Goal: Communication & Community: Share content

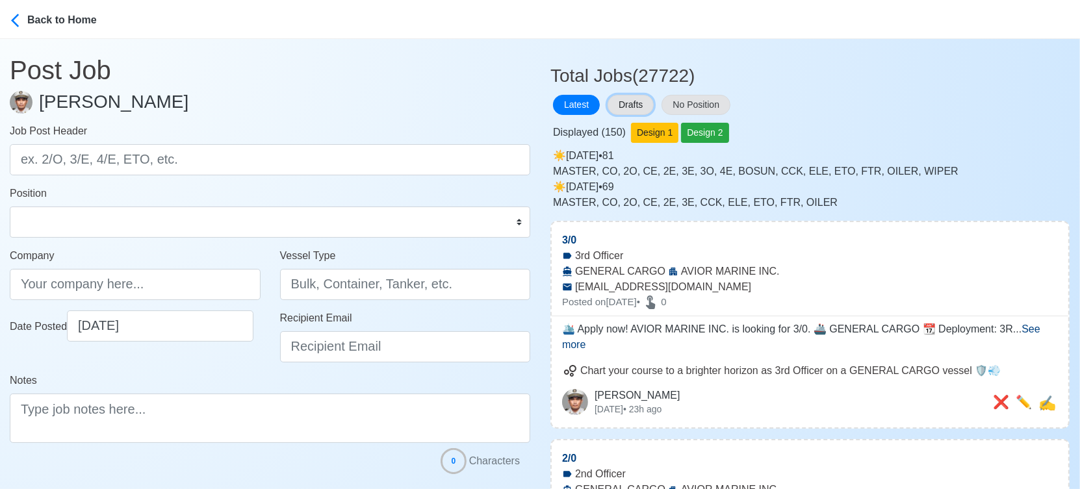
click at [613, 105] on button "Drafts" at bounding box center [631, 105] width 46 height 20
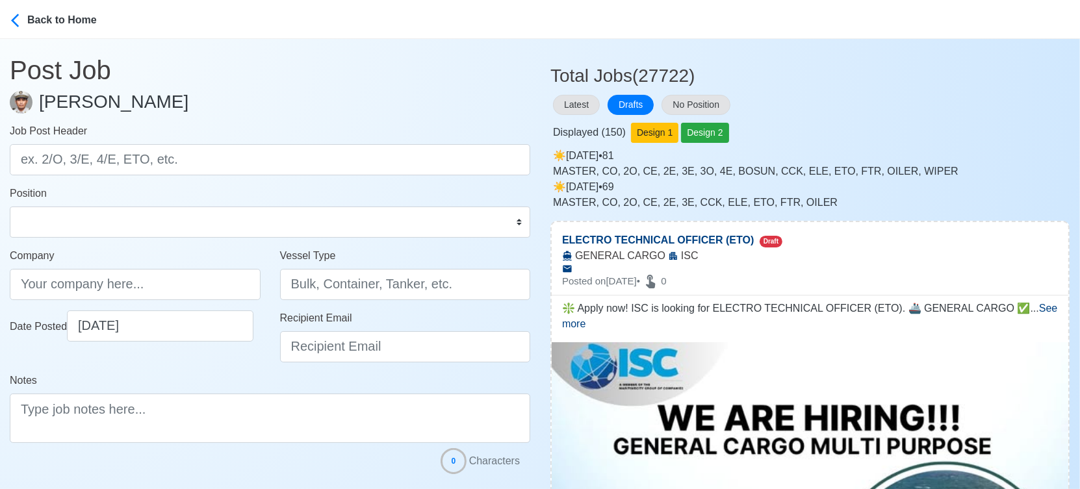
click at [919, 108] on div "Latest Drafts No Position" at bounding box center [809, 104] width 519 height 25
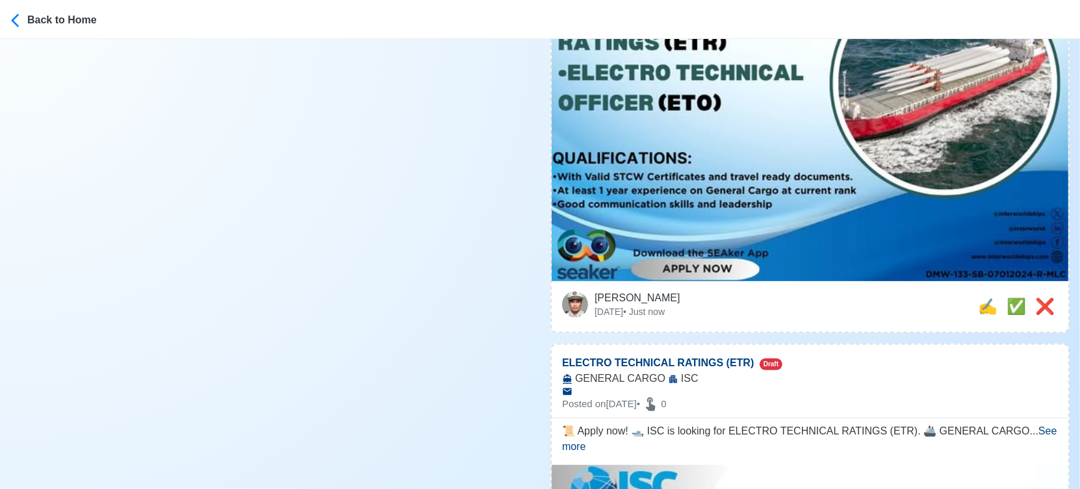
scroll to position [505, 0]
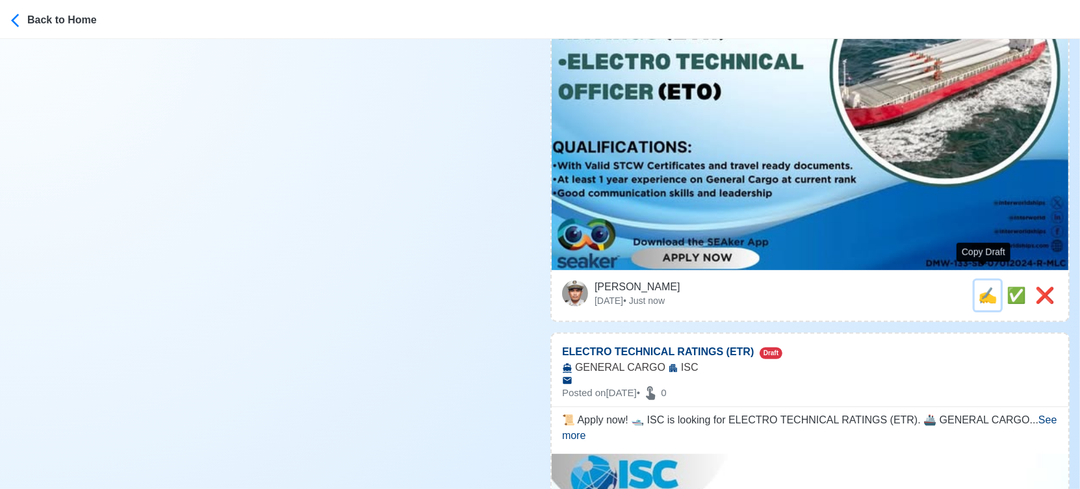
click at [979, 287] on span "✍️" at bounding box center [987, 296] width 19 height 18
type input "ELECTRO TECHNICAL OFFICER (ETO)"
type input "ISC"
type input "GENERAL CARGO"
type textarea "❇️ Apply now! ISC is looking for ELECTRO TECHNICAL OFFICER (ETO). 🚢 GENERAL CAR…"
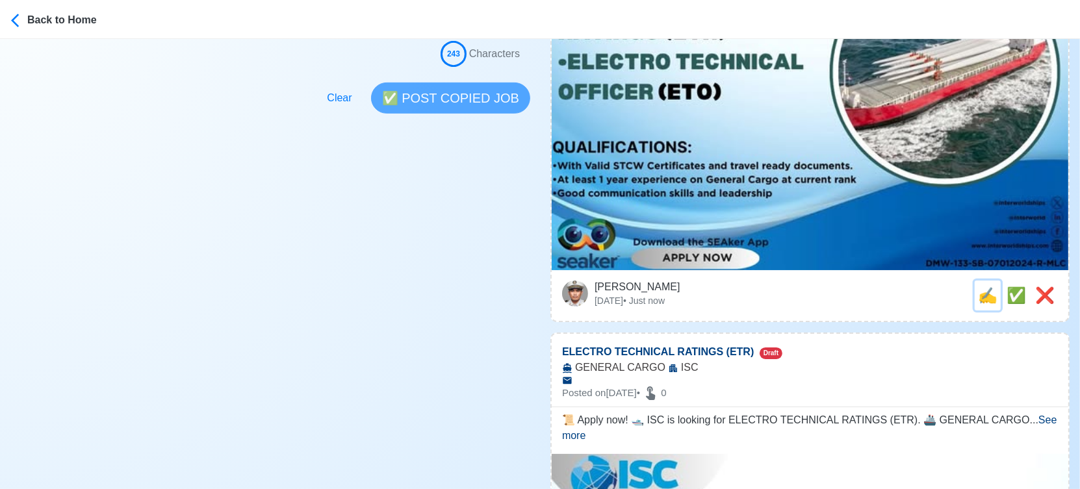
scroll to position [0, 0]
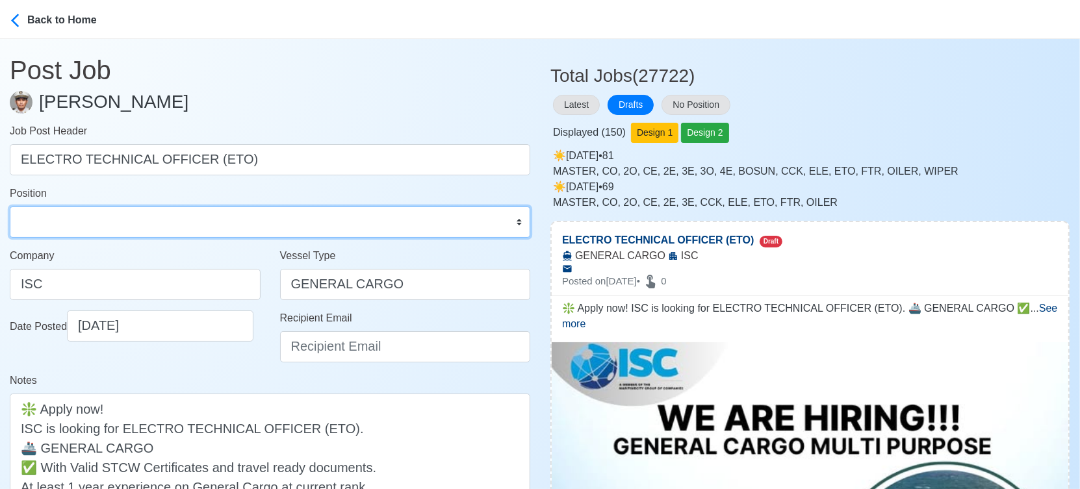
drag, startPoint x: 187, startPoint y: 222, endPoint x: 172, endPoint y: 207, distance: 22.1
click at [187, 222] on select "Master Chief Officer 2nd Officer 3rd Officer Junior Officer Chief Engineer 2nd …" at bounding box center [270, 222] width 521 height 31
select select "ETO/ETR"
click at [10, 207] on select "Master Chief Officer 2nd Officer 3rd Officer Junior Officer Chief Engineer 2nd …" at bounding box center [270, 222] width 521 height 31
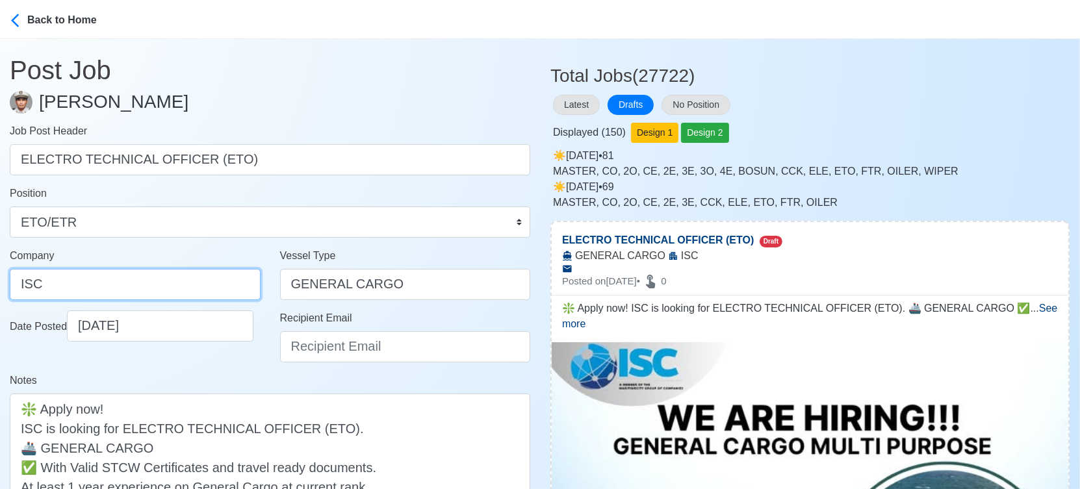
drag, startPoint x: 131, startPoint y: 290, endPoint x: -11, endPoint y: 290, distance: 142.3
click at [0, 290] on html "Back to Home Post Job Jeyner Gil Job Post Header ELECTRO TECHNICAL OFFICER (ETO…" at bounding box center [540, 244] width 1080 height 489
drag, startPoint x: 149, startPoint y: 282, endPoint x: -18, endPoint y: 277, distance: 167.1
click at [0, 277] on html "Back to Home Post Job Jeyner Gil Job Post Header ELECTRO TECHNICAL OFFICER (ETO…" at bounding box center [540, 244] width 1080 height 489
paste input "NTER-WORLD SHIPPING CORPORATION"
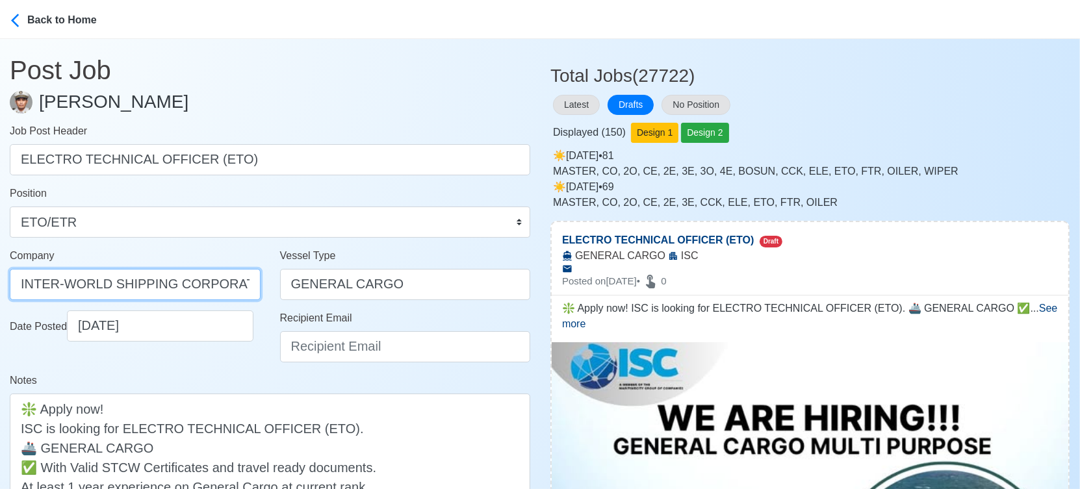
scroll to position [0, 6]
type input "INTER-WORLD SHIPPING CORPORATION"
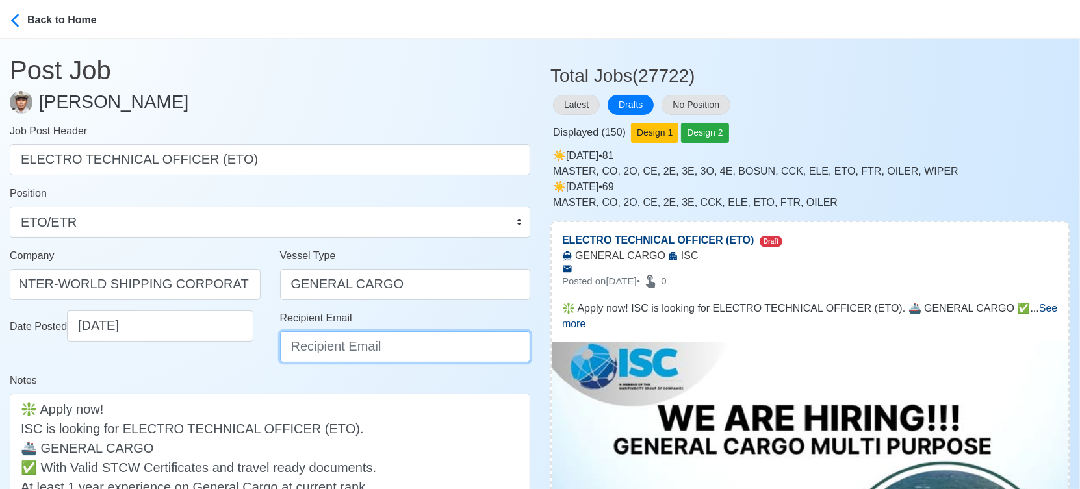
click at [421, 352] on input "Recipient Email" at bounding box center [405, 346] width 251 height 31
paste input "recruitment1@interworldships.com"
type input "recruitment1@interworldships.com"
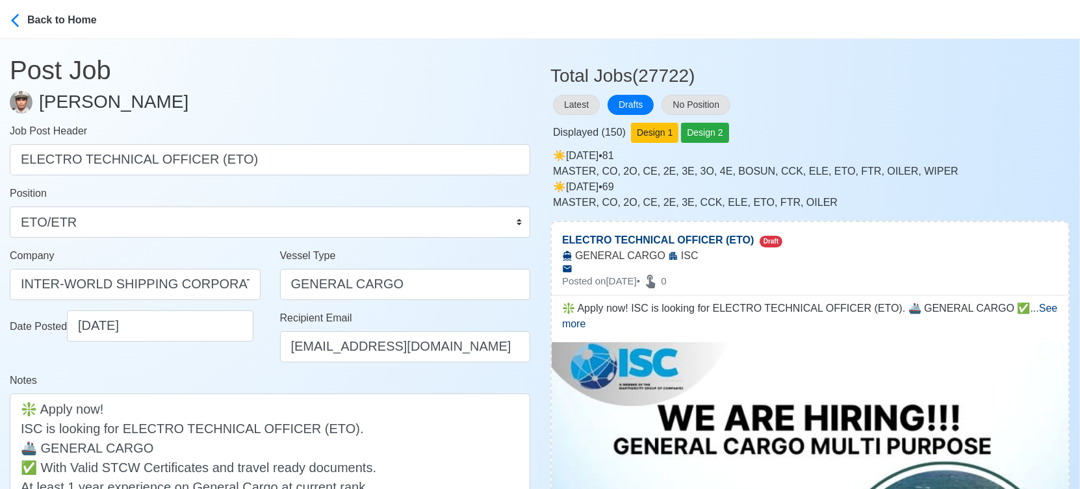
click at [212, 378] on div "Notes ❇️ Apply now! ISC is looking for ELECTRO TECHNICAL OFFICER (ETO). 🚢 GENER…" at bounding box center [270, 457] width 521 height 168
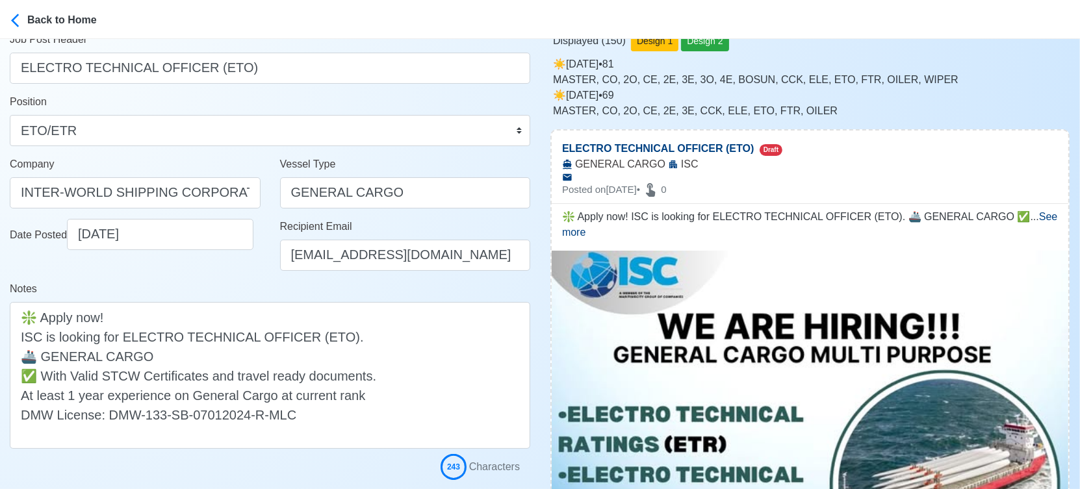
scroll to position [216, 0]
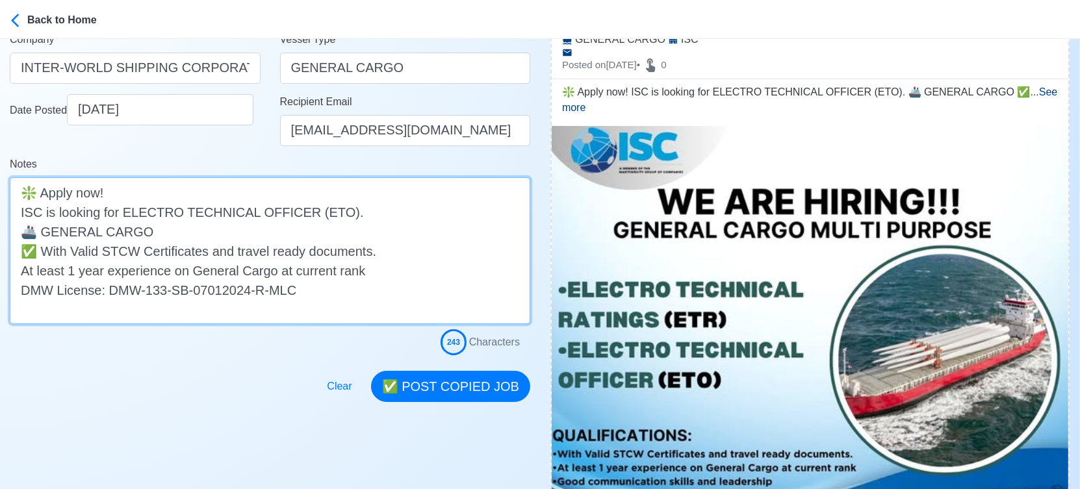
click at [235, 239] on textarea "❇️ Apply now! ISC is looking for ELECTRO TECHNICAL OFFICER (ETO). 🚢 GENERAL CAR…" at bounding box center [270, 250] width 521 height 147
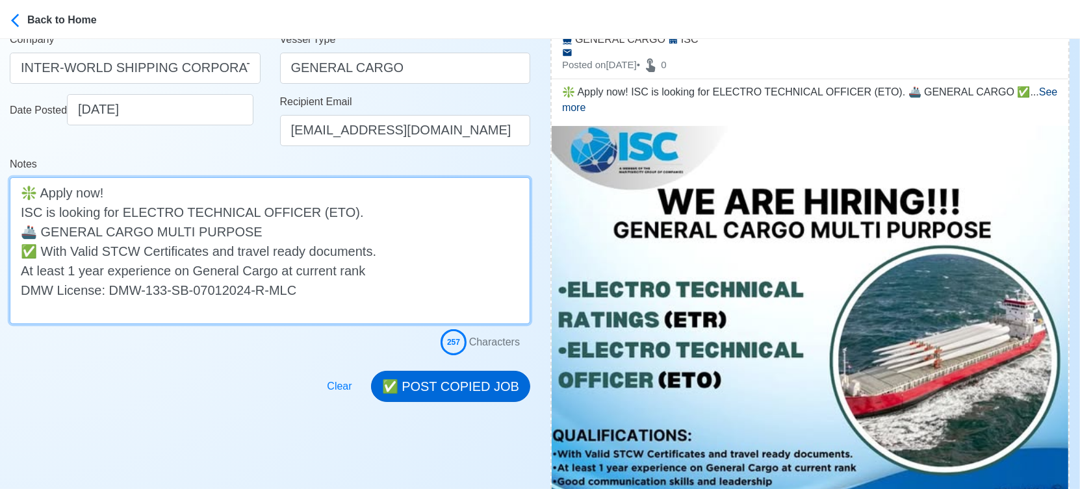
type textarea "❇️ Apply now! ISC is looking for ELECTRO TECHNICAL OFFICER (ETO). 🚢 GENERAL CAR…"
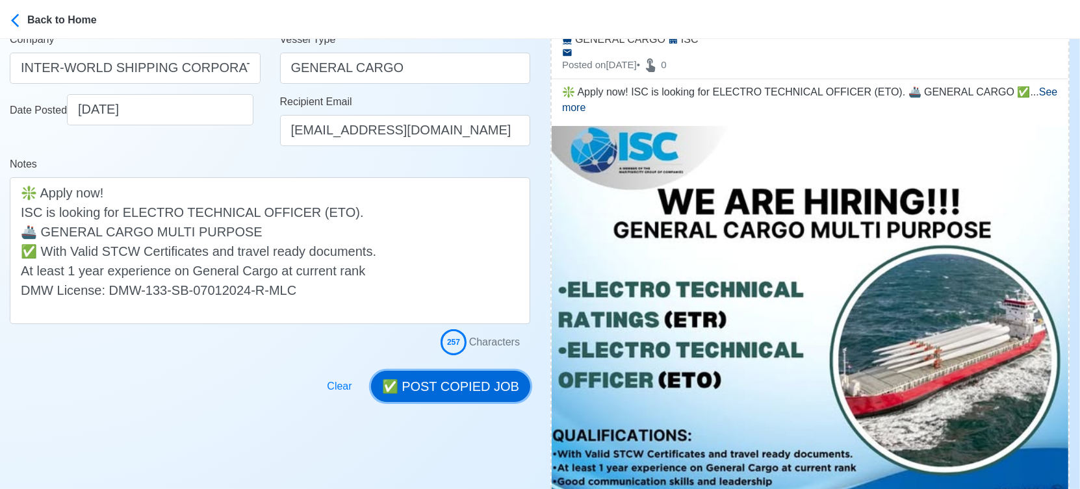
click at [489, 389] on button "✅ POST COPIED JOB" at bounding box center [450, 386] width 159 height 31
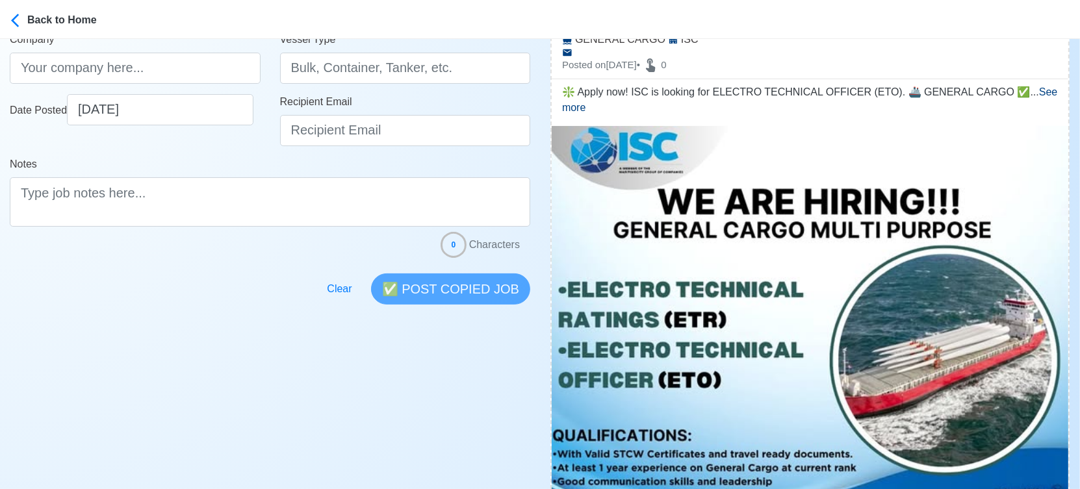
scroll to position [433, 0]
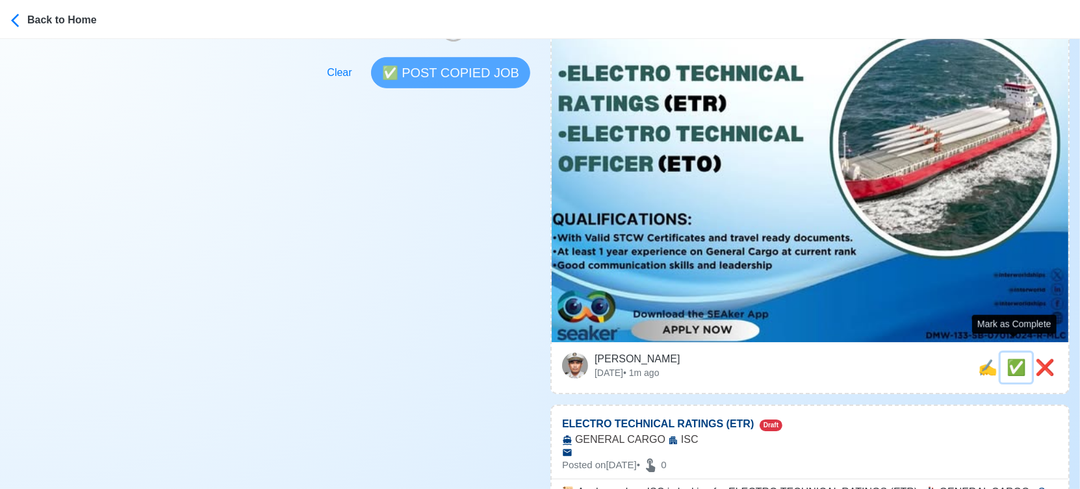
click at [1011, 359] on span "✅" at bounding box center [1016, 368] width 19 height 18
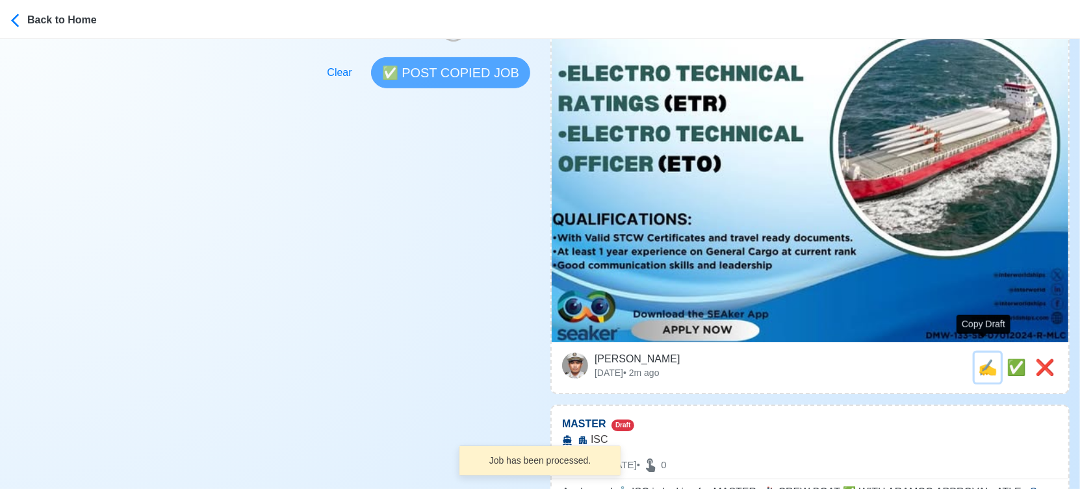
click at [980, 359] on span "✍️" at bounding box center [987, 368] width 19 height 18
type input "ELECTRO TECHNICAL RATINGS (ETR)"
select select
type input "ISC"
type input "GENERAL CARGO"
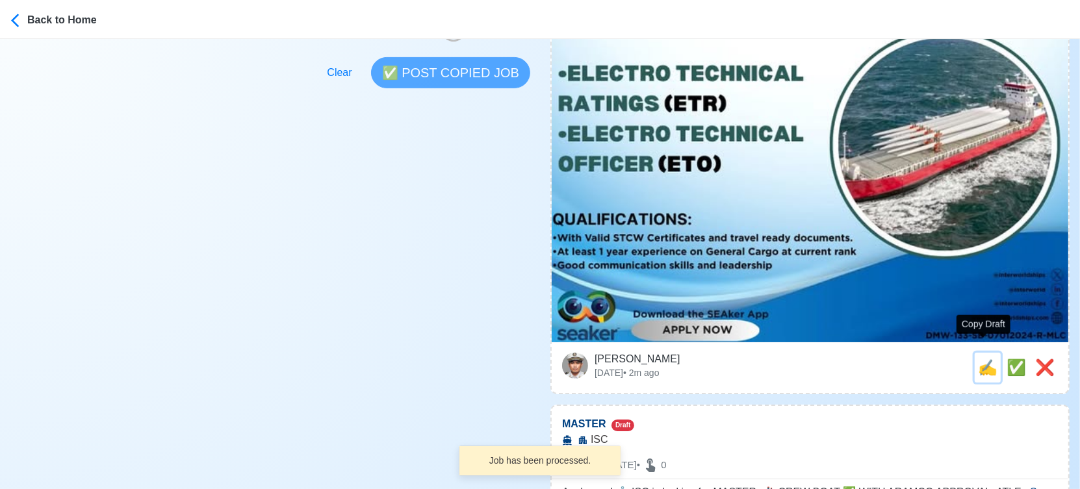
type textarea "📜 Apply now! 🛥️ ISC is looking for ELECTRO TECHNICAL RATINGS (ETR). 🚢 GENERAL C…"
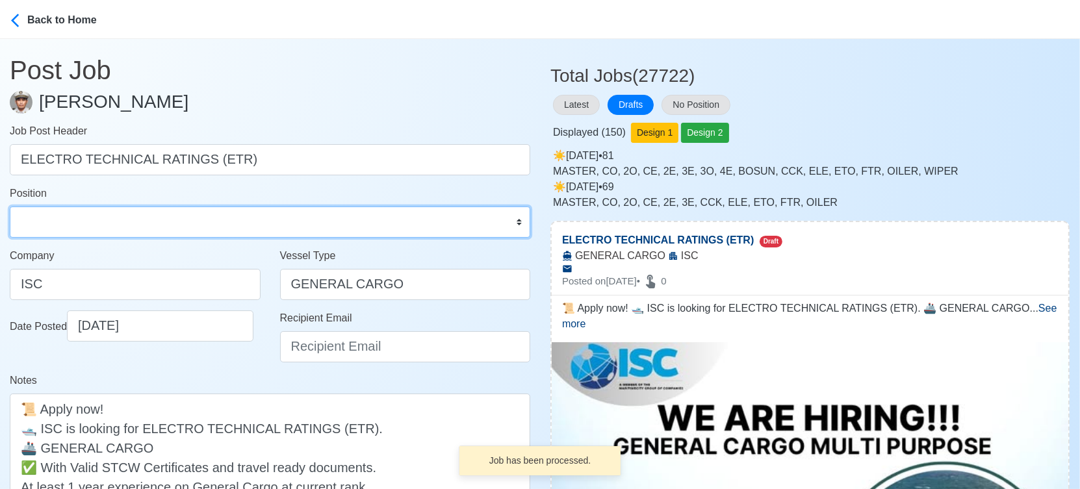
click at [161, 222] on select "Master Chief Officer 2nd Officer 3rd Officer Junior Officer Chief Engineer 2nd …" at bounding box center [270, 222] width 521 height 31
select select "ETO/ETR"
click at [10, 207] on select "Master Chief Officer 2nd Officer 3rd Officer Junior Officer Chief Engineer 2nd …" at bounding box center [270, 222] width 521 height 31
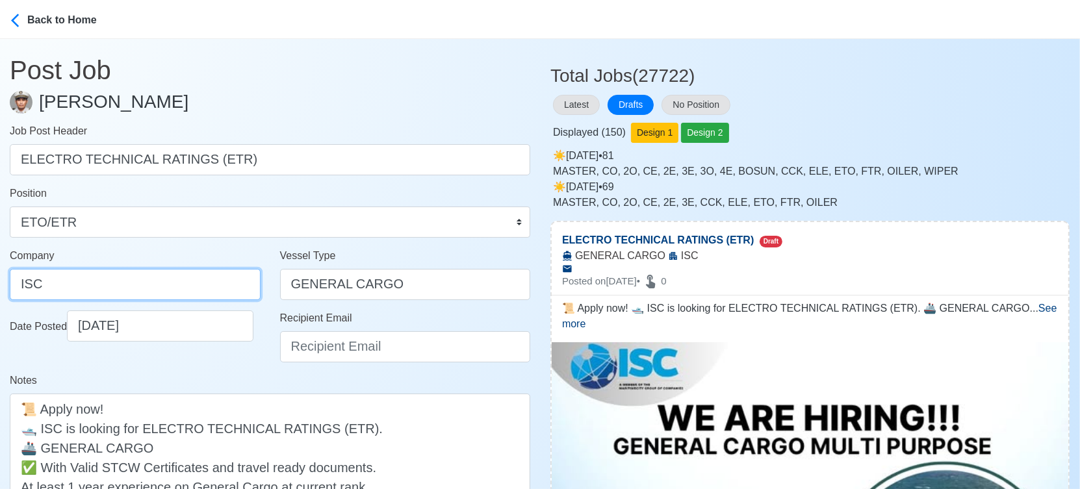
drag, startPoint x: 125, startPoint y: 281, endPoint x: 25, endPoint y: 283, distance: 100.1
click at [25, 283] on input "ISC" at bounding box center [135, 284] width 251 height 31
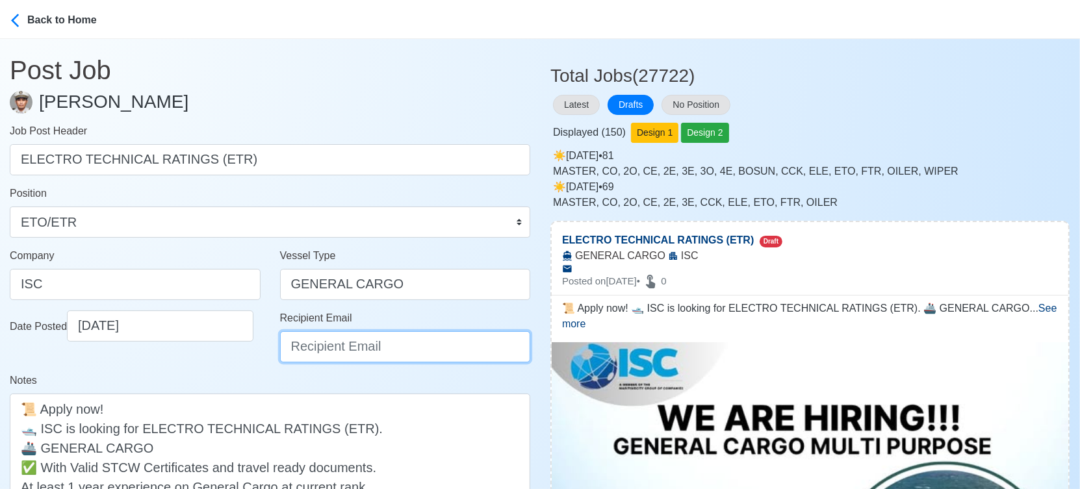
click at [413, 347] on input "Recipient Email" at bounding box center [405, 346] width 251 height 31
paste input "recruitment1@interworldships.com"
type input "recruitment1@interworldships.com"
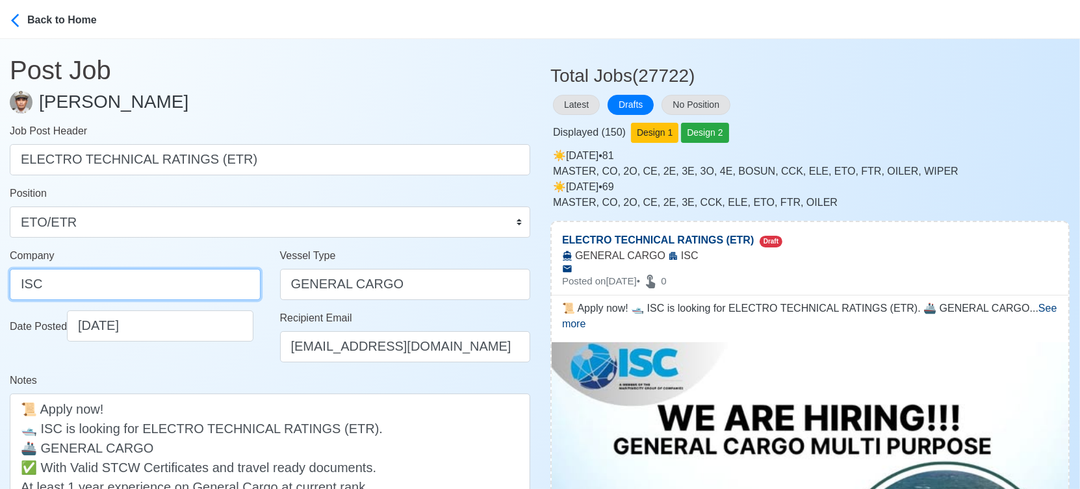
drag, startPoint x: 126, startPoint y: 287, endPoint x: -18, endPoint y: 276, distance: 144.7
click at [0, 276] on html "Back to Home Post Job Jeyner Gil Job Post Header ELECTRO TECHNICAL RATINGS (ETR…" at bounding box center [540, 244] width 1080 height 489
paste input "NTER-WORLD SHIPPING CORPORATION"
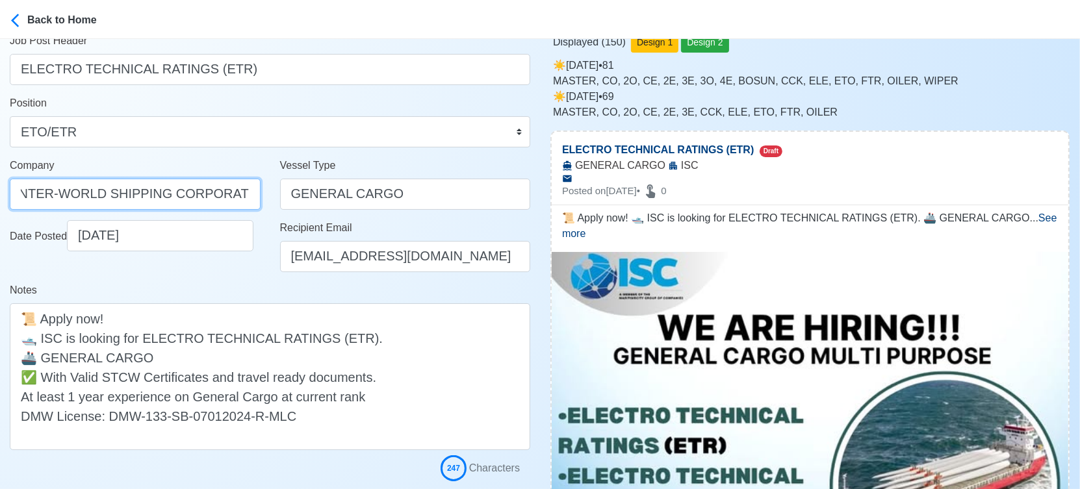
scroll to position [289, 0]
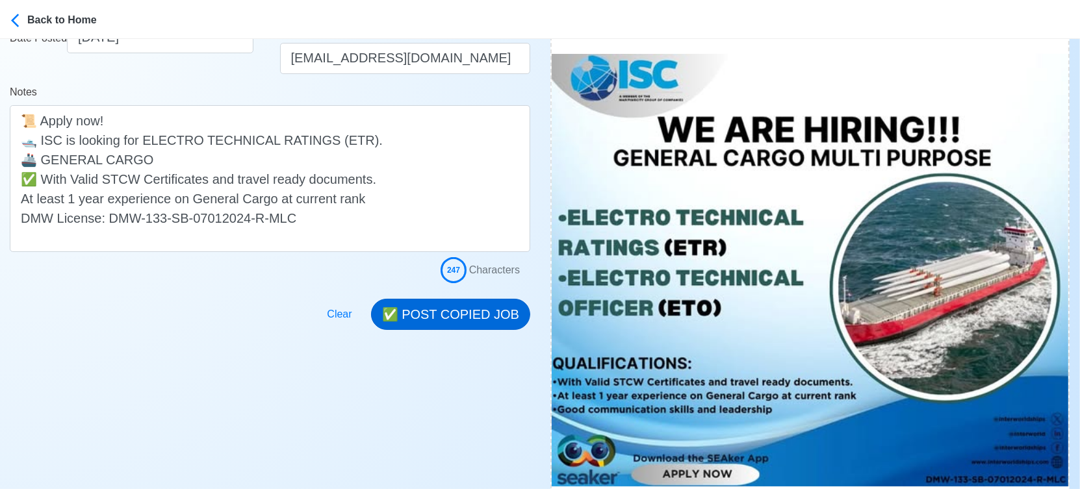
type input "INTER-WORLD SHIPPING CORPORATION"
click at [478, 313] on button "✅ POST COPIED JOB" at bounding box center [450, 314] width 159 height 31
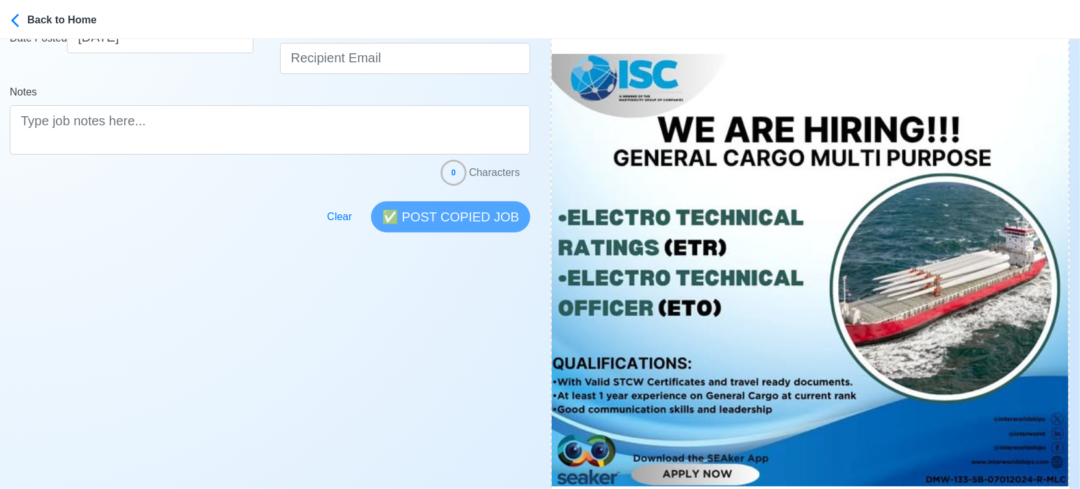
scroll to position [577, 0]
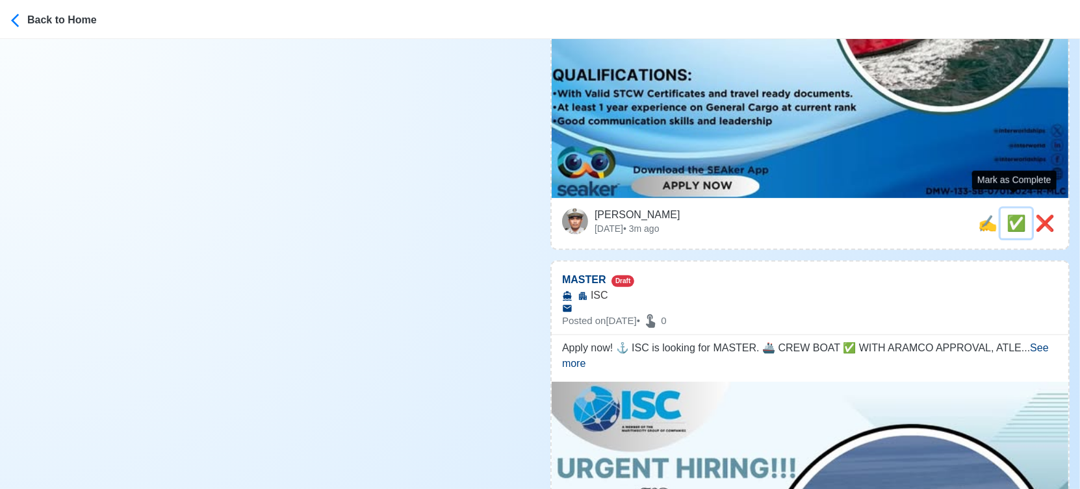
click at [1014, 214] on span "✅" at bounding box center [1016, 223] width 19 height 18
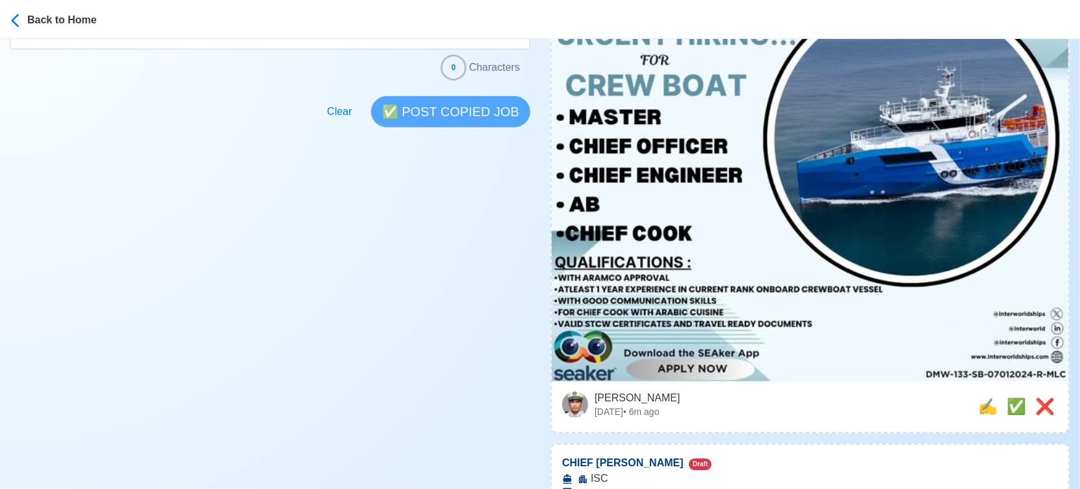
scroll to position [505, 0]
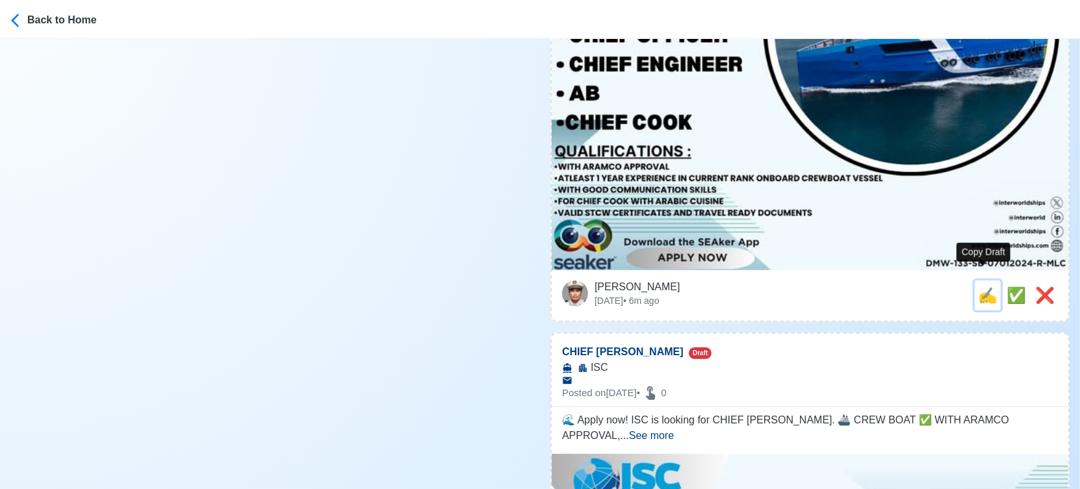
click at [981, 287] on span "✍️" at bounding box center [987, 296] width 19 height 18
type input "MASTER"
select select
type input "ISC"
type textarea "Apply now! ⚓ ISC is looking for MASTER. 🚢 CREW BOAT ✅ WITH ARAMCO APPROVAL, ATL…"
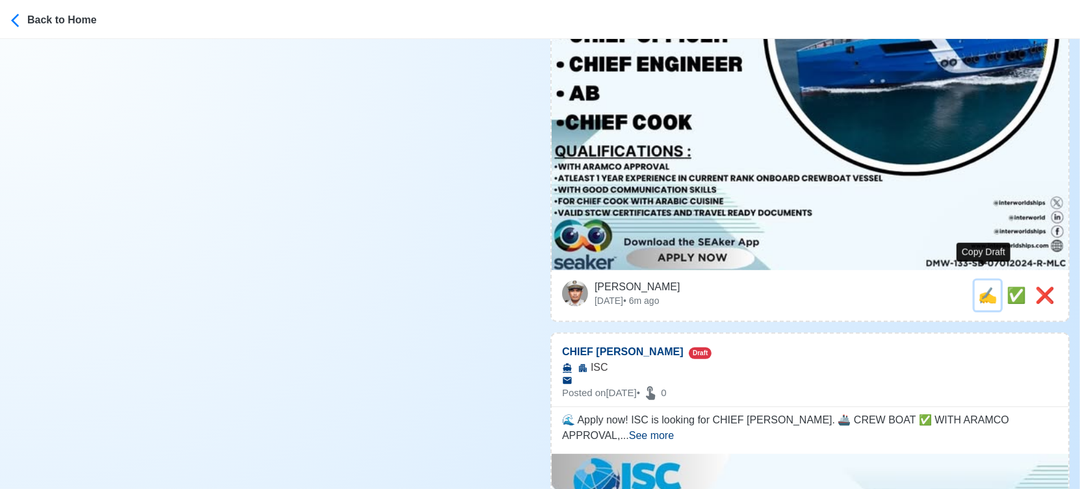
scroll to position [0, 0]
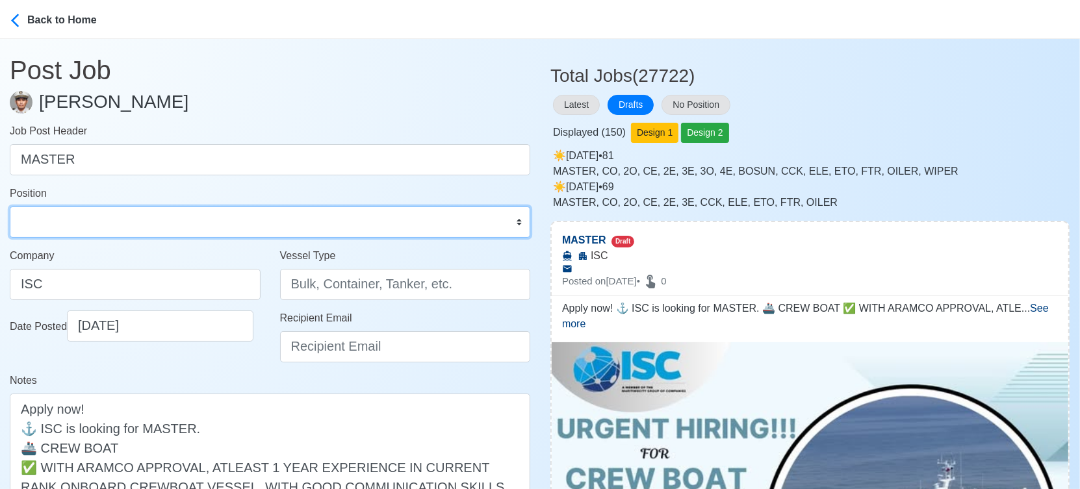
click at [83, 231] on select "Master Chief Officer 2nd Officer 3rd Officer Junior Officer Chief Engineer 2nd …" at bounding box center [270, 222] width 521 height 31
select select "Master"
click at [10, 207] on select "Master Chief Officer 2nd Officer 3rd Officer Junior Officer Chief Engineer 2nd …" at bounding box center [270, 222] width 521 height 31
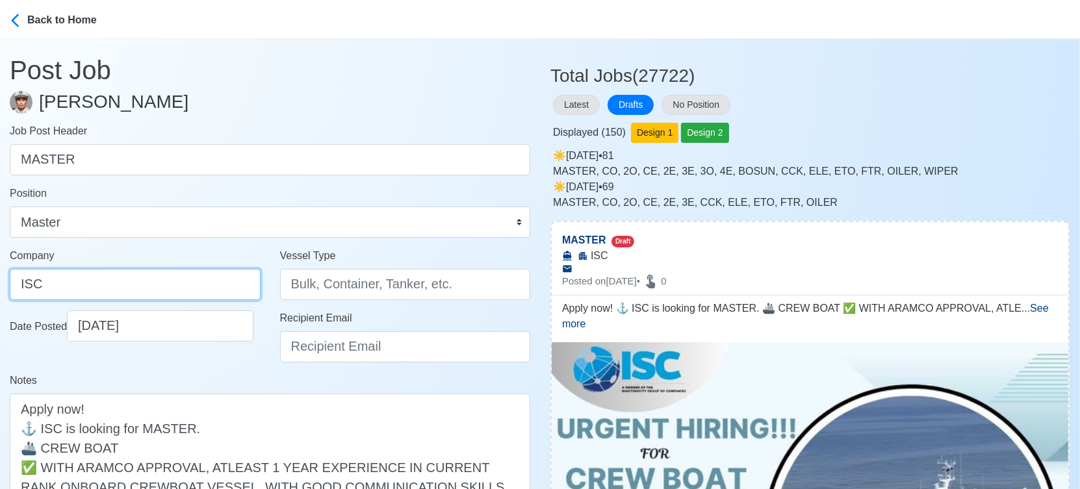
drag, startPoint x: 64, startPoint y: 279, endPoint x: -18, endPoint y: 277, distance: 81.9
click at [0, 277] on html "Back to Home Post Job Jeyner Gil Job Post Header MASTER Position Master Chief O…" at bounding box center [540, 244] width 1080 height 489
paste input "3 Oct 2:17am: 110ml and change diapers 6:05am: 90ml (200ml) 7:30am: 30ml 7:00am…"
paste input "NTER-WORLD SHIPPING CORPORATION"
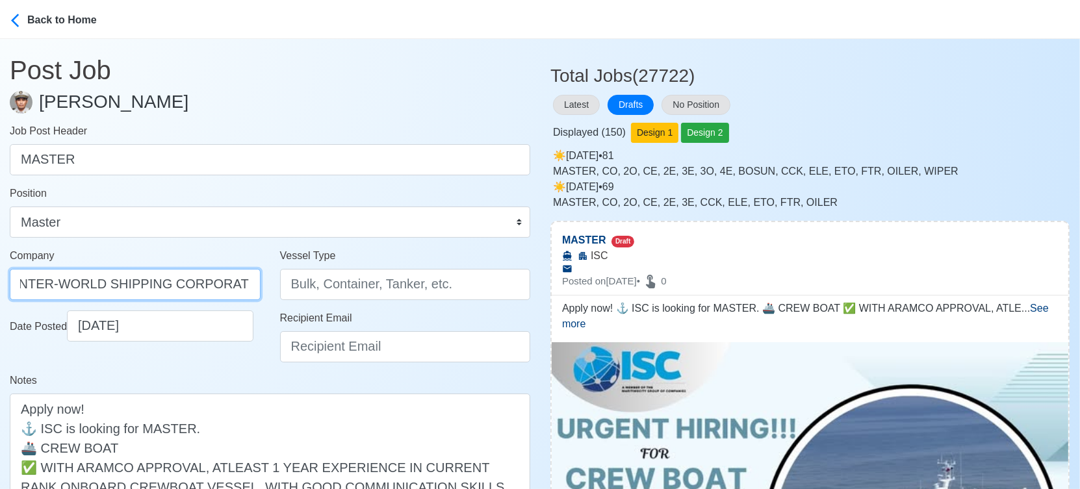
type input "INTER-WORLD SHIPPING CORPORATION"
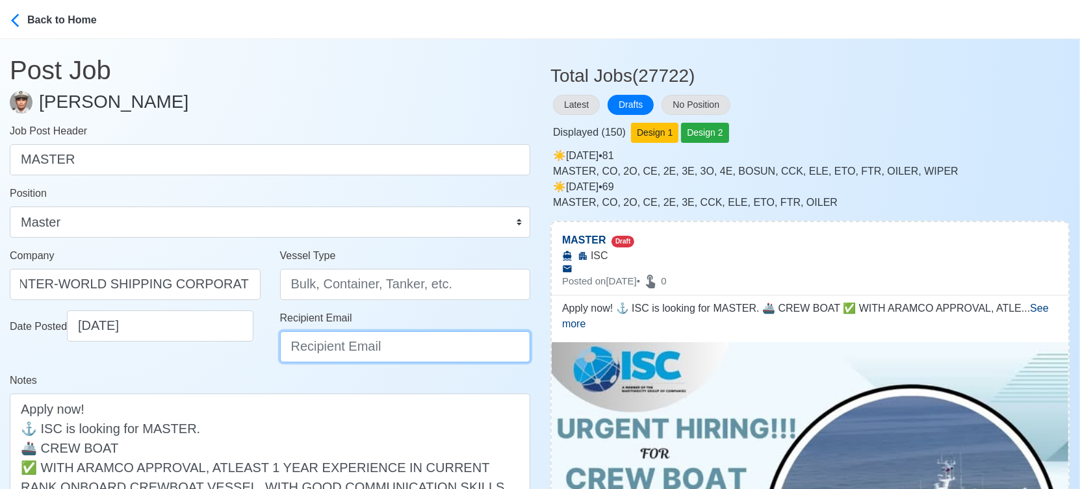
click at [318, 343] on input "Recipient Email" at bounding box center [405, 346] width 251 height 31
paste input "recruitment1@interworldships.com"
type input "recruitment1@interworldships.com"
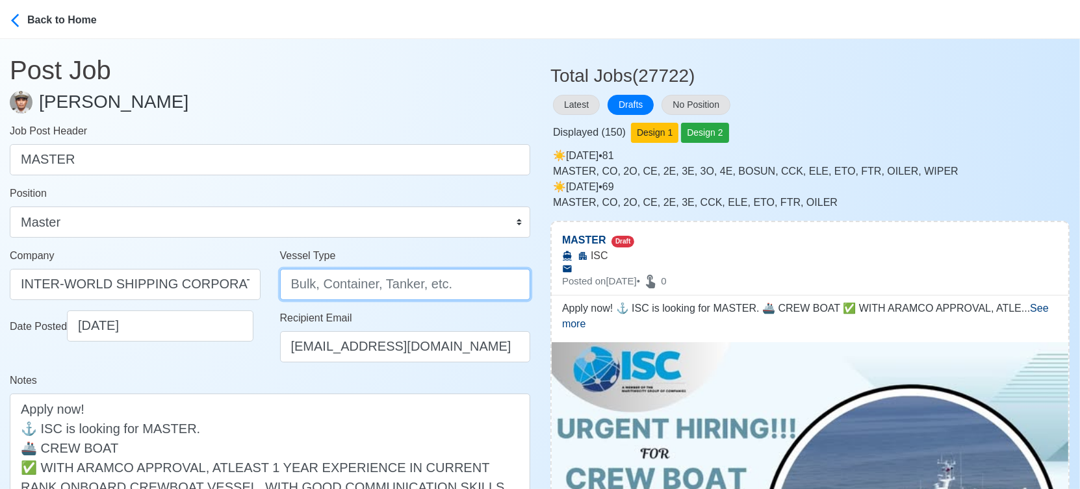
click at [335, 286] on input "Vessel Type" at bounding box center [405, 284] width 251 height 31
type input "CREW BOAT"
click at [176, 372] on div "Date Posted 10/03/2025" at bounding box center [135, 342] width 270 height 62
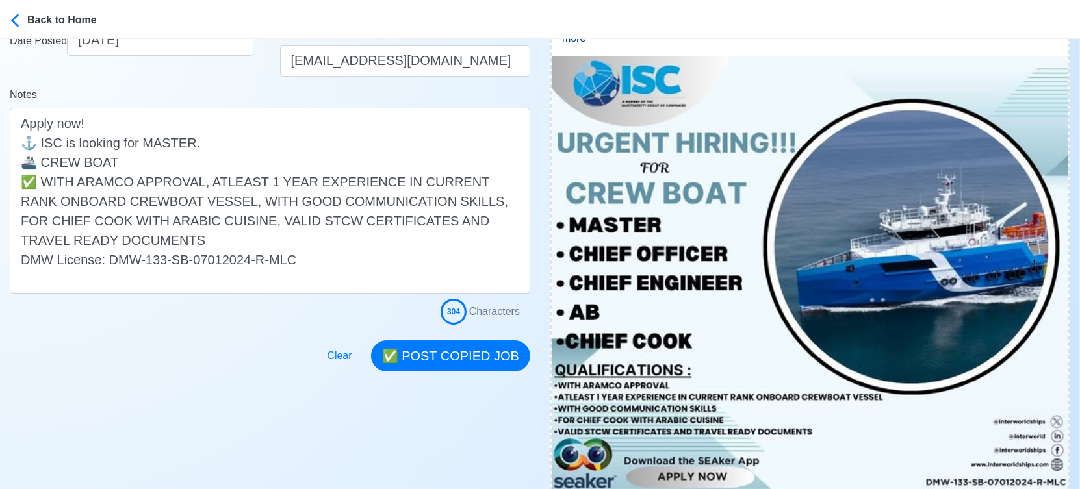
scroll to position [289, 0]
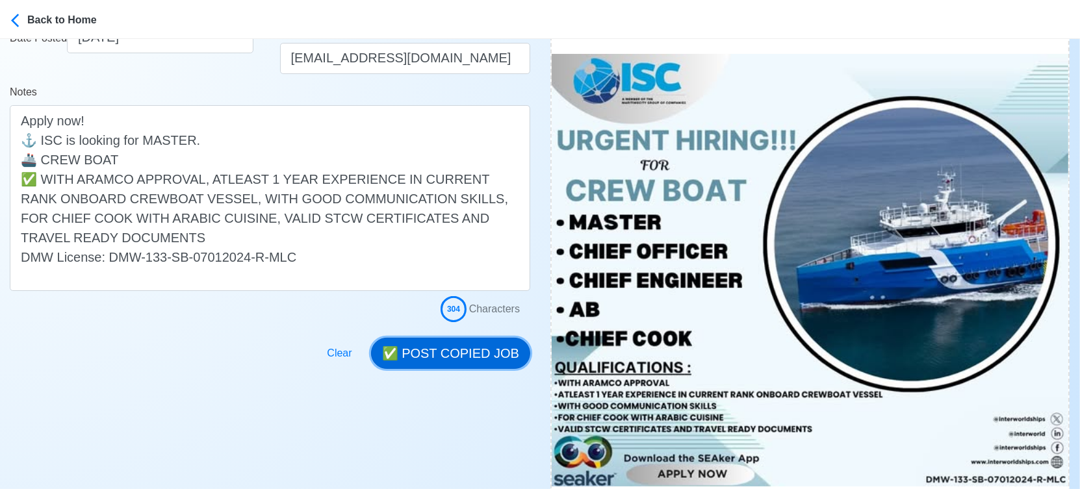
click at [473, 357] on button "✅ POST COPIED JOB" at bounding box center [450, 353] width 159 height 31
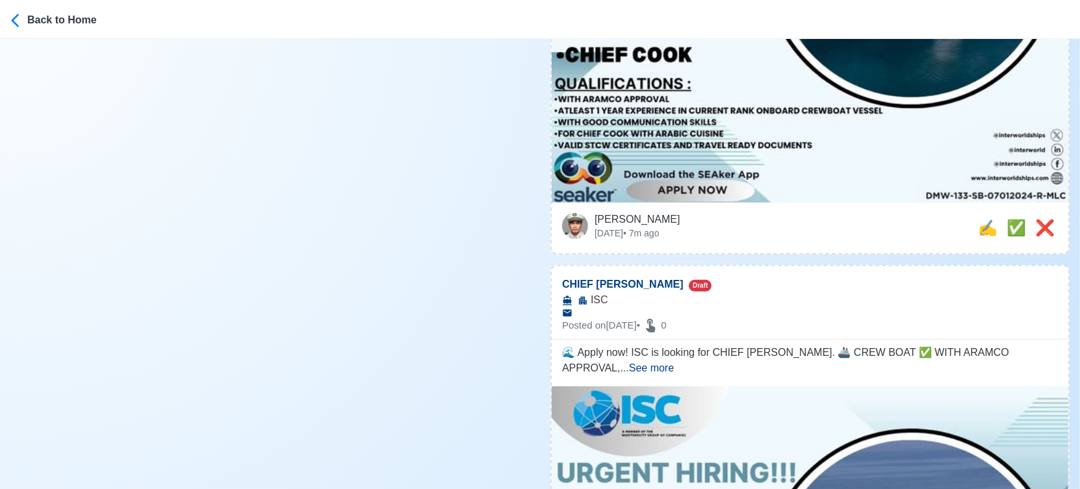
scroll to position [577, 0]
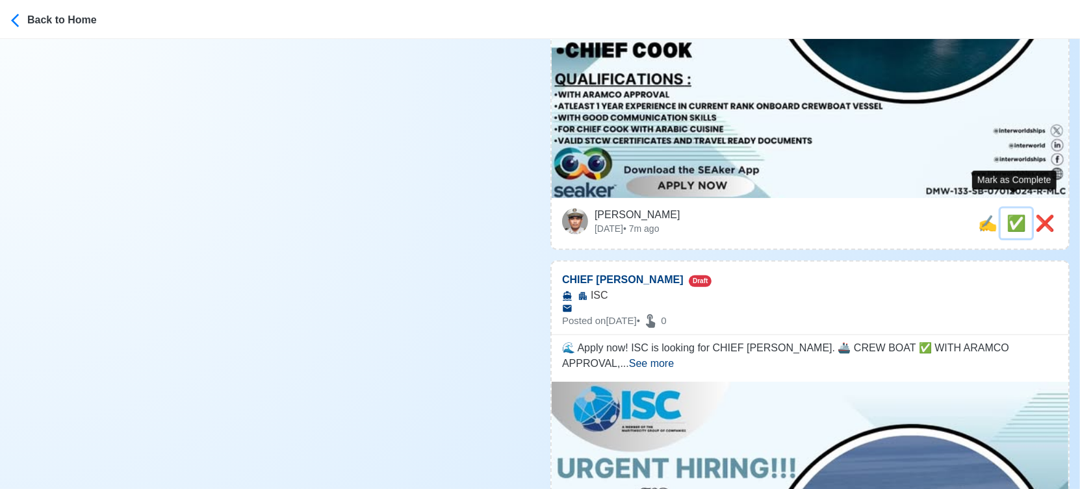
click at [1010, 214] on span "✅" at bounding box center [1016, 223] width 19 height 18
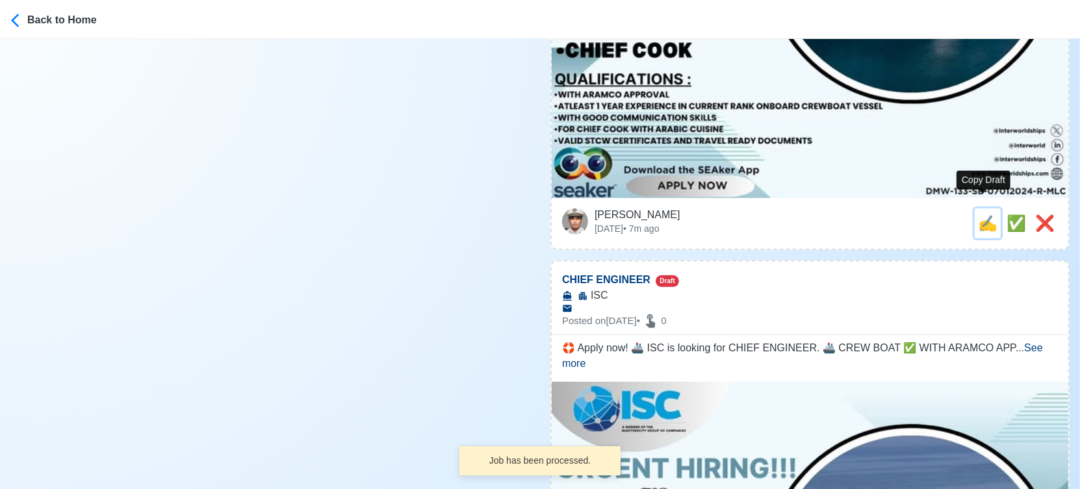
click at [983, 214] on span "✍️" at bounding box center [987, 223] width 19 height 18
type input "CHIEF COOK"
select select
type input "ISC"
type textarea "🌊 Apply now! ISC is looking for CHIEF COOK. 🚢 CREW BOAT ✅ WITH ARAMCO APPROVAL,…"
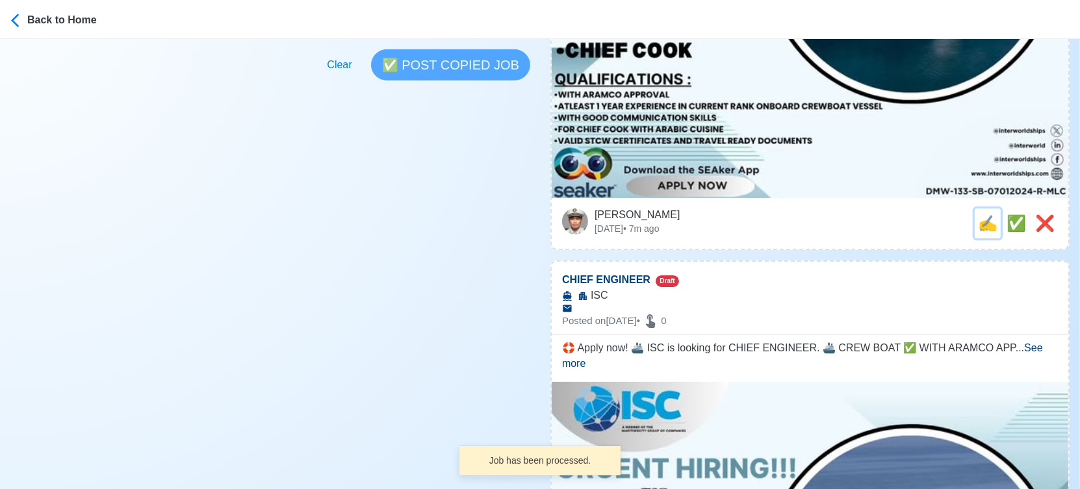
scroll to position [0, 0]
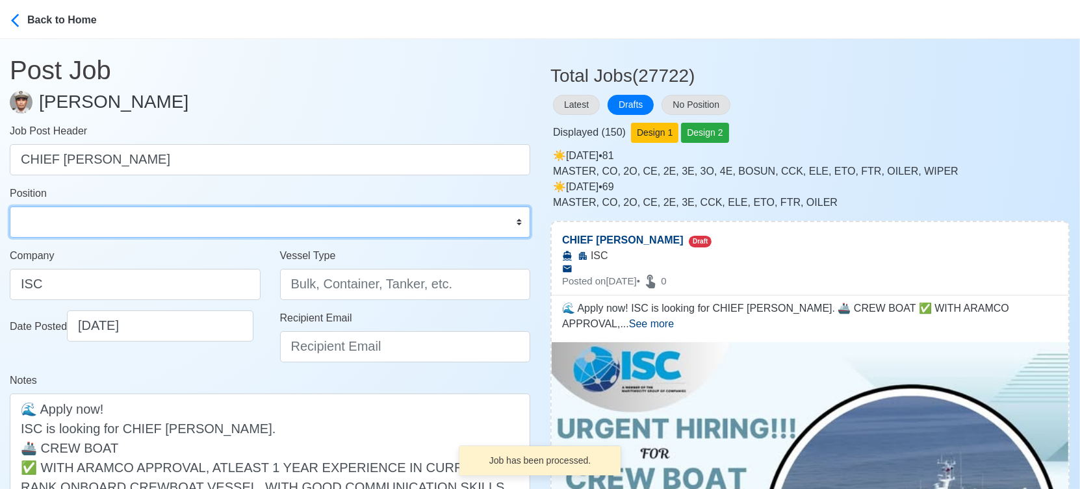
click at [120, 222] on select "Master Chief Officer 2nd Officer 3rd Officer Junior Officer Chief Engineer 2nd …" at bounding box center [270, 222] width 521 height 31
select select "Chief [PERSON_NAME]"
click at [10, 207] on select "Master Chief Officer 2nd Officer 3rd Officer Junior Officer Chief Engineer 2nd …" at bounding box center [270, 222] width 521 height 31
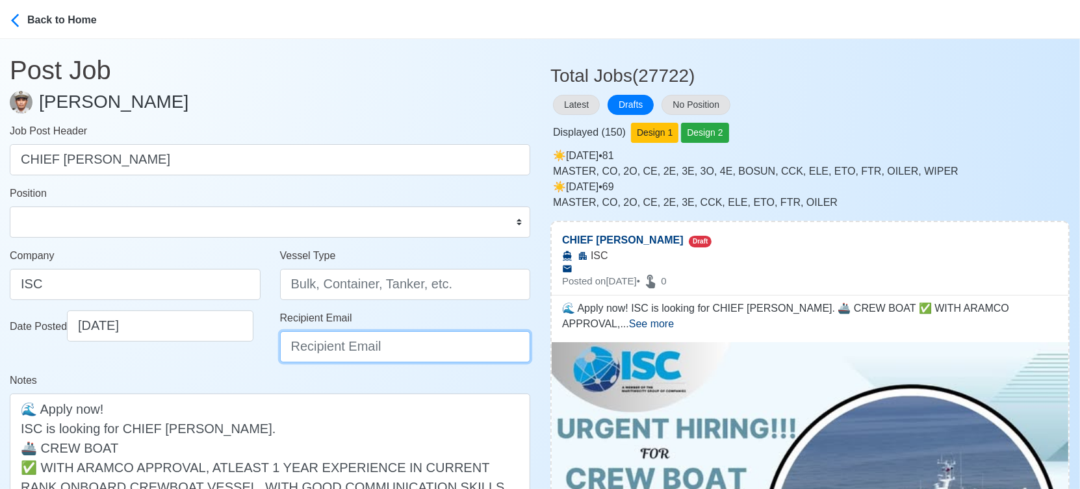
click at [332, 346] on input "Recipient Email" at bounding box center [405, 346] width 251 height 31
paste input "recruitment1@interworldships.com"
type input "recruitment1@interworldships.com"
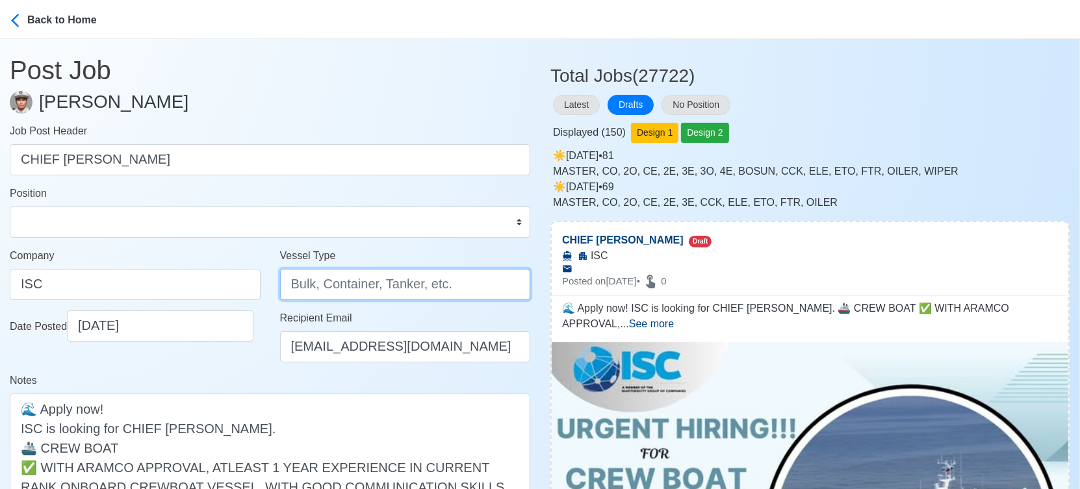
click at [309, 287] on input "Vessel Type" at bounding box center [405, 284] width 251 height 31
type input "CREW BOAT"
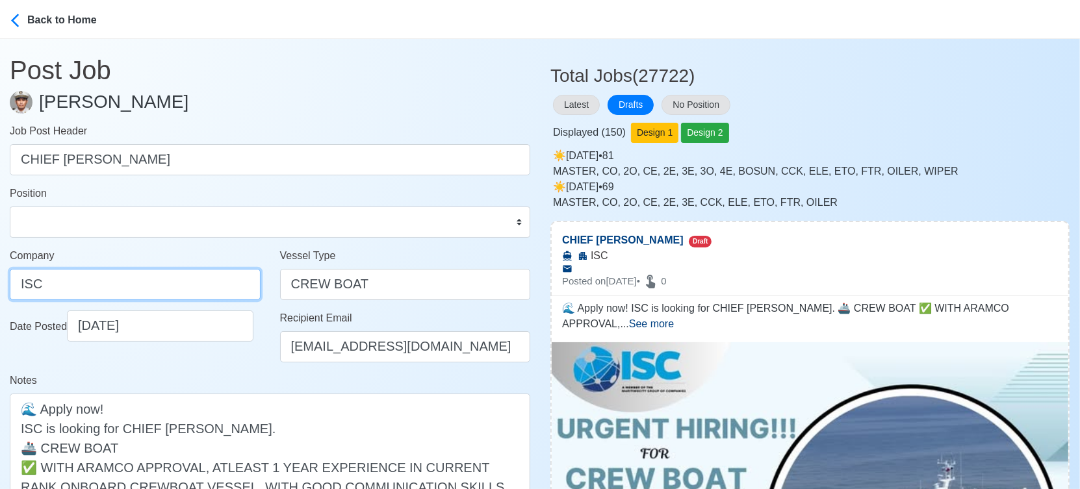
drag, startPoint x: 47, startPoint y: 285, endPoint x: -18, endPoint y: 285, distance: 65.0
click at [0, 285] on html "Back to Home Post Job Jeyner Gil Job Post Header CHIEF COOK Position Master Chi…" at bounding box center [540, 244] width 1080 height 489
paste input "NTER-WORLD SHIPPING CORPORATION"
type input "INTER-WORLD SHIPPING CORPORATION"
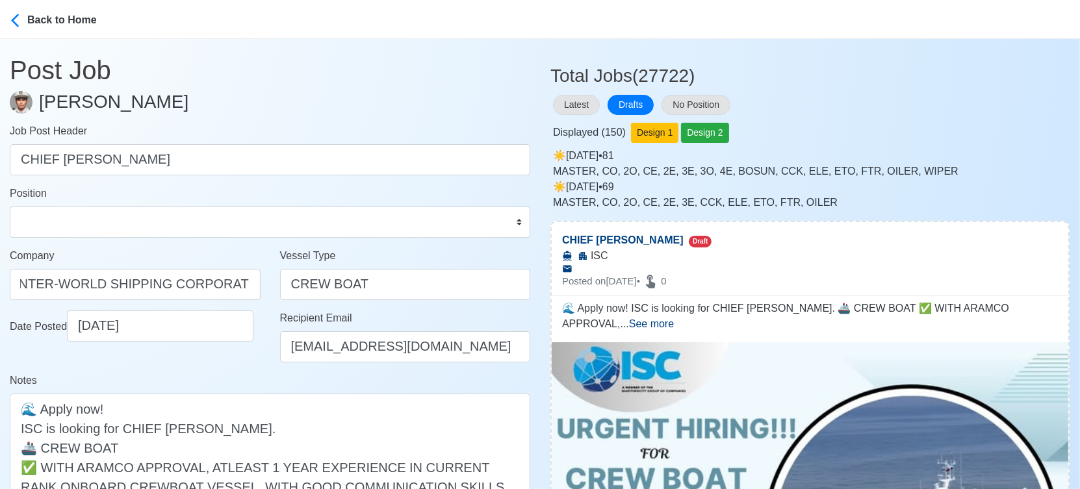
click at [255, 374] on div "Notes 🌊 Apply now! ISC is looking for CHIEF COOK. 🚢 CREW BOAT ✅ WITH ARAMCO APP…" at bounding box center [270, 476] width 521 height 207
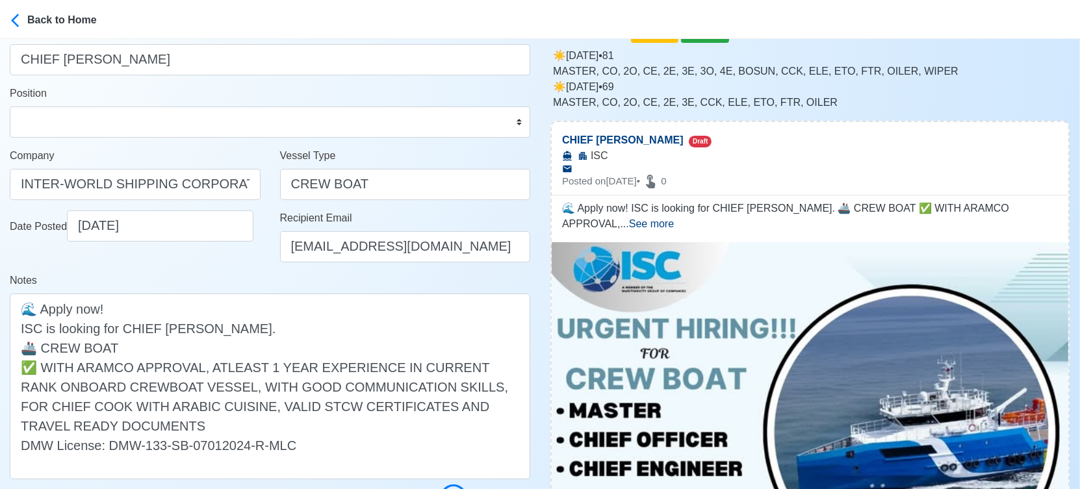
scroll to position [216, 0]
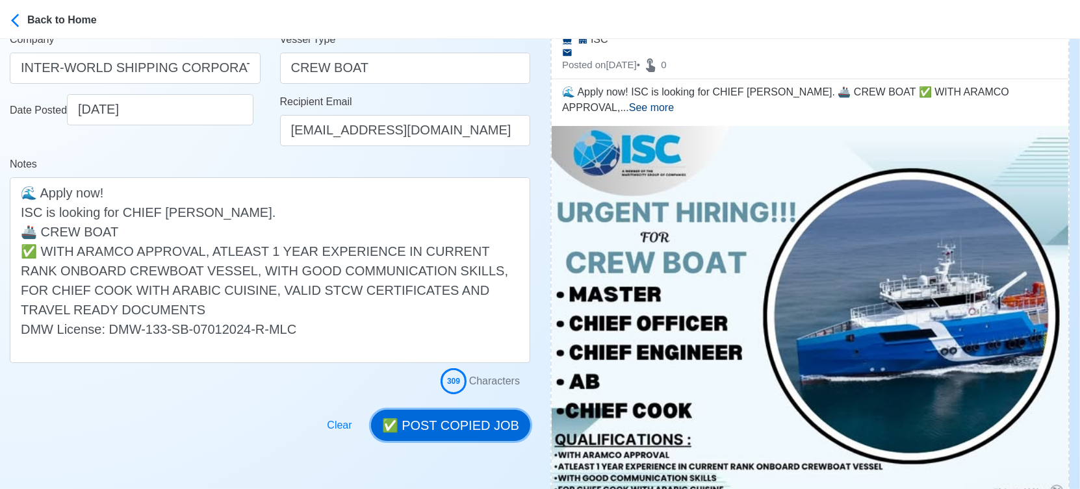
click at [463, 411] on button "✅ POST COPIED JOB" at bounding box center [450, 425] width 159 height 31
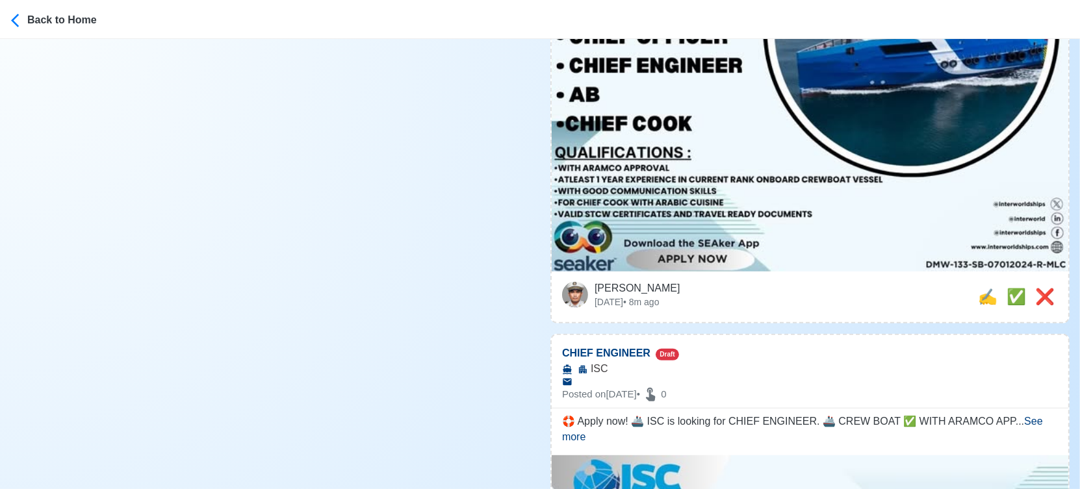
scroll to position [577, 0]
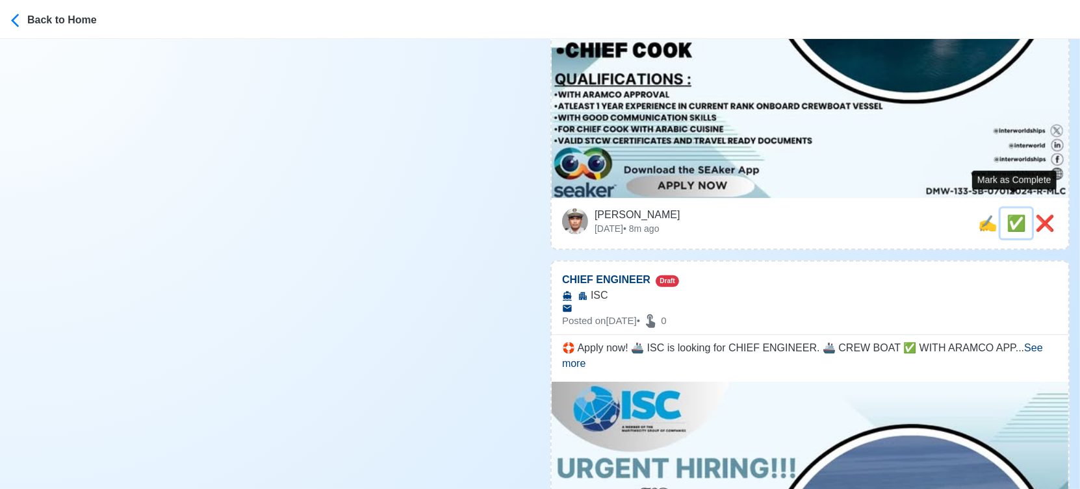
click at [1012, 214] on span "✅" at bounding box center [1016, 223] width 19 height 18
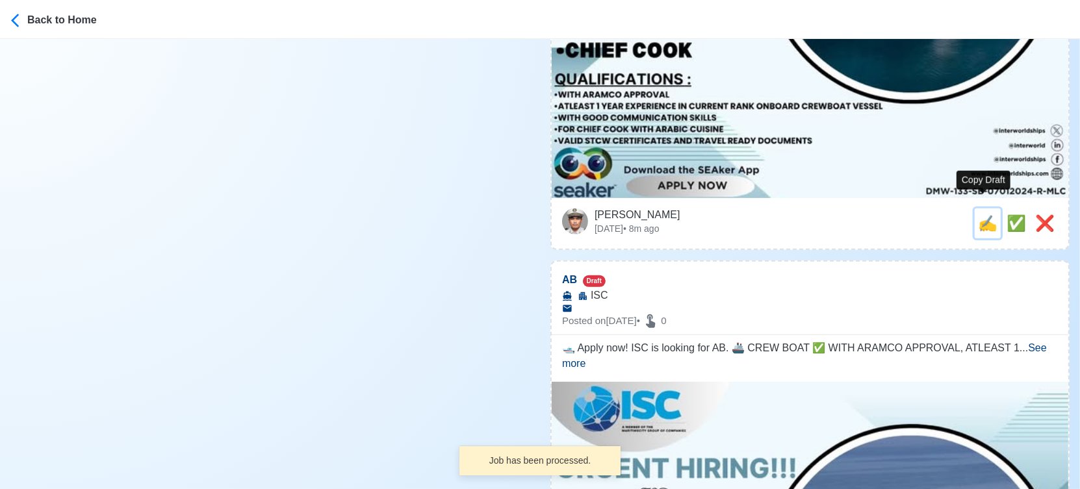
click at [979, 214] on span "✍️" at bounding box center [987, 223] width 19 height 18
type input "CHIEF ENGINEER"
select select
type input "ISC"
type textarea "🛟 Apply now! 🚢 ISC is looking for CHIEF ENGINEER. 🚢 CREW BOAT ✅ WITH ARAMCO APP…"
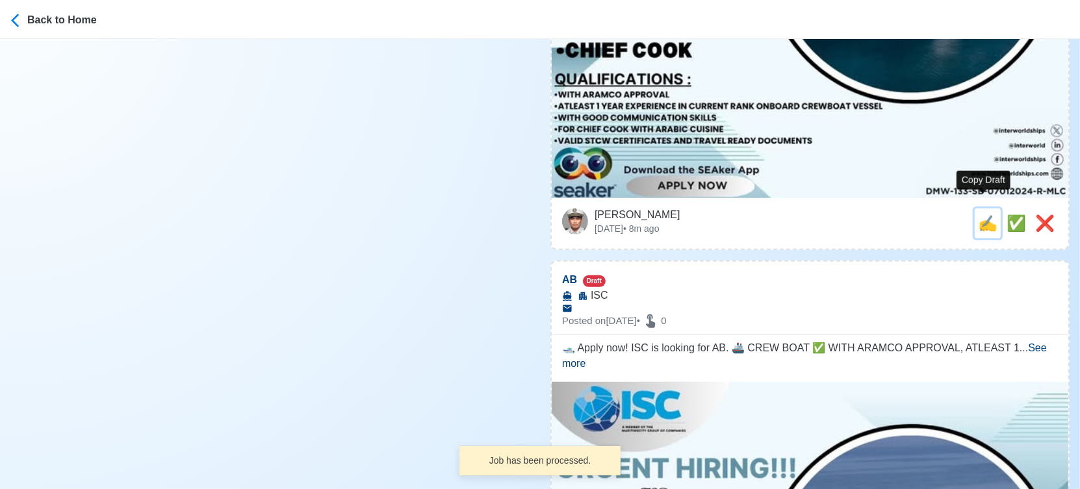
scroll to position [0, 0]
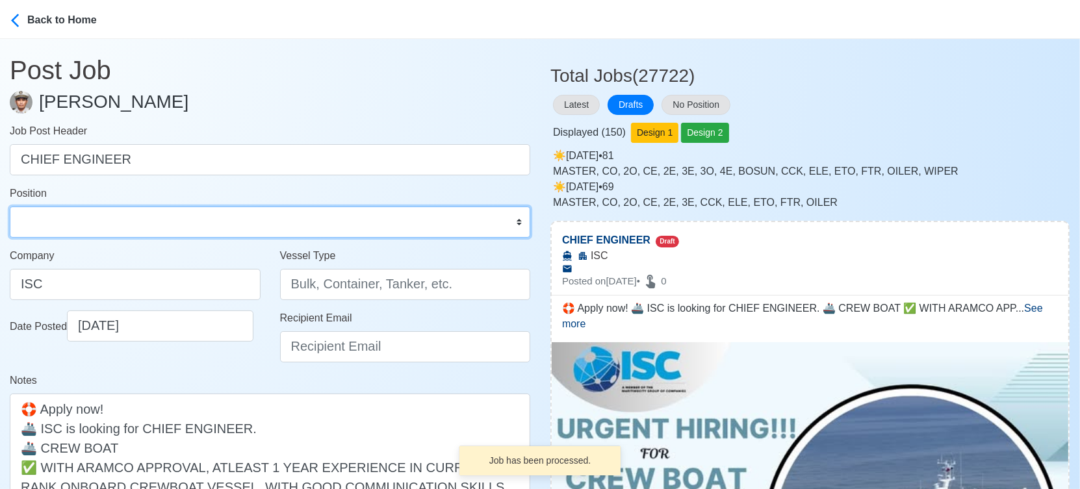
click at [129, 227] on select "Master Chief Officer 2nd Officer 3rd Officer Junior Officer Chief Engineer 2nd …" at bounding box center [270, 222] width 521 height 31
select select "Chief Engineer"
click at [10, 207] on select "Master Chief Officer 2nd Officer 3rd Officer Junior Officer Chief Engineer 2nd …" at bounding box center [270, 222] width 521 height 31
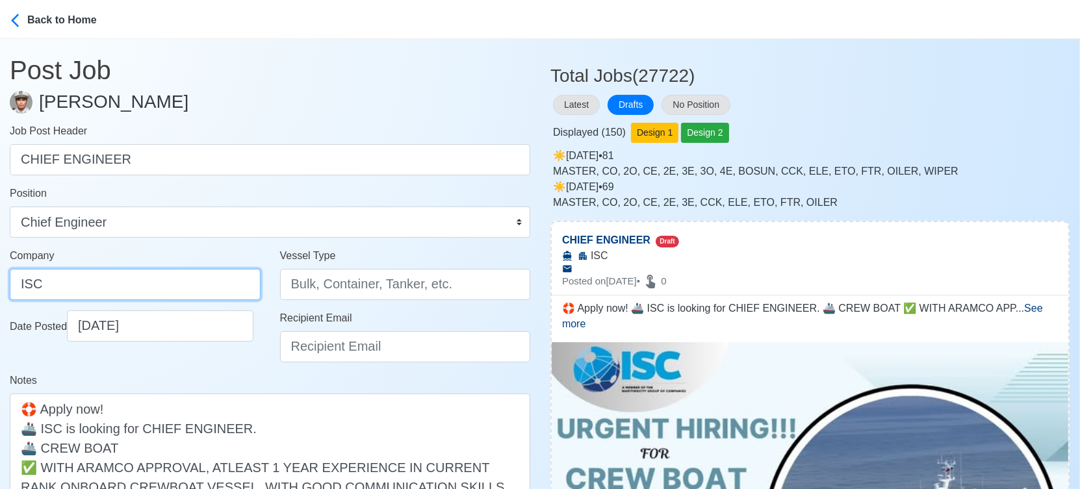
drag, startPoint x: 48, startPoint y: 285, endPoint x: -18, endPoint y: 285, distance: 66.3
click at [0, 285] on html "Back to Home Post Job Jeyner Gil Job Post Header CHIEF ENGINEER Position Master…" at bounding box center [540, 244] width 1080 height 489
paste input "NTER-WORLD SHIPPING CORPORATION"
type input "INTER-WORLD SHIPPING CORPORATION"
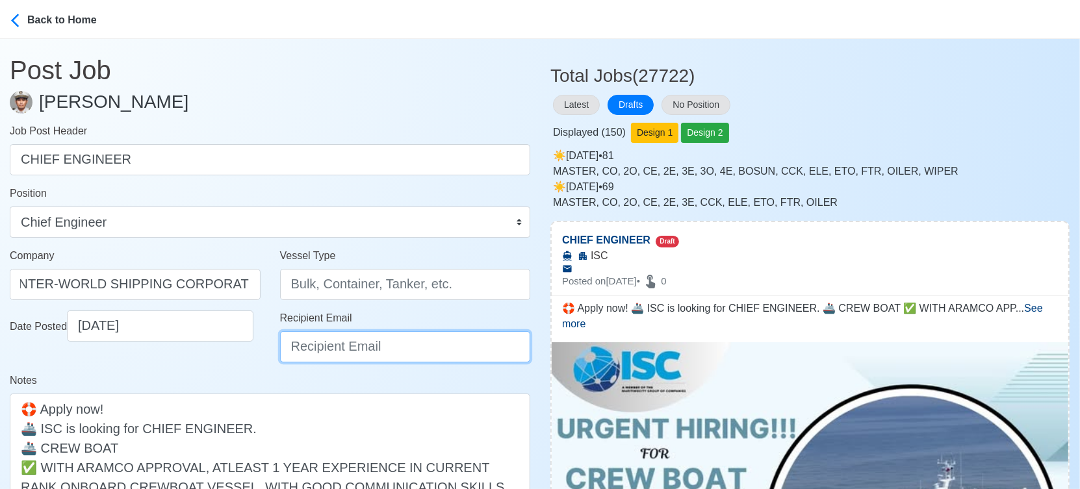
click at [374, 346] on input "Recipient Email" at bounding box center [405, 346] width 251 height 31
type input "recruitment1@interworldships.com"
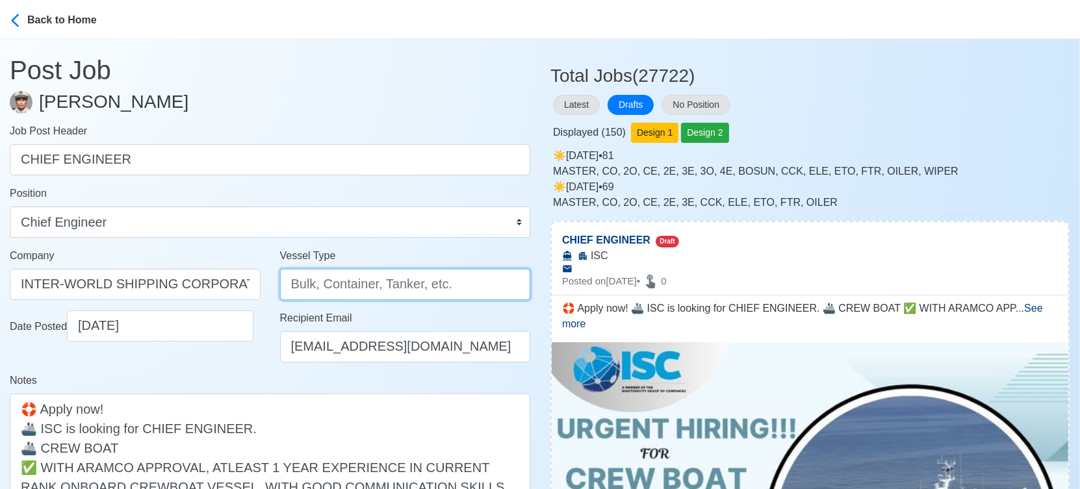
click at [395, 290] on input "Vessel Type" at bounding box center [405, 284] width 251 height 31
type input "CREW BOAT"
click at [243, 374] on div "Notes 🛟 Apply now! 🚢 ISC is looking for CHIEF ENGINEER. 🚢 CREW BOAT ✅ WITH ARAM…" at bounding box center [270, 476] width 521 height 207
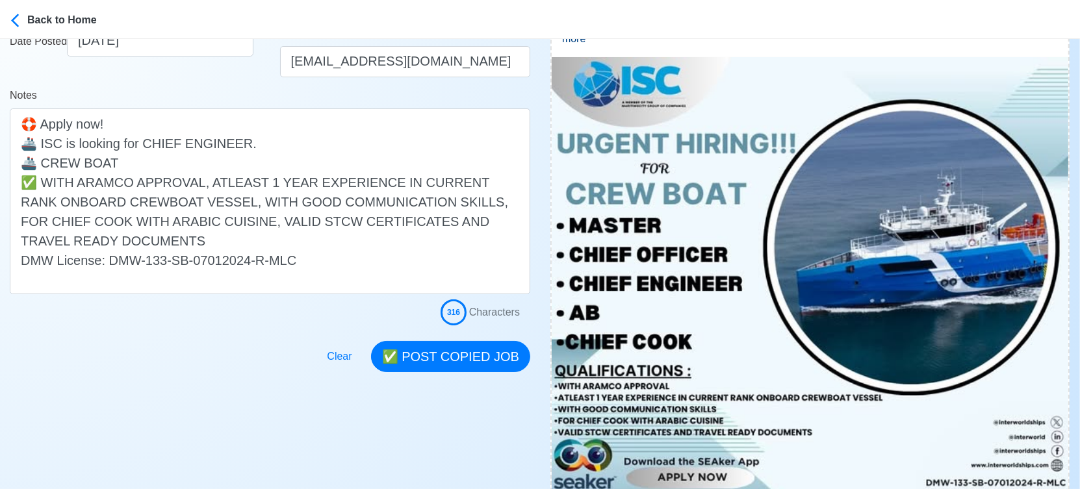
scroll to position [289, 0]
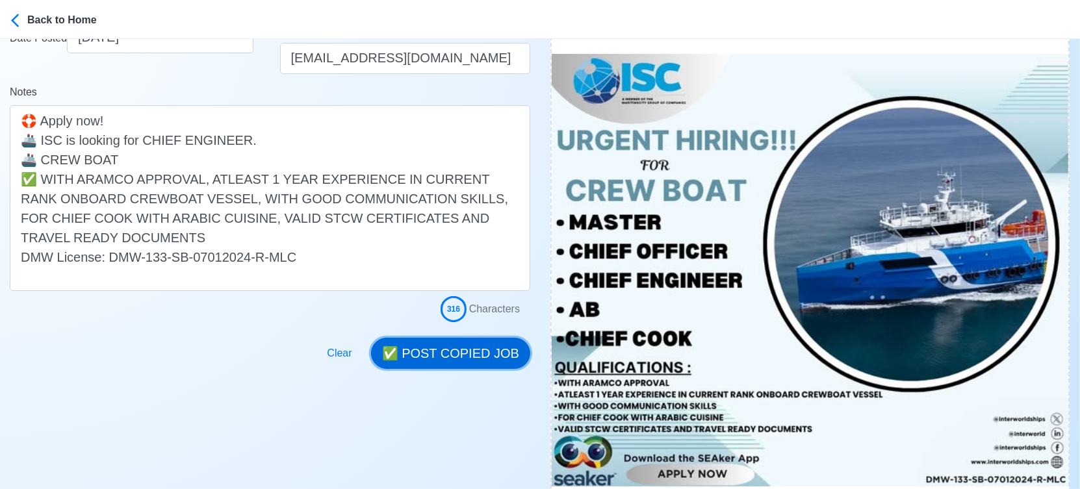
click at [459, 351] on button "✅ POST COPIED JOB" at bounding box center [450, 353] width 159 height 31
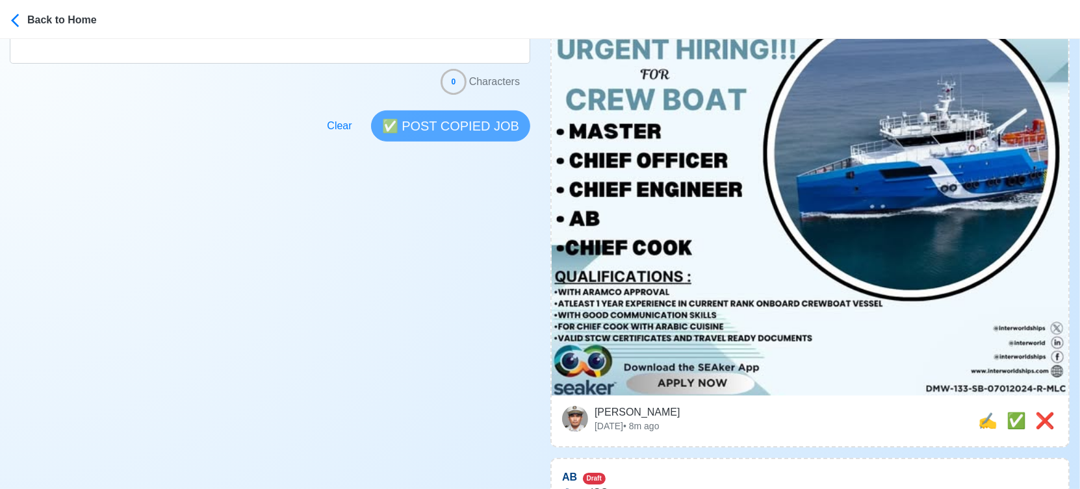
scroll to position [505, 0]
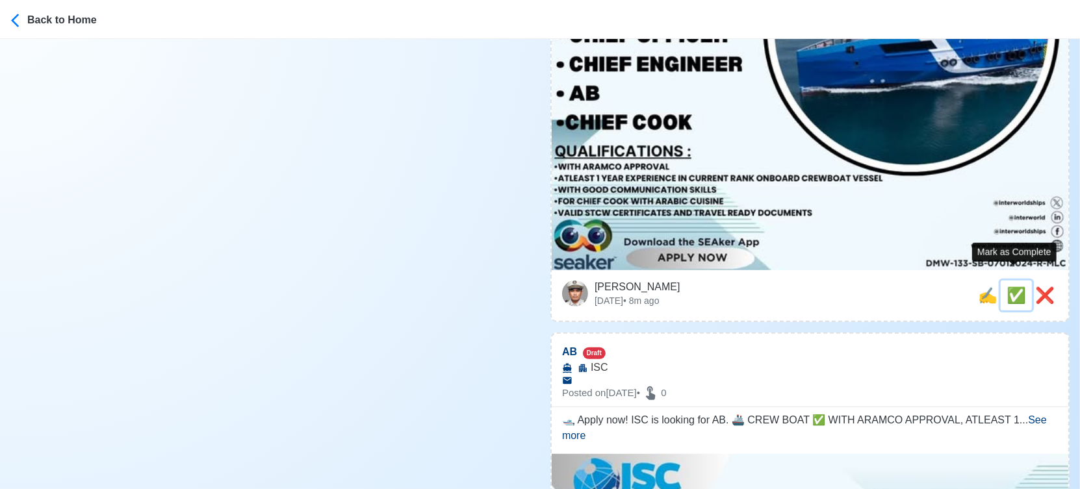
click at [1011, 287] on span "✅" at bounding box center [1016, 296] width 19 height 18
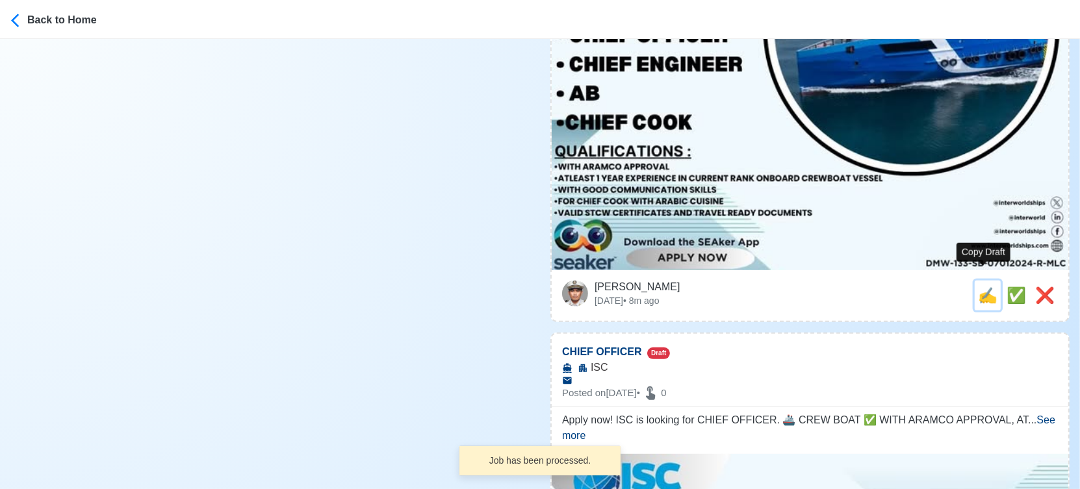
click at [987, 287] on span "✍️" at bounding box center [987, 296] width 19 height 18
type input "AB"
select select
type input "ISC"
type textarea "🛥️ Apply now! ISC is looking for AB. 🚢 CREW BOAT ✅ WITH ARAMCO APPROVAL, ATLEAS…"
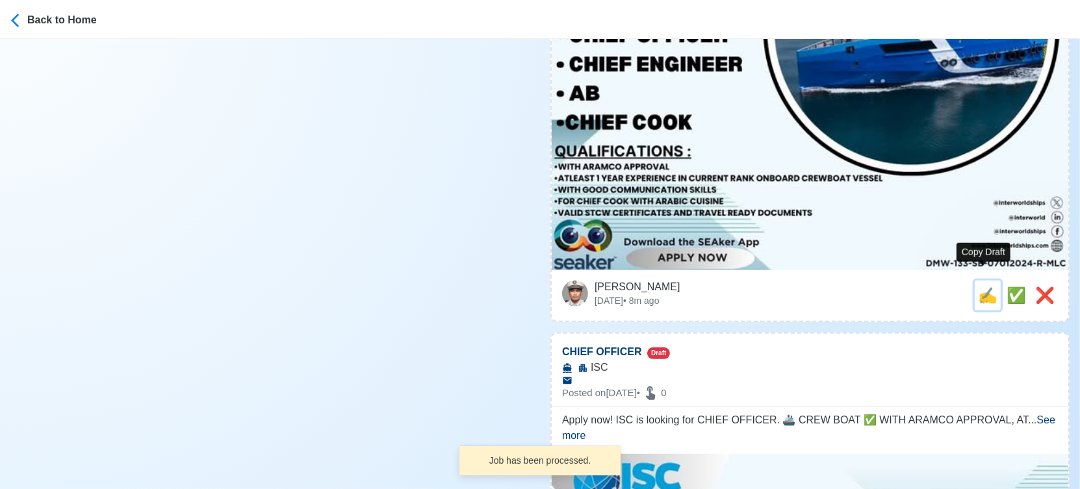
scroll to position [0, 0]
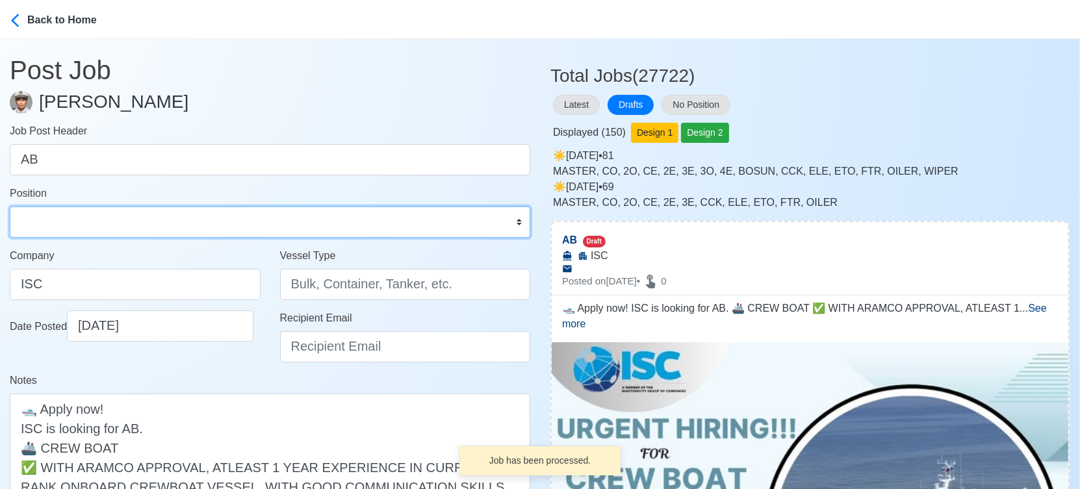
click at [63, 229] on select "Master Chief Officer 2nd Officer 3rd Officer Junior Officer Chief Engineer 2nd …" at bounding box center [270, 222] width 521 height 31
select select "[PERSON_NAME]"
click at [10, 207] on select "Master Chief Officer 2nd Officer 3rd Officer Junior Officer Chief Engineer 2nd …" at bounding box center [270, 222] width 521 height 31
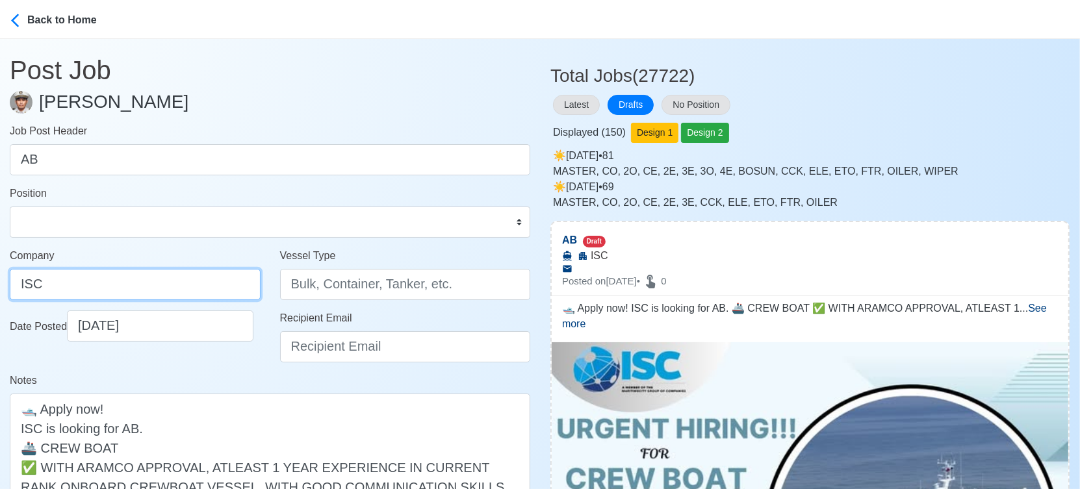
drag, startPoint x: 76, startPoint y: 289, endPoint x: -18, endPoint y: 287, distance: 94.2
click at [0, 287] on html "Back to Home Post Job Jeyner Gil Job Post Header AB Position Master Chief Offic…" at bounding box center [540, 244] width 1080 height 489
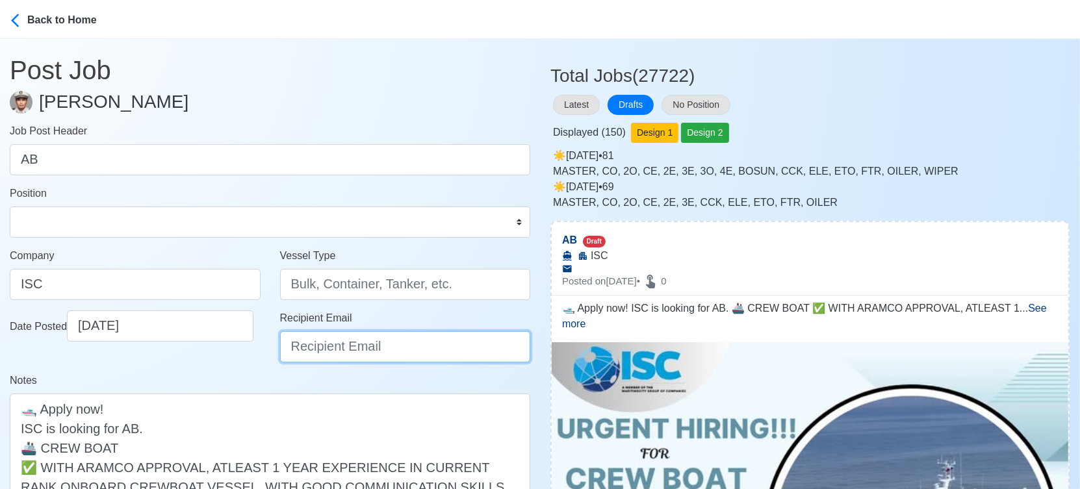
click at [420, 348] on input "Recipient Email" at bounding box center [405, 346] width 251 height 31
paste input "INTER-WORLD SHIPPING CORPORATION"
type input "INTER-WORLD SHIPPING CORPORATION"
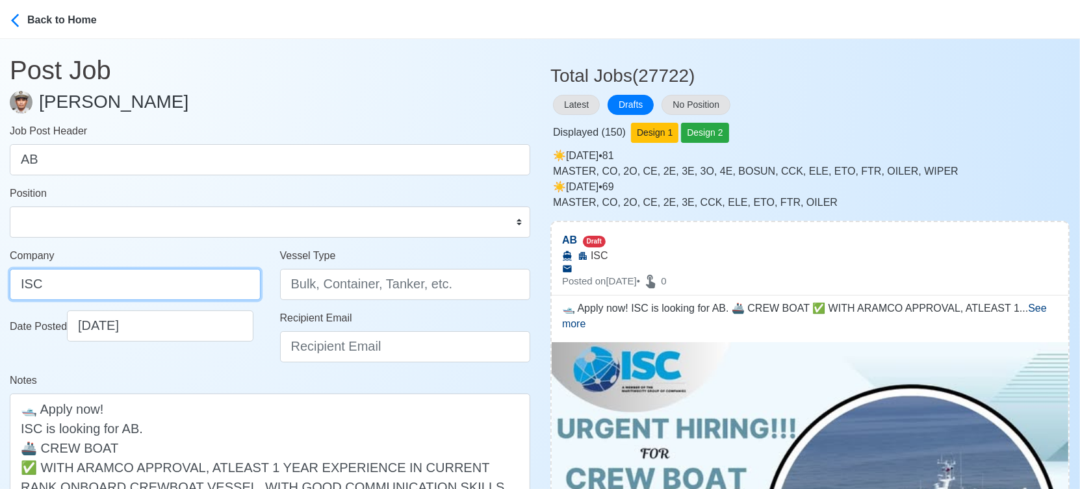
click at [182, 287] on input "ISC" at bounding box center [135, 284] width 251 height 31
drag, startPoint x: 171, startPoint y: 285, endPoint x: -18, endPoint y: 278, distance: 189.3
click at [0, 278] on html "Back to Home Post Job Jeyner Gil Job Post Header AB Position Master Chief Offic…" at bounding box center [540, 244] width 1080 height 489
drag, startPoint x: 88, startPoint y: 279, endPoint x: -18, endPoint y: 270, distance: 107.0
click at [0, 270] on html "Back to Home Post Job Jeyner Gil Job Post Header AB Position Master Chief Offic…" at bounding box center [540, 244] width 1080 height 489
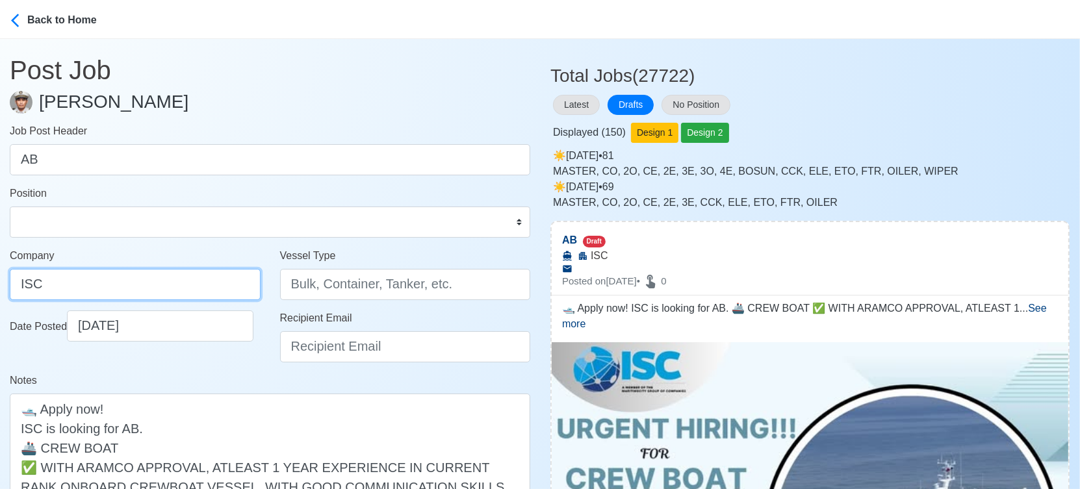
paste input "NTER-WORLD SHIPPING CORPORATION"
type input "INTER-WORLD SHIPPING CORPORATION"
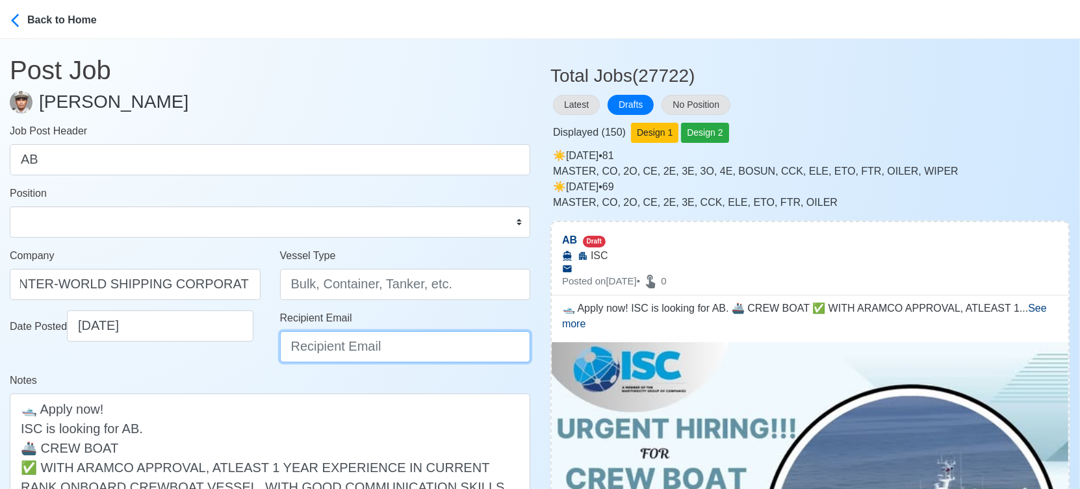
click at [351, 341] on input "Recipient Email" at bounding box center [405, 346] width 251 height 31
type input "recruitment1@interworldships.com"
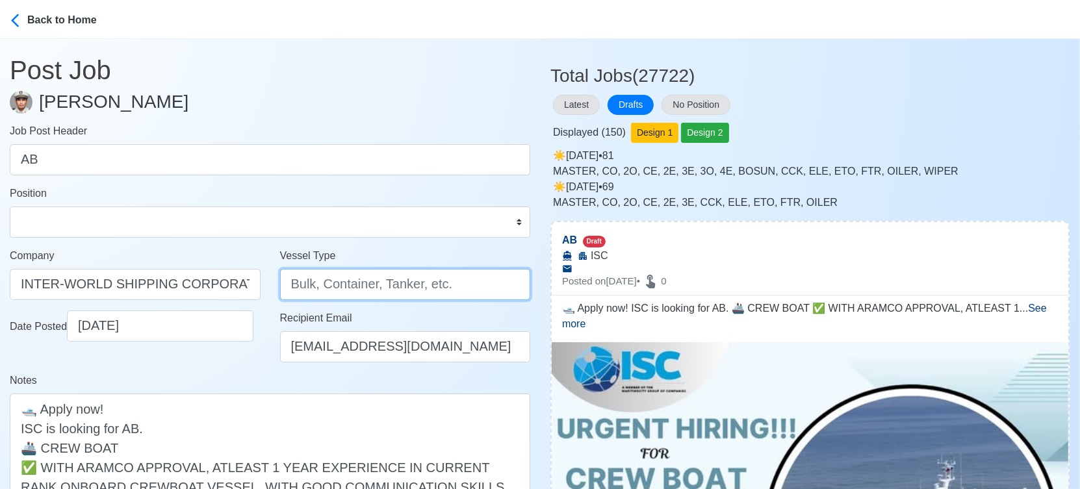
click at [348, 283] on input "Vessel Type" at bounding box center [405, 284] width 251 height 31
type input "CREW BOAT"
click at [238, 370] on div "Date Posted 10/03/2025" at bounding box center [135, 342] width 270 height 62
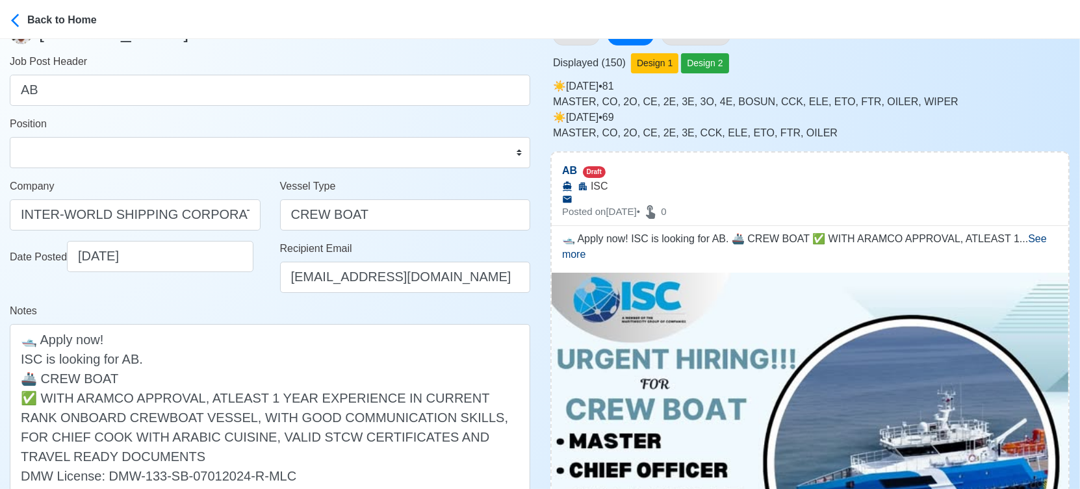
scroll to position [216, 0]
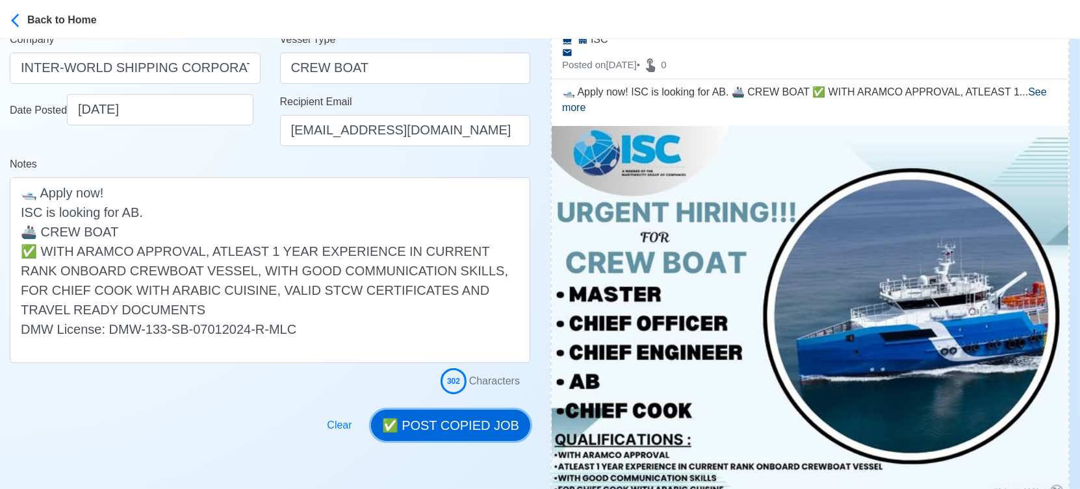
click at [433, 425] on button "✅ POST COPIED JOB" at bounding box center [450, 425] width 159 height 31
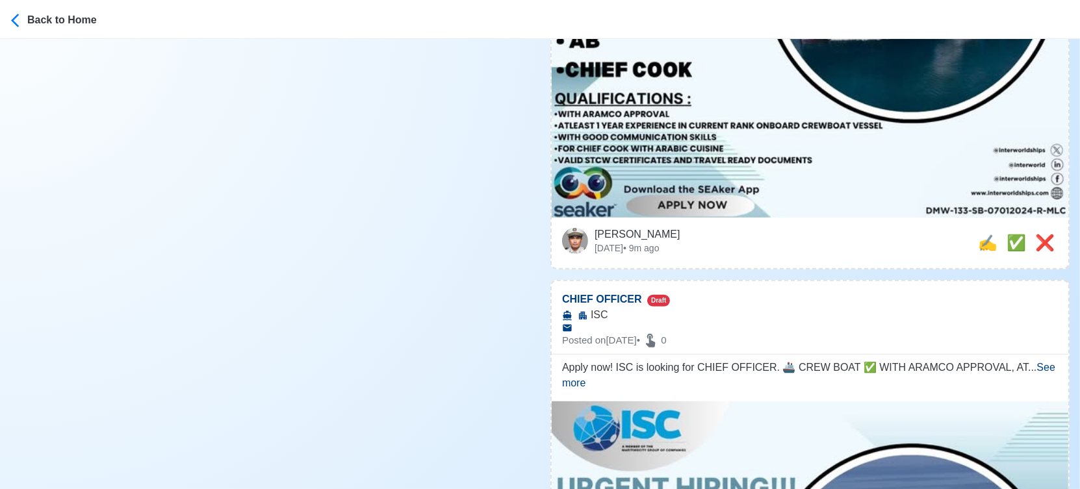
scroll to position [577, 0]
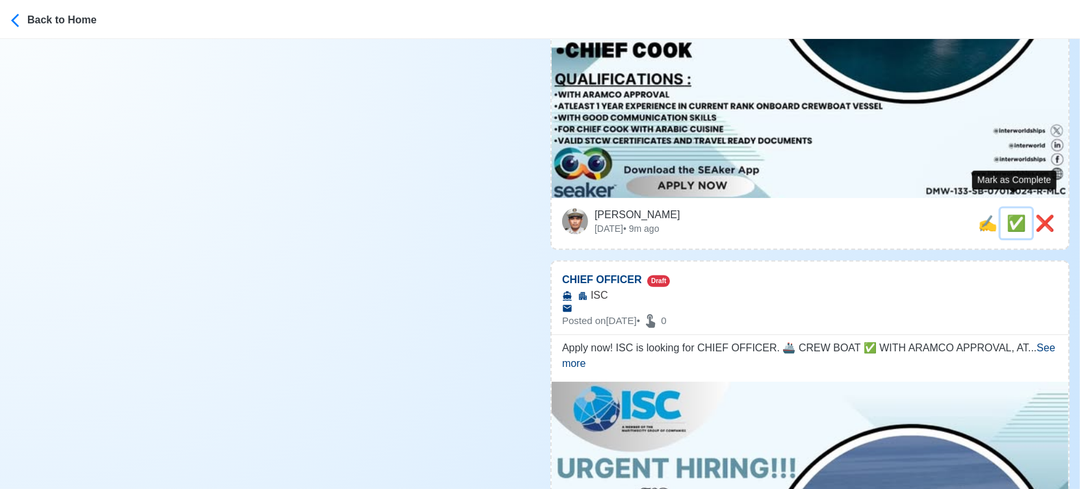
click at [1016, 214] on span "✅" at bounding box center [1016, 223] width 19 height 18
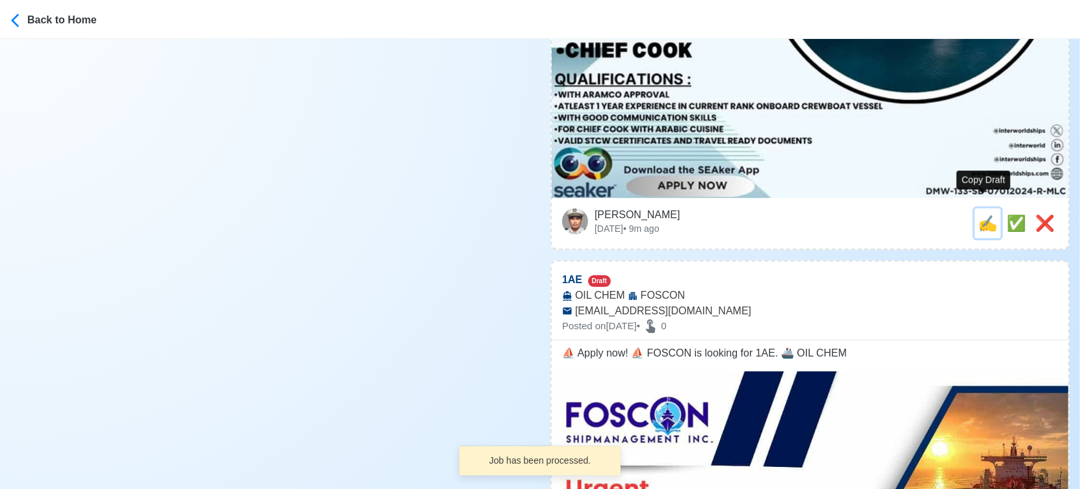
click at [987, 214] on span "✍️" at bounding box center [987, 223] width 19 height 18
type input "CHIEF OFFICER"
select select
type input "ISC"
type textarea "Apply now! ISC is looking for CHIEF OFFICER. 🚢 CREW BOAT ✅ WITH ARAMCO APPROVAL…"
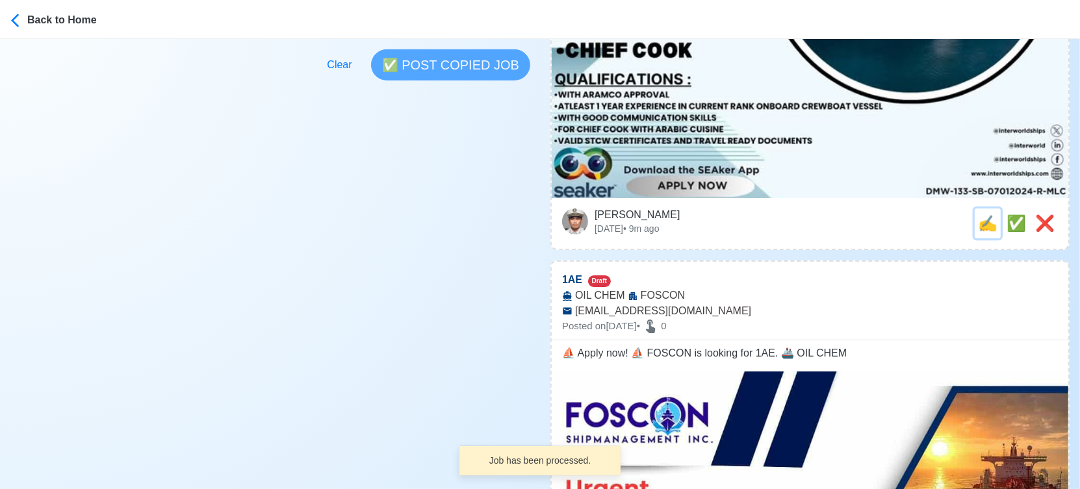
scroll to position [0, 0]
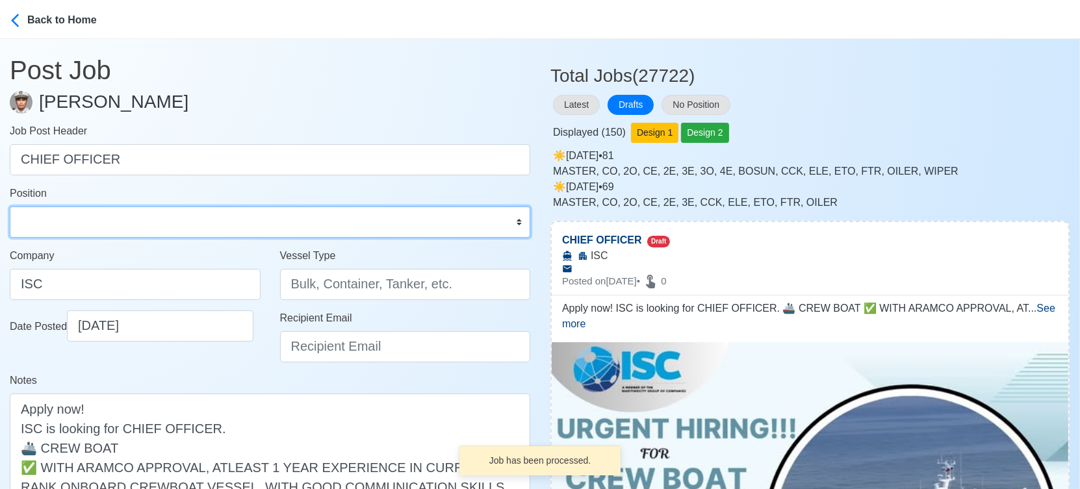
click at [121, 220] on select "Master Chief Officer 2nd Officer 3rd Officer Junior Officer Chief Engineer 2nd …" at bounding box center [270, 222] width 521 height 31
select select "Chief Officer"
click at [10, 207] on select "Master Chief Officer 2nd Officer 3rd Officer Junior Officer Chief Engineer 2nd …" at bounding box center [270, 222] width 521 height 31
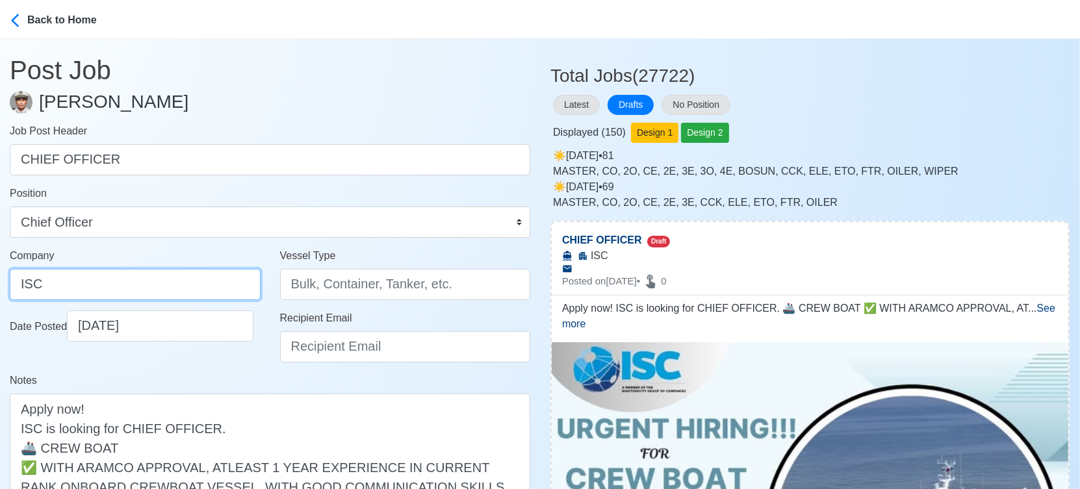
drag, startPoint x: 149, startPoint y: 274, endPoint x: -18, endPoint y: 291, distance: 167.9
click at [0, 291] on html "Back to Home Post Job Jeyner Gil Job Post Header CHIEF OFFICER Position Master …" at bounding box center [540, 244] width 1080 height 489
paste input "NTER-WORLD SHIPPING CORPORATION"
type input "INTER-WORLD SHIPPING CORPORATION"
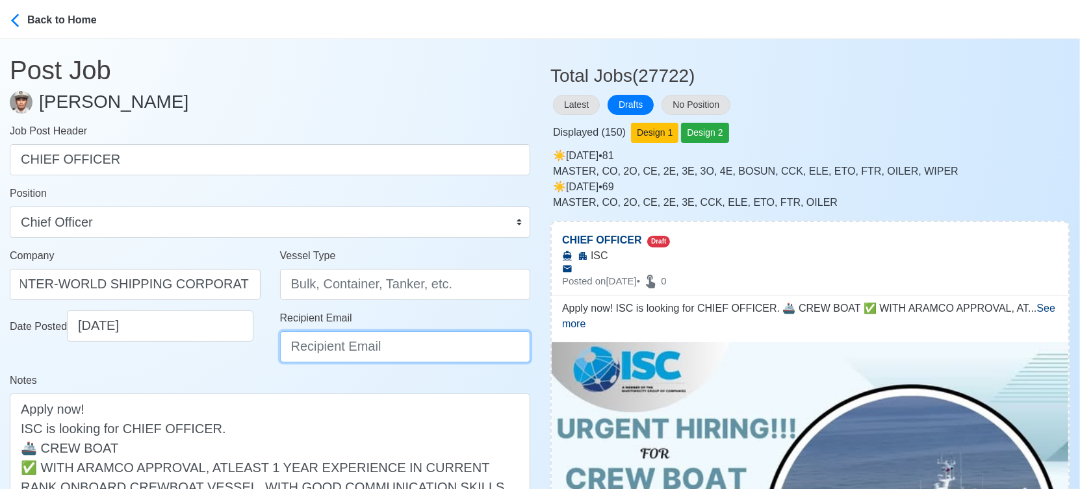
click at [427, 349] on input "Recipient Email" at bounding box center [405, 346] width 251 height 31
type input "recruitment1@interworldships.com"
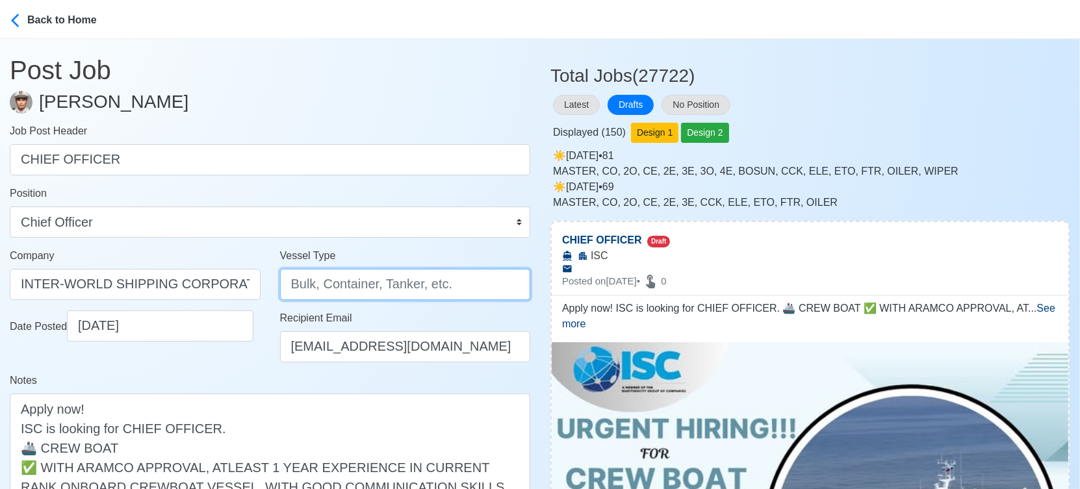
click at [393, 289] on input "Vessel Type" at bounding box center [405, 284] width 251 height 31
type input "CREW BOAT"
click at [230, 370] on div "Date Posted 10/03/2025" at bounding box center [135, 342] width 270 height 62
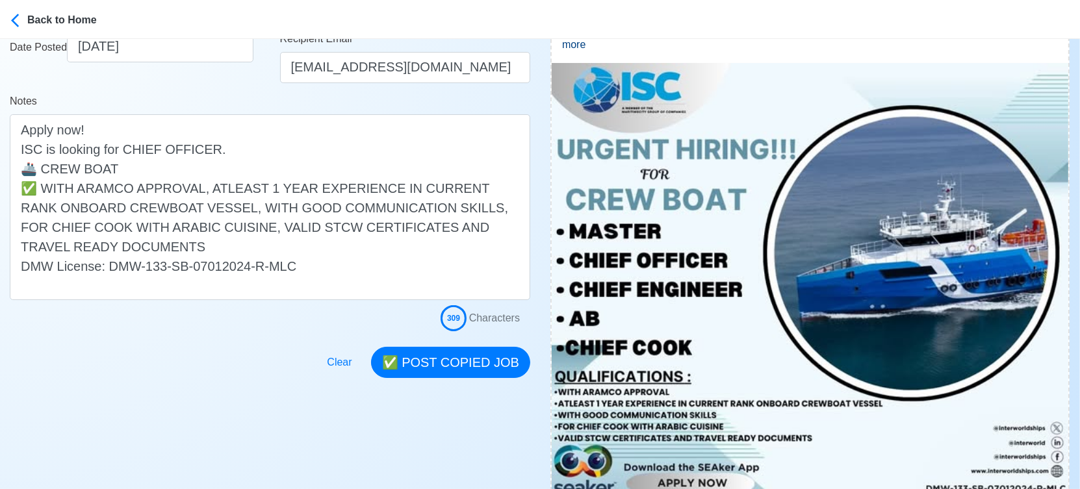
scroll to position [289, 0]
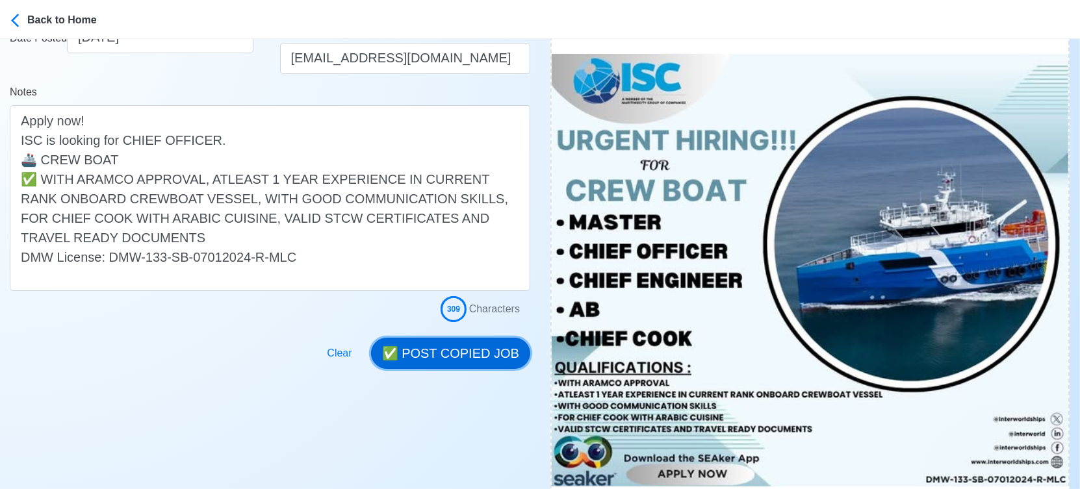
click at [478, 347] on button "✅ POST COPIED JOB" at bounding box center [450, 353] width 159 height 31
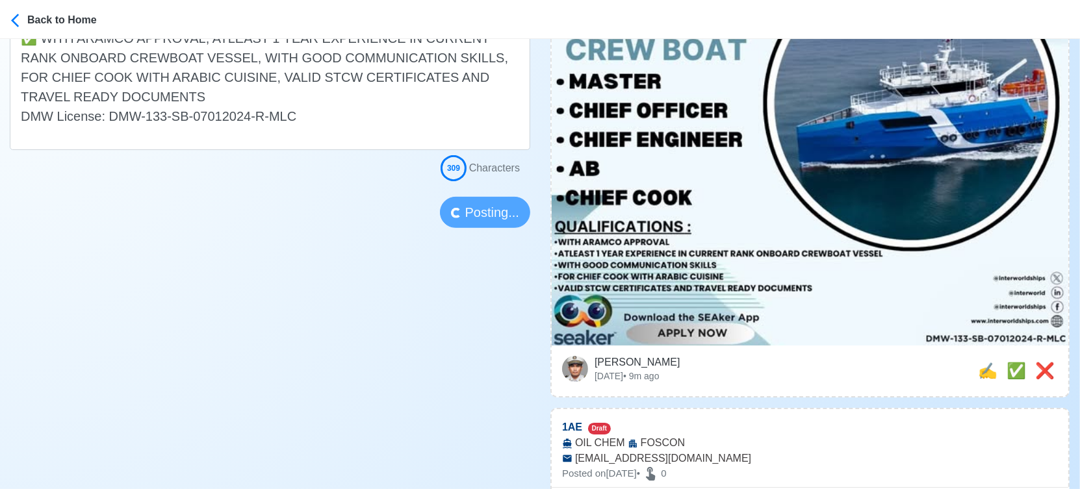
scroll to position [433, 0]
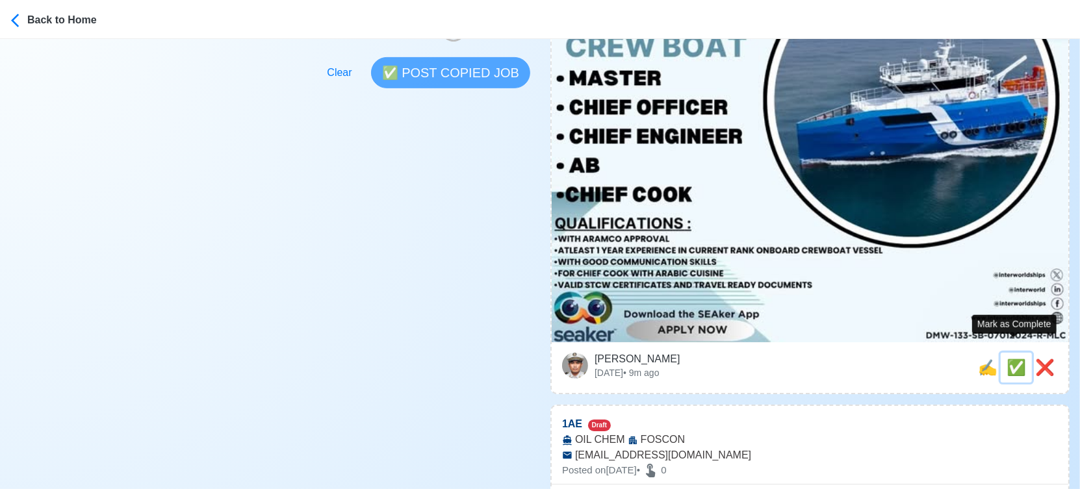
click at [1017, 359] on span "✅" at bounding box center [1016, 368] width 19 height 18
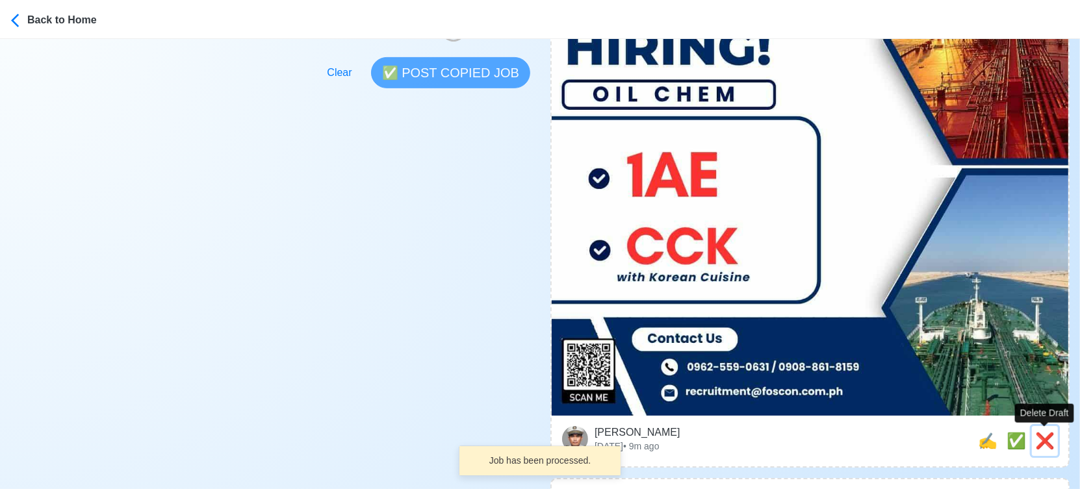
click at [1048, 438] on span "❌" at bounding box center [1044, 441] width 19 height 18
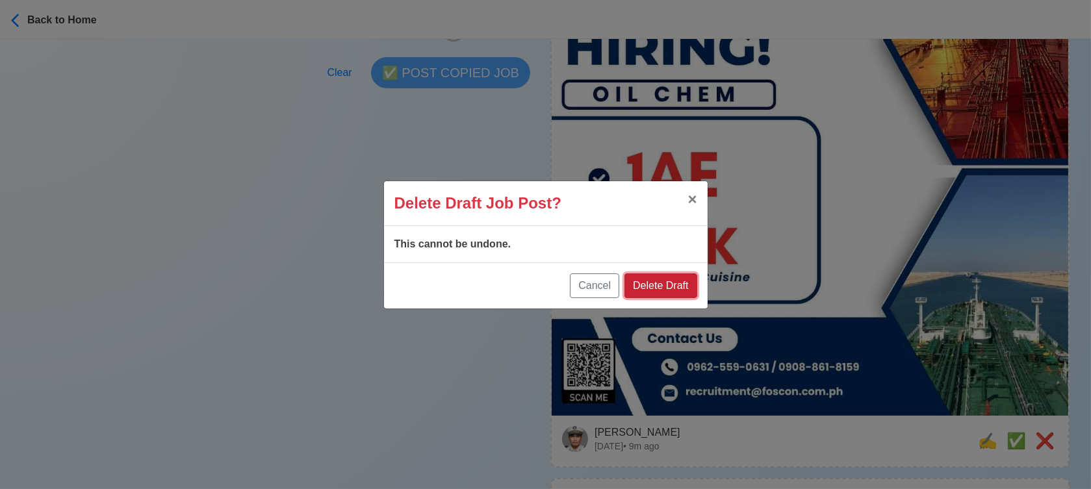
click at [654, 288] on button "Delete Draft" at bounding box center [661, 286] width 72 height 25
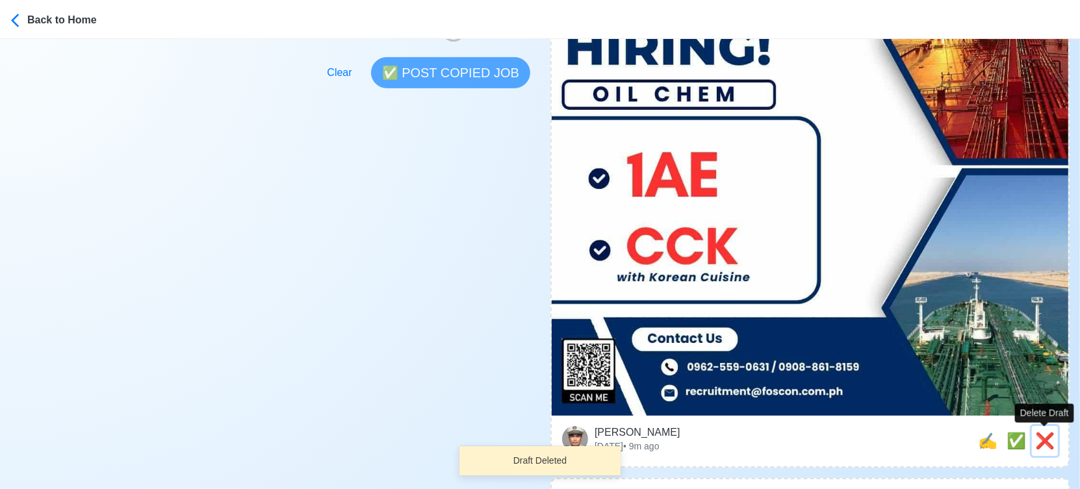
click at [1048, 437] on span "❌" at bounding box center [1044, 441] width 19 height 18
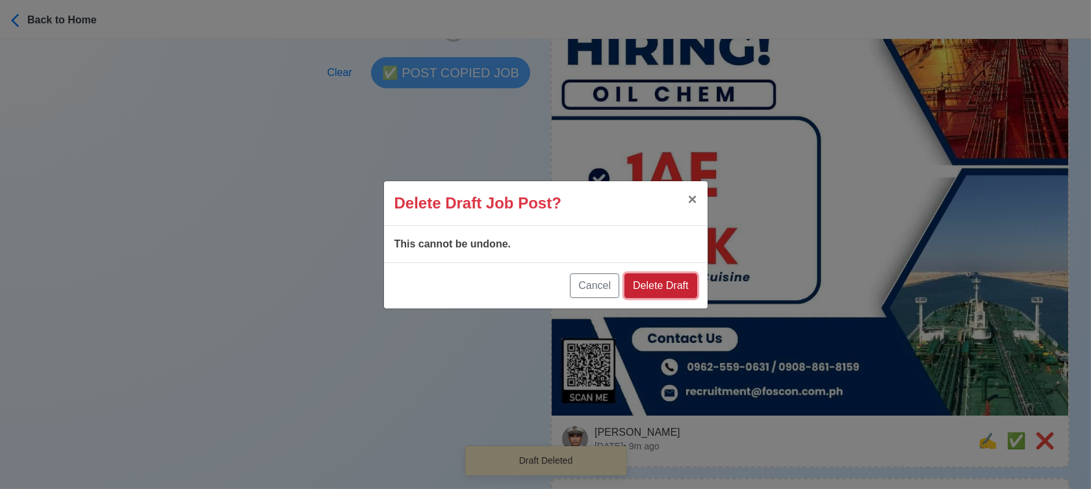
click at [671, 287] on button "Delete Draft" at bounding box center [661, 286] width 72 height 25
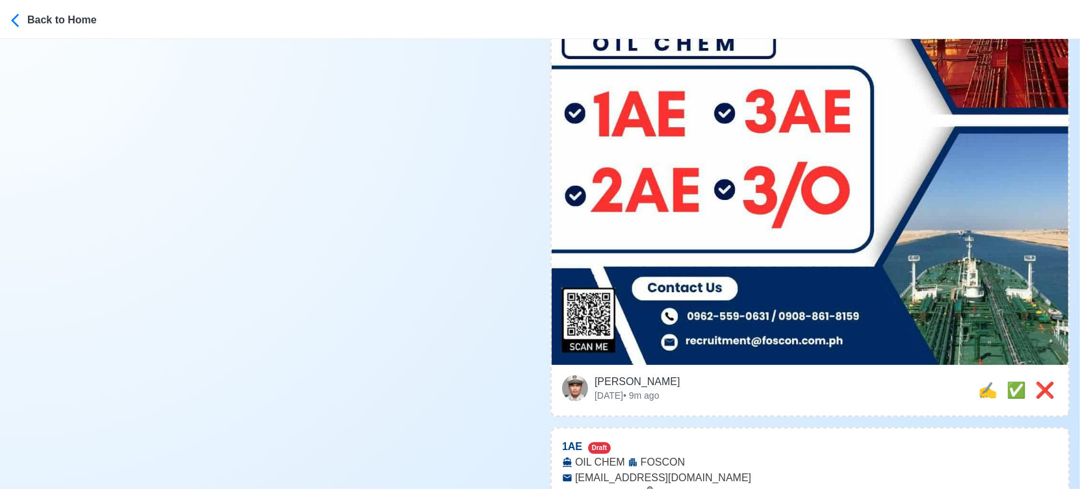
scroll to position [577, 0]
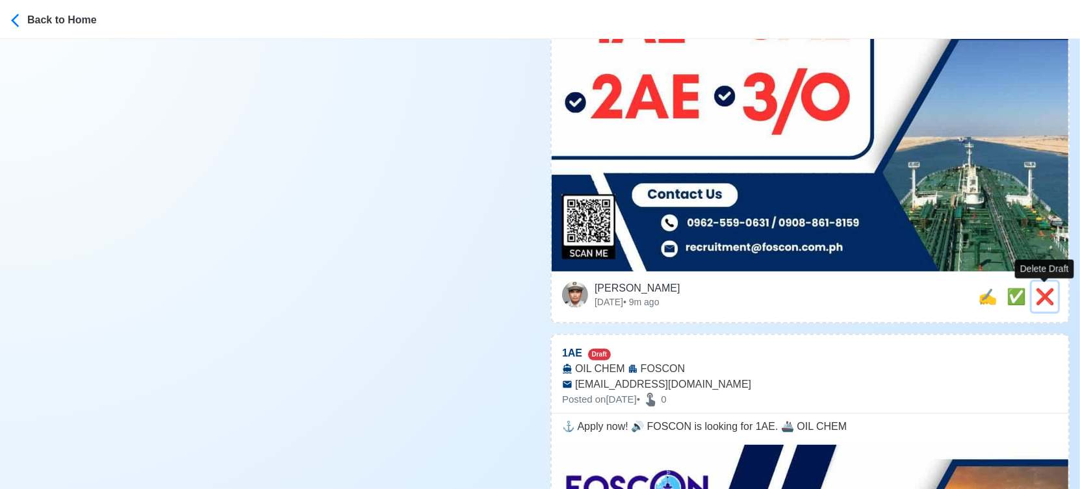
click at [1044, 292] on span "❌" at bounding box center [1044, 297] width 19 height 18
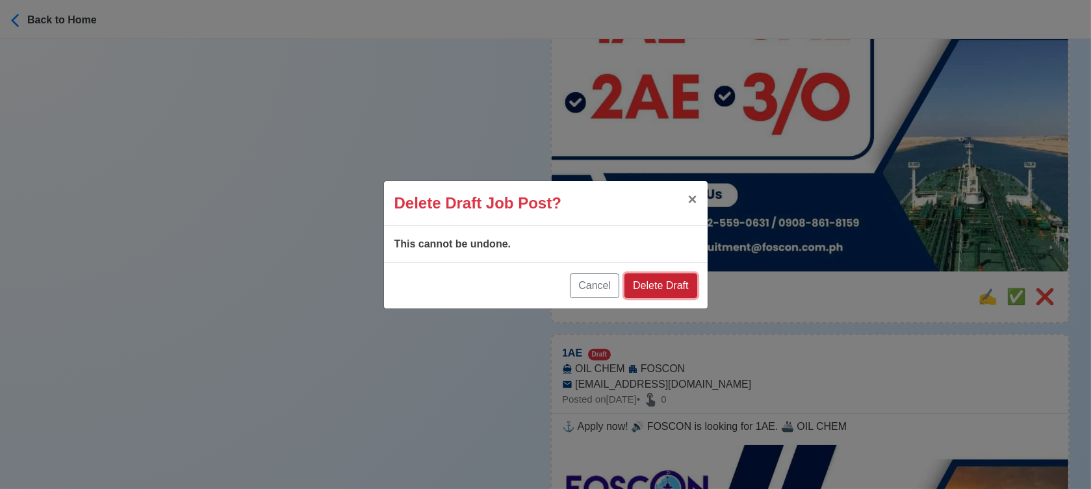
drag, startPoint x: 673, startPoint y: 279, endPoint x: 768, endPoint y: 272, distance: 95.2
click at [674, 279] on button "Delete Draft" at bounding box center [661, 286] width 72 height 25
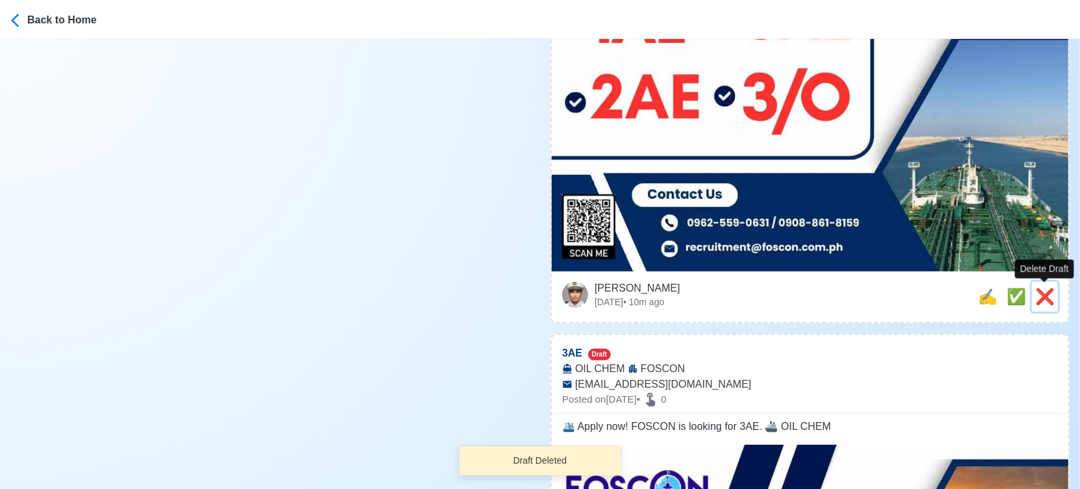
click at [1048, 299] on span "❌" at bounding box center [1044, 297] width 19 height 18
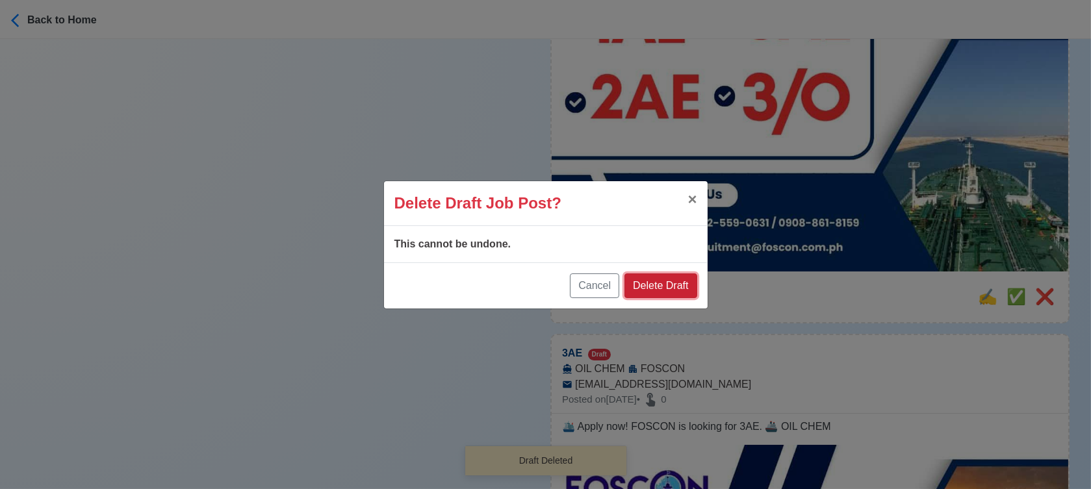
click at [677, 274] on button "Delete Draft" at bounding box center [661, 286] width 72 height 25
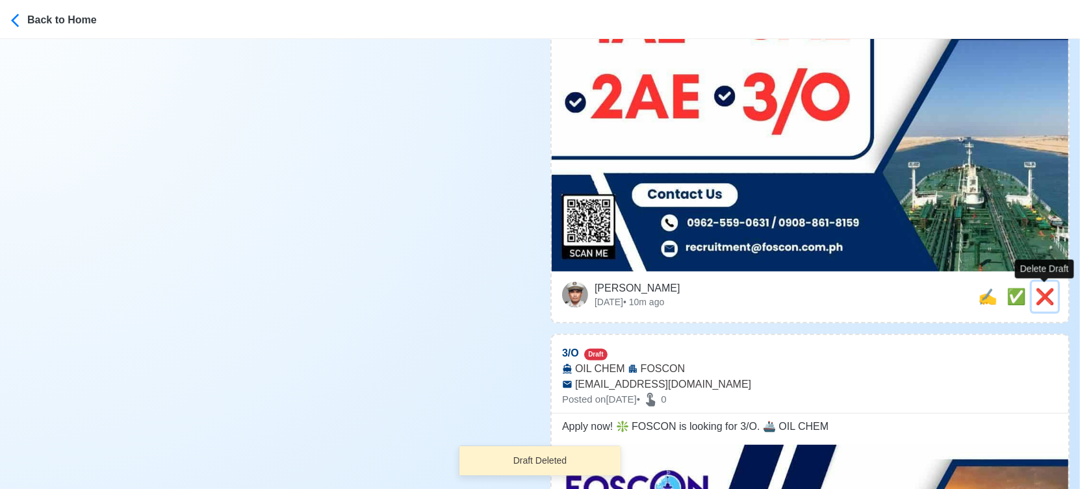
click at [1048, 300] on span "❌" at bounding box center [1044, 297] width 19 height 18
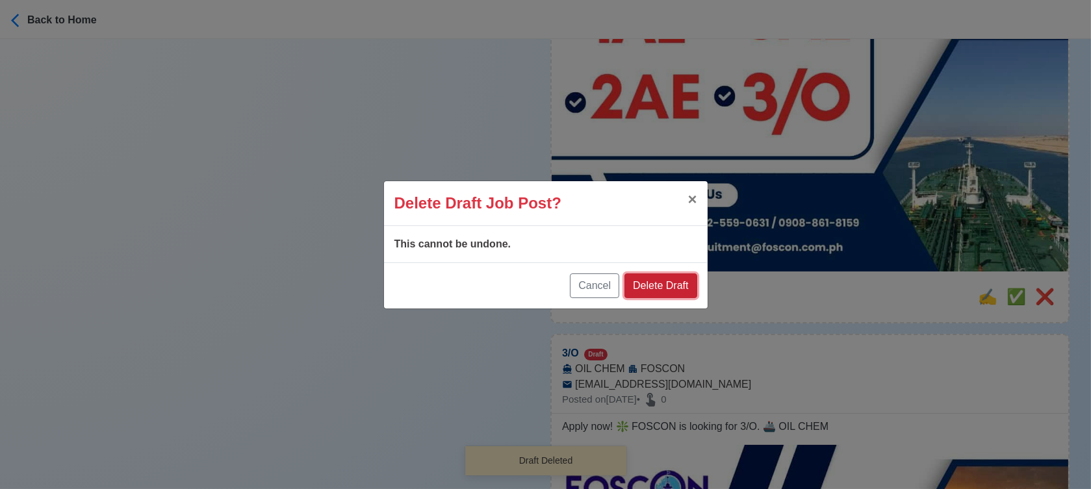
drag, startPoint x: 691, startPoint y: 283, endPoint x: 922, endPoint y: 264, distance: 230.9
click at [691, 283] on button "Delete Draft" at bounding box center [661, 286] width 72 height 25
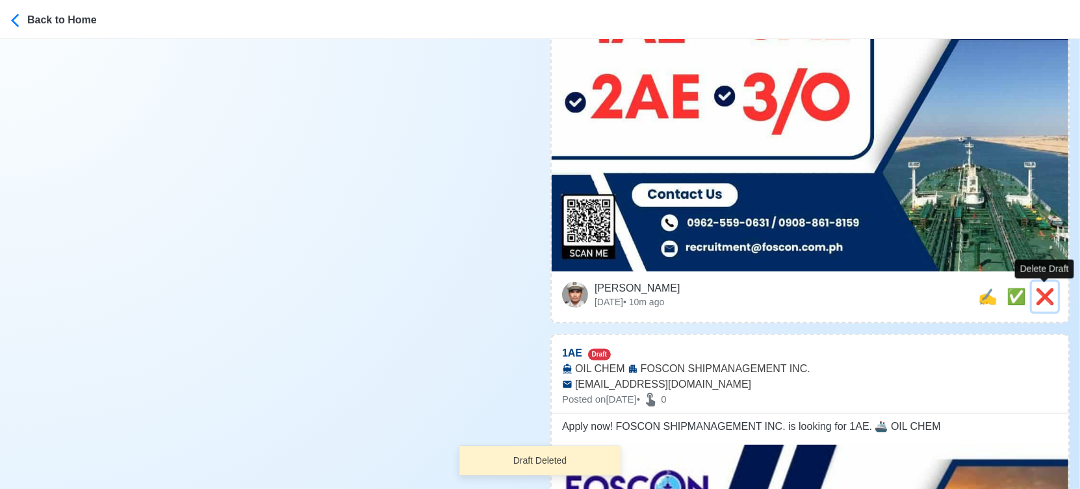
click at [1035, 294] on span "❌" at bounding box center [1044, 297] width 19 height 18
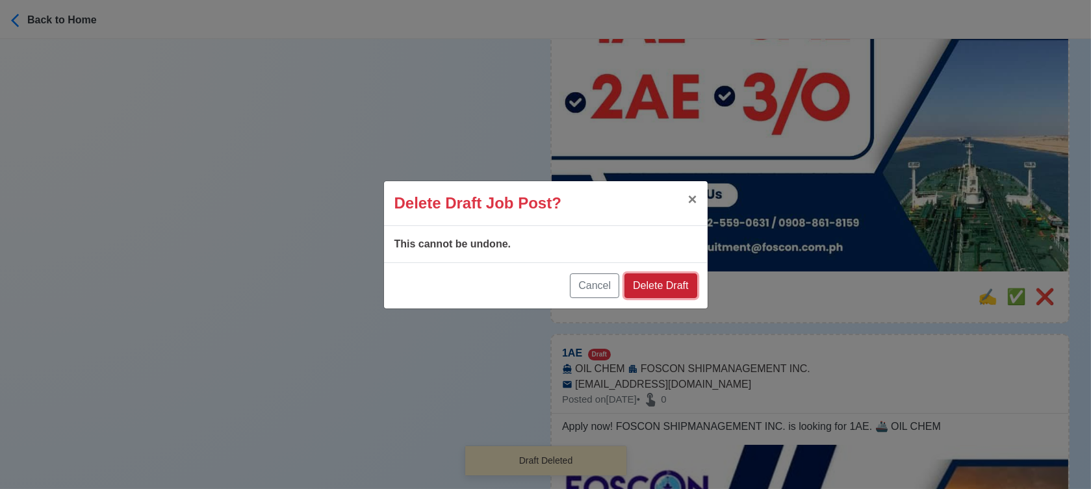
drag, startPoint x: 677, startPoint y: 283, endPoint x: 790, endPoint y: 269, distance: 113.3
click at [678, 283] on button "Delete Draft" at bounding box center [661, 286] width 72 height 25
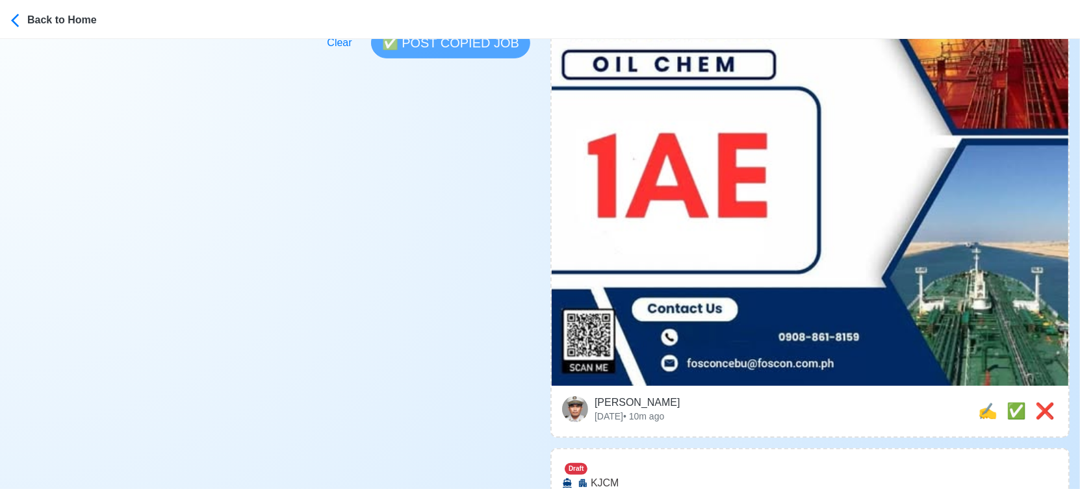
scroll to position [650, 0]
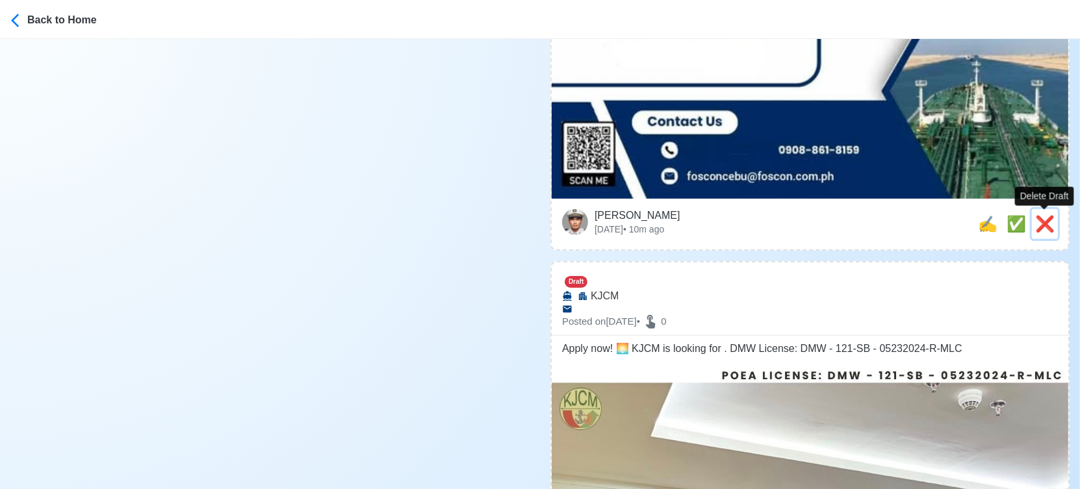
click at [1047, 227] on span "❌" at bounding box center [1044, 224] width 19 height 18
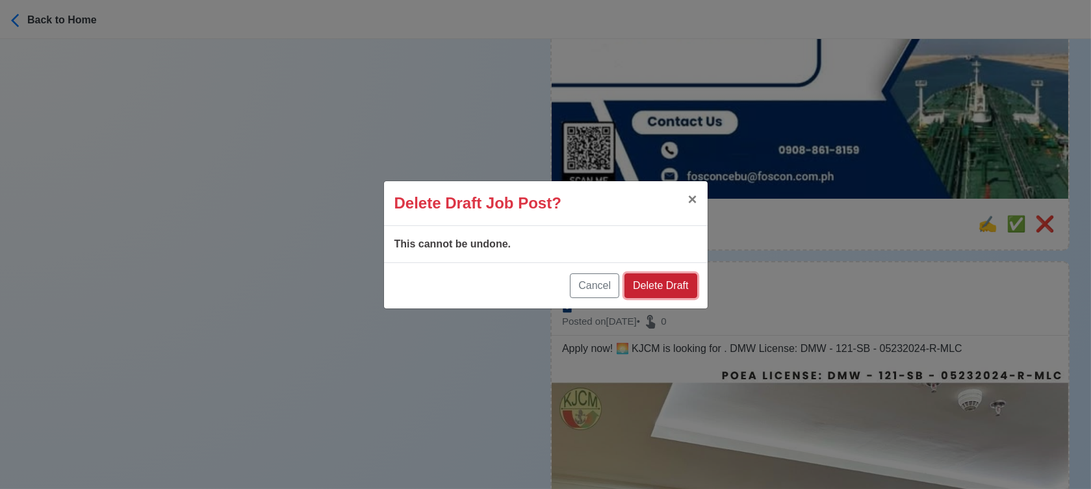
click at [687, 279] on button "Delete Draft" at bounding box center [661, 286] width 72 height 25
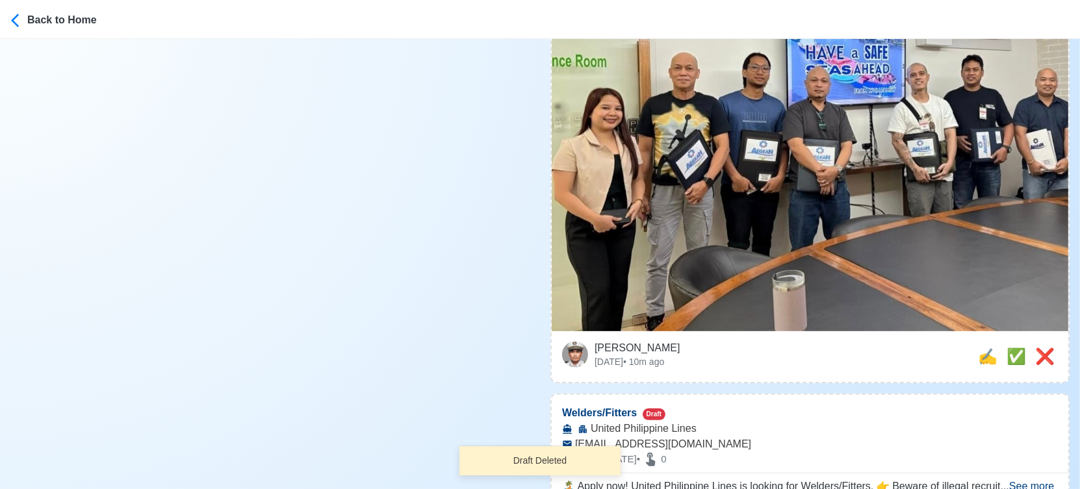
scroll to position [577, 0]
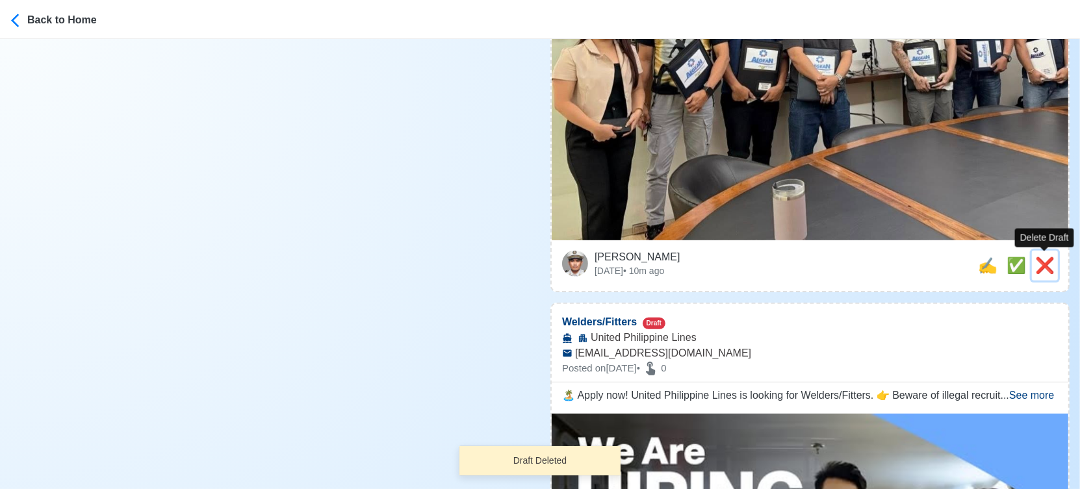
click at [1040, 263] on span "❌" at bounding box center [1044, 266] width 19 height 18
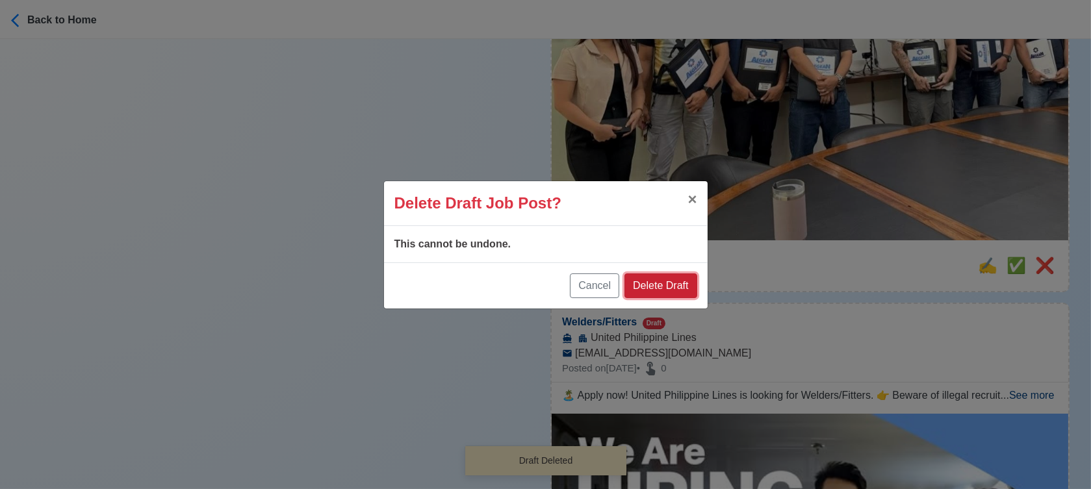
click at [677, 287] on button "Delete Draft" at bounding box center [661, 286] width 72 height 25
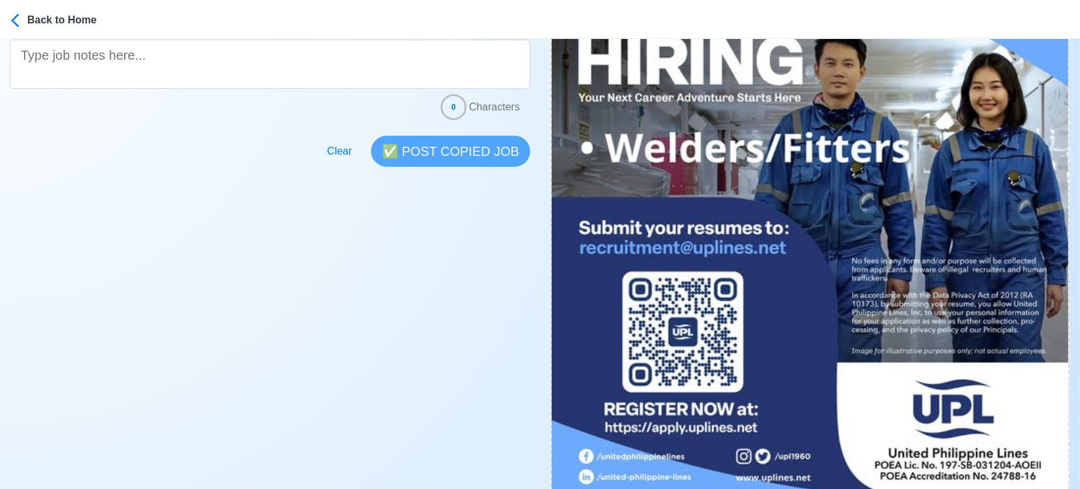
scroll to position [433, 0]
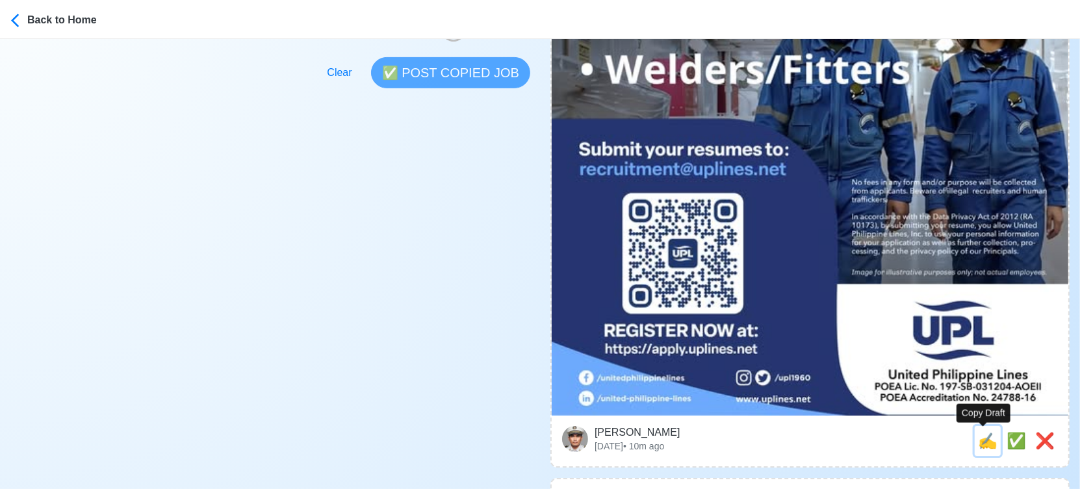
click at [983, 436] on span "✍️" at bounding box center [987, 441] width 19 height 18
type input "Welders/Fitters"
select select
type input "United Philippine Lines"
type input "recruitment@uplines.net"
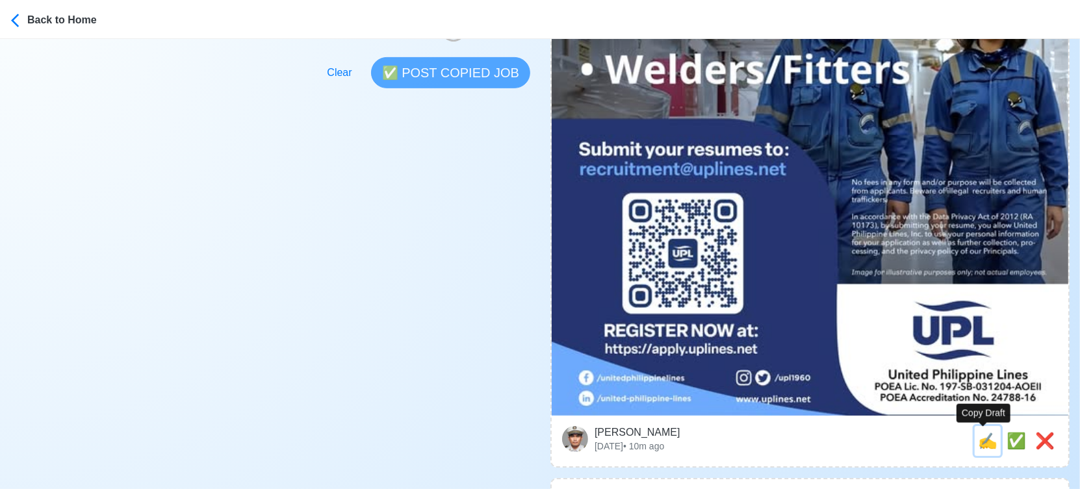
type textarea "🏝️ Apply now! United Philippine Lines is looking for Welders/Fitters. 👉 Beware …"
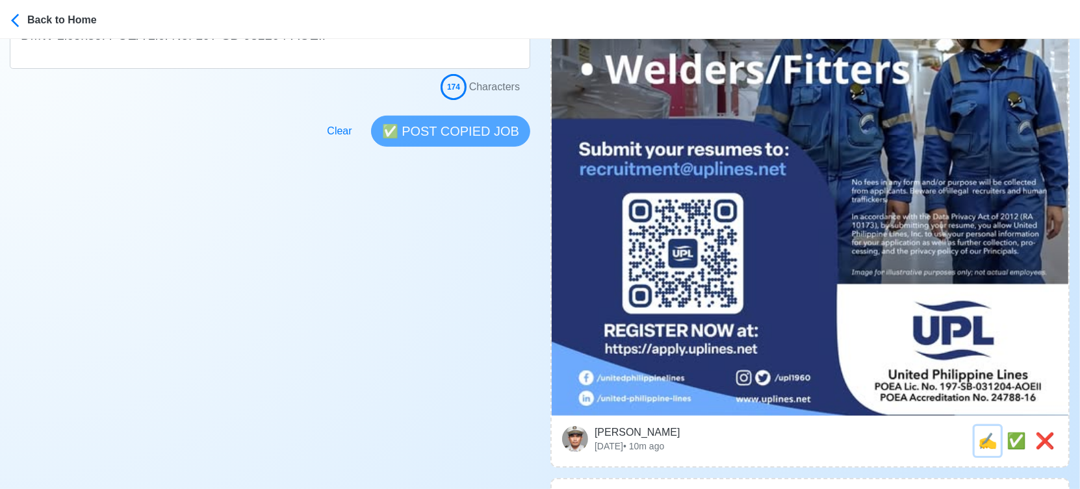
scroll to position [0, 0]
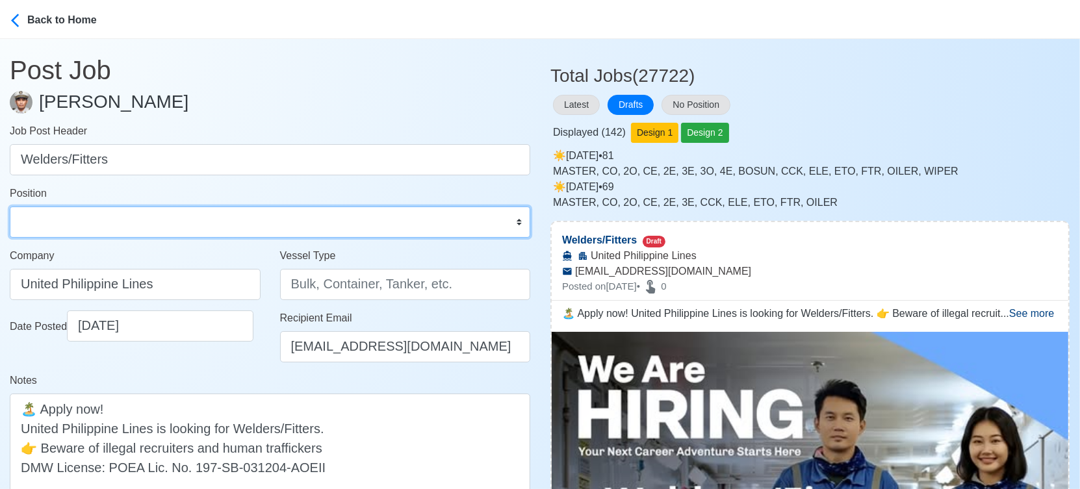
drag, startPoint x: 54, startPoint y: 219, endPoint x: 62, endPoint y: 207, distance: 14.1
click at [54, 219] on select "Master Chief Officer 2nd Officer 3rd Officer Junior Officer Chief Engineer 2nd …" at bounding box center [270, 222] width 521 height 31
select select "Fitter"
click at [10, 207] on select "Master Chief Officer 2nd Officer 3rd Officer Junior Officer Chief Engineer 2nd …" at bounding box center [270, 222] width 521 height 31
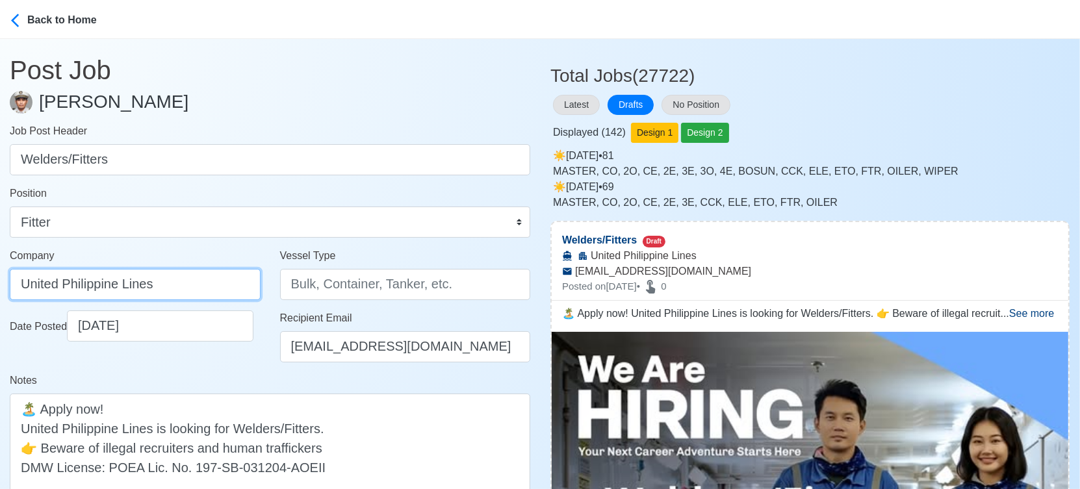
click at [185, 290] on input "United Philippine Lines" at bounding box center [135, 284] width 251 height 31
click at [339, 286] on input "Vessel Type" at bounding box center [405, 284] width 251 height 31
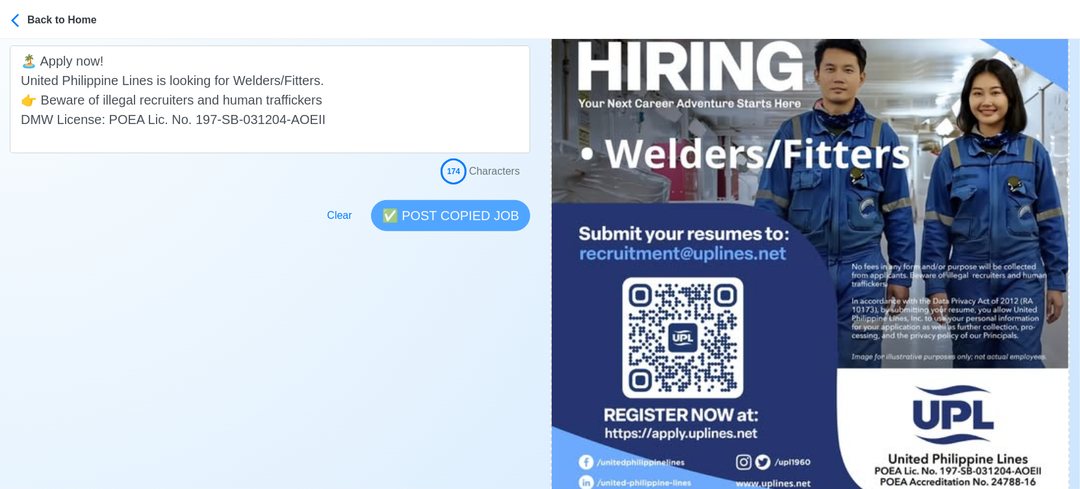
scroll to position [433, 0]
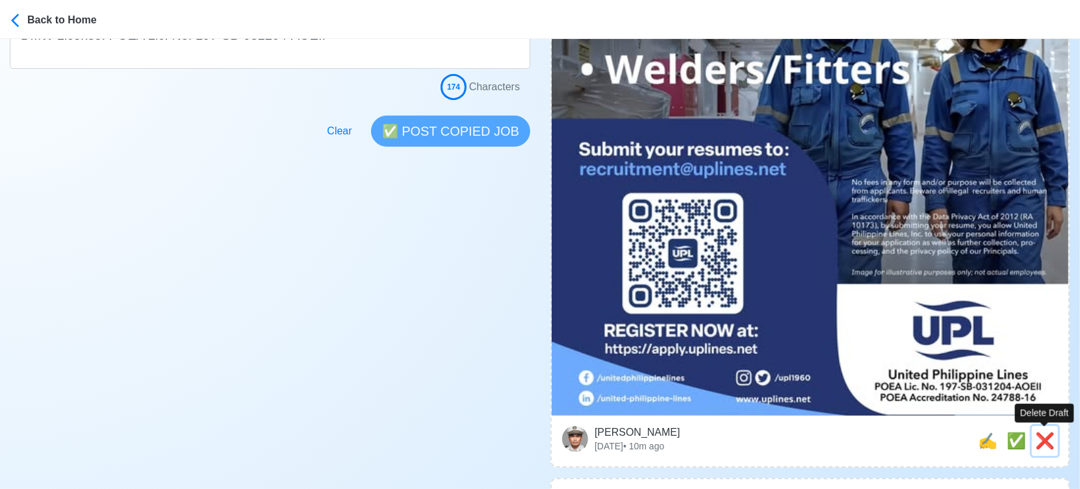
click at [1050, 448] on span "❌" at bounding box center [1044, 441] width 19 height 18
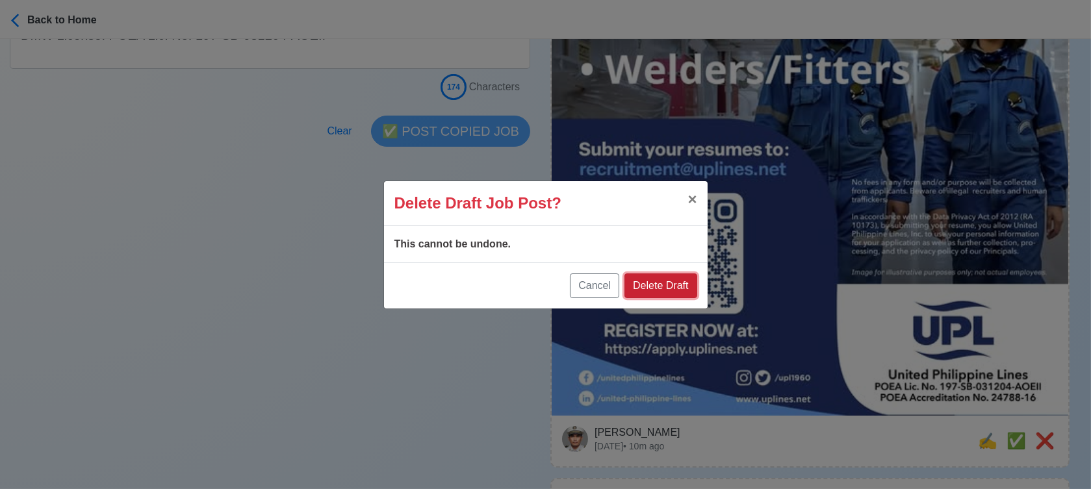
click at [667, 285] on button "Delete Draft" at bounding box center [661, 286] width 72 height 25
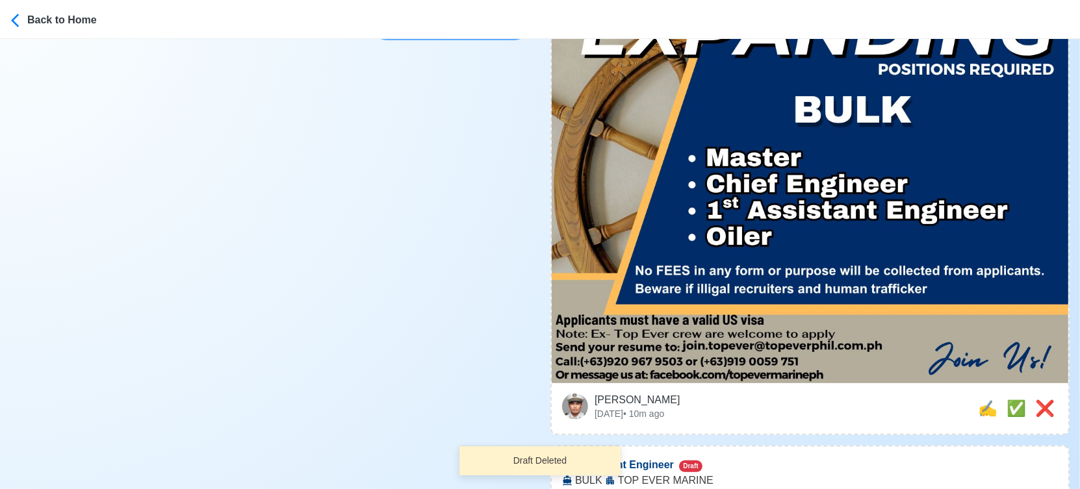
scroll to position [577, 0]
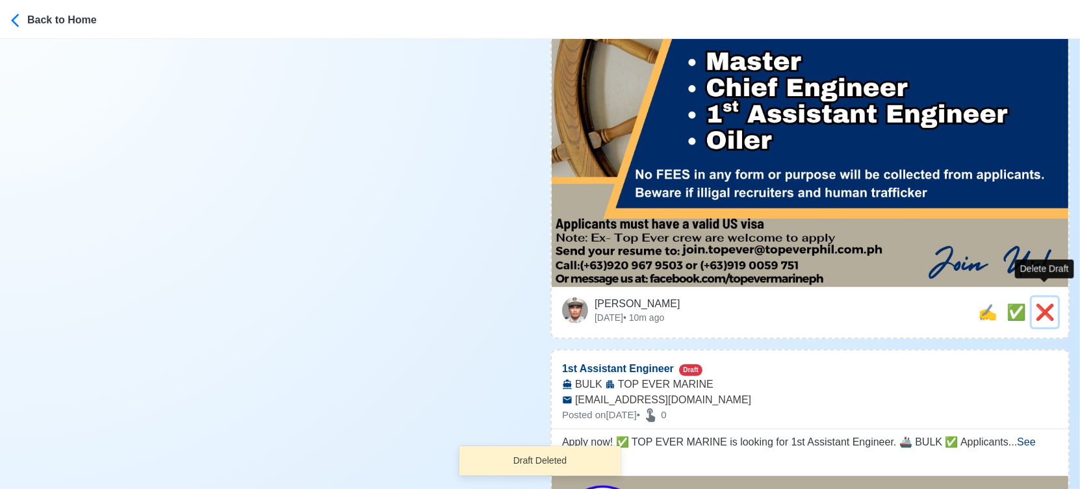
click at [1042, 303] on span "❌" at bounding box center [1044, 312] width 19 height 18
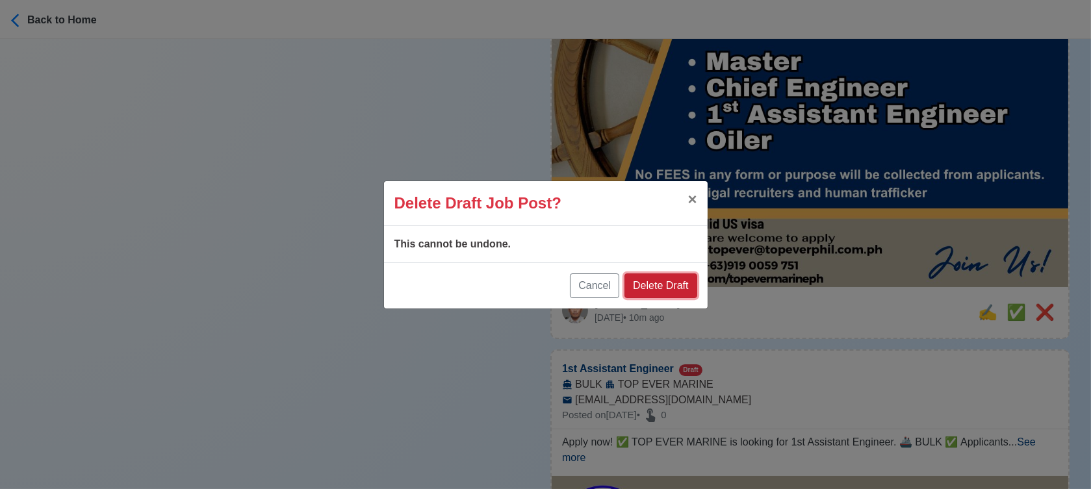
click at [677, 285] on button "Delete Draft" at bounding box center [661, 286] width 72 height 25
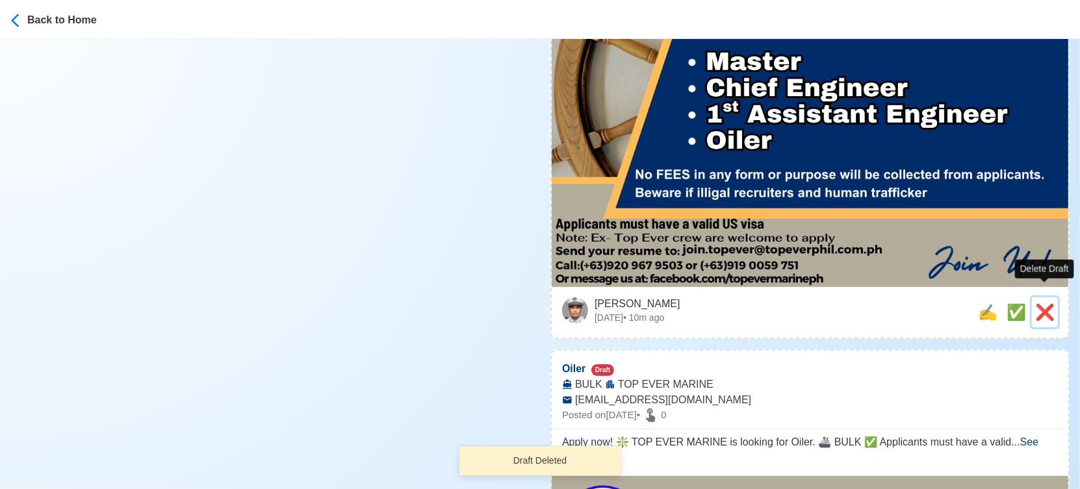
click at [1038, 303] on span "❌" at bounding box center [1044, 312] width 19 height 18
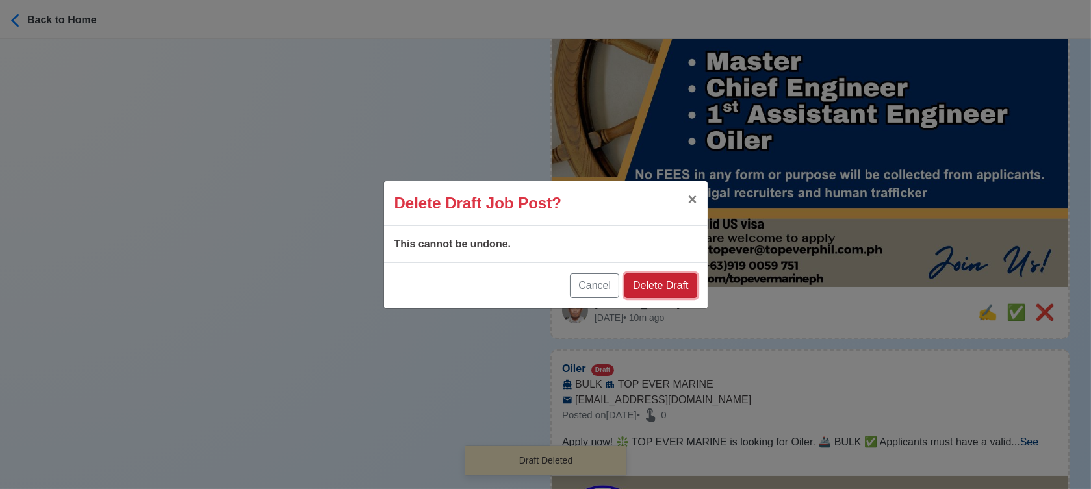
click at [671, 280] on button "Delete Draft" at bounding box center [661, 286] width 72 height 25
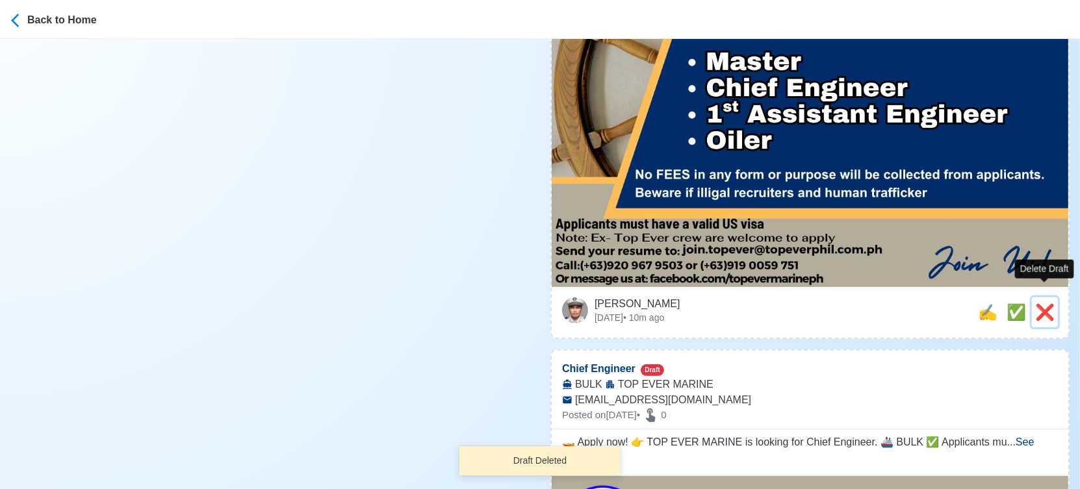
click at [1040, 303] on span "❌" at bounding box center [1044, 312] width 19 height 18
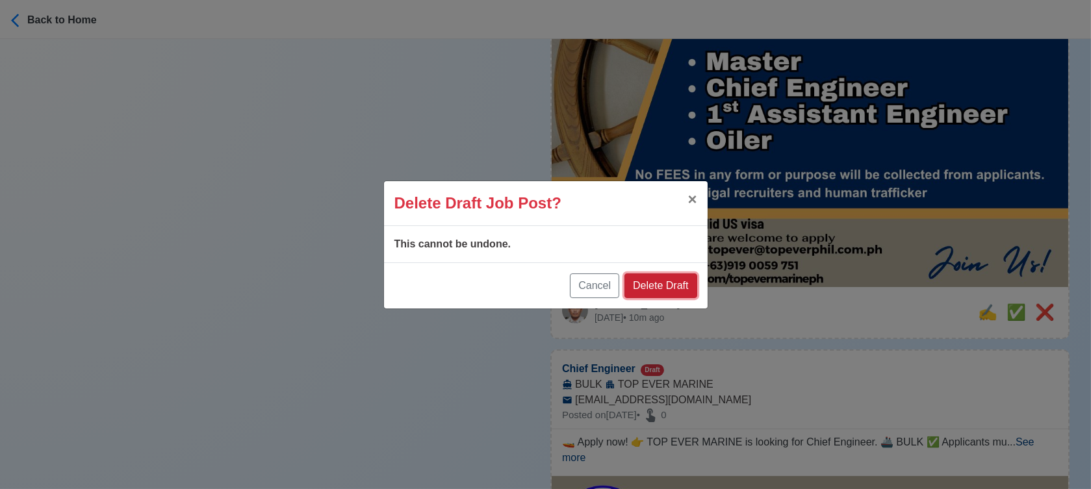
click at [668, 284] on button "Delete Draft" at bounding box center [661, 286] width 72 height 25
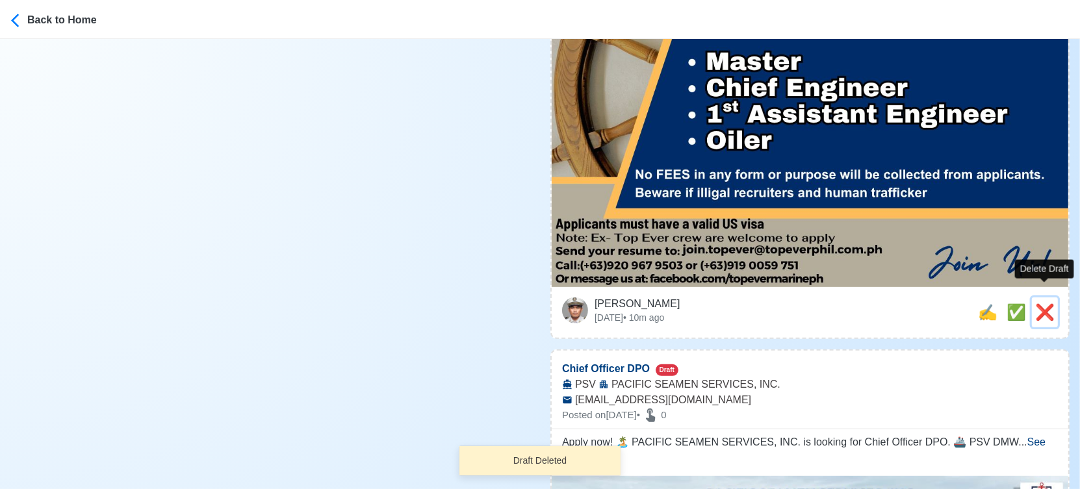
click at [1045, 303] on span "❌" at bounding box center [1044, 312] width 19 height 18
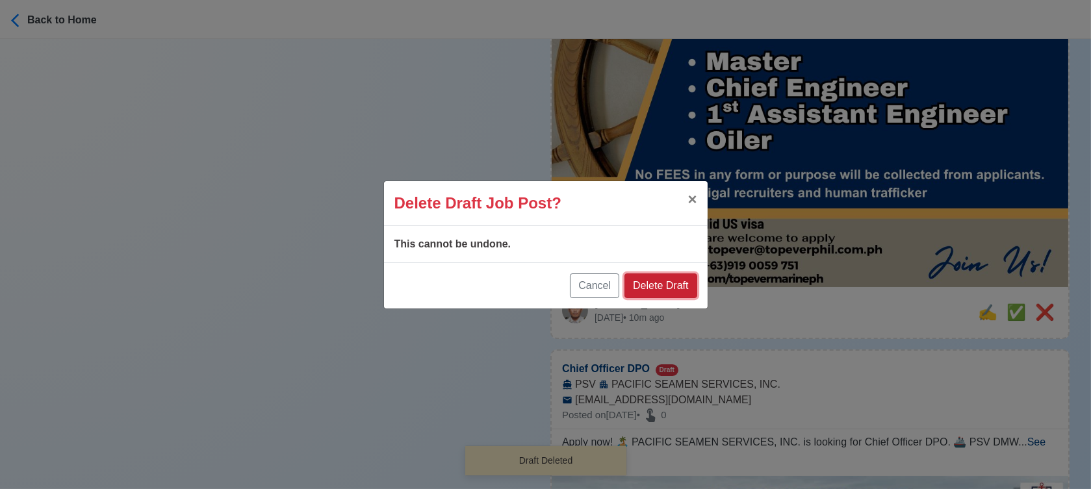
click at [673, 283] on button "Delete Draft" at bounding box center [661, 286] width 72 height 25
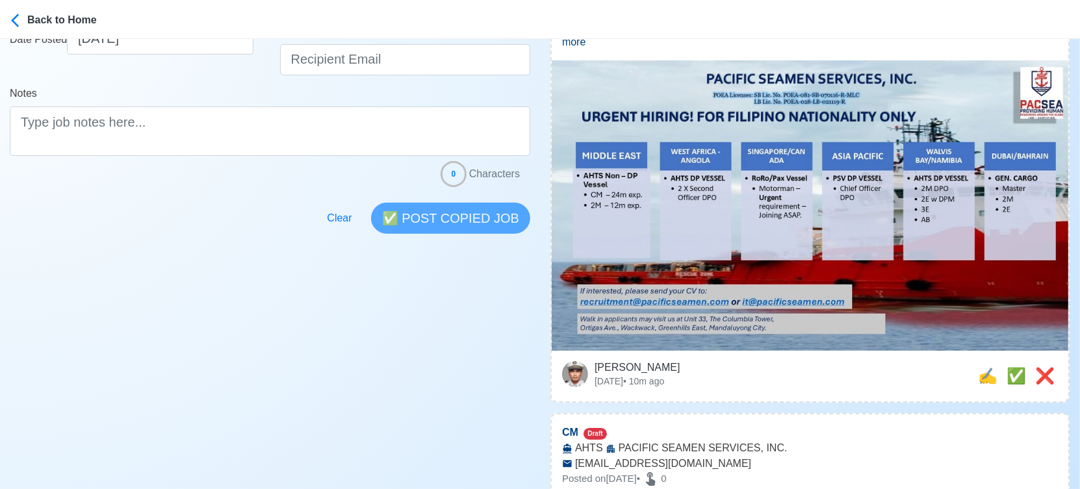
scroll to position [289, 0]
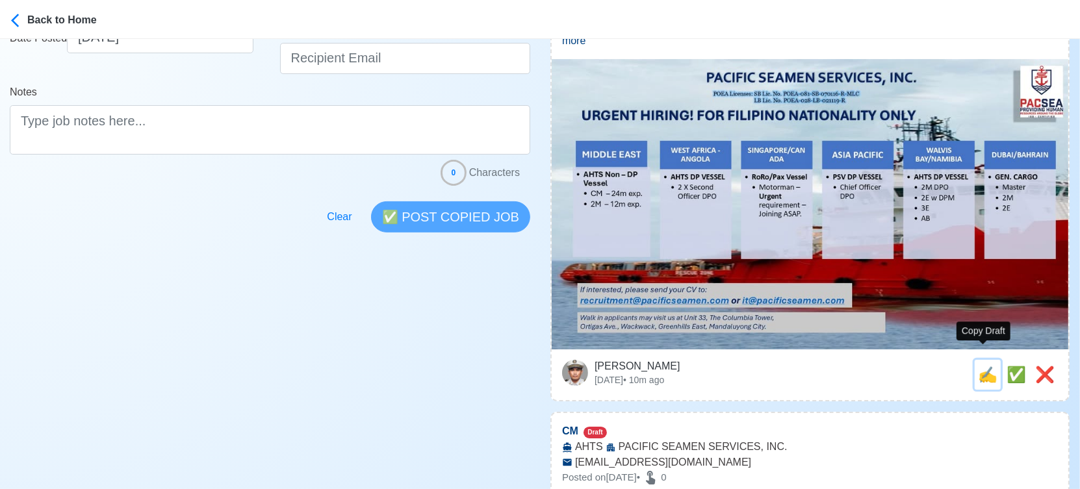
click at [978, 366] on span "✍️" at bounding box center [987, 375] width 19 height 18
type input "Chief Officer DPO"
select select
type input "PACIFIC SEAMEN SERVICES, INC."
type input "PSV"
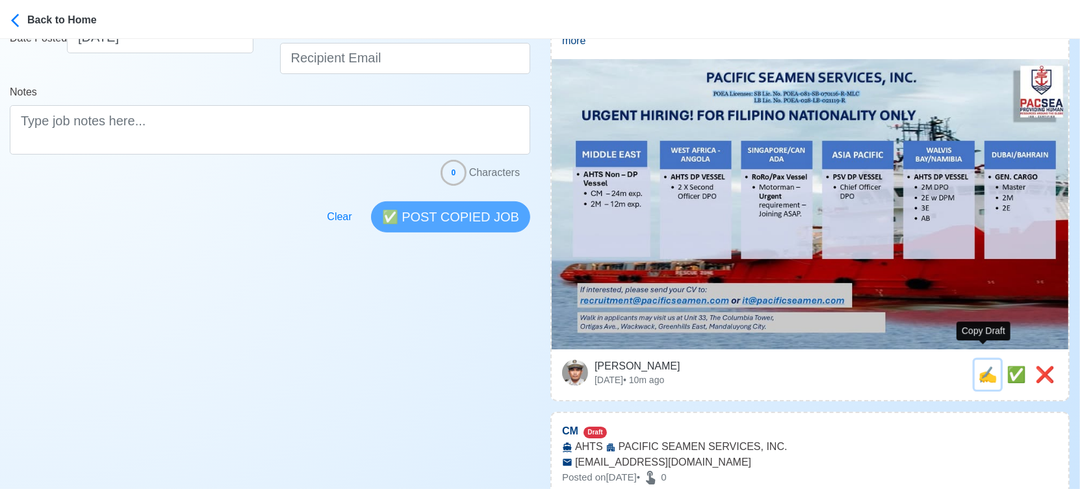
type input "recruitment@pacificseamen.com"
type textarea "Apply now! 🏝️ PACIFIC SEAMEN SERVICES, INC. is looking for Chief Officer DPO. 🚢…"
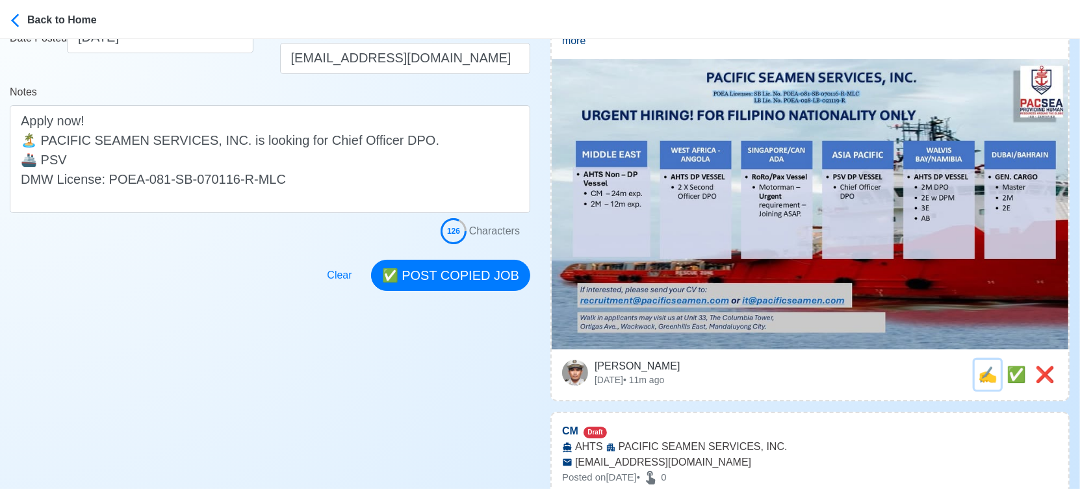
scroll to position [0, 0]
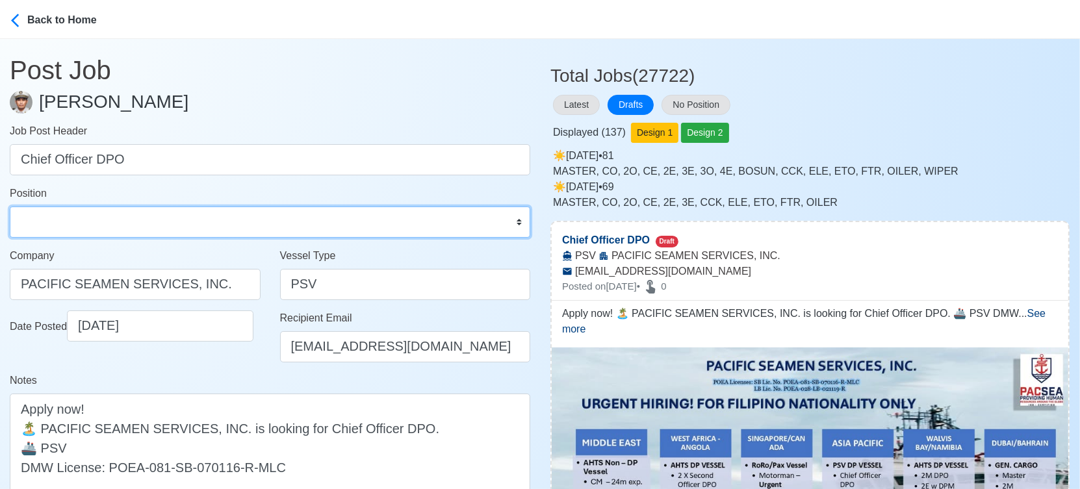
drag, startPoint x: 79, startPoint y: 226, endPoint x: 78, endPoint y: 218, distance: 7.9
click at [79, 226] on select "Master Chief Officer 2nd Officer 3rd Officer Junior Officer Chief Engineer 2nd …" at bounding box center [270, 222] width 521 height 31
select select "Chief Officer"
click at [10, 207] on select "Master Chief Officer 2nd Officer 3rd Officer Junior Officer Chief Engineer 2nd …" at bounding box center [270, 222] width 521 height 31
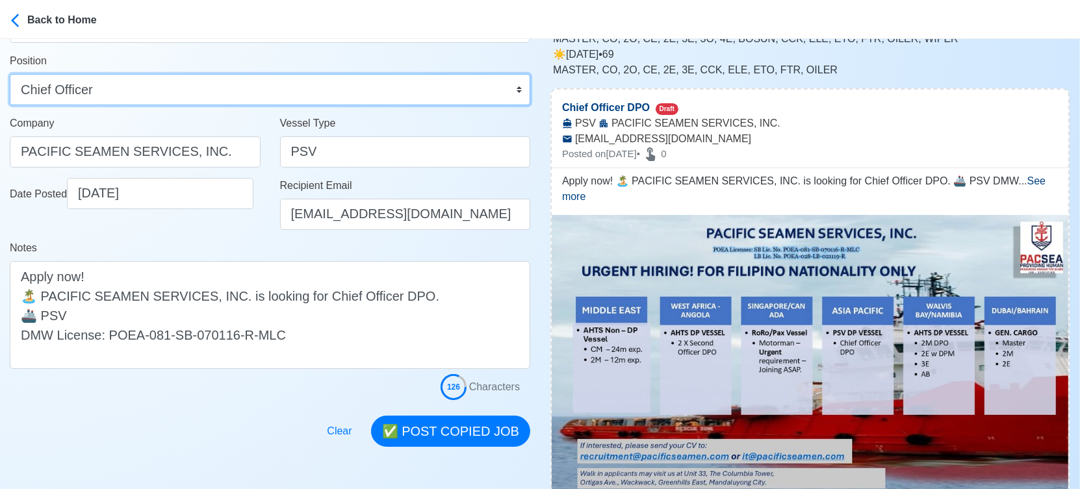
scroll to position [216, 0]
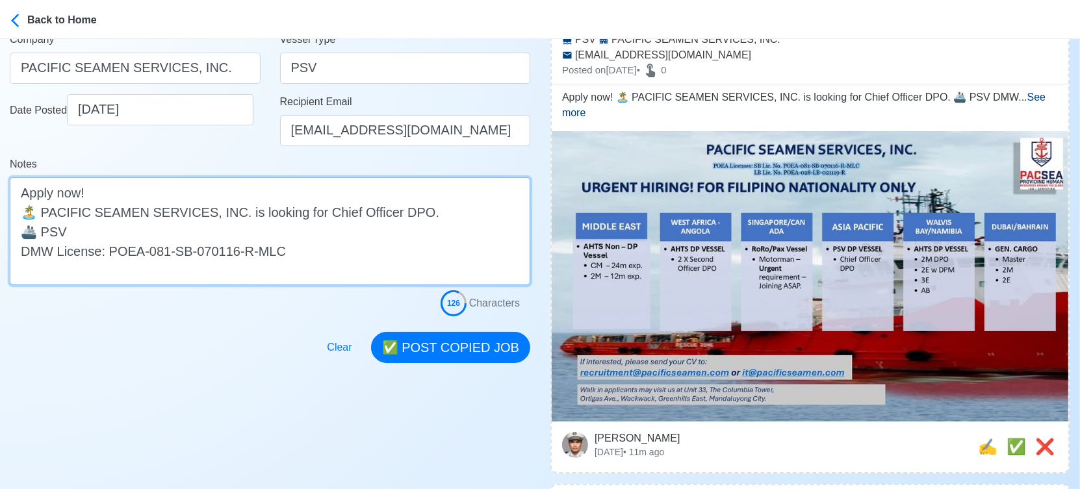
click at [315, 226] on textarea "Apply now! 🏝️ PACIFIC SEAMEN SERVICES, INC. is looking for Chief Officer DPO. 🚢…" at bounding box center [270, 231] width 521 height 108
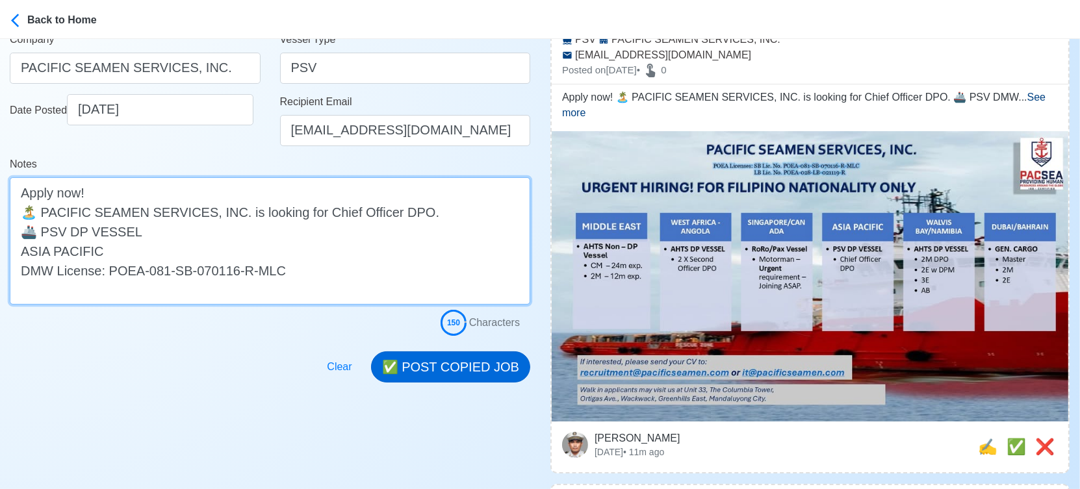
type textarea "Apply now! 🏝️ PACIFIC SEAMEN SERVICES, INC. is looking for Chief Officer DPO. 🚢…"
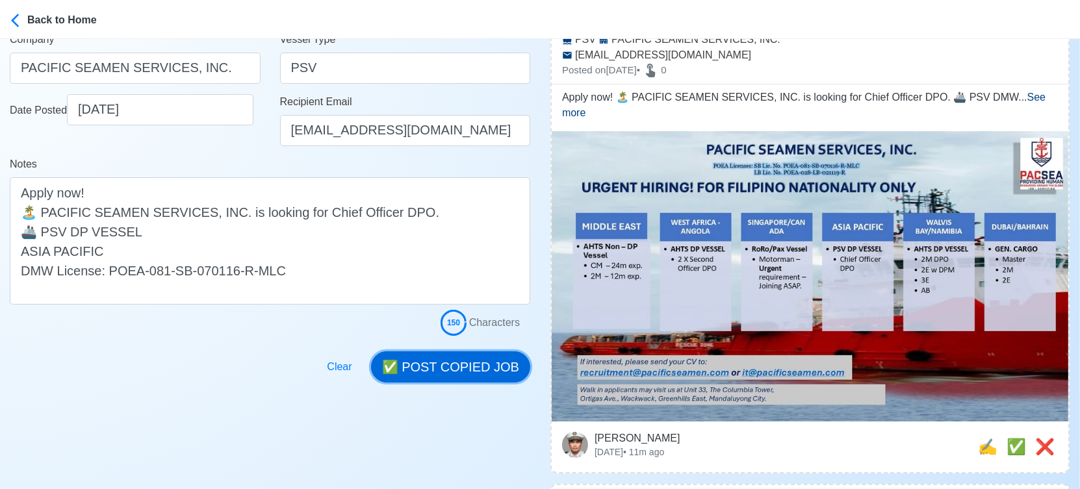
click at [463, 357] on button "✅ POST COPIED JOB" at bounding box center [450, 367] width 159 height 31
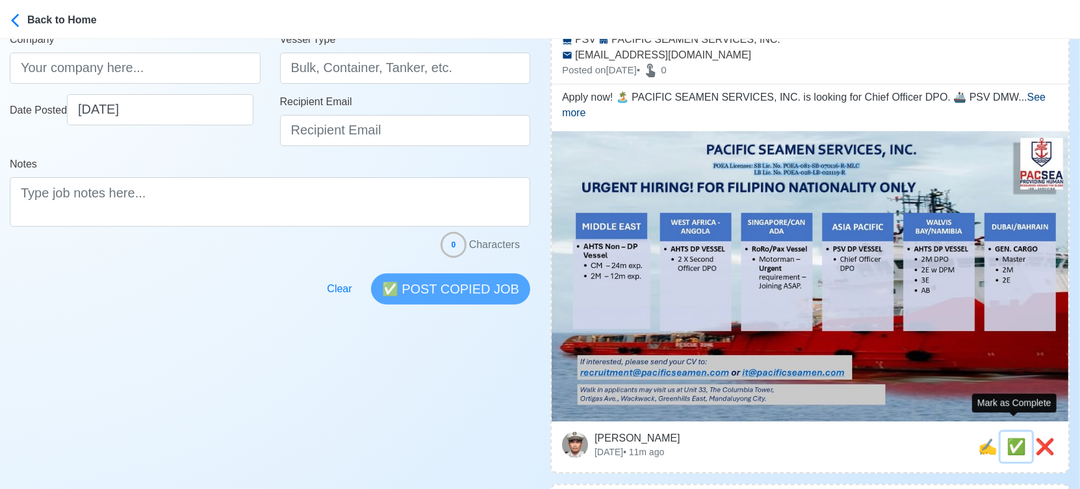
click at [1009, 438] on span "✅" at bounding box center [1016, 447] width 19 height 18
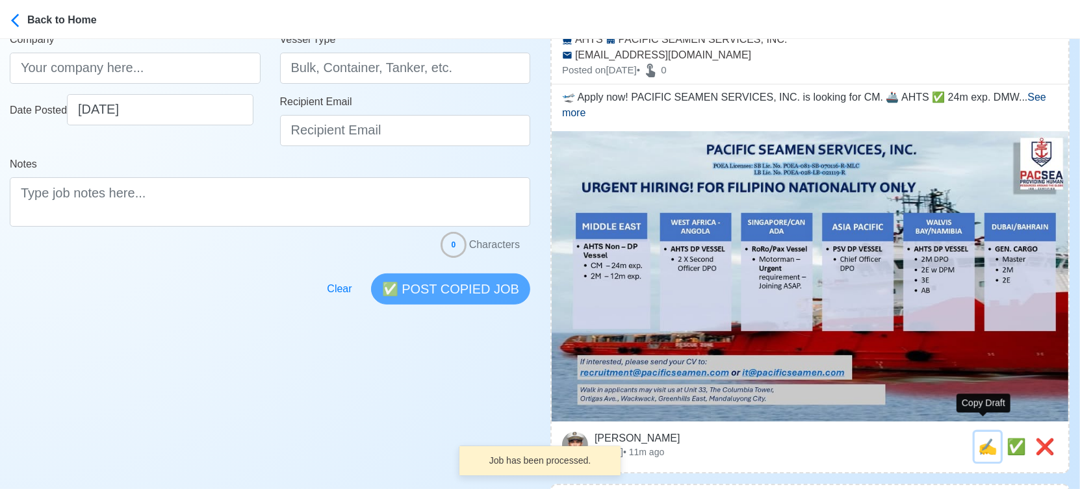
click at [983, 438] on span "✍️" at bounding box center [987, 447] width 19 height 18
type input "CM"
select select
type input "PACIFIC SEAMEN SERVICES, INC."
type input "AHTS"
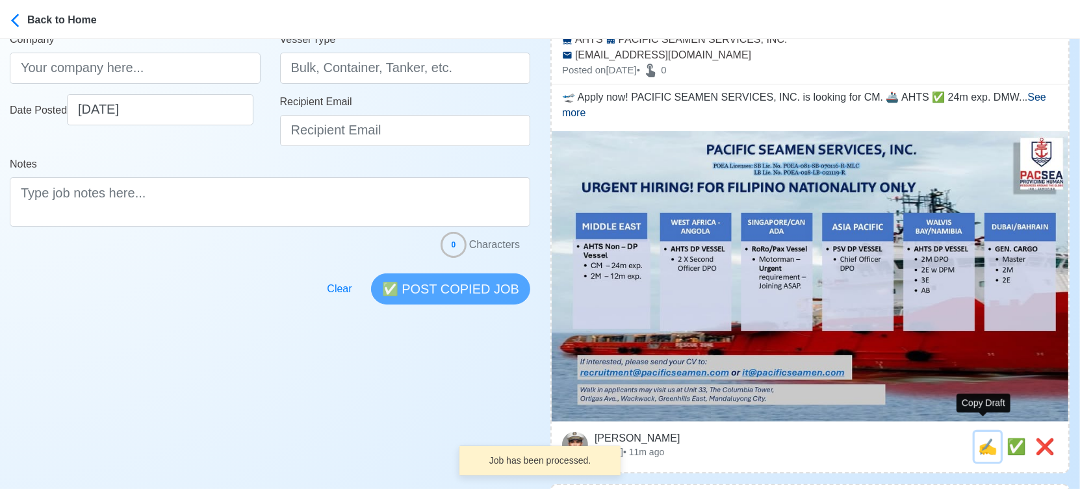
type input "recruitment@pacificseamen.com"
type textarea "🛫 Apply now! PACIFIC SEAMEN SERVICES, INC. is looking for CM. 🚢 AHTS ✅ 24m exp.…"
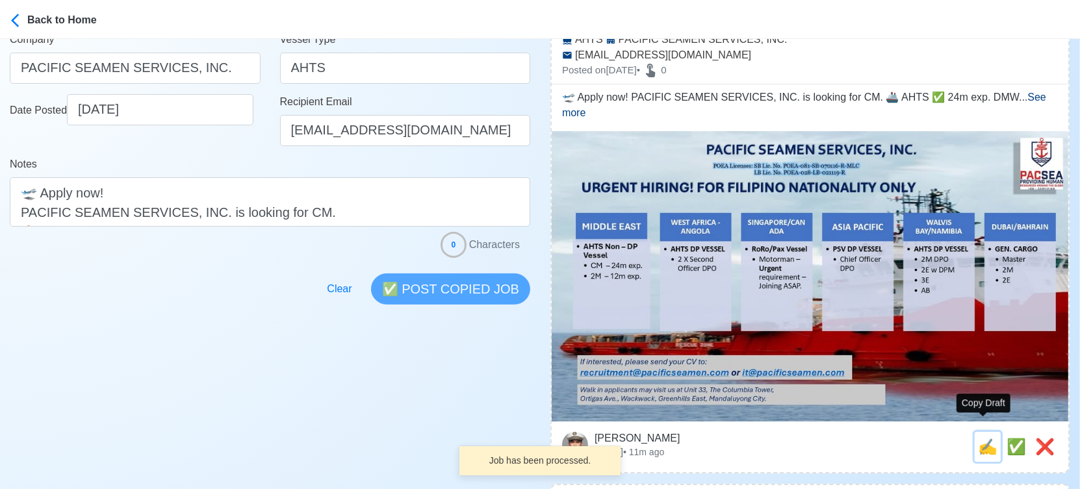
scroll to position [0, 0]
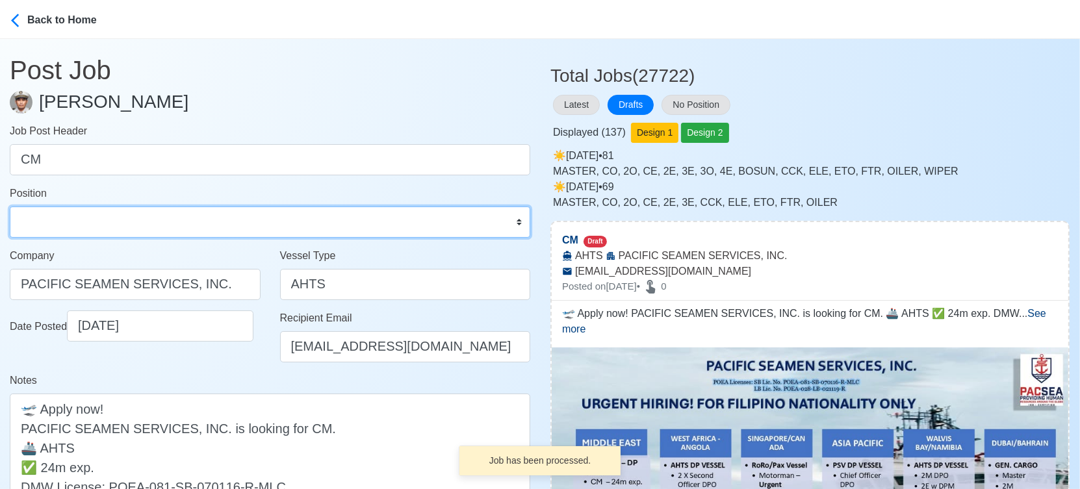
click at [116, 232] on select "Master Chief Officer 2nd Officer 3rd Officer Junior Officer Chief Engineer 2nd …" at bounding box center [270, 222] width 521 height 31
select select "Chief Officer"
click at [10, 207] on select "Master Chief Officer 2nd Officer 3rd Officer Junior Officer Chief Engineer 2nd …" at bounding box center [270, 222] width 521 height 31
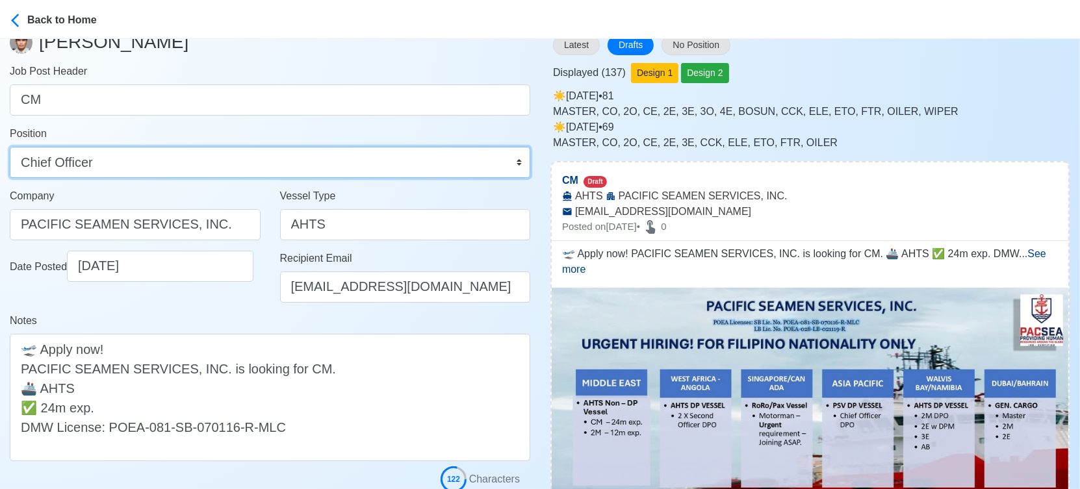
scroll to position [216, 0]
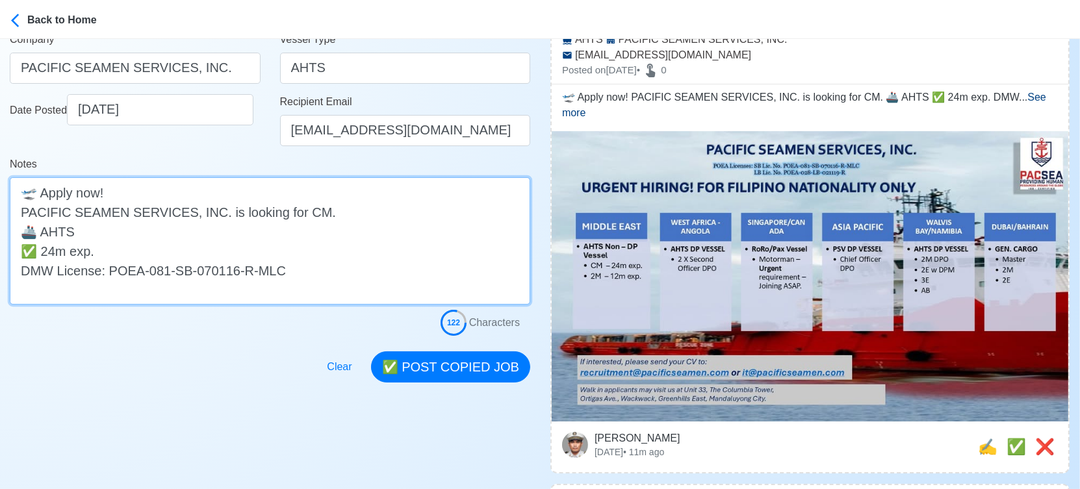
click at [187, 229] on textarea "🛫 Apply now! PACIFIC SEAMEN SERVICES, INC. is looking for CM. 🚢 AHTS ✅ 24m exp.…" at bounding box center [270, 240] width 521 height 127
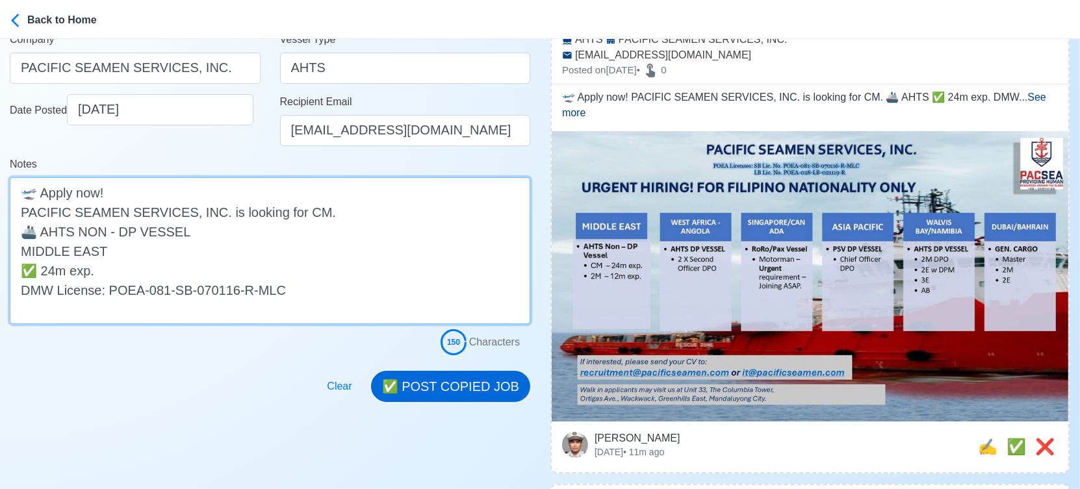
type textarea "🛫 Apply now! PACIFIC SEAMEN SERVICES, INC. is looking for CM. 🚢 AHTS NON - DP V…"
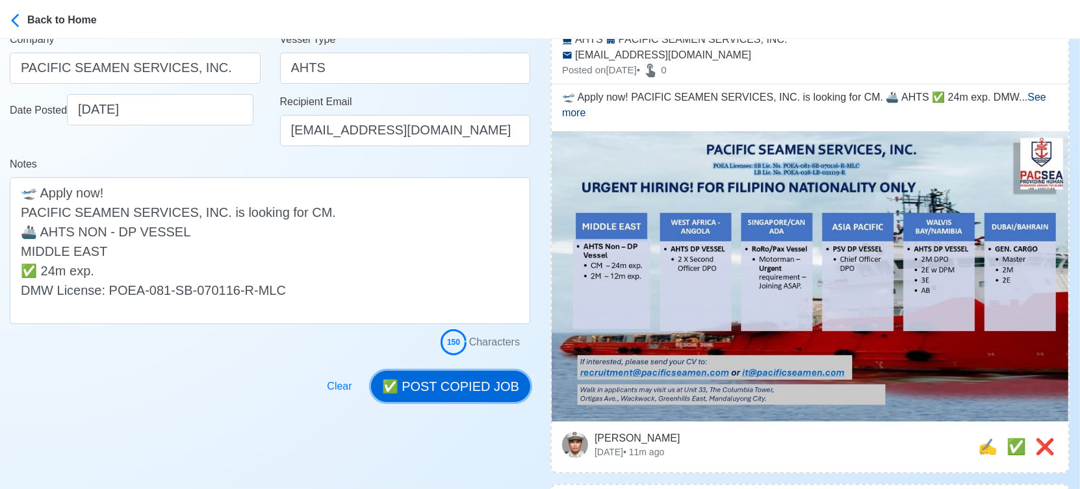
click at [458, 383] on button "✅ POST COPIED JOB" at bounding box center [450, 386] width 159 height 31
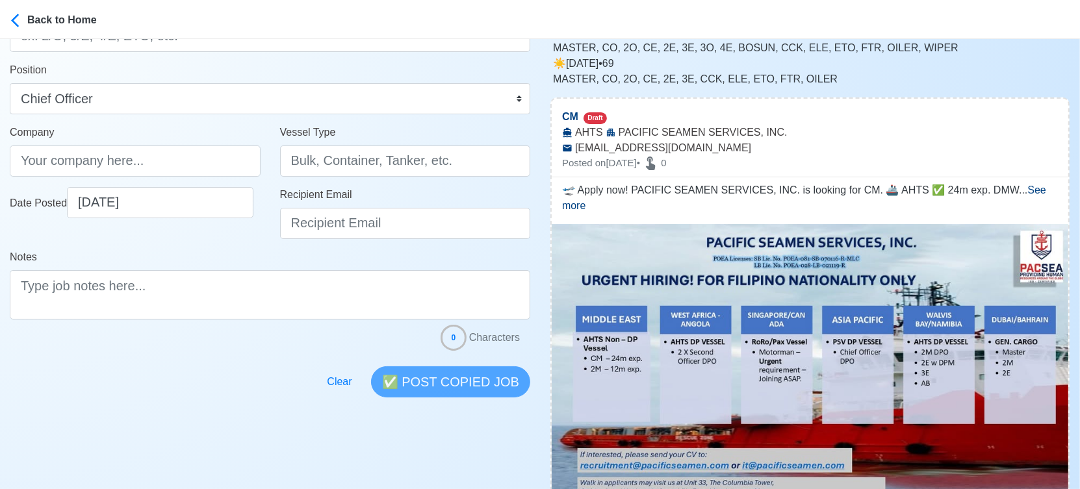
scroll to position [289, 0]
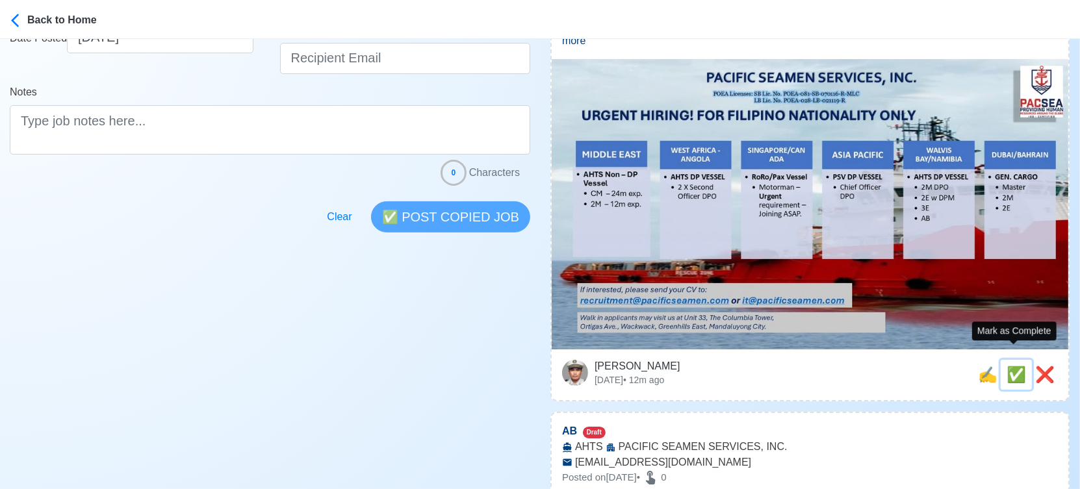
click at [1016, 366] on span "✅" at bounding box center [1016, 375] width 19 height 18
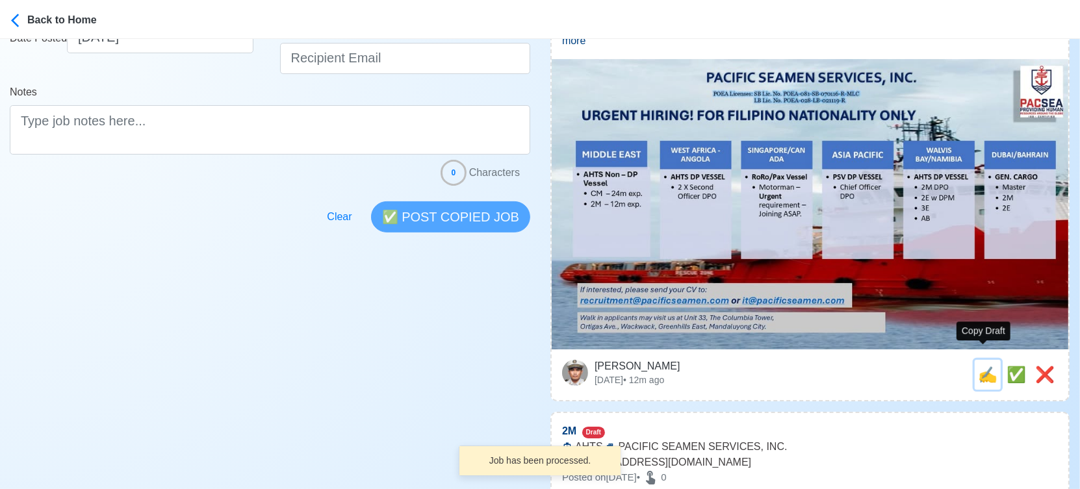
click at [978, 366] on span "✍️" at bounding box center [987, 375] width 19 height 18
type input "AB"
select select
type input "PACIFIC SEAMEN SERVICES, INC."
type input "AHTS"
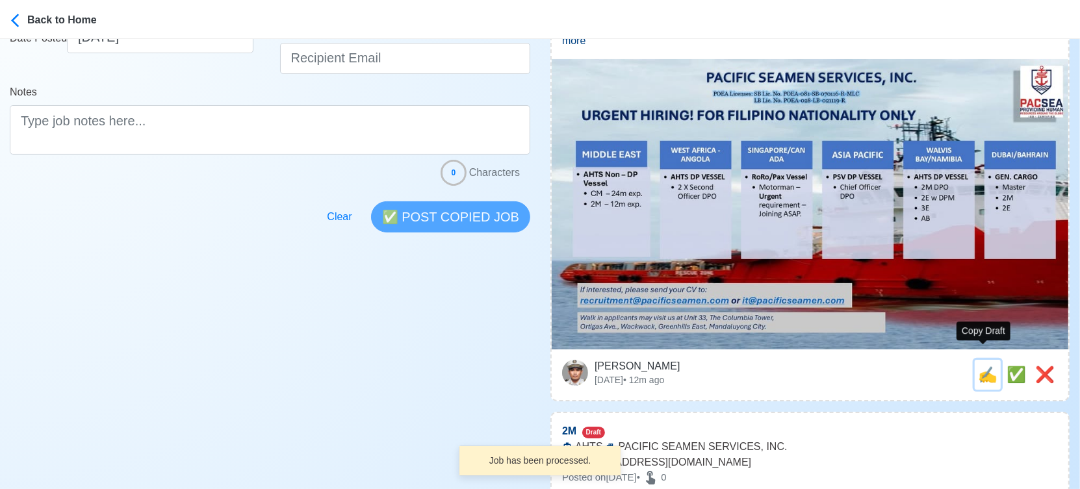
type input "recruitment@pacificseamen.com"
type textarea "✅ Apply now! PACIFIC SEAMEN SERVICES, INC. is looking for AB. 🚢 AHTS DMW Licens…"
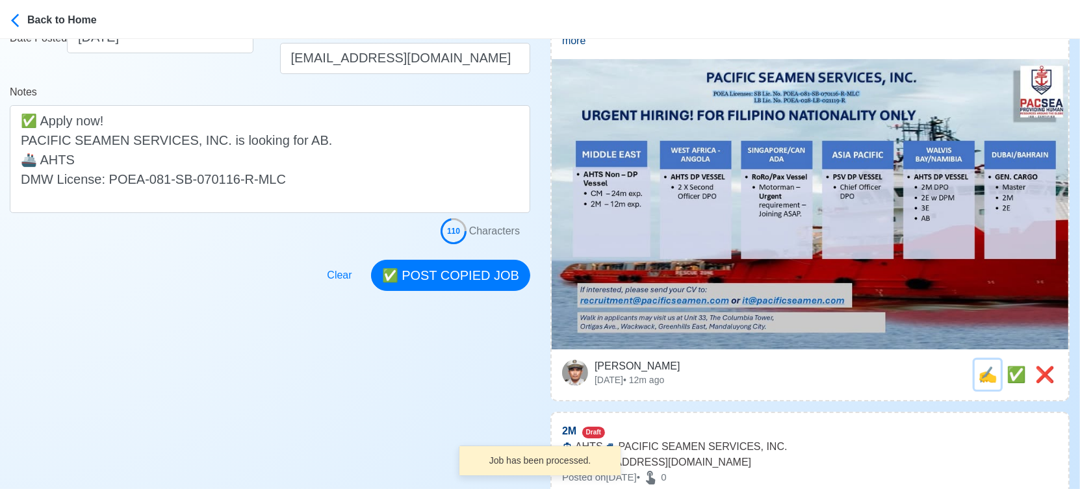
scroll to position [0, 0]
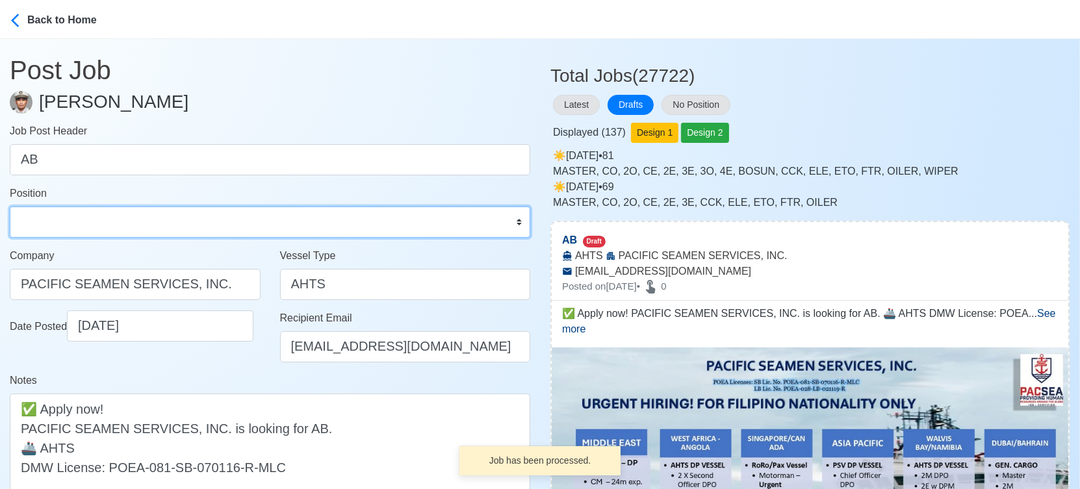
drag, startPoint x: 94, startPoint y: 222, endPoint x: 103, endPoint y: 216, distance: 10.8
click at [94, 222] on select "Master Chief Officer 2nd Officer 3rd Officer Junior Officer Chief Engineer 2nd …" at bounding box center [270, 222] width 521 height 31
select select "[PERSON_NAME]"
click at [10, 207] on select "Master Chief Officer 2nd Officer 3rd Officer Junior Officer Chief Engineer 2nd …" at bounding box center [270, 222] width 521 height 31
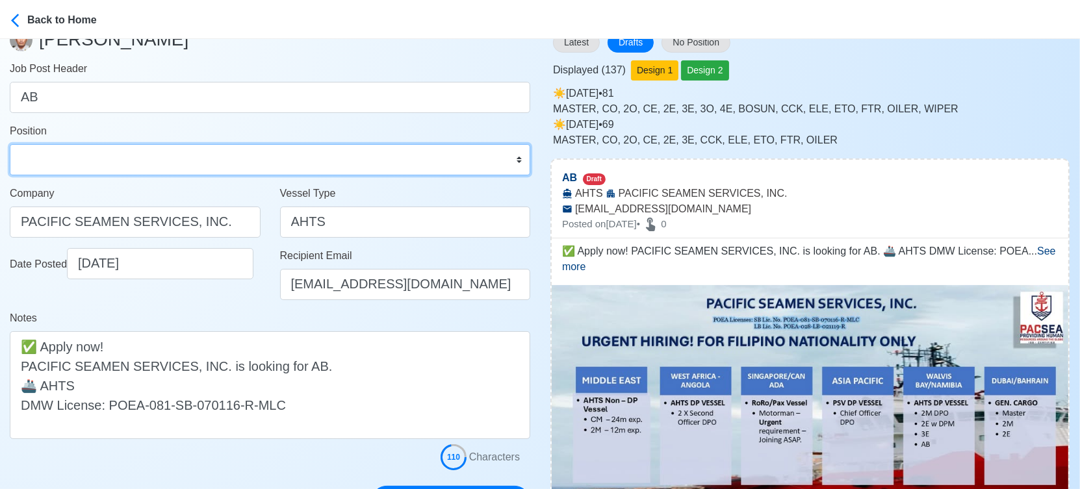
scroll to position [144, 0]
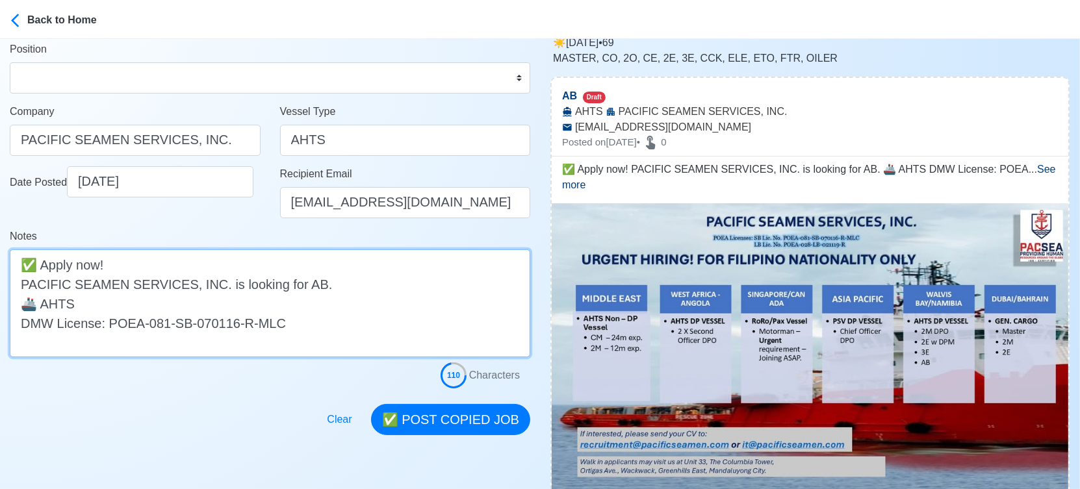
click at [153, 301] on textarea "✅ Apply now! PACIFIC SEAMEN SERVICES, INC. is looking for AB. 🚢 AHTS DMW Licens…" at bounding box center [270, 304] width 521 height 108
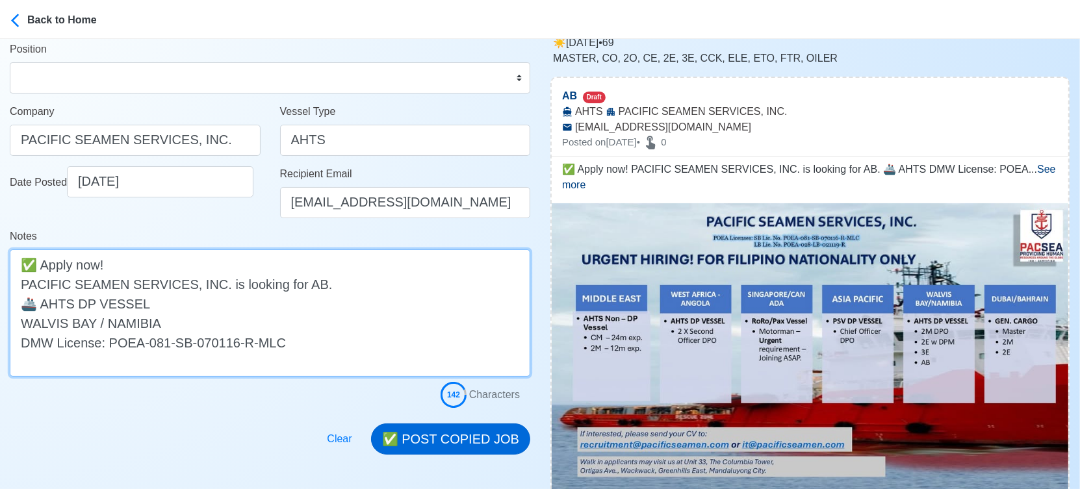
type textarea "✅ Apply now! PACIFIC SEAMEN SERVICES, INC. is looking for AB. 🚢 AHTS DP VESSEL …"
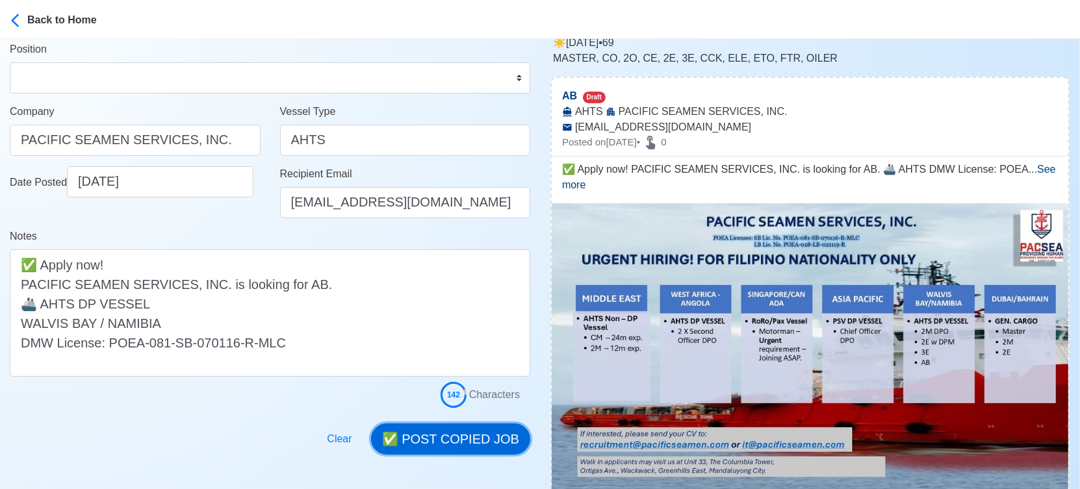
click at [455, 441] on button "✅ POST COPIED JOB" at bounding box center [450, 439] width 159 height 31
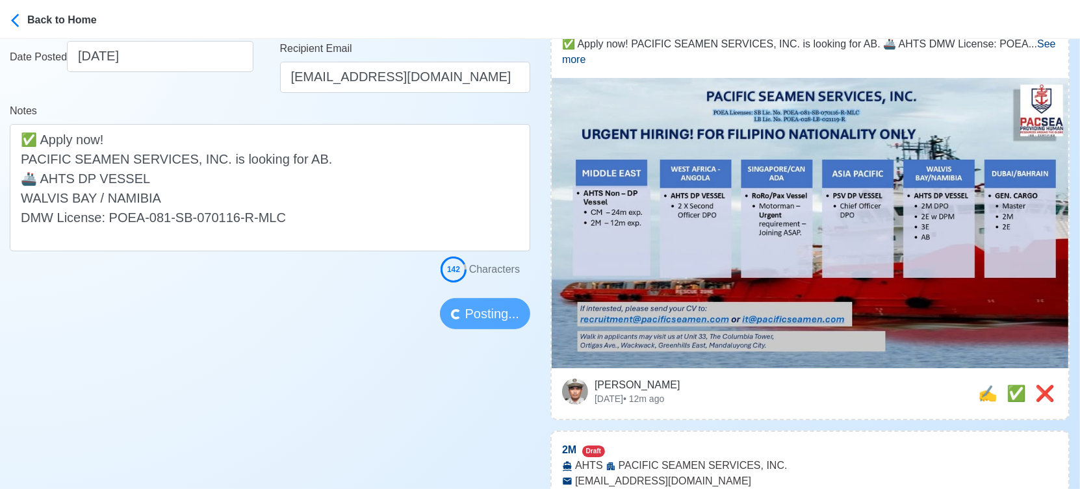
scroll to position [289, 0]
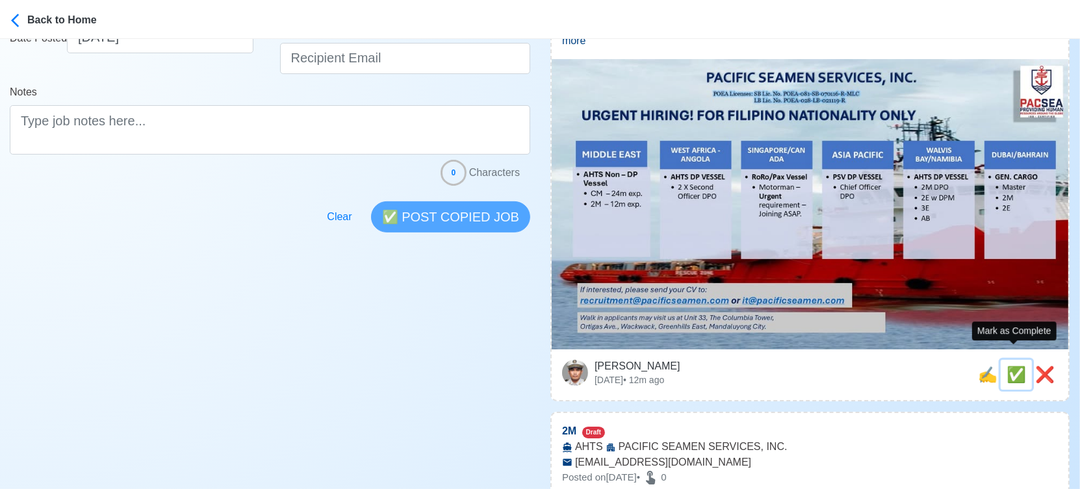
click at [1011, 366] on span "✅" at bounding box center [1016, 375] width 19 height 18
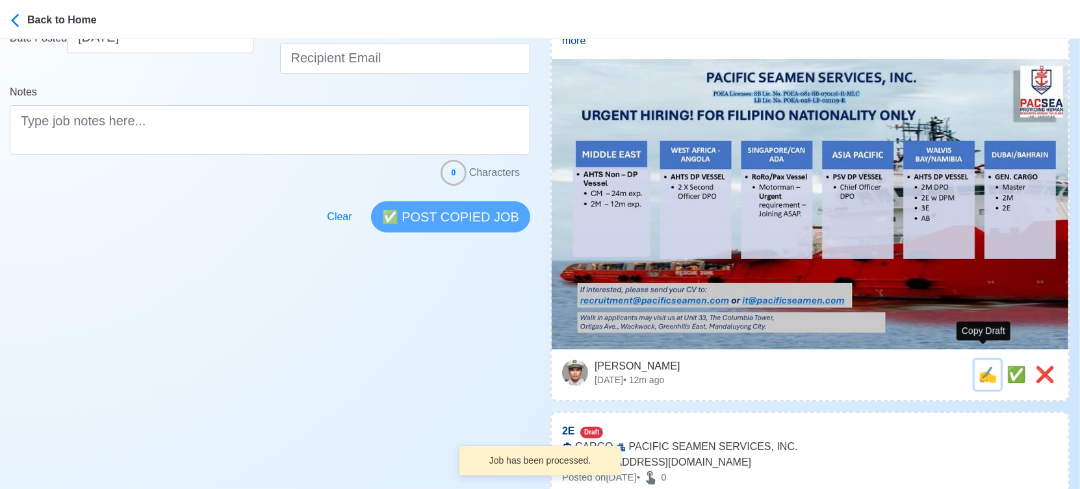
click at [985, 366] on span "✍️" at bounding box center [987, 375] width 19 height 18
type input "2M"
select select
type input "PACIFIC SEAMEN SERVICES, INC."
type input "AHTS"
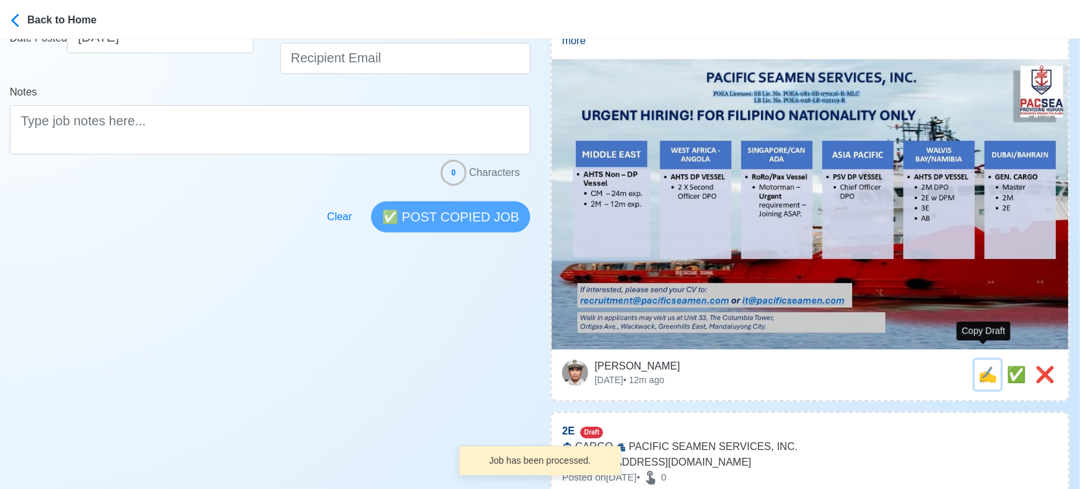
type input "recruitment@pacificseamen.com"
type textarea "🏝️ Apply now! ⚓ PACIFIC SEAMEN SERVICES, INC. is looking for 2M. 🚢 AHTS ✅ 12m e…"
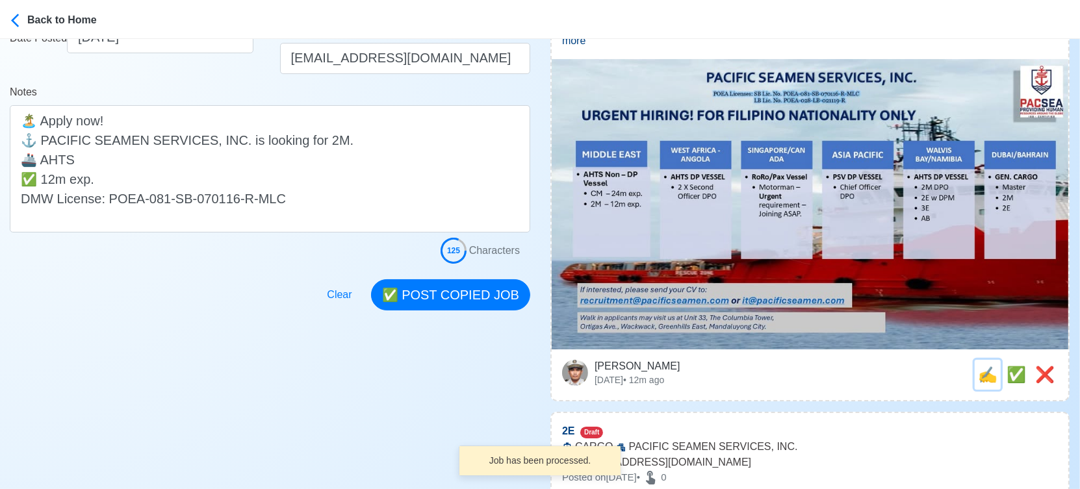
scroll to position [0, 0]
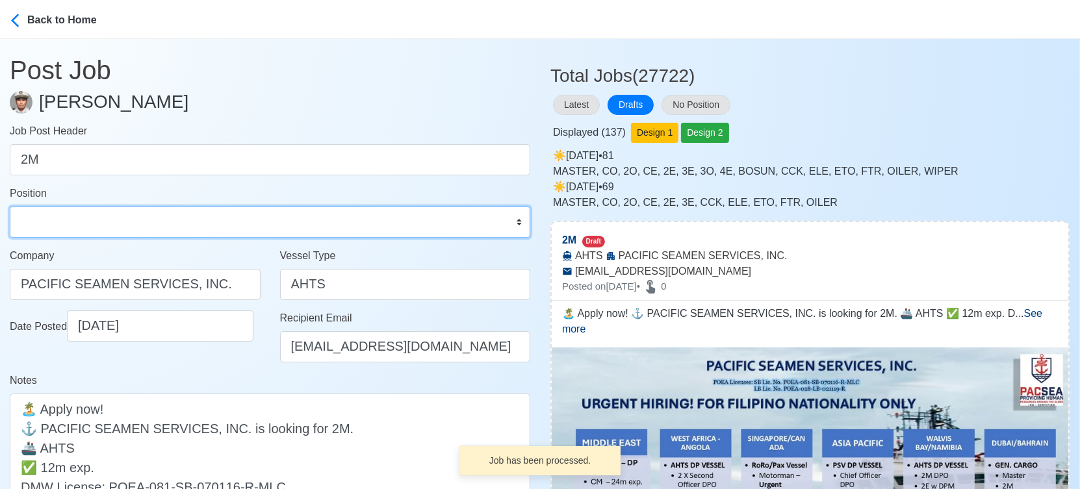
click at [181, 229] on select "Master Chief Officer 2nd Officer 3rd Officer Junior Officer Chief Engineer 2nd …" at bounding box center [270, 222] width 521 height 31
select select "2nd Officer"
click at [10, 207] on select "Master Chief Officer 2nd Officer 3rd Officer Junior Officer Chief Engineer 2nd …" at bounding box center [270, 222] width 521 height 31
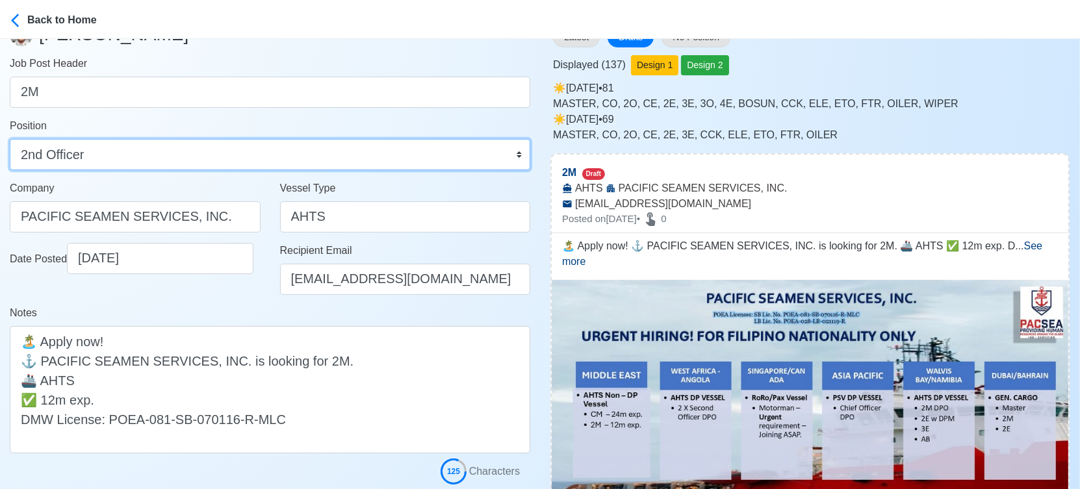
scroll to position [144, 0]
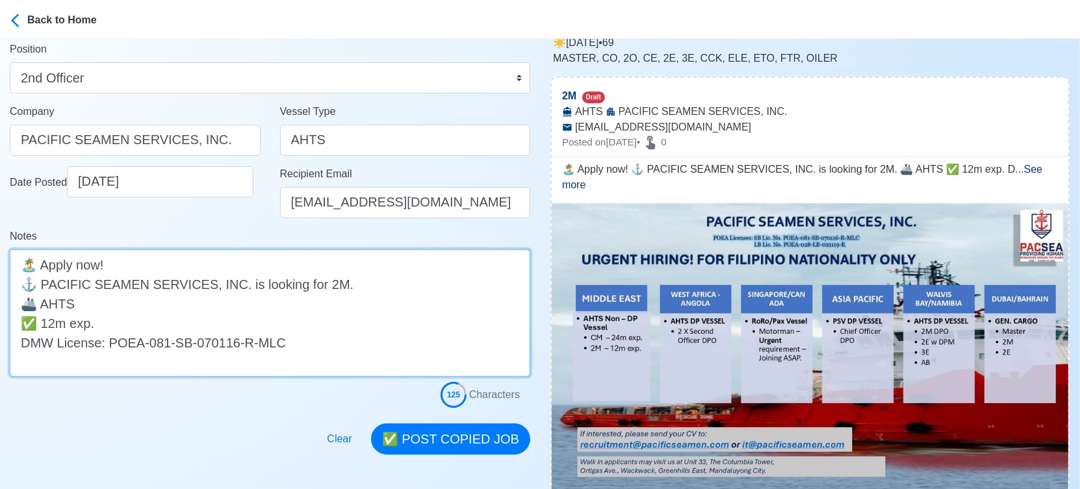
click at [175, 301] on textarea "🏝️ Apply now! ⚓ PACIFIC SEAMEN SERVICES, INC. is looking for 2M. 🚢 AHTS ✅ 12m e…" at bounding box center [270, 313] width 521 height 127
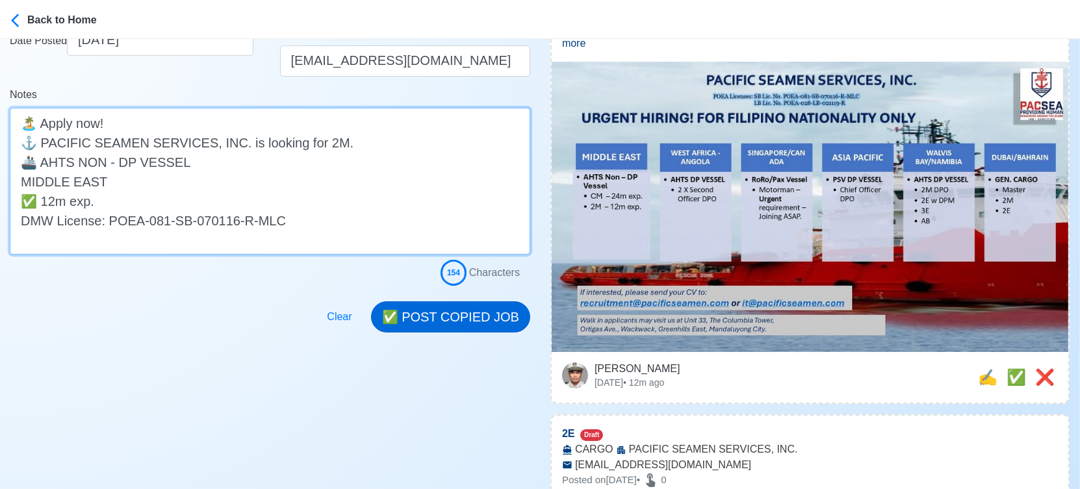
scroll to position [289, 0]
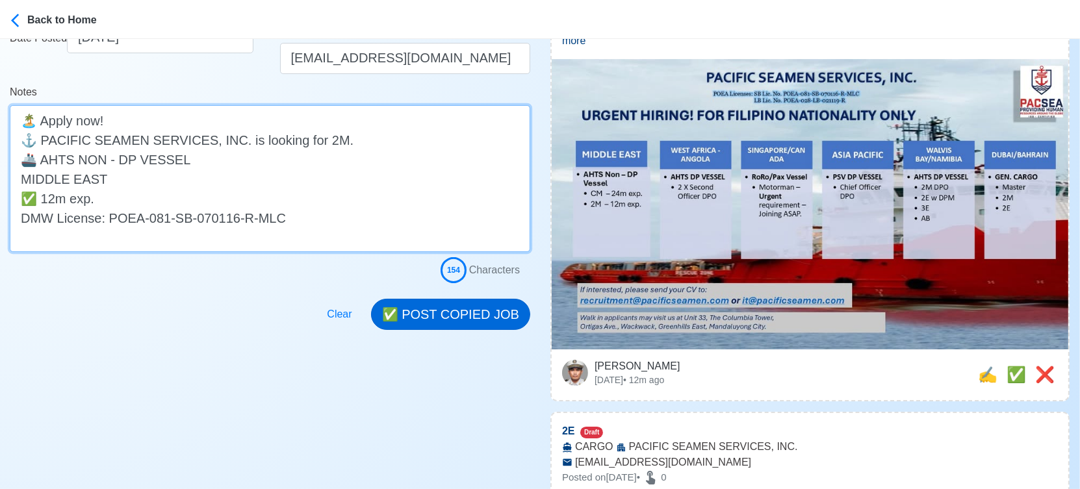
type textarea "🏝️ Apply now! ⚓ PACIFIC SEAMEN SERVICES, INC. is looking for 2M. 🚢 AHTS NON - D…"
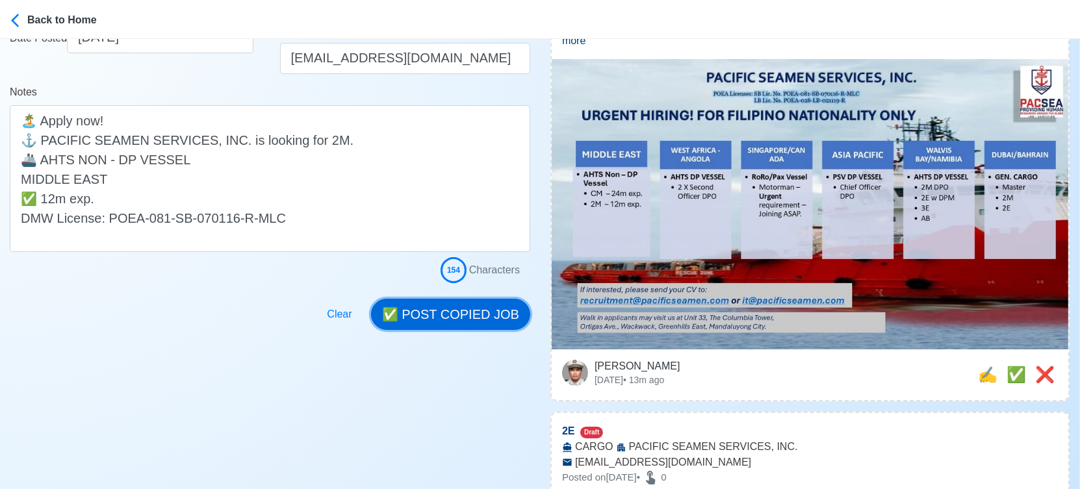
click at [467, 315] on button "✅ POST COPIED JOB" at bounding box center [450, 314] width 159 height 31
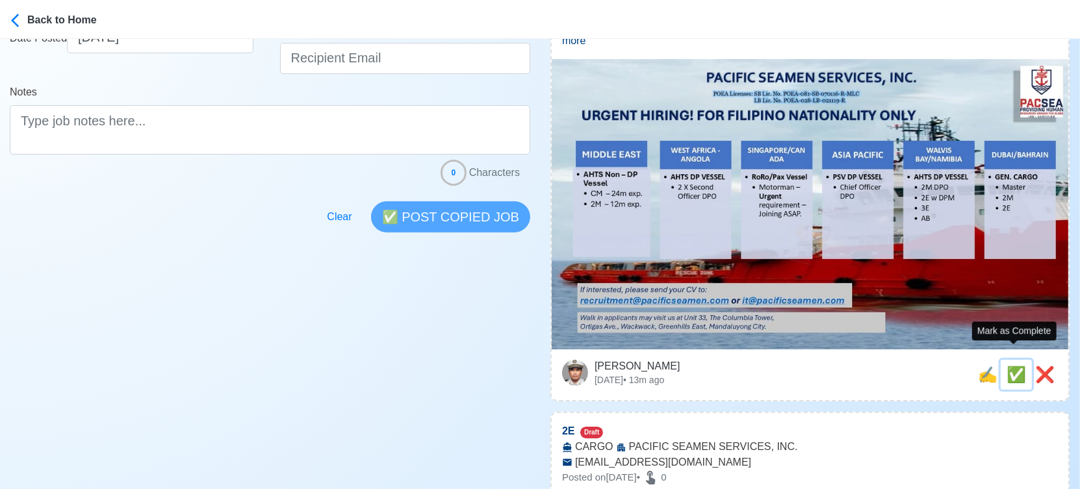
click at [1014, 366] on span "✅" at bounding box center [1016, 375] width 19 height 18
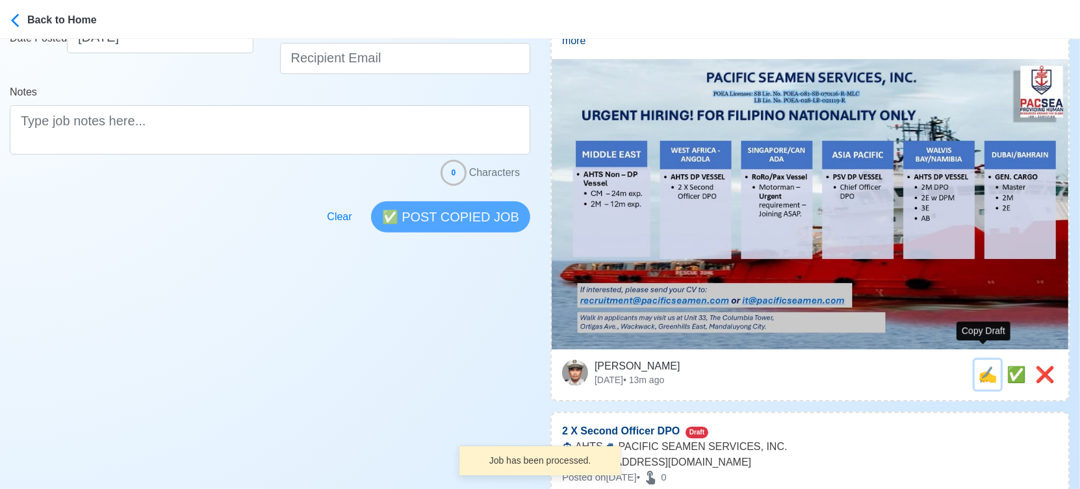
click at [983, 366] on span "✍️" at bounding box center [987, 375] width 19 height 18
type input "2E"
select select
type input "PACIFIC SEAMEN SERVICES, INC."
type input "CARGO"
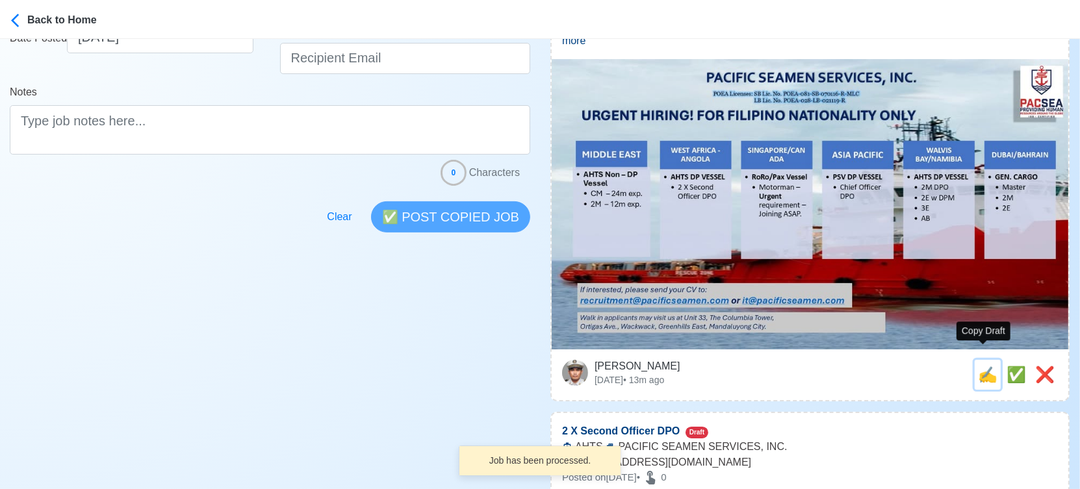
type input "recruitment@pacificseamen.com"
type textarea "🌅 Apply now! 🛳️ PACIFIC SEAMEN SERVICES, INC. is looking for 2E. 🚢 CARGO DMW Li…"
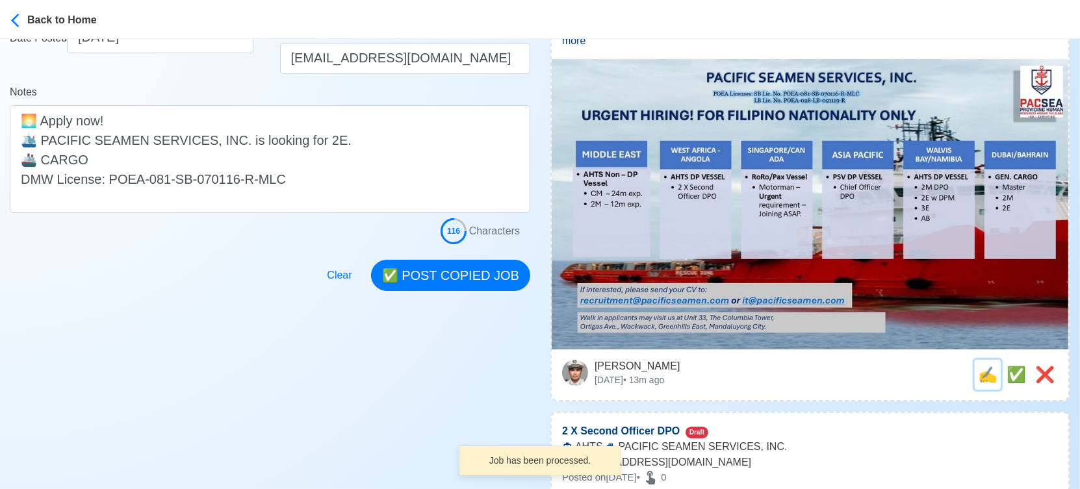
scroll to position [0, 0]
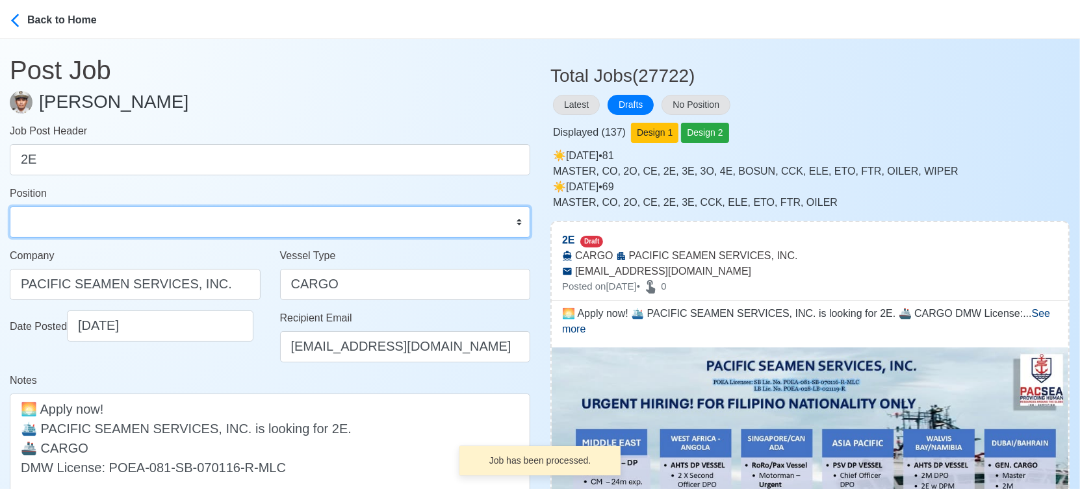
drag, startPoint x: 161, startPoint y: 220, endPoint x: 156, endPoint y: 215, distance: 7.4
click at [161, 220] on select "Master Chief Officer 2nd Officer 3rd Officer Junior Officer Chief Engineer 2nd …" at bounding box center [270, 222] width 521 height 31
select select "2nd Engineer"
click at [10, 207] on select "Master Chief Officer 2nd Officer 3rd Officer Junior Officer Chief Engineer 2nd …" at bounding box center [270, 222] width 521 height 31
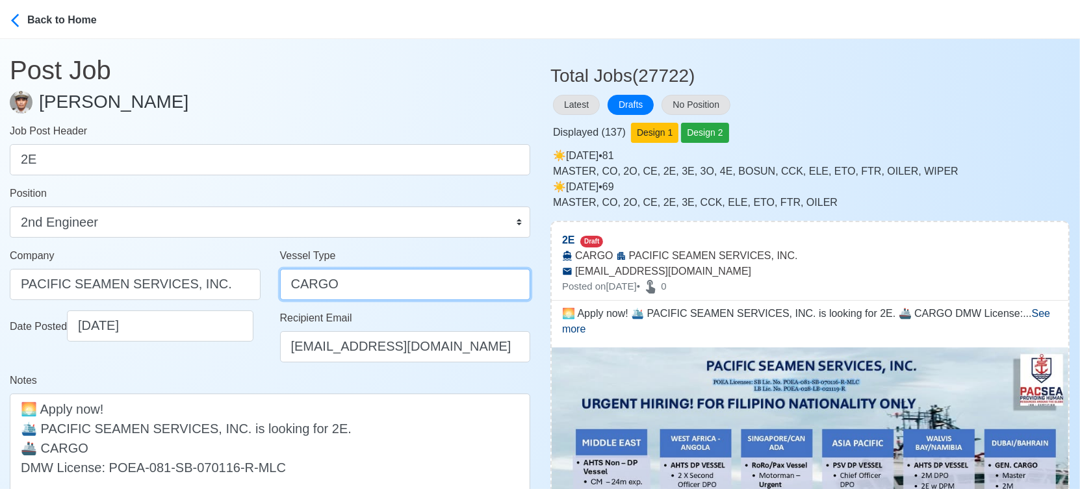
drag, startPoint x: 292, startPoint y: 284, endPoint x: 322, endPoint y: 287, distance: 30.1
click at [292, 284] on input "CARGO" at bounding box center [405, 284] width 251 height 31
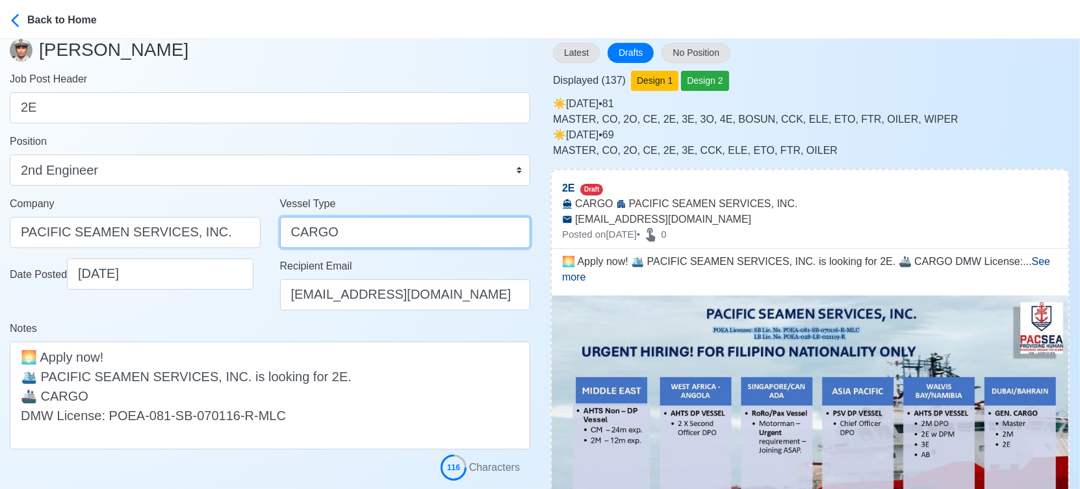
scroll to position [144, 0]
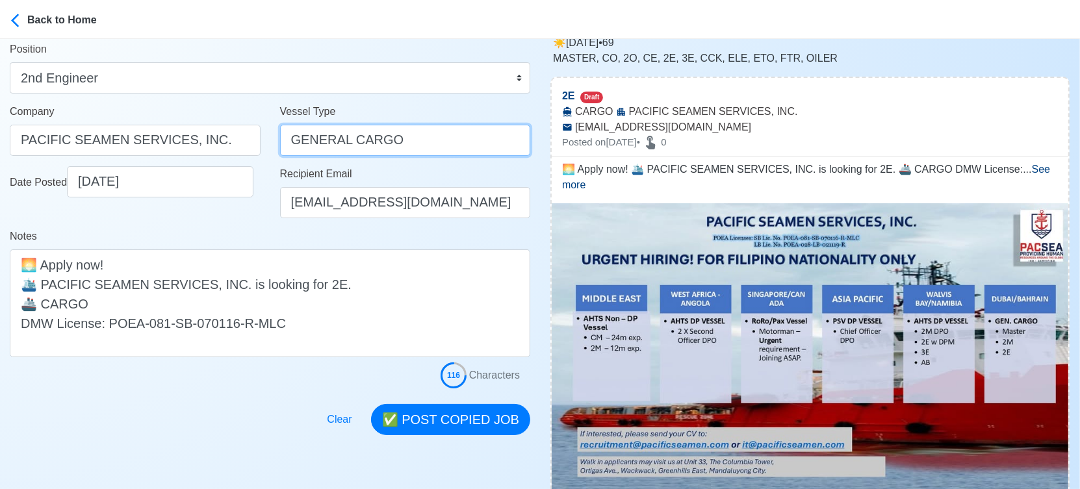
type input "GENERAL CARGO"
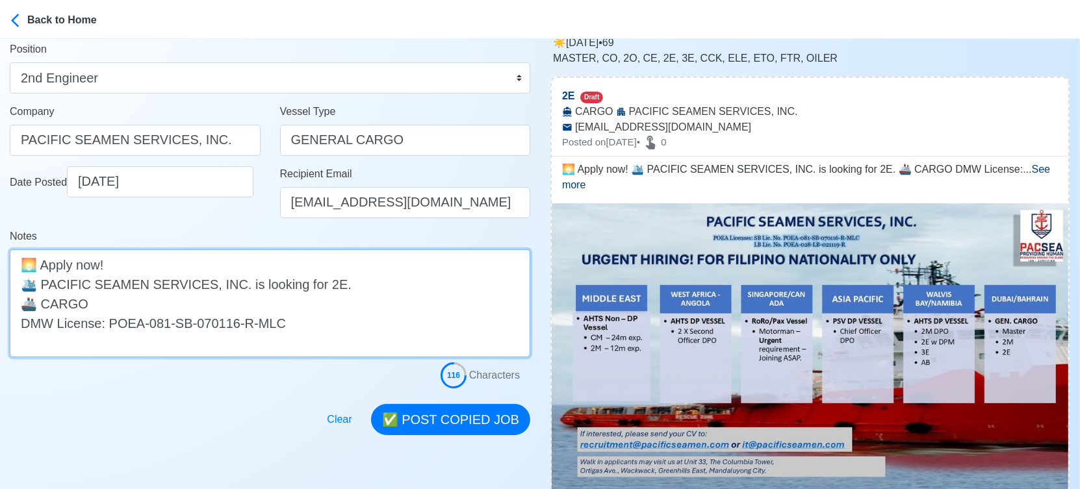
click at [42, 302] on textarea "🌅 Apply now! 🛳️ PACIFIC SEAMEN SERVICES, INC. is looking for 2E. 🚢 CARGO DMW Li…" at bounding box center [270, 304] width 521 height 108
type textarea "🌅 Apply now! 🛳️ PACIFIC SEAMEN SERVICES, INC. is looking for 2E. 🚢 GENERAL CARG…"
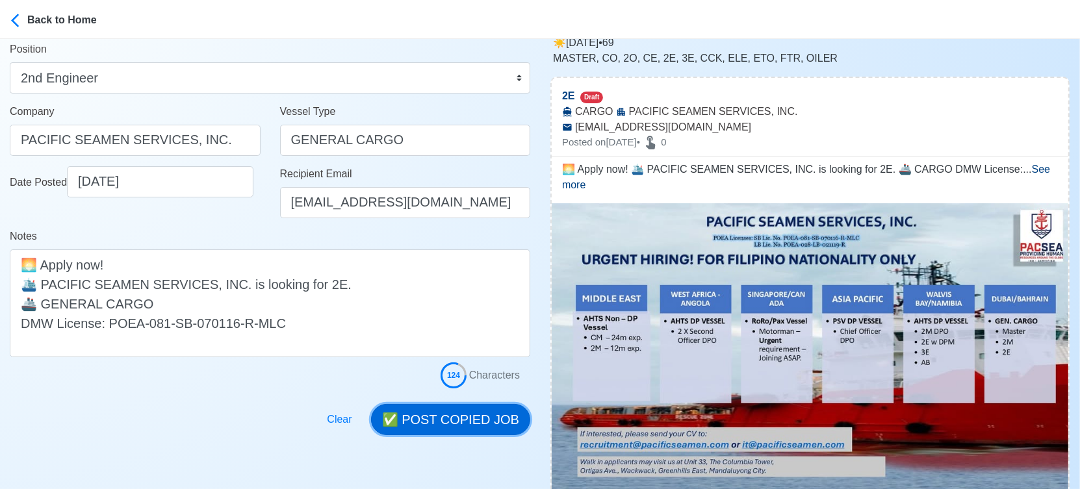
click at [480, 422] on button "✅ POST COPIED JOB" at bounding box center [450, 419] width 159 height 31
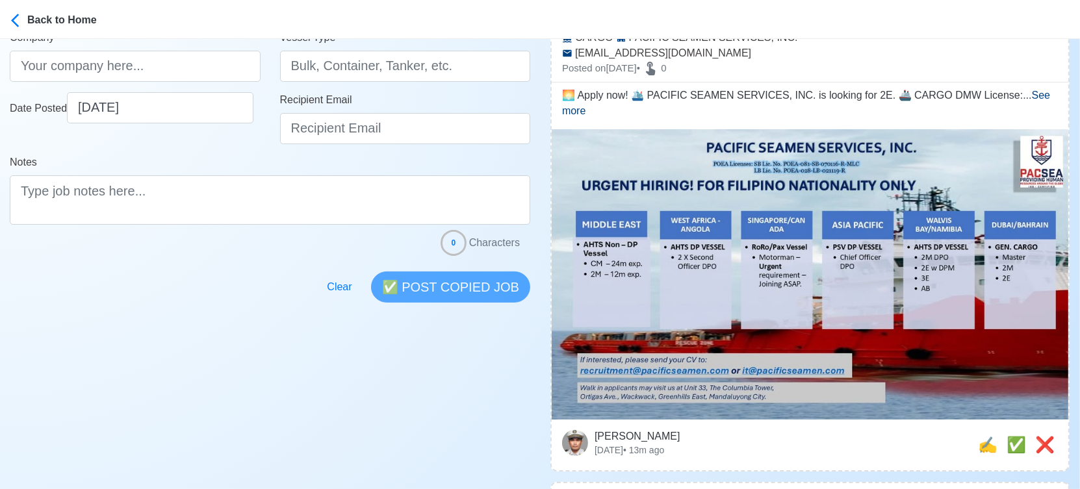
scroll to position [361, 0]
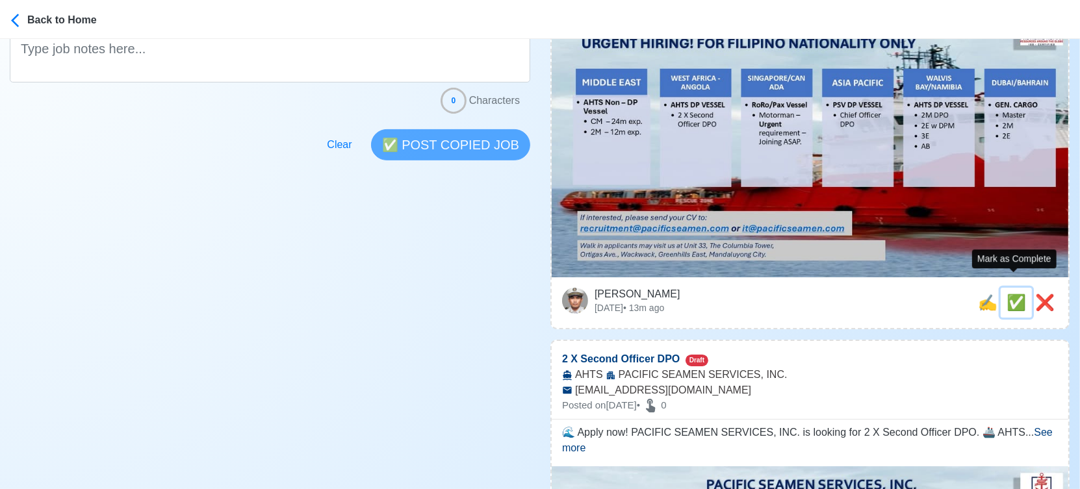
click at [1014, 294] on span "✅" at bounding box center [1016, 303] width 19 height 18
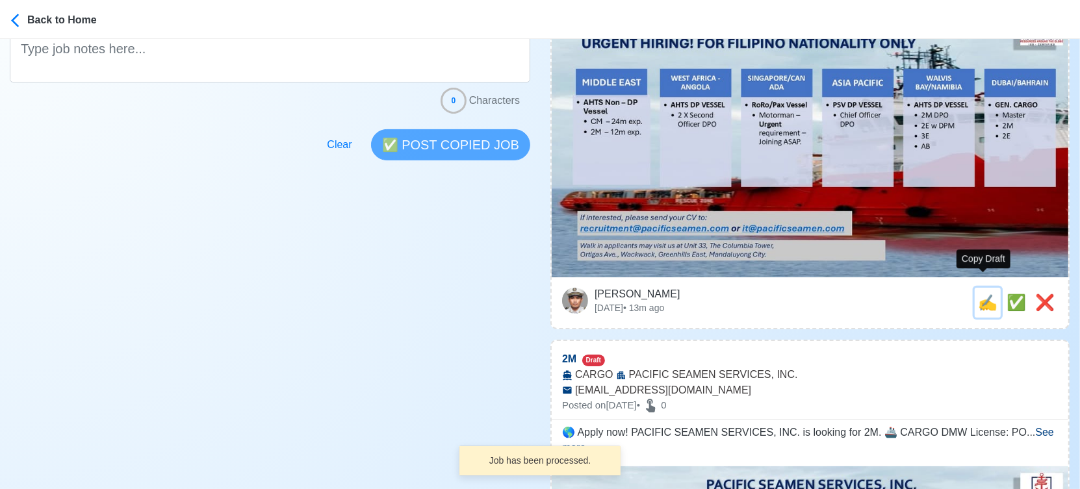
click at [980, 294] on span "✍️" at bounding box center [987, 303] width 19 height 18
type input "2 X Second Officer DPO"
select select
type input "PACIFIC SEAMEN SERVICES, INC."
type input "AHTS"
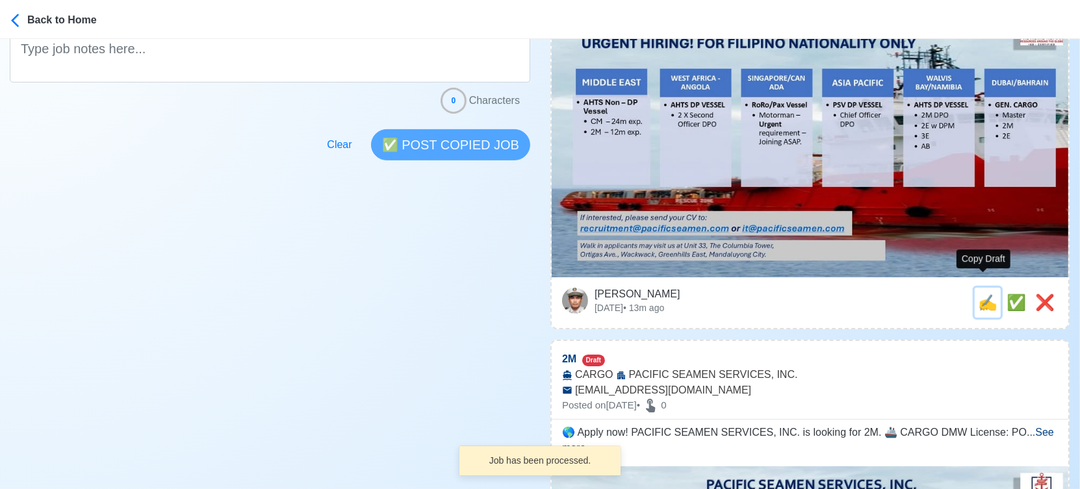
type input "recruitment@pacificseamen.com"
type textarea "🌊 Apply now! PACIFIC SEAMEN SERVICES, INC. is looking for 2 X Second Officer DP…"
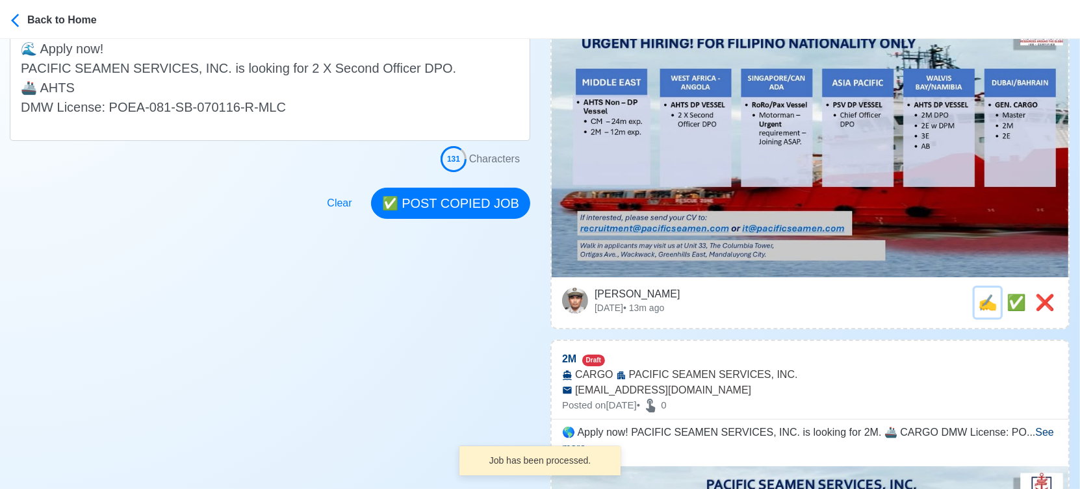
scroll to position [0, 0]
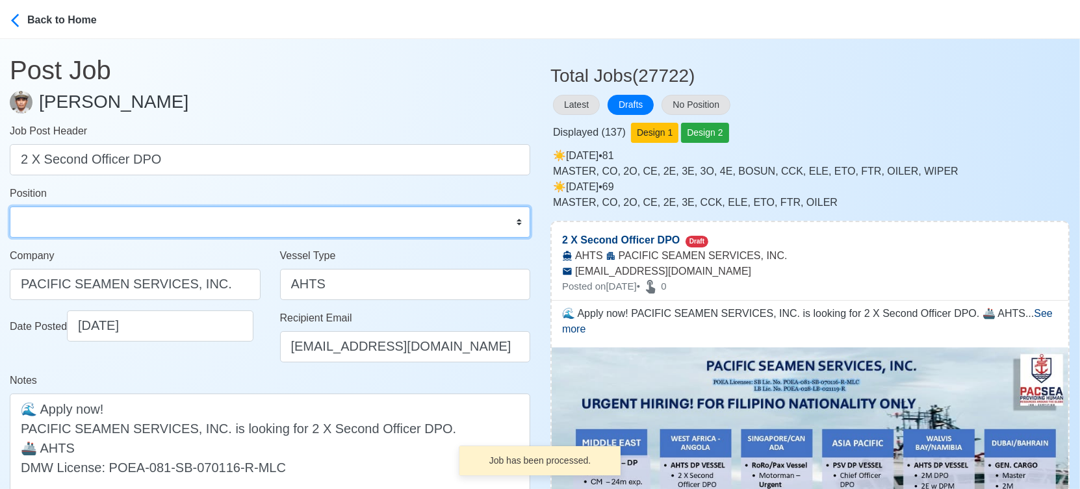
click at [117, 220] on select "Master Chief Officer 2nd Officer 3rd Officer Junior Officer Chief Engineer 2nd …" at bounding box center [270, 222] width 521 height 31
select select "2nd Officer"
click at [10, 207] on select "Master Chief Officer 2nd Officer 3rd Officer Junior Officer Chief Engineer 2nd …" at bounding box center [270, 222] width 521 height 31
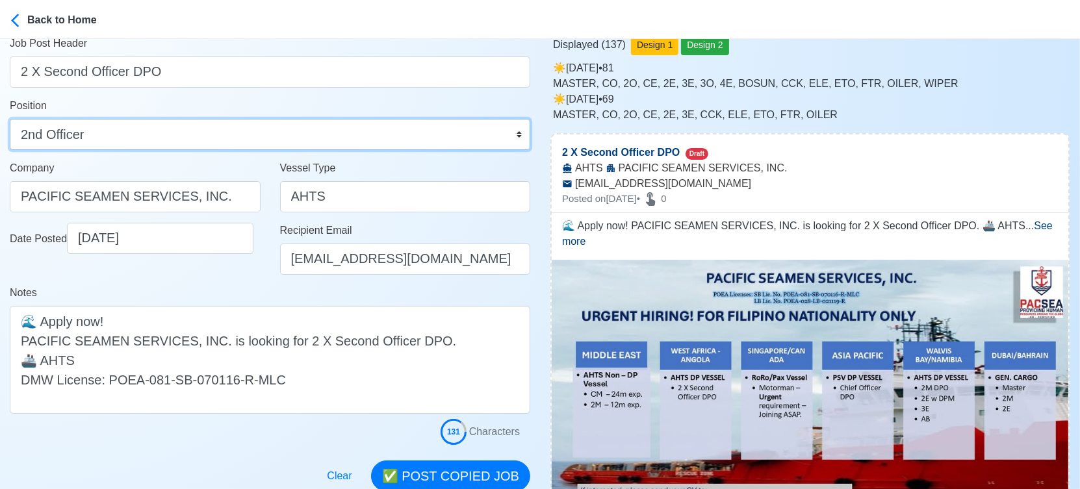
scroll to position [144, 0]
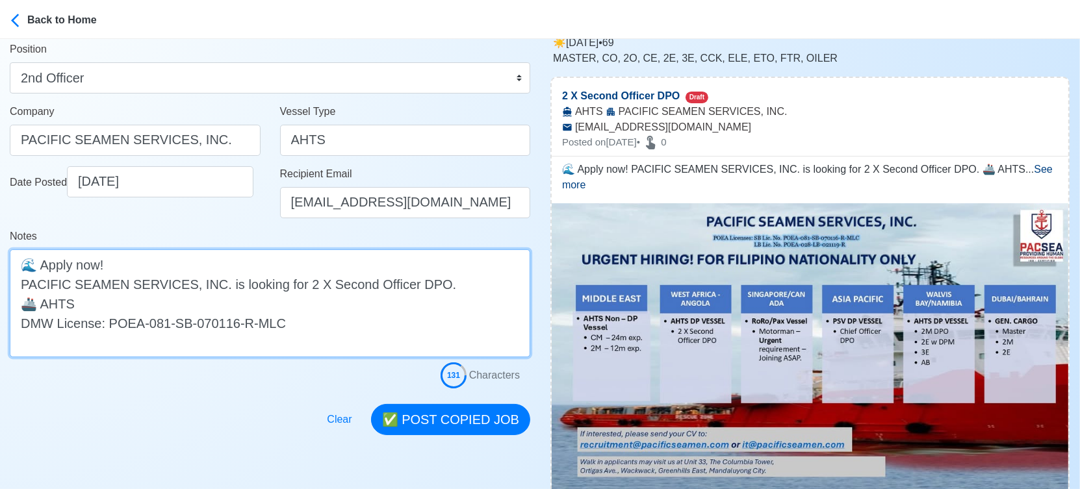
click at [280, 305] on textarea "🌊 Apply now! PACIFIC SEAMEN SERVICES, INC. is looking for 2 X Second Officer DP…" at bounding box center [270, 304] width 521 height 108
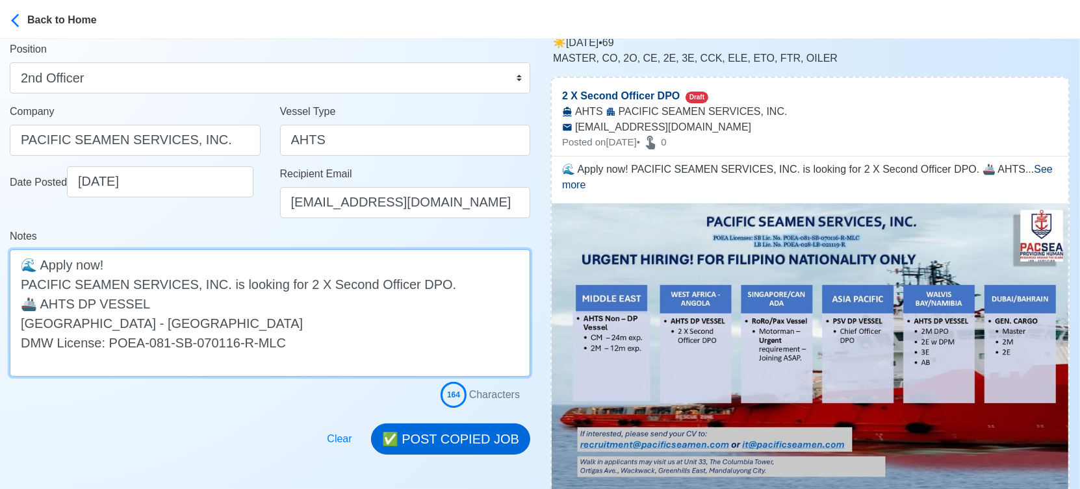
type textarea "🌊 Apply now! PACIFIC SEAMEN SERVICES, INC. is looking for 2 X Second Officer DP…"
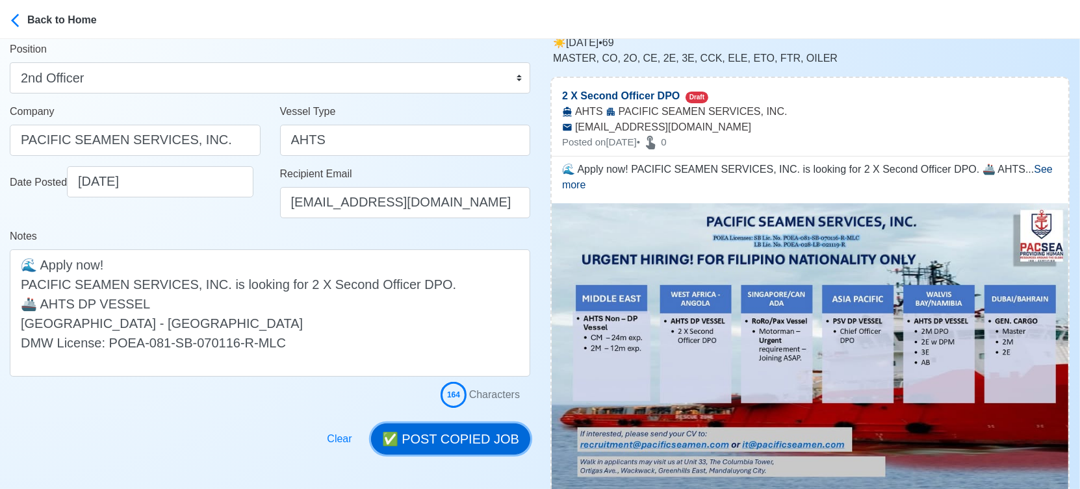
click at [456, 430] on button "✅ POST COPIED JOB" at bounding box center [450, 439] width 159 height 31
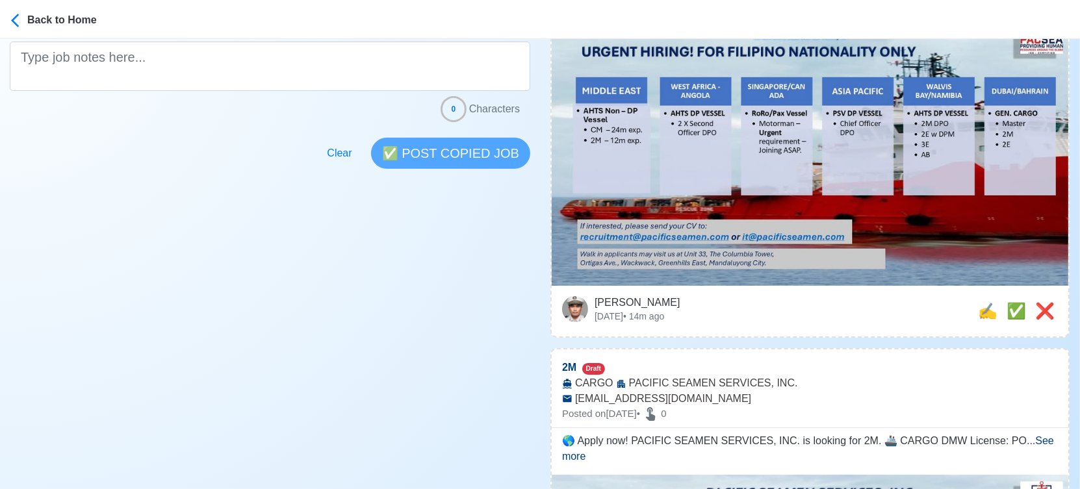
scroll to position [361, 0]
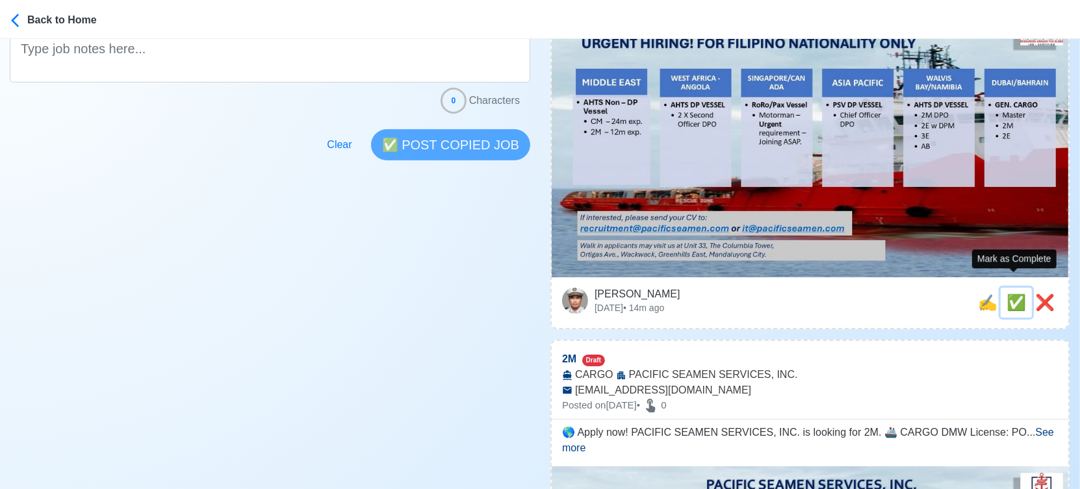
click at [1012, 294] on span "✅" at bounding box center [1016, 303] width 19 height 18
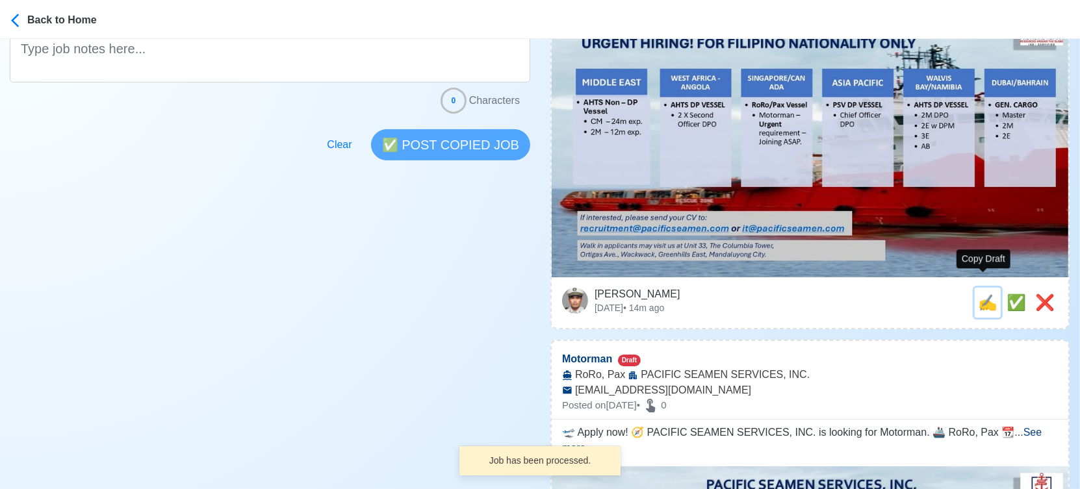
click at [980, 294] on span "✍️" at bounding box center [987, 303] width 19 height 18
type input "2M"
select select
type input "PACIFIC SEAMEN SERVICES, INC."
type input "CARGO"
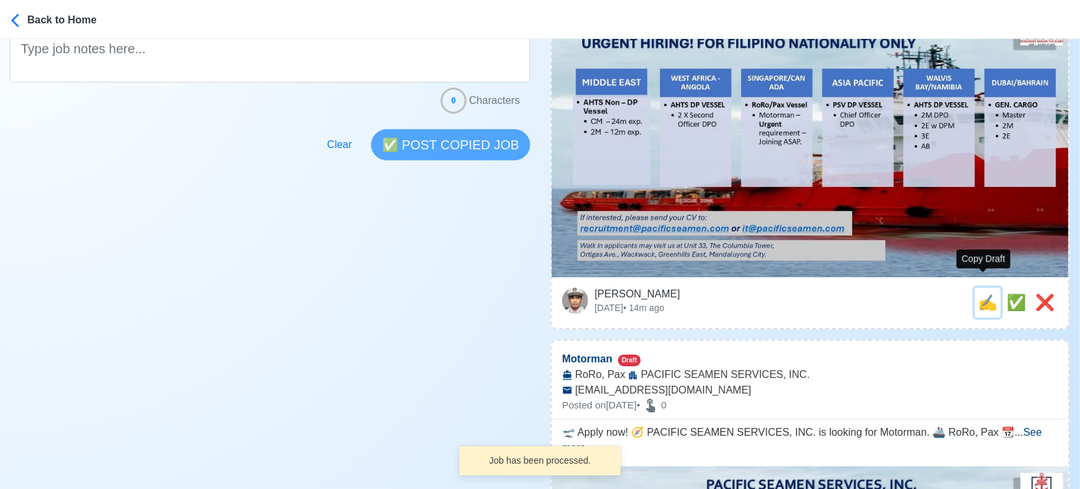
type input "recruitment@pacificseamen.com"
type textarea "🌎 Apply now! PACIFIC SEAMEN SERVICES, INC. is looking for 2M. 🚢 CARGO DMW Licen…"
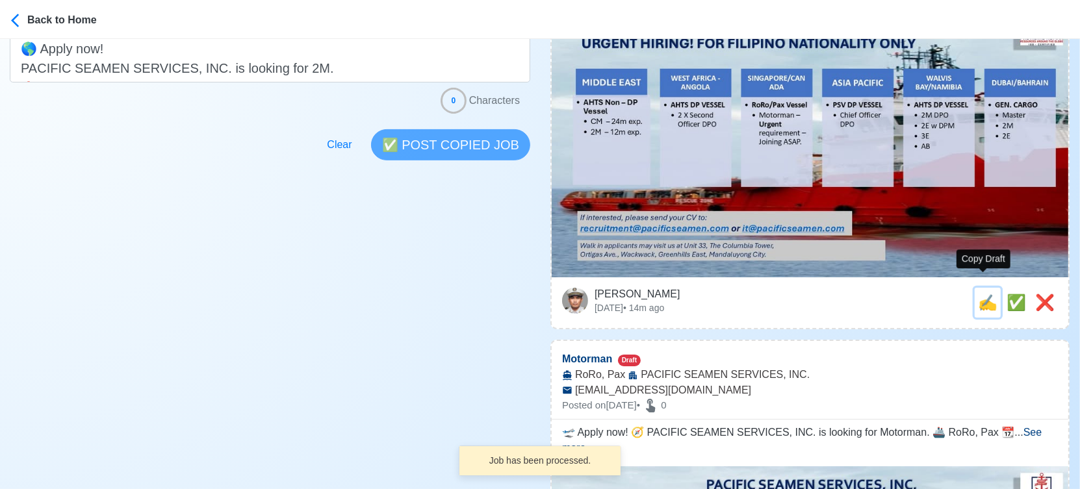
scroll to position [0, 0]
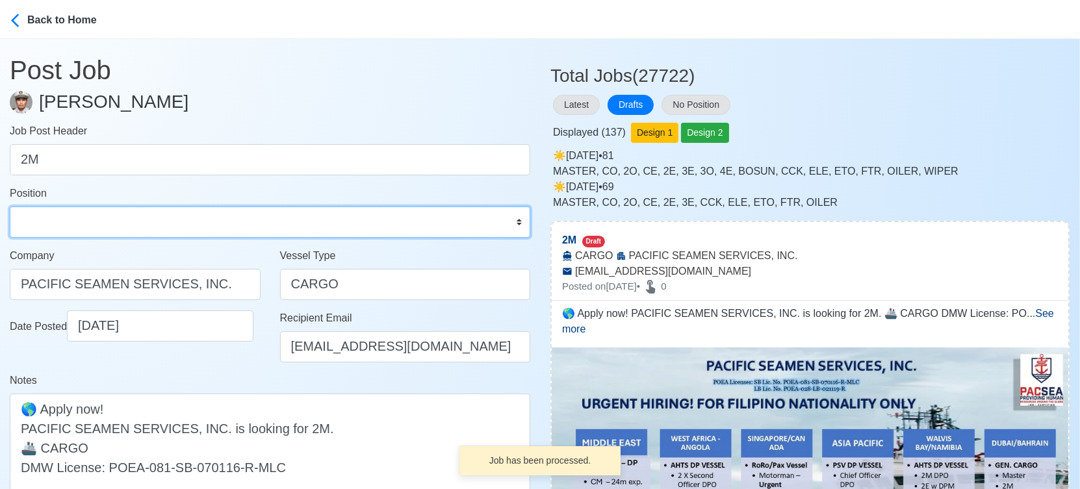
drag, startPoint x: 215, startPoint y: 229, endPoint x: 213, endPoint y: 221, distance: 8.0
click at [215, 228] on select "Master Chief Officer 2nd Officer 3rd Officer Junior Officer Chief Engineer 2nd …" at bounding box center [270, 222] width 521 height 31
select select "2nd Officer"
click at [10, 207] on select "Master Chief Officer 2nd Officer 3rd Officer Junior Officer Chief Engineer 2nd …" at bounding box center [270, 222] width 521 height 31
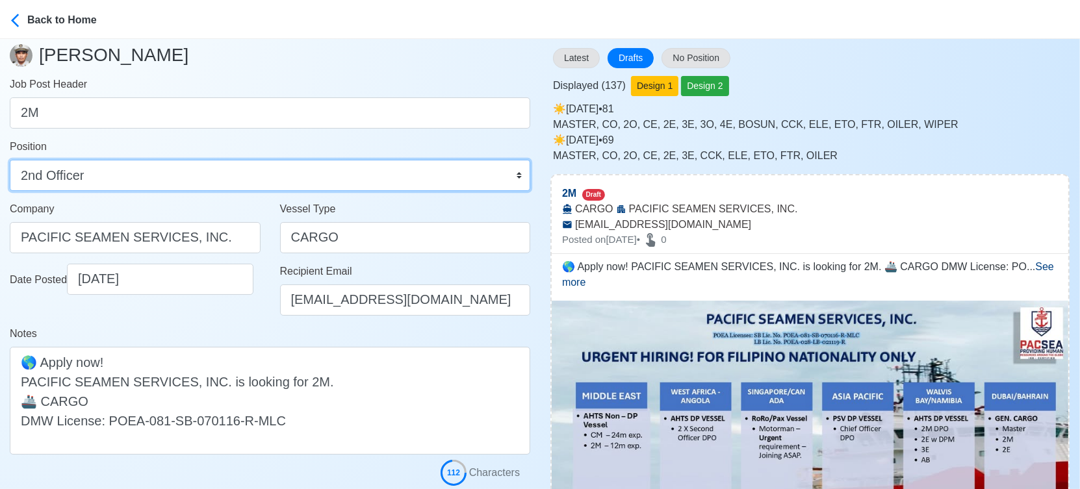
scroll to position [72, 0]
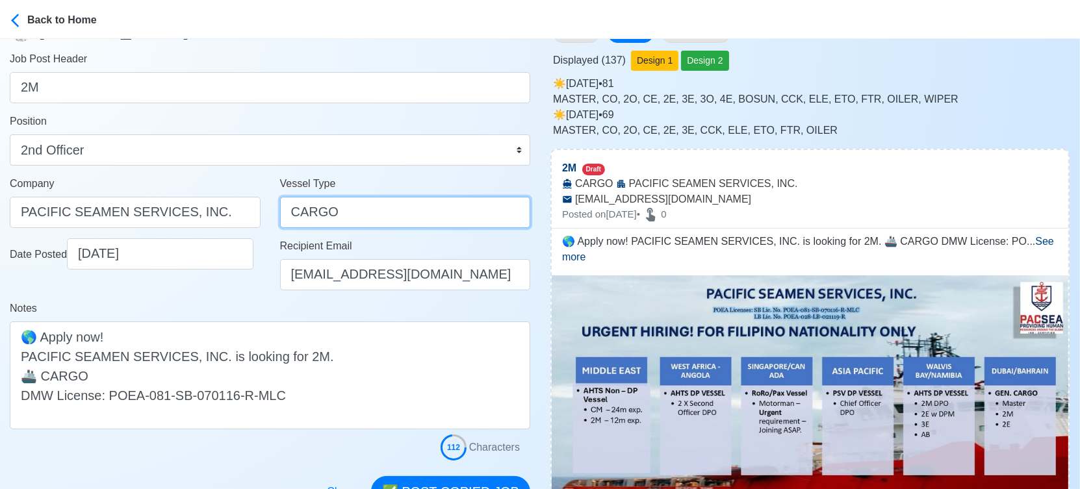
click at [286, 212] on input "CARGO" at bounding box center [405, 212] width 251 height 31
type input "GENERAL CARGO"
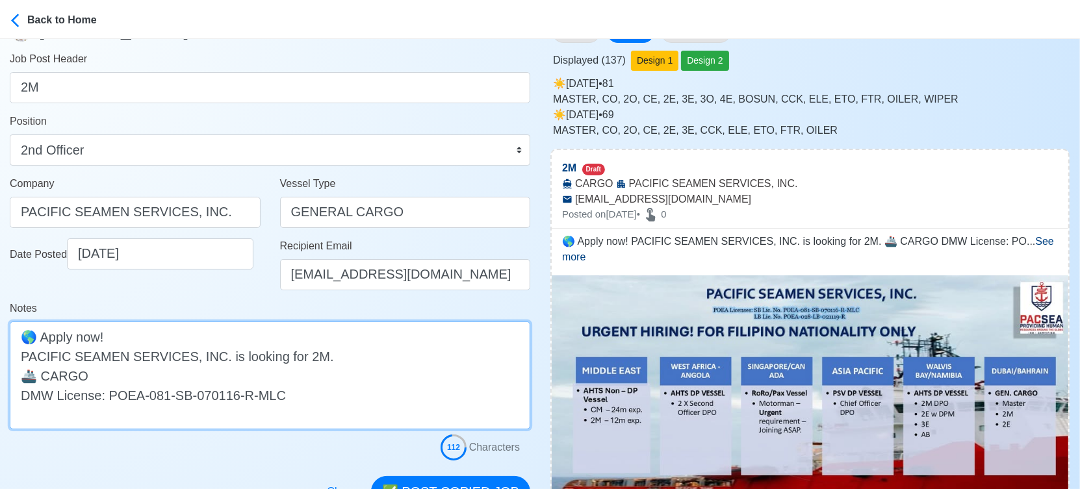
click at [42, 373] on textarea "🌎 Apply now! PACIFIC SEAMEN SERVICES, INC. is looking for 2M. 🚢 CARGO DMW Licen…" at bounding box center [270, 376] width 521 height 108
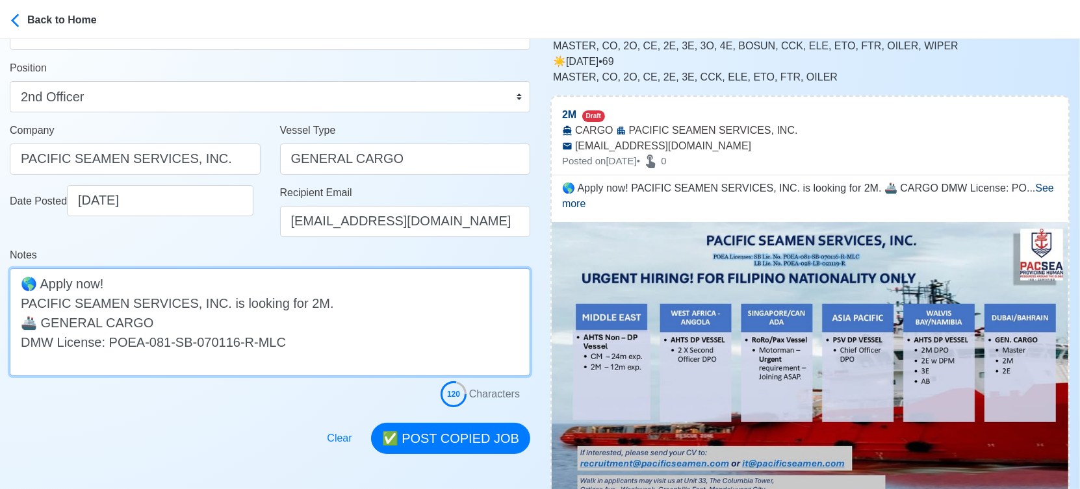
scroll to position [216, 0]
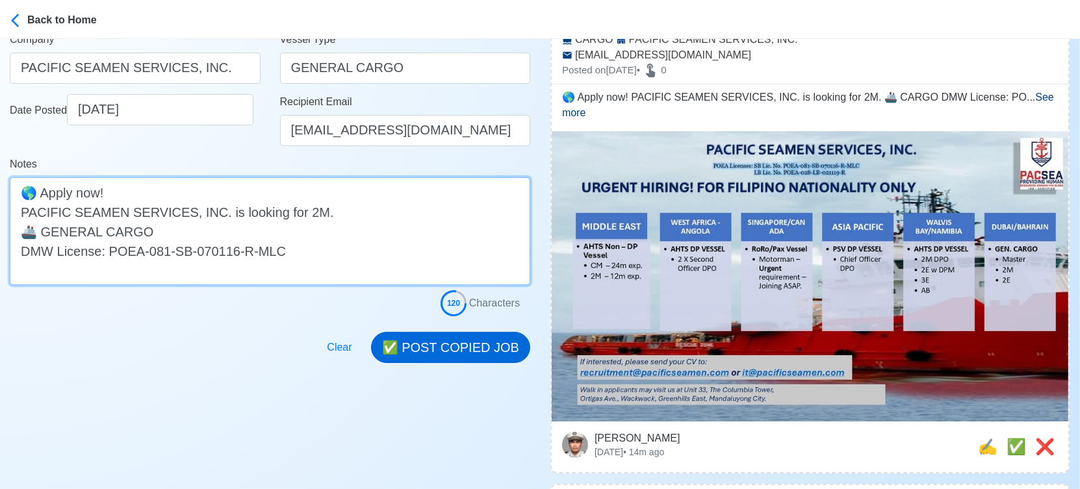
type textarea "🌎 Apply now! PACIFIC SEAMEN SERVICES, INC. is looking for 2M. 🚢 GENERAL CARGO D…"
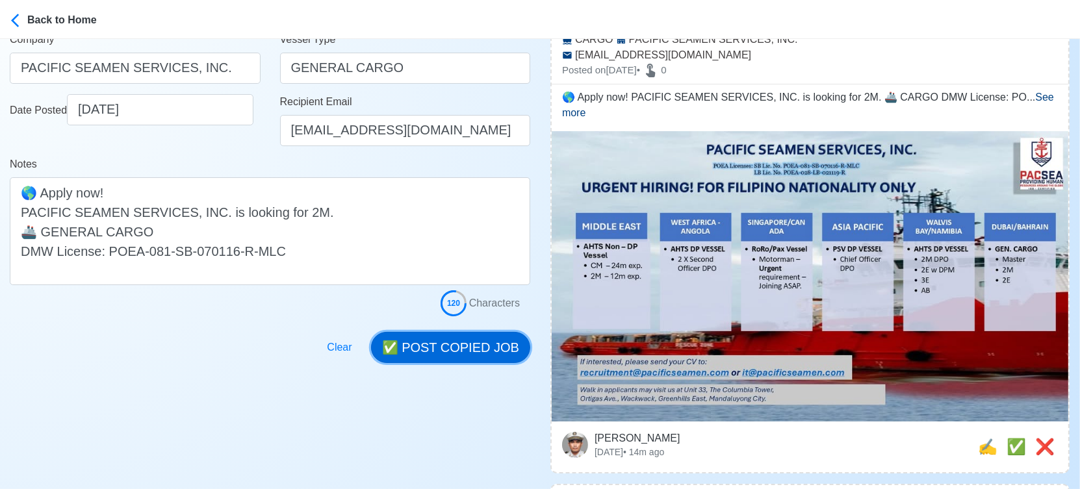
click at [450, 354] on button "✅ POST COPIED JOB" at bounding box center [450, 347] width 159 height 31
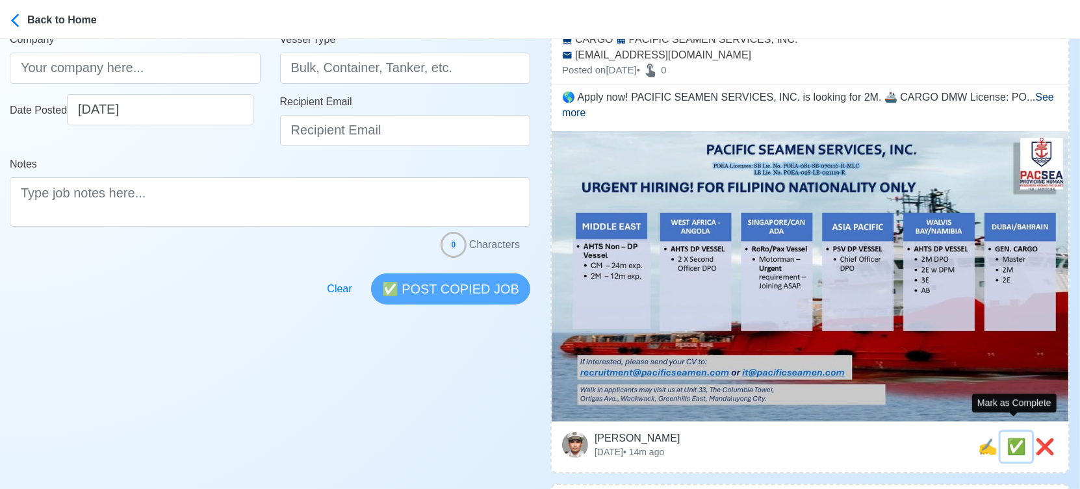
click at [1008, 438] on span "✅" at bounding box center [1016, 447] width 19 height 18
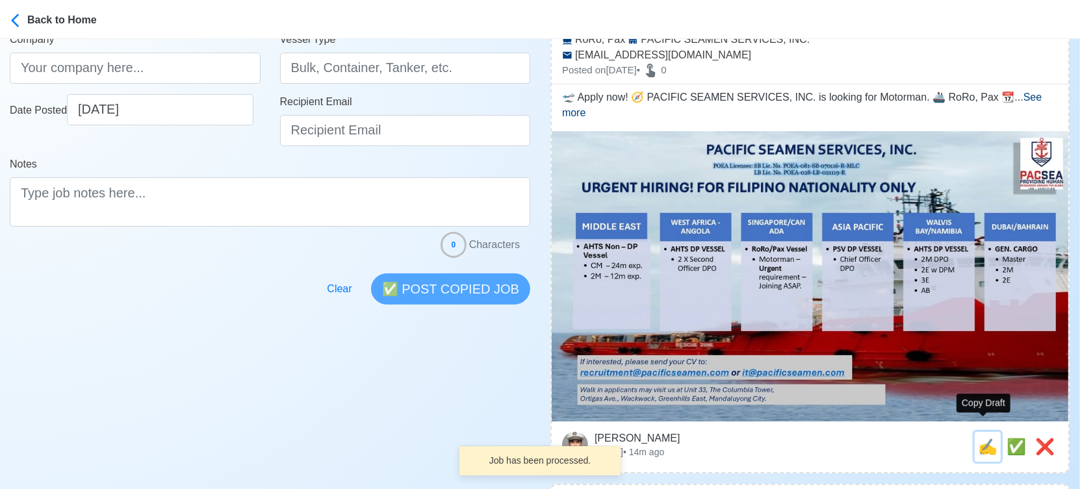
click at [985, 438] on span "✍️" at bounding box center [987, 447] width 19 height 18
type input "Motorman"
select select "Motorman"
type input "PACIFIC SEAMEN SERVICES, INC."
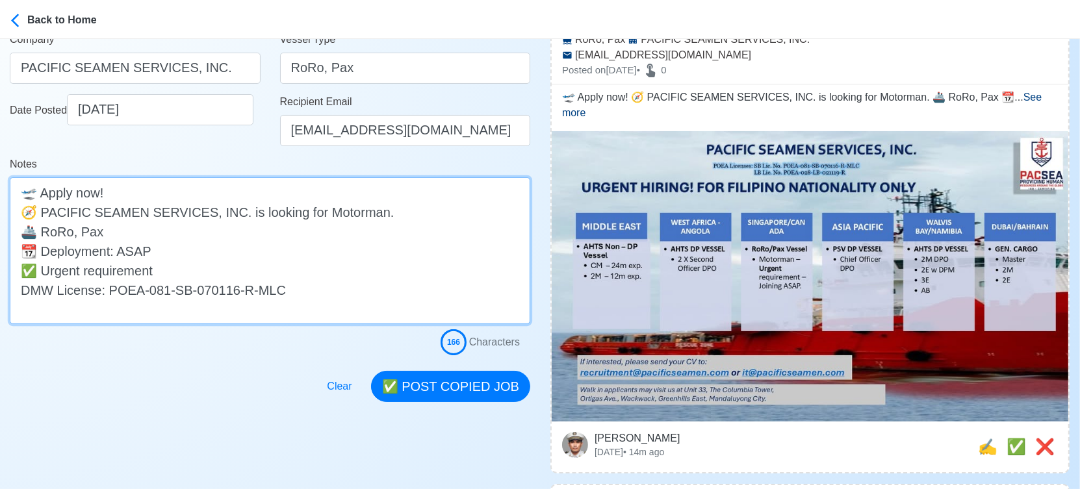
click at [170, 272] on textarea "🛫 Apply now! 🧭 PACIFIC SEAMEN SERVICES, INC. is looking for Motorman. 🚢 RoRo, P…" at bounding box center [270, 250] width 521 height 147
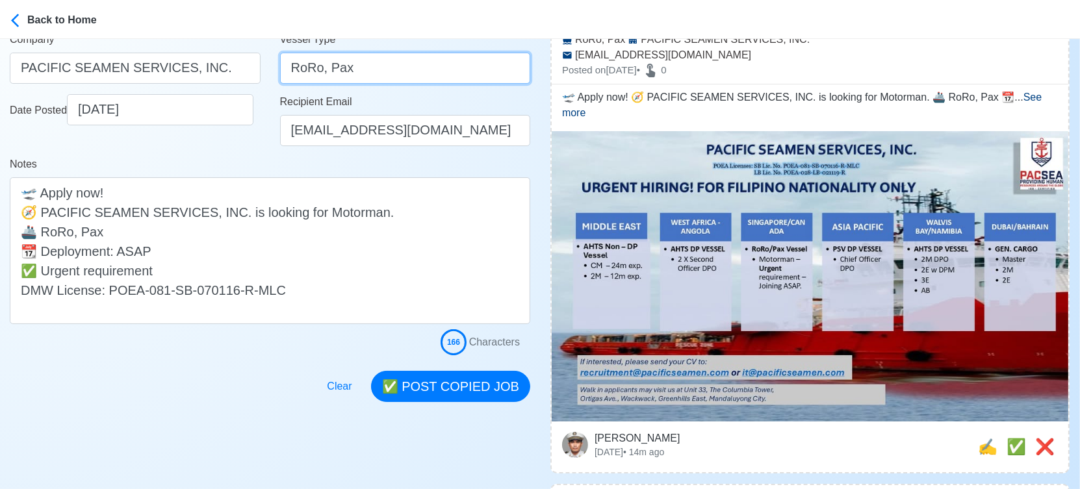
drag, startPoint x: 346, startPoint y: 66, endPoint x: 319, endPoint y: 68, distance: 27.4
click at [319, 68] on input "RoRo, Pax" at bounding box center [405, 68] width 251 height 31
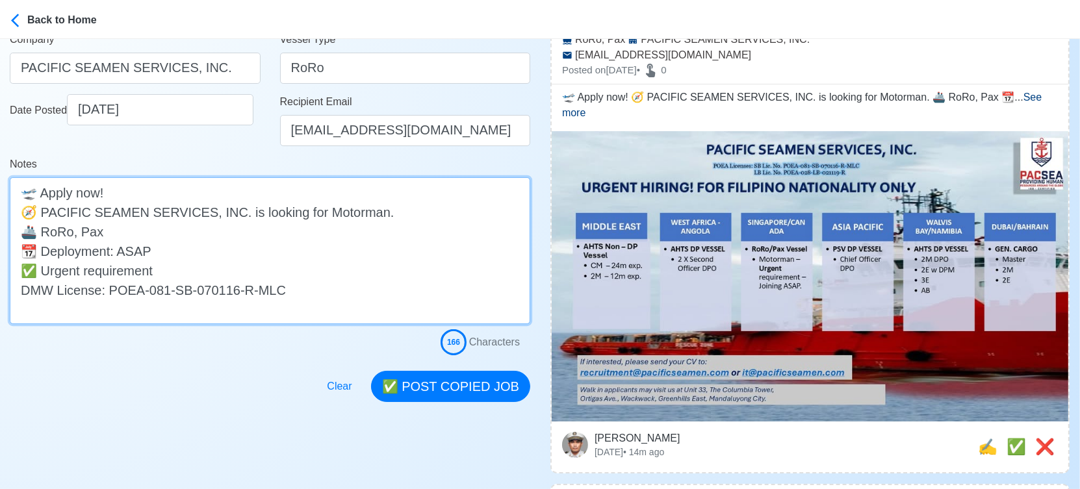
click at [146, 227] on textarea "🛫 Apply now! 🧭 PACIFIC SEAMEN SERVICES, INC. is looking for Motorman. 🚢 RoRo, P…" at bounding box center [270, 250] width 521 height 147
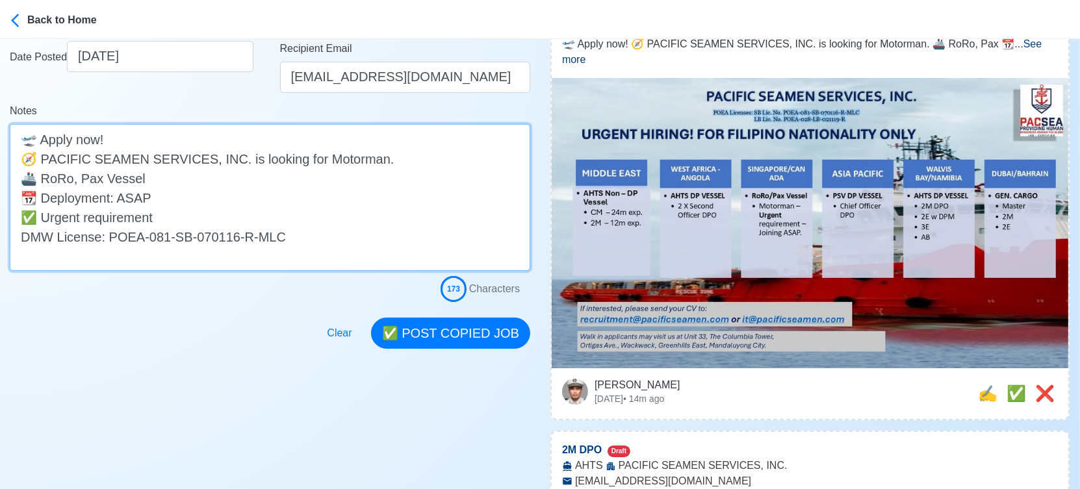
scroll to position [289, 0]
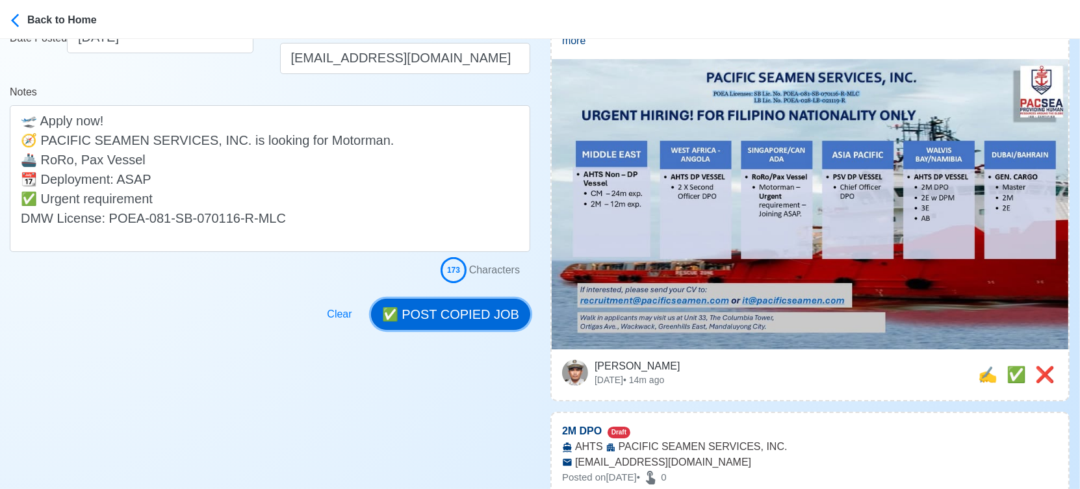
click at [473, 310] on button "✅ POST COPIED JOB" at bounding box center [450, 314] width 159 height 31
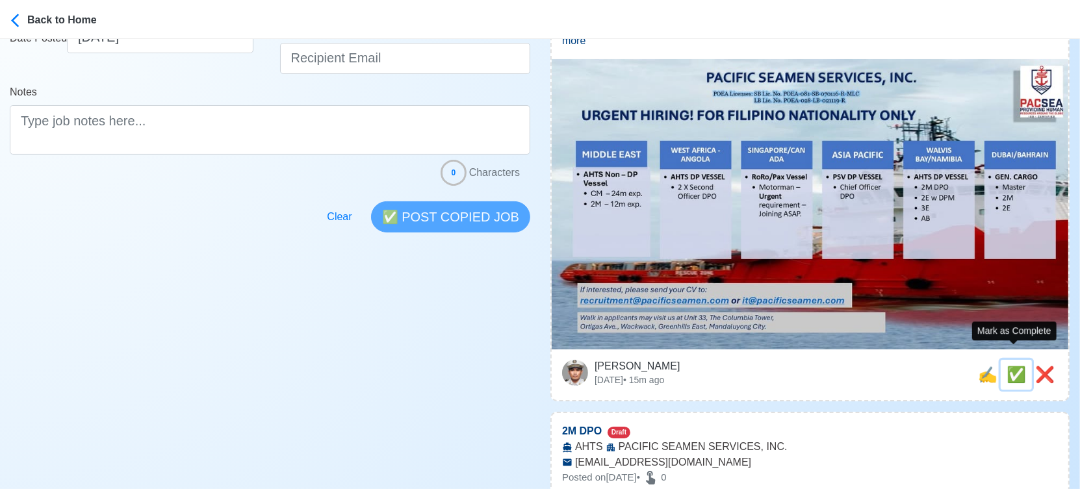
click at [1017, 366] on span "✅" at bounding box center [1016, 375] width 19 height 18
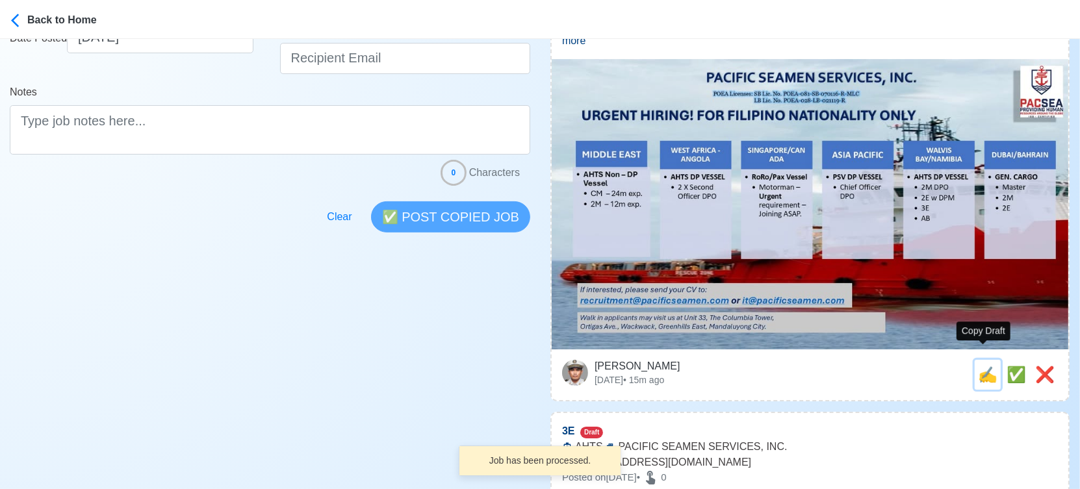
click at [978, 367] on span "✍️" at bounding box center [987, 375] width 19 height 18
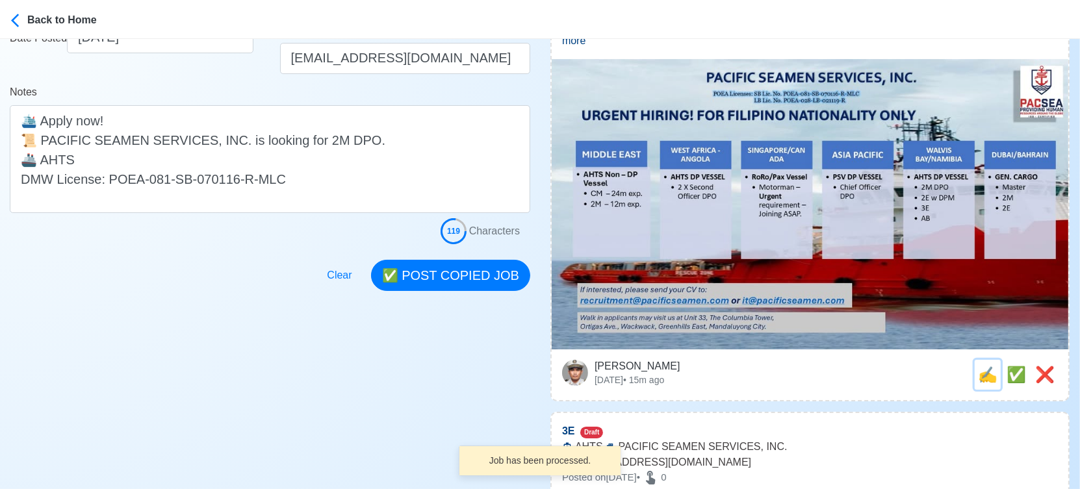
scroll to position [0, 0]
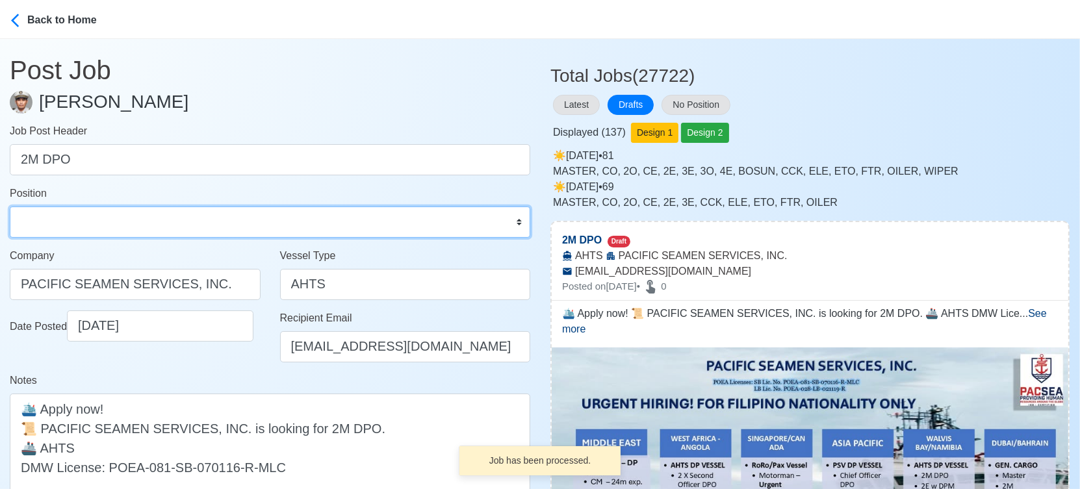
drag, startPoint x: 173, startPoint y: 227, endPoint x: 164, endPoint y: 211, distance: 18.3
click at [173, 227] on select "Master Chief Officer 2nd Officer 3rd Officer Junior Officer Chief Engineer 2nd …" at bounding box center [270, 222] width 521 height 31
click at [10, 207] on select "Master Chief Officer 2nd Officer 3rd Officer Junior Officer Chief Engineer 2nd …" at bounding box center [270, 222] width 521 height 31
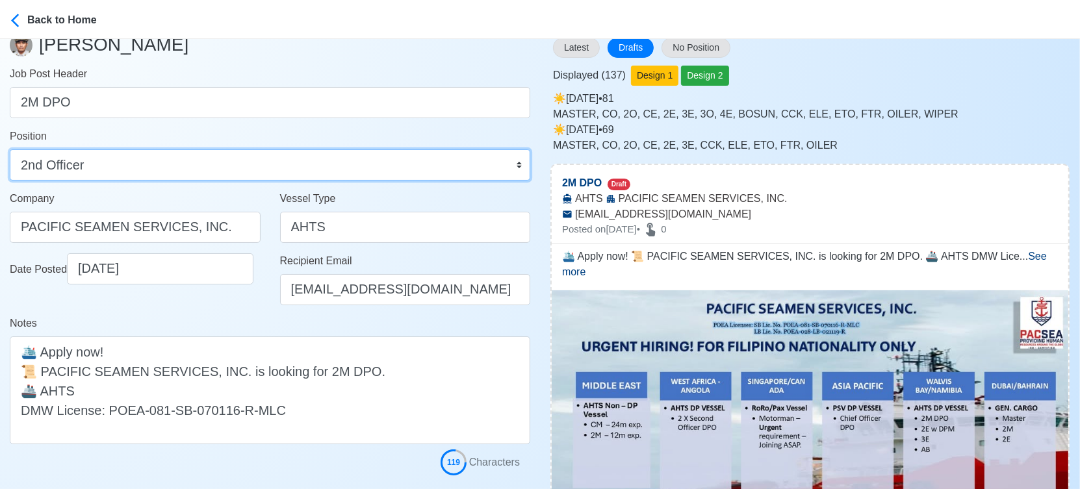
scroll to position [144, 0]
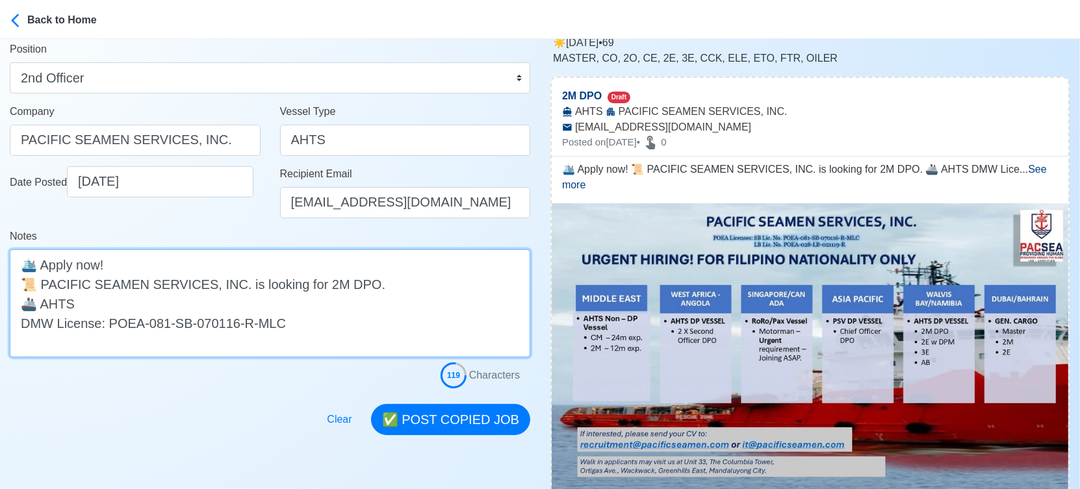
click at [170, 294] on textarea "🛳️ Apply now! 📜 PACIFIC SEAMEN SERVICES, INC. is looking for 2M DPO. 🚢 AHTS DMW…" at bounding box center [270, 304] width 521 height 108
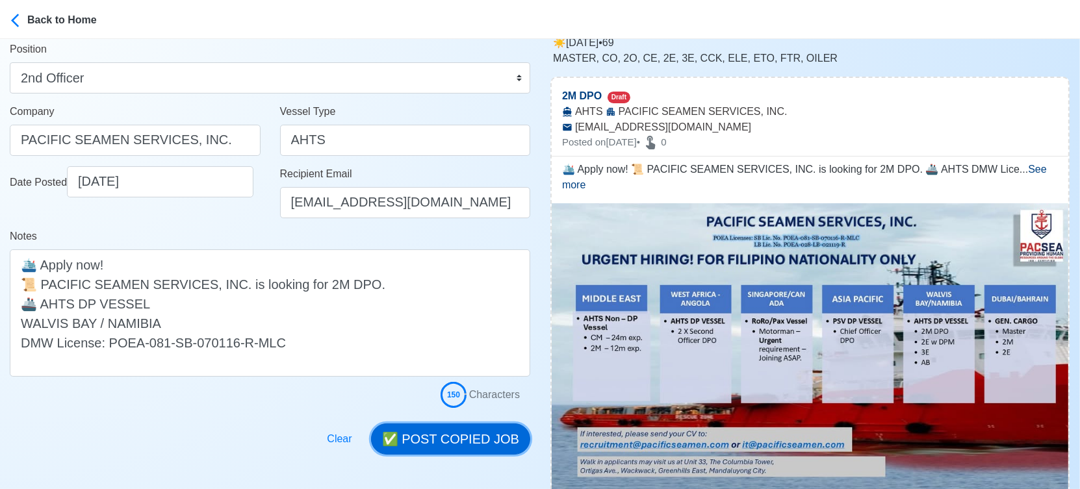
click at [446, 438] on button "✅ POST COPIED JOB" at bounding box center [450, 439] width 159 height 31
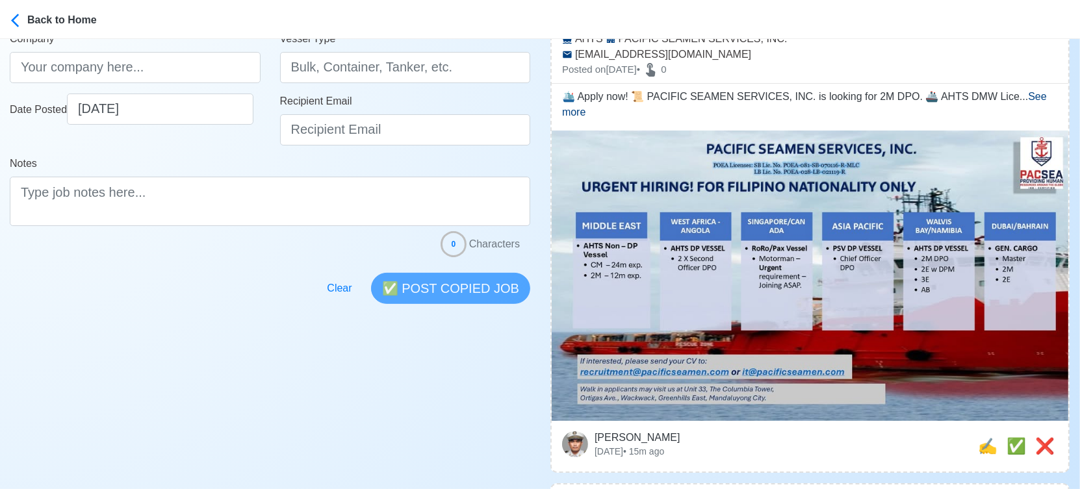
scroll to position [361, 0]
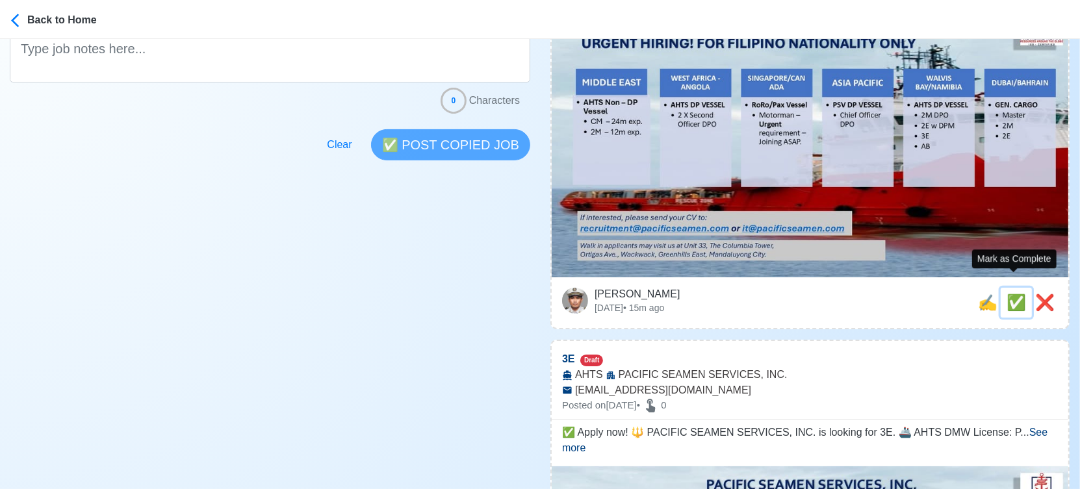
click at [1011, 294] on span "✅" at bounding box center [1016, 303] width 19 height 18
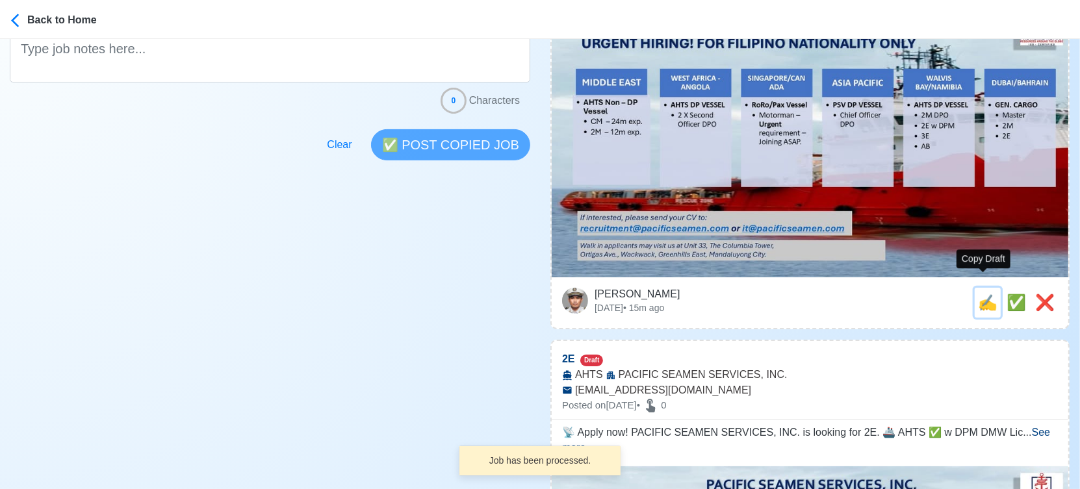
click at [987, 294] on span "✍️" at bounding box center [987, 303] width 19 height 18
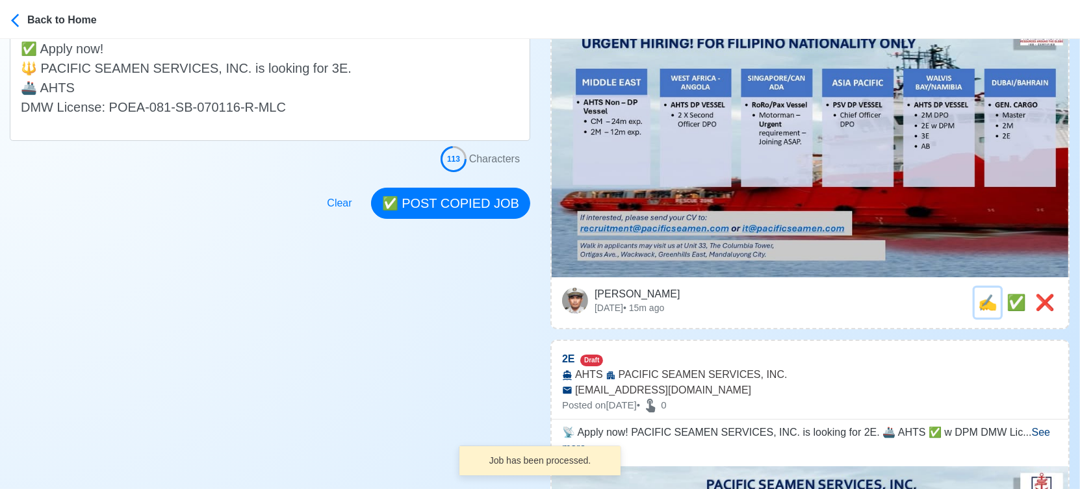
scroll to position [0, 0]
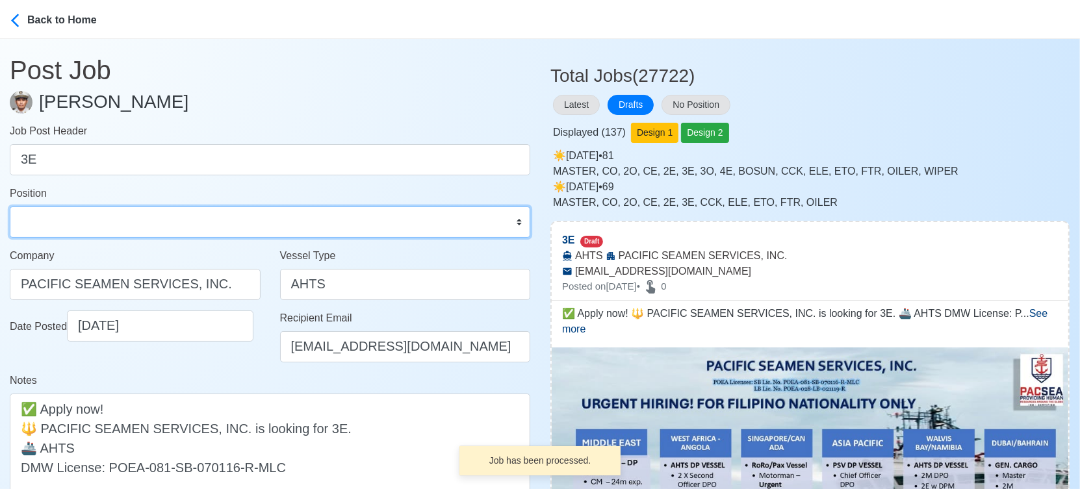
click at [64, 219] on select "Master Chief Officer 2nd Officer 3rd Officer Junior Officer Chief Engineer 2nd …" at bounding box center [270, 222] width 521 height 31
click at [10, 207] on select "Master Chief Officer 2nd Officer 3rd Officer Junior Officer Chief Engineer 2nd …" at bounding box center [270, 222] width 521 height 31
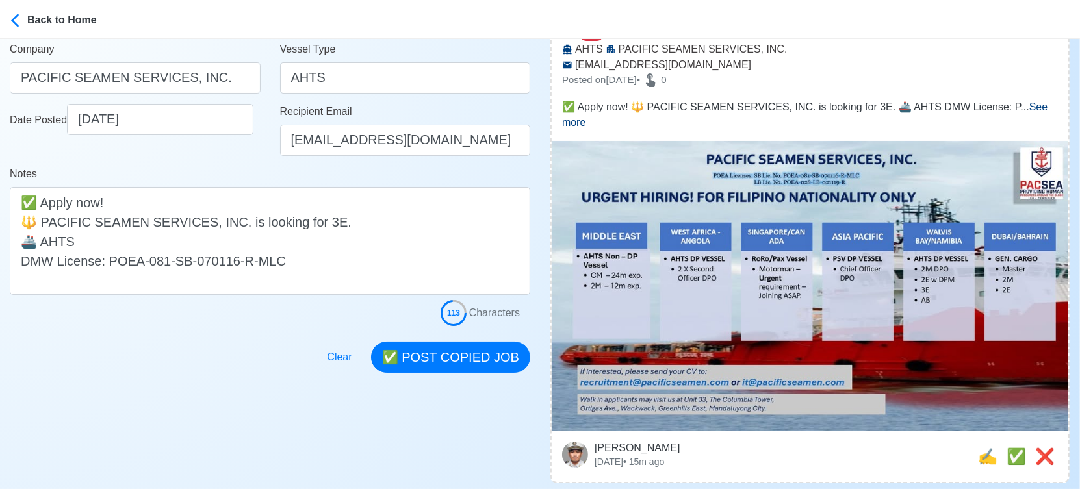
scroll to position [216, 0]
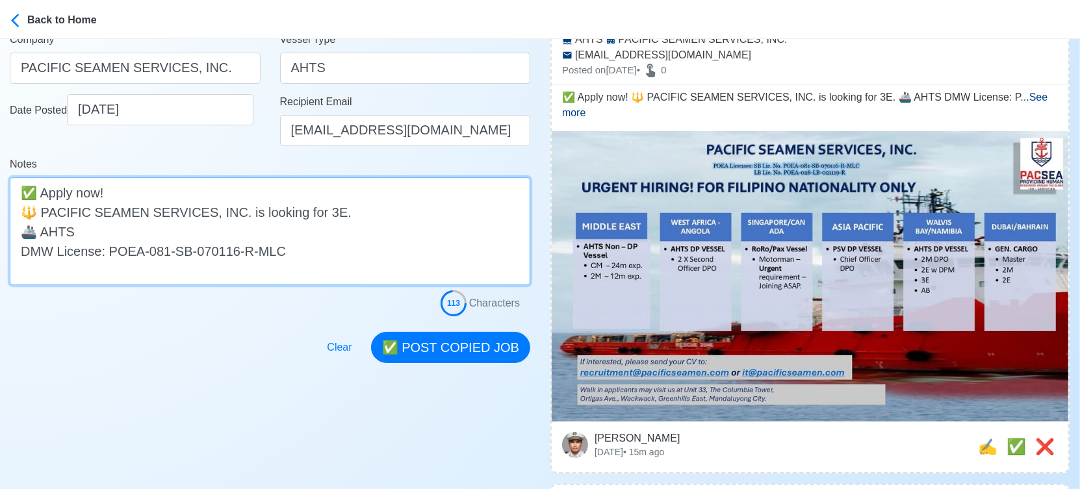
click at [281, 228] on textarea "✅ Apply now! 🔱 PACIFIC SEAMEN SERVICES, INC. is looking for 3E. 🚢 AHTS DMW Lice…" at bounding box center [270, 231] width 521 height 108
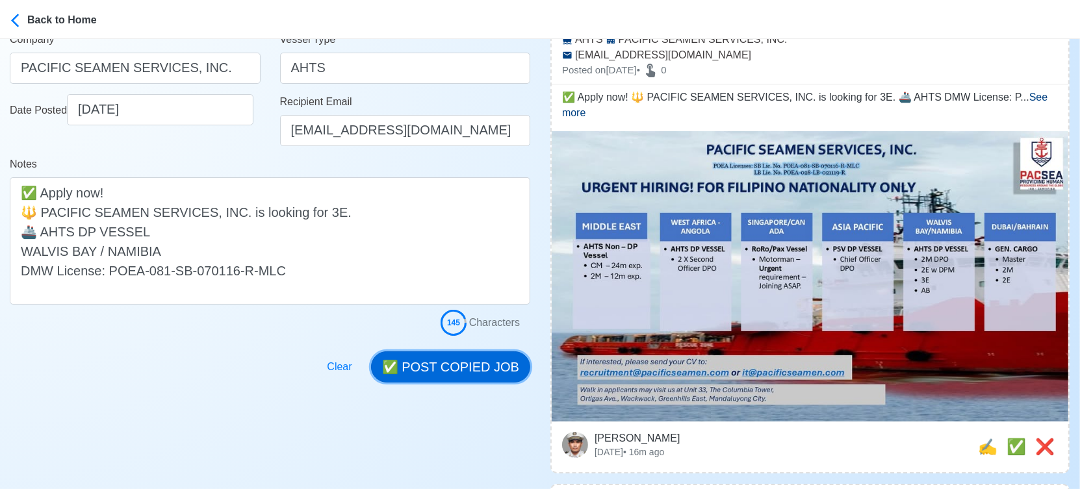
click at [452, 362] on button "✅ POST COPIED JOB" at bounding box center [450, 367] width 159 height 31
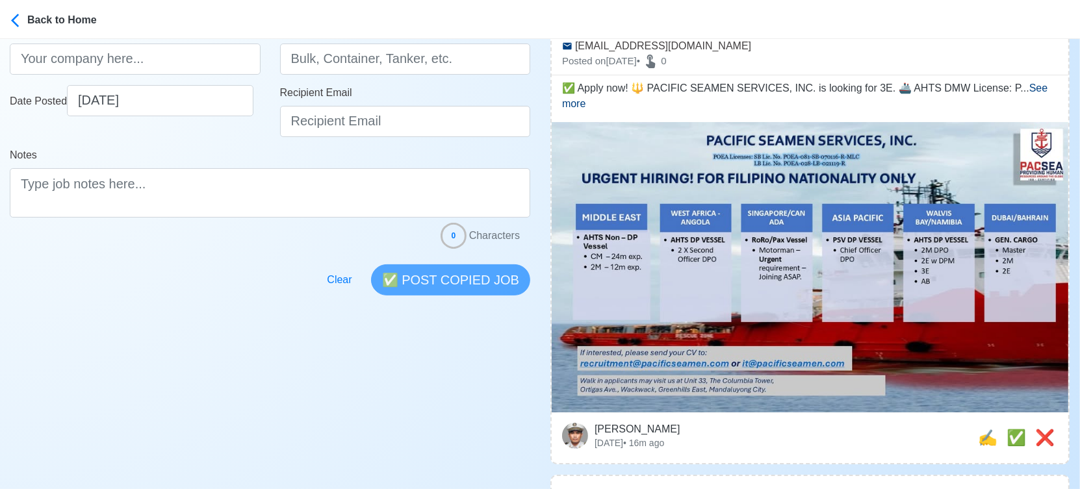
scroll to position [289, 0]
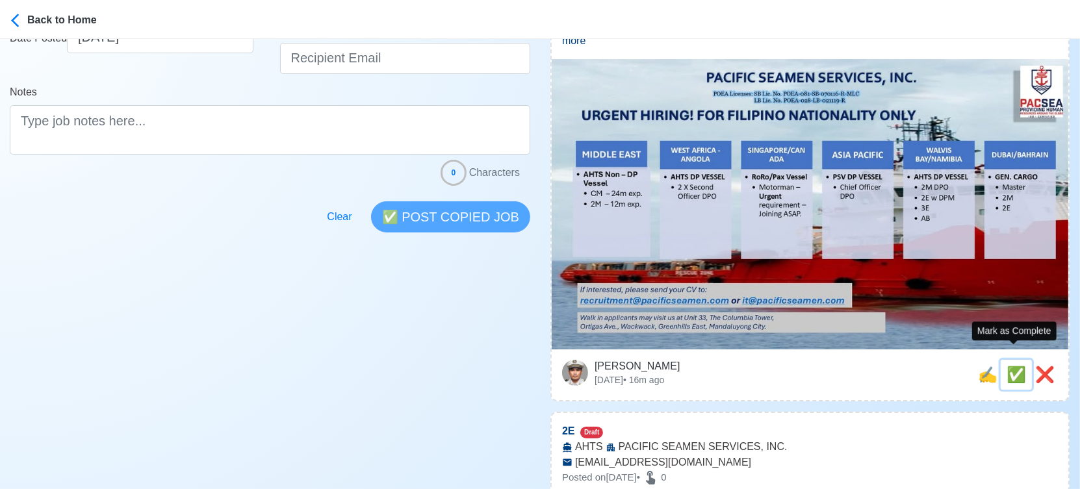
click at [1012, 366] on span "✅" at bounding box center [1016, 375] width 19 height 18
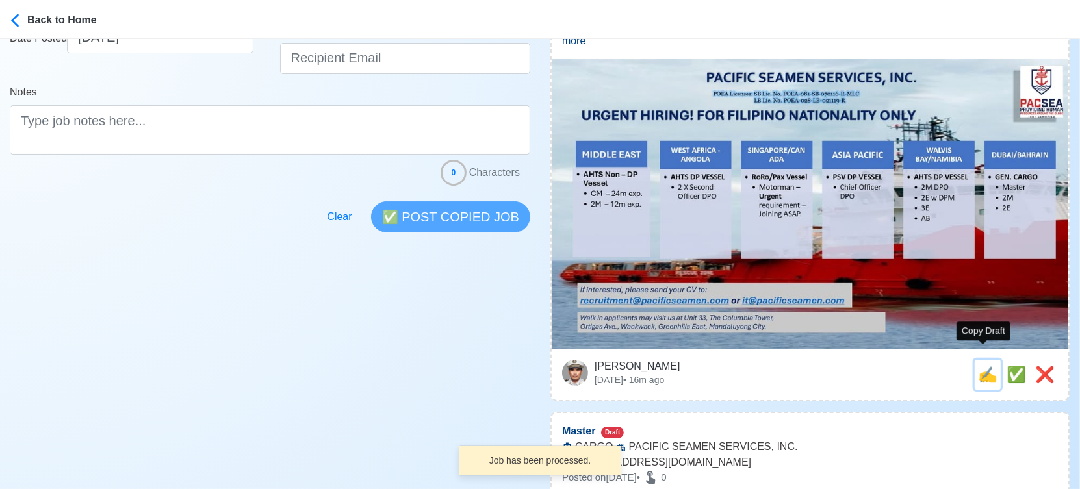
click at [982, 366] on span "✍️" at bounding box center [987, 375] width 19 height 18
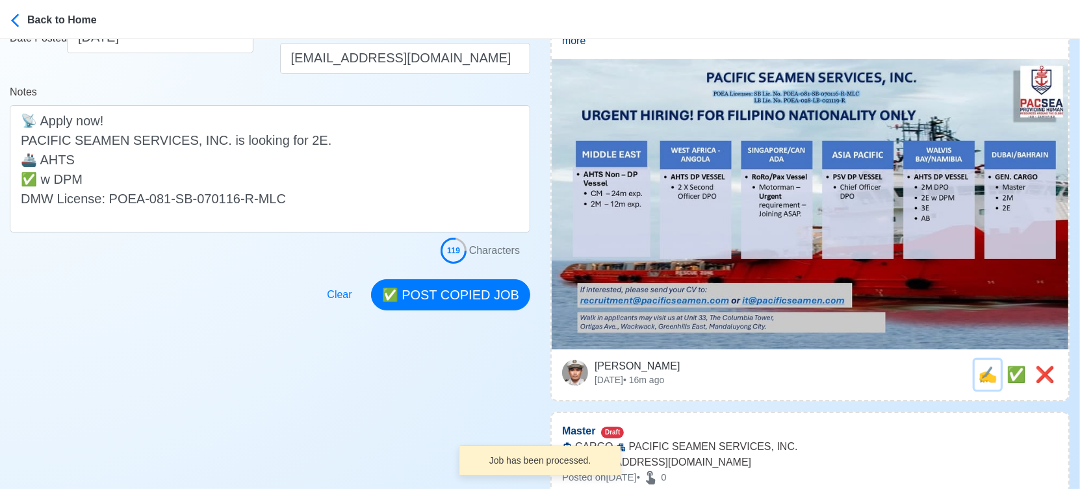
scroll to position [0, 0]
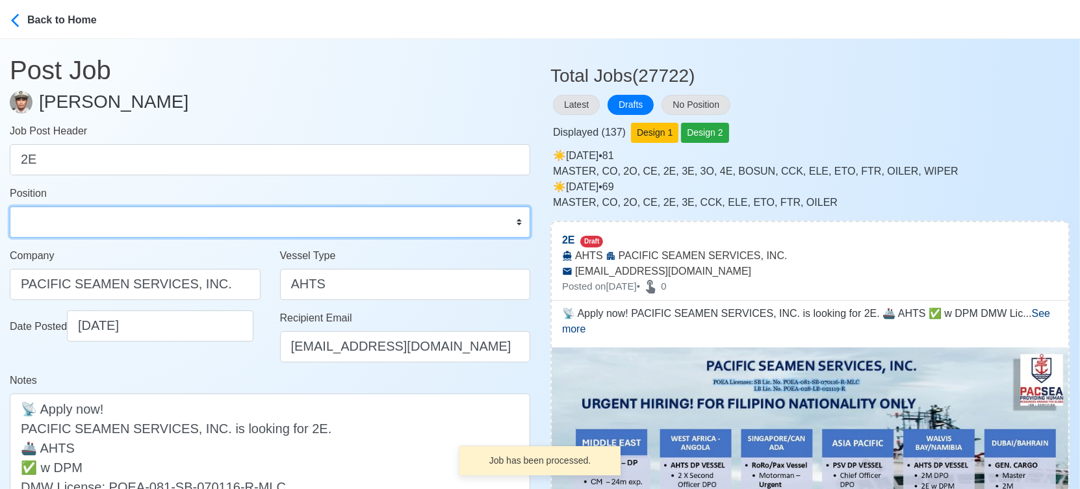
click at [91, 218] on select "Master Chief Officer 2nd Officer 3rd Officer Junior Officer Chief Engineer 2nd …" at bounding box center [270, 222] width 521 height 31
click at [10, 207] on select "Master Chief Officer 2nd Officer 3rd Officer Junior Officer Chief Engineer 2nd …" at bounding box center [270, 222] width 521 height 31
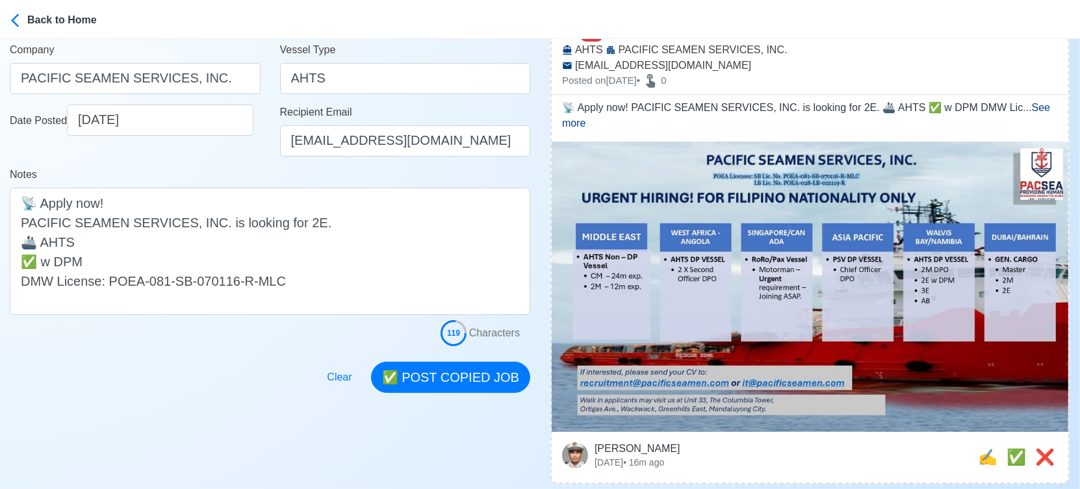
scroll to position [216, 0]
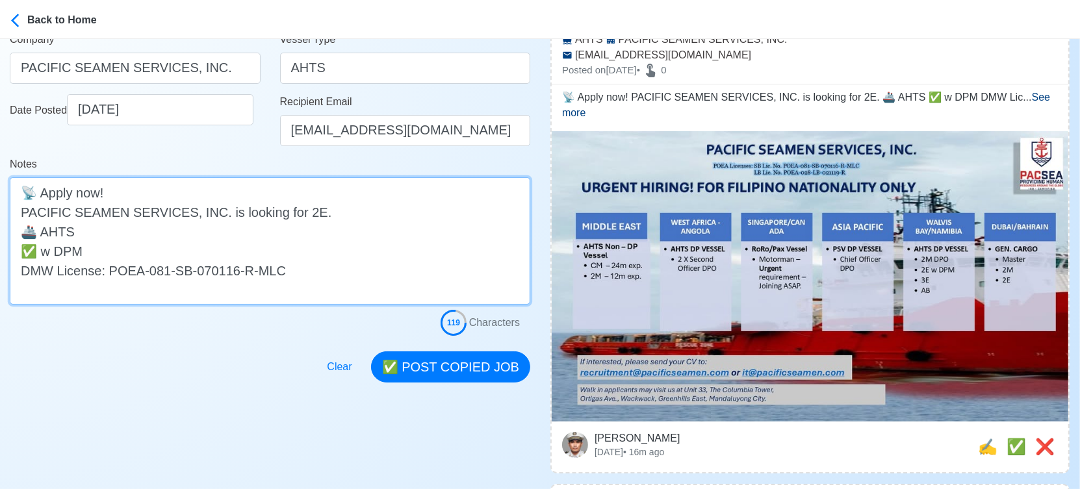
click at [170, 227] on textarea "📡 Apply now! PACIFIC SEAMEN SERVICES, INC. is looking for 2E. 🚢 AHTS ✅ w DPM DM…" at bounding box center [270, 240] width 521 height 127
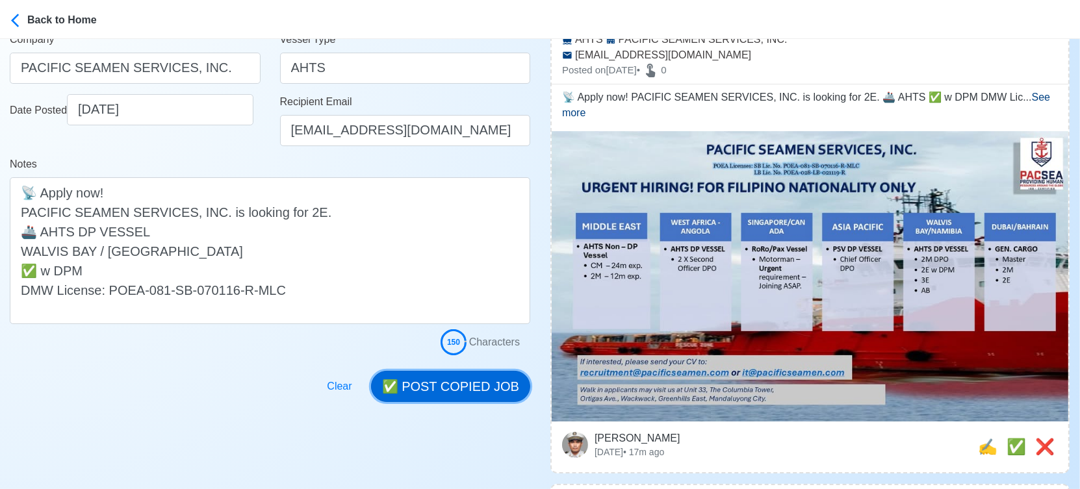
click at [489, 391] on button "✅ POST COPIED JOB" at bounding box center [450, 386] width 159 height 31
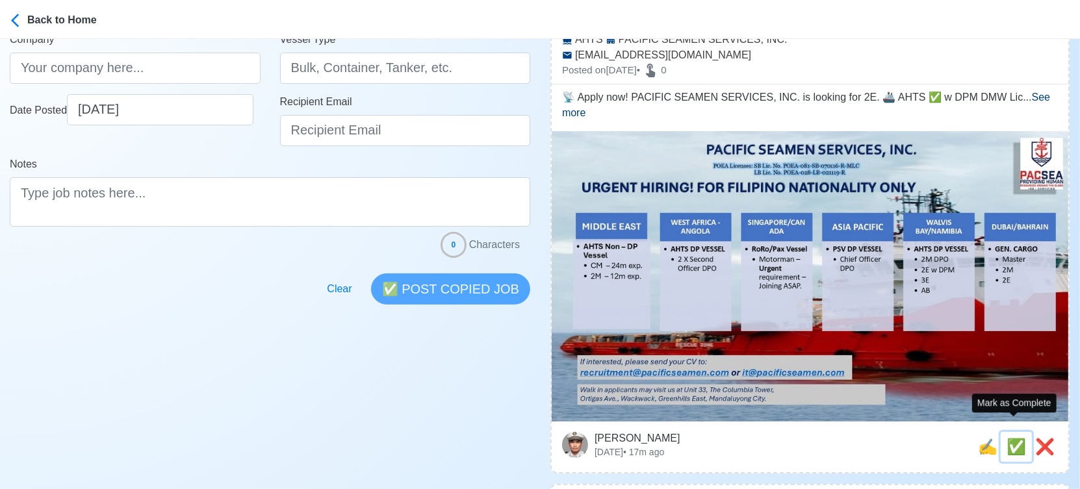
click at [1013, 438] on span "✅" at bounding box center [1016, 447] width 19 height 18
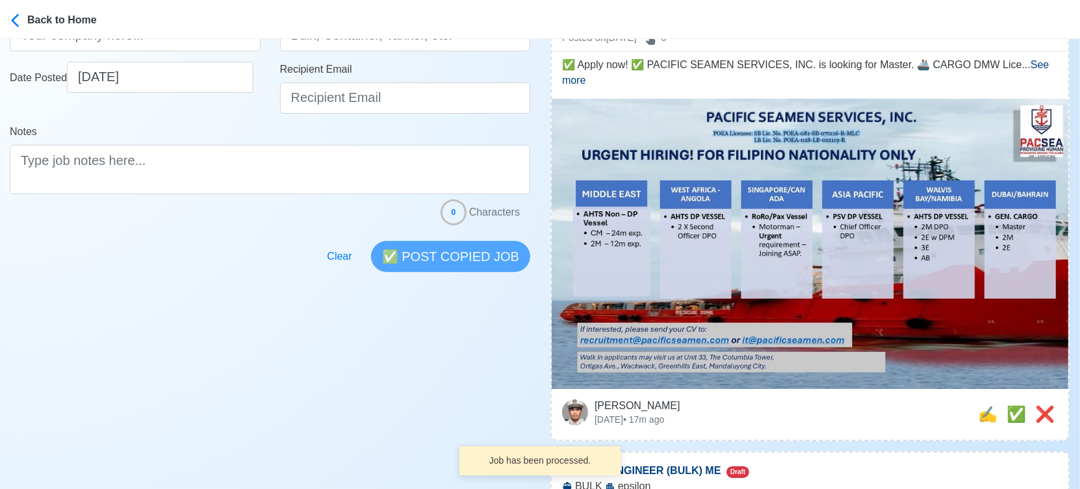
scroll to position [289, 0]
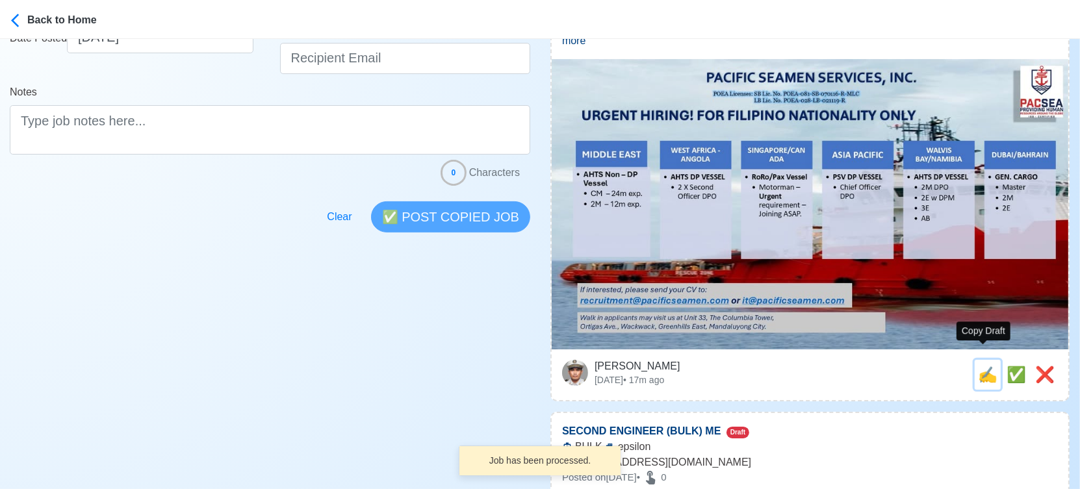
click at [985, 366] on span "✍️" at bounding box center [987, 375] width 19 height 18
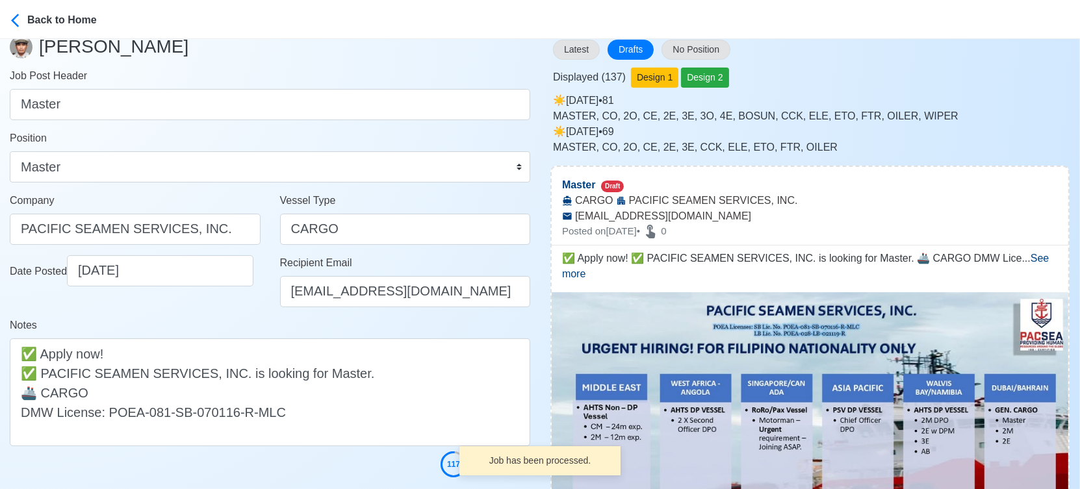
scroll to position [216, 0]
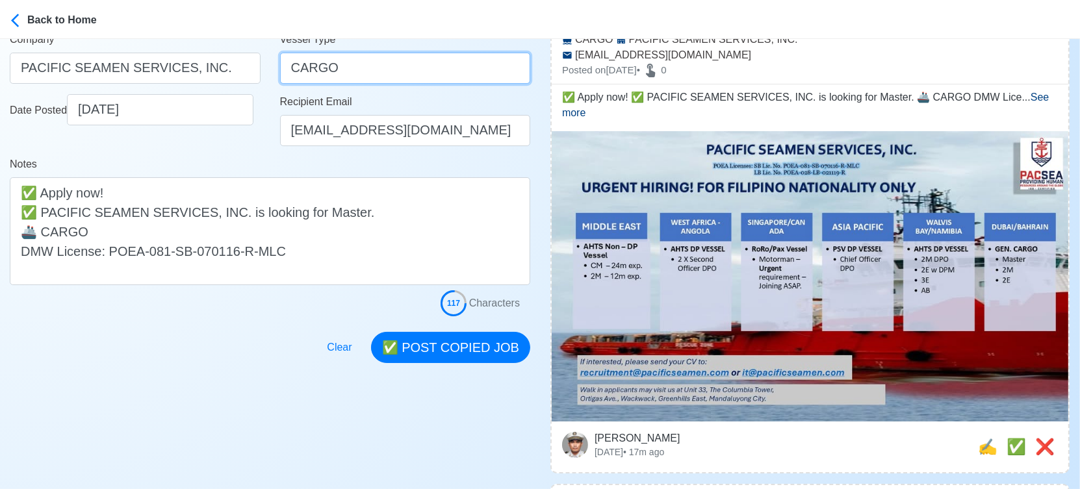
click at [292, 68] on input "CARGO" at bounding box center [405, 68] width 251 height 31
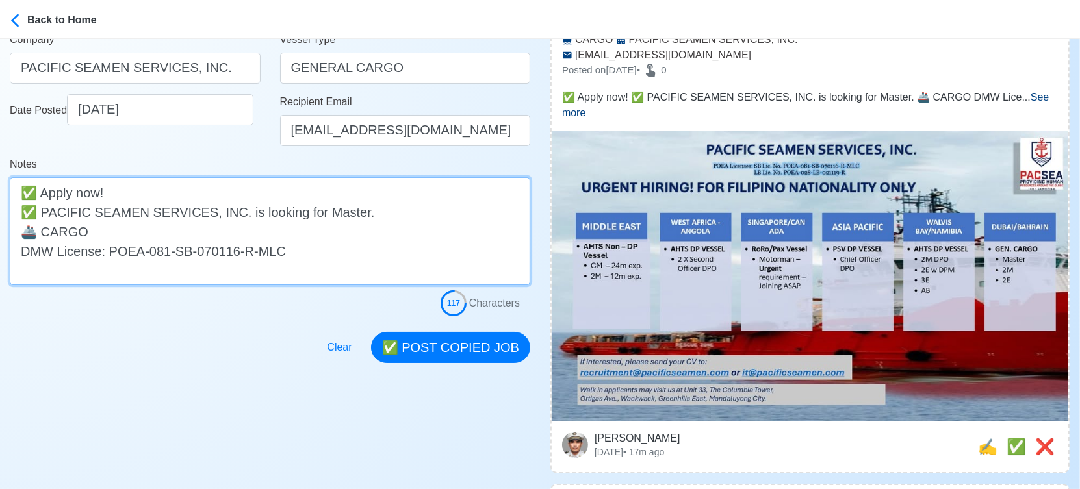
click at [43, 231] on textarea "✅ Apply now! ✅ PACIFIC SEAMEN SERVICES, INC. is looking for Master. 🚢 CARGO DMW…" at bounding box center [270, 231] width 521 height 108
click at [161, 229] on textarea "✅ Apply now! ✅ PACIFIC SEAMEN SERVICES, INC. is looking for Master. 🚢 GENERAL C…" at bounding box center [270, 231] width 521 height 108
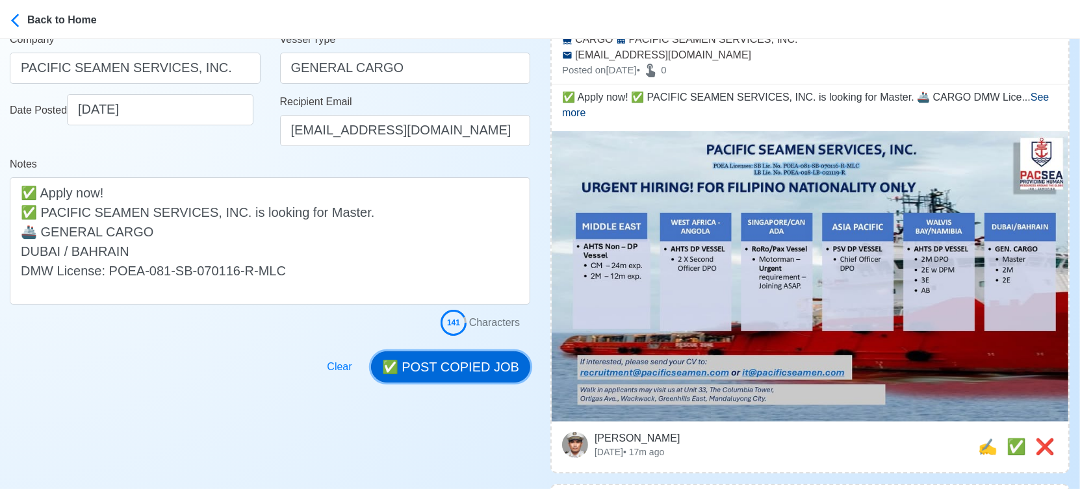
click at [484, 364] on button "✅ POST COPIED JOB" at bounding box center [450, 367] width 159 height 31
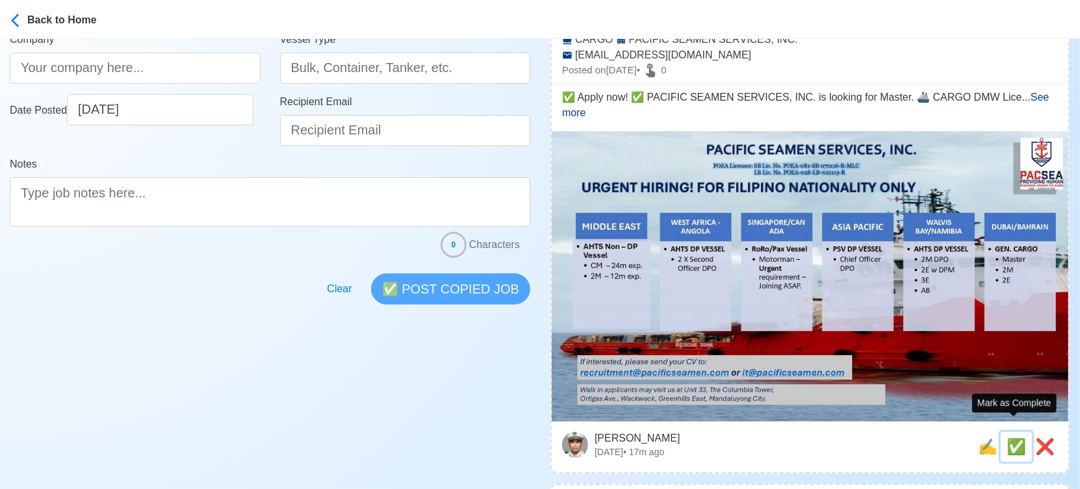
click at [1014, 438] on span "✅" at bounding box center [1016, 447] width 19 height 18
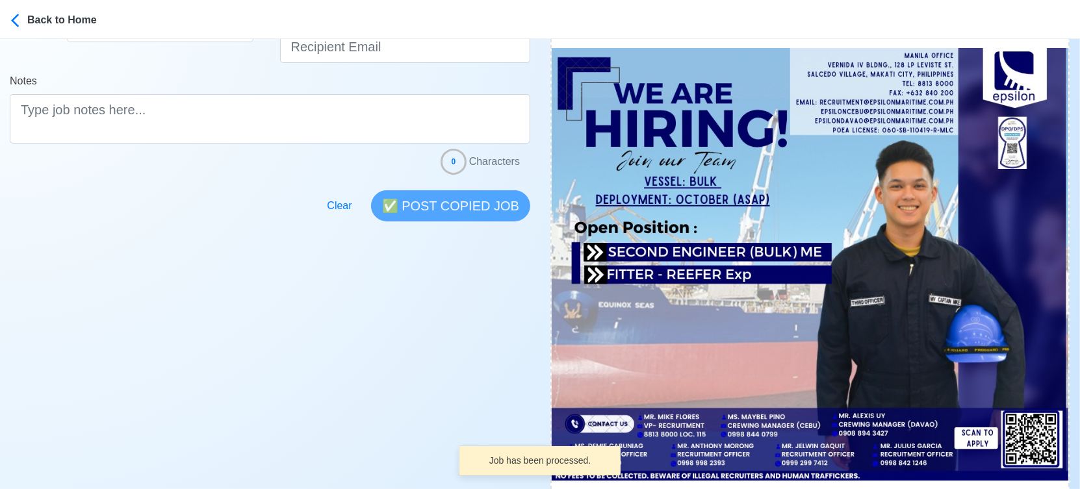
scroll to position [433, 0]
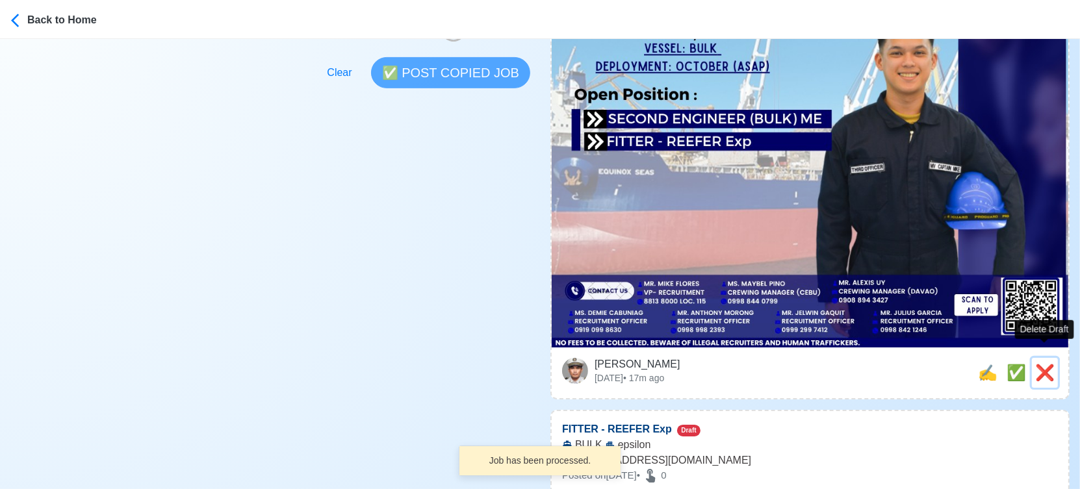
click at [1040, 364] on span "❌" at bounding box center [1044, 373] width 19 height 18
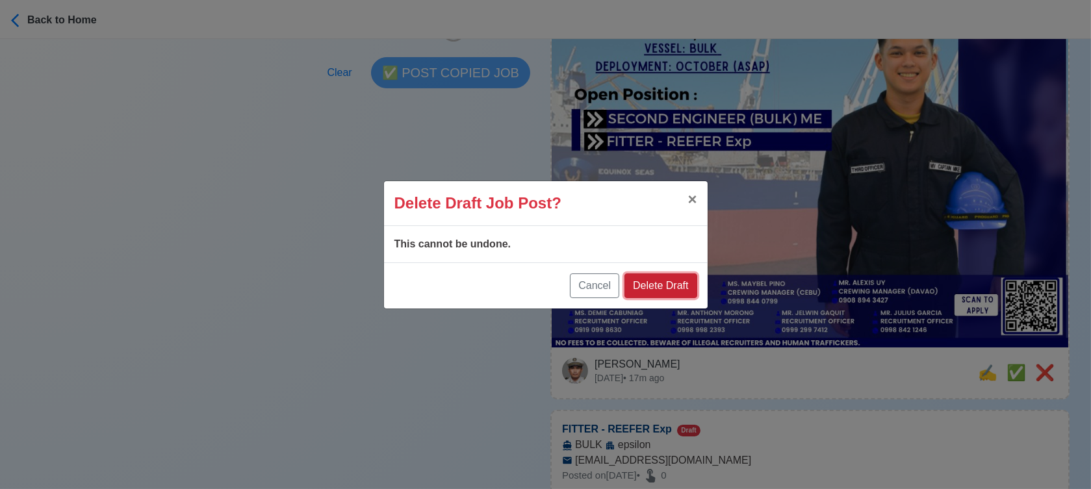
click at [673, 282] on button "Delete Draft" at bounding box center [661, 286] width 72 height 25
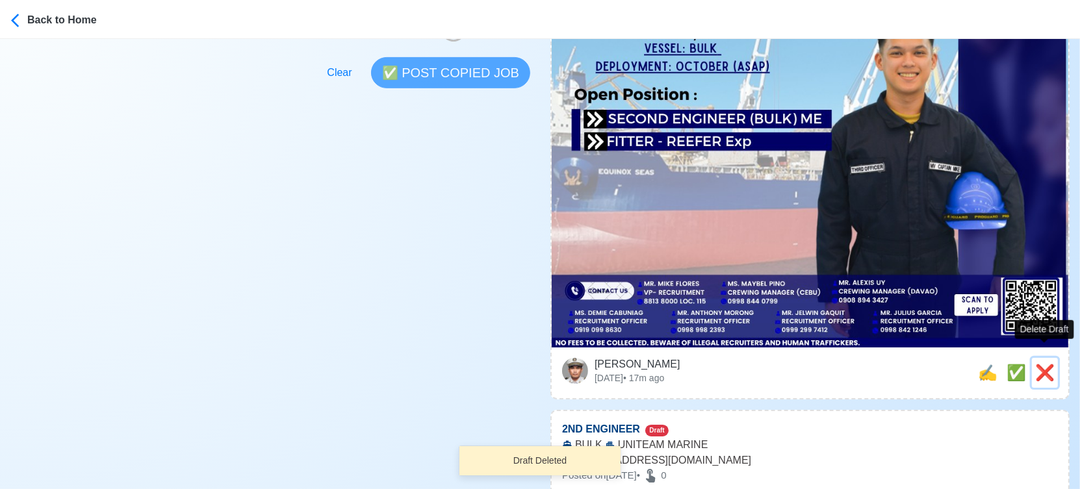
click at [1046, 364] on span "❌" at bounding box center [1044, 373] width 19 height 18
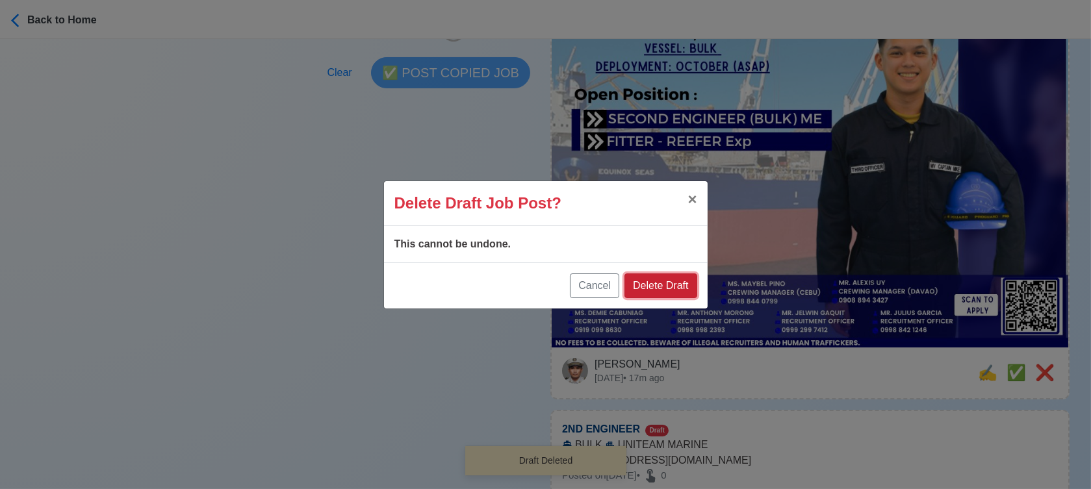
click at [674, 286] on button "Delete Draft" at bounding box center [661, 286] width 72 height 25
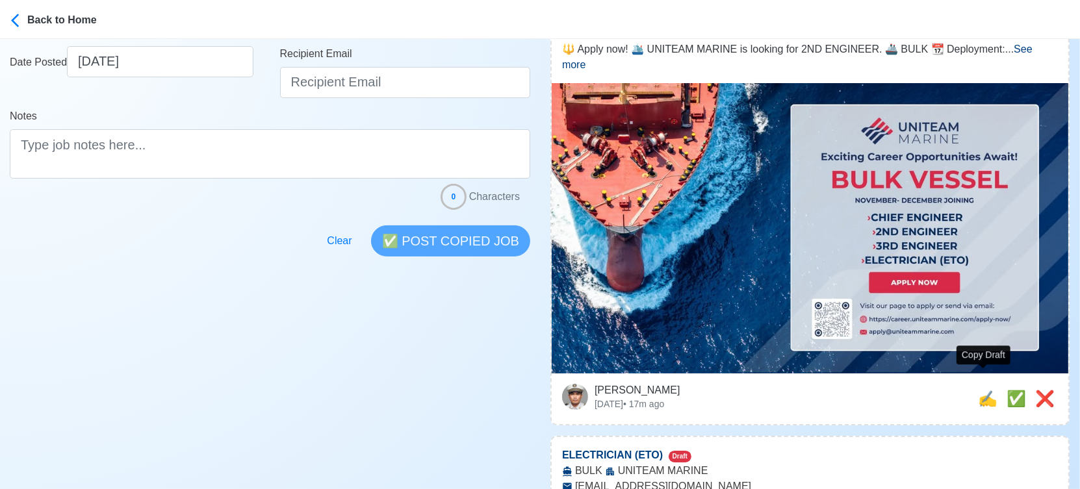
scroll to position [289, 0]
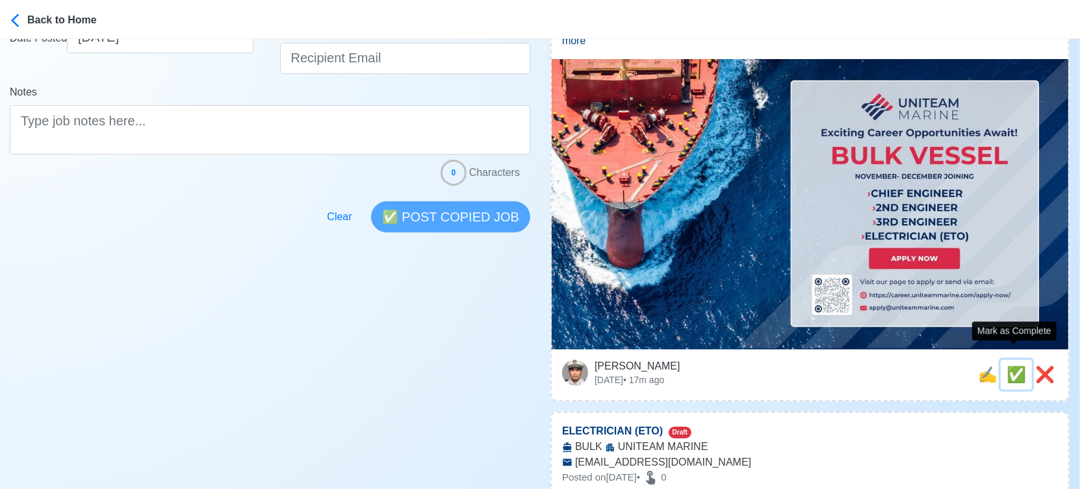
click at [1009, 366] on span "✅" at bounding box center [1016, 375] width 19 height 18
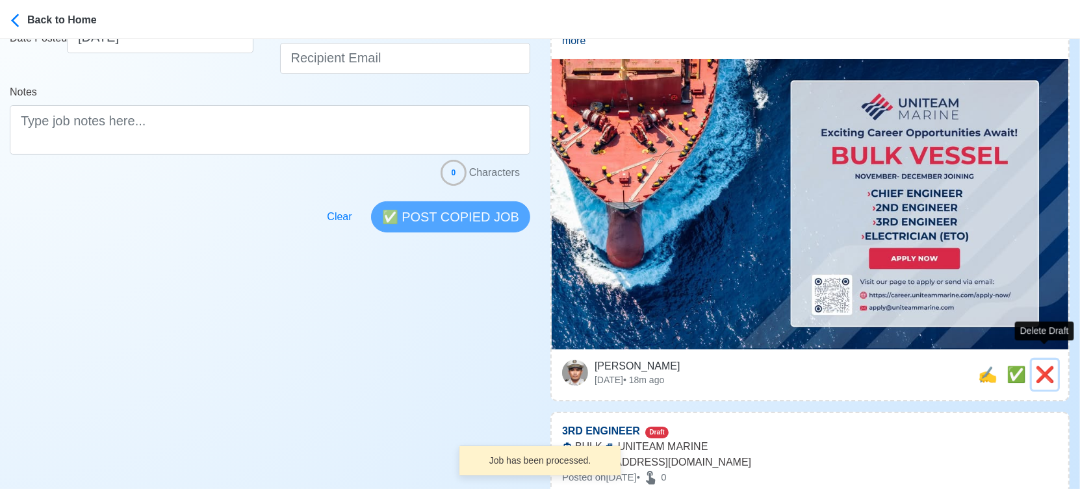
click at [1044, 366] on span "❌" at bounding box center [1044, 375] width 19 height 18
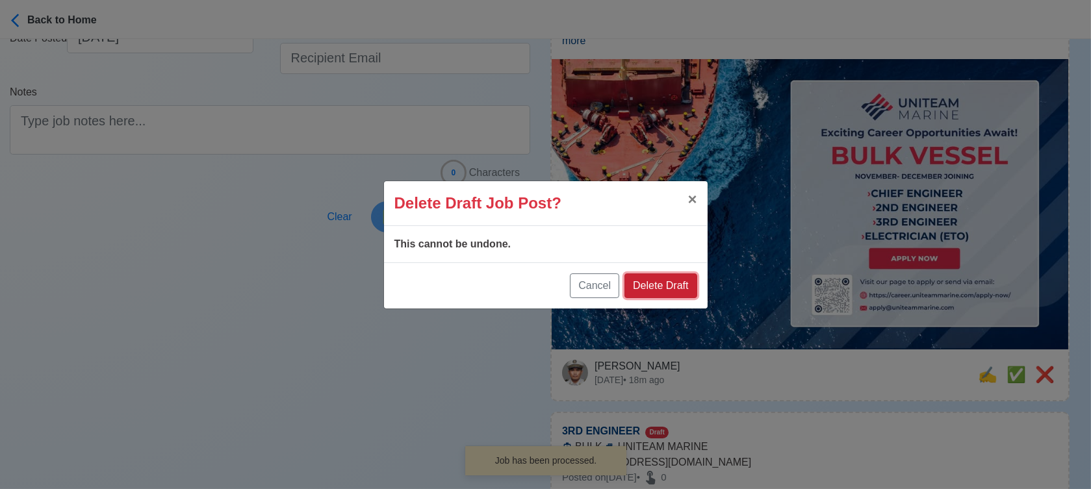
click at [669, 287] on button "Delete Draft" at bounding box center [661, 286] width 72 height 25
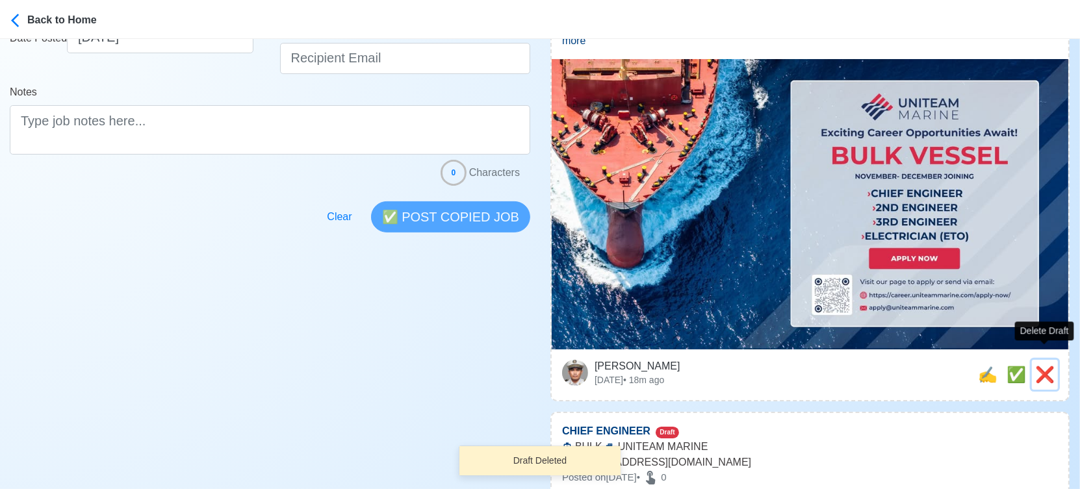
click at [1043, 366] on span "❌" at bounding box center [1044, 375] width 19 height 18
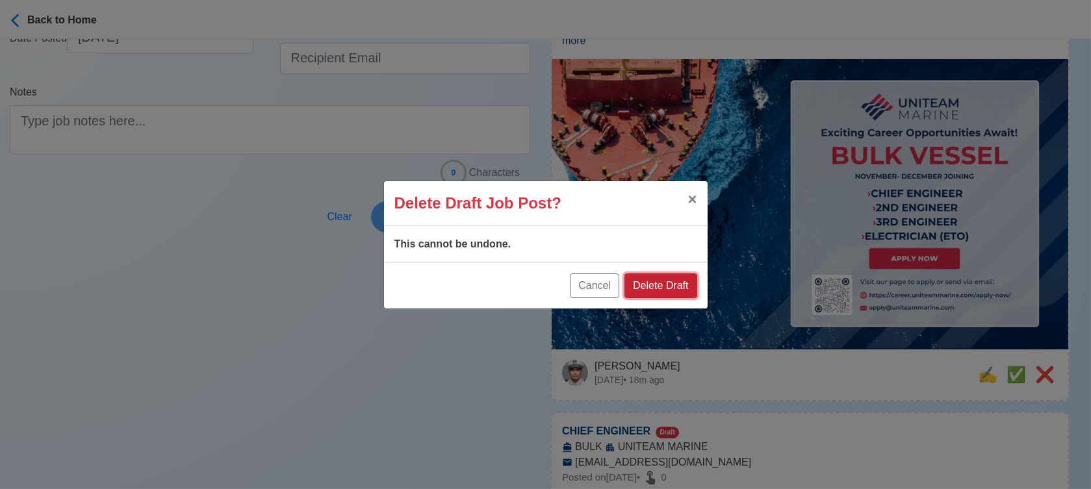
click at [673, 287] on button "Delete Draft" at bounding box center [661, 286] width 72 height 25
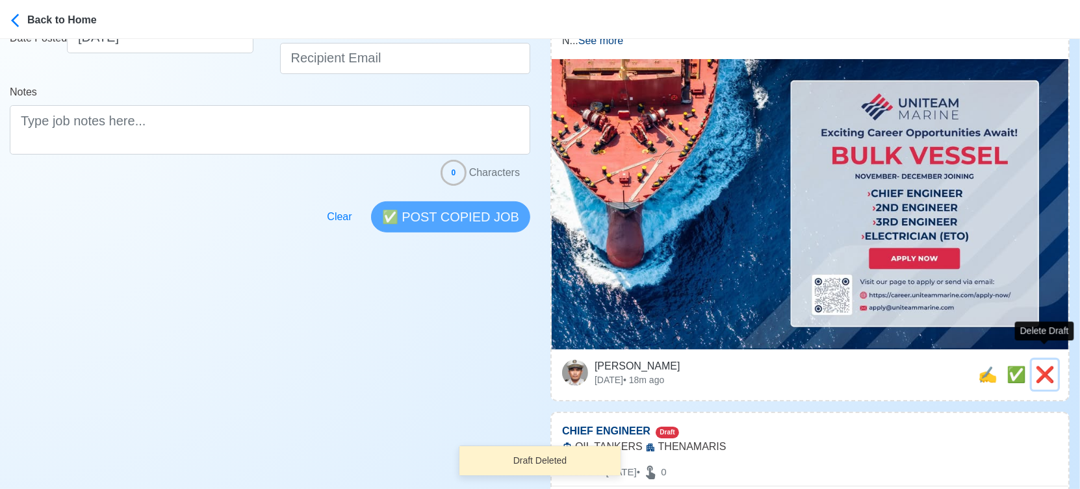
click at [1042, 366] on span "❌" at bounding box center [1044, 375] width 19 height 18
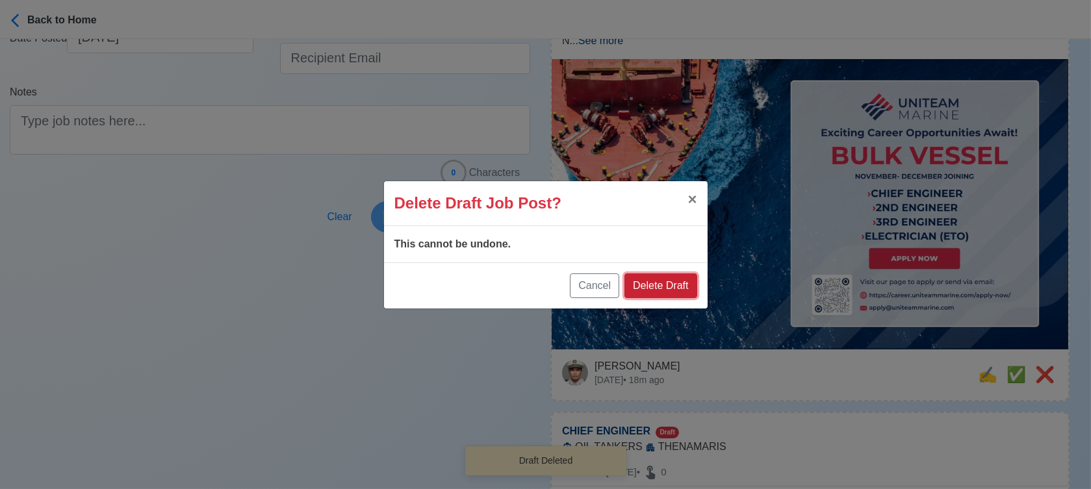
click at [667, 285] on button "Delete Draft" at bounding box center [661, 286] width 72 height 25
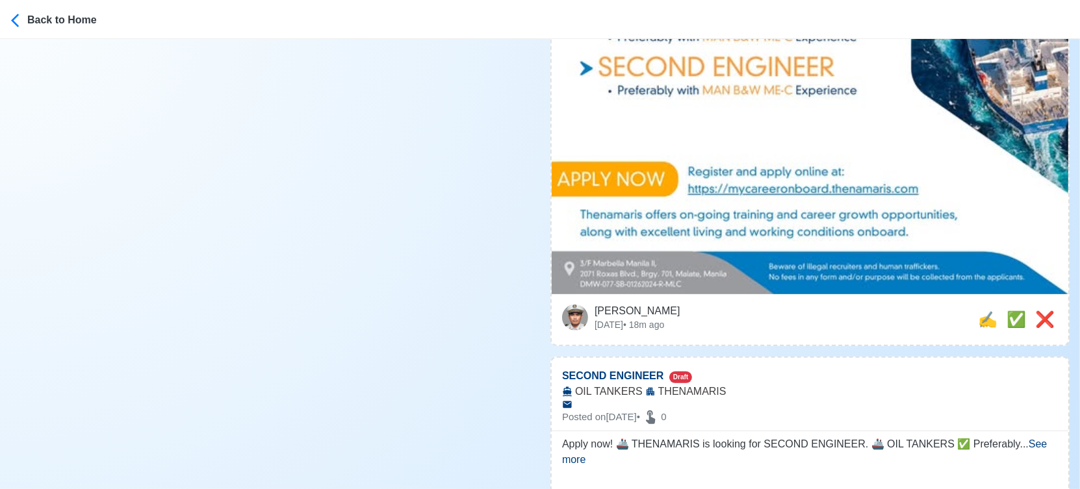
scroll to position [650, 0]
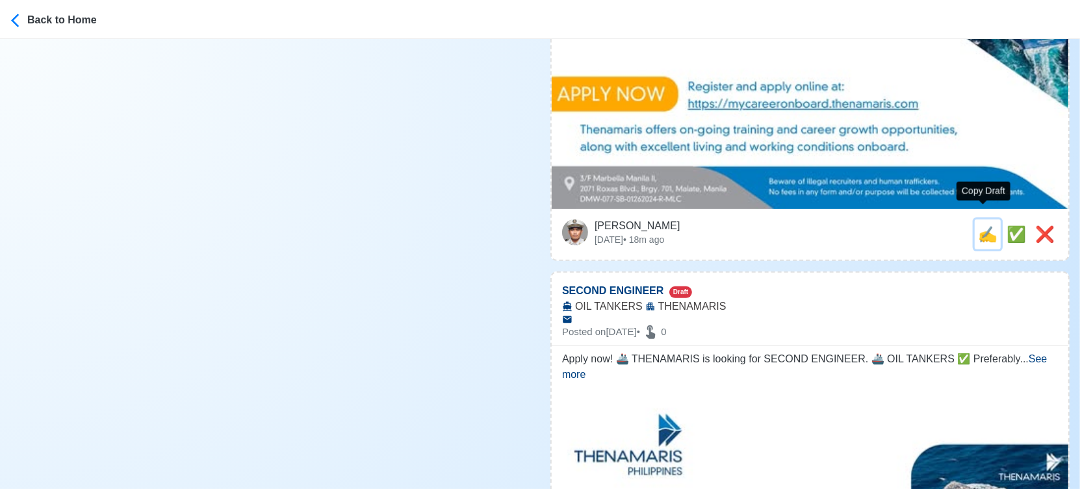
click at [980, 226] on span "✍️" at bounding box center [987, 235] width 19 height 18
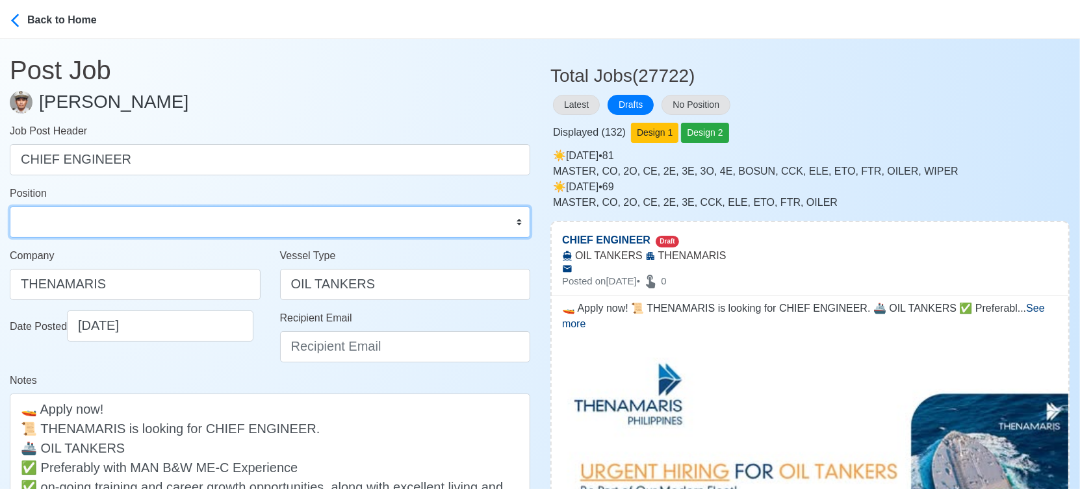
click at [103, 227] on select "Master Chief Officer 2nd Officer 3rd Officer Junior Officer Chief Engineer 2nd …" at bounding box center [270, 222] width 521 height 31
click at [10, 207] on select "Master Chief Officer 2nd Officer 3rd Officer Junior Officer Chief Engineer 2nd …" at bounding box center [270, 222] width 521 height 31
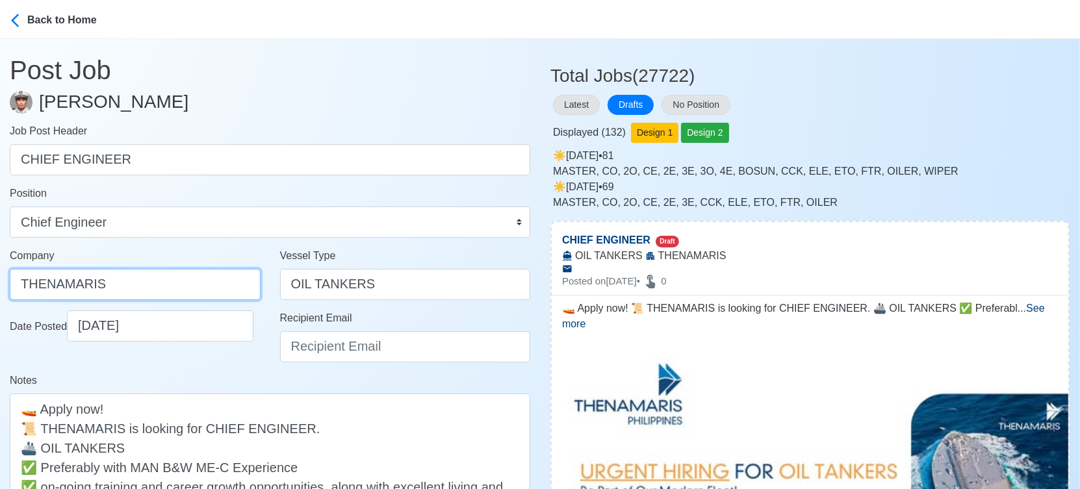
click at [182, 289] on input "THENAMARIS" at bounding box center [135, 284] width 251 height 31
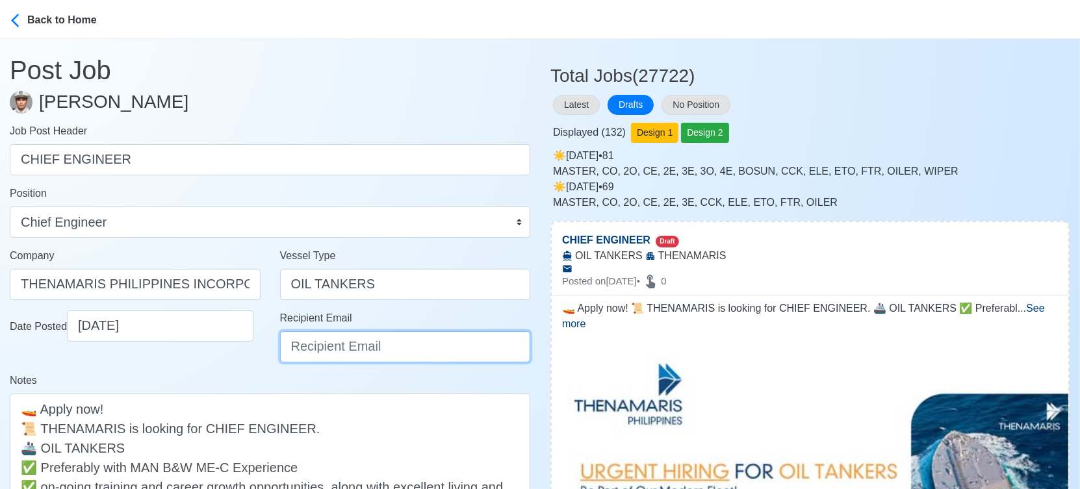
click at [331, 352] on input "Recipient Email" at bounding box center [405, 346] width 251 height 31
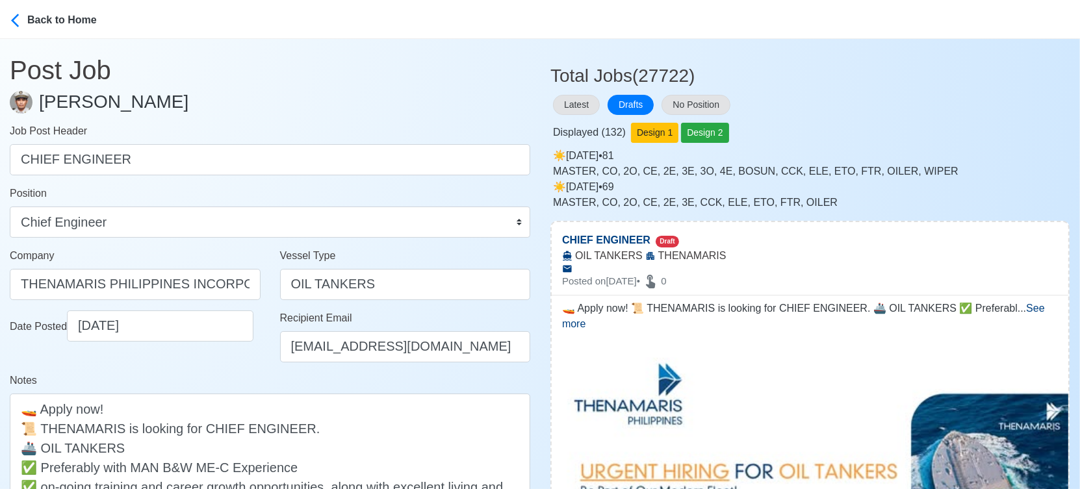
click at [244, 374] on div "Notes 🚤 Apply now! 📜 THENAMARIS is looking for CHIEF ENGINEER. 🚢 OIL TANKERS ✅ …" at bounding box center [270, 486] width 521 height 226
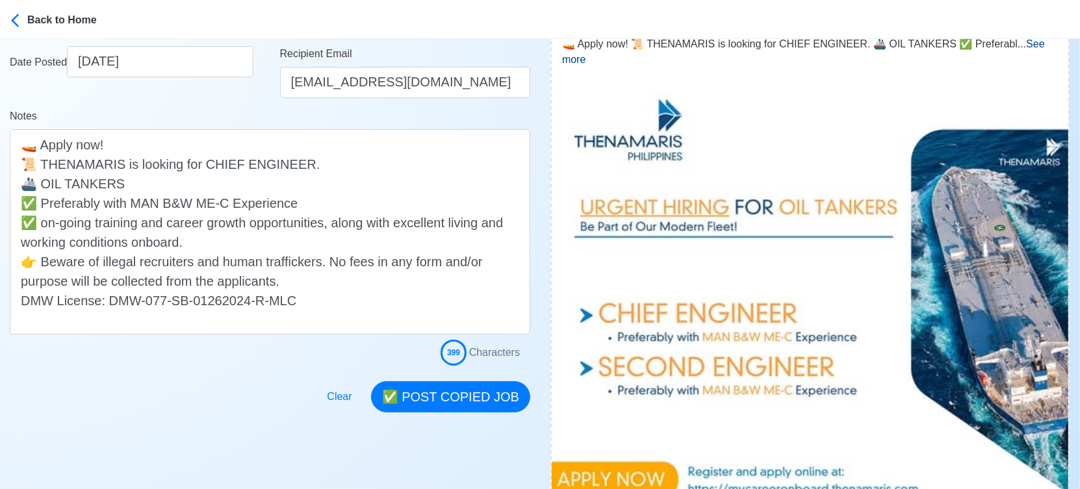
scroll to position [289, 0]
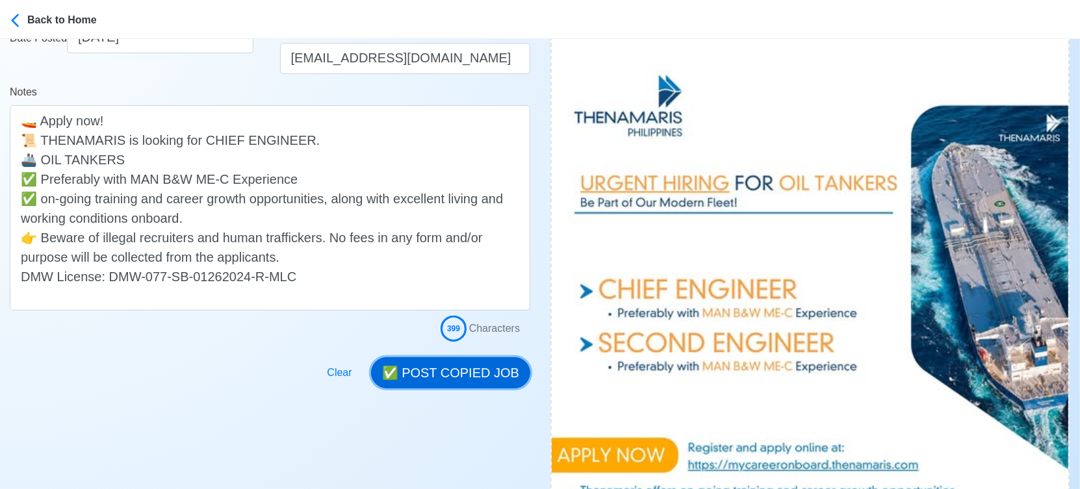
click at [446, 381] on button "✅ POST COPIED JOB" at bounding box center [450, 372] width 159 height 31
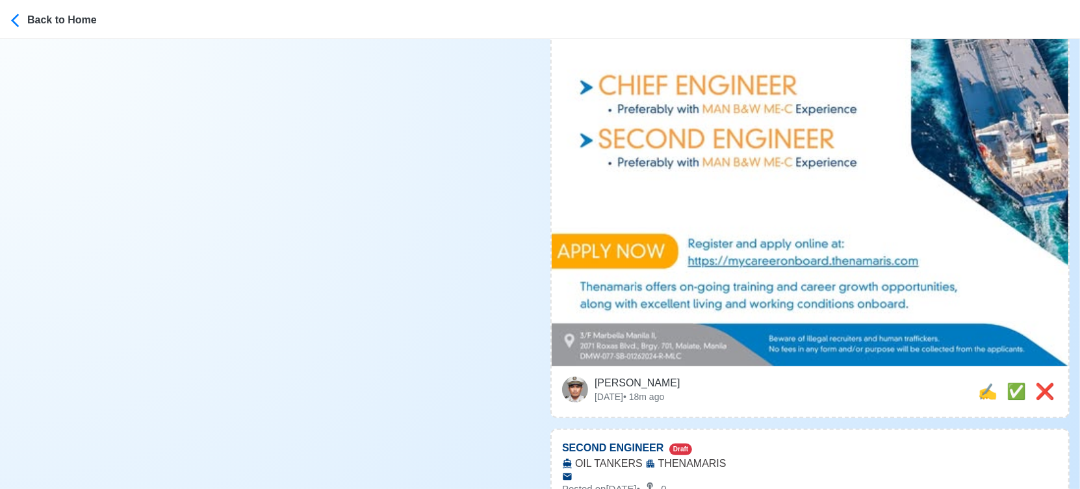
scroll to position [505, 0]
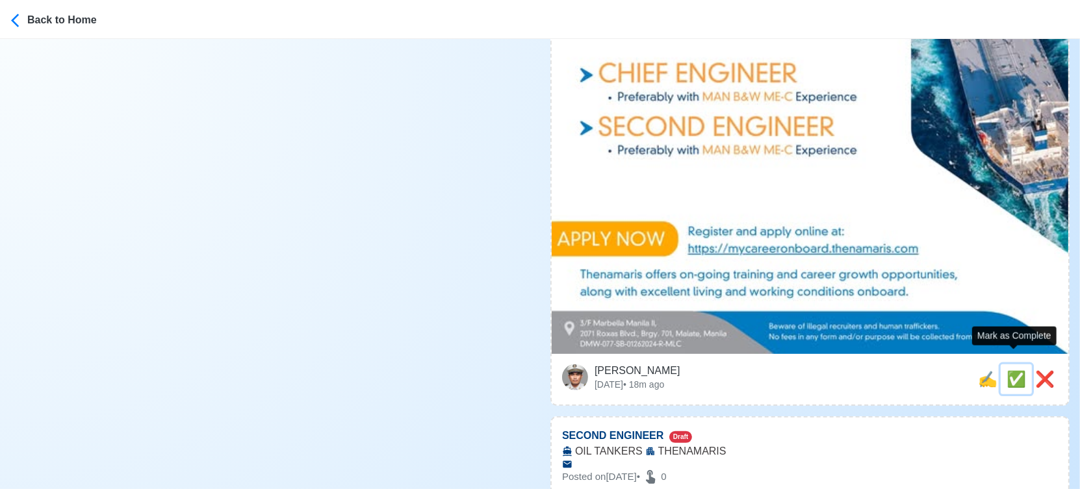
click at [1012, 370] on span "✅" at bounding box center [1016, 379] width 19 height 18
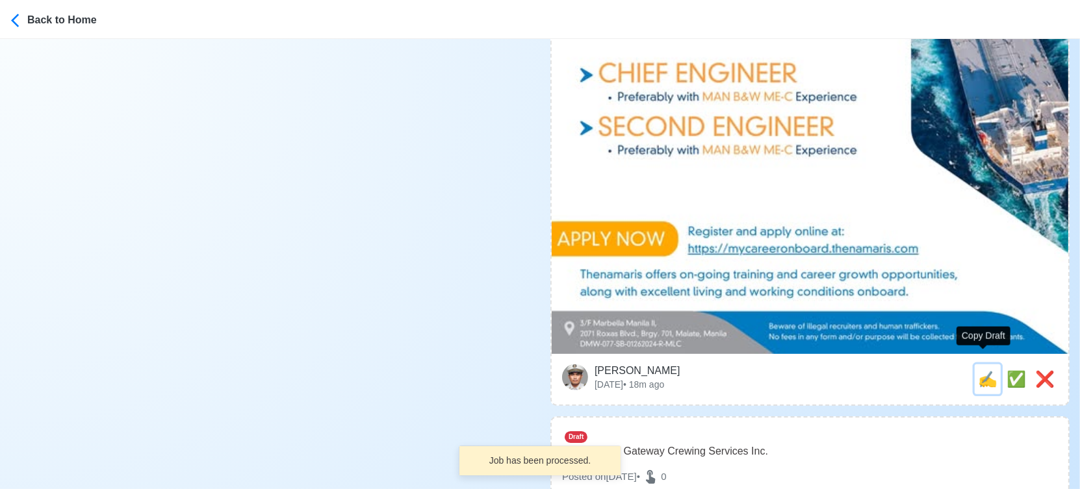
click at [985, 370] on span "✍️" at bounding box center [987, 379] width 19 height 18
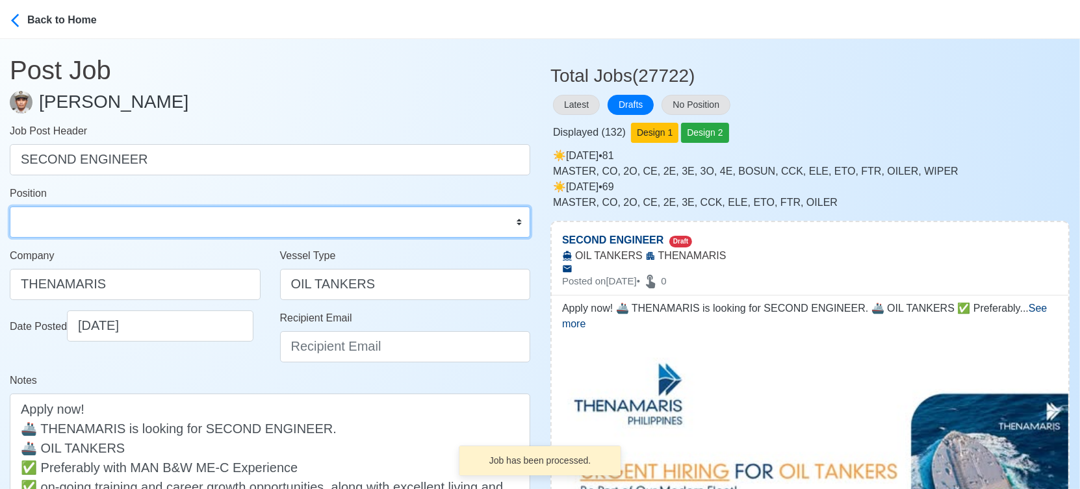
click at [89, 218] on select "Master Chief Officer 2nd Officer 3rd Officer Junior Officer Chief Engineer 2nd …" at bounding box center [270, 222] width 521 height 31
click at [10, 207] on select "Master Chief Officer 2nd Officer 3rd Officer Junior Officer Chief Engineer 2nd …" at bounding box center [270, 222] width 521 height 31
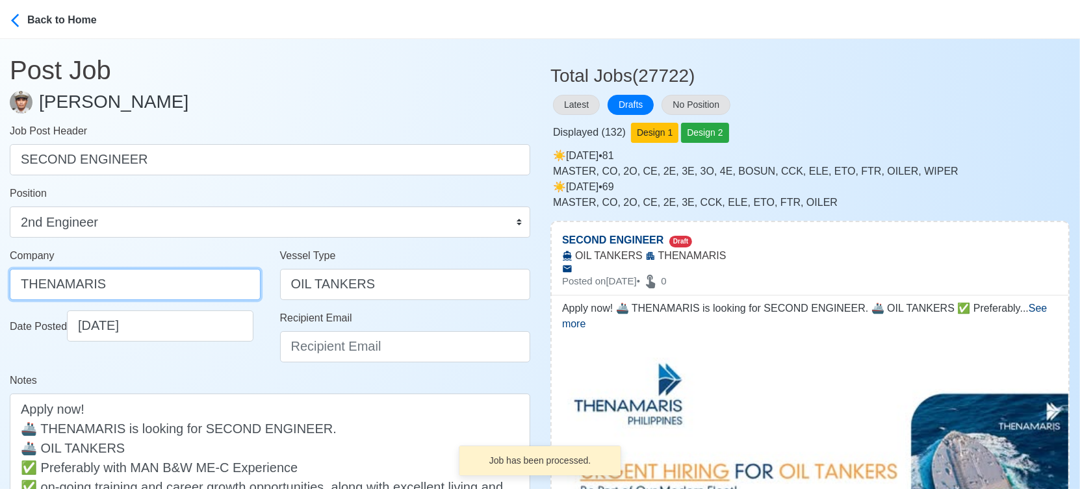
click at [142, 278] on input "THENAMARIS" at bounding box center [135, 284] width 251 height 31
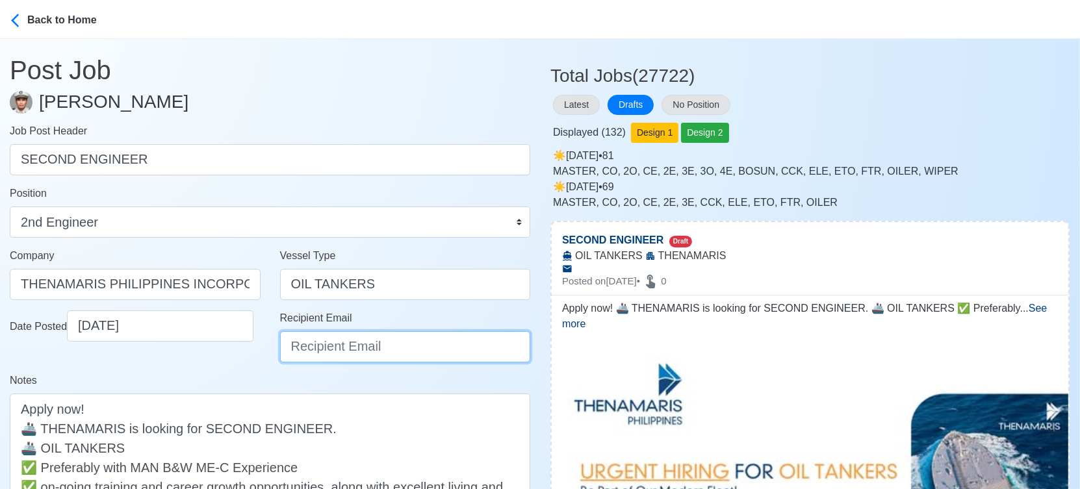
click at [313, 353] on input "Recipient Email" at bounding box center [405, 346] width 251 height 31
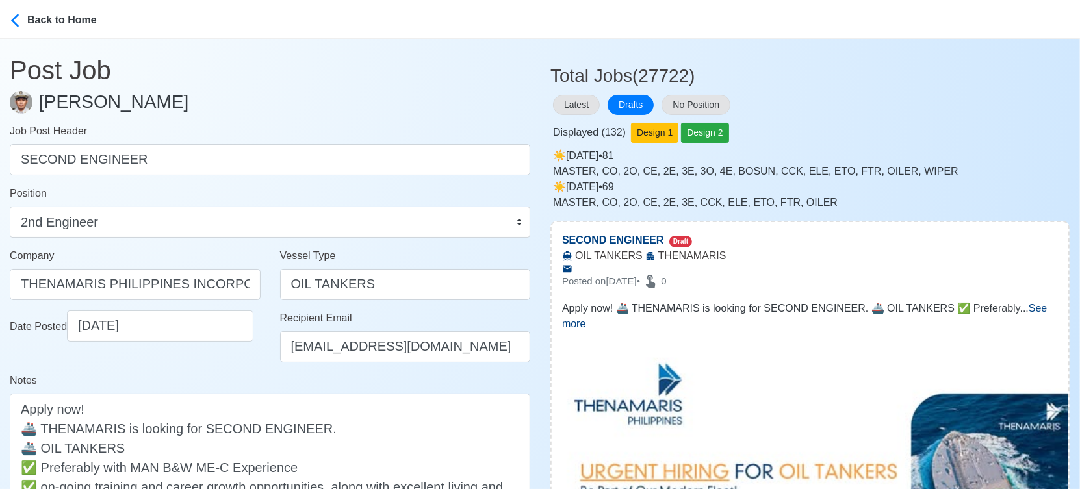
click at [239, 369] on div "Date Posted 10/03/2025" at bounding box center [135, 342] width 270 height 62
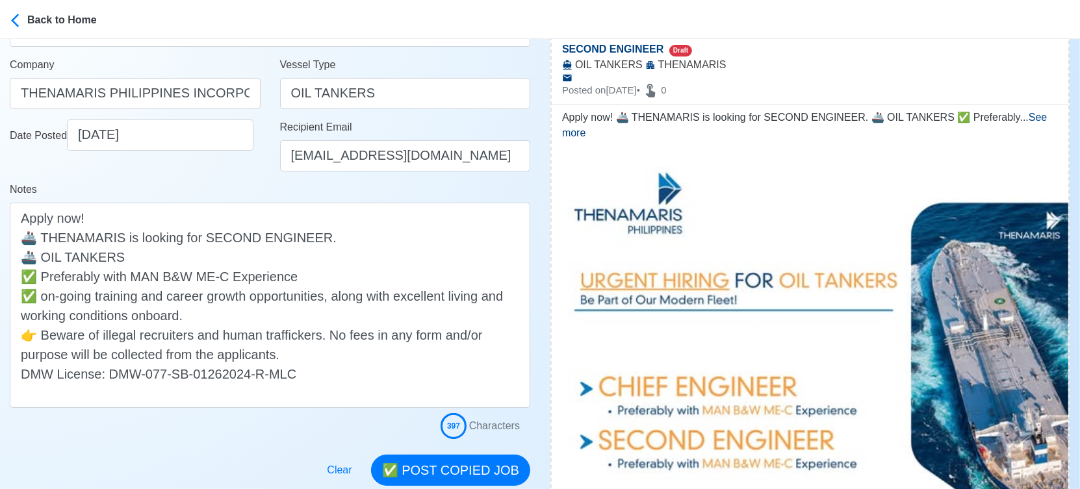
scroll to position [289, 0]
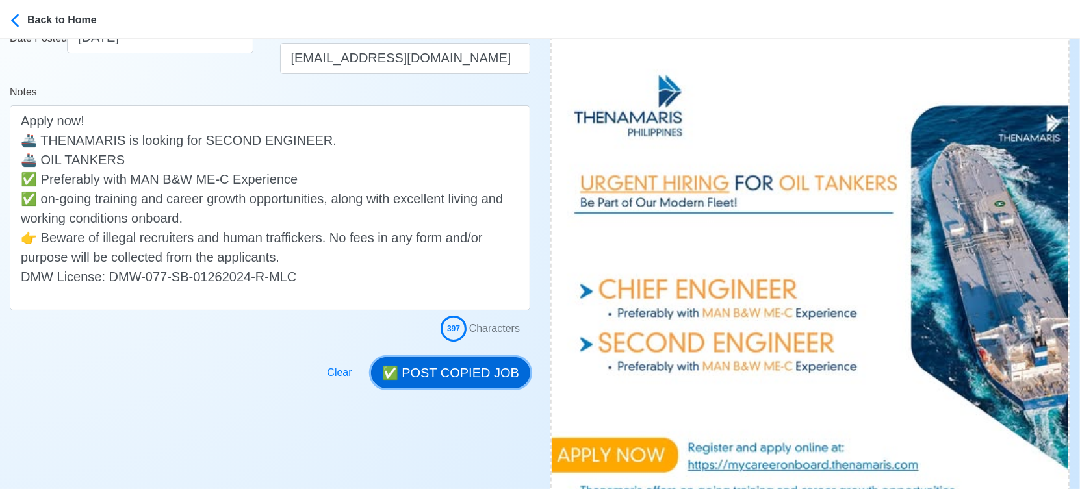
click at [492, 368] on button "✅ POST COPIED JOB" at bounding box center [450, 372] width 159 height 31
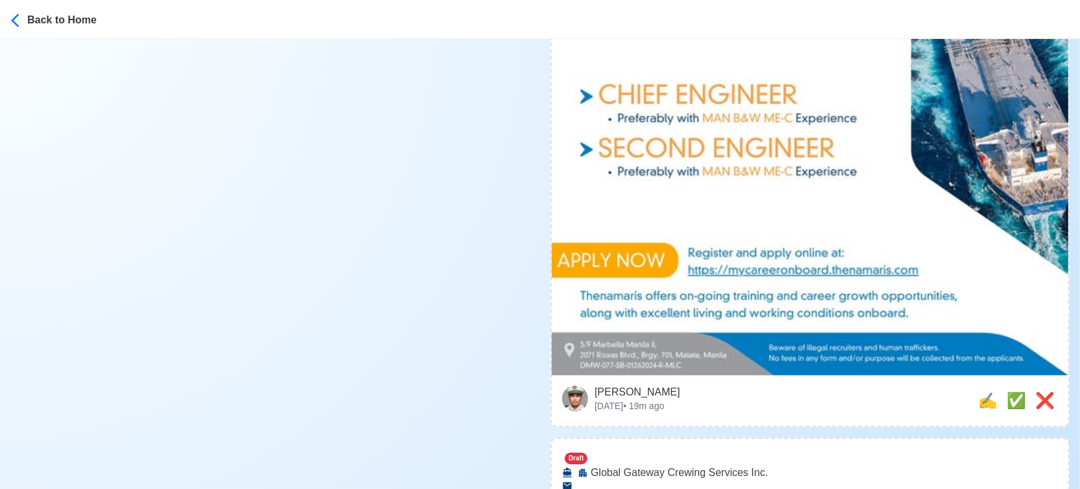
scroll to position [505, 0]
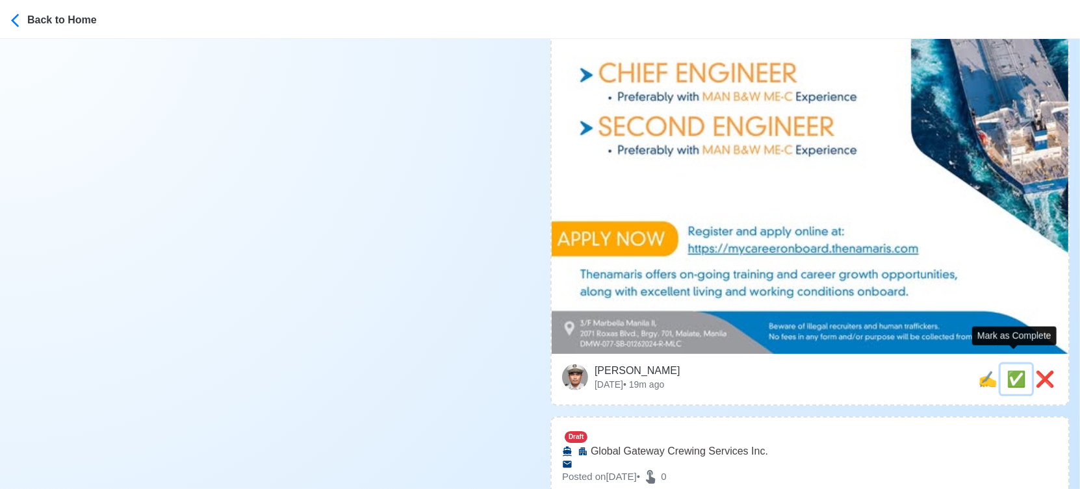
click at [1016, 370] on span "✅" at bounding box center [1016, 379] width 19 height 18
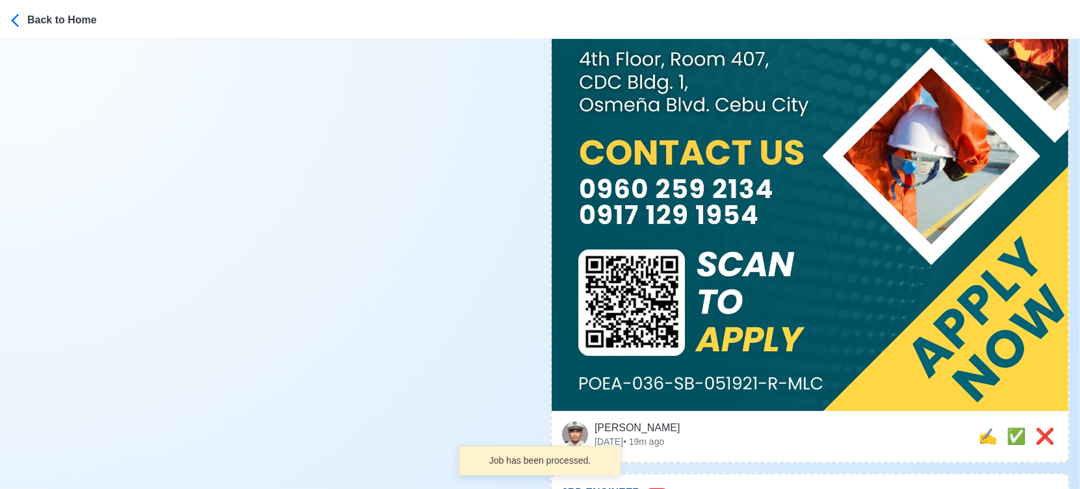
scroll to position [722, 0]
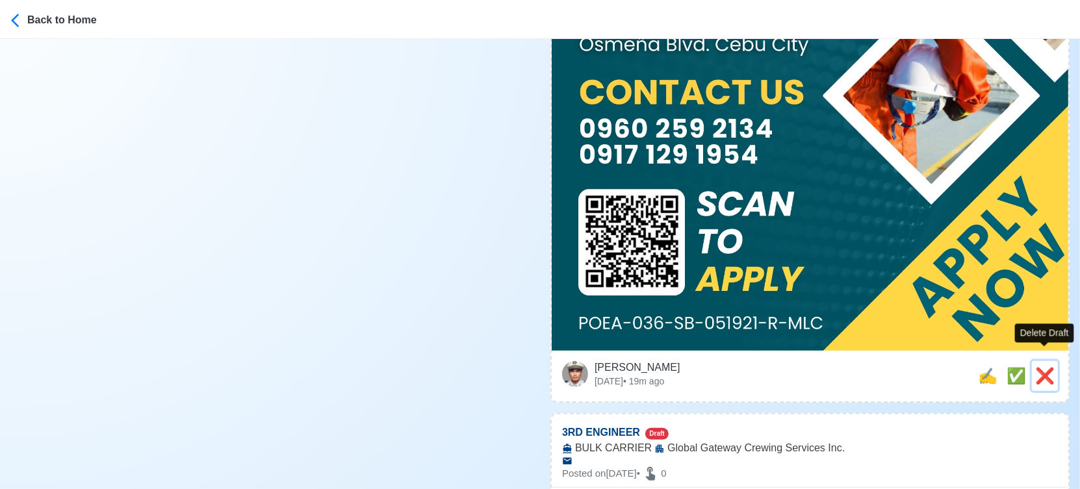
click at [1046, 367] on span "❌" at bounding box center [1044, 376] width 19 height 18
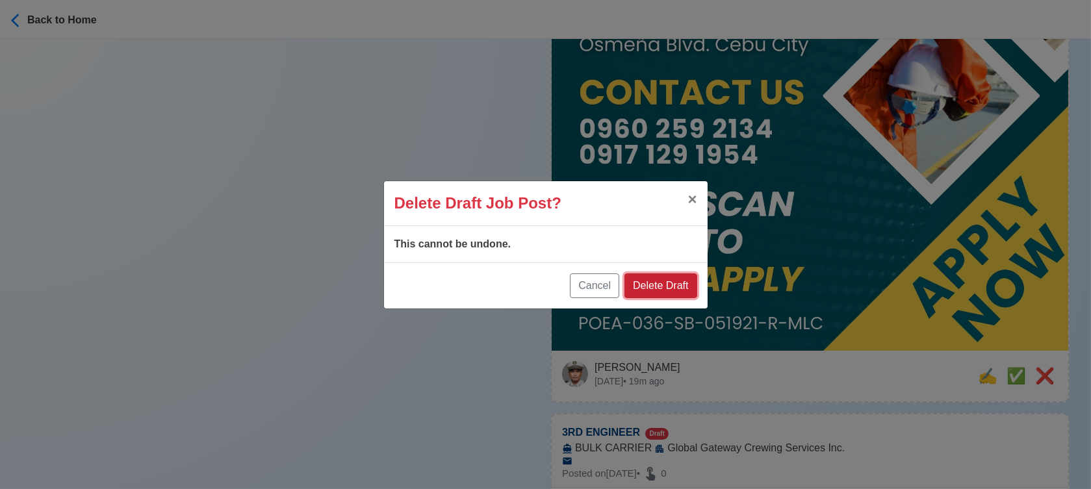
click at [685, 285] on button "Delete Draft" at bounding box center [661, 286] width 72 height 25
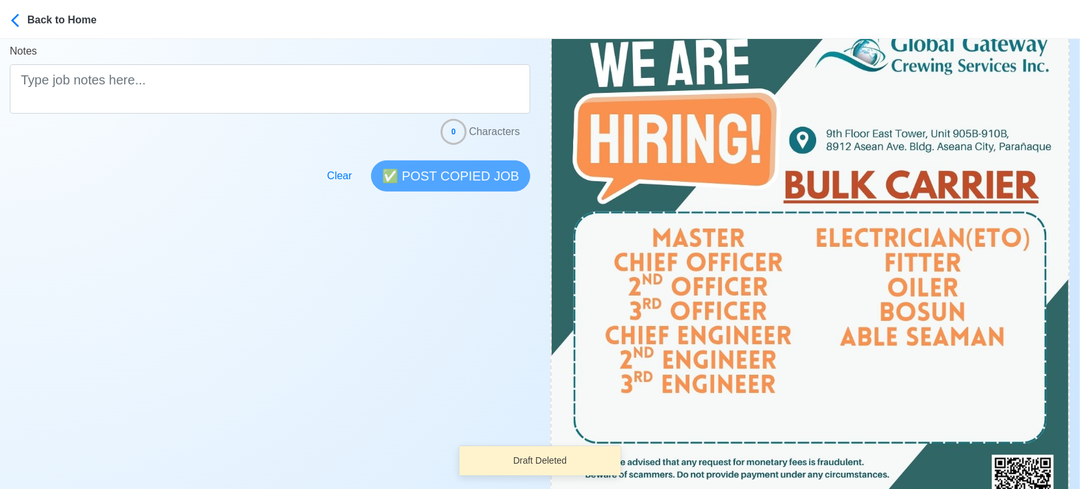
scroll to position [577, 0]
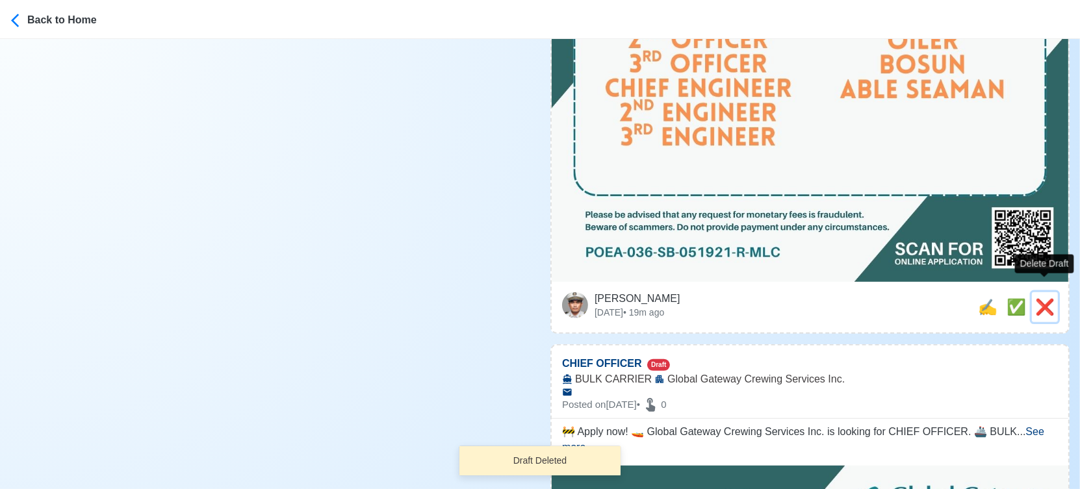
click at [1048, 298] on span "❌" at bounding box center [1044, 307] width 19 height 18
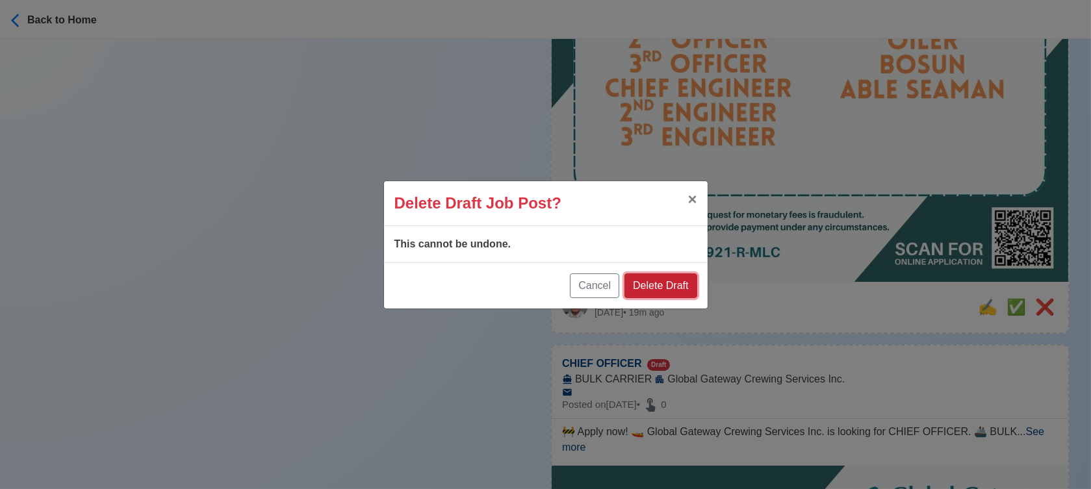
drag, startPoint x: 645, startPoint y: 285, endPoint x: 810, endPoint y: 279, distance: 165.8
click at [648, 285] on button "Delete Draft" at bounding box center [661, 286] width 72 height 25
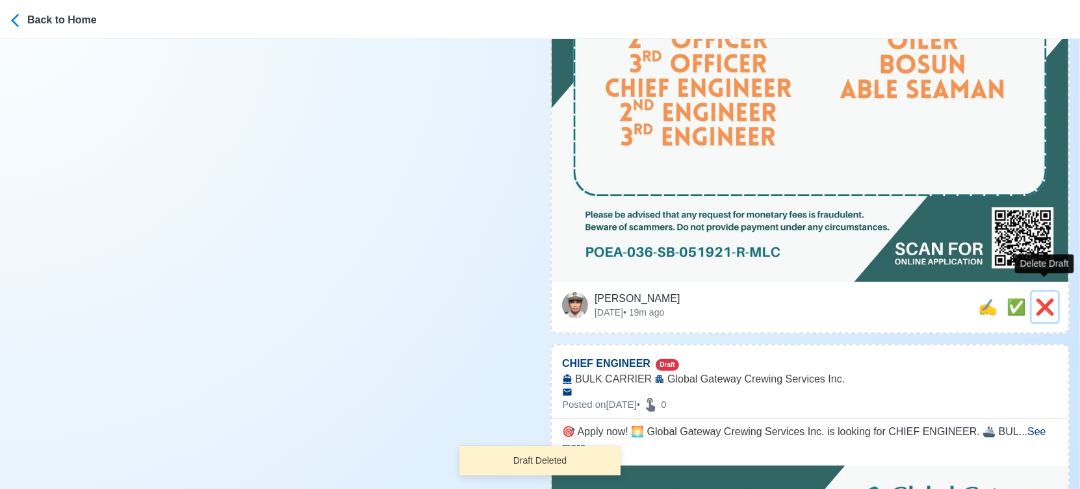
click at [1041, 298] on span "❌" at bounding box center [1044, 307] width 19 height 18
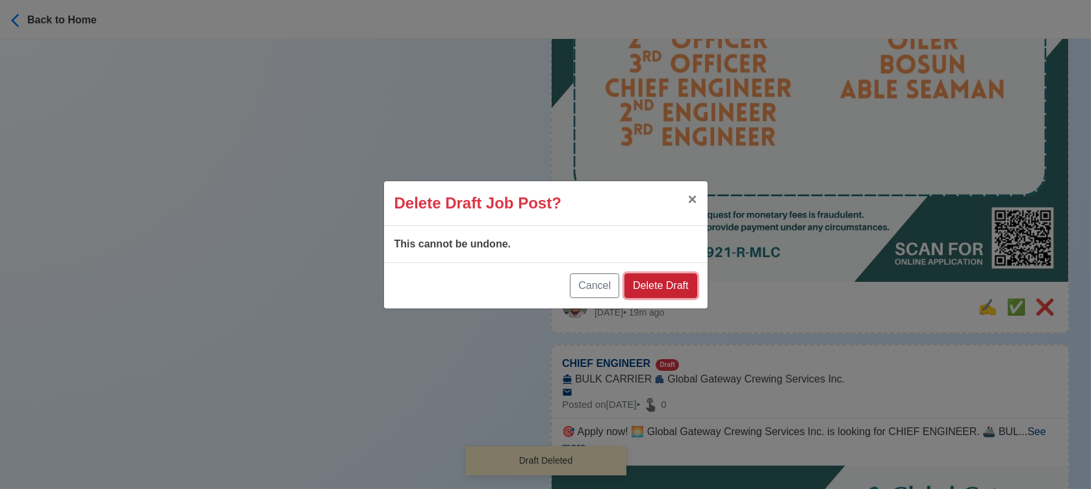
click at [674, 278] on button "Delete Draft" at bounding box center [661, 286] width 72 height 25
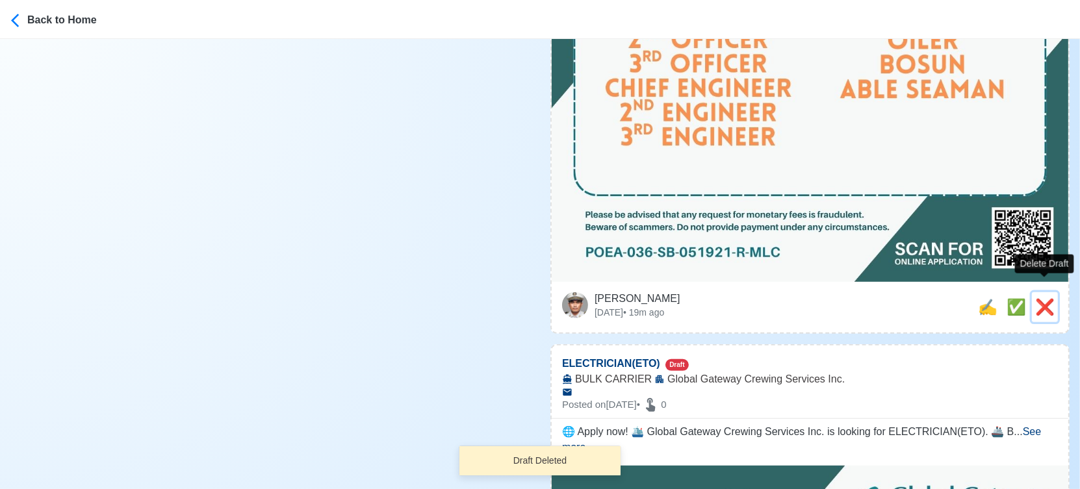
click at [1042, 298] on span "❌" at bounding box center [1044, 307] width 19 height 18
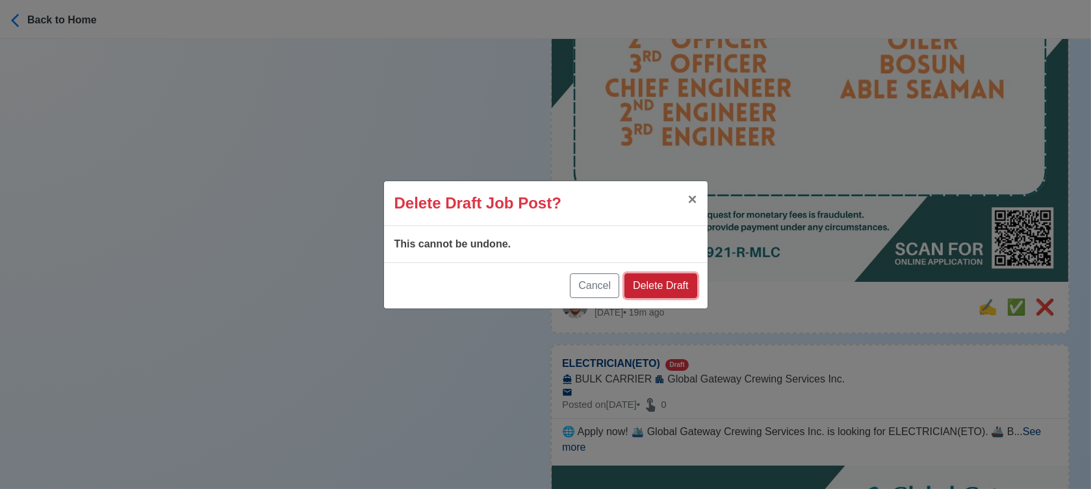
click at [681, 285] on button "Delete Draft" at bounding box center [661, 286] width 72 height 25
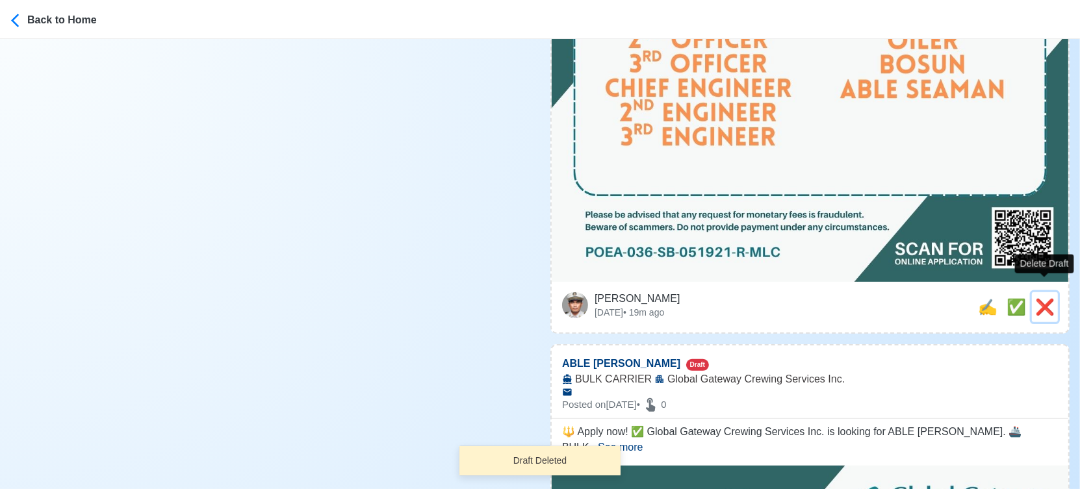
click at [1039, 298] on span "❌" at bounding box center [1044, 307] width 19 height 18
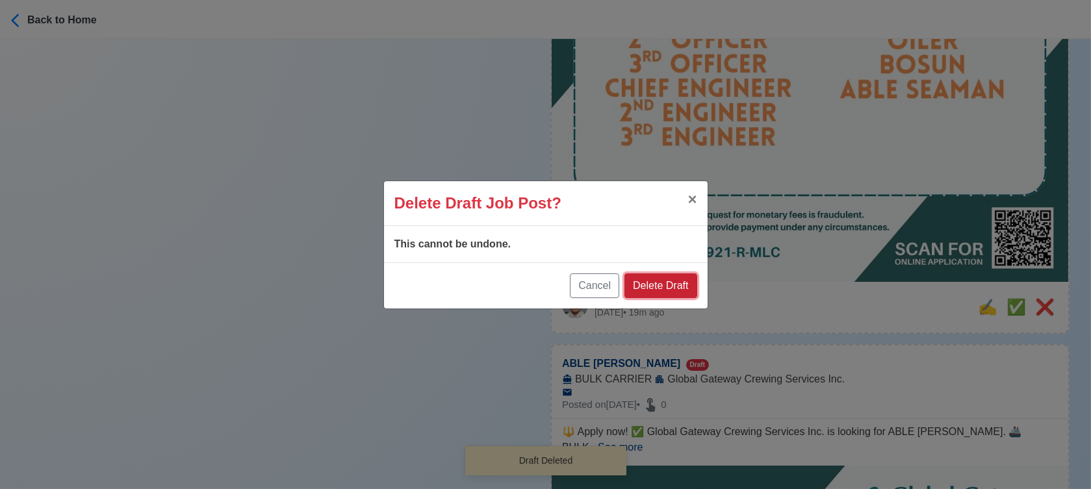
click at [676, 285] on button "Delete Draft" at bounding box center [661, 286] width 72 height 25
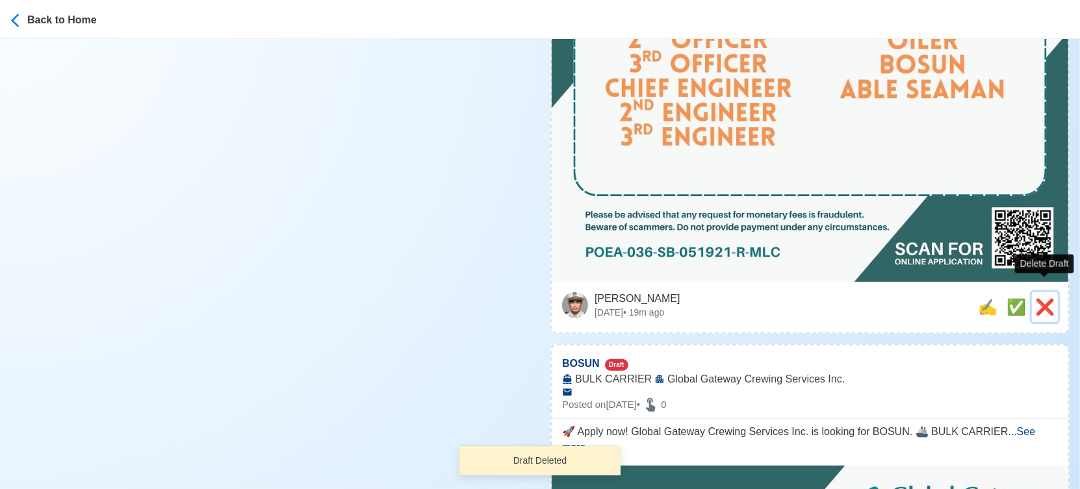
click at [1047, 298] on span "❌" at bounding box center [1044, 307] width 19 height 18
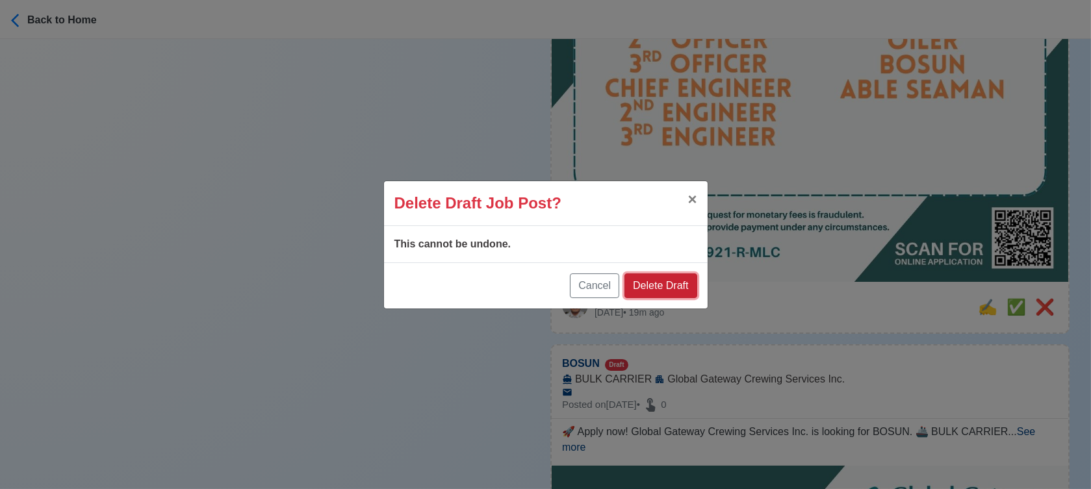
click at [690, 283] on button "Delete Draft" at bounding box center [661, 286] width 72 height 25
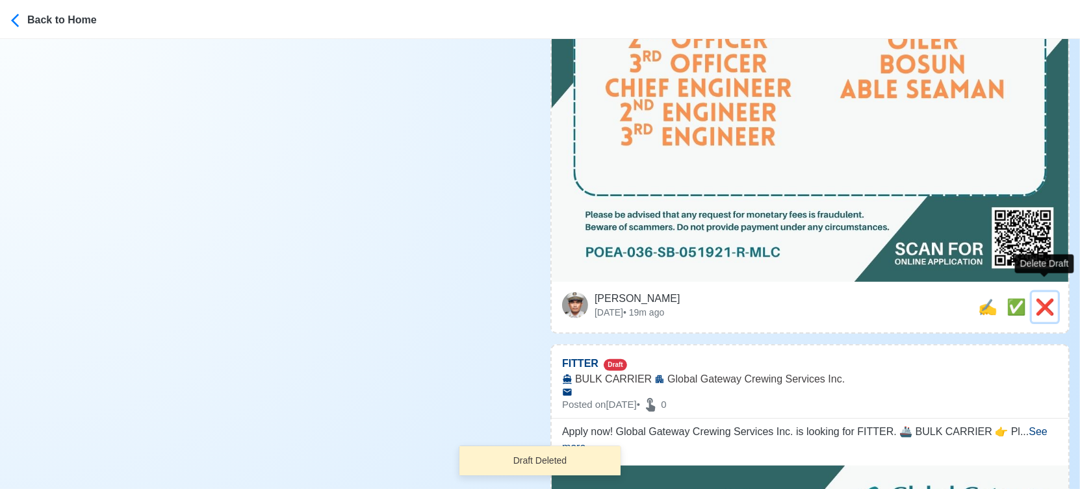
click at [1046, 300] on span "❌" at bounding box center [1044, 307] width 19 height 18
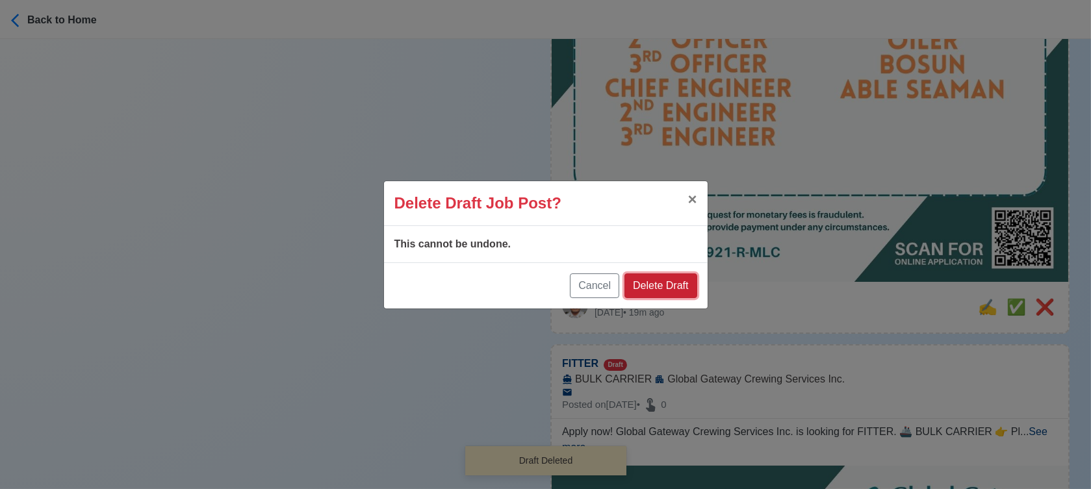
click at [671, 282] on button "Delete Draft" at bounding box center [661, 286] width 72 height 25
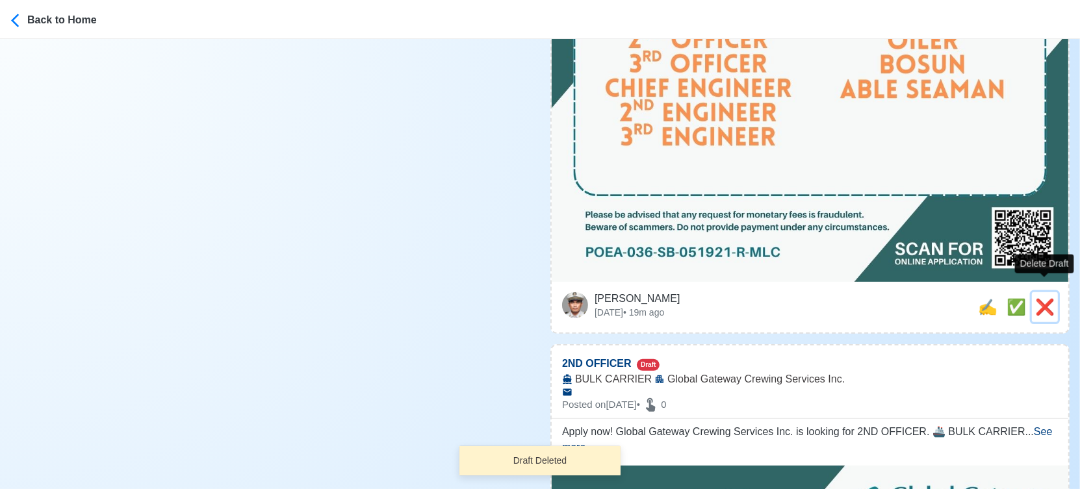
click at [1050, 298] on span "❌" at bounding box center [1044, 307] width 19 height 18
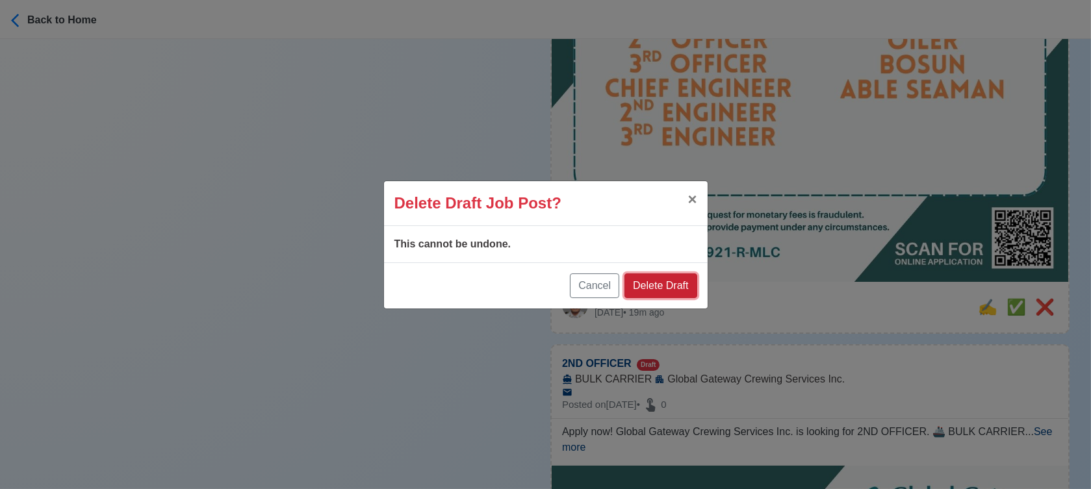
click at [675, 275] on button "Delete Draft" at bounding box center [661, 286] width 72 height 25
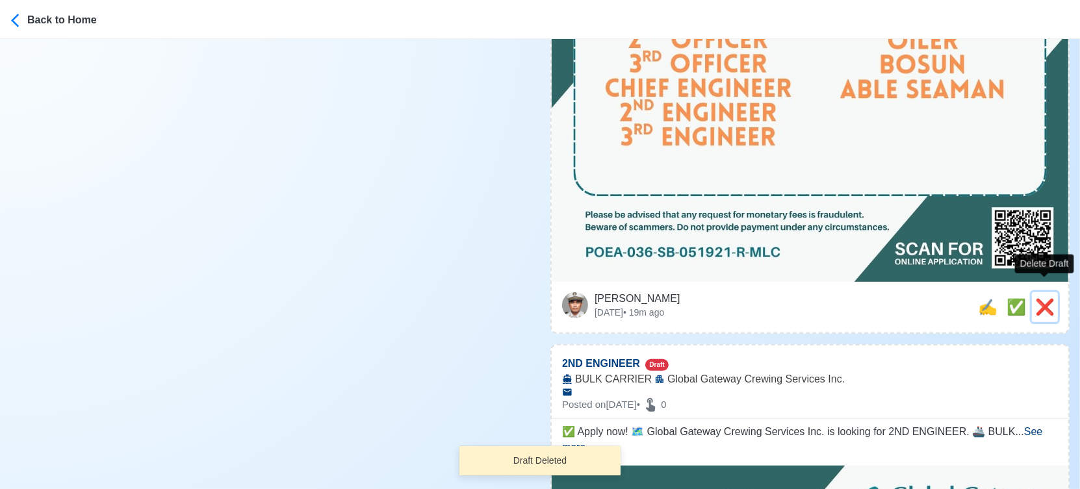
click at [1048, 298] on span "❌" at bounding box center [1044, 307] width 19 height 18
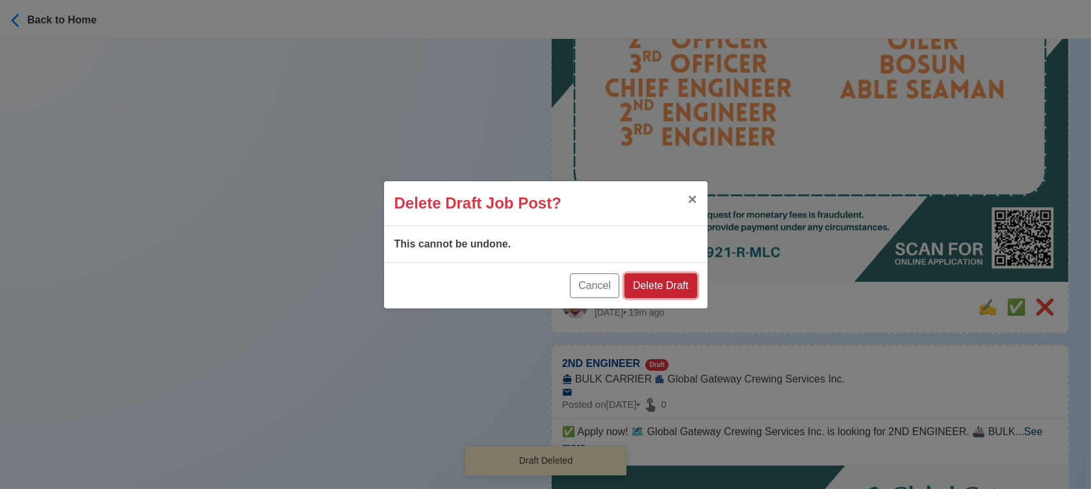
click at [673, 285] on button "Delete Draft" at bounding box center [661, 286] width 72 height 25
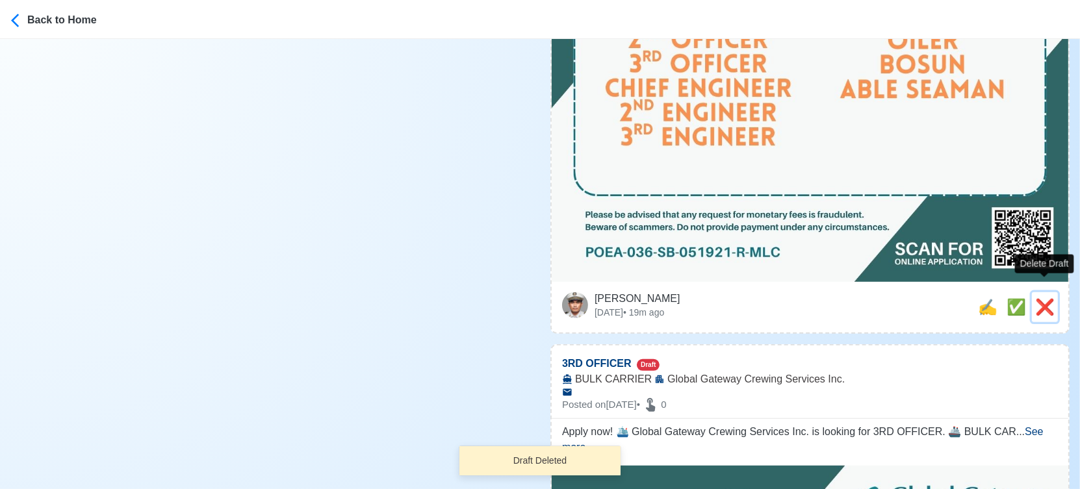
click at [1044, 301] on span "❌" at bounding box center [1044, 307] width 19 height 18
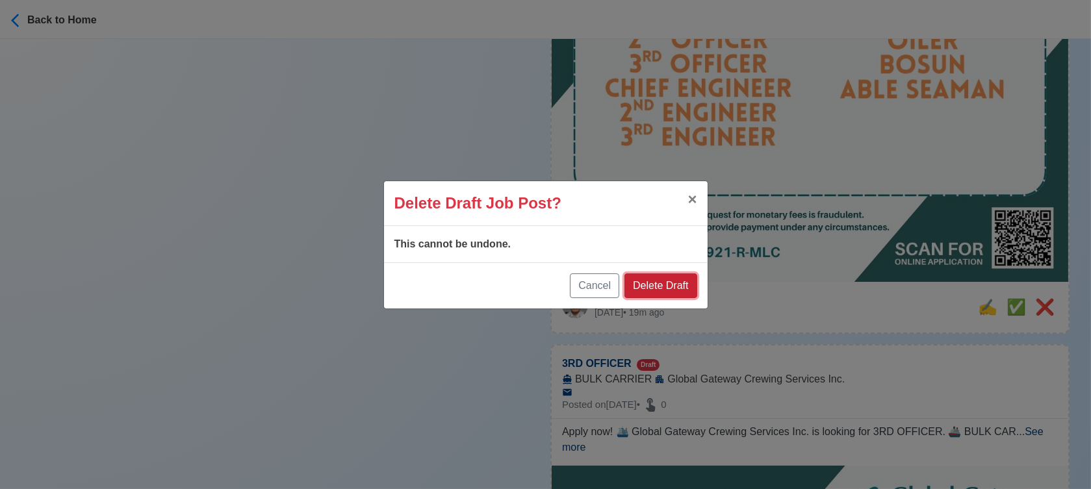
click at [669, 288] on button "Delete Draft" at bounding box center [661, 286] width 72 height 25
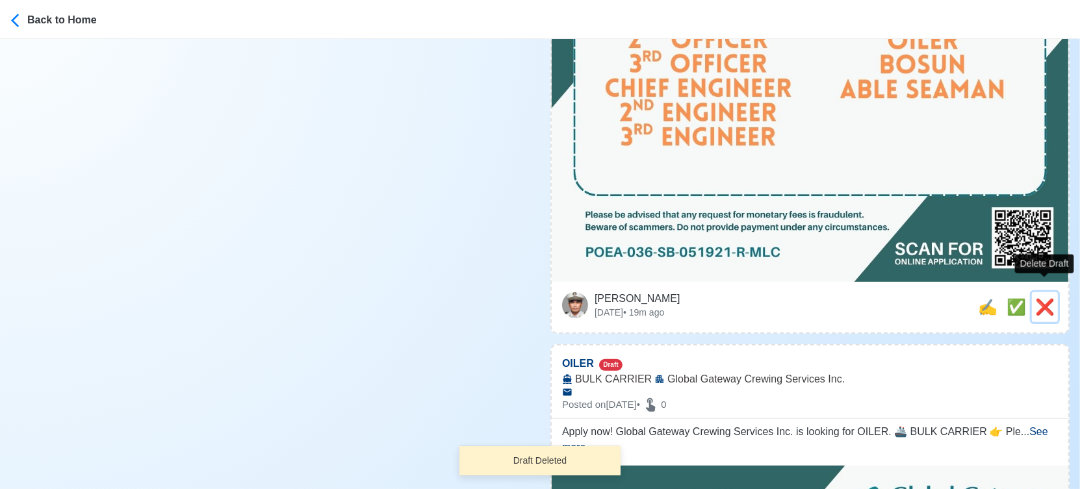
click at [1044, 298] on span "❌" at bounding box center [1044, 307] width 19 height 18
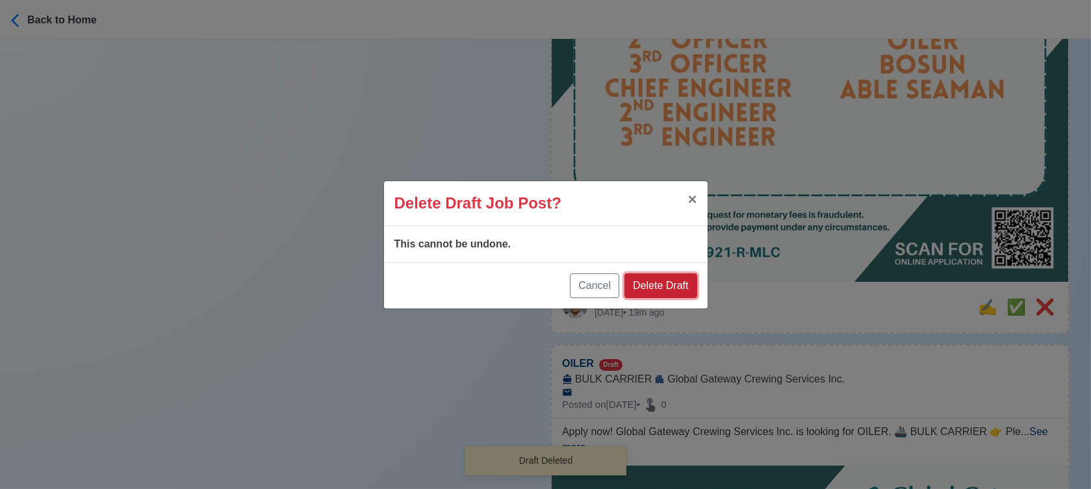
click at [681, 281] on button "Delete Draft" at bounding box center [661, 286] width 72 height 25
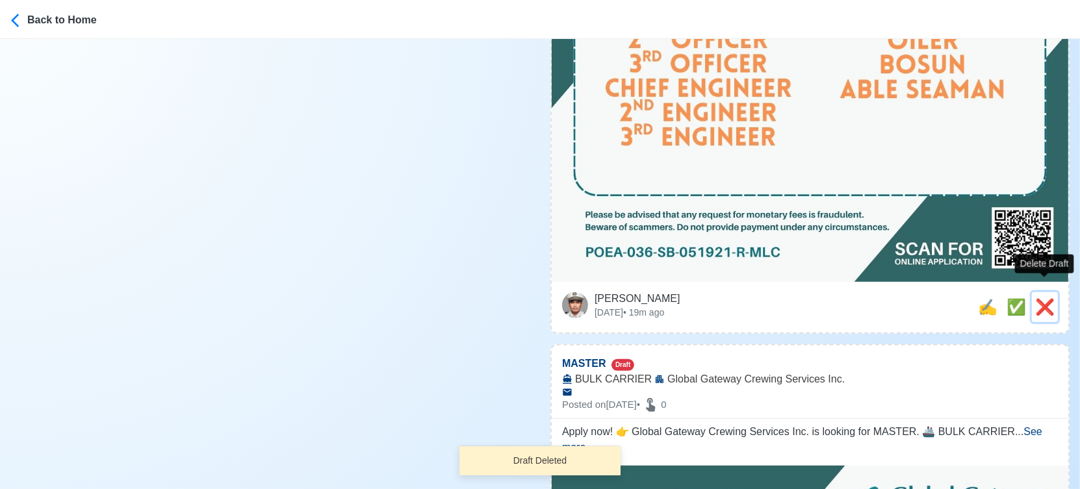
click at [1042, 298] on span "❌" at bounding box center [1044, 307] width 19 height 18
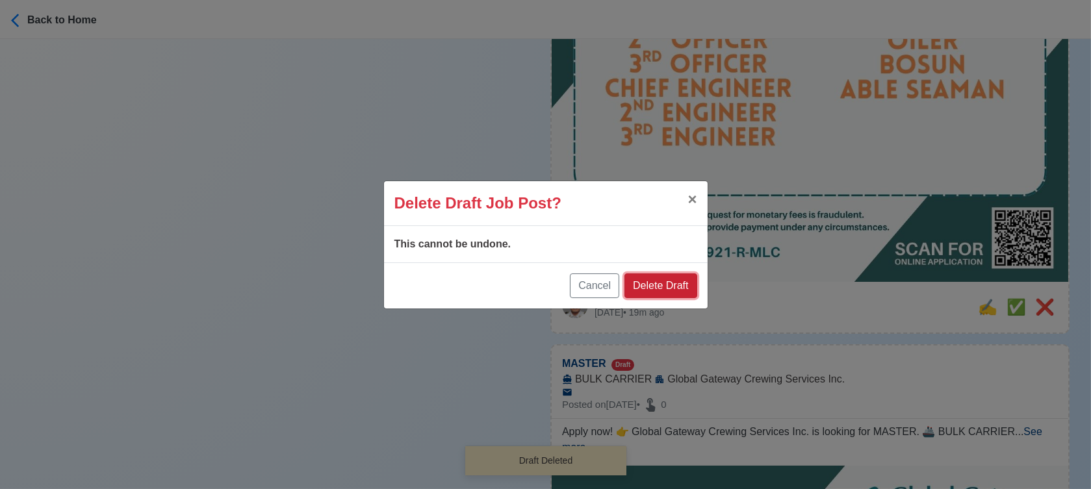
click at [675, 285] on button "Delete Draft" at bounding box center [661, 286] width 72 height 25
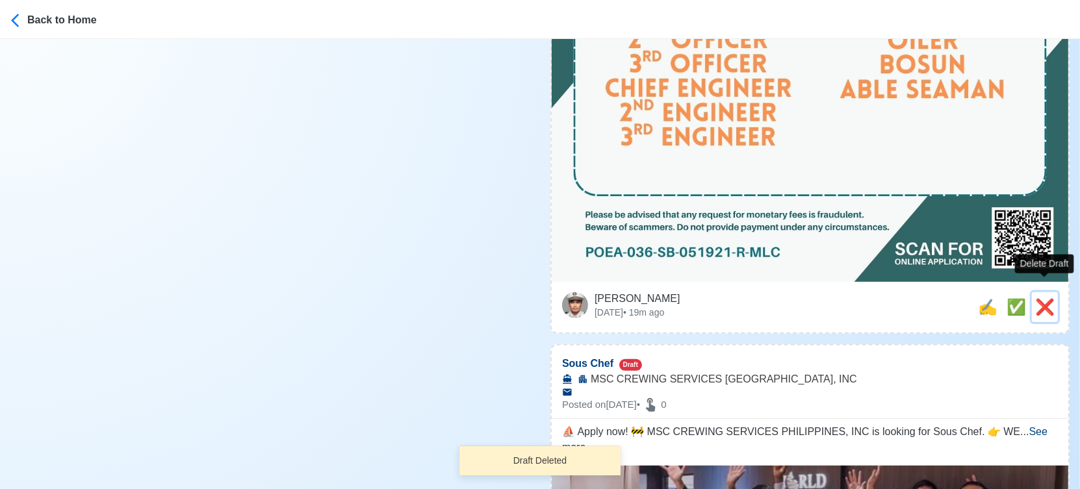
click at [1044, 298] on span "❌" at bounding box center [1044, 307] width 19 height 18
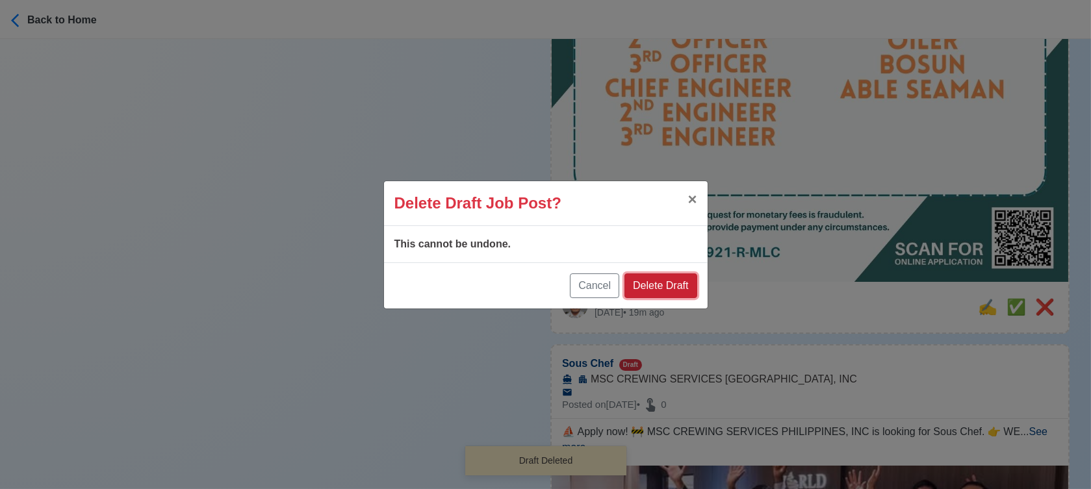
click at [684, 283] on button "Delete Draft" at bounding box center [661, 286] width 72 height 25
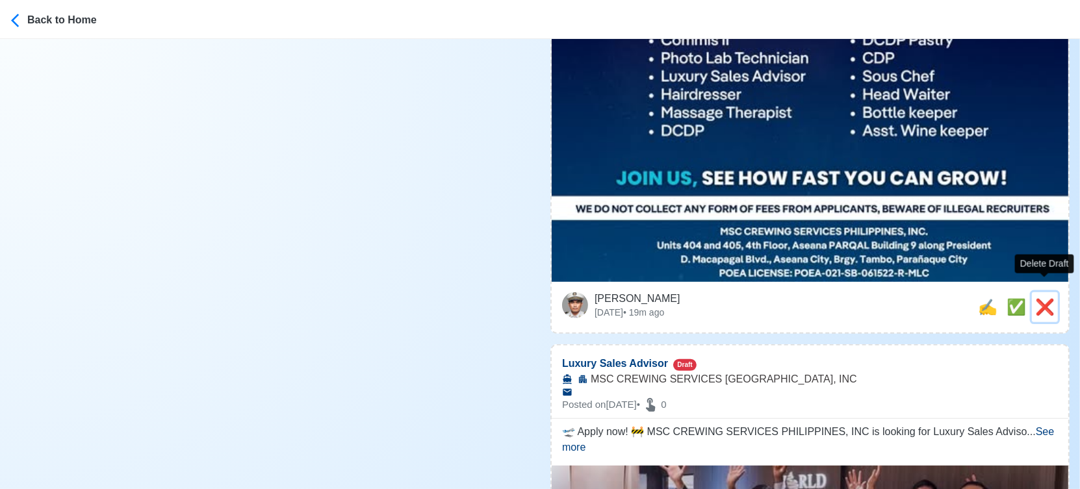
click at [1040, 298] on span "❌" at bounding box center [1044, 307] width 19 height 18
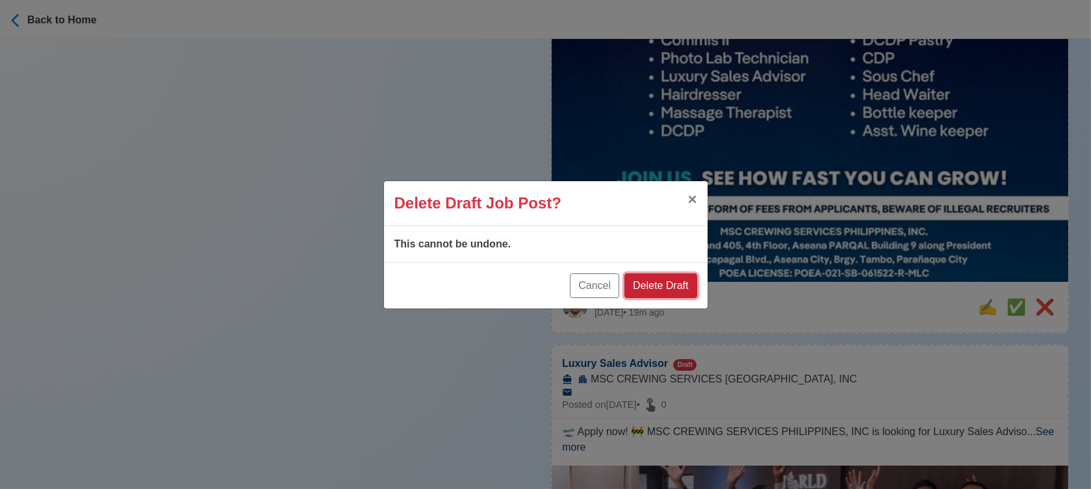
click at [669, 284] on button "Delete Draft" at bounding box center [661, 286] width 72 height 25
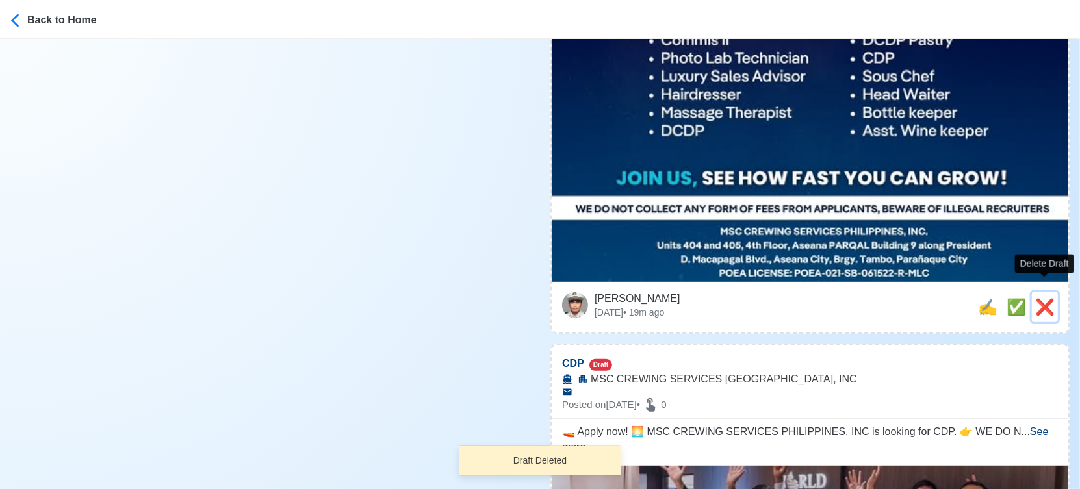
click at [1050, 298] on span "❌" at bounding box center [1044, 307] width 19 height 18
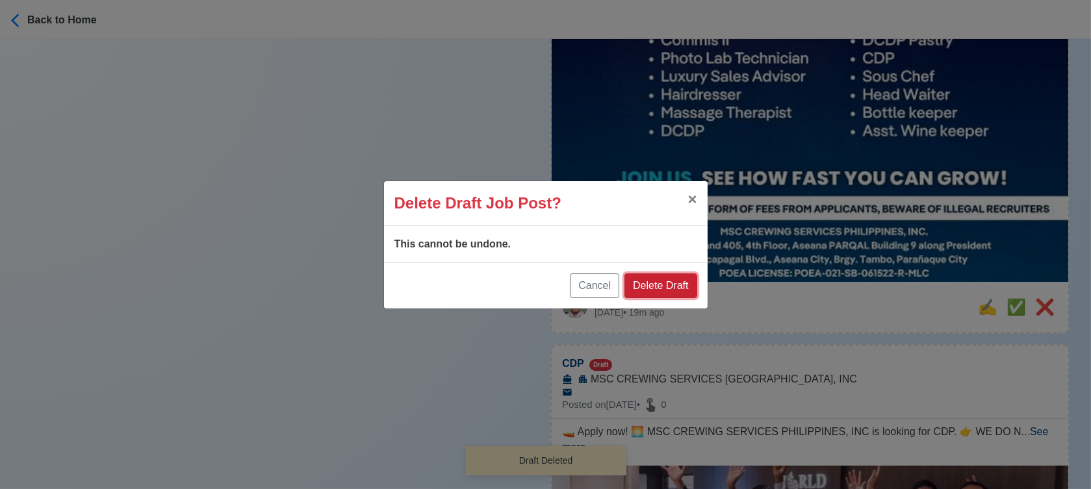
click at [680, 284] on button "Delete Draft" at bounding box center [661, 286] width 72 height 25
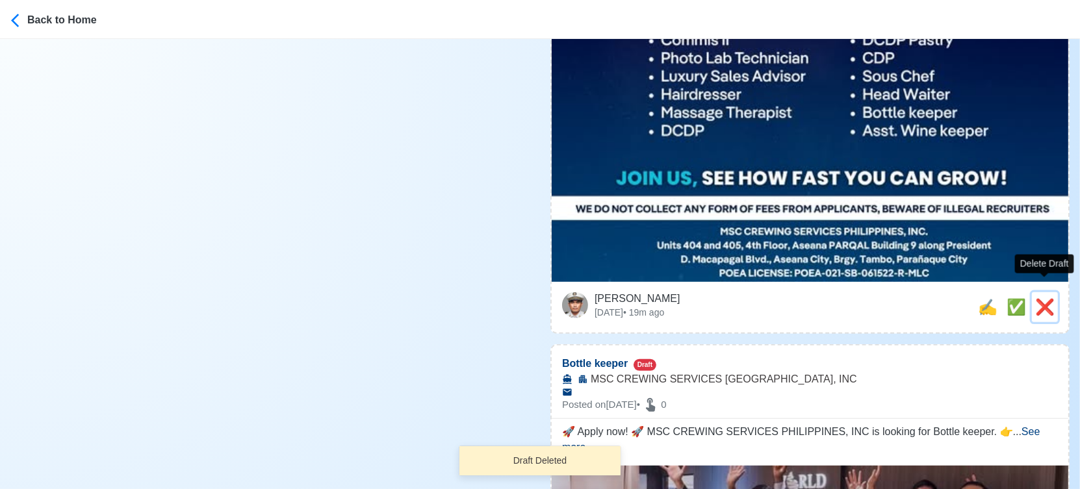
click at [1040, 298] on span "❌" at bounding box center [1044, 307] width 19 height 18
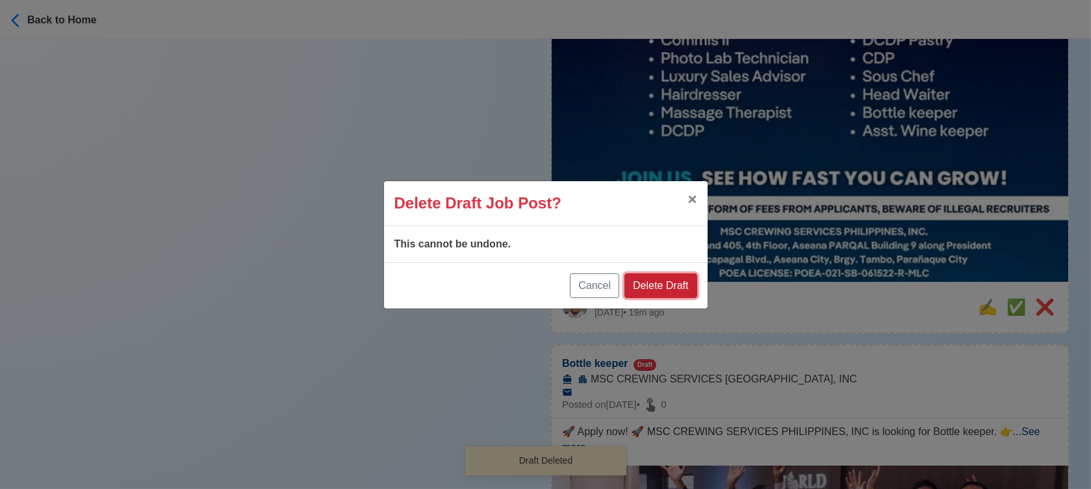
click at [680, 287] on button "Delete Draft" at bounding box center [661, 286] width 72 height 25
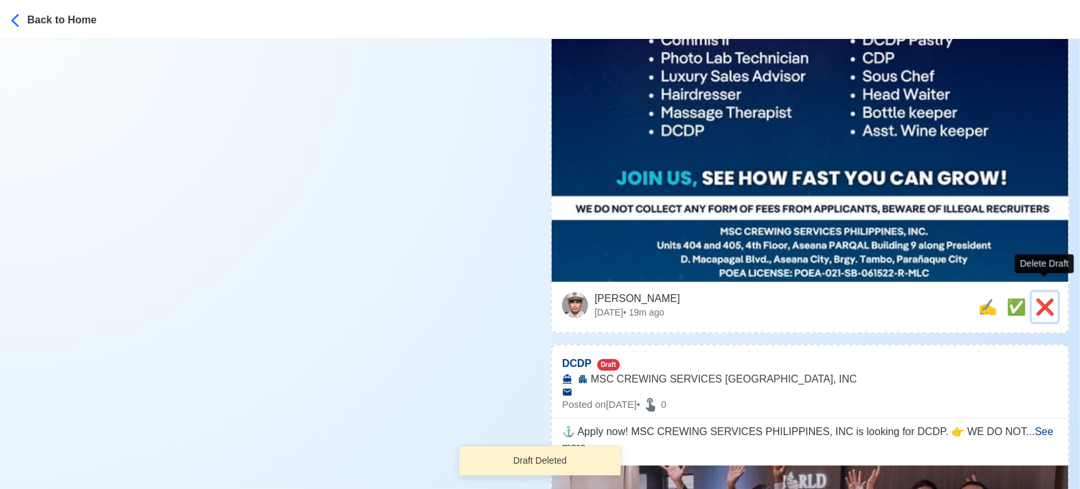
click at [1048, 298] on span "❌" at bounding box center [1044, 307] width 19 height 18
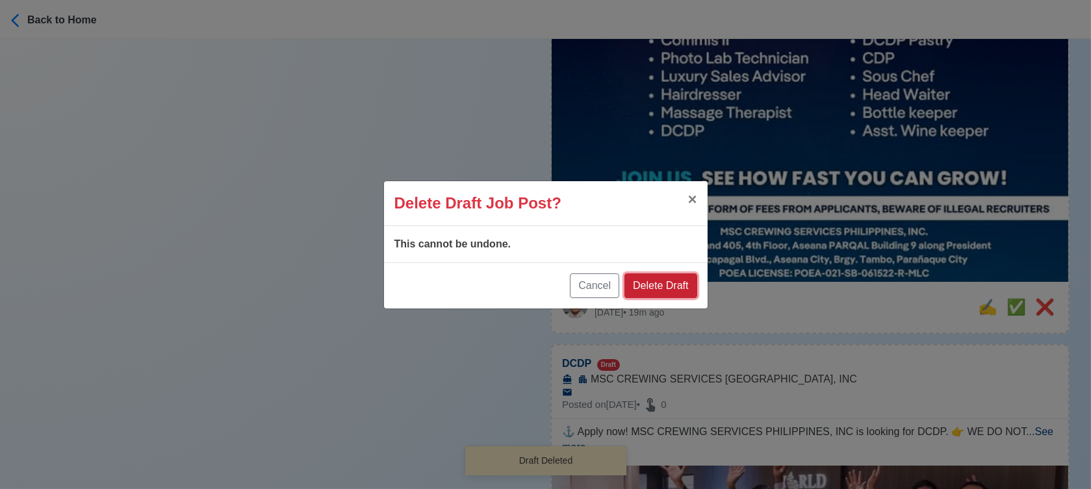
click at [681, 283] on button "Delete Draft" at bounding box center [661, 286] width 72 height 25
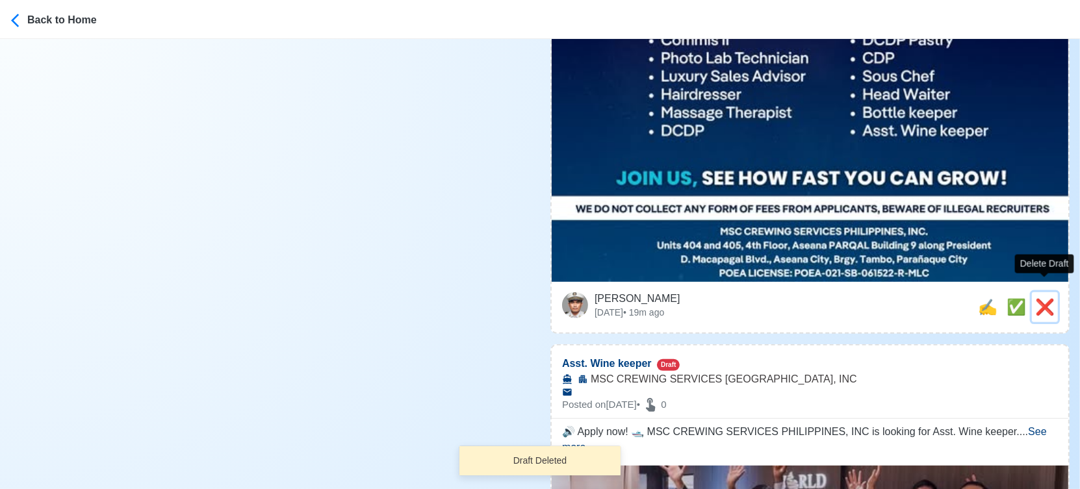
click at [1041, 298] on span "❌" at bounding box center [1044, 307] width 19 height 18
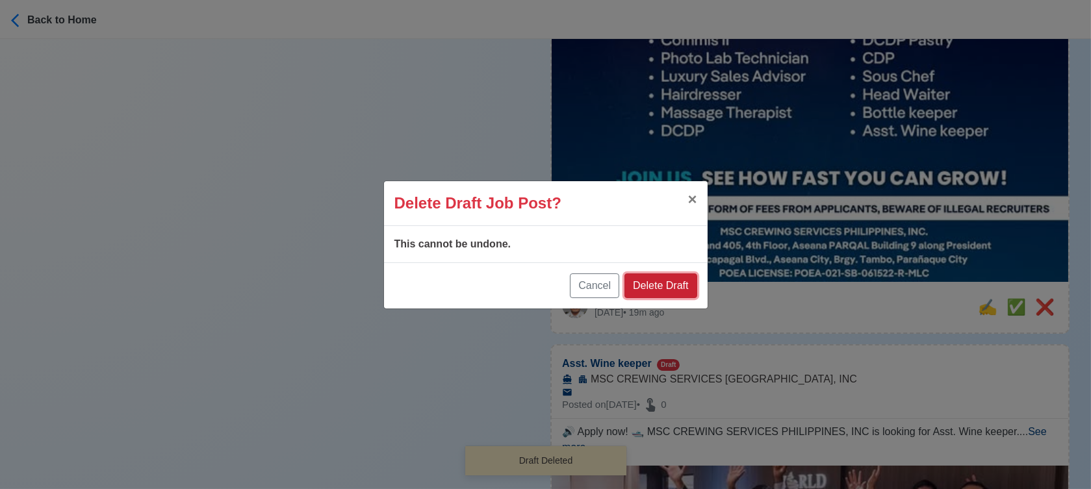
click at [678, 286] on button "Delete Draft" at bounding box center [661, 286] width 72 height 25
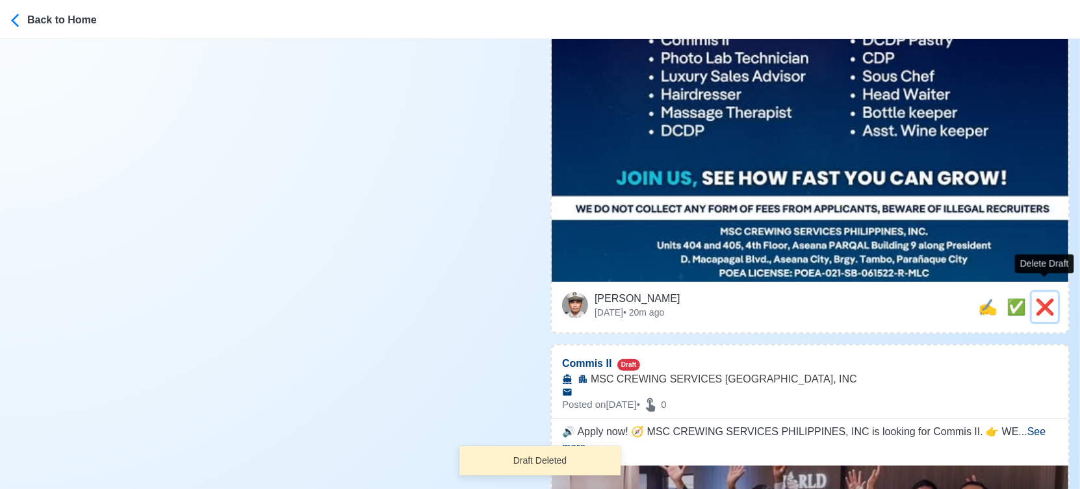
click at [1045, 298] on span "❌" at bounding box center [1044, 307] width 19 height 18
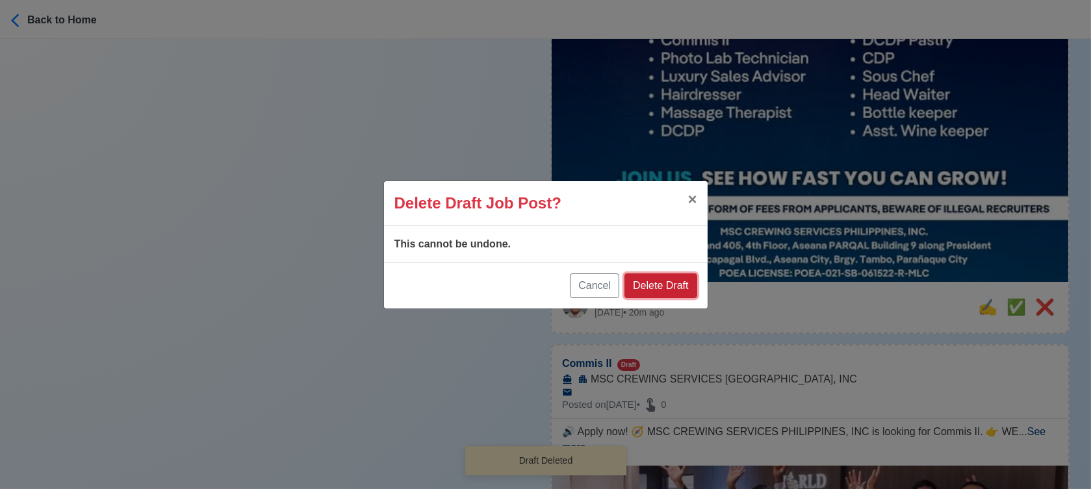
click at [668, 279] on button "Delete Draft" at bounding box center [661, 286] width 72 height 25
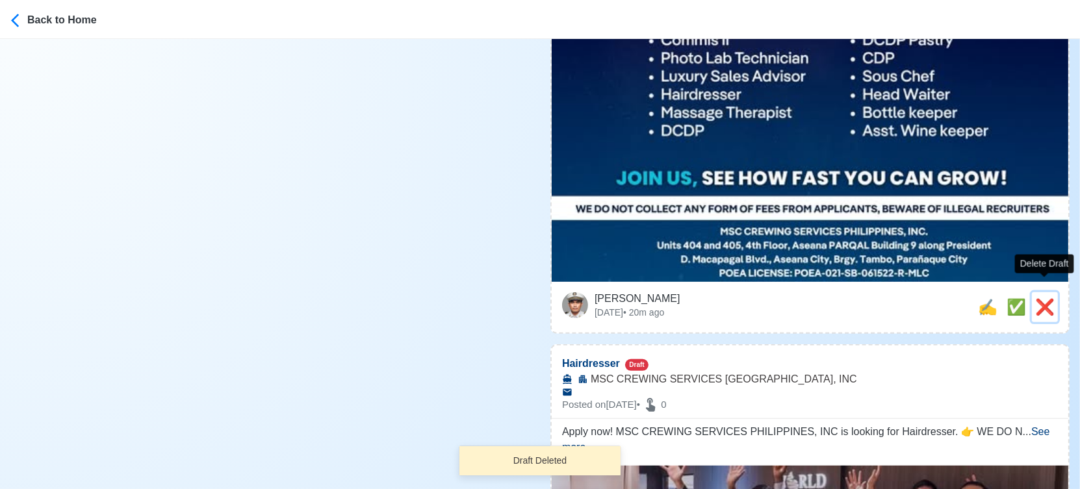
click at [1042, 298] on span "❌" at bounding box center [1044, 307] width 19 height 18
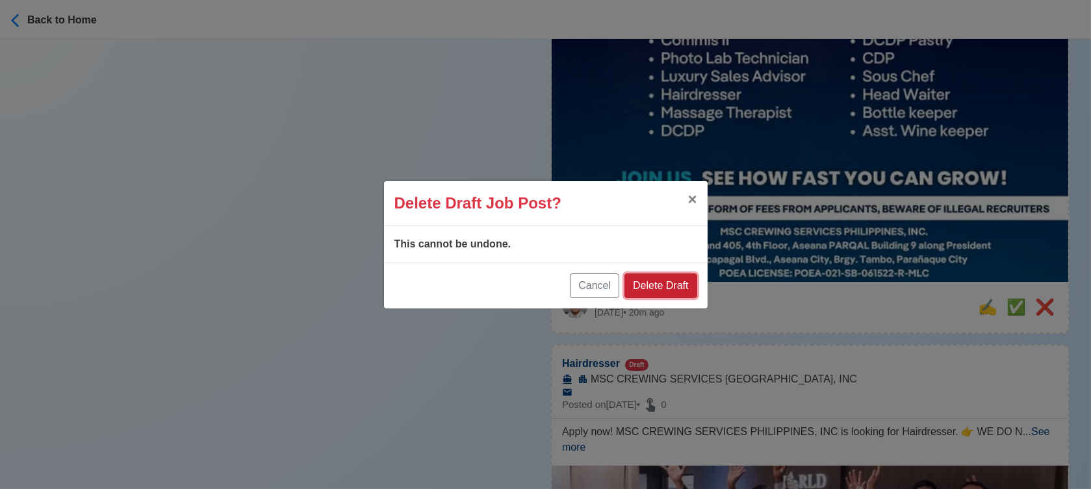
click at [677, 279] on button "Delete Draft" at bounding box center [661, 286] width 72 height 25
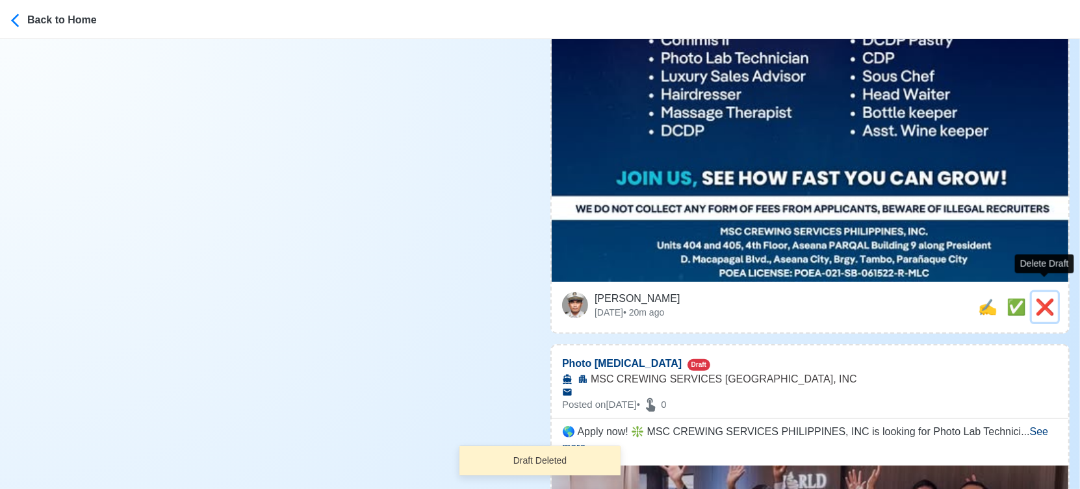
click at [1035, 298] on span "❌" at bounding box center [1044, 307] width 19 height 18
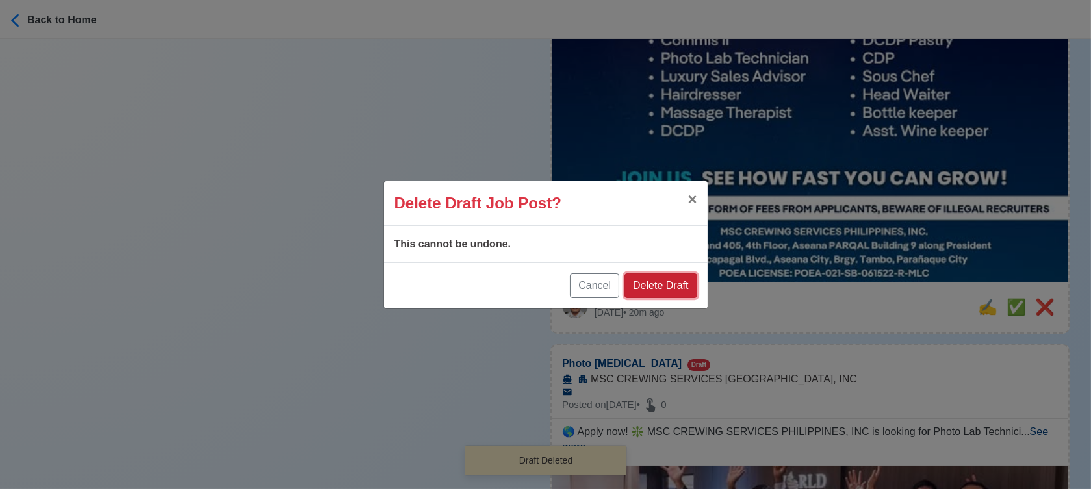
drag, startPoint x: 674, startPoint y: 286, endPoint x: 704, endPoint y: 284, distance: 30.6
click at [677, 286] on button "Delete Draft" at bounding box center [661, 286] width 72 height 25
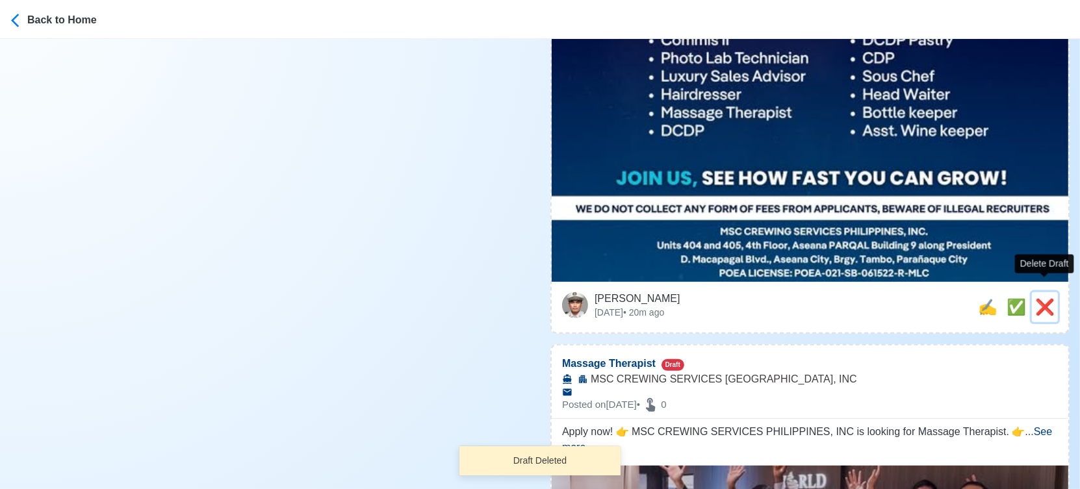
click at [1045, 298] on span "❌" at bounding box center [1044, 307] width 19 height 18
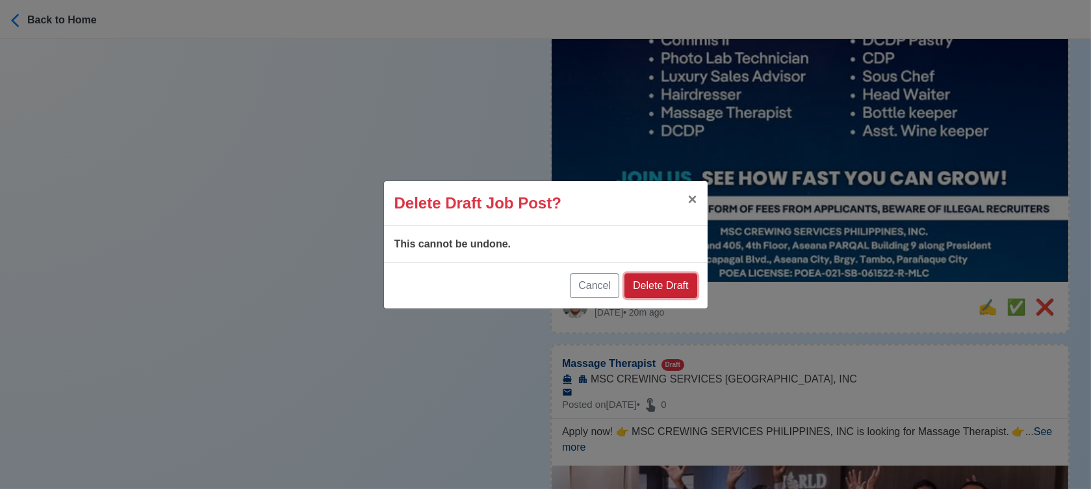
click at [687, 278] on button "Delete Draft" at bounding box center [661, 286] width 72 height 25
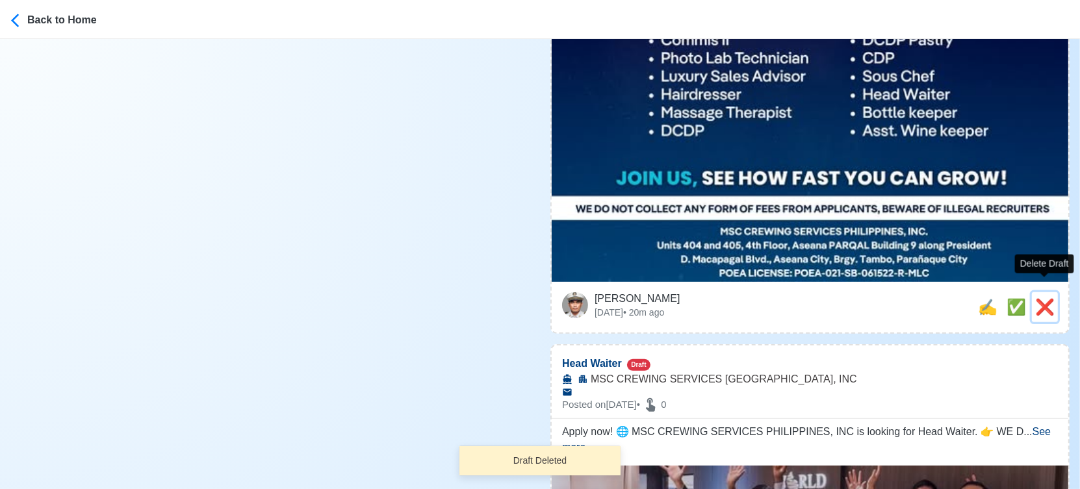
click at [1042, 298] on span "❌" at bounding box center [1044, 307] width 19 height 18
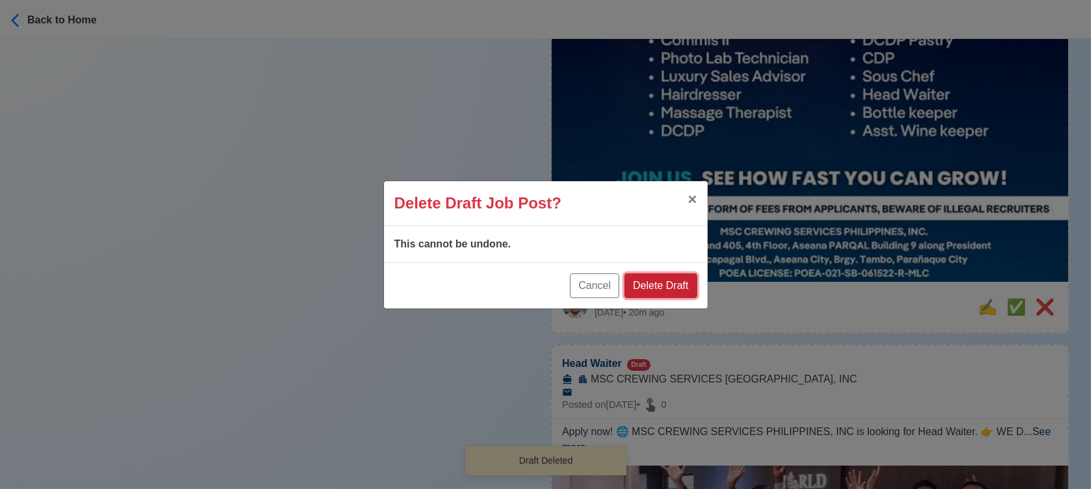
click at [672, 283] on button "Delete Draft" at bounding box center [661, 286] width 72 height 25
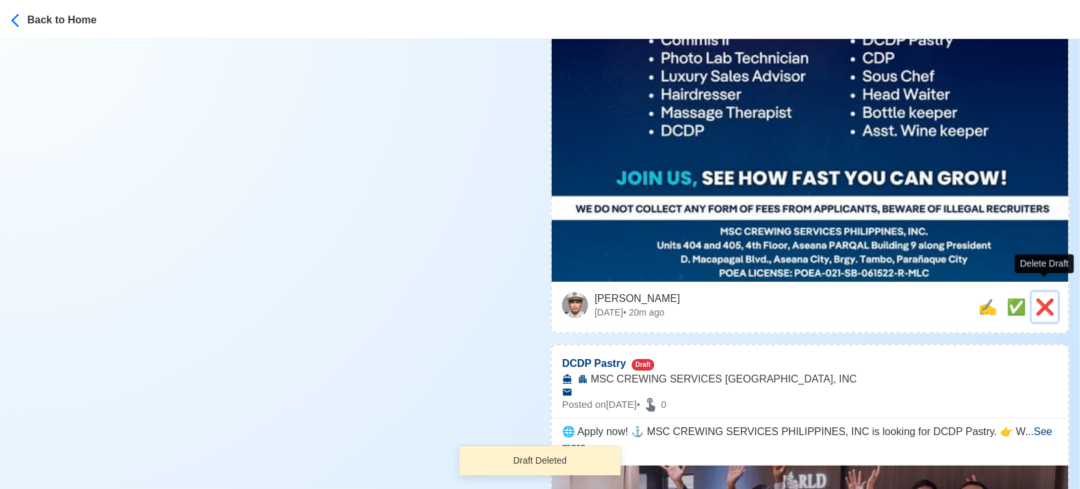
click at [1041, 298] on span "❌" at bounding box center [1044, 307] width 19 height 18
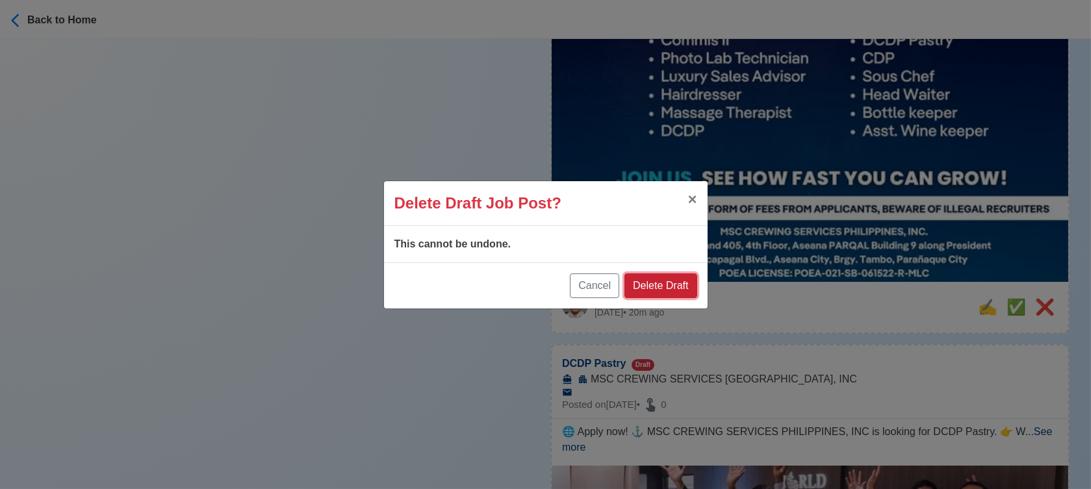
click at [694, 292] on button "Delete Draft" at bounding box center [661, 286] width 72 height 25
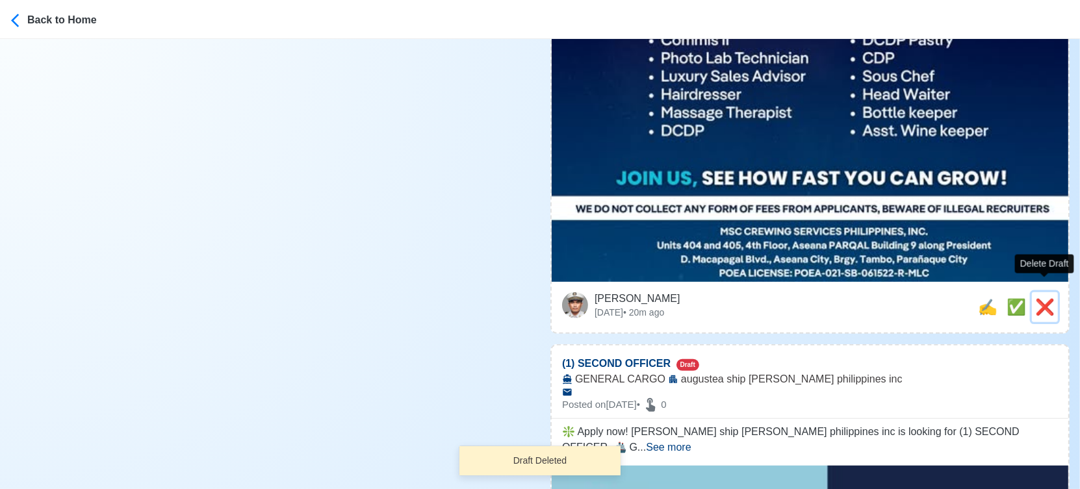
click at [1045, 298] on span "❌" at bounding box center [1044, 307] width 19 height 18
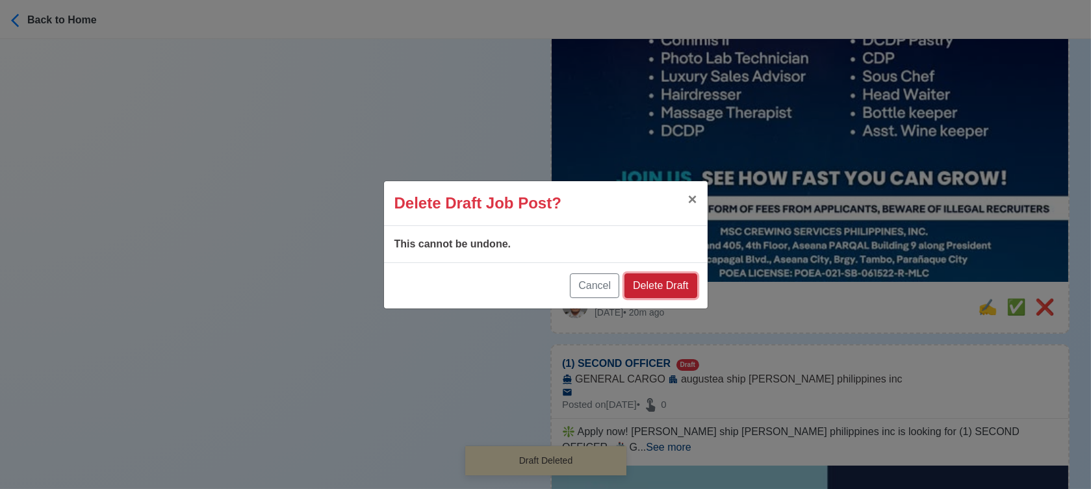
click at [691, 292] on button "Delete Draft" at bounding box center [661, 286] width 72 height 25
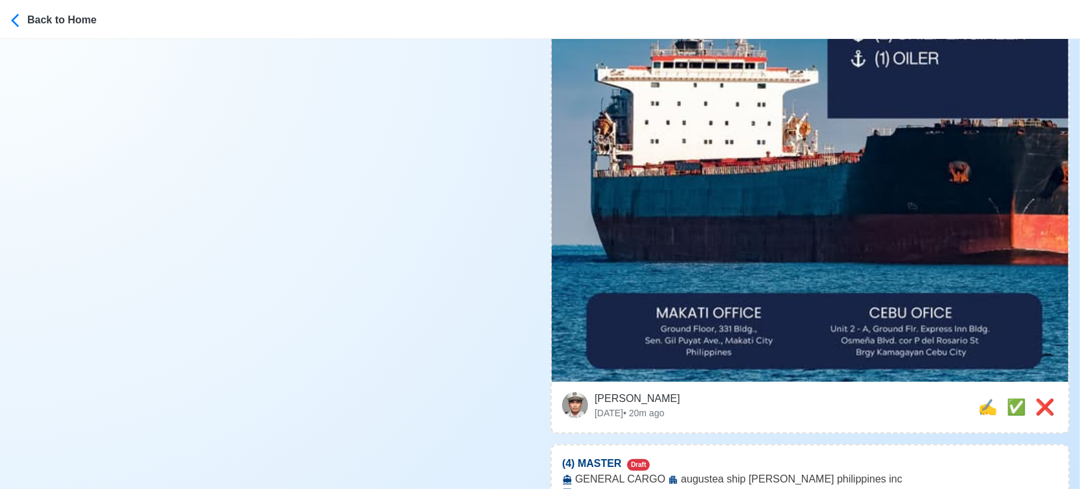
scroll to position [722, 0]
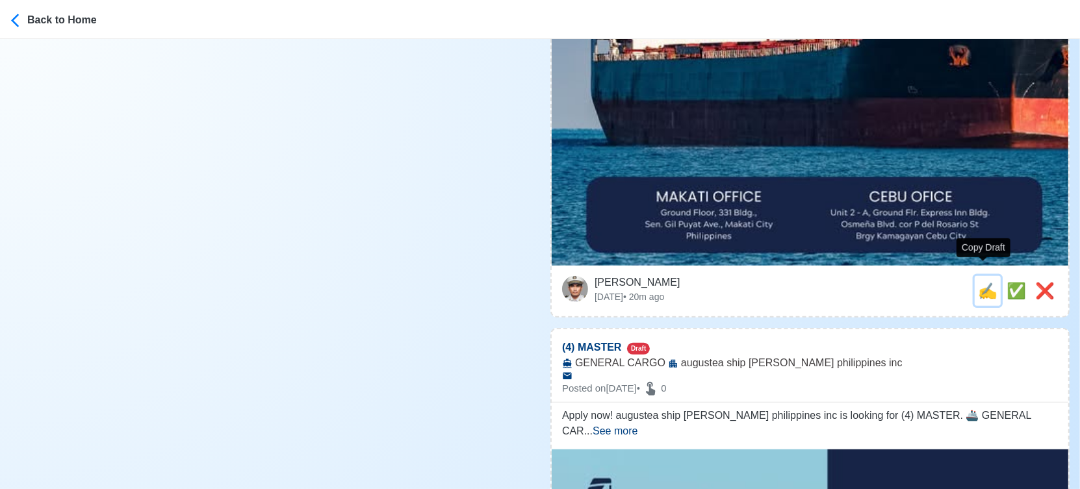
click at [981, 282] on span "✍️" at bounding box center [987, 291] width 19 height 18
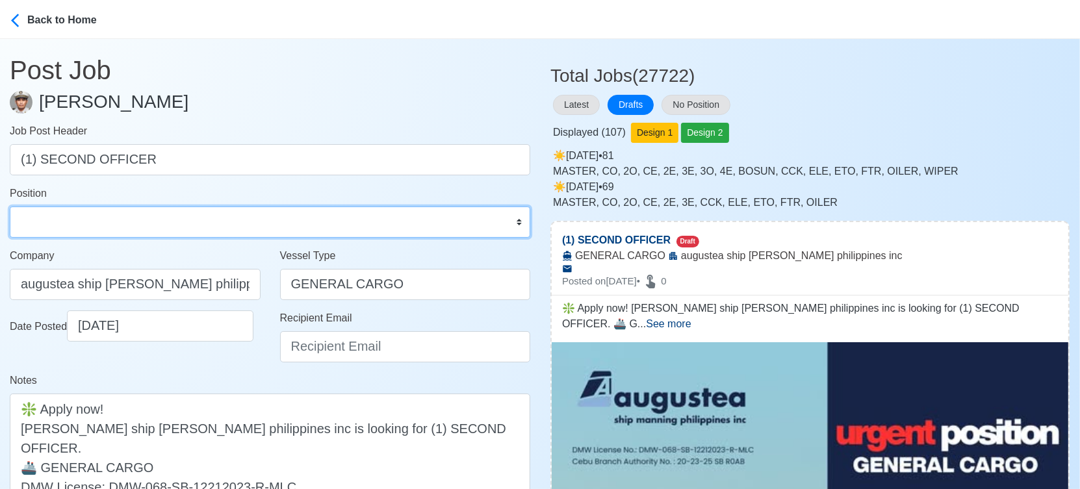
drag, startPoint x: 128, startPoint y: 227, endPoint x: 126, endPoint y: 218, distance: 9.3
click at [128, 227] on select "Master Chief Officer 2nd Officer 3rd Officer Junior Officer Chief Engineer 2nd …" at bounding box center [270, 222] width 521 height 31
click at [10, 207] on select "Master Chief Officer 2nd Officer 3rd Officer Junior Officer Chief Engineer 2nd …" at bounding box center [270, 222] width 521 height 31
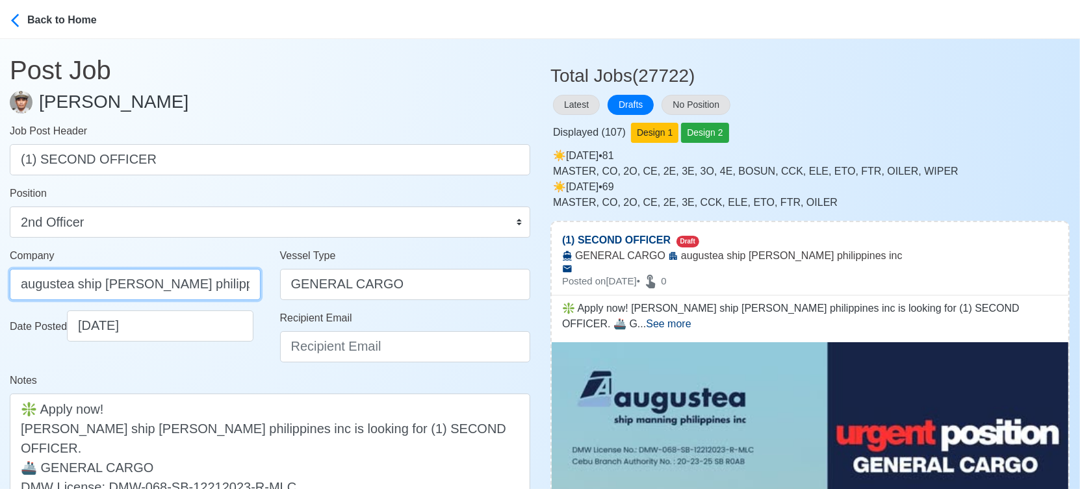
click at [162, 288] on input "augustea ship manning philippines inc" at bounding box center [135, 284] width 251 height 31
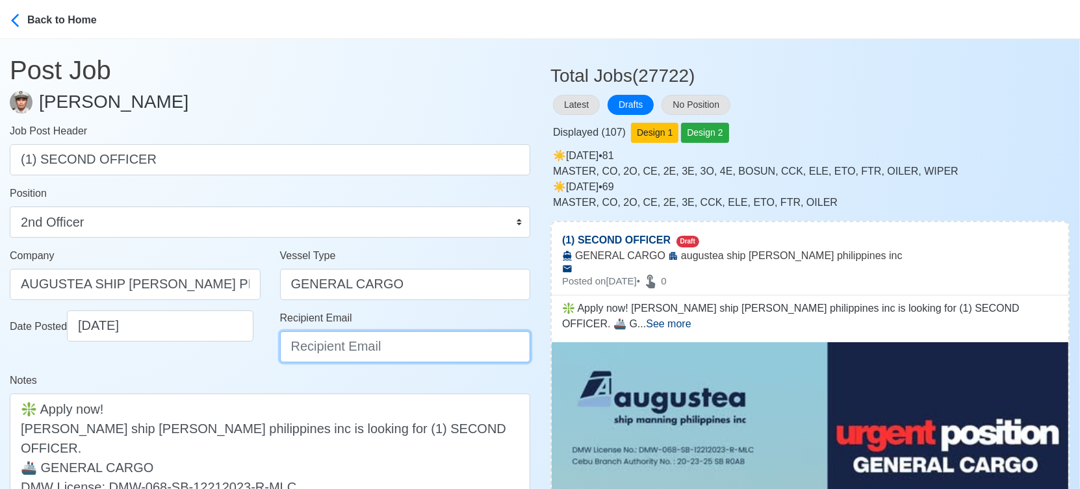
click at [313, 346] on input "Recipient Email" at bounding box center [405, 346] width 251 height 31
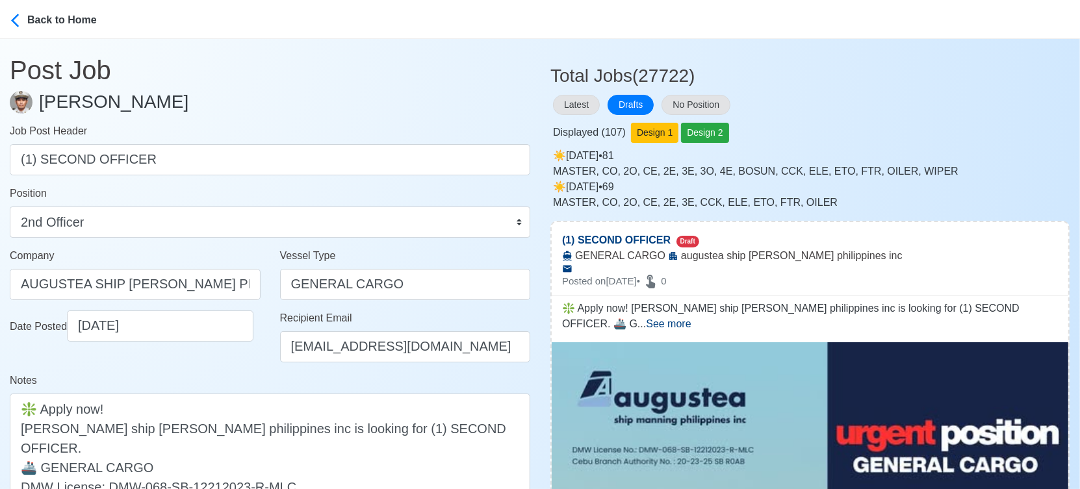
click at [229, 358] on div "Date Posted 10/03/2025" at bounding box center [135, 342] width 270 height 62
drag, startPoint x: 24, startPoint y: 425, endPoint x: -13, endPoint y: 428, distance: 37.2
click at [0, 428] on html "Back to Home Post Job Jeyner Gil Job Post Header (1) SECOND OFFICER Position Ma…" at bounding box center [540, 244] width 1080 height 489
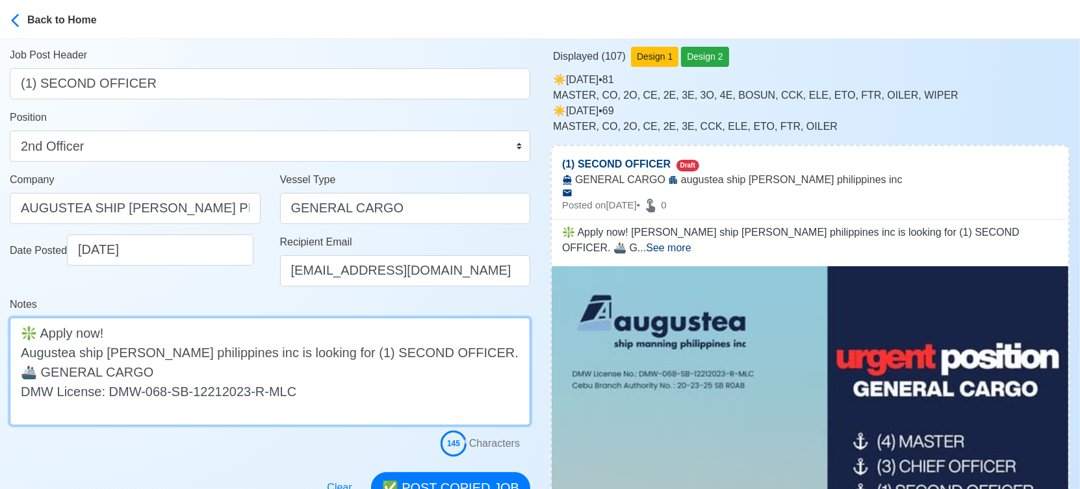
scroll to position [216, 0]
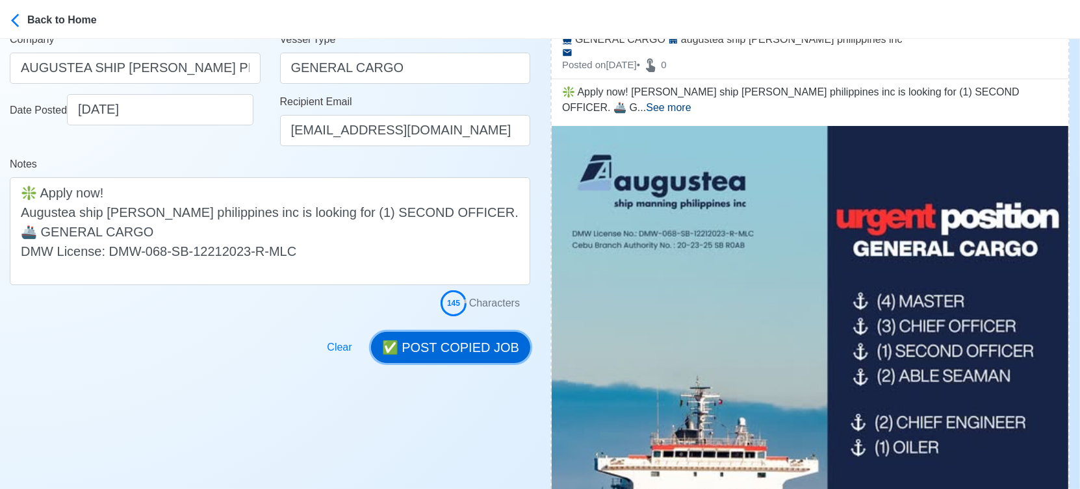
click at [472, 346] on button "✅ POST COPIED JOB" at bounding box center [450, 347] width 159 height 31
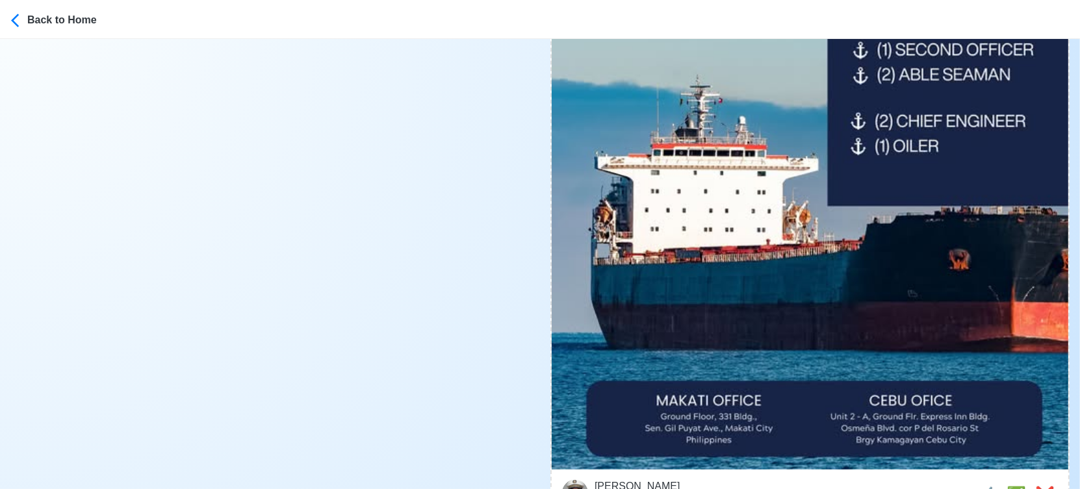
scroll to position [577, 0]
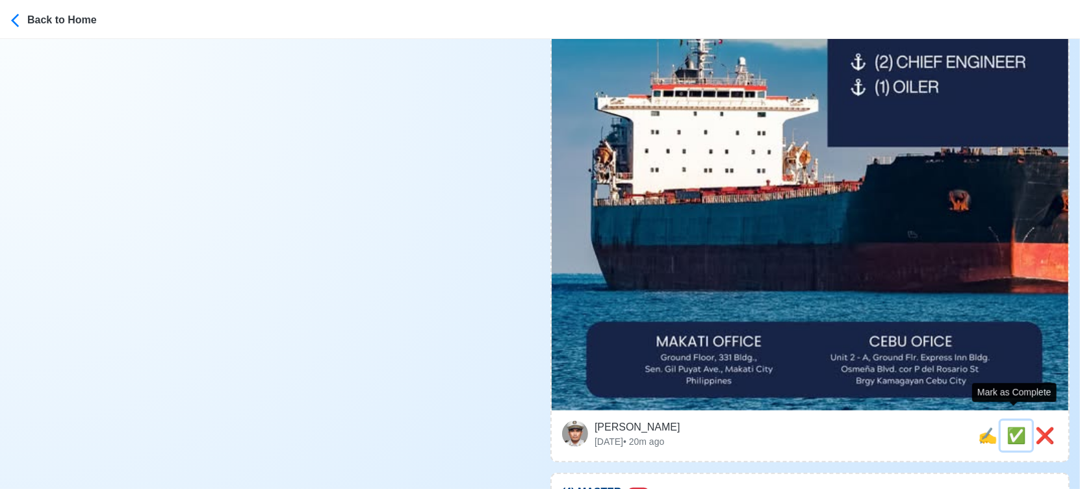
click at [1010, 427] on span "✅" at bounding box center [1016, 436] width 19 height 18
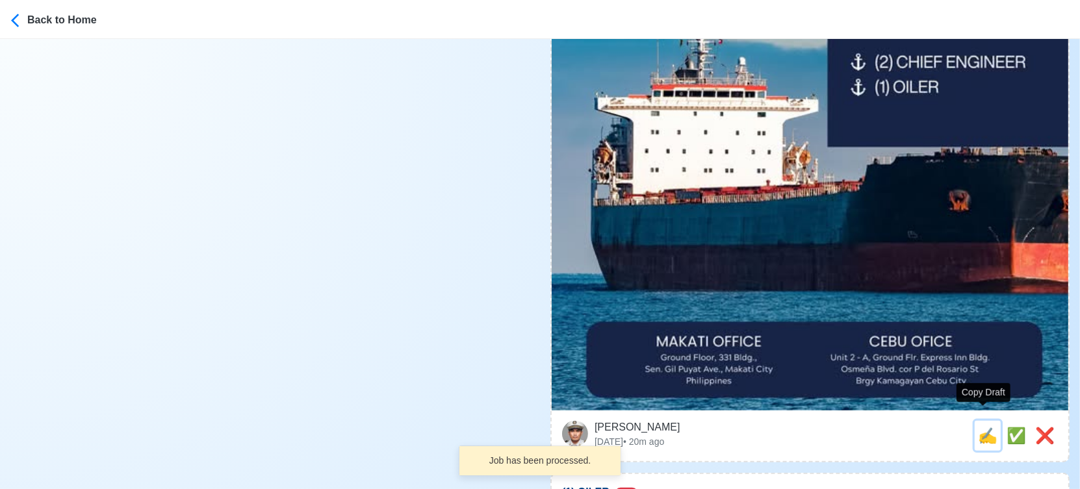
click at [978, 427] on span "✍️" at bounding box center [987, 436] width 19 height 18
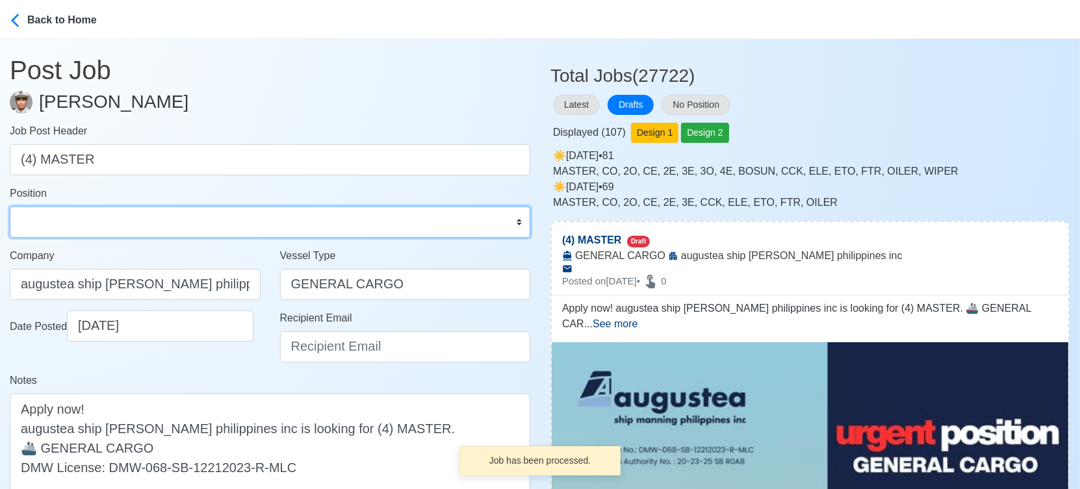
click at [155, 223] on select "Master Chief Officer 2nd Officer 3rd Officer Junior Officer Chief Engineer 2nd …" at bounding box center [270, 222] width 521 height 31
click at [10, 207] on select "Master Chief Officer 2nd Officer 3rd Officer Junior Officer Chief Engineer 2nd …" at bounding box center [270, 222] width 521 height 31
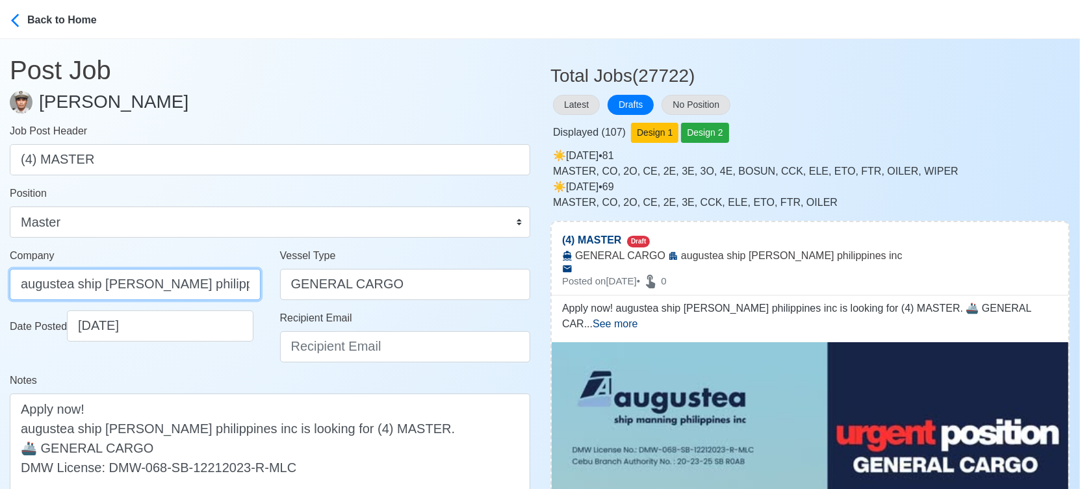
click at [211, 285] on input "augustea ship manning philippines inc" at bounding box center [135, 284] width 251 height 31
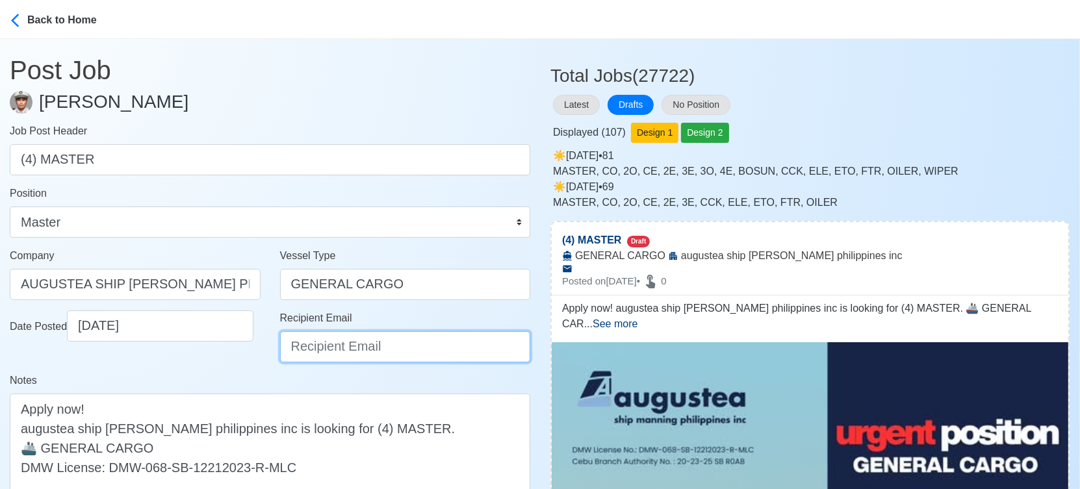
click at [318, 355] on input "Recipient Email" at bounding box center [405, 346] width 251 height 31
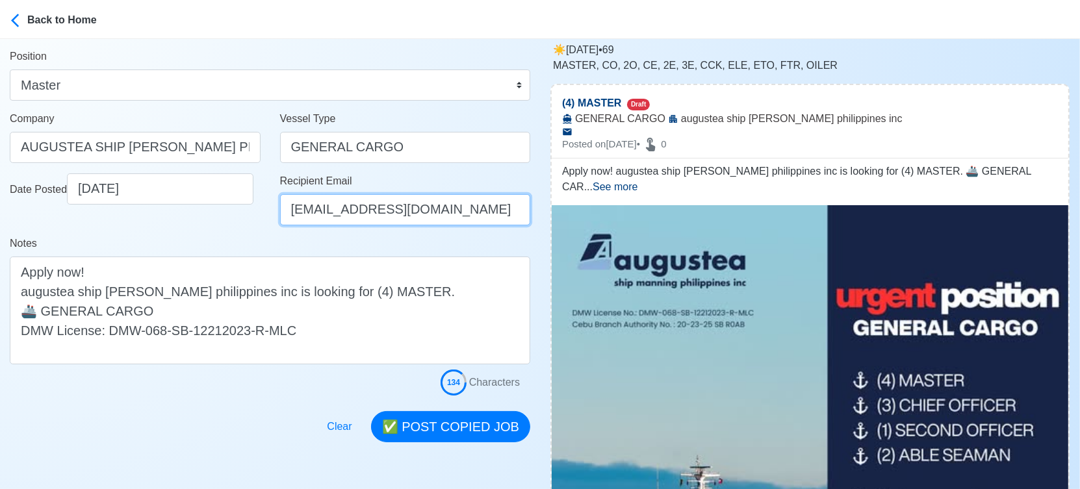
scroll to position [144, 0]
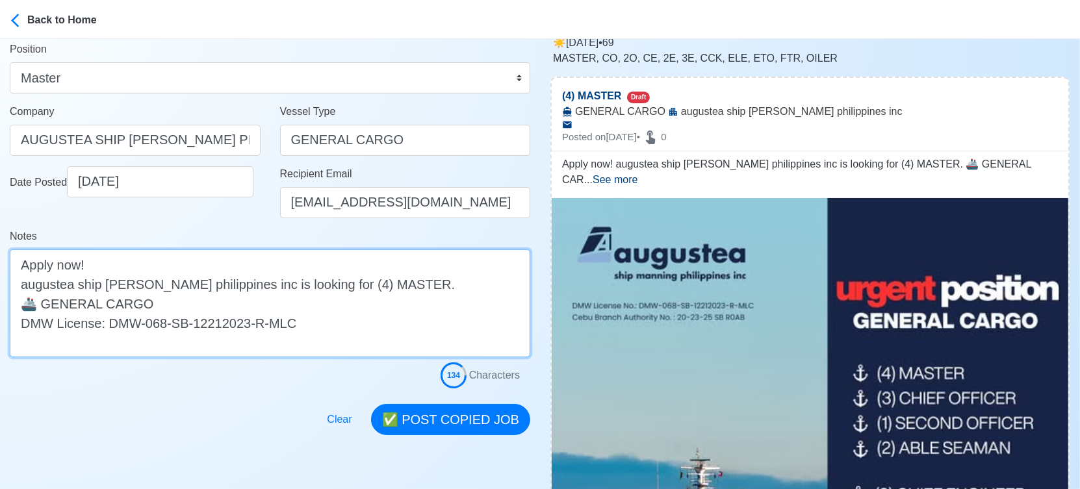
drag, startPoint x: 25, startPoint y: 285, endPoint x: -8, endPoint y: 288, distance: 34.0
click at [0, 288] on html "Back to Home Post Job Jeyner Gil Job Post Header (4) MASTER Position Master Chi…" at bounding box center [540, 100] width 1080 height 489
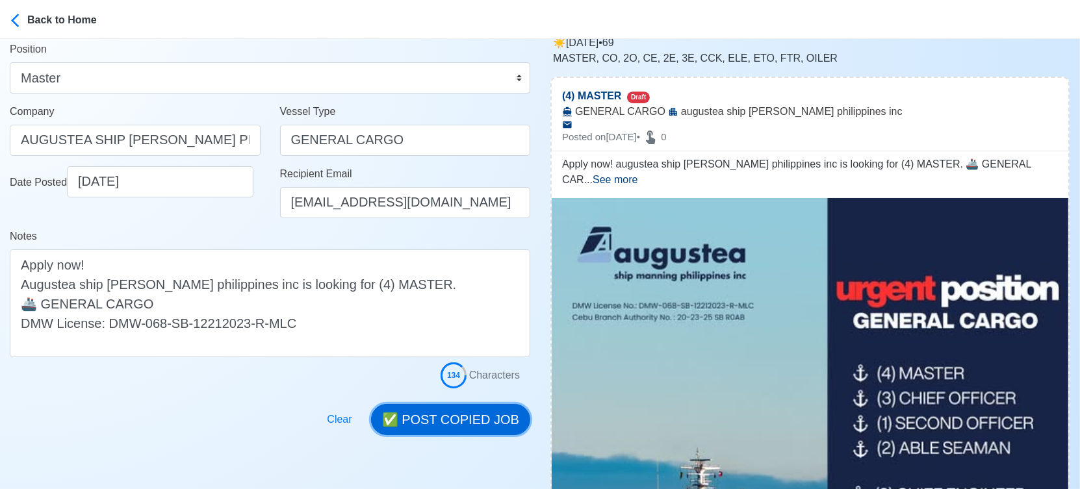
click at [461, 409] on button "✅ POST COPIED JOB" at bounding box center [450, 419] width 159 height 31
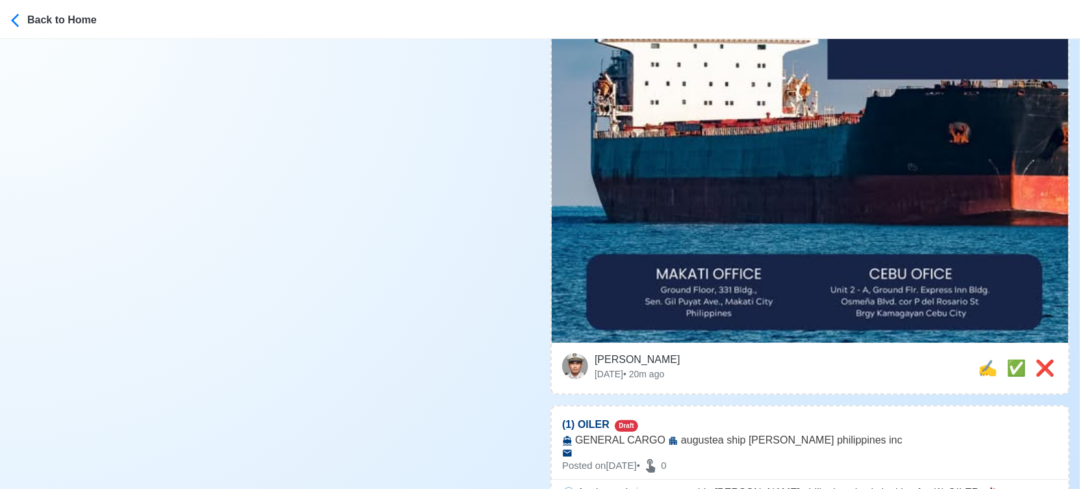
scroll to position [650, 0]
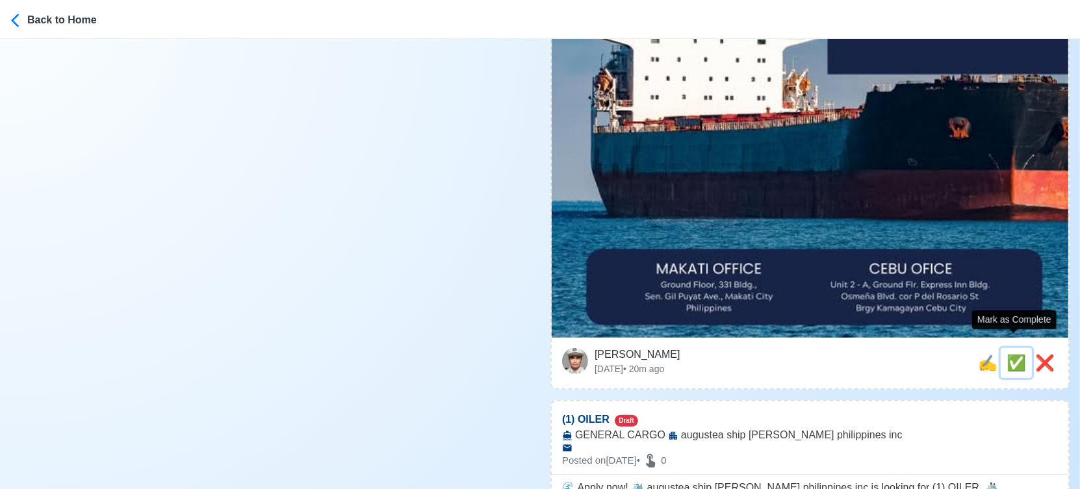
click at [1010, 354] on span "✅" at bounding box center [1016, 363] width 19 height 18
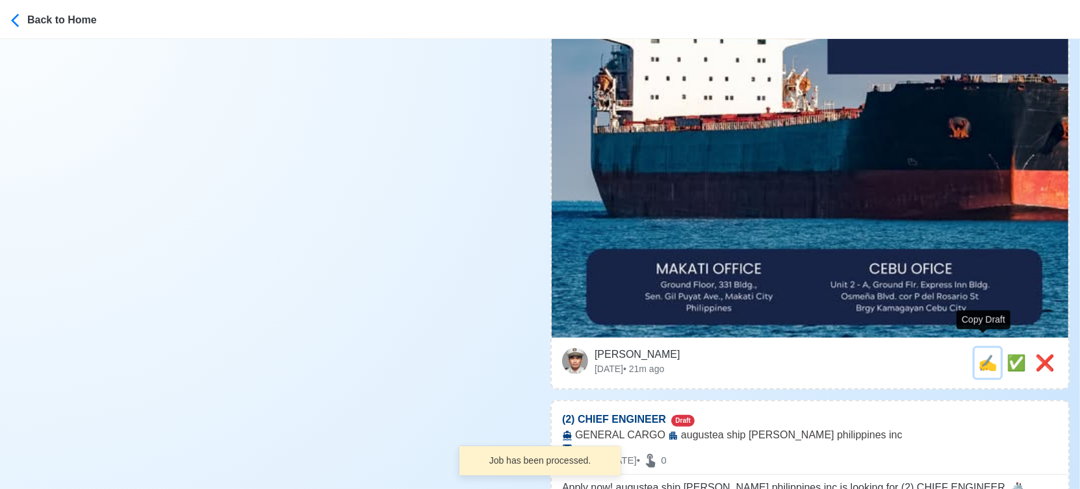
click at [983, 354] on span "✍️" at bounding box center [987, 363] width 19 height 18
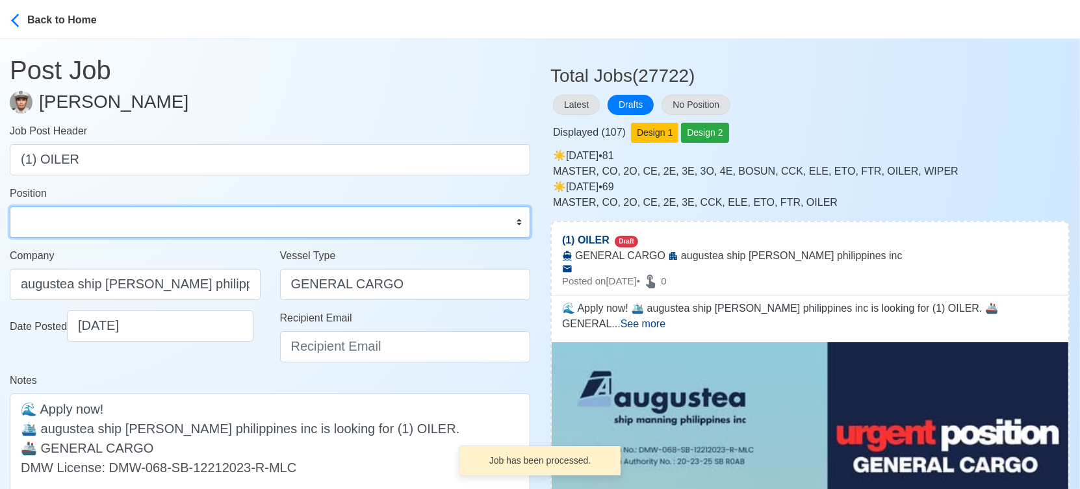
drag, startPoint x: 170, startPoint y: 227, endPoint x: 161, endPoint y: 209, distance: 20.3
click at [170, 227] on select "Master Chief Officer 2nd Officer 3rd Officer Junior Officer Chief Engineer 2nd …" at bounding box center [270, 222] width 521 height 31
click at [10, 207] on select "Master Chief Officer 2nd Officer 3rd Officer Junior Officer Chief Engineer 2nd …" at bounding box center [270, 222] width 521 height 31
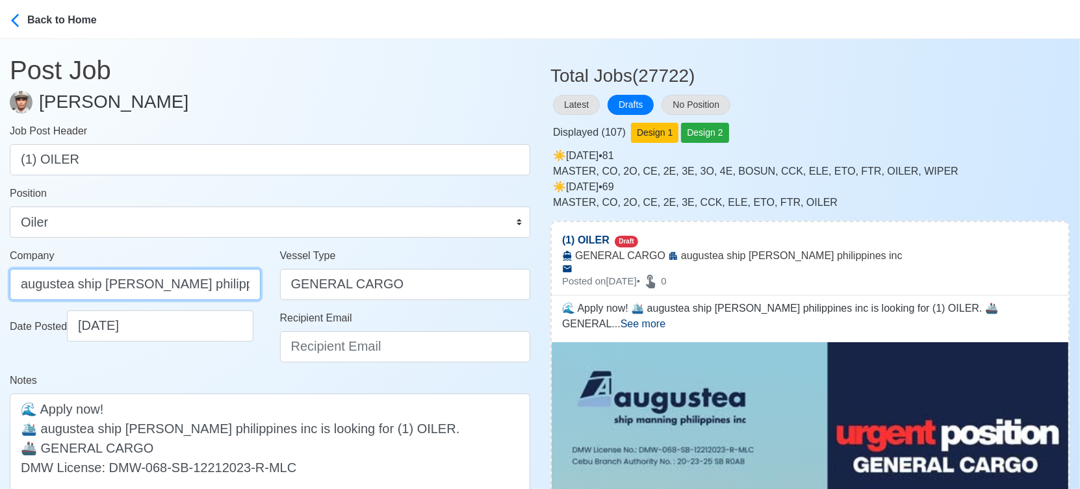
click at [151, 285] on input "augustea ship manning philippines inc" at bounding box center [135, 284] width 251 height 31
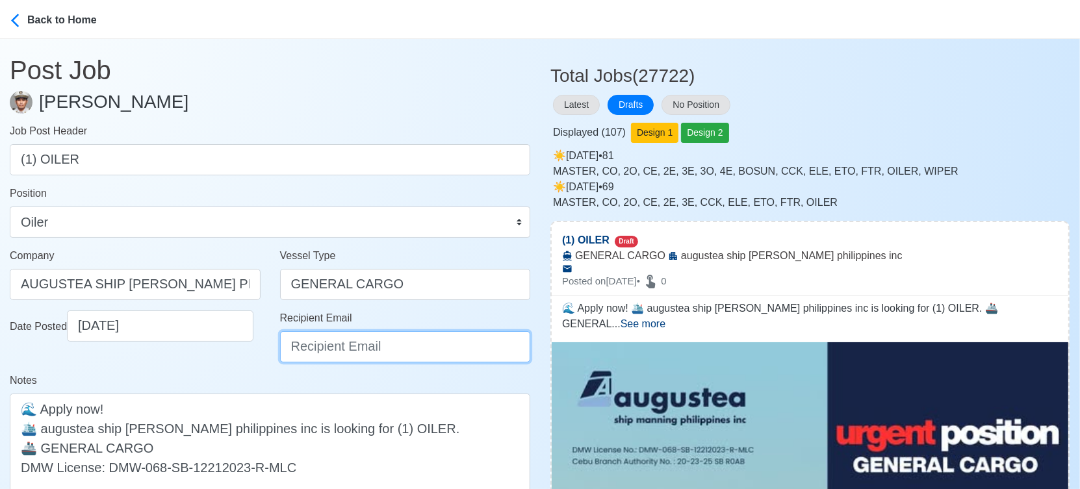
click at [328, 336] on input "Recipient Email" at bounding box center [405, 346] width 251 height 31
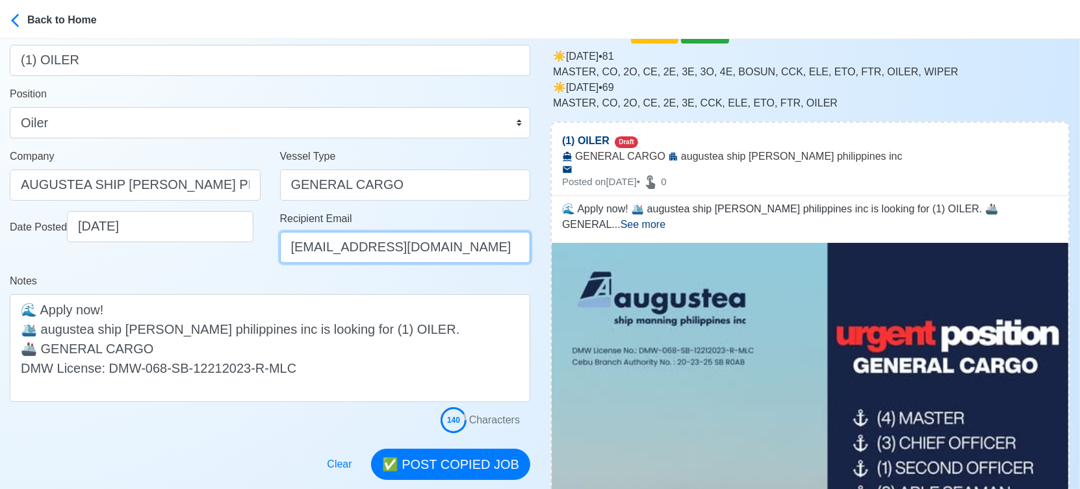
scroll to position [216, 0]
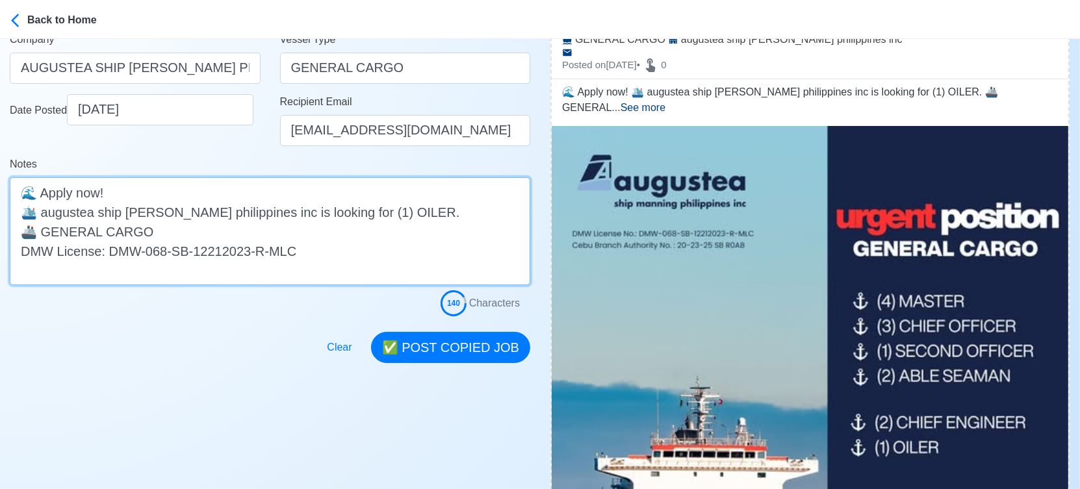
click at [47, 213] on textarea "🌊 Apply now! 🛳️ augustea ship manning philippines inc is looking for (1) OILER.…" at bounding box center [270, 231] width 521 height 108
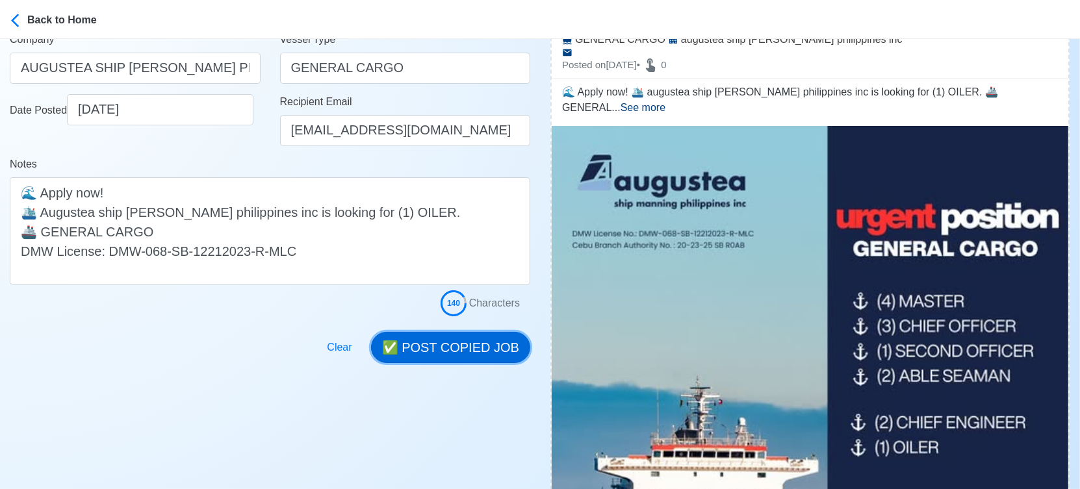
click at [478, 348] on button "✅ POST COPIED JOB" at bounding box center [450, 347] width 159 height 31
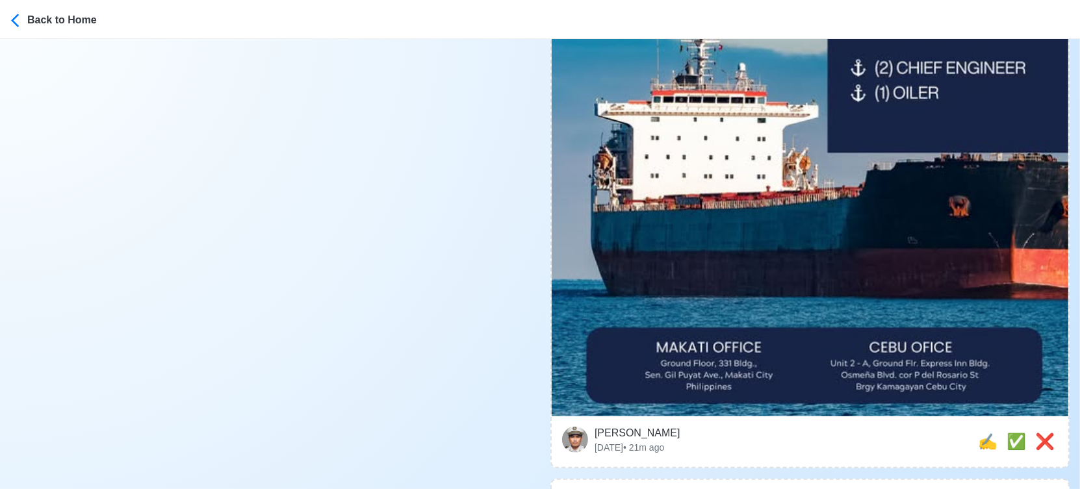
scroll to position [577, 0]
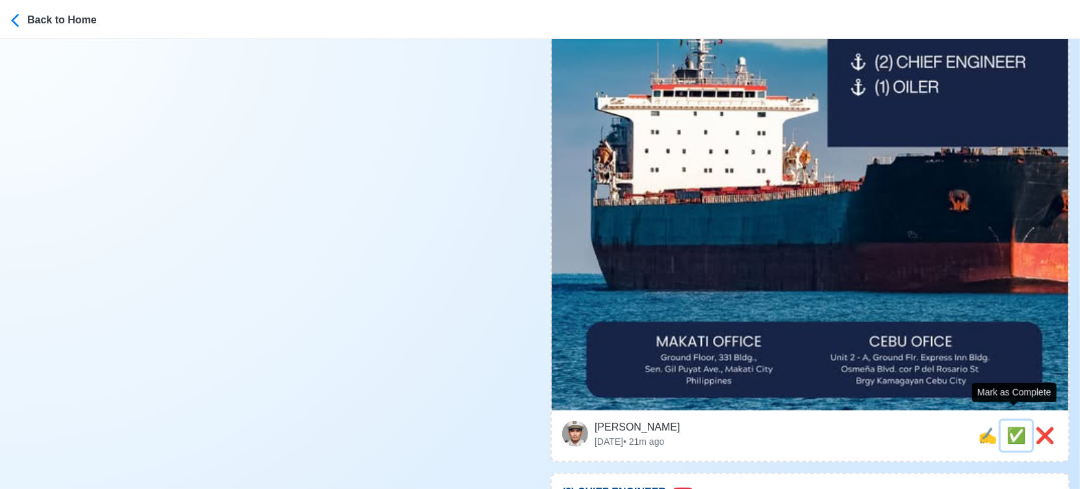
click at [1015, 427] on span "✅" at bounding box center [1016, 436] width 19 height 18
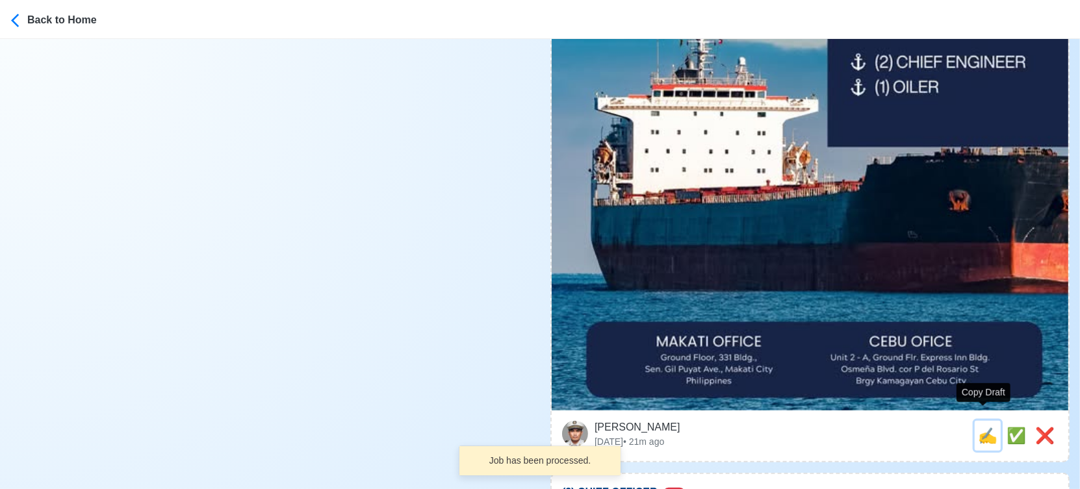
click at [985, 427] on span "✍️" at bounding box center [987, 436] width 19 height 18
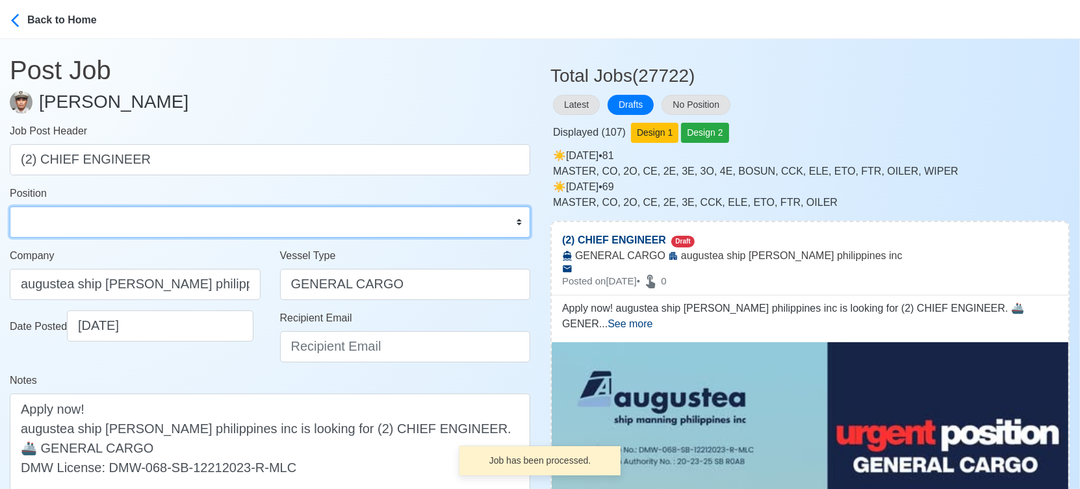
click at [123, 218] on select "Master Chief Officer 2nd Officer 3rd Officer Junior Officer Chief Engineer 2nd …" at bounding box center [270, 222] width 521 height 31
click at [10, 207] on select "Master Chief Officer 2nd Officer 3rd Officer Junior Officer Chief Engineer 2nd …" at bounding box center [270, 222] width 521 height 31
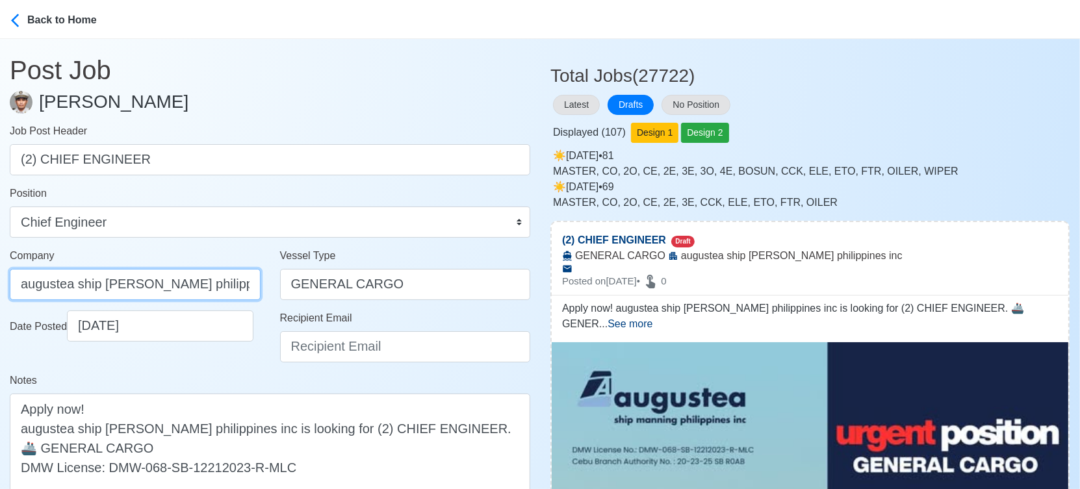
click at [164, 281] on input "augustea ship manning philippines inc" at bounding box center [135, 284] width 251 height 31
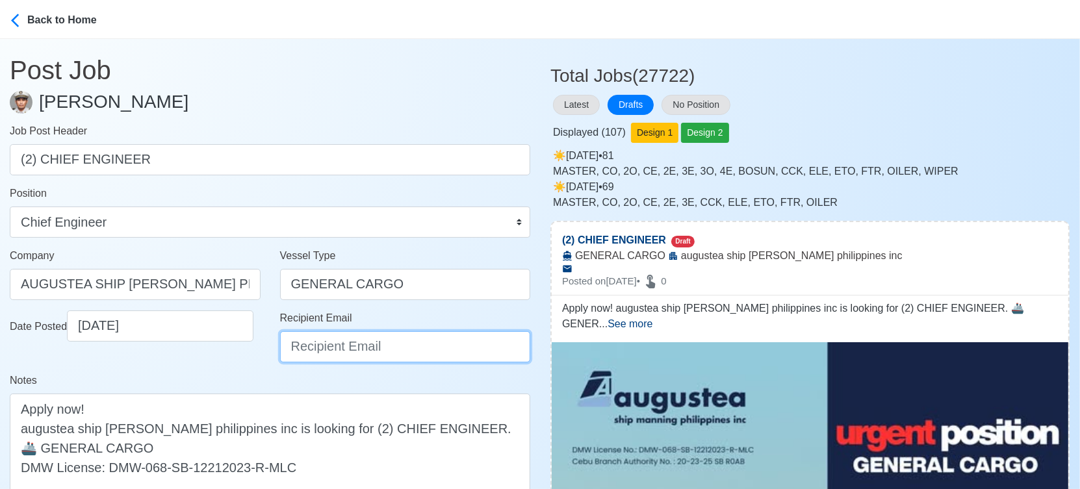
click at [310, 359] on input "Recipient Email" at bounding box center [405, 346] width 251 height 31
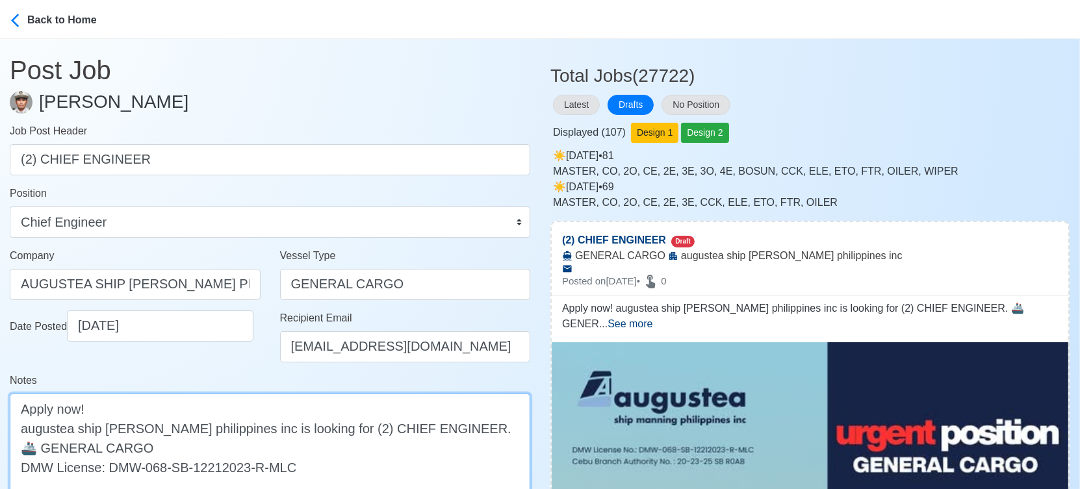
drag, startPoint x: 23, startPoint y: 430, endPoint x: -12, endPoint y: 430, distance: 35.7
click at [0, 430] on html "Back to Home Post Job Jeyner Gil Job Post Header (2) CHIEF ENGINEER Position Ma…" at bounding box center [540, 244] width 1080 height 489
drag, startPoint x: 25, startPoint y: 429, endPoint x: 16, endPoint y: 429, distance: 9.1
click at [16, 429] on textarea "Apply now! augustea ship manning philippines inc is looking for (2) CHIEF ENGIN…" at bounding box center [270, 448] width 521 height 108
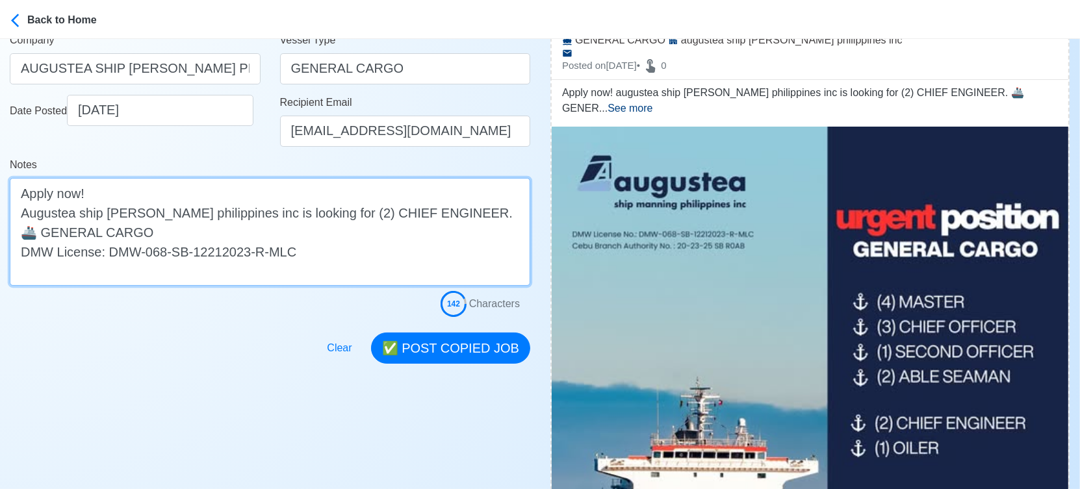
scroll to position [216, 0]
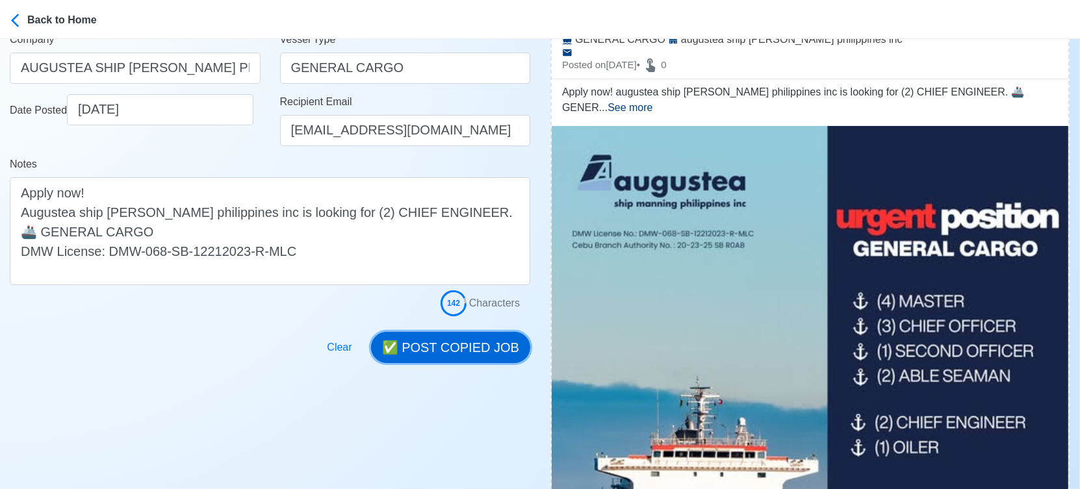
click at [467, 357] on button "✅ POST COPIED JOB" at bounding box center [450, 347] width 159 height 31
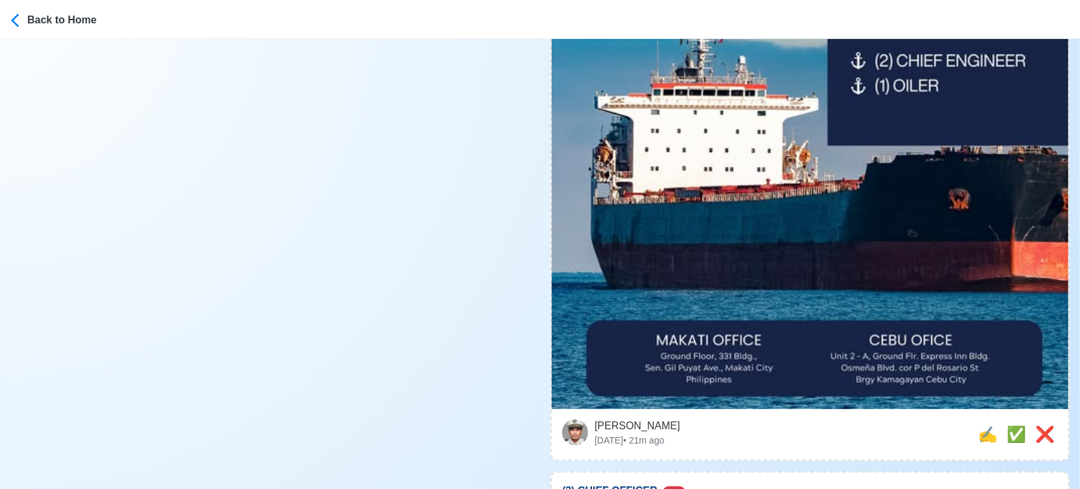
scroll to position [650, 0]
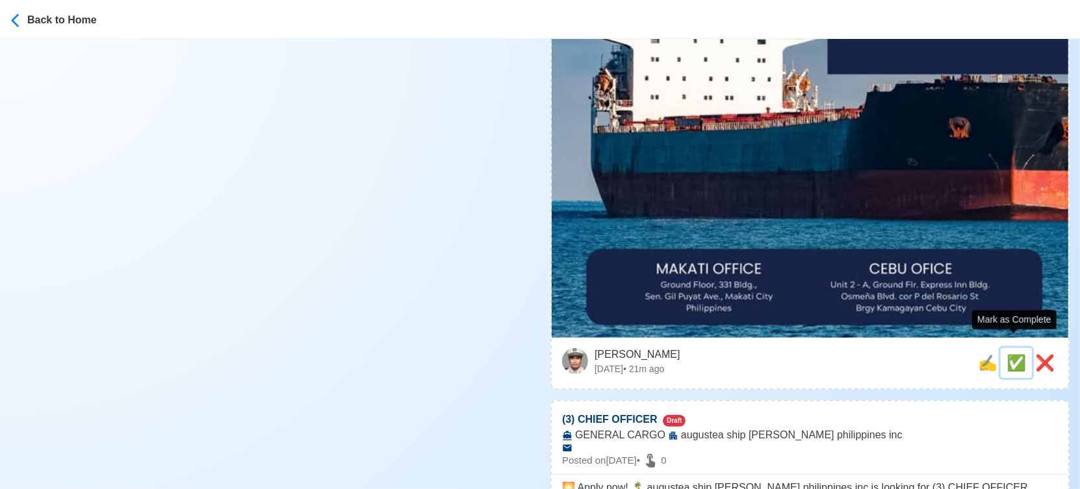
click at [1007, 354] on span "✅" at bounding box center [1016, 363] width 19 height 18
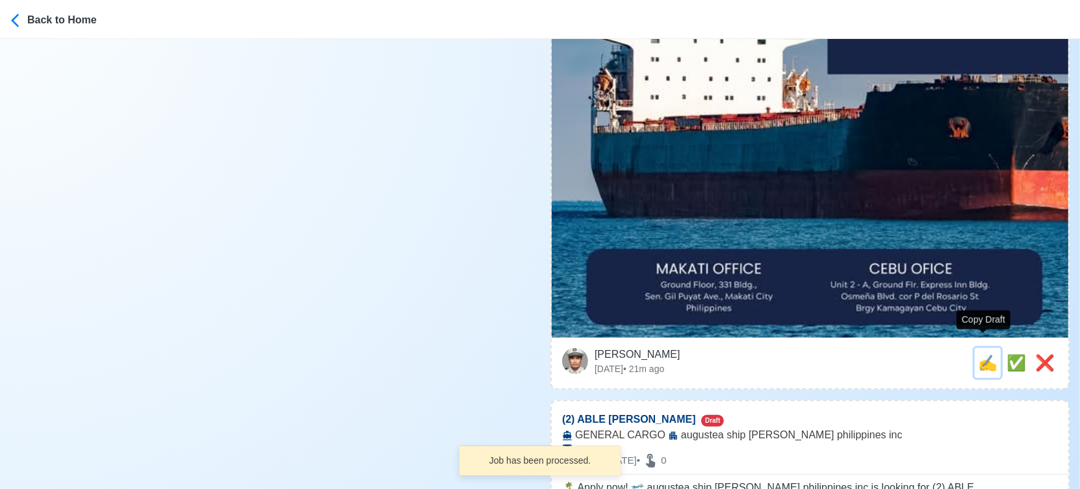
click at [978, 354] on span "✍️" at bounding box center [987, 363] width 19 height 18
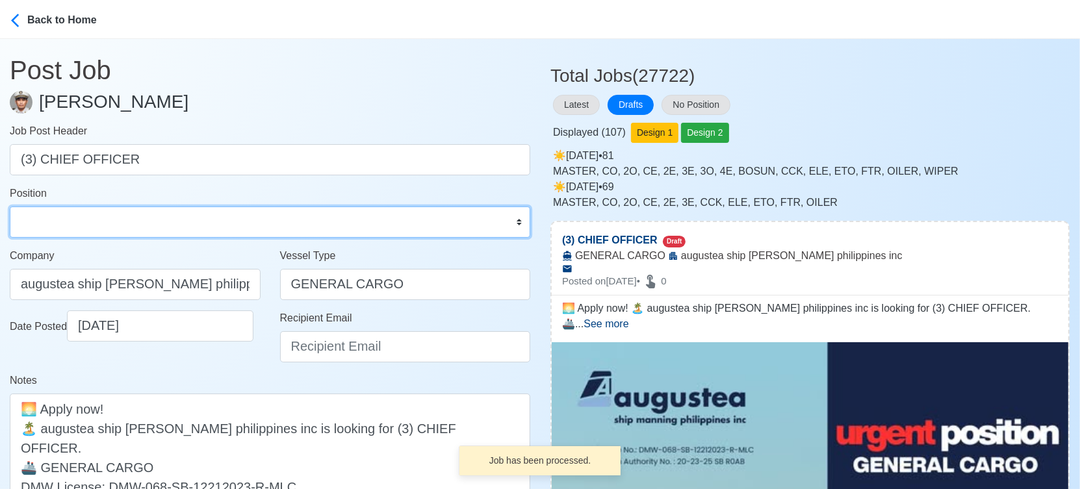
click at [63, 222] on select "Master Chief Officer 2nd Officer 3rd Officer Junior Officer Chief Engineer 2nd …" at bounding box center [270, 222] width 521 height 31
click at [10, 207] on select "Master Chief Officer 2nd Officer 3rd Officer Junior Officer Chief Engineer 2nd …" at bounding box center [270, 222] width 521 height 31
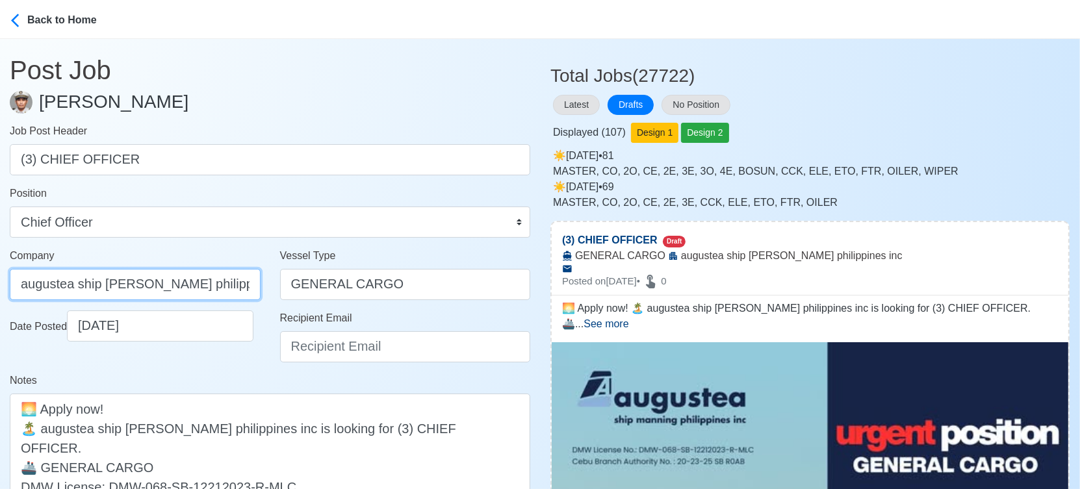
drag, startPoint x: 168, startPoint y: 278, endPoint x: 173, endPoint y: 284, distance: 7.4
click at [168, 278] on input "augustea ship manning philippines inc" at bounding box center [135, 284] width 251 height 31
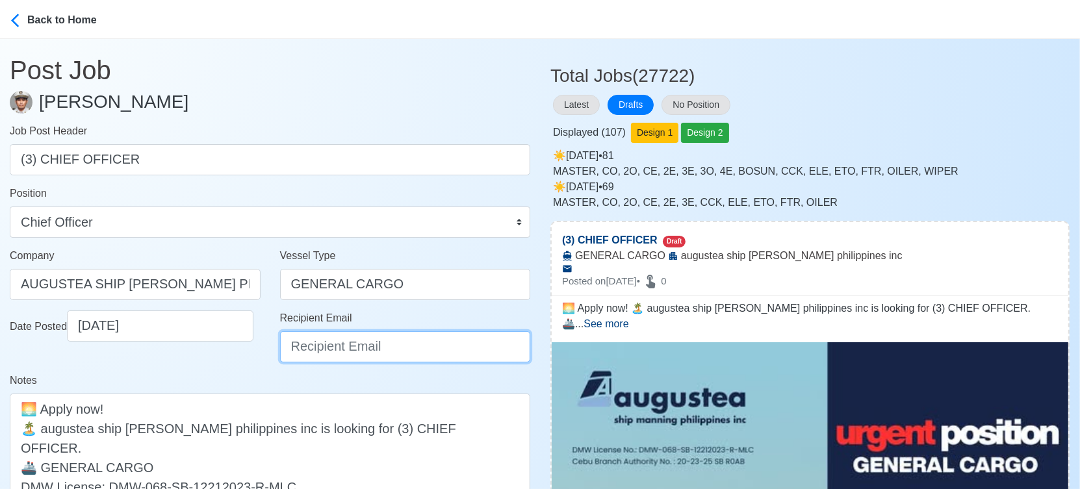
click at [373, 350] on input "Recipient Email" at bounding box center [405, 346] width 251 height 31
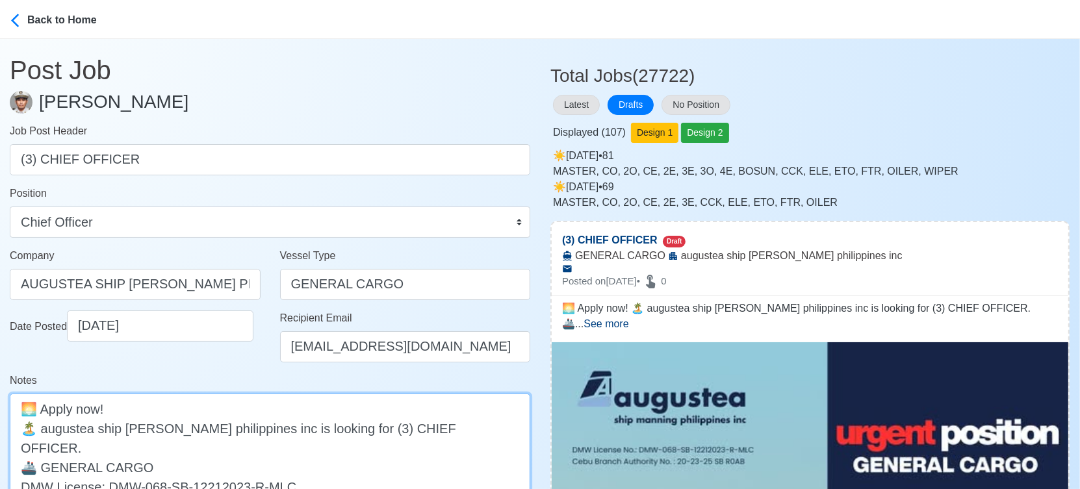
click at [43, 428] on textarea "🌅 Apply now! 🏝️ augustea ship manning philippines inc is looking for (3) CHIEF …" at bounding box center [270, 448] width 521 height 108
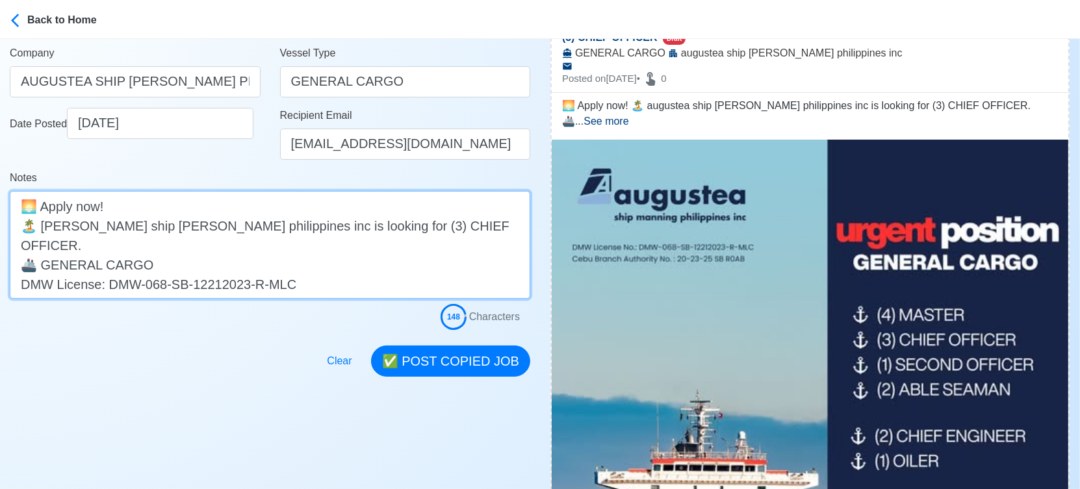
scroll to position [216, 0]
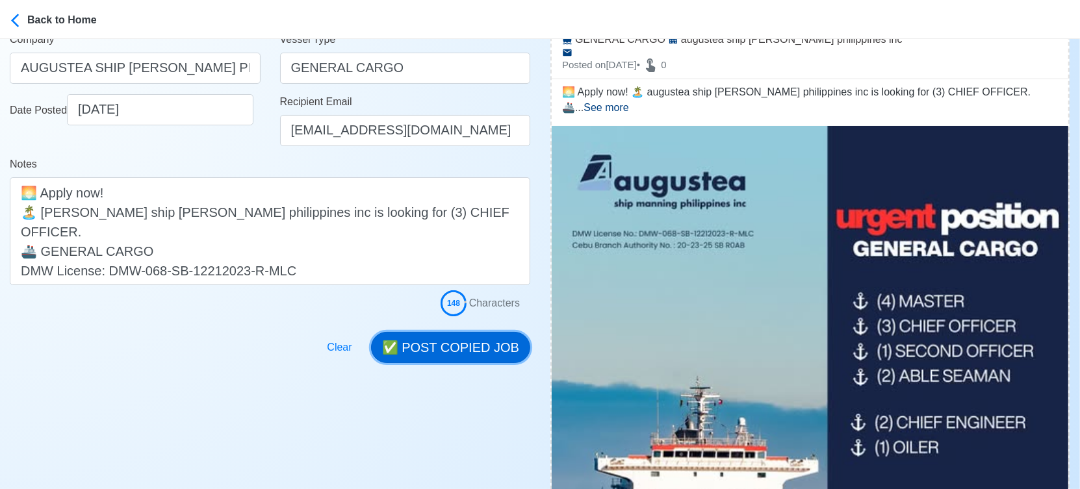
click at [433, 337] on button "✅ POST COPIED JOB" at bounding box center [450, 347] width 159 height 31
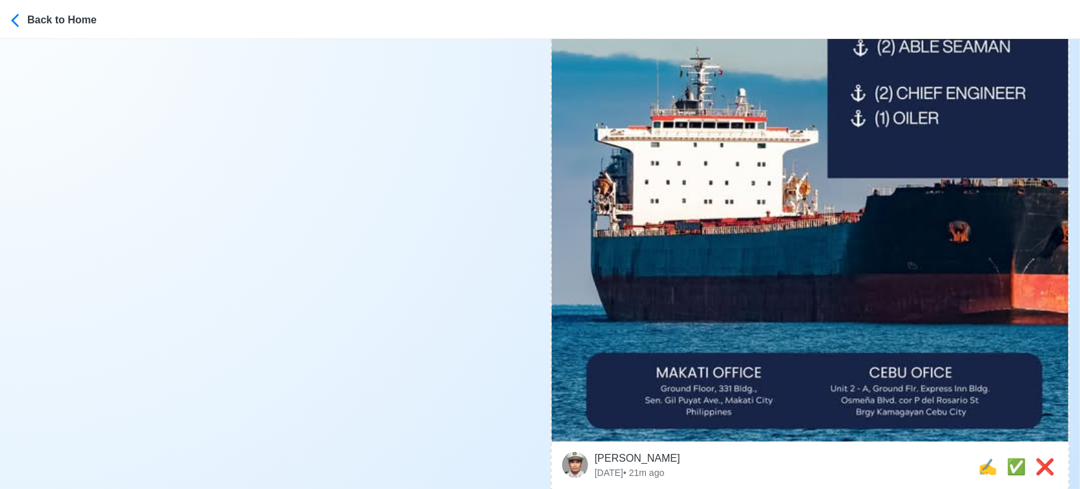
scroll to position [650, 0]
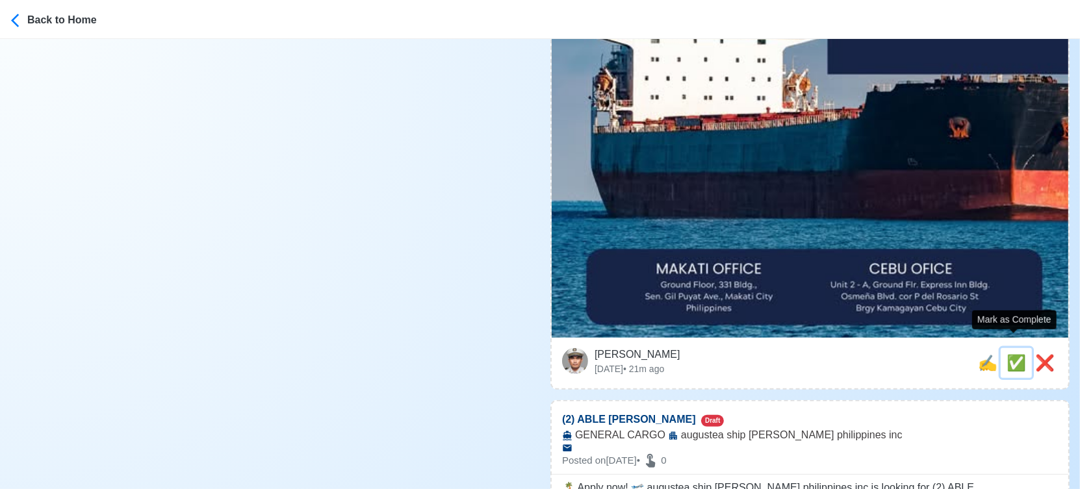
click at [1014, 354] on span "✅" at bounding box center [1016, 363] width 19 height 18
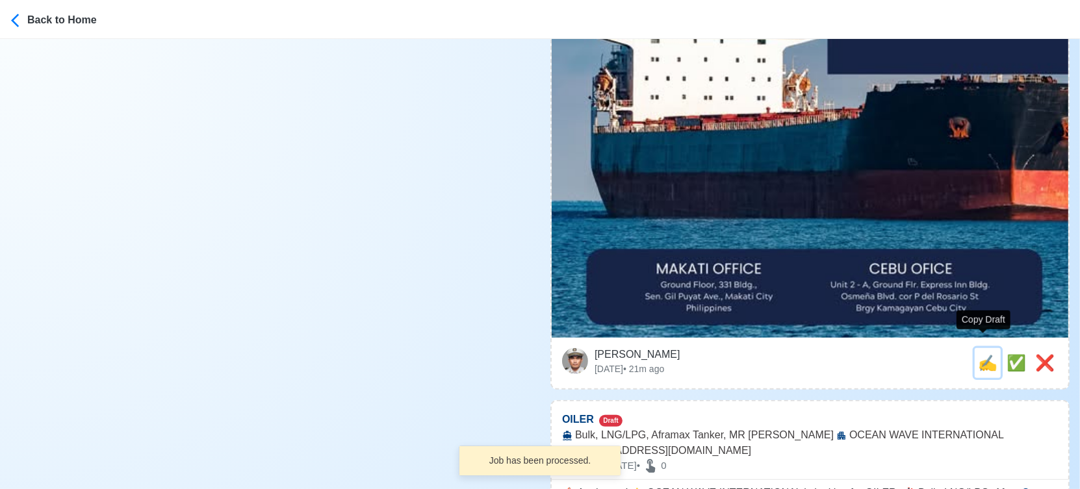
click at [982, 356] on span "✍️" at bounding box center [987, 363] width 19 height 18
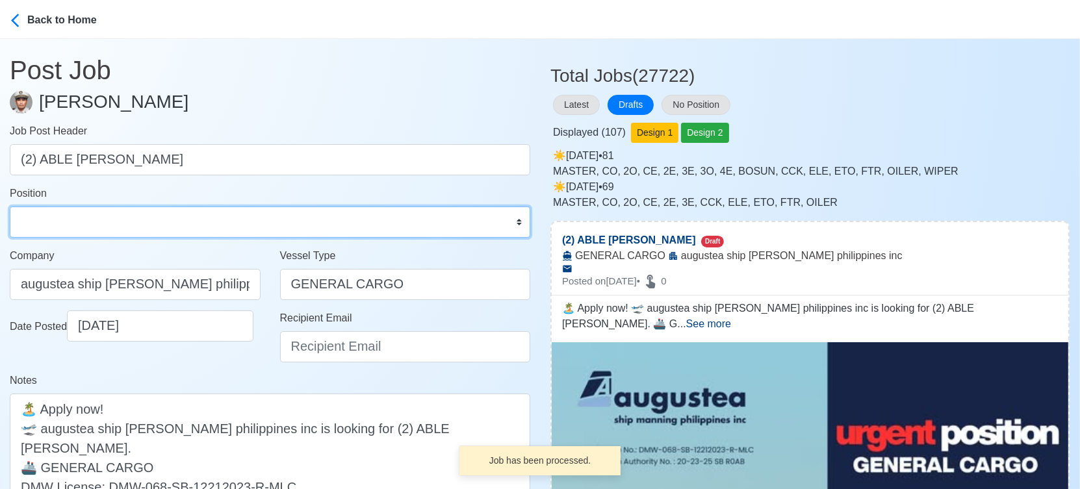
drag, startPoint x: 128, startPoint y: 224, endPoint x: 134, endPoint y: 218, distance: 8.7
click at [128, 224] on select "Master Chief Officer 2nd Officer 3rd Officer Junior Officer Chief Engineer 2nd …" at bounding box center [270, 222] width 521 height 31
click at [10, 207] on select "Master Chief Officer 2nd Officer 3rd Officer Junior Officer Chief Engineer 2nd …" at bounding box center [270, 222] width 521 height 31
click at [170, 223] on select "Master Chief Officer 2nd Officer 3rd Officer Junior Officer Chief Engineer 2nd …" at bounding box center [270, 222] width 521 height 31
click at [10, 207] on select "Master Chief Officer 2nd Officer 3rd Officer Junior Officer Chief Engineer 2nd …" at bounding box center [270, 222] width 521 height 31
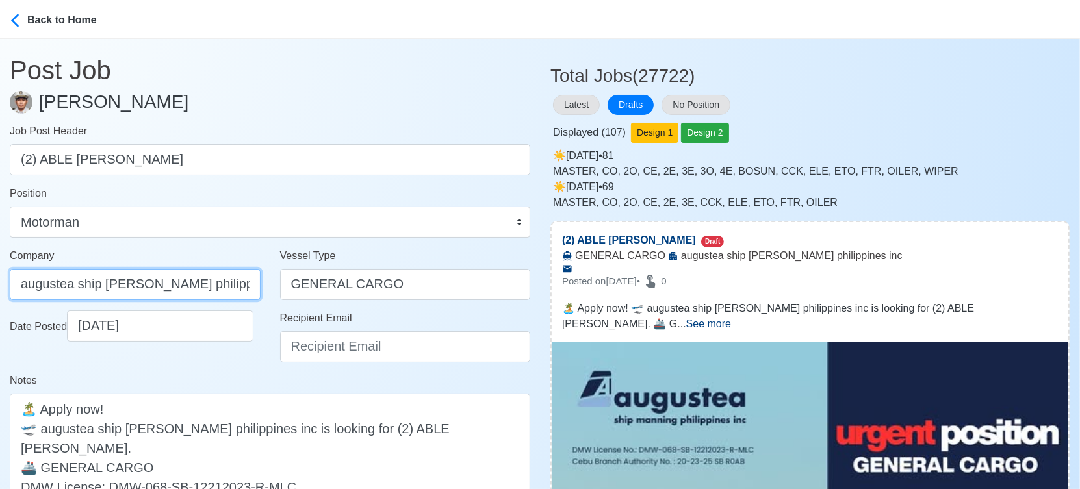
click at [209, 285] on input "augustea ship manning philippines inc" at bounding box center [135, 284] width 251 height 31
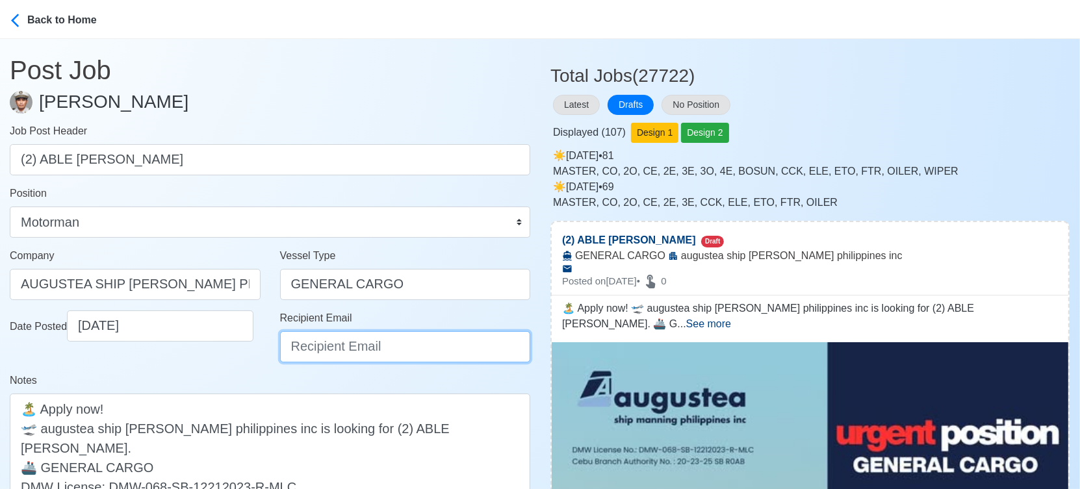
click at [354, 359] on input "Recipient Email" at bounding box center [405, 346] width 251 height 31
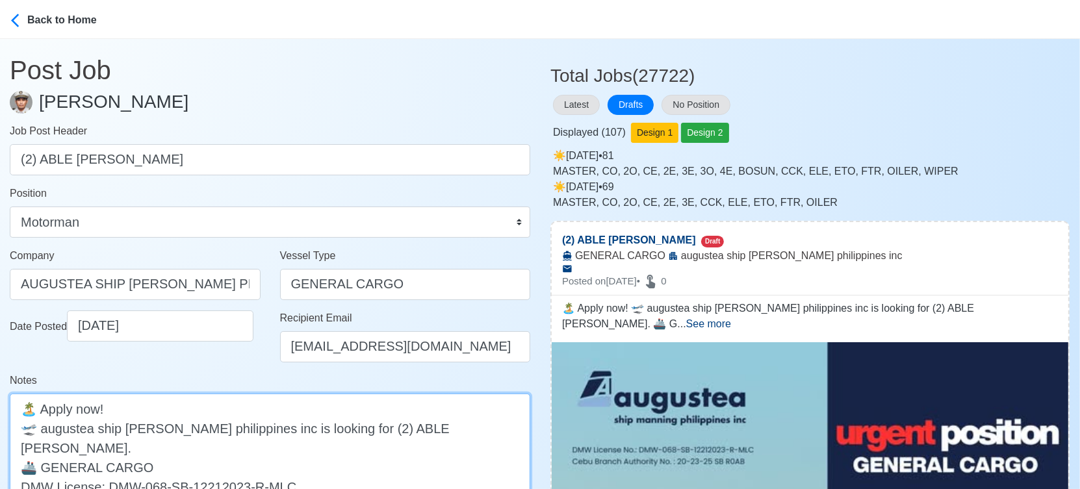
drag, startPoint x: 49, startPoint y: 428, endPoint x: 41, endPoint y: 430, distance: 7.9
click at [41, 430] on textarea "🏝️ Apply now! 🛫 augustea ship manning philippines inc is looking for (2) ABLE S…" at bounding box center [270, 448] width 521 height 108
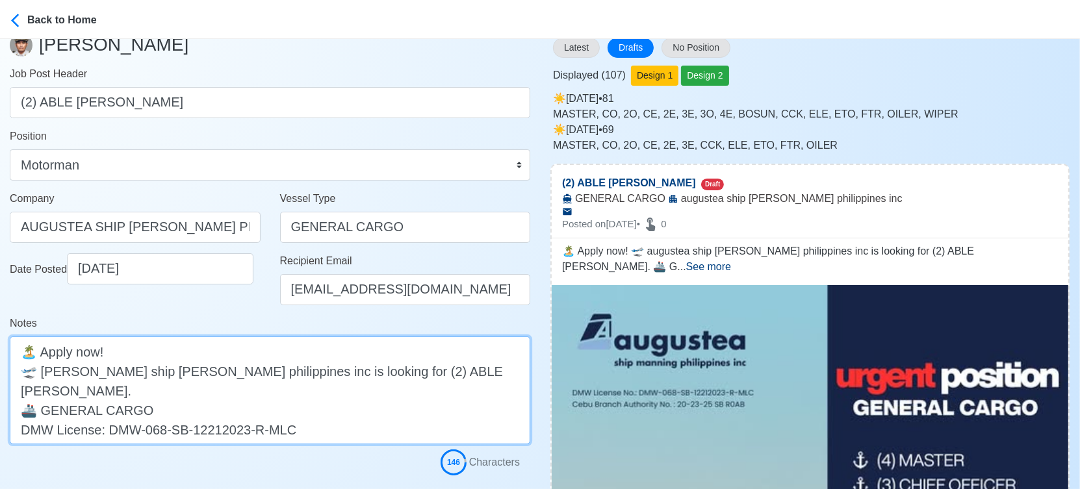
scroll to position [144, 0]
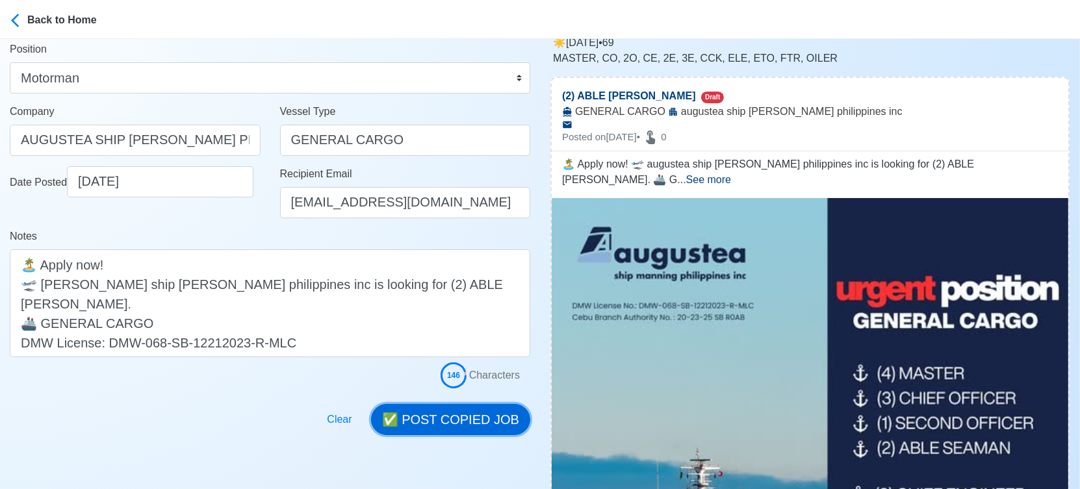
click at [447, 417] on button "✅ POST COPIED JOB" at bounding box center [450, 419] width 159 height 31
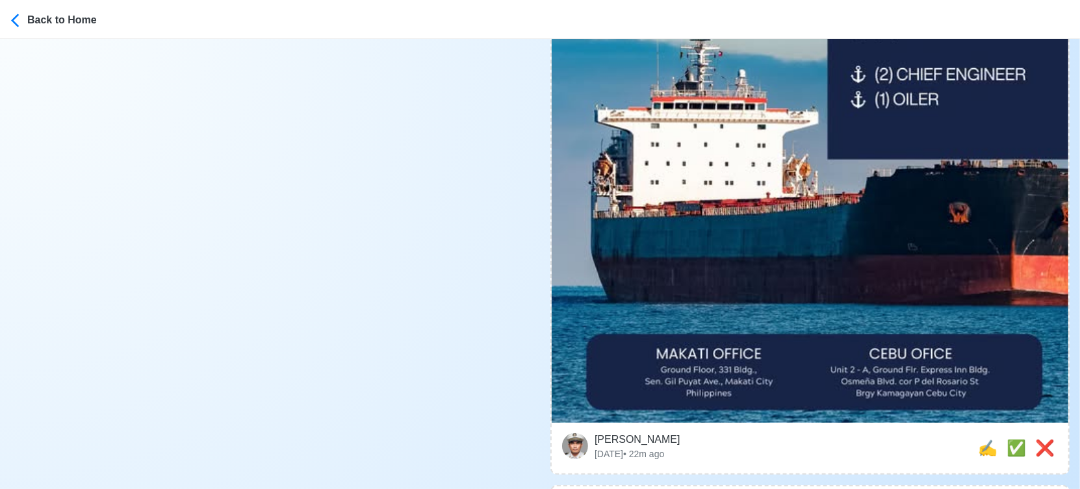
scroll to position [577, 0]
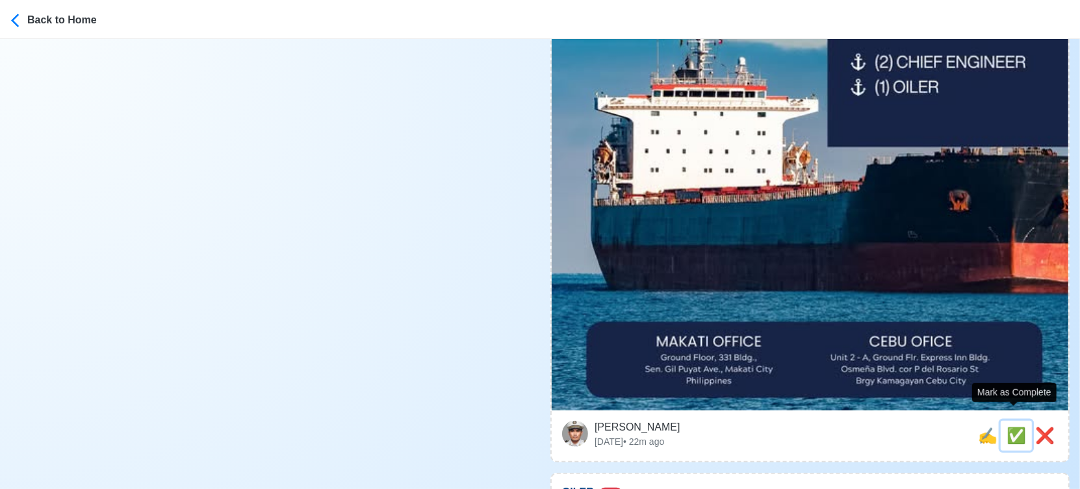
click at [1014, 427] on span "✅" at bounding box center [1016, 436] width 19 height 18
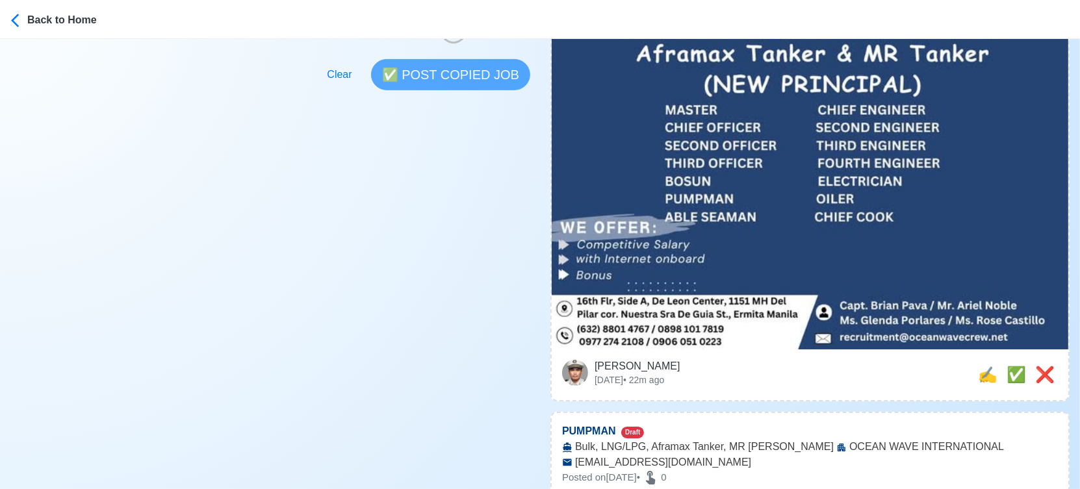
scroll to position [505, 0]
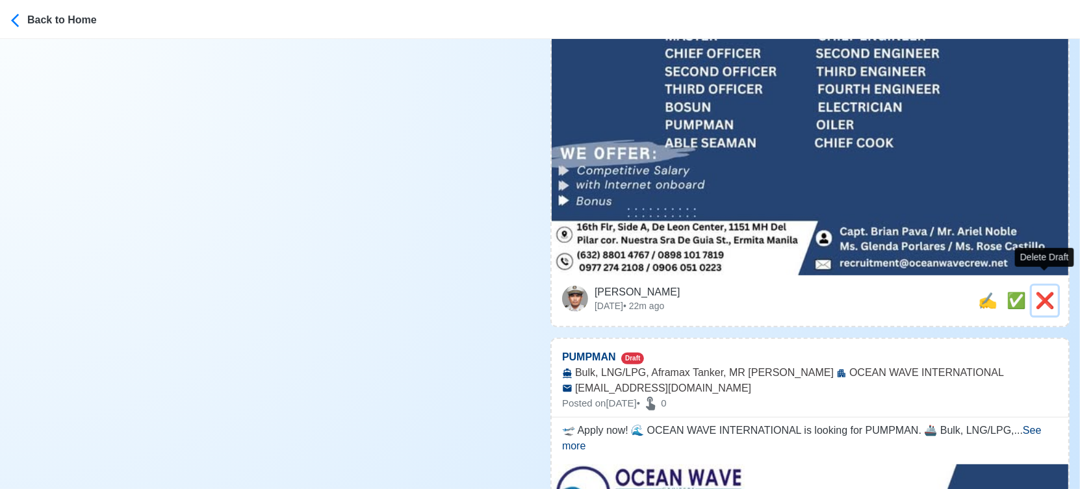
click at [1052, 292] on span "❌" at bounding box center [1044, 301] width 19 height 18
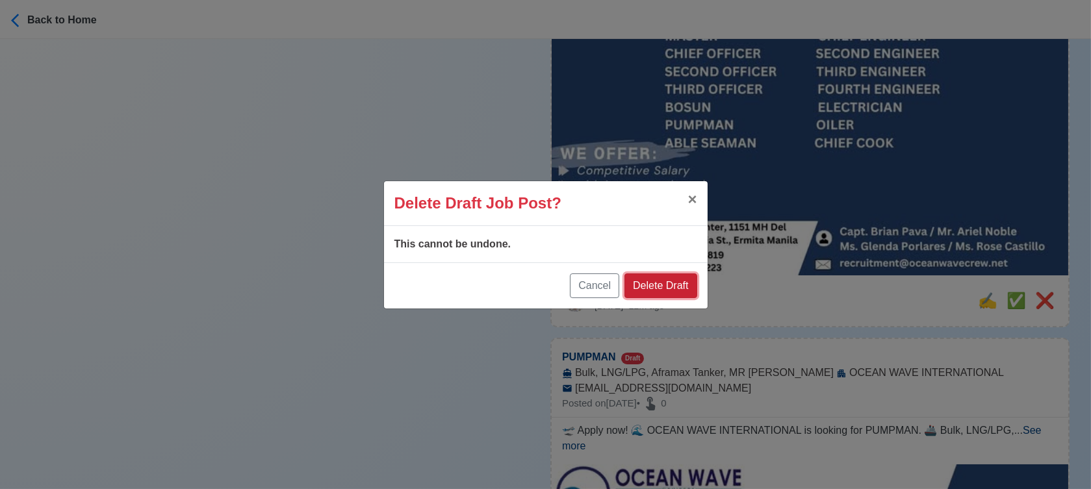
click at [675, 285] on button "Delete Draft" at bounding box center [661, 286] width 72 height 25
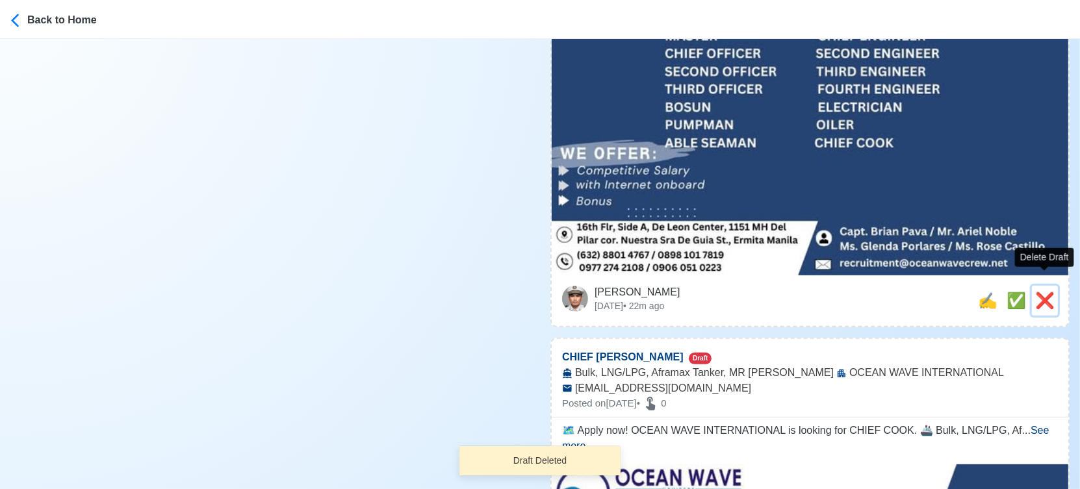
click at [1046, 292] on span "❌" at bounding box center [1044, 301] width 19 height 18
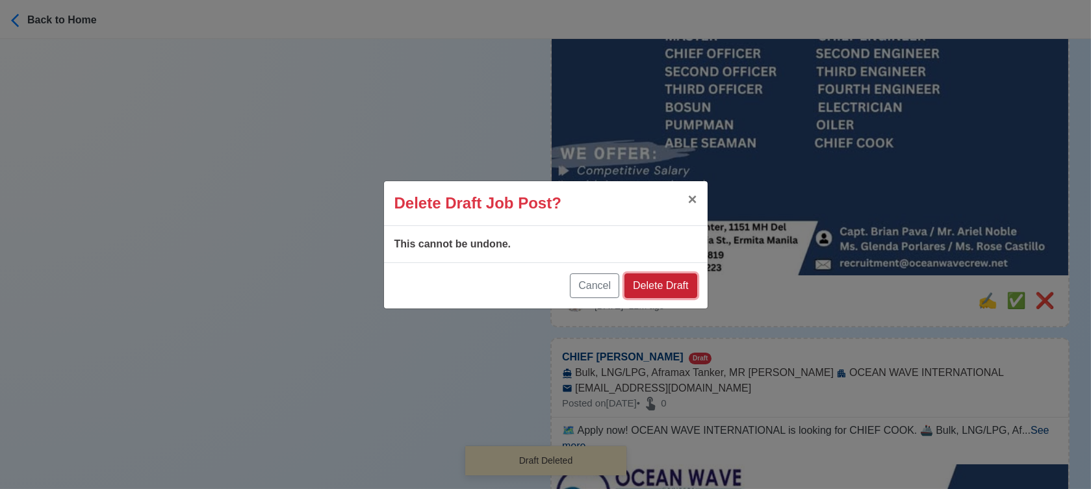
drag, startPoint x: 656, startPoint y: 286, endPoint x: 671, endPoint y: 285, distance: 15.0
click at [656, 286] on button "Delete Draft" at bounding box center [661, 286] width 72 height 25
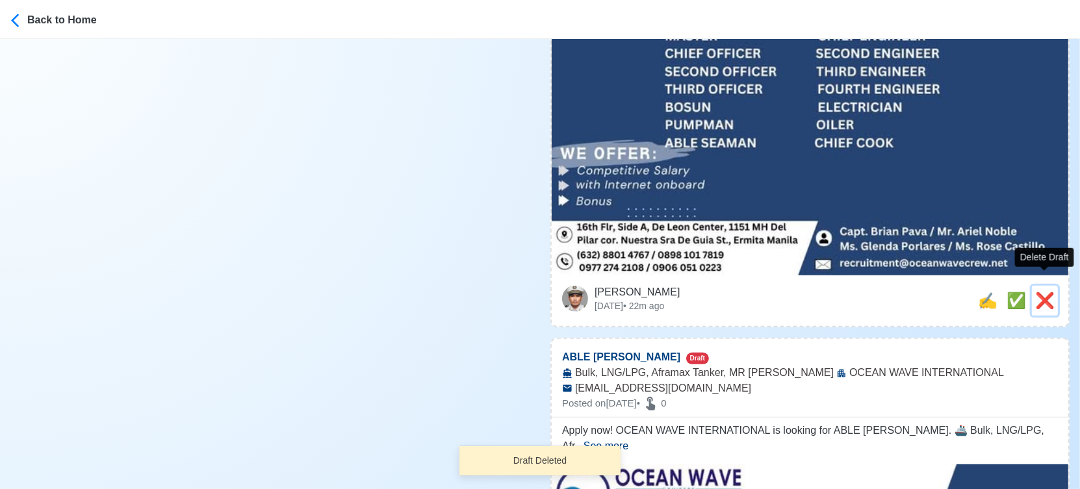
click at [1041, 292] on span "❌" at bounding box center [1044, 301] width 19 height 18
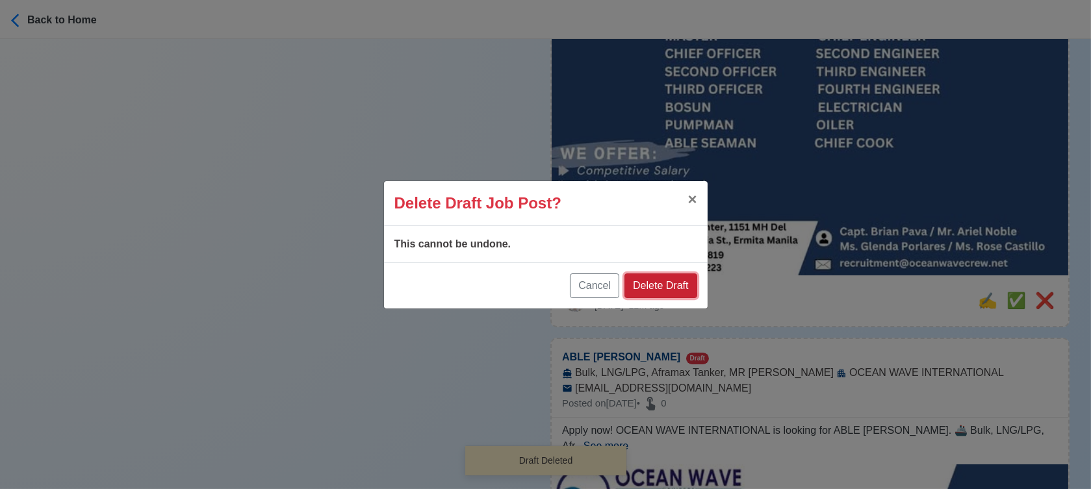
click at [669, 286] on button "Delete Draft" at bounding box center [661, 286] width 72 height 25
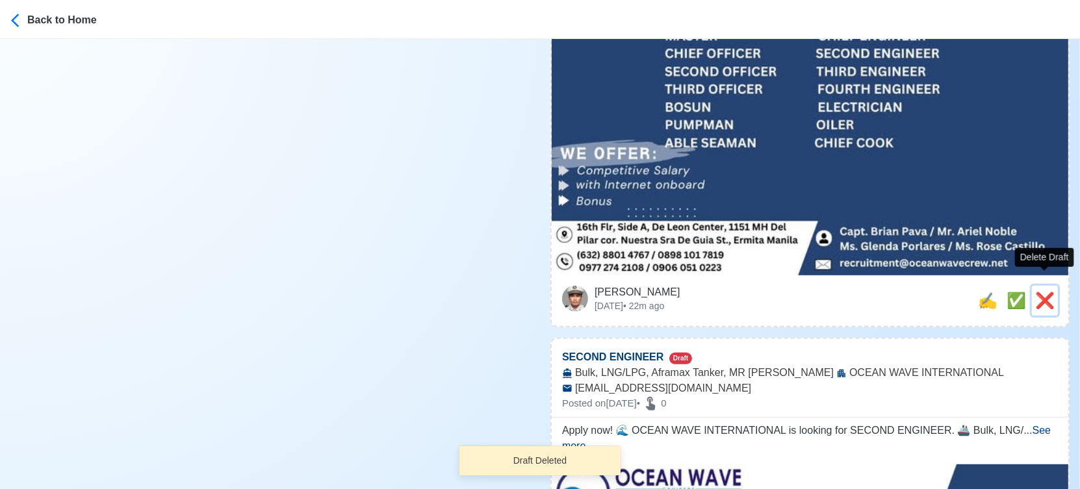
click at [1042, 292] on span "❌" at bounding box center [1044, 301] width 19 height 18
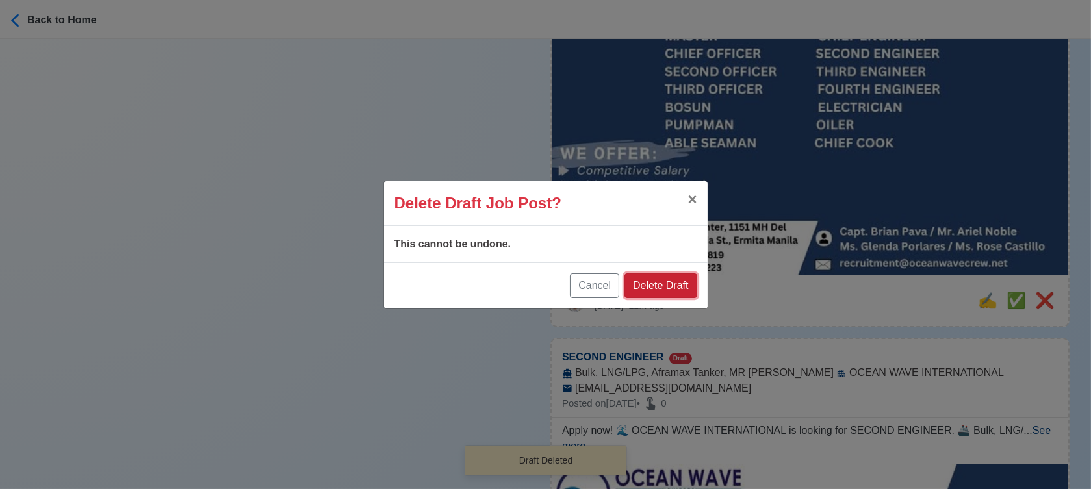
click at [653, 285] on button "Delete Draft" at bounding box center [661, 286] width 72 height 25
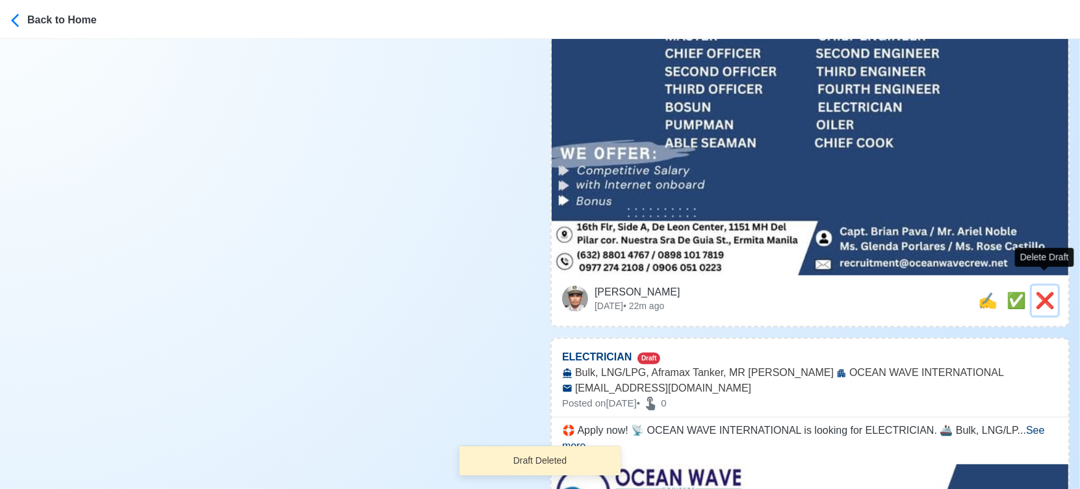
click at [1043, 292] on span "❌" at bounding box center [1044, 301] width 19 height 18
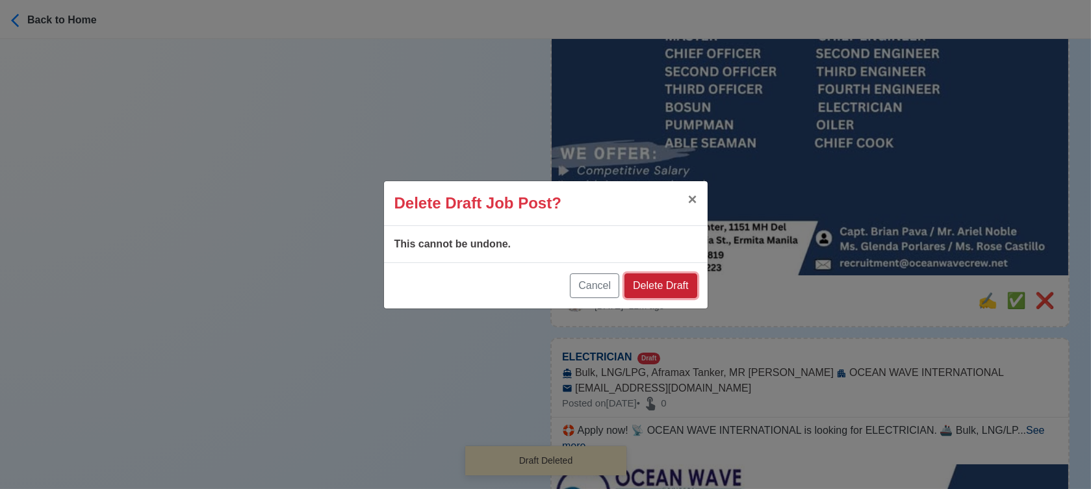
click at [669, 278] on button "Delete Draft" at bounding box center [661, 286] width 72 height 25
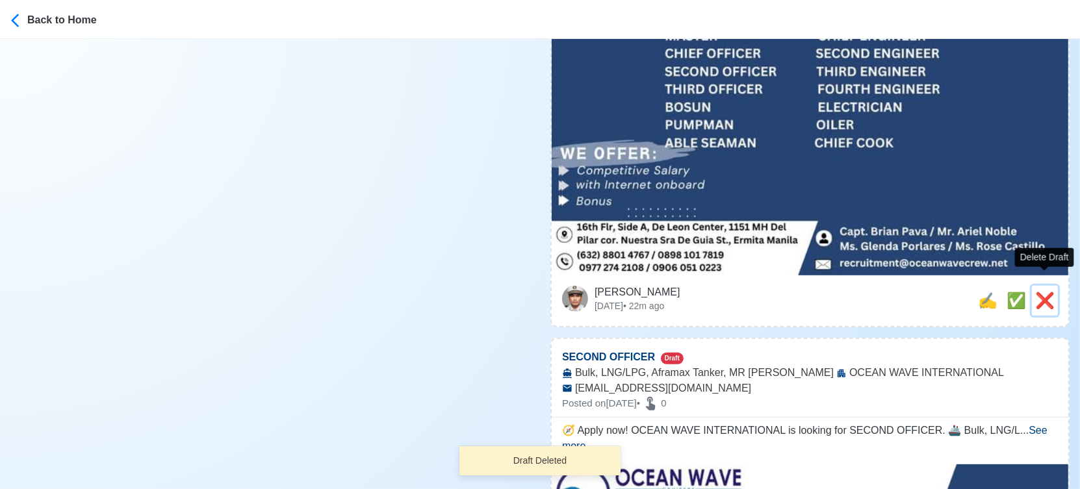
click at [1046, 292] on span "❌" at bounding box center [1044, 301] width 19 height 18
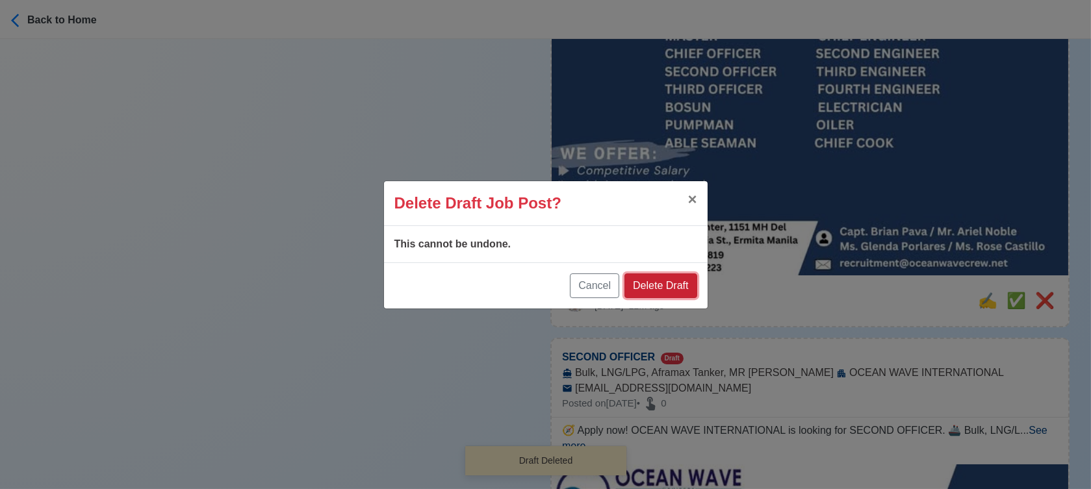
click at [675, 282] on button "Delete Draft" at bounding box center [661, 286] width 72 height 25
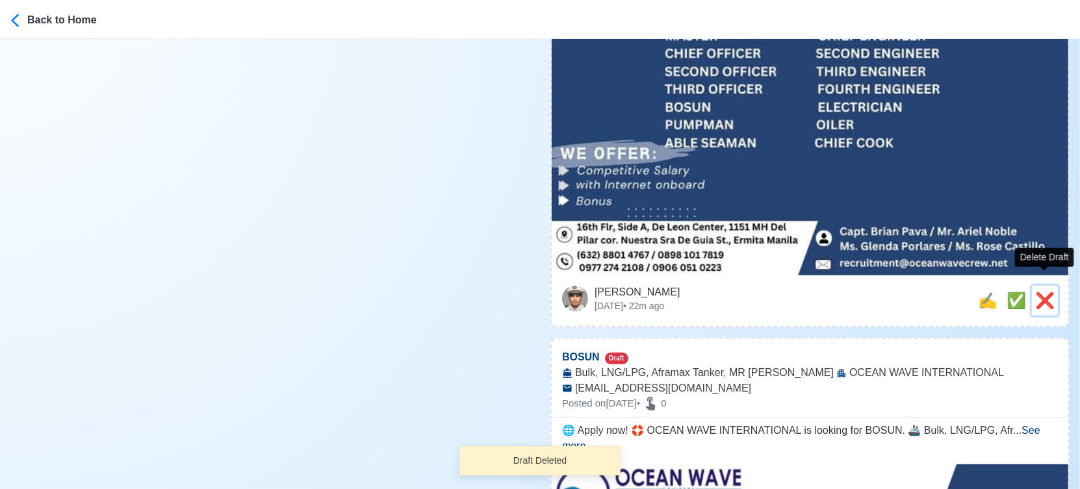
click at [1045, 292] on span "❌" at bounding box center [1044, 301] width 19 height 18
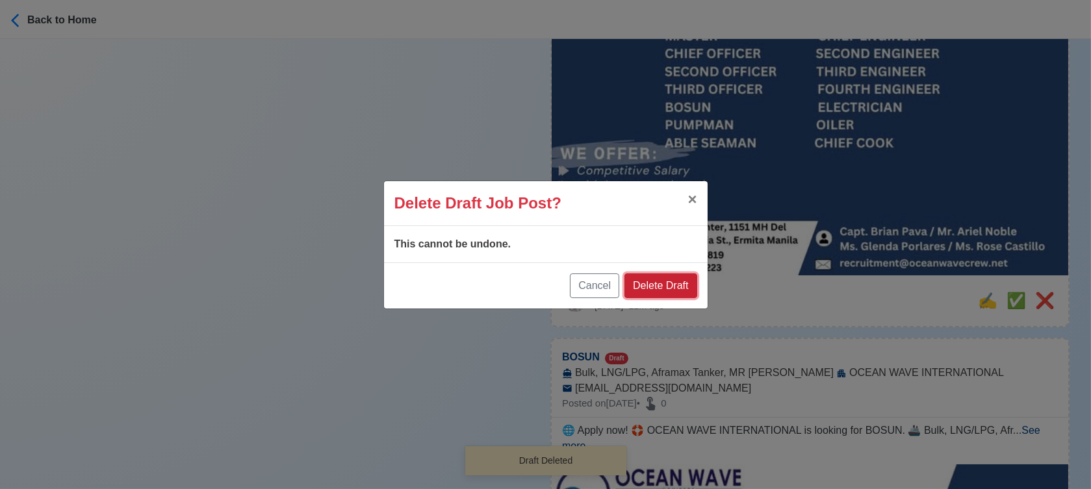
drag, startPoint x: 665, startPoint y: 283, endPoint x: 730, endPoint y: 279, distance: 65.1
click at [666, 282] on button "Delete Draft" at bounding box center [661, 286] width 72 height 25
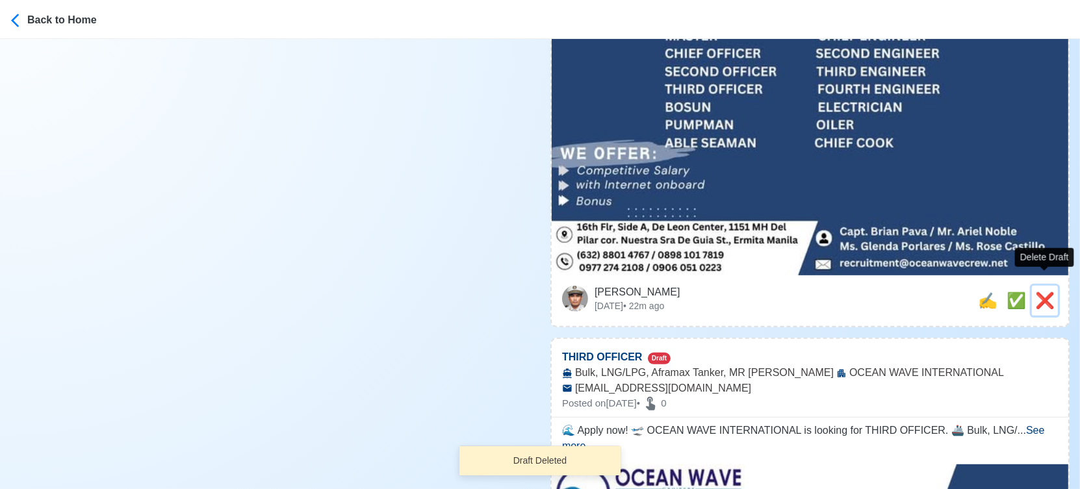
click at [1048, 292] on span "❌" at bounding box center [1044, 301] width 19 height 18
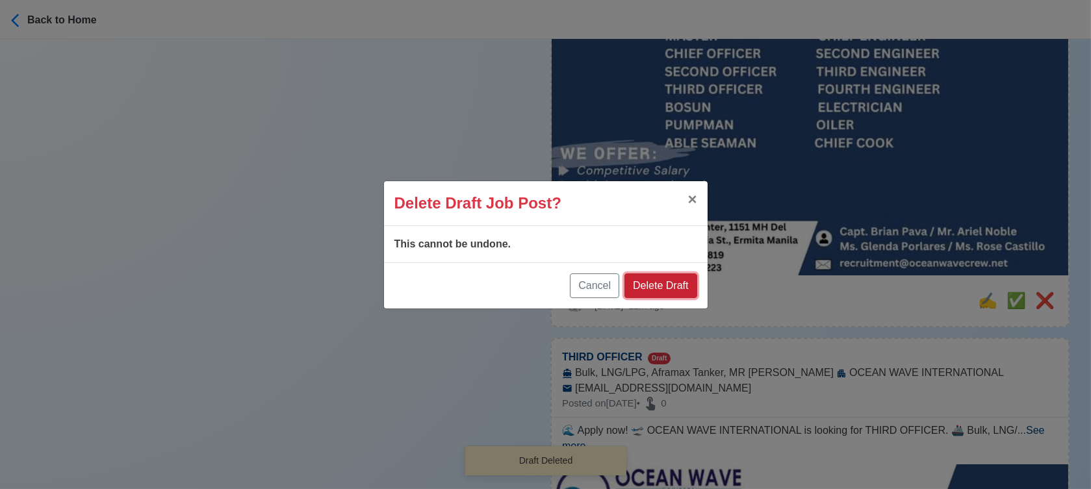
click at [665, 289] on button "Delete Draft" at bounding box center [661, 286] width 72 height 25
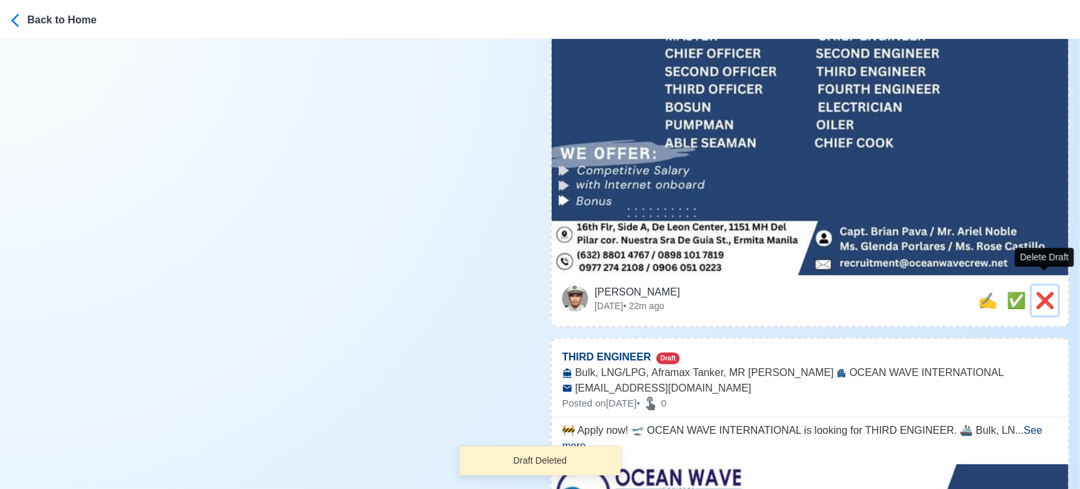
click at [1046, 292] on span "❌" at bounding box center [1044, 301] width 19 height 18
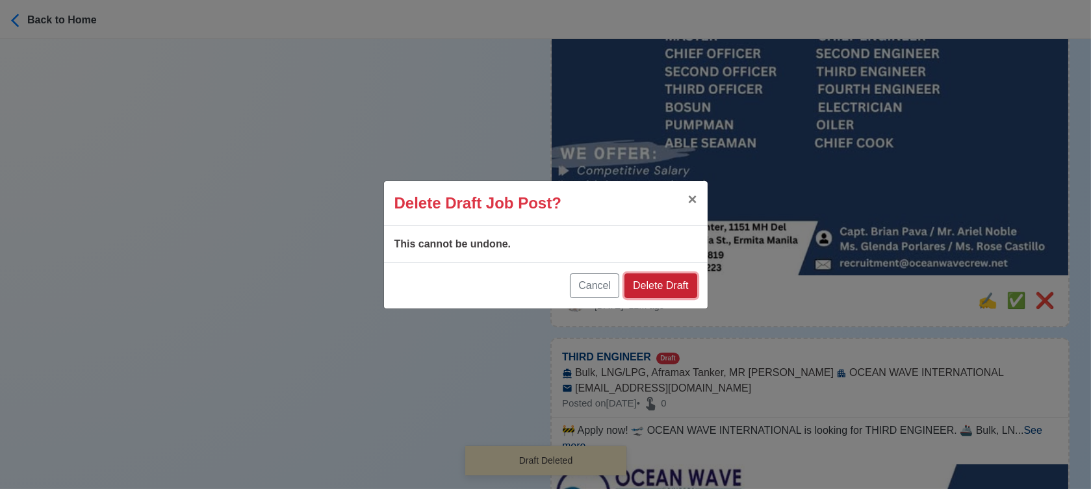
click at [669, 283] on button "Delete Draft" at bounding box center [661, 286] width 72 height 25
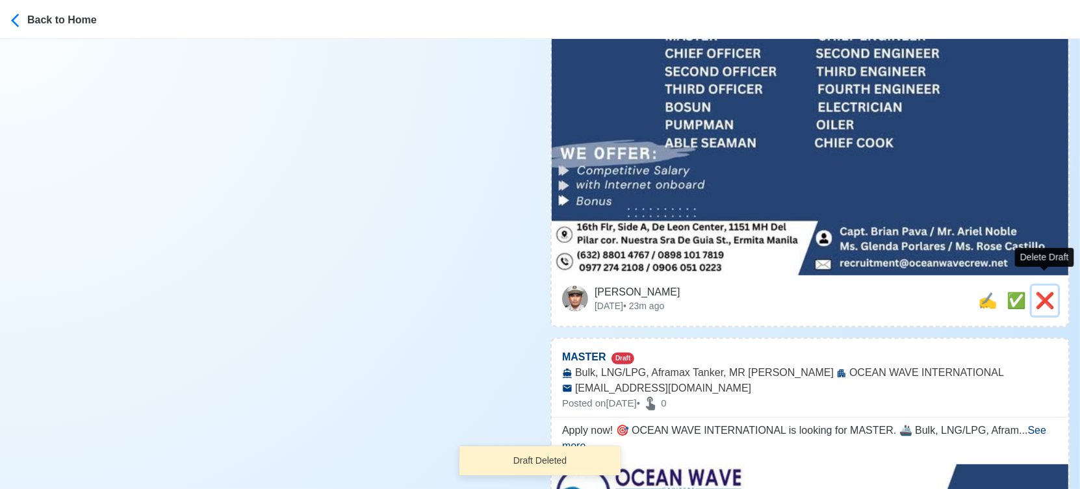
click at [1041, 292] on span "❌" at bounding box center [1044, 301] width 19 height 18
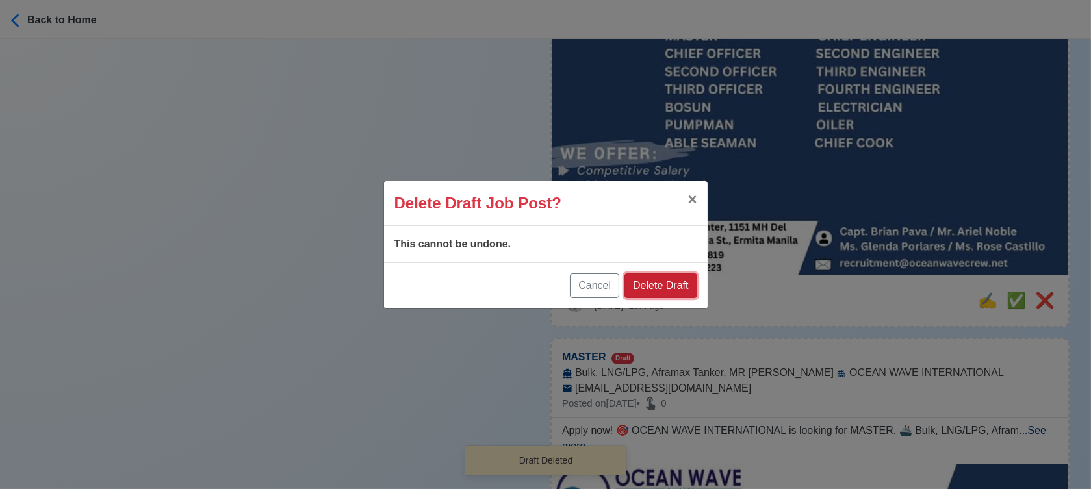
drag, startPoint x: 654, startPoint y: 278, endPoint x: 707, endPoint y: 278, distance: 53.3
click at [657, 278] on button "Delete Draft" at bounding box center [661, 286] width 72 height 25
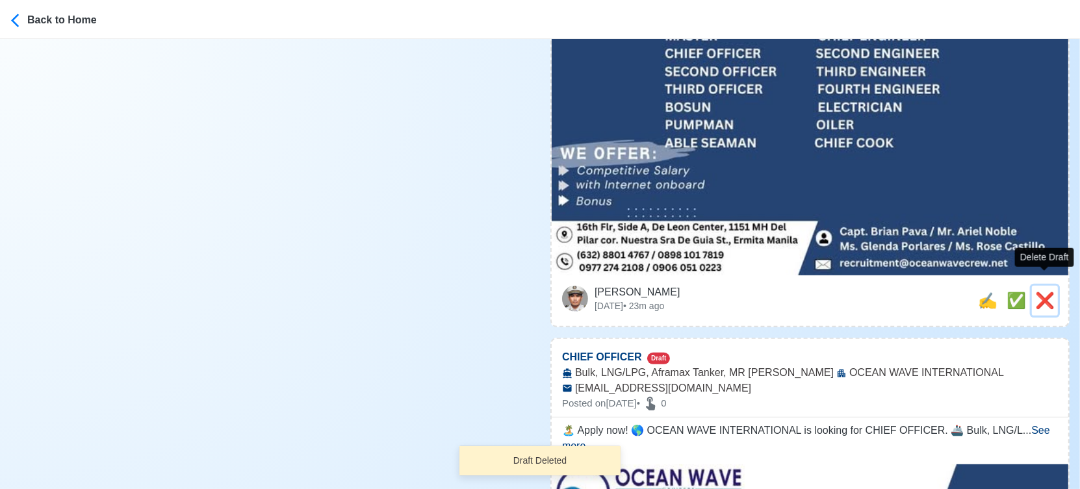
click at [1039, 292] on span "❌" at bounding box center [1044, 301] width 19 height 18
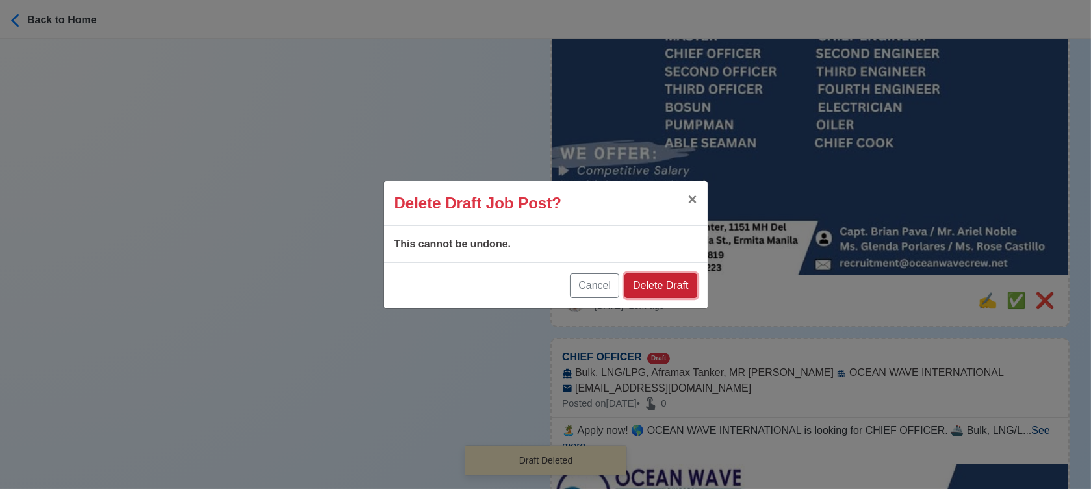
drag, startPoint x: 671, startPoint y: 285, endPoint x: 716, endPoint y: 284, distance: 45.5
click at [671, 285] on button "Delete Draft" at bounding box center [661, 286] width 72 height 25
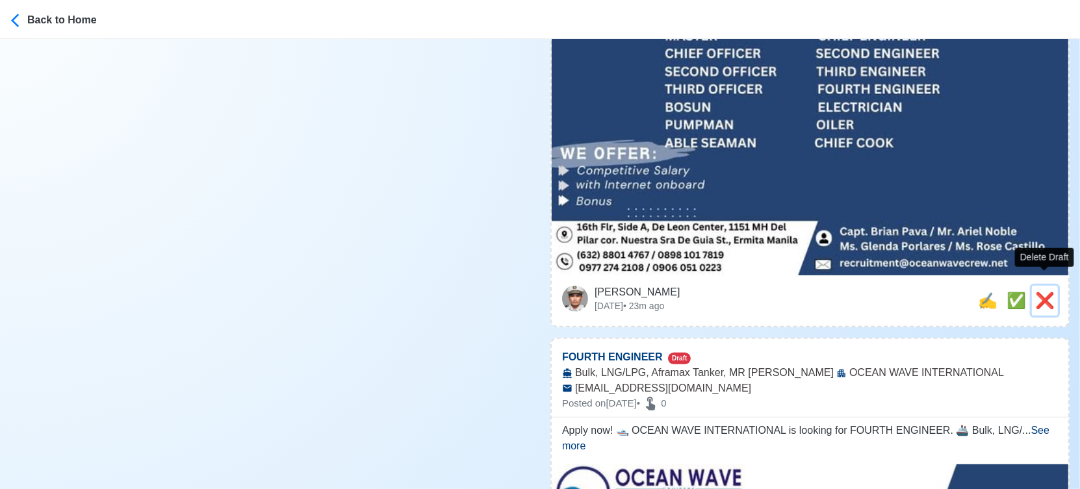
click at [1045, 292] on span "❌" at bounding box center [1044, 301] width 19 height 18
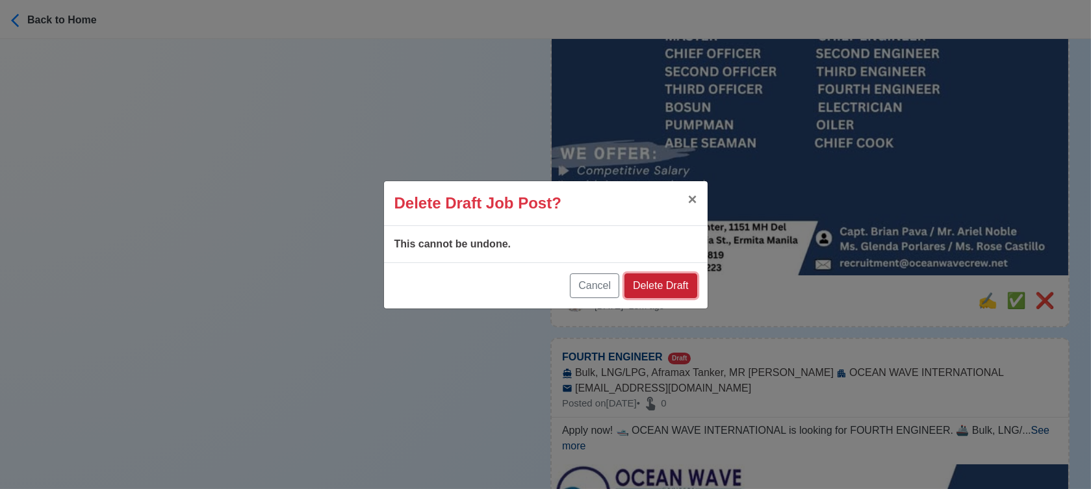
click at [688, 285] on button "Delete Draft" at bounding box center [661, 286] width 72 height 25
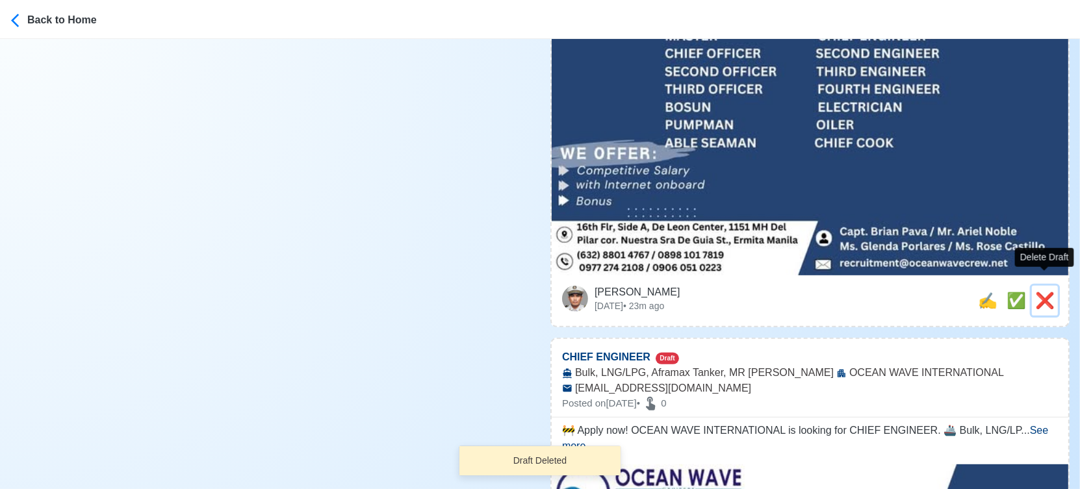
click at [1044, 292] on span "❌" at bounding box center [1044, 301] width 19 height 18
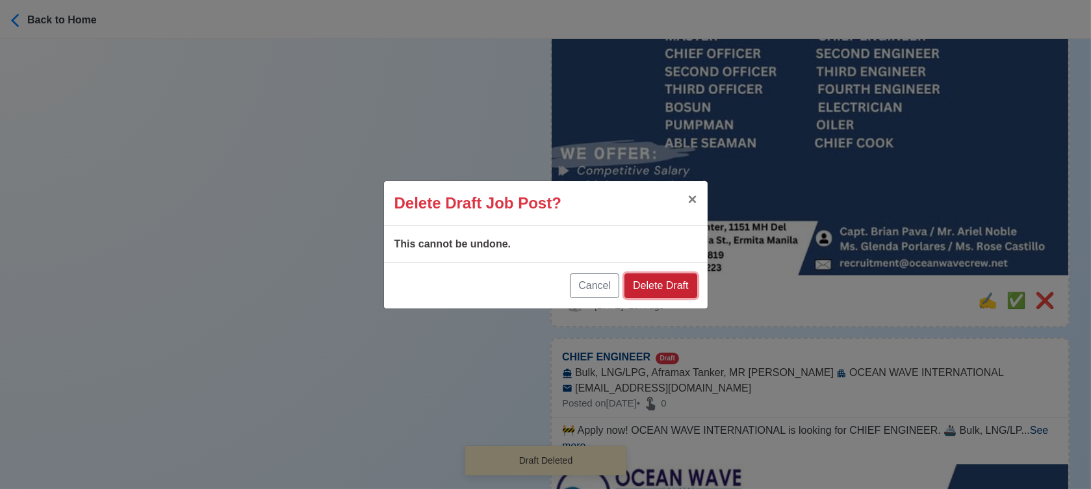
click at [665, 276] on button "Delete Draft" at bounding box center [661, 286] width 72 height 25
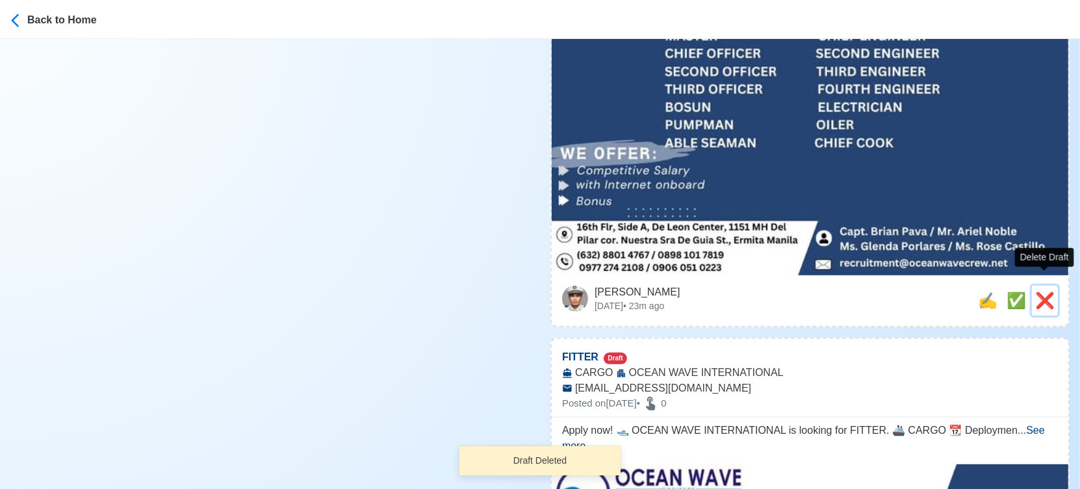
click at [1039, 292] on span "❌" at bounding box center [1044, 301] width 19 height 18
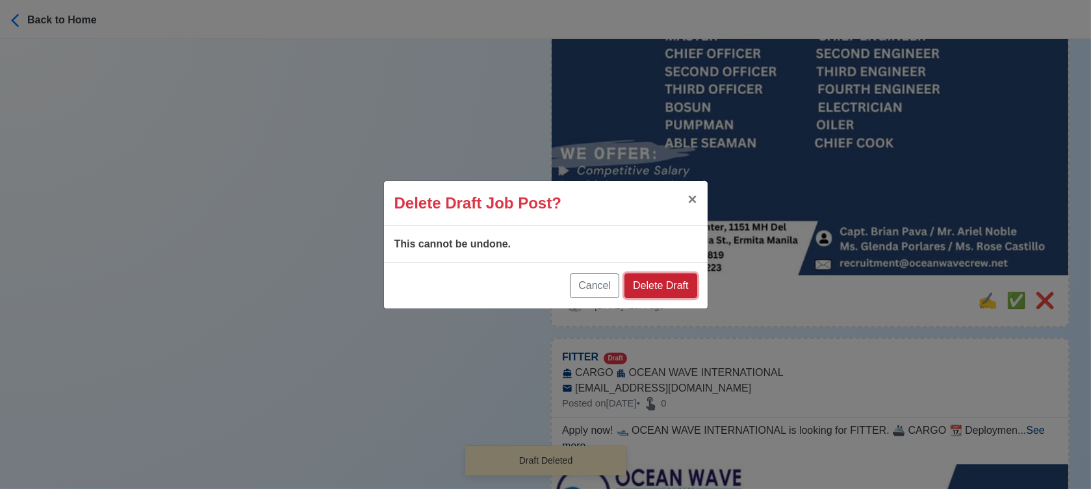
click at [682, 285] on button "Delete Draft" at bounding box center [661, 286] width 72 height 25
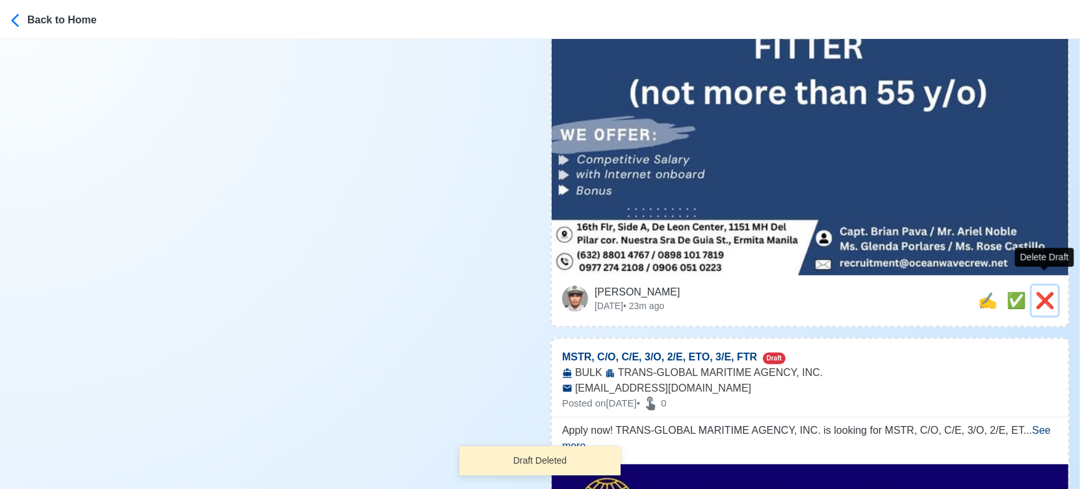
click at [1050, 292] on span "❌" at bounding box center [1044, 301] width 19 height 18
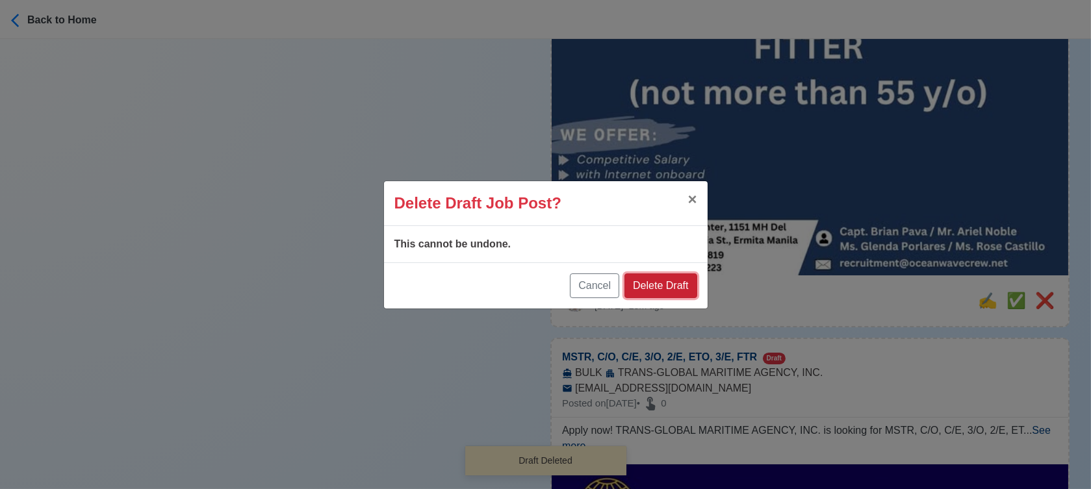
click at [690, 283] on button "Delete Draft" at bounding box center [661, 286] width 72 height 25
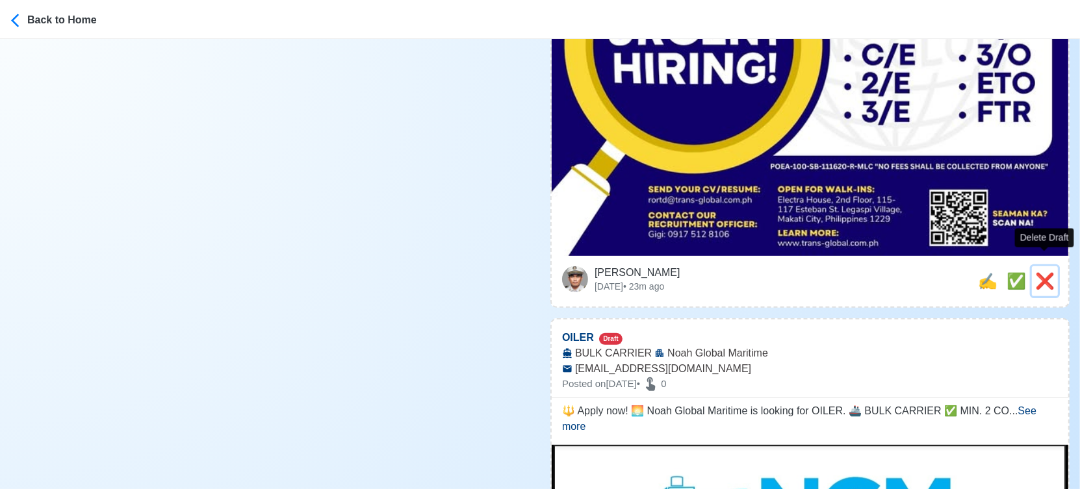
click at [1049, 272] on span "❌" at bounding box center [1044, 281] width 19 height 18
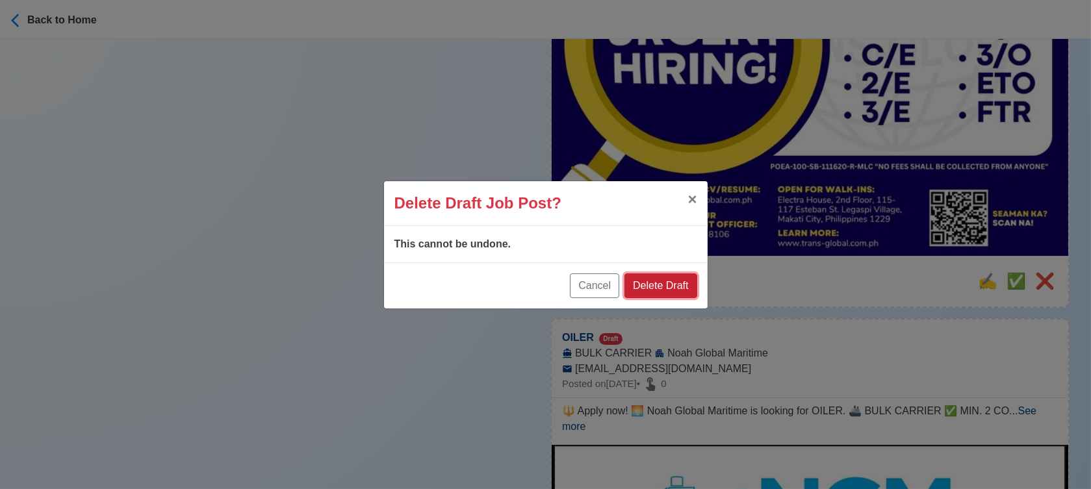
click at [668, 283] on button "Delete Draft" at bounding box center [661, 286] width 72 height 25
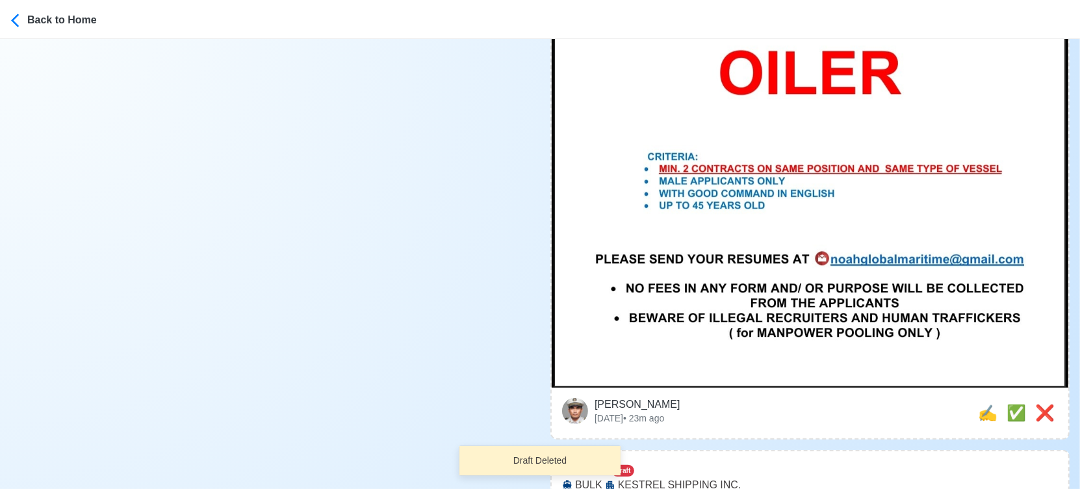
scroll to position [722, 0]
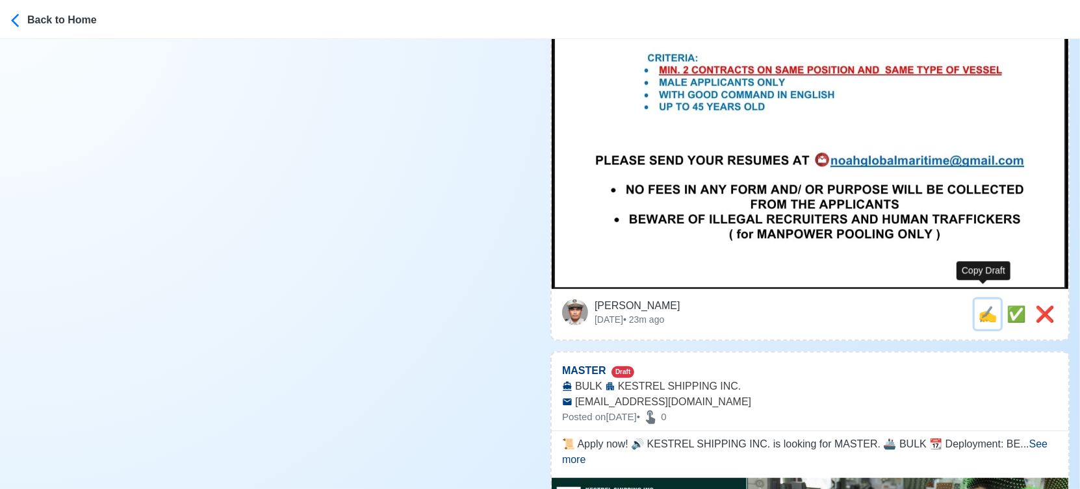
click at [986, 305] on span "✍️" at bounding box center [987, 314] width 19 height 18
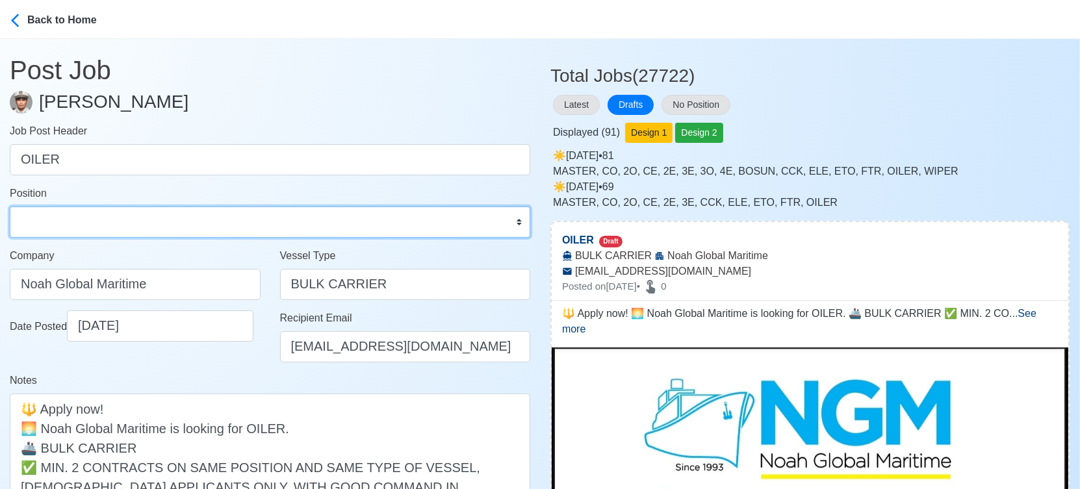
drag, startPoint x: 63, startPoint y: 213, endPoint x: 66, endPoint y: 206, distance: 7.6
click at [64, 213] on select "Master Chief Officer 2nd Officer 3rd Officer Junior Officer Chief Engineer 2nd …" at bounding box center [270, 222] width 521 height 31
click at [10, 207] on select "Master Chief Officer 2nd Officer 3rd Officer Junior Officer Chief Engineer 2nd …" at bounding box center [270, 222] width 521 height 31
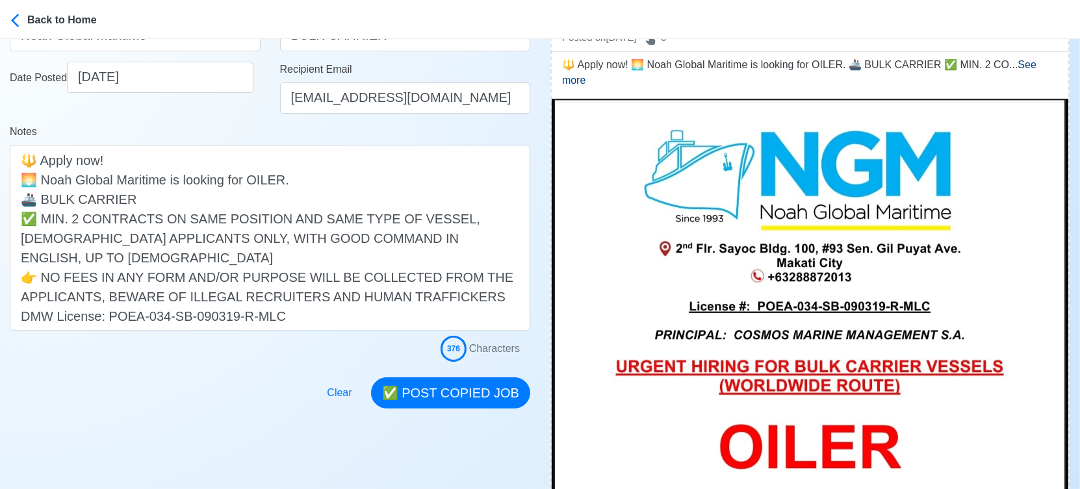
scroll to position [361, 0]
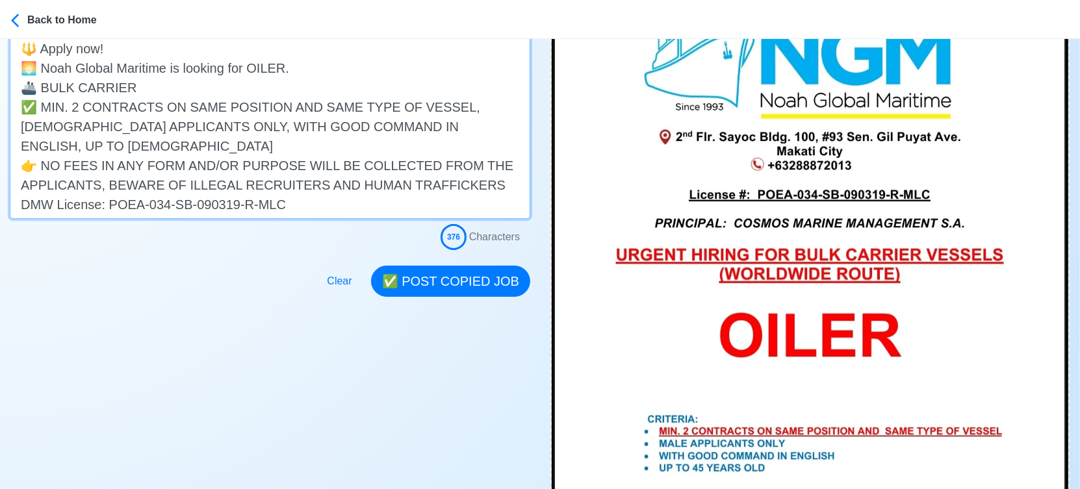
click at [226, 84] on textarea "🔱 Apply now! 🌅 Noah Global Maritime is looking for OILER. 🚢 BULK CARRIER ✅ MIN.…" at bounding box center [270, 126] width 521 height 186
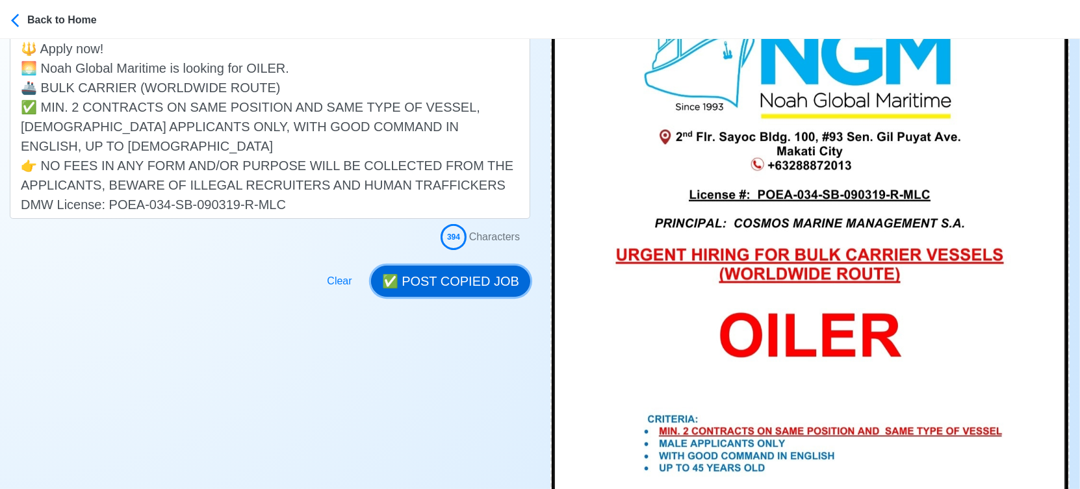
click at [487, 285] on button "✅ POST COPIED JOB" at bounding box center [450, 281] width 159 height 31
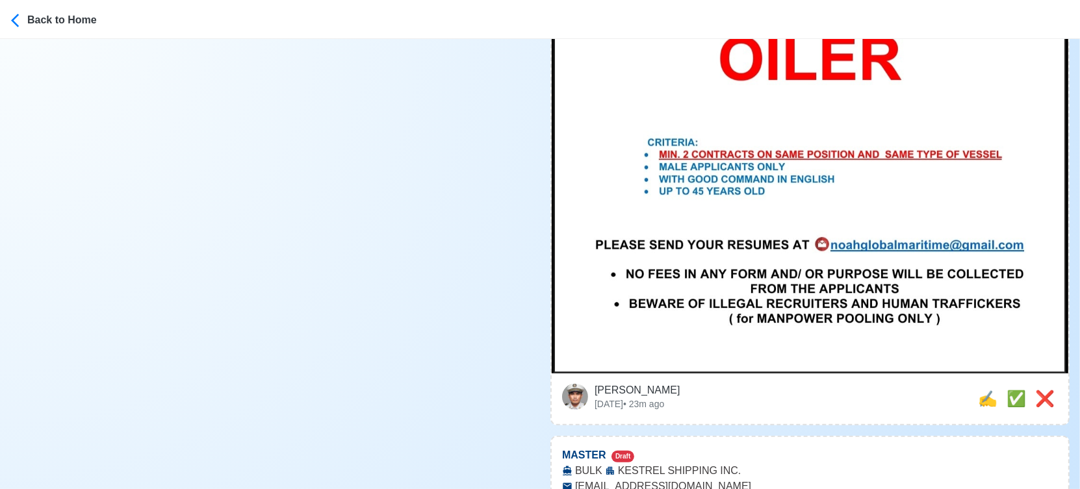
scroll to position [722, 0]
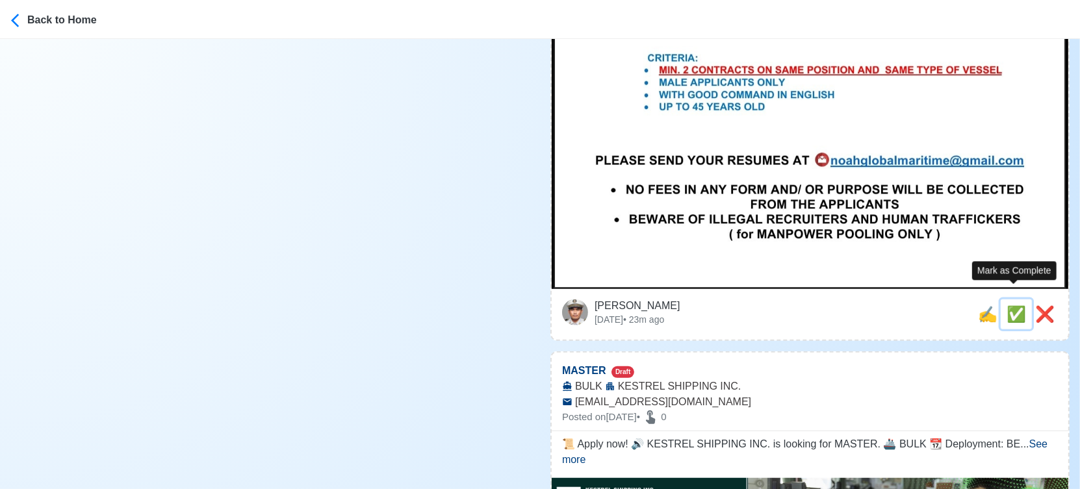
click at [1014, 305] on span "✅" at bounding box center [1016, 314] width 19 height 18
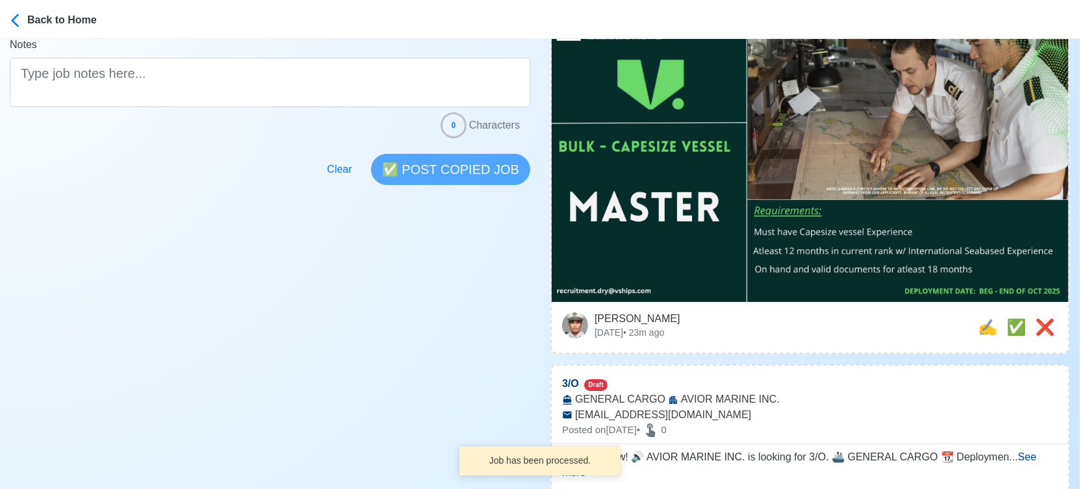
scroll to position [361, 0]
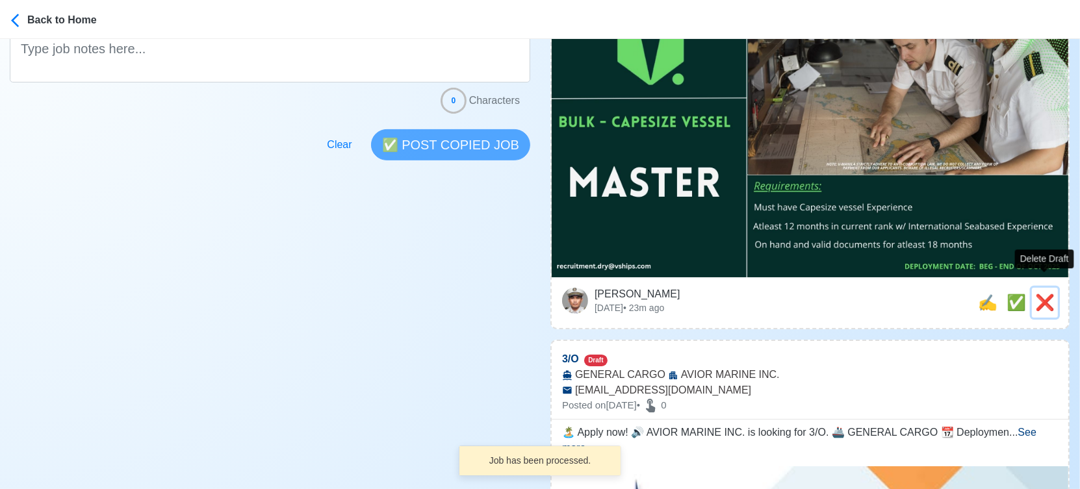
click at [1040, 294] on span "❌" at bounding box center [1044, 303] width 19 height 18
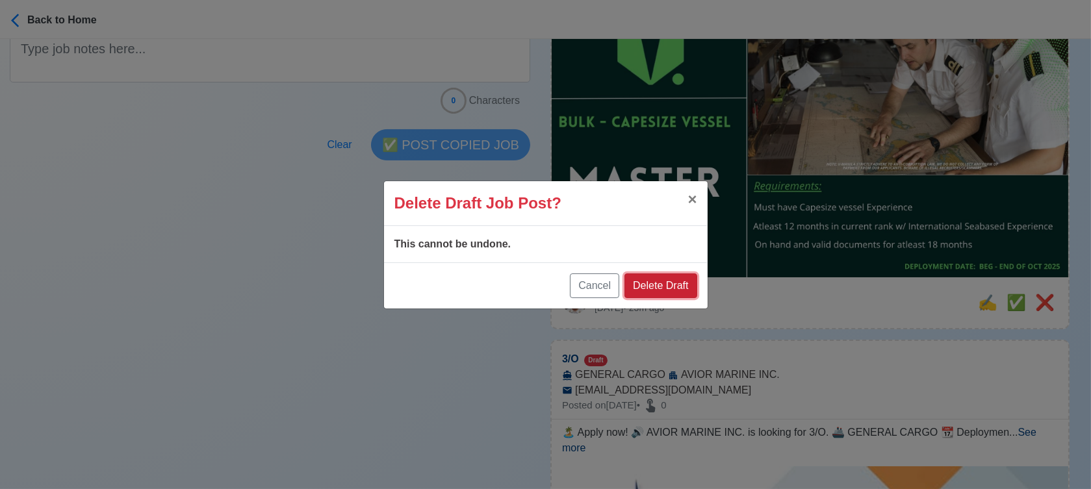
click at [680, 284] on button "Delete Draft" at bounding box center [661, 286] width 72 height 25
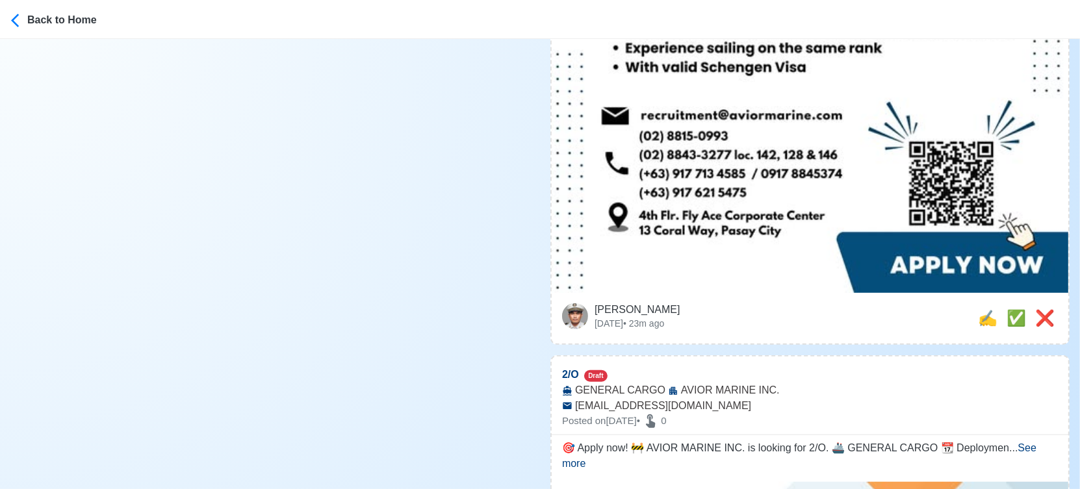
scroll to position [794, 0]
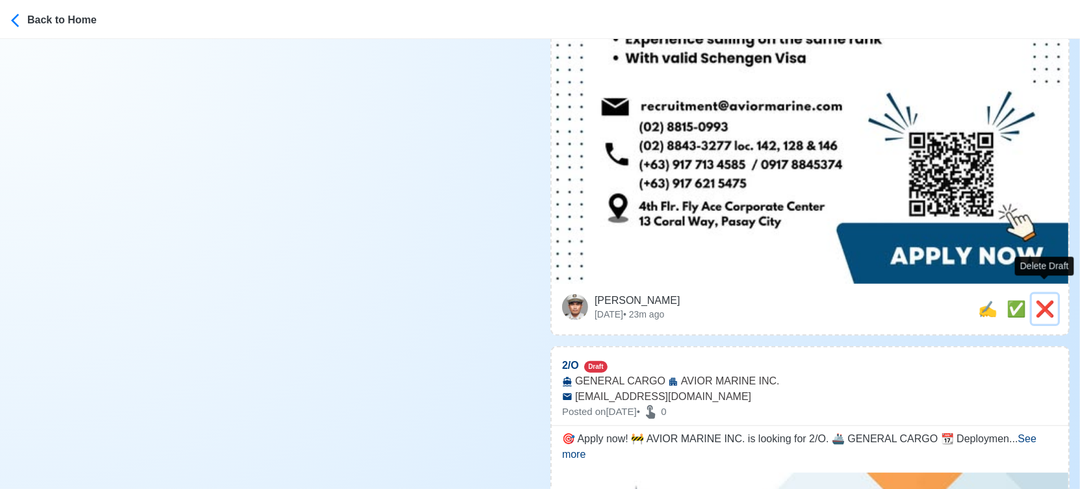
click at [1050, 300] on span "❌" at bounding box center [1044, 309] width 19 height 18
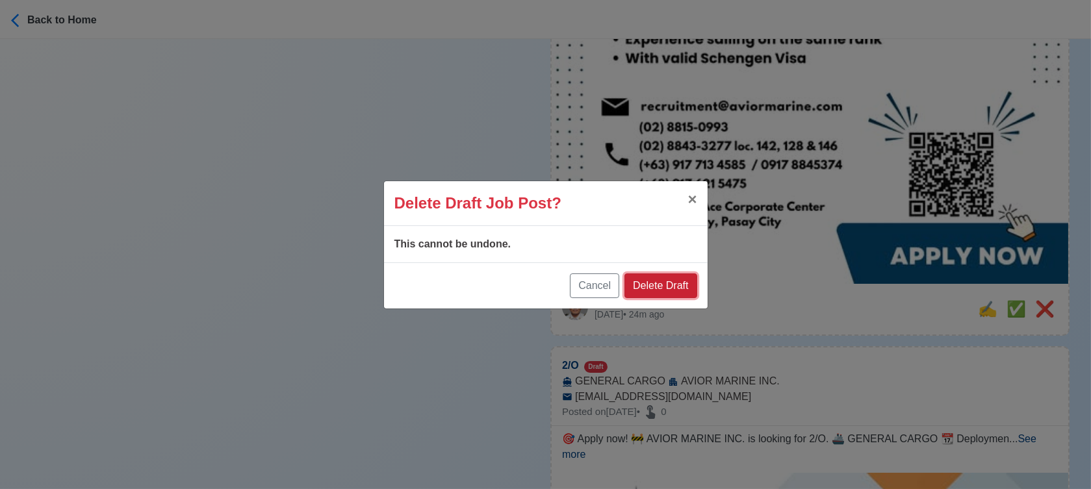
click at [671, 279] on button "Delete Draft" at bounding box center [661, 286] width 72 height 25
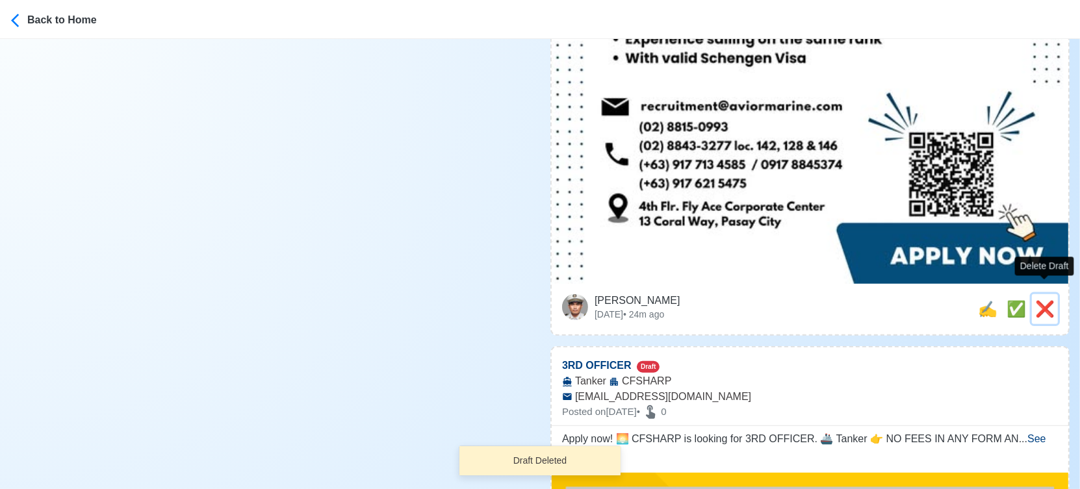
click at [1046, 300] on span "❌" at bounding box center [1044, 309] width 19 height 18
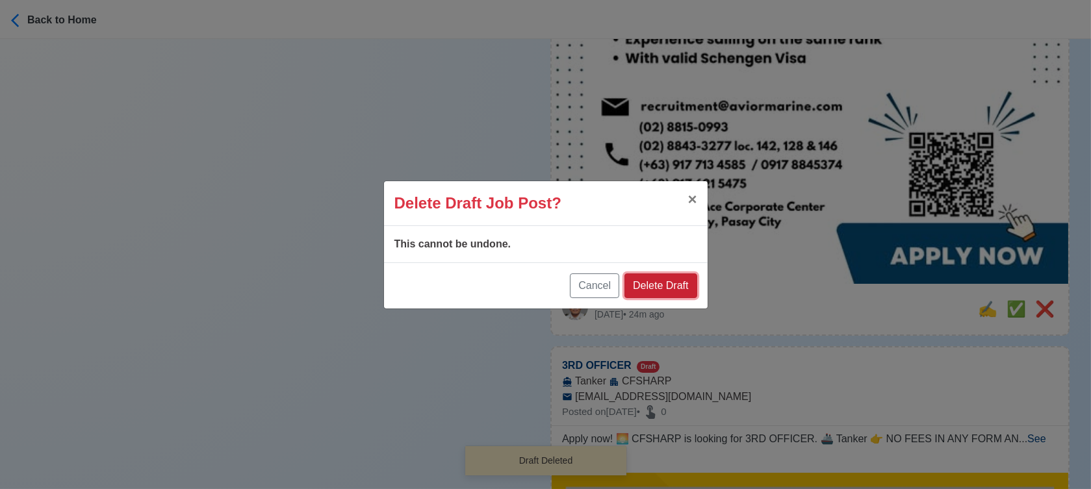
click at [667, 278] on button "Delete Draft" at bounding box center [661, 286] width 72 height 25
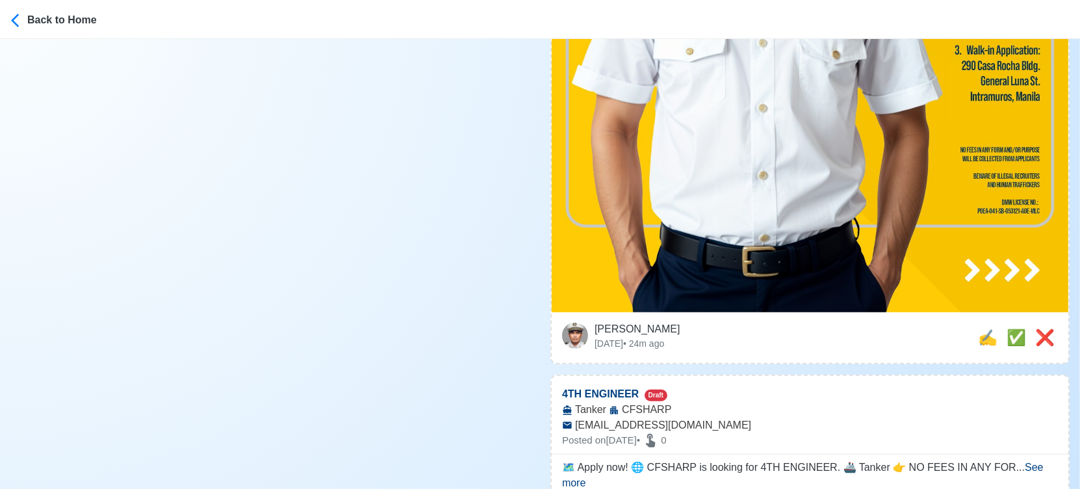
scroll to position [866, 0]
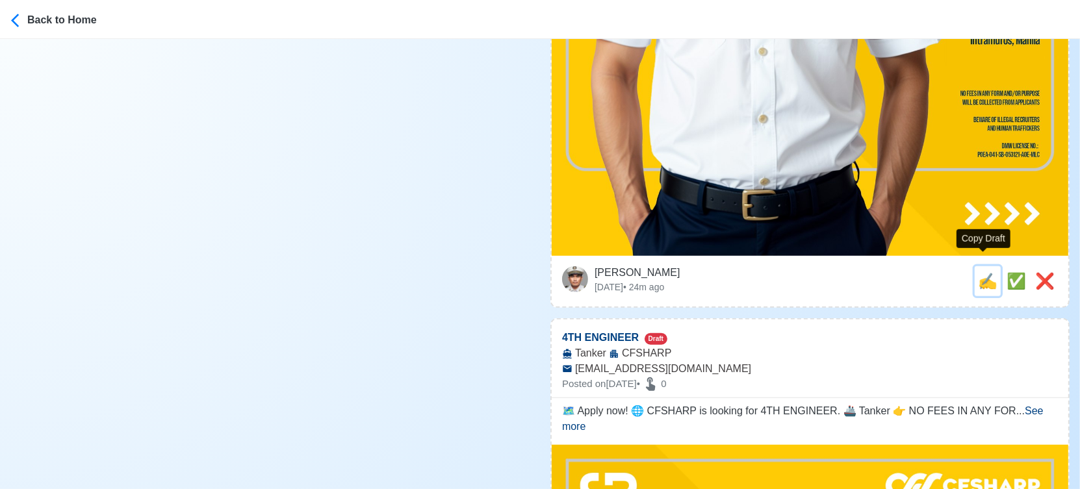
click at [983, 272] on span "✍️" at bounding box center [987, 281] width 19 height 18
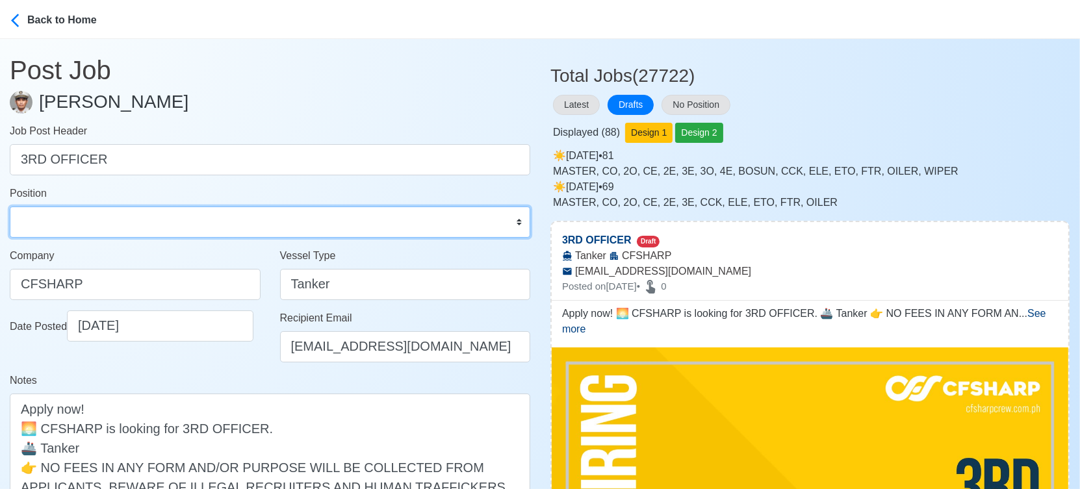
drag, startPoint x: 213, startPoint y: 223, endPoint x: 205, endPoint y: 217, distance: 9.7
click at [211, 223] on select "Master Chief Officer 2nd Officer 3rd Officer Junior Officer Chief Engineer 2nd …" at bounding box center [270, 222] width 521 height 31
click at [10, 207] on select "Master Chief Officer 2nd Officer 3rd Officer Junior Officer Chief Engineer 2nd …" at bounding box center [270, 222] width 521 height 31
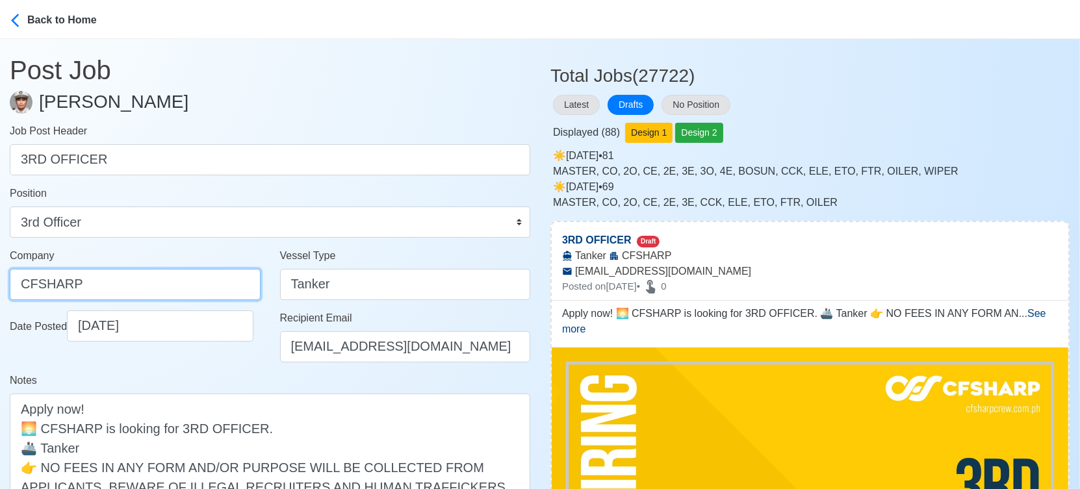
click at [140, 281] on input "CFSHARP" at bounding box center [135, 284] width 251 height 31
drag, startPoint x: 138, startPoint y: 279, endPoint x: -16, endPoint y: 282, distance: 154.0
click at [0, 282] on html "Back to Home Post Job Jeyner Gil Job Post Header 3RD OFFICER Position Master Ch…" at bounding box center [540, 244] width 1080 height 489
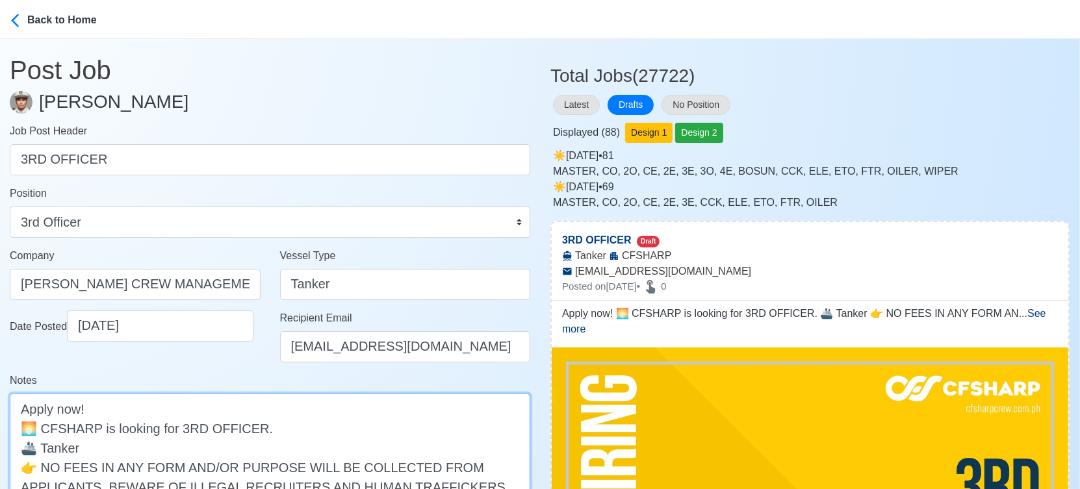
click at [56, 431] on textarea "Apply now! 🌅 CFSHARP is looking for 3RD OFFICER. 🚢 Tanker 👉 NO FEES IN ANY FORM…" at bounding box center [270, 467] width 521 height 147
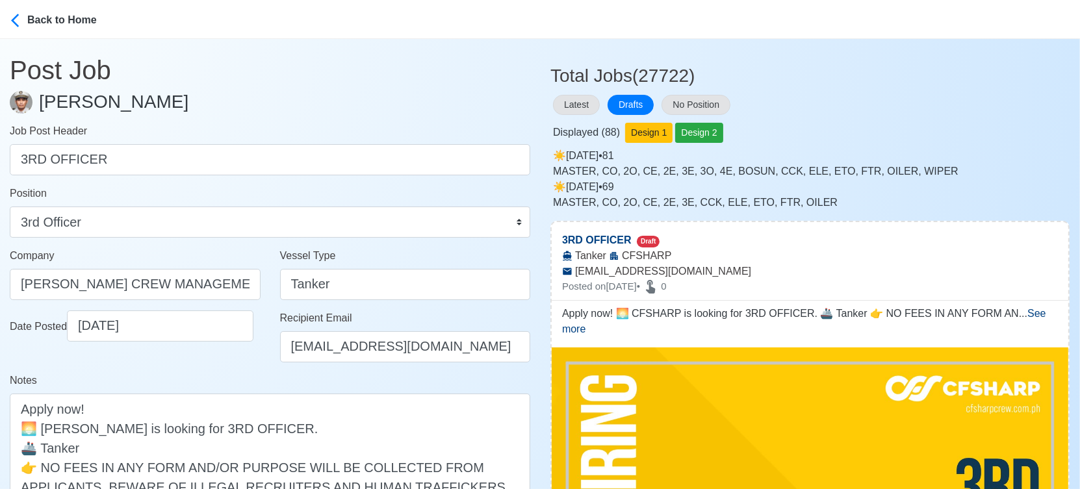
click at [255, 360] on div "Date Posted 10/03/2025" at bounding box center [135, 342] width 270 height 62
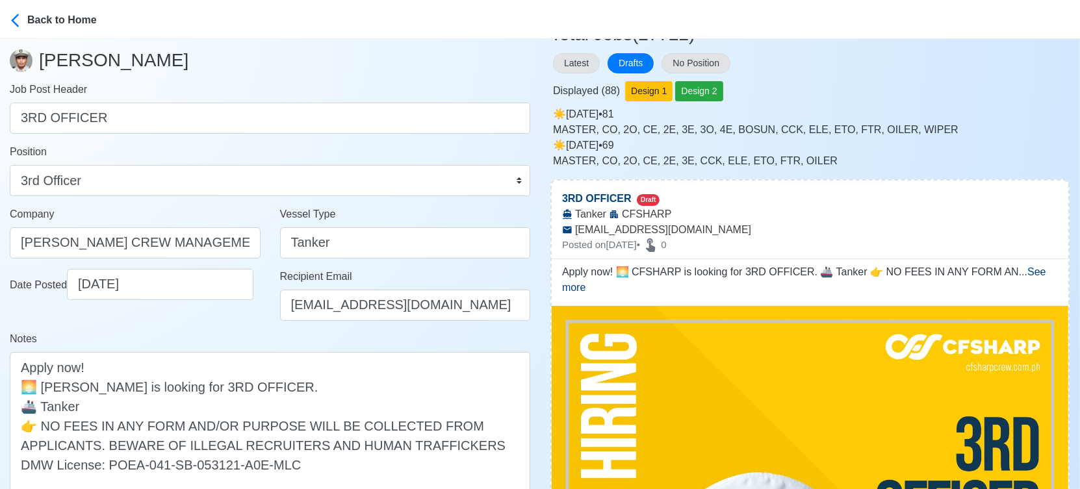
scroll to position [289, 0]
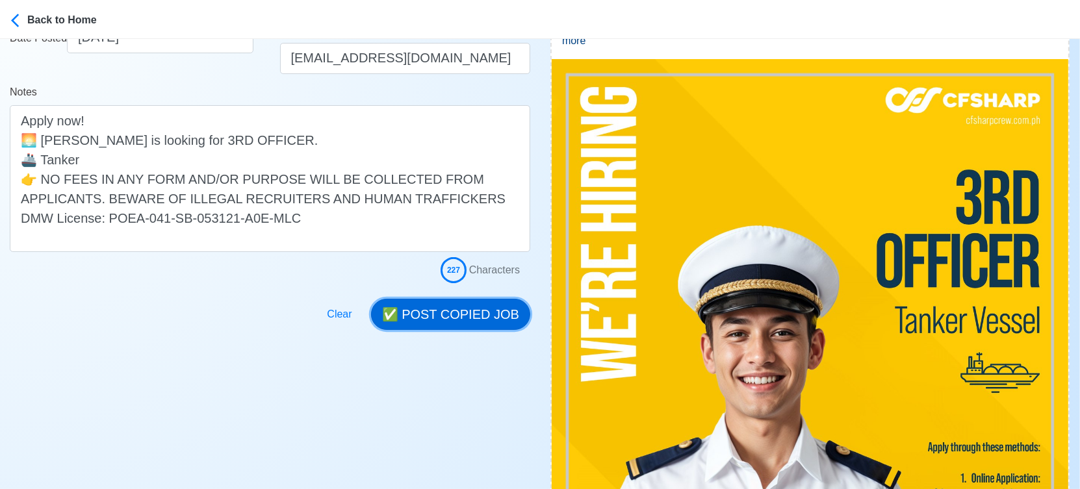
click at [439, 315] on button "✅ POST COPIED JOB" at bounding box center [450, 314] width 159 height 31
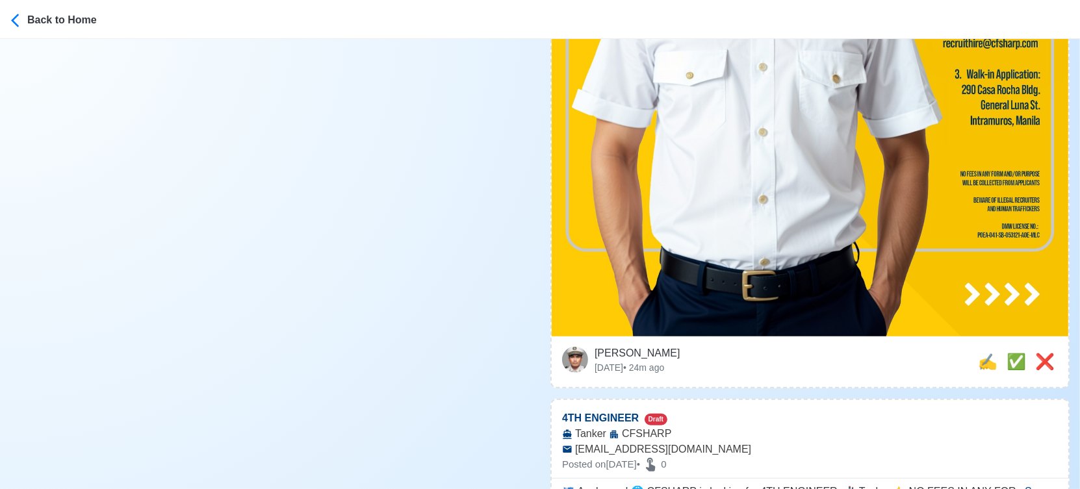
scroll to position [794, 0]
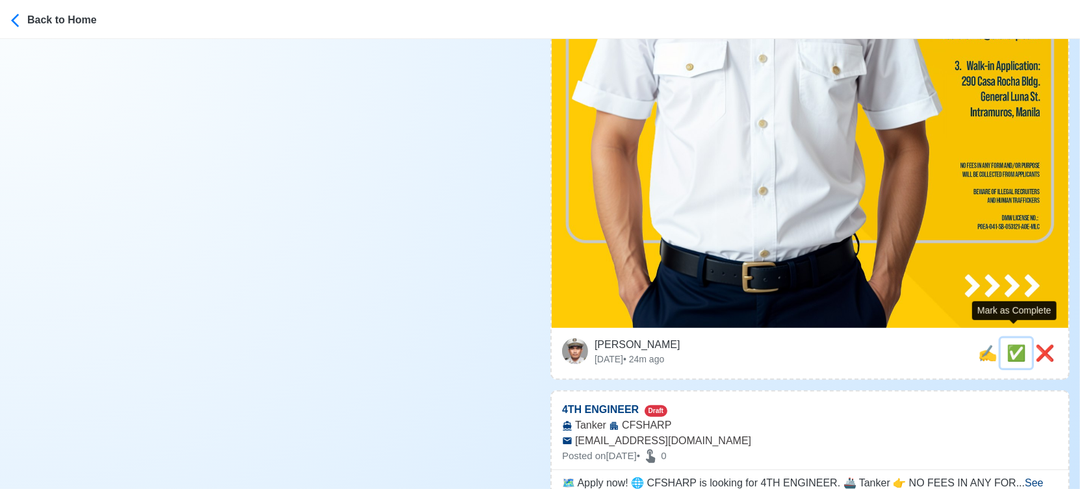
click at [1008, 344] on span "✅" at bounding box center [1016, 353] width 19 height 18
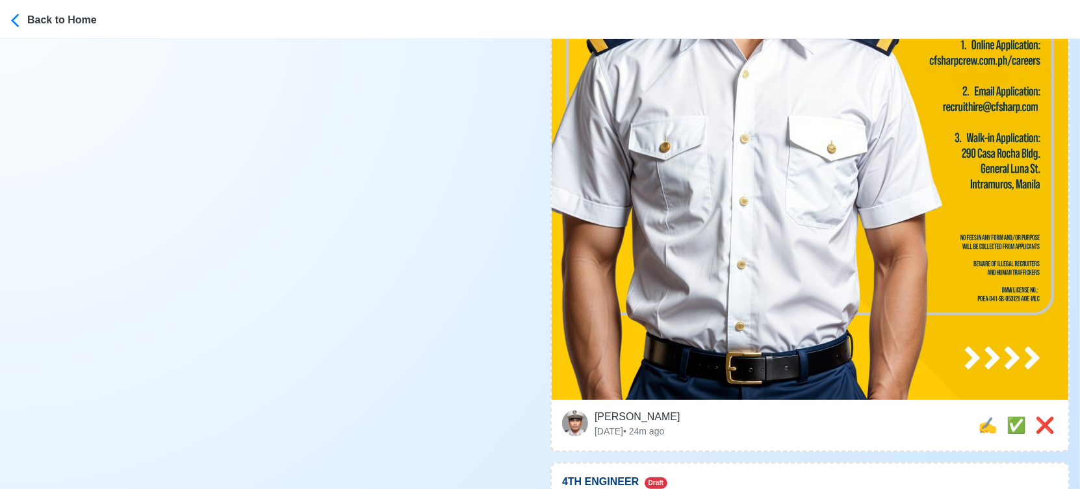
scroll to position [866, 0]
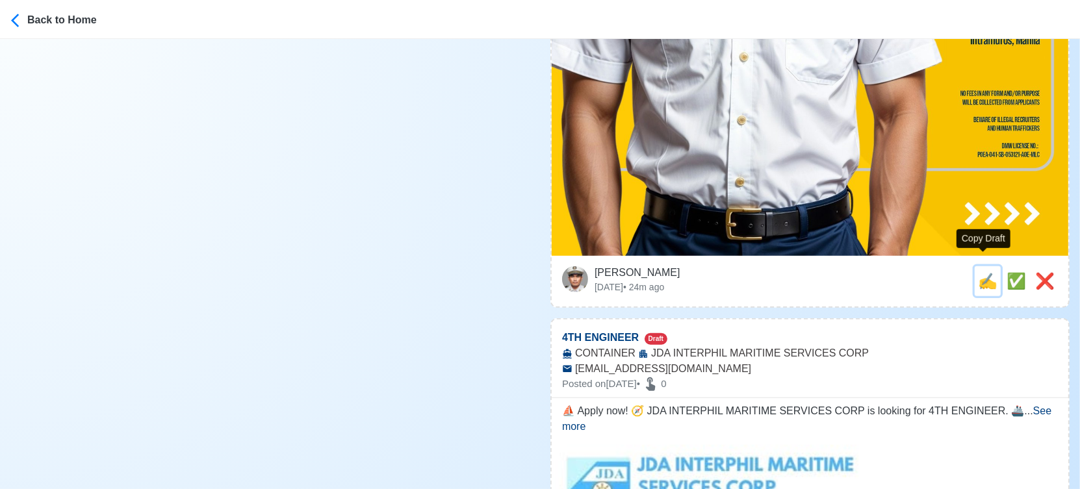
click at [983, 272] on span "✍️" at bounding box center [987, 281] width 19 height 18
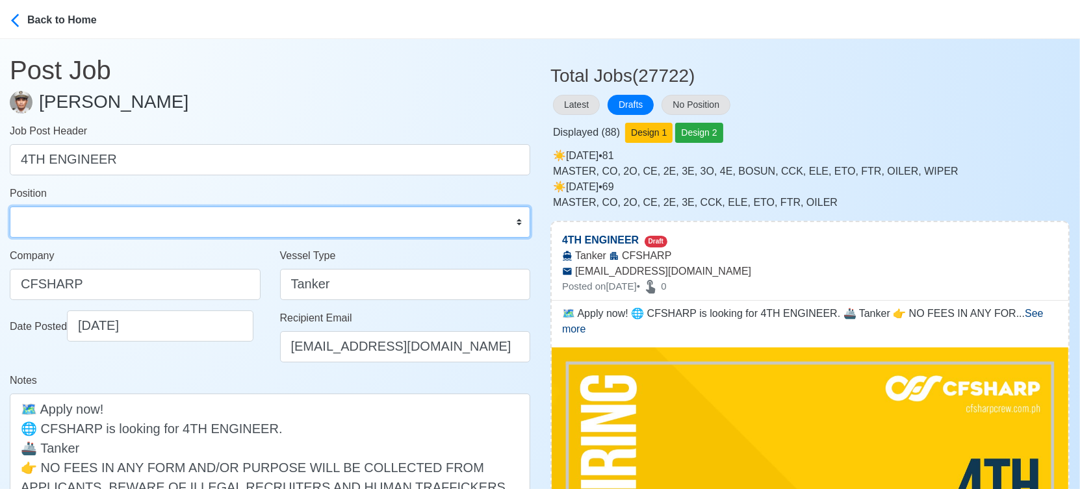
click at [161, 226] on select "Master Chief Officer 2nd Officer 3rd Officer Junior Officer Chief Engineer 2nd …" at bounding box center [270, 222] width 521 height 31
click at [10, 207] on select "Master Chief Officer 2nd Officer 3rd Officer Junior Officer Chief Engineer 2nd …" at bounding box center [270, 222] width 521 height 31
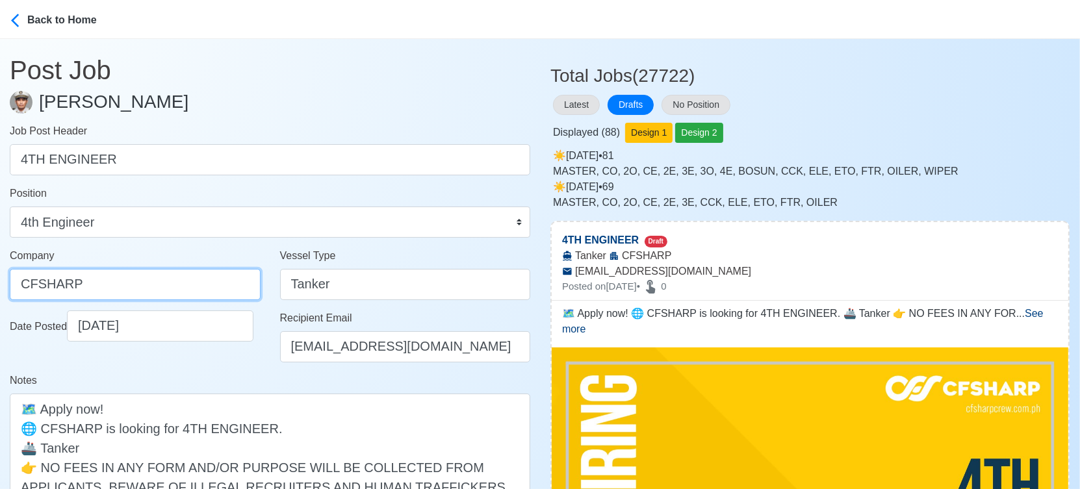
click at [127, 279] on input "CFSHARP" at bounding box center [135, 284] width 251 height 31
drag, startPoint x: 115, startPoint y: 279, endPoint x: -18, endPoint y: 281, distance: 133.2
click at [0, 281] on html "Back to Home Post Job Jeyner Gil Job Post Header 4TH ENGINEER Position Master C…" at bounding box center [540, 244] width 1080 height 489
click at [265, 361] on div "Date Posted 10/03/2025" at bounding box center [135, 342] width 270 height 62
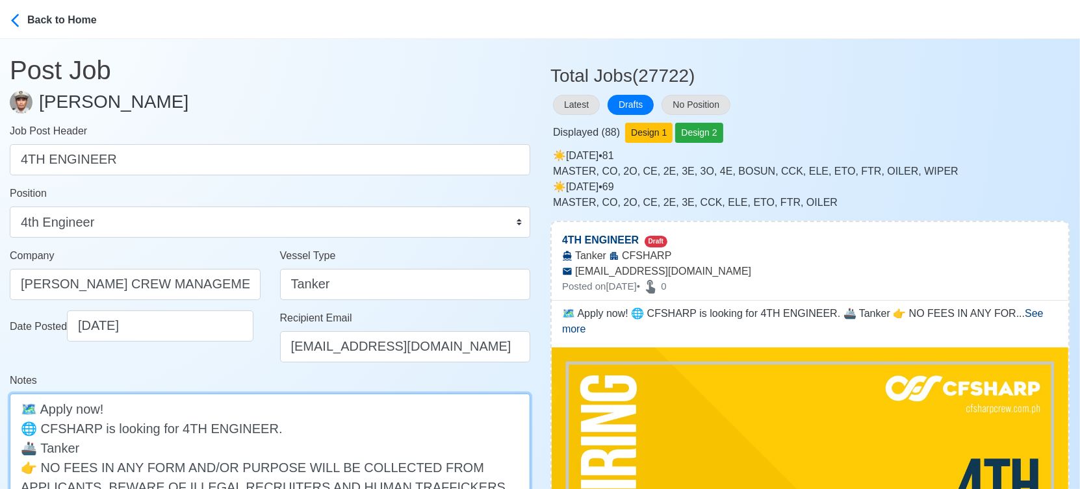
click at [56, 424] on textarea "🗺️ Apply now! 🌐 CFSHARP is looking for 4TH ENGINEER. 🚢 Tanker 👉 NO FEES IN ANY …" at bounding box center [270, 467] width 521 height 147
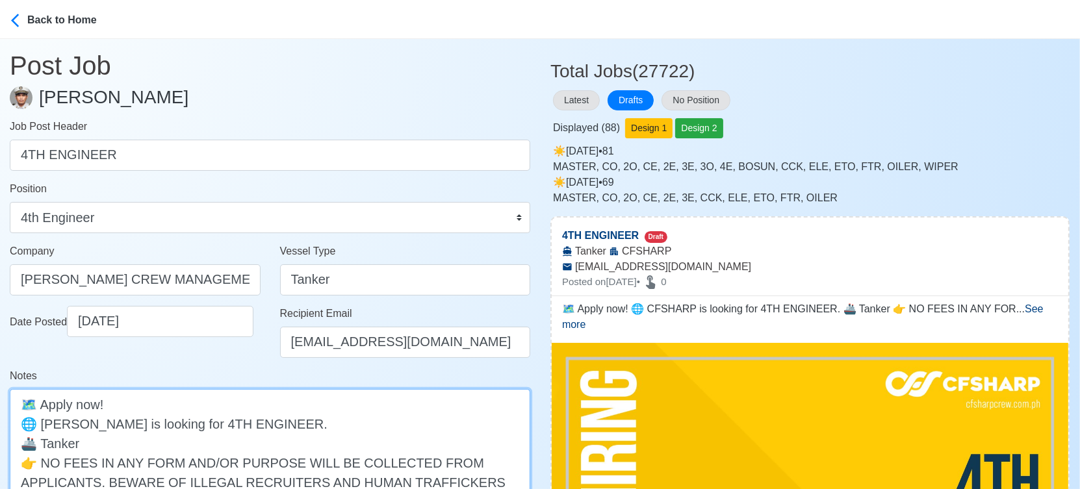
scroll to position [216, 0]
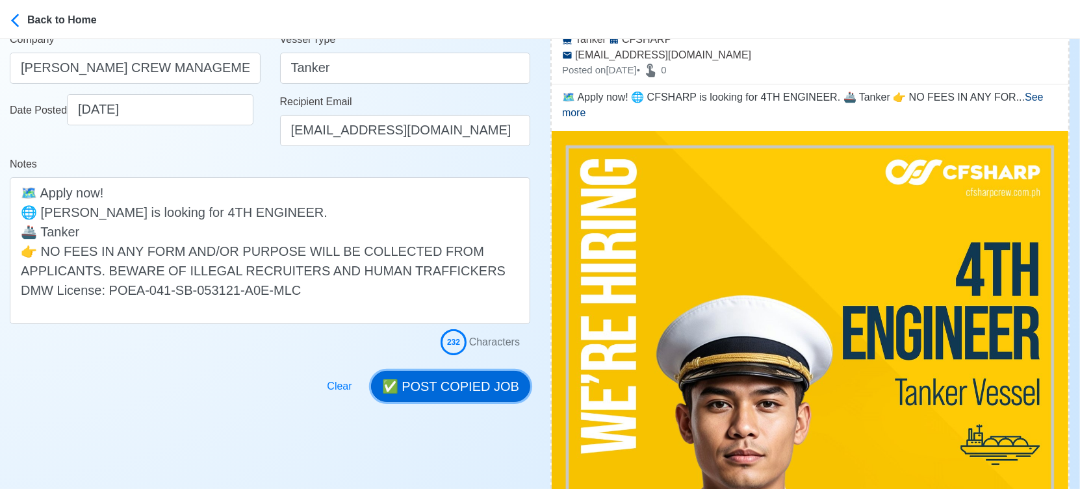
click at [470, 381] on button "✅ POST COPIED JOB" at bounding box center [450, 386] width 159 height 31
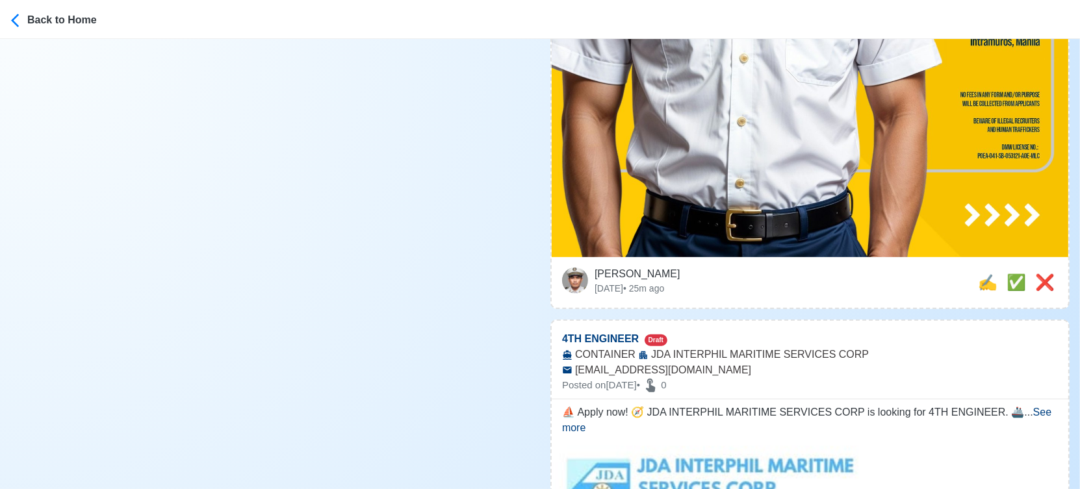
scroll to position [866, 0]
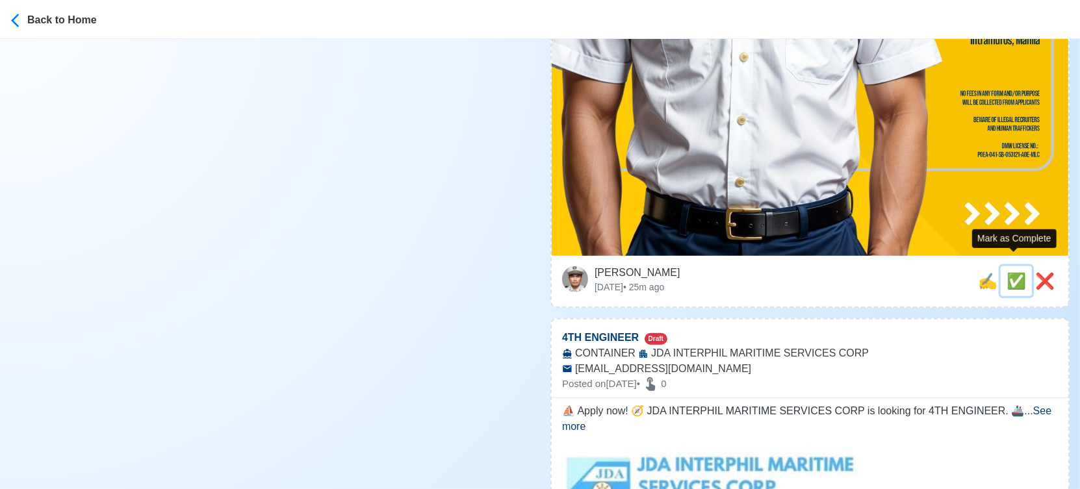
click at [1014, 272] on span "✅" at bounding box center [1016, 281] width 19 height 18
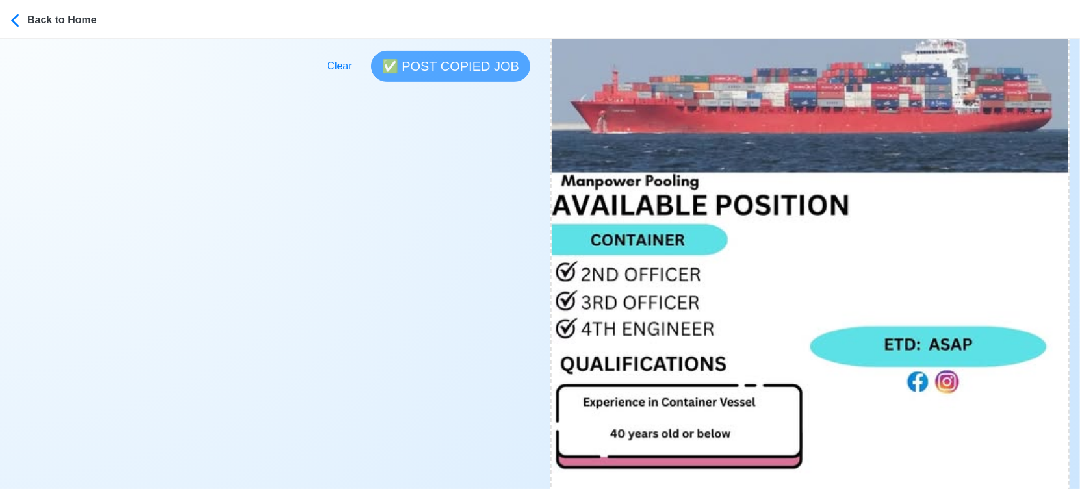
scroll to position [577, 0]
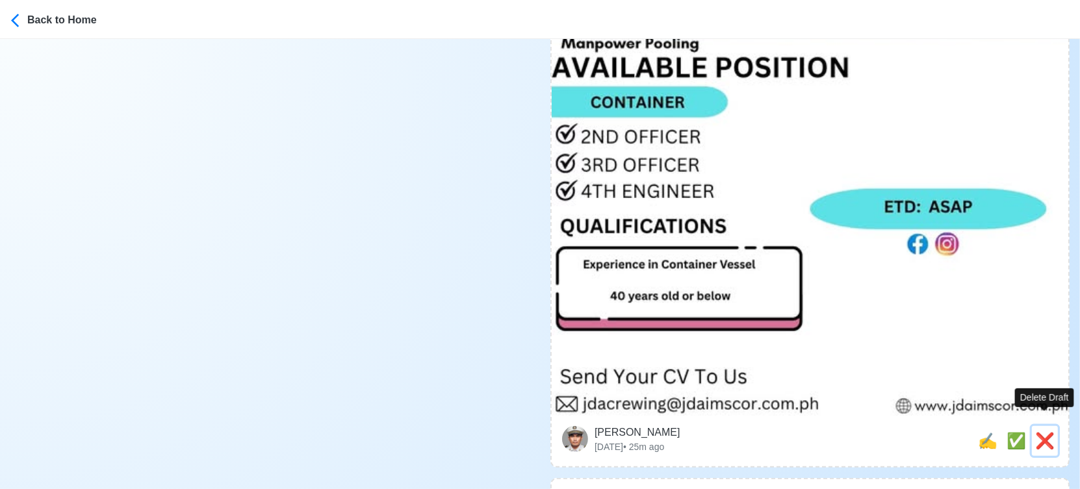
click at [1035, 432] on span "❌" at bounding box center [1044, 441] width 19 height 18
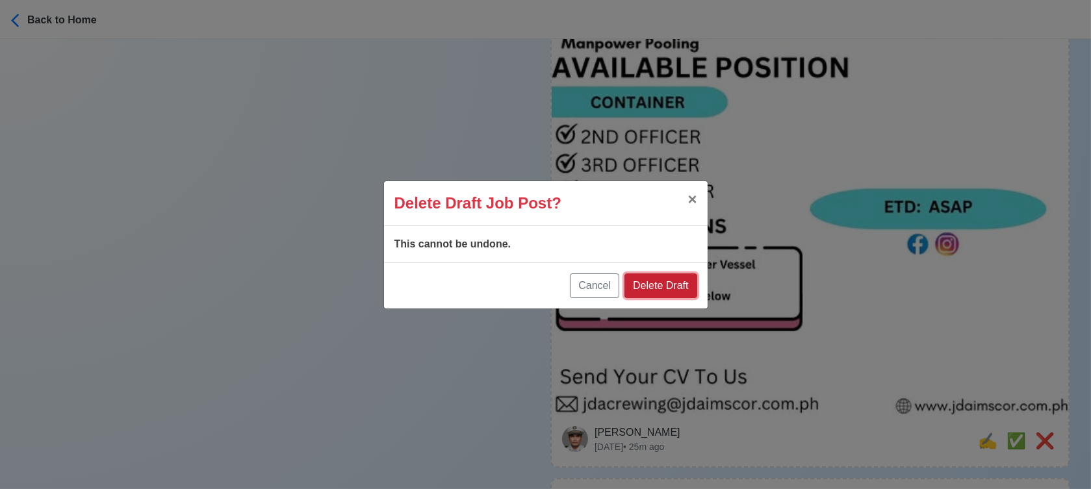
drag, startPoint x: 678, startPoint y: 286, endPoint x: 1044, endPoint y: 374, distance: 376.4
click at [677, 285] on button "Delete Draft" at bounding box center [661, 286] width 72 height 25
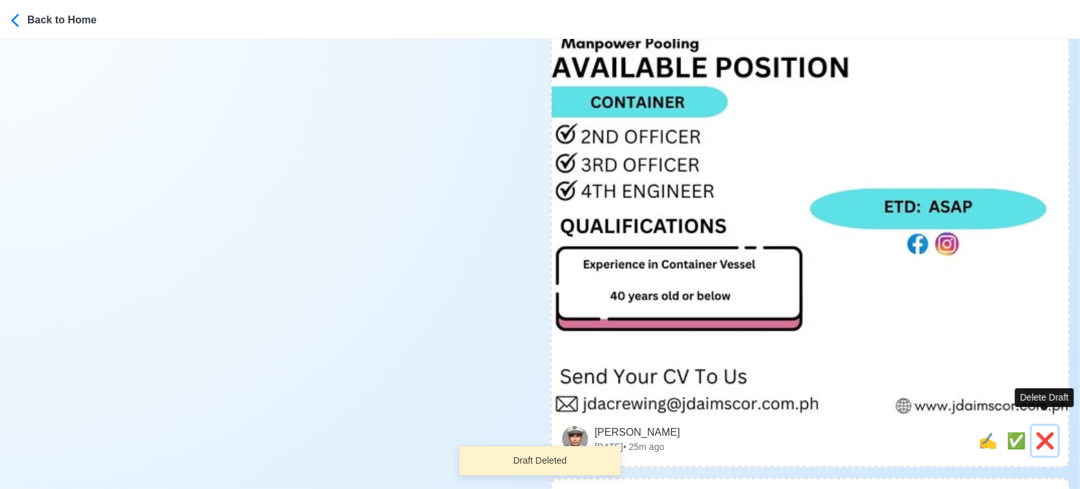
click at [1043, 432] on span "❌" at bounding box center [1044, 441] width 19 height 18
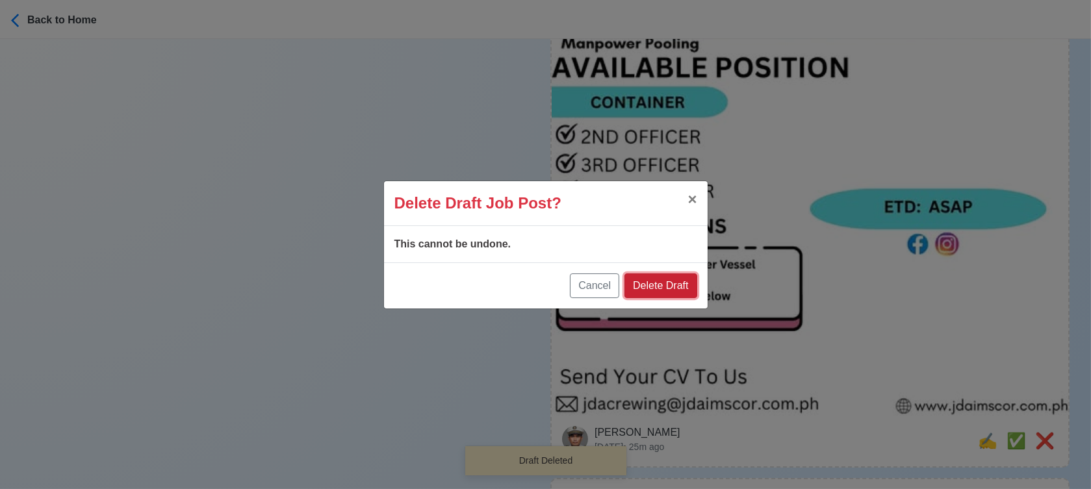
click at [675, 288] on button "Delete Draft" at bounding box center [661, 286] width 72 height 25
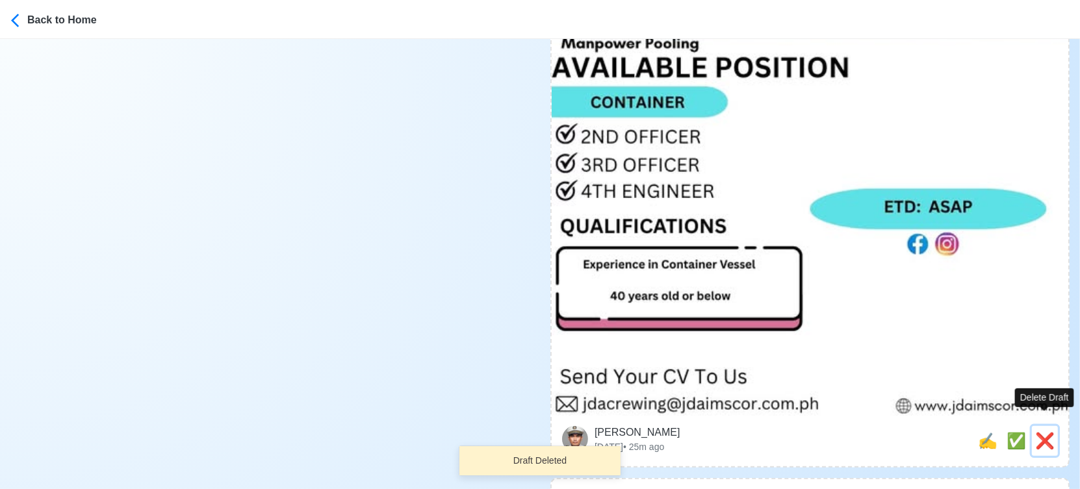
click at [1047, 432] on span "❌" at bounding box center [1044, 441] width 19 height 18
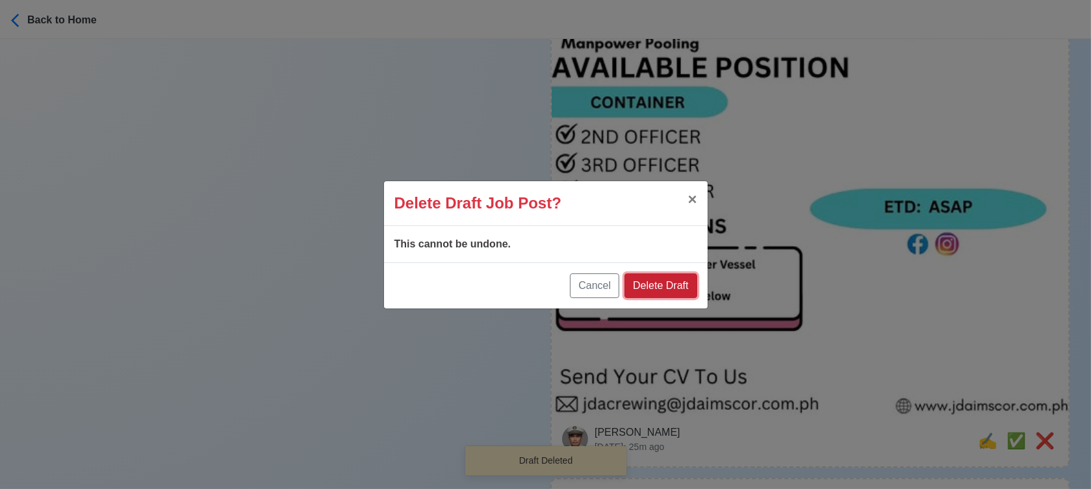
click at [667, 283] on button "Delete Draft" at bounding box center [661, 286] width 72 height 25
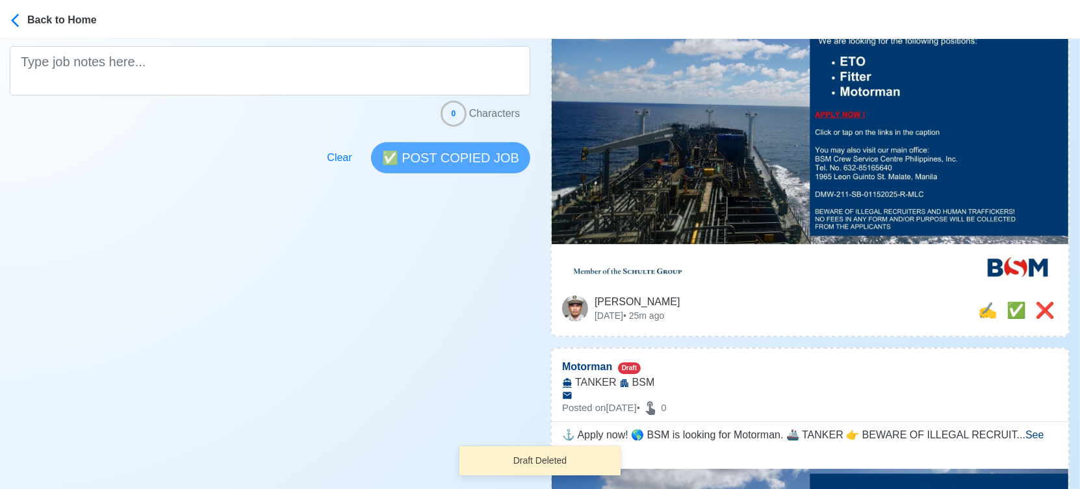
scroll to position [361, 0]
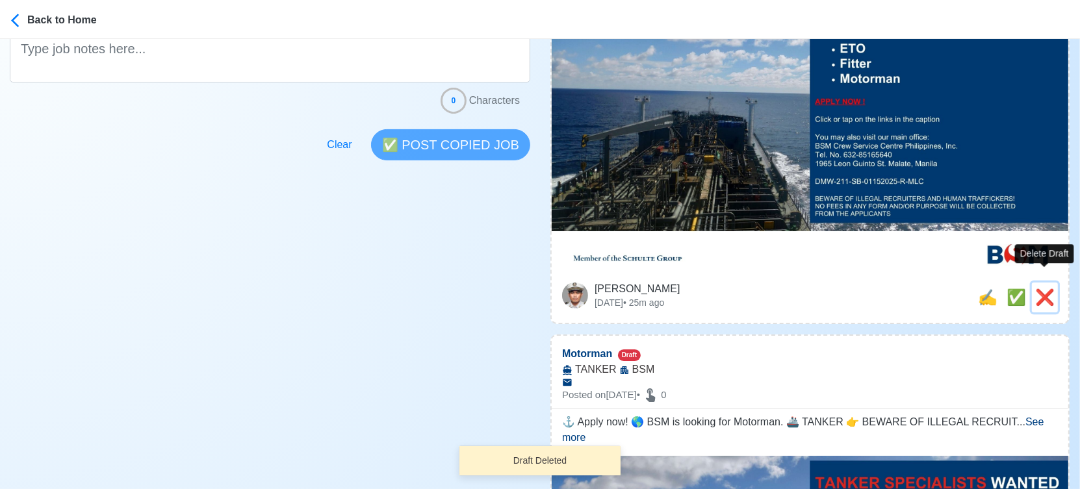
click at [1047, 289] on span "❌" at bounding box center [1044, 298] width 19 height 18
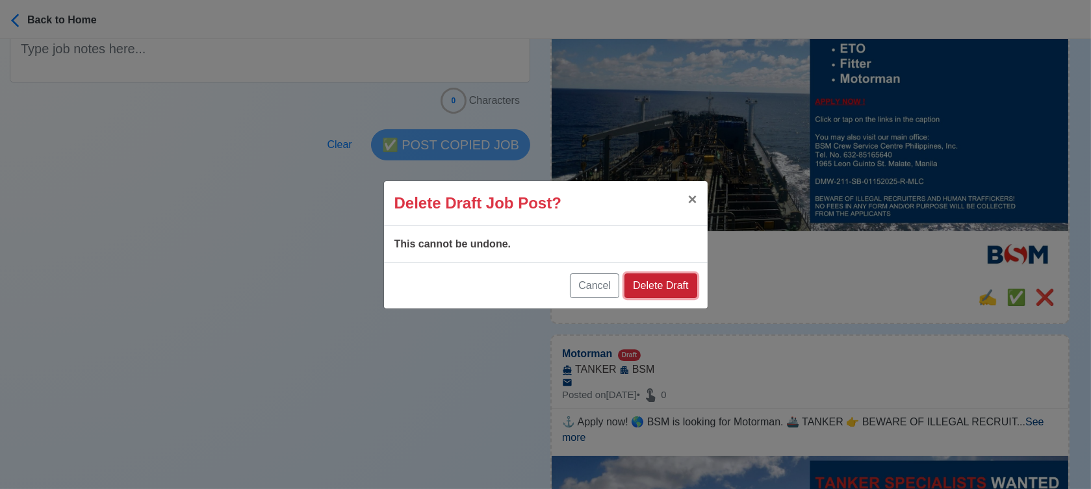
click at [686, 291] on button "Delete Draft" at bounding box center [661, 286] width 72 height 25
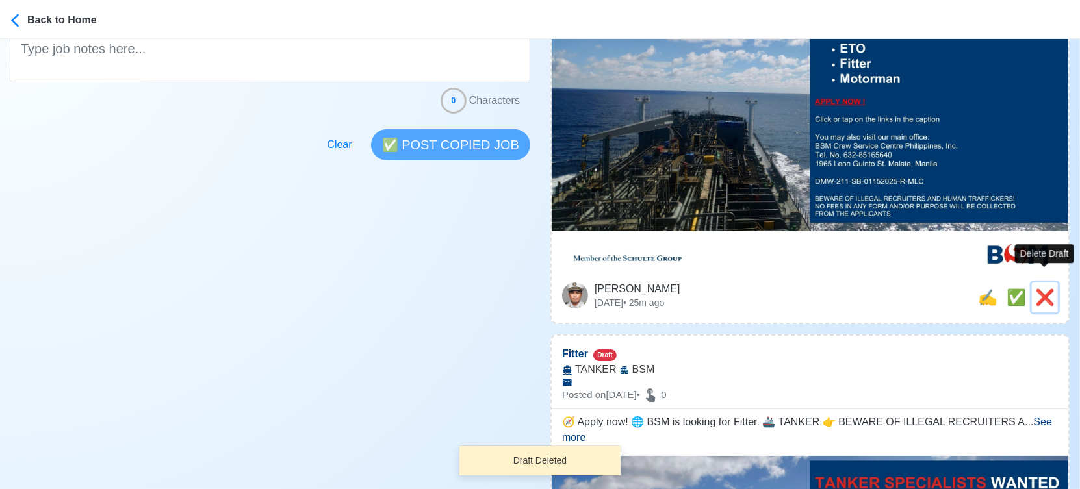
click at [1043, 289] on span "❌" at bounding box center [1044, 298] width 19 height 18
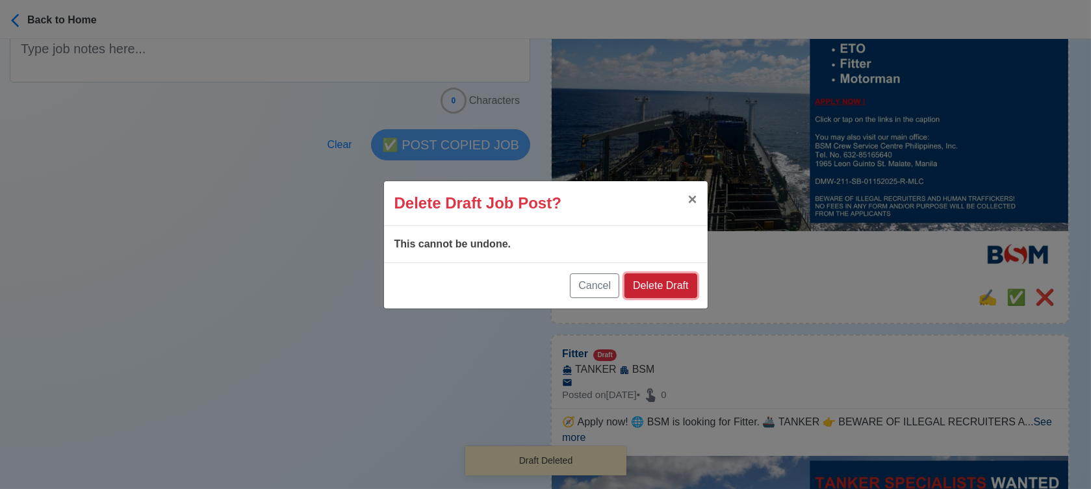
click at [688, 287] on button "Delete Draft" at bounding box center [661, 286] width 72 height 25
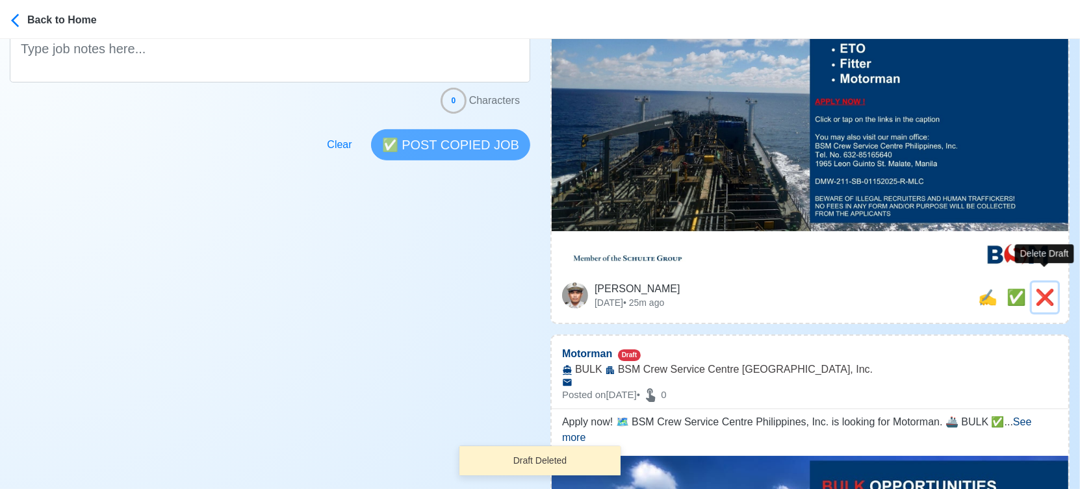
click at [1047, 289] on span "❌" at bounding box center [1044, 298] width 19 height 18
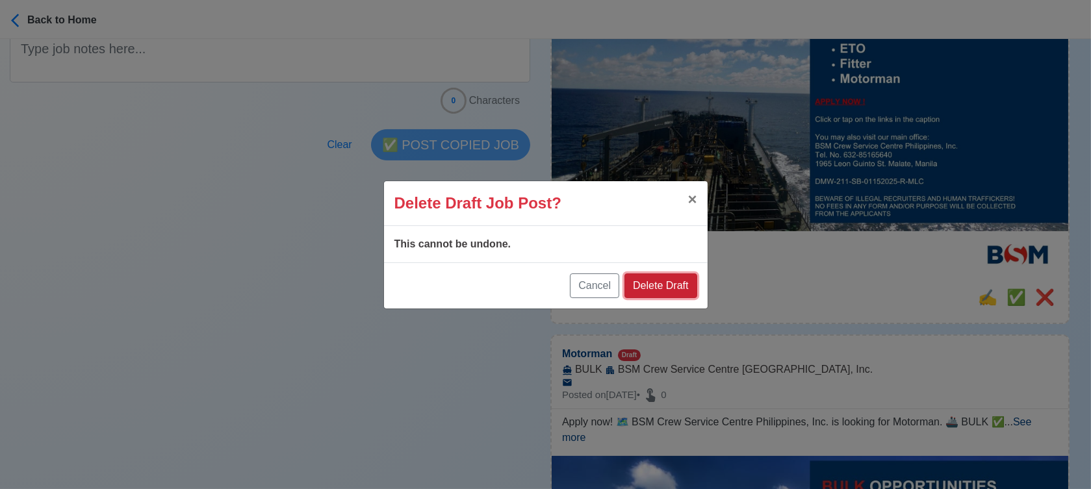
click at [667, 280] on button "Delete Draft" at bounding box center [661, 286] width 72 height 25
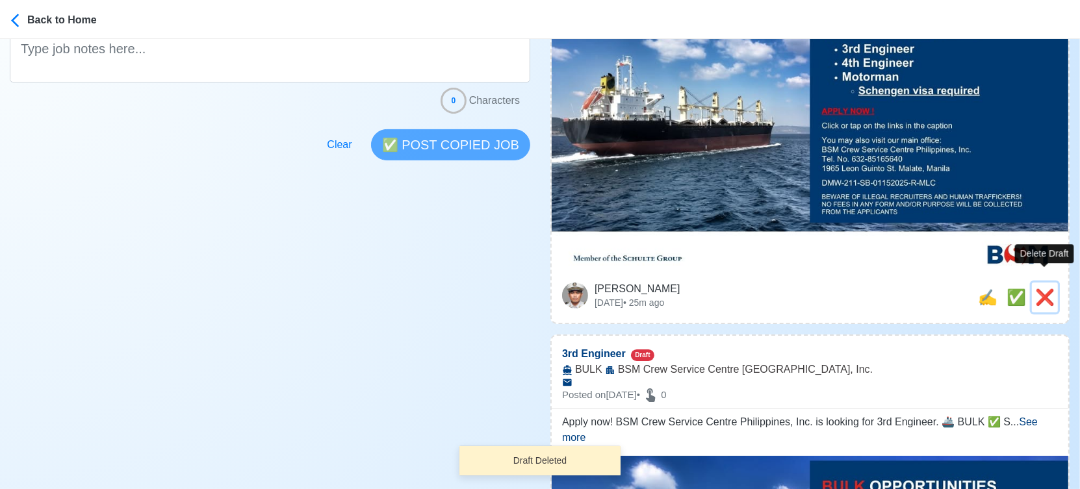
click at [1044, 289] on span "❌" at bounding box center [1044, 298] width 19 height 18
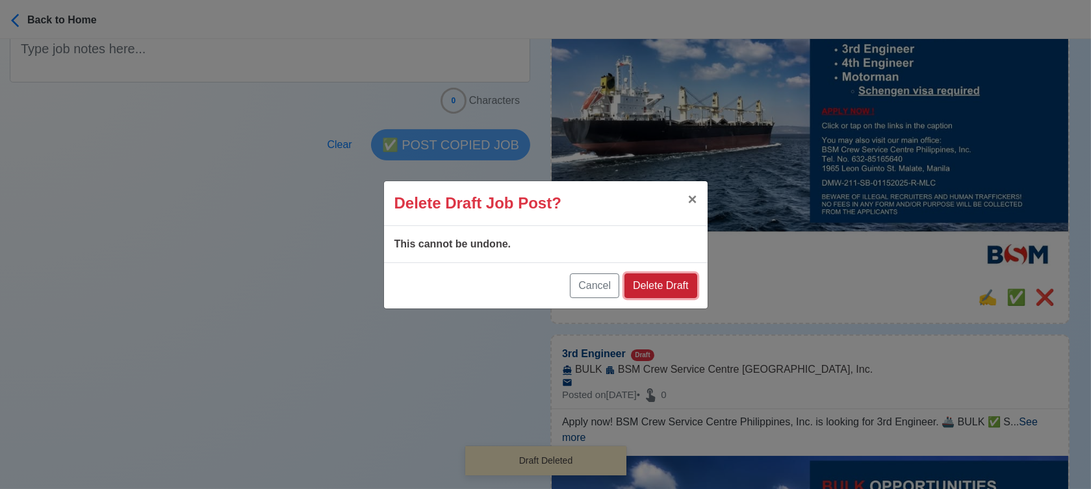
click at [657, 285] on button "Delete Draft" at bounding box center [661, 286] width 72 height 25
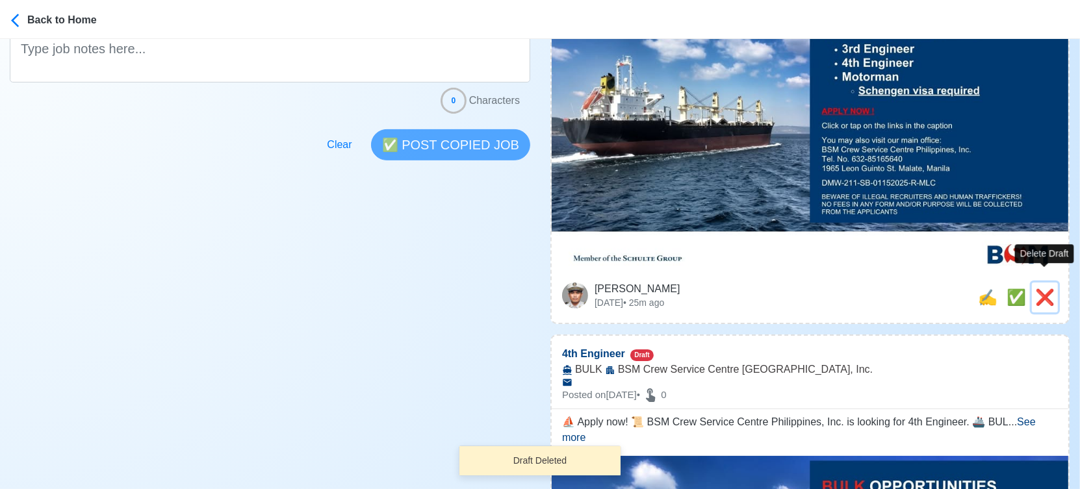
click at [1040, 289] on span "❌" at bounding box center [1044, 298] width 19 height 18
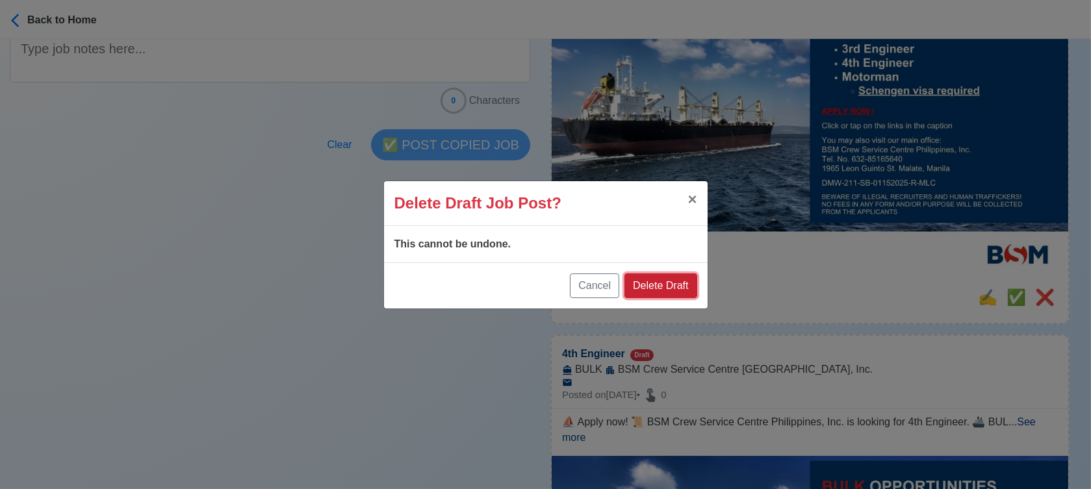
click at [652, 283] on button "Delete Draft" at bounding box center [661, 286] width 72 height 25
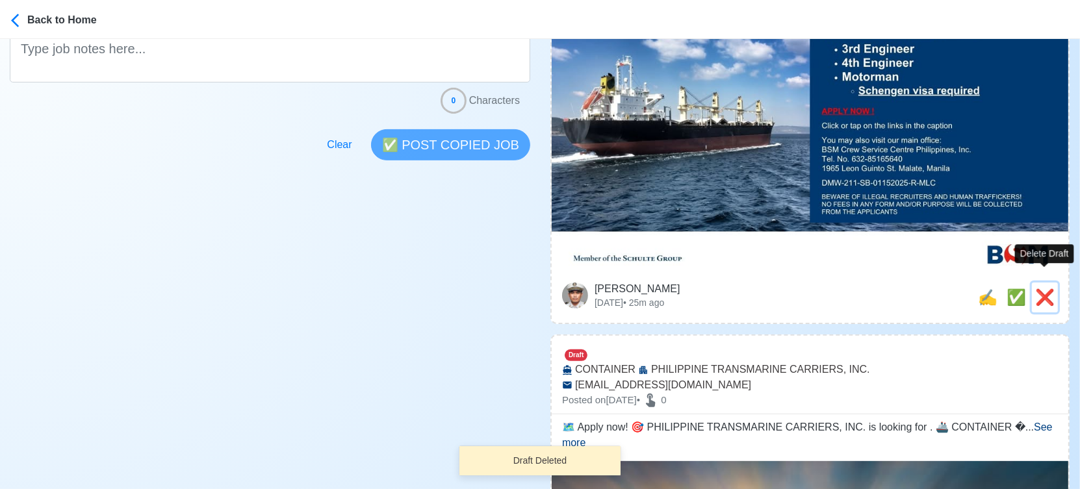
click at [1044, 289] on span "❌" at bounding box center [1044, 298] width 19 height 18
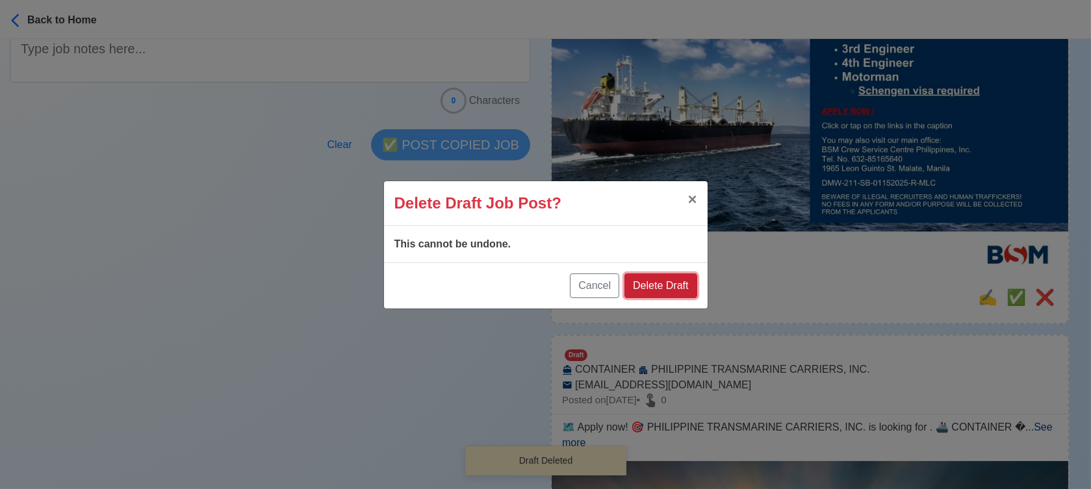
click at [675, 282] on button "Delete Draft" at bounding box center [661, 286] width 72 height 25
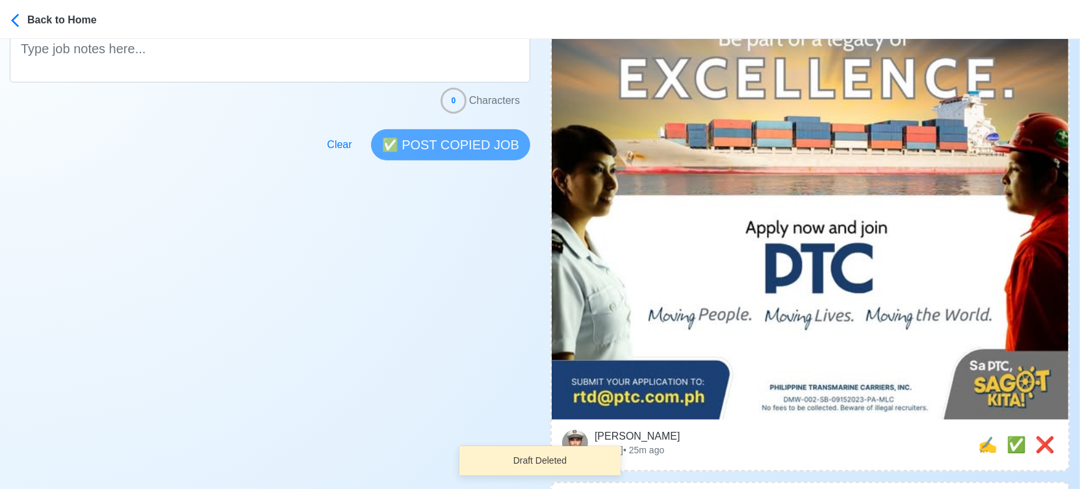
scroll to position [505, 0]
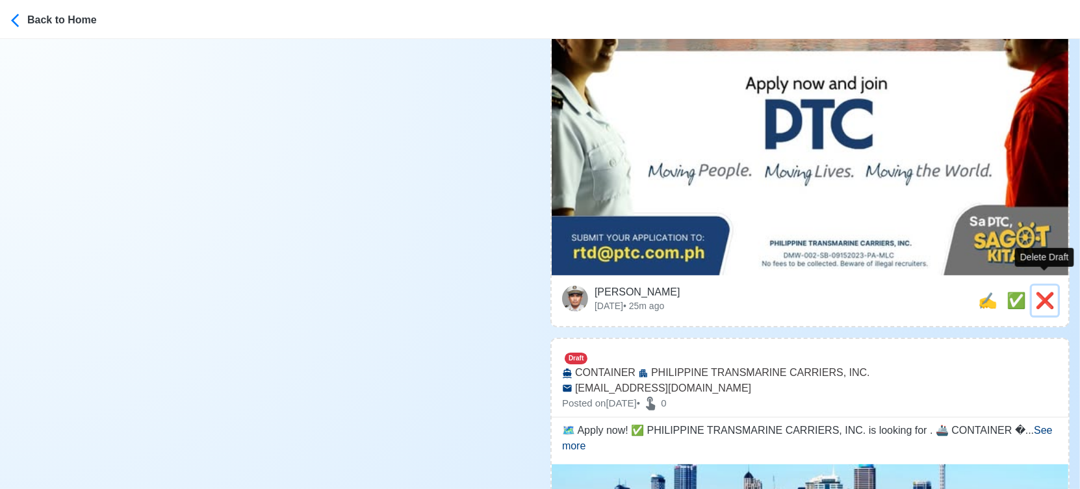
click at [1045, 292] on span "❌" at bounding box center [1044, 301] width 19 height 18
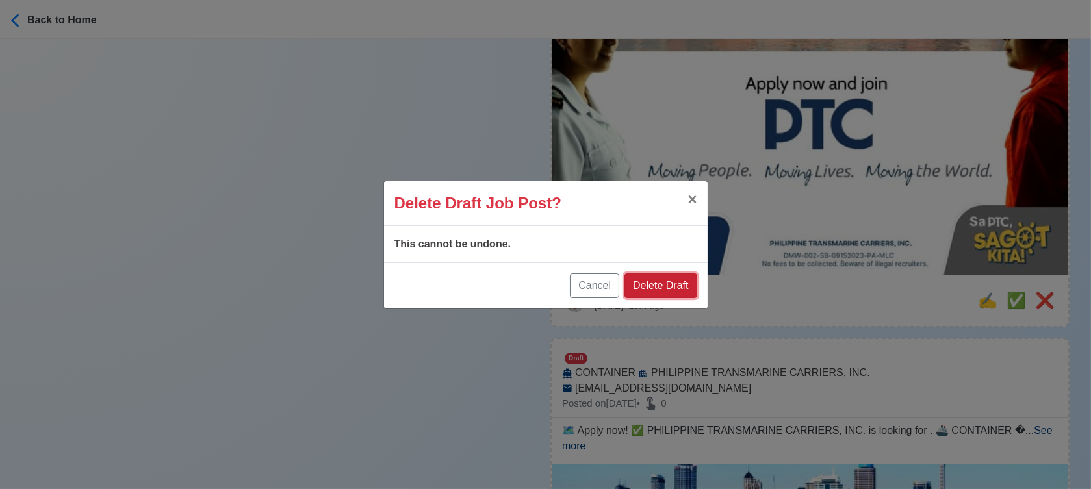
click at [680, 278] on button "Delete Draft" at bounding box center [661, 286] width 72 height 25
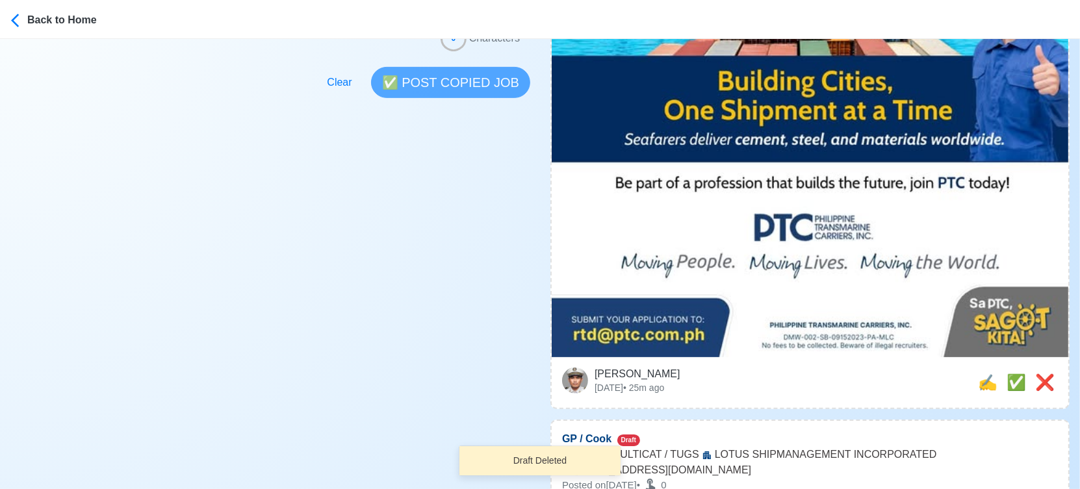
scroll to position [577, 0]
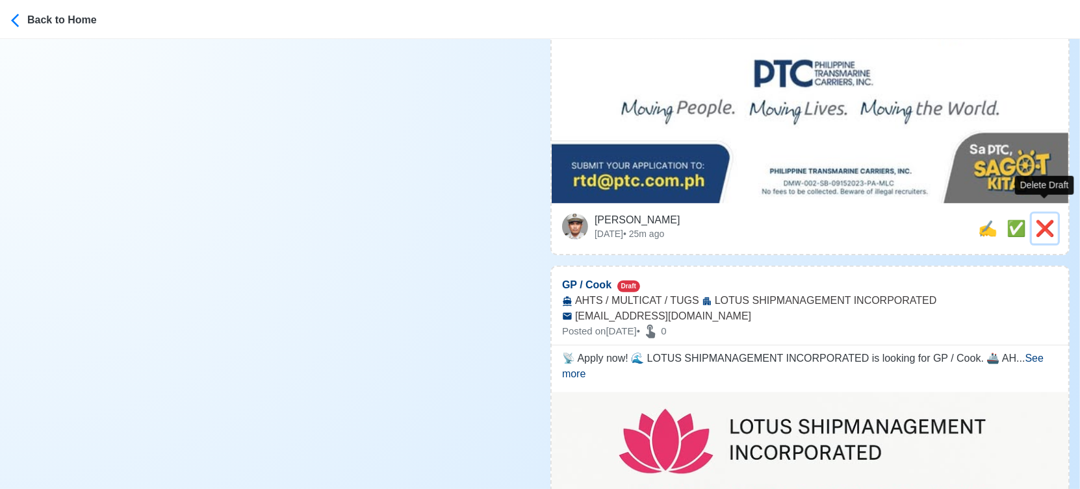
click at [1046, 220] on span "❌" at bounding box center [1044, 229] width 19 height 18
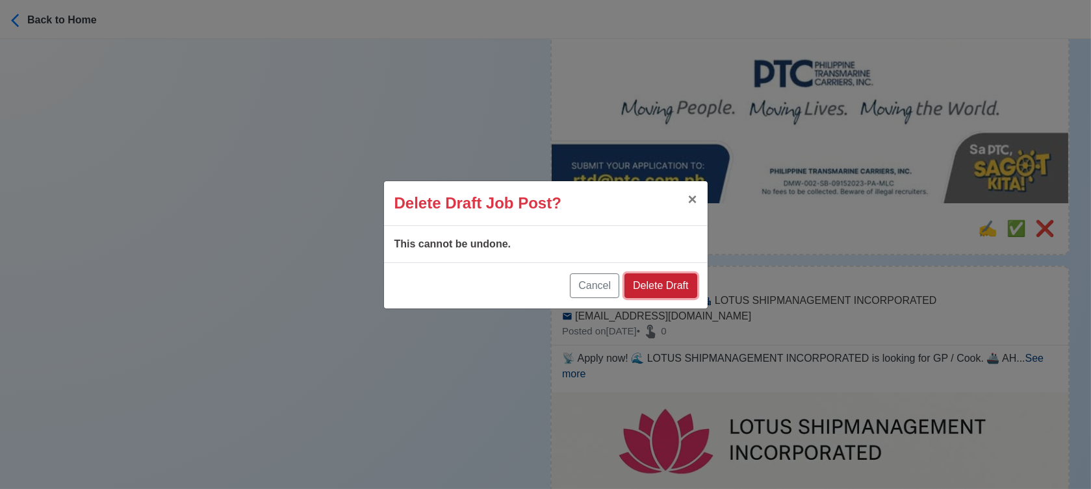
click at [669, 279] on button "Delete Draft" at bounding box center [661, 286] width 72 height 25
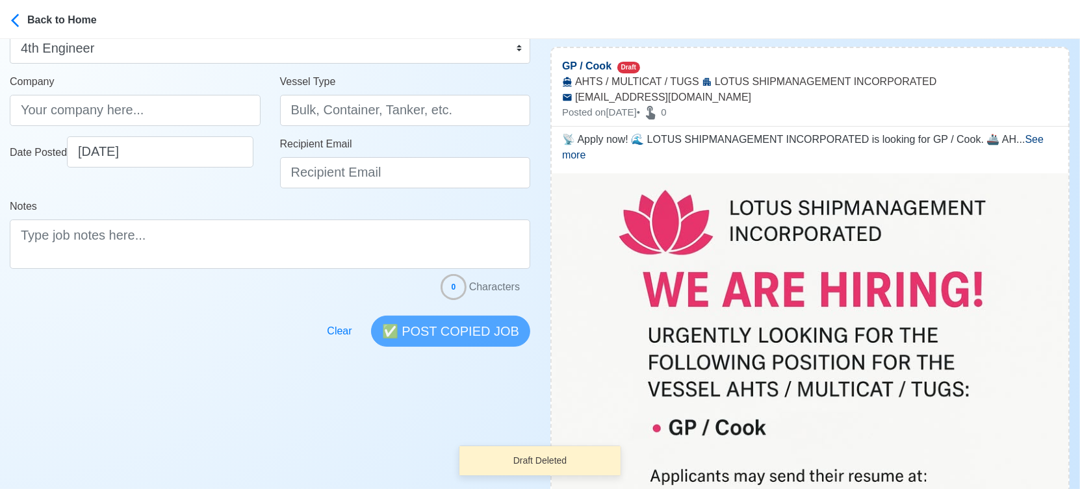
scroll to position [361, 0]
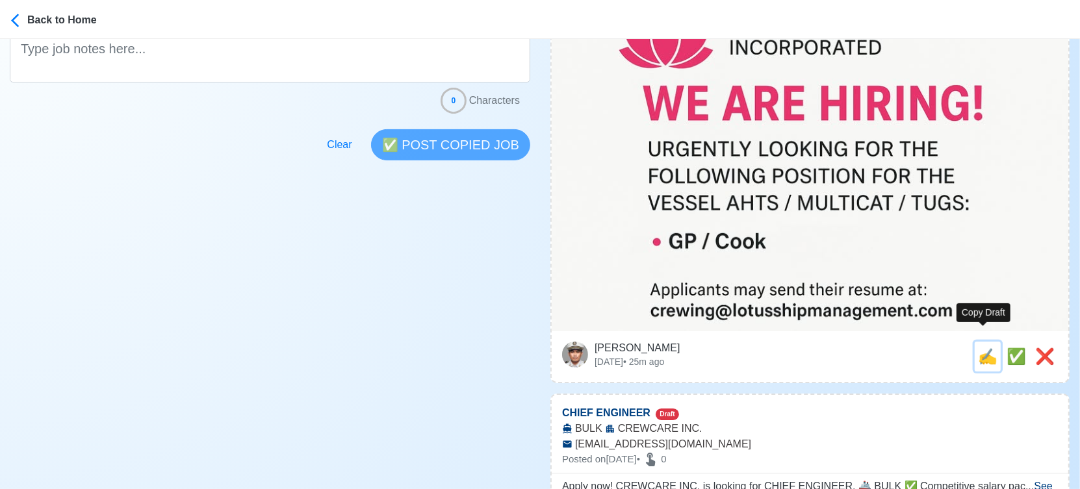
click at [981, 348] on span "✍️" at bounding box center [987, 357] width 19 height 18
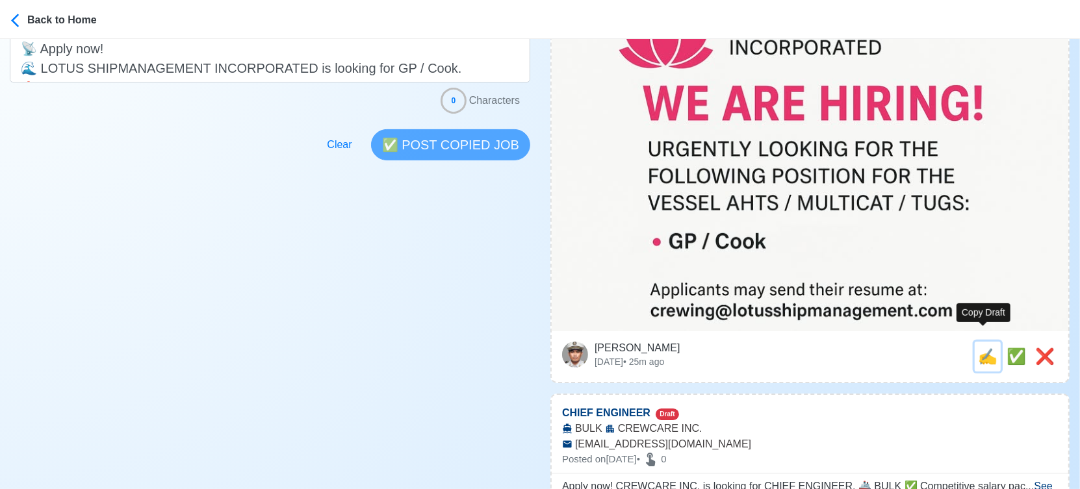
scroll to position [0, 0]
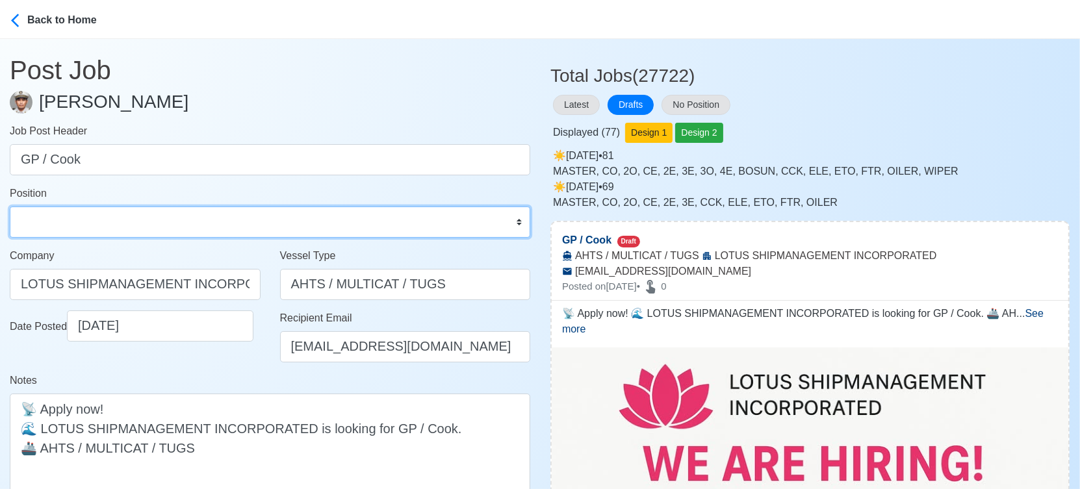
click at [245, 230] on select "Master Chief Officer 2nd Officer 3rd Officer Junior Officer Chief Engineer 2nd …" at bounding box center [270, 222] width 521 height 31
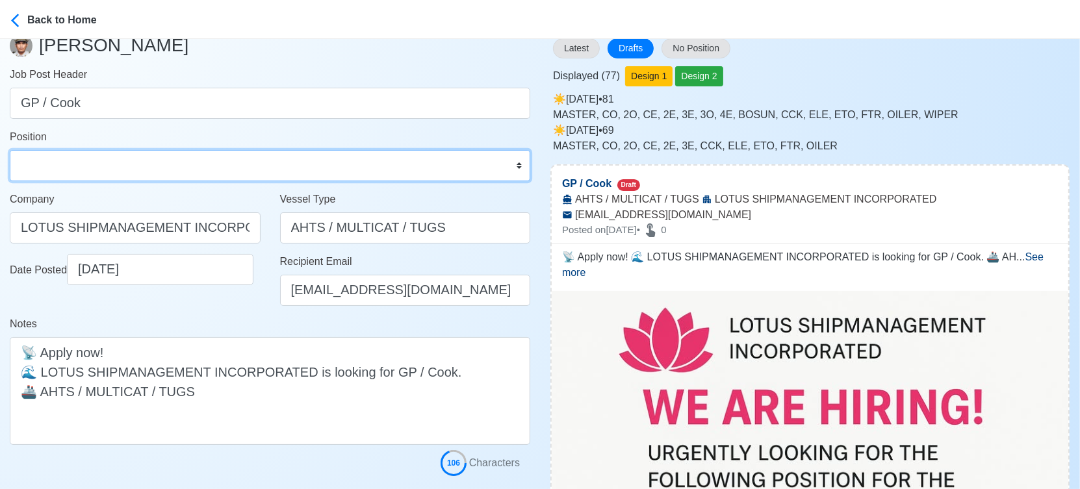
scroll to position [72, 0]
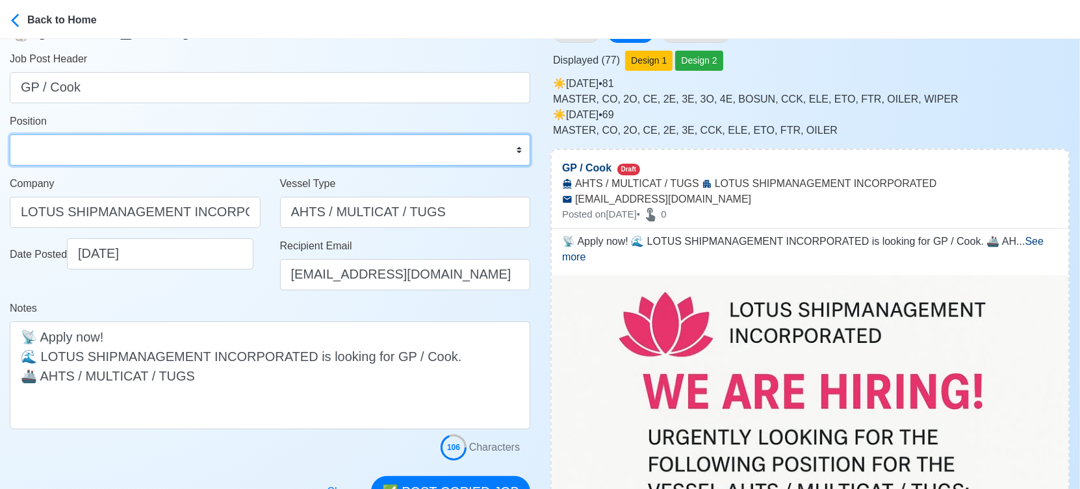
click at [209, 148] on select "Master Chief Officer 2nd Officer 3rd Officer Junior Officer Chief Engineer 2nd …" at bounding box center [270, 150] width 521 height 31
click at [10, 135] on select "Master Chief Officer 2nd Officer 3rd Officer Junior Officer Chief Engineer 2nd …" at bounding box center [270, 150] width 521 height 31
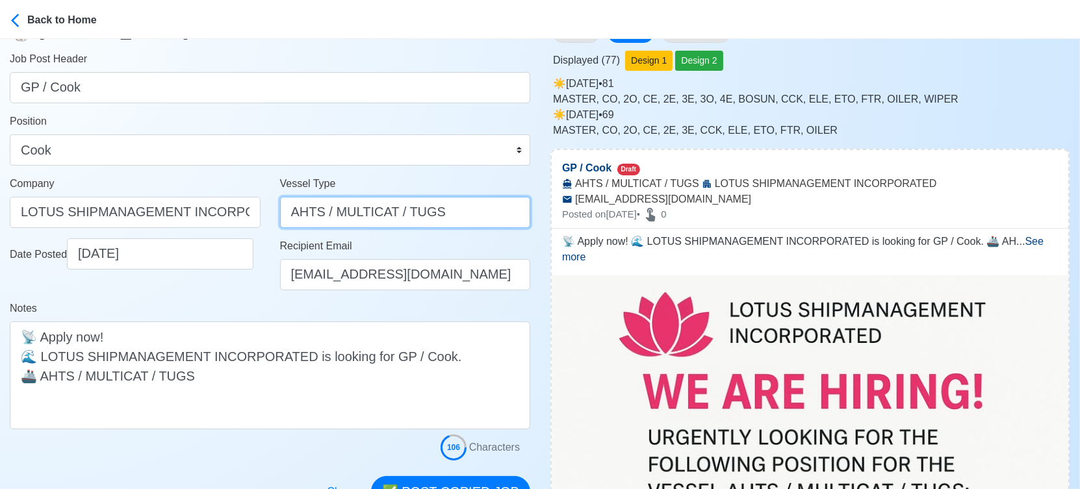
drag, startPoint x: 459, startPoint y: 214, endPoint x: 322, endPoint y: 222, distance: 138.0
click at [322, 222] on input "AHTS / MULTICAT / TUGS" at bounding box center [405, 212] width 251 height 31
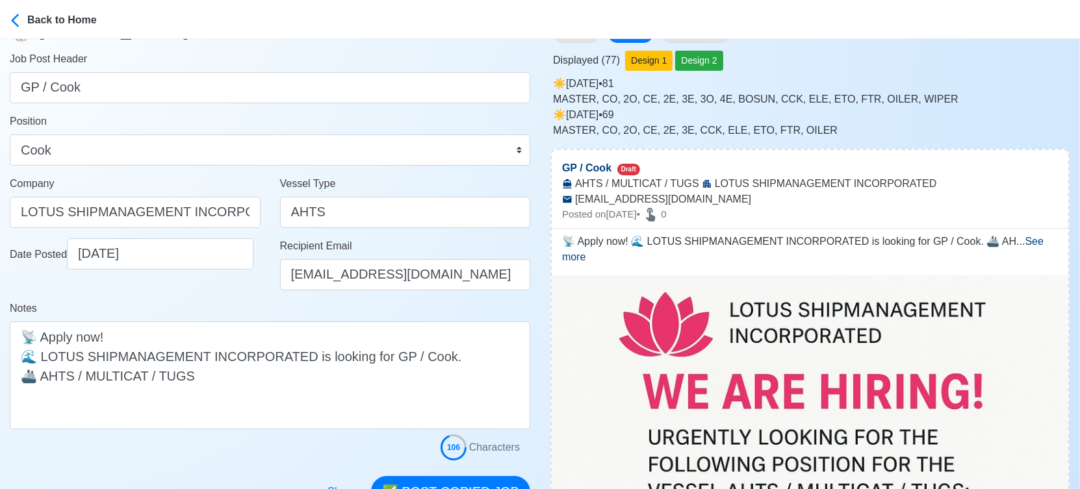
click at [235, 279] on div "Date Posted 10/03/2025" at bounding box center [135, 270] width 270 height 62
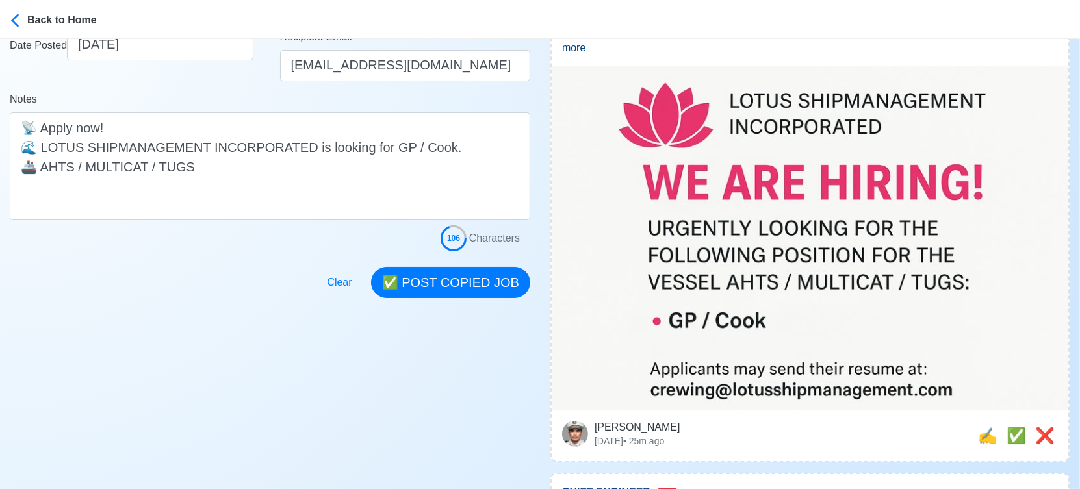
scroll to position [289, 0]
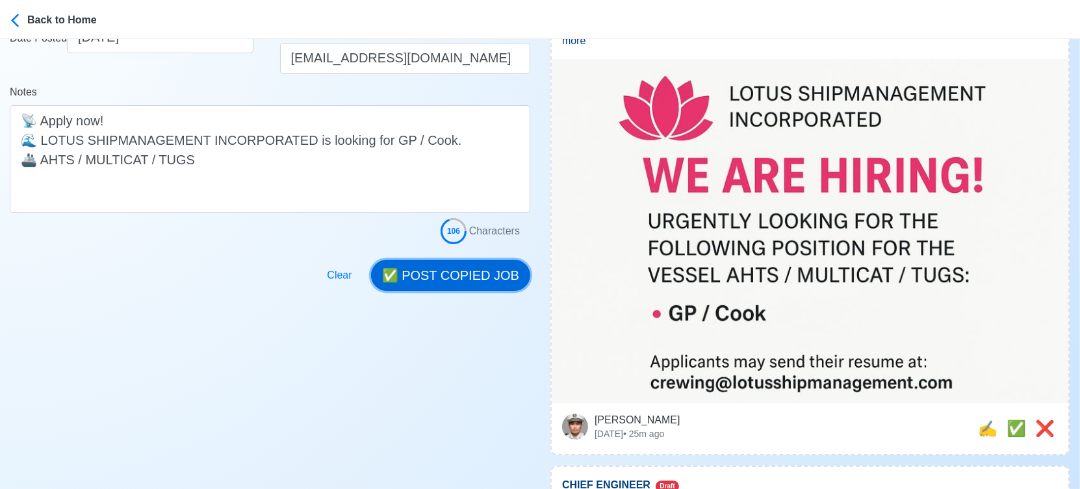
click at [468, 269] on button "✅ POST COPIED JOB" at bounding box center [450, 275] width 159 height 31
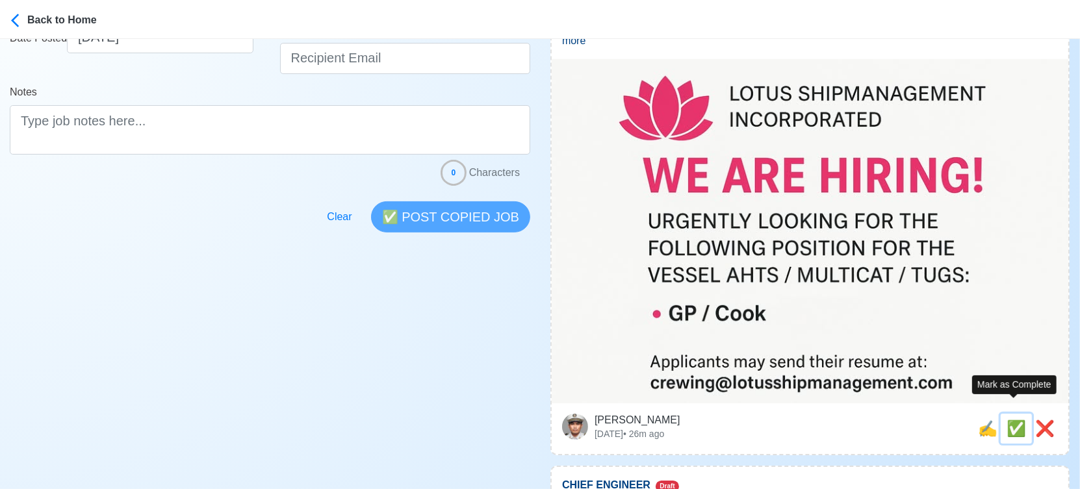
click at [1018, 420] on span "✅" at bounding box center [1016, 429] width 19 height 18
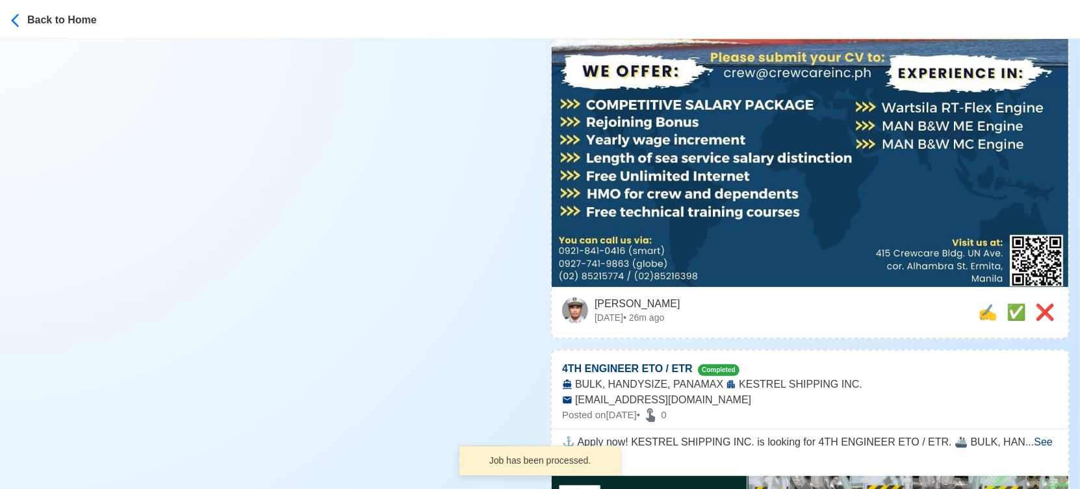
scroll to position [650, 0]
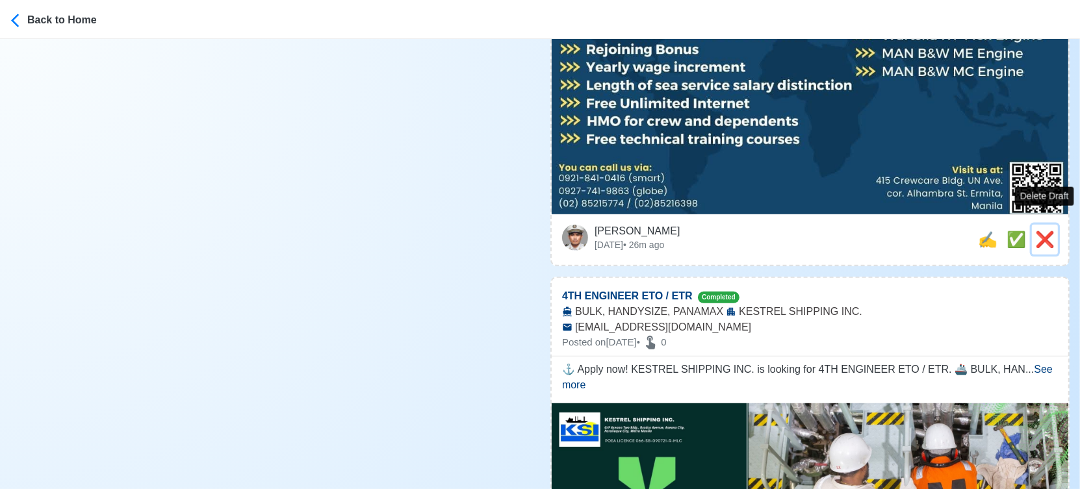
click at [1042, 231] on span "❌" at bounding box center [1044, 240] width 19 height 18
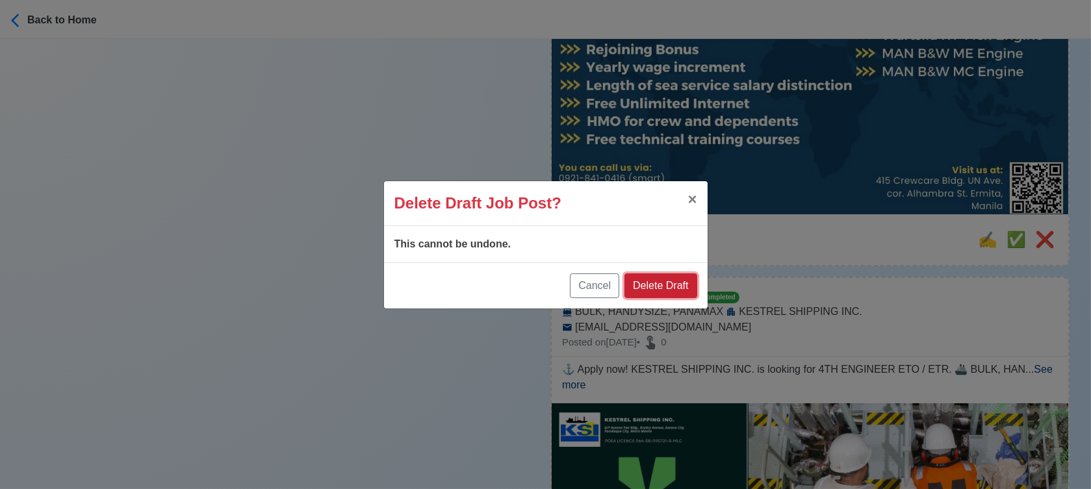
click at [660, 283] on button "Delete Draft" at bounding box center [661, 286] width 72 height 25
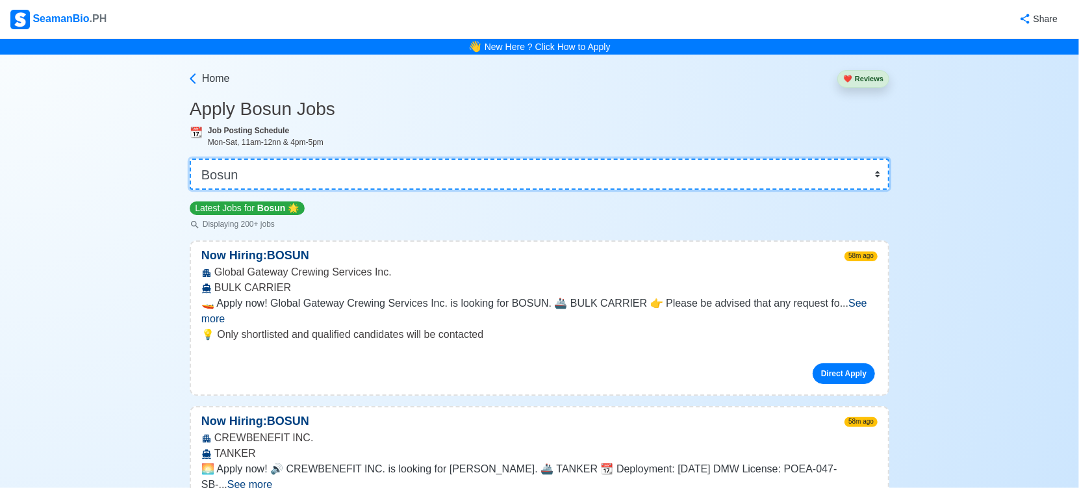
click at [360, 171] on select "👉 Select Rank or Position Master Chief Officer 2nd Officer 3rd Officer Junior O…" at bounding box center [540, 174] width 700 height 31
click at [191, 159] on select "👉 Select Rank or Position Master Chief Officer 2nd Officer 3rd Officer Junior O…" at bounding box center [540, 174] width 700 height 31
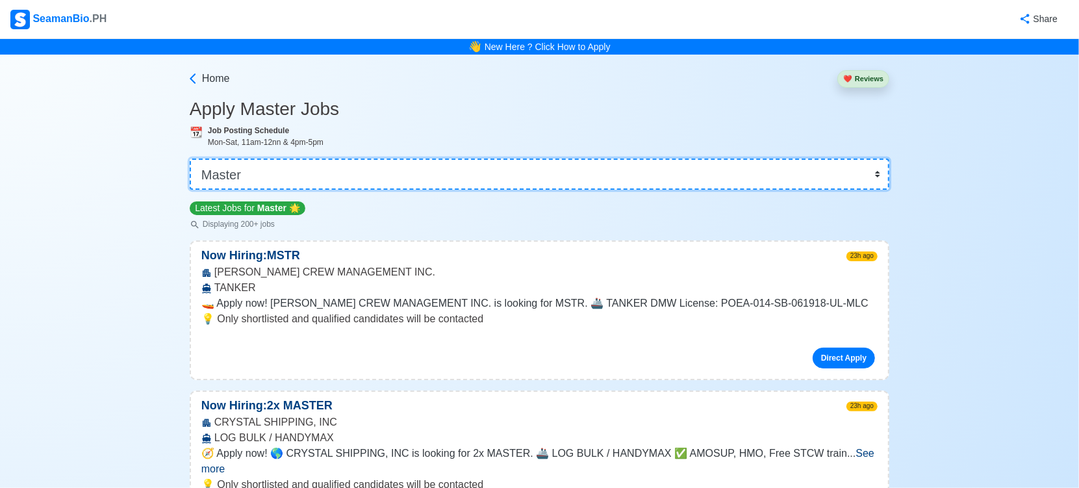
click at [413, 173] on select "👉 Select Rank or Position Master Chief Officer 2nd Officer 3rd Officer Junior O…" at bounding box center [540, 174] width 700 height 31
click at [191, 159] on select "👉 Select Rank or Position Master Chief Officer 2nd Officer 3rd Officer Junior O…" at bounding box center [540, 174] width 700 height 31
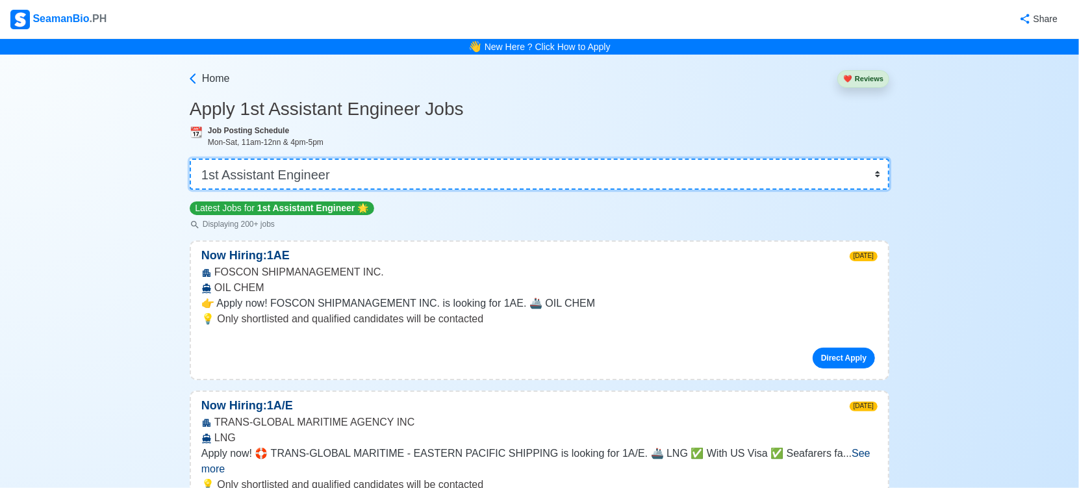
click at [580, 183] on select "👉 Select Rank or Position Master Chief Officer 2nd Officer 3rd Officer Junior O…" at bounding box center [540, 174] width 700 height 31
click at [191, 159] on select "👉 Select Rank or Position Master Chief Officer 2nd Officer 3rd Officer Junior O…" at bounding box center [540, 174] width 700 height 31
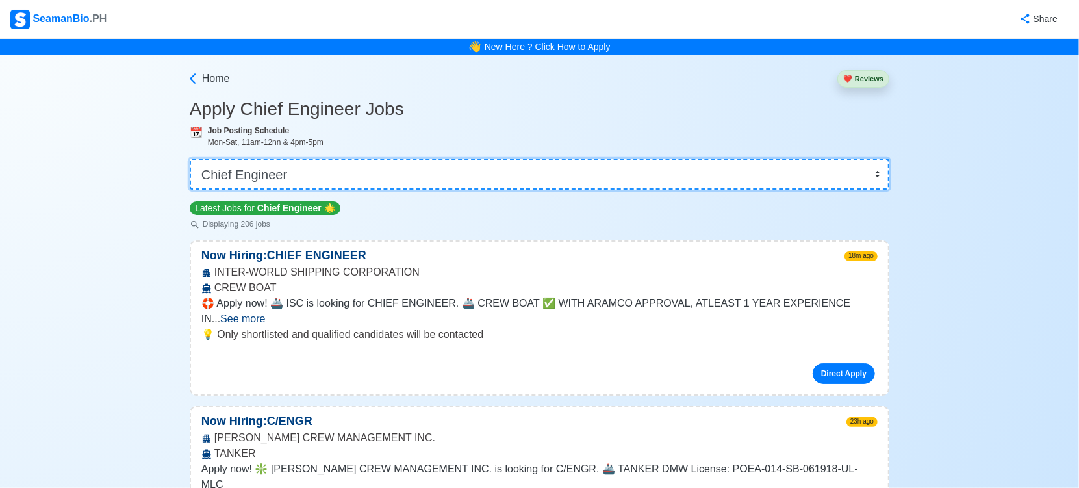
click at [424, 174] on select "👉 Select Rank or Position Master Chief Officer 2nd Officer 3rd Officer Junior O…" at bounding box center [540, 174] width 700 height 31
click at [191, 159] on select "👉 Select Rank or Position Master Chief Officer 2nd Officer 3rd Officer Junior O…" at bounding box center [540, 174] width 700 height 31
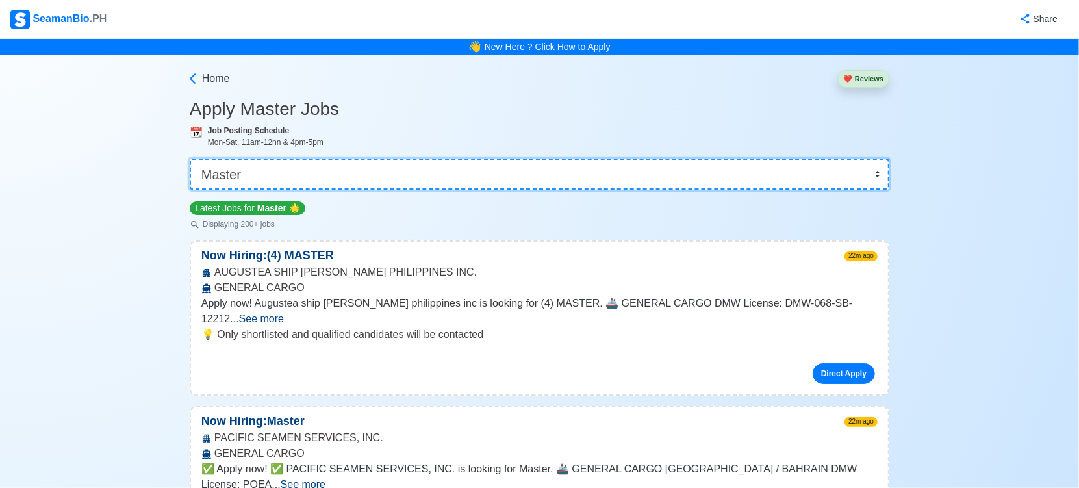
click at [493, 178] on select "👉 Select Rank or Position Master Chief Officer 2nd Officer 3rd Officer Junior O…" at bounding box center [540, 174] width 700 height 31
select select "3rd Officer"
click at [191, 159] on select "👉 Select Rank or Position Master Chief Officer 2nd Officer 3rd Officer Junior O…" at bounding box center [540, 174] width 700 height 31
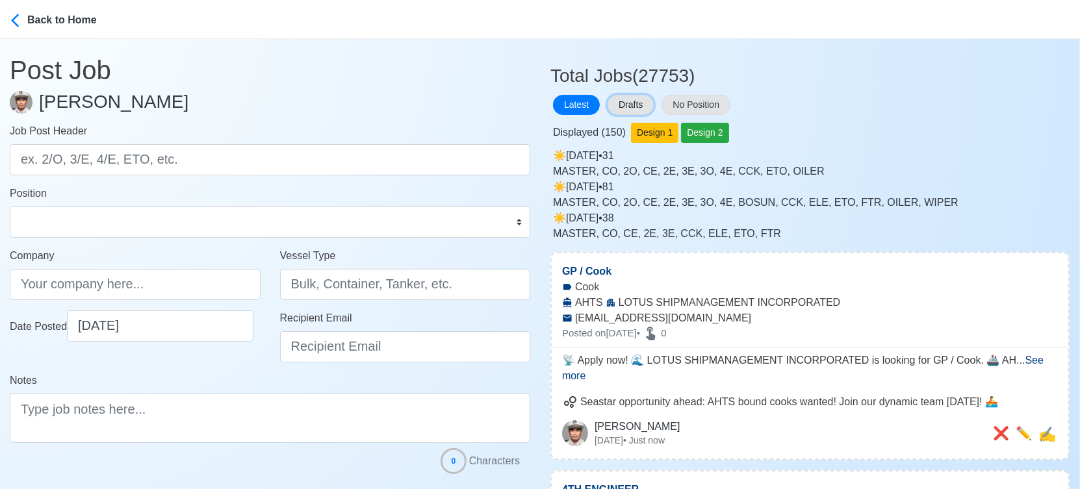
click at [638, 103] on button "Drafts" at bounding box center [631, 105] width 46 height 20
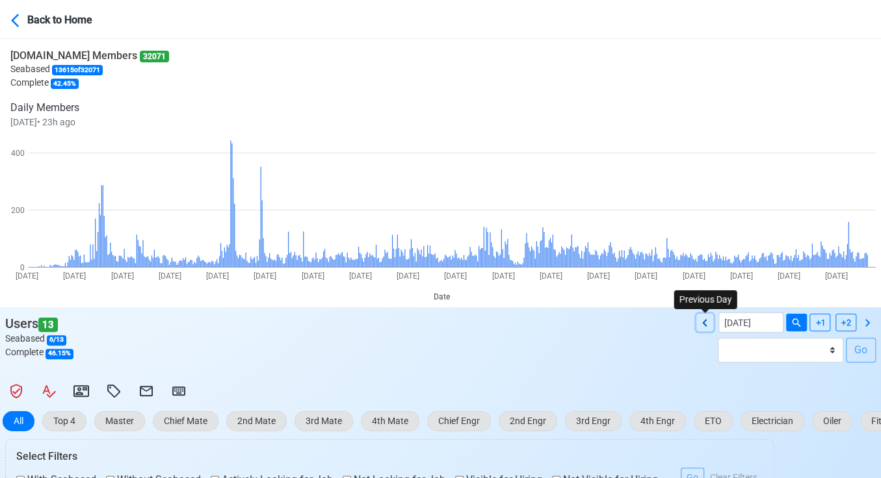
click at [702, 323] on icon at bounding box center [705, 323] width 16 height 16
type input "[DATE]"
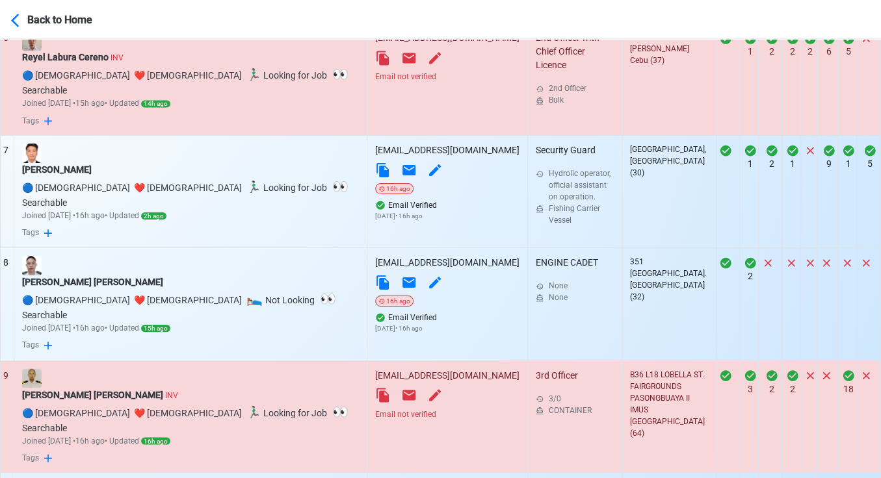
scroll to position [1154, 0]
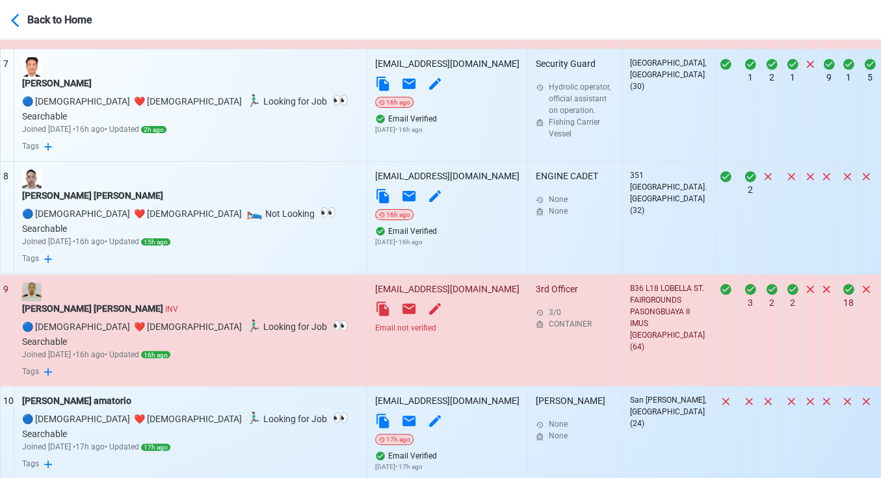
select select "50"
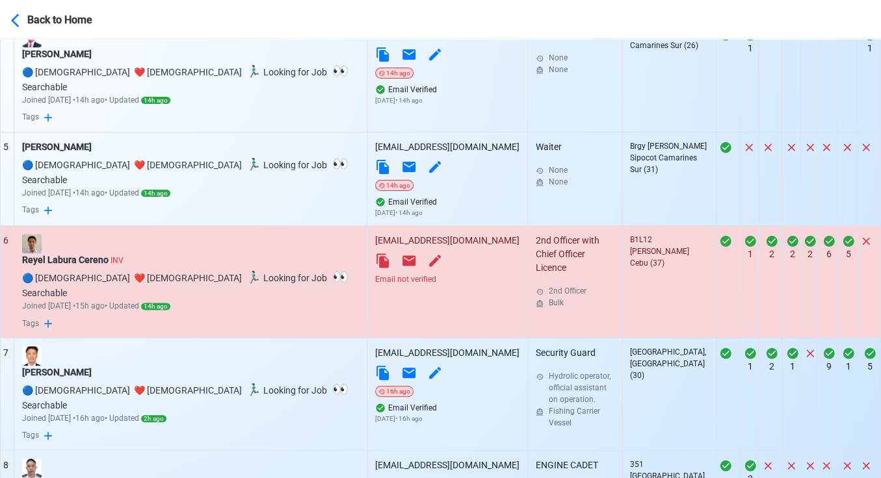
scroll to position [866, 0]
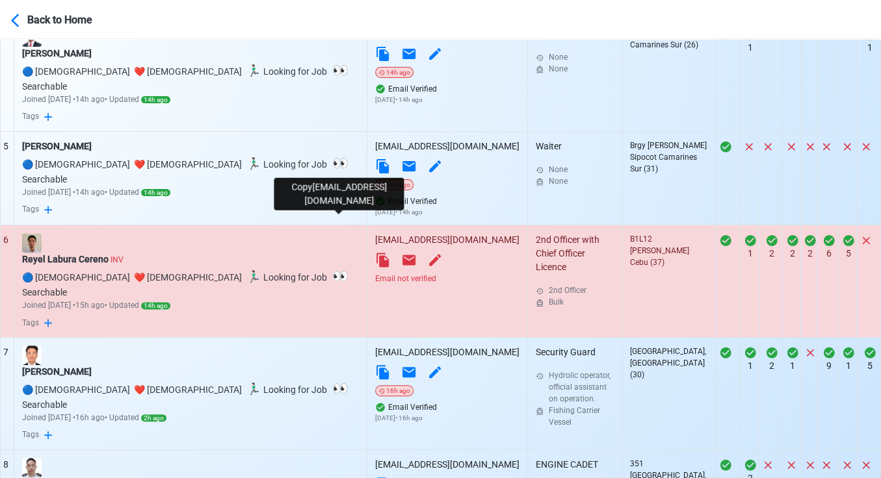
click at [375, 252] on icon at bounding box center [383, 260] width 16 height 16
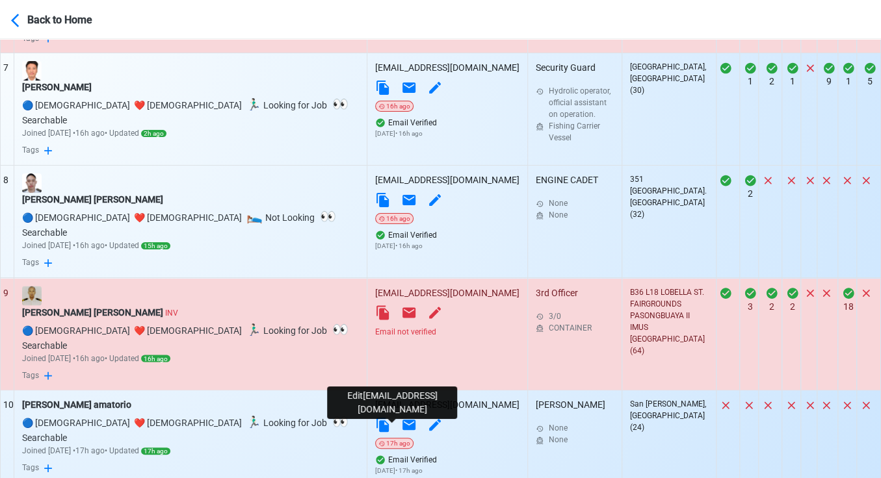
scroll to position [1227, 0]
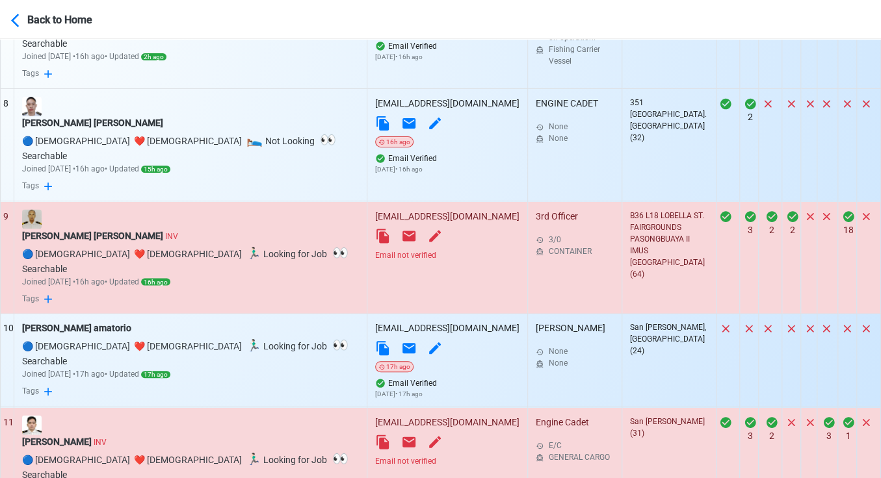
click at [383, 249] on div "Email not verified" at bounding box center [447, 255] width 144 height 12
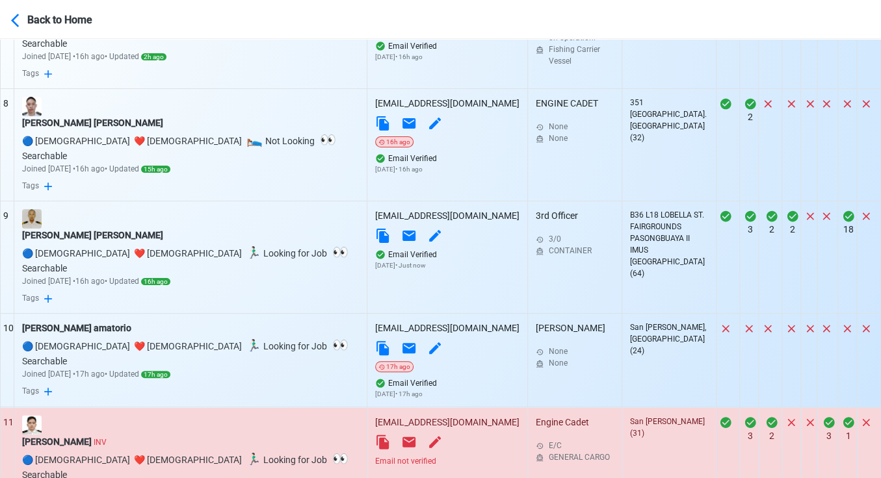
click at [380, 455] on div "Email not verified" at bounding box center [447, 461] width 144 height 12
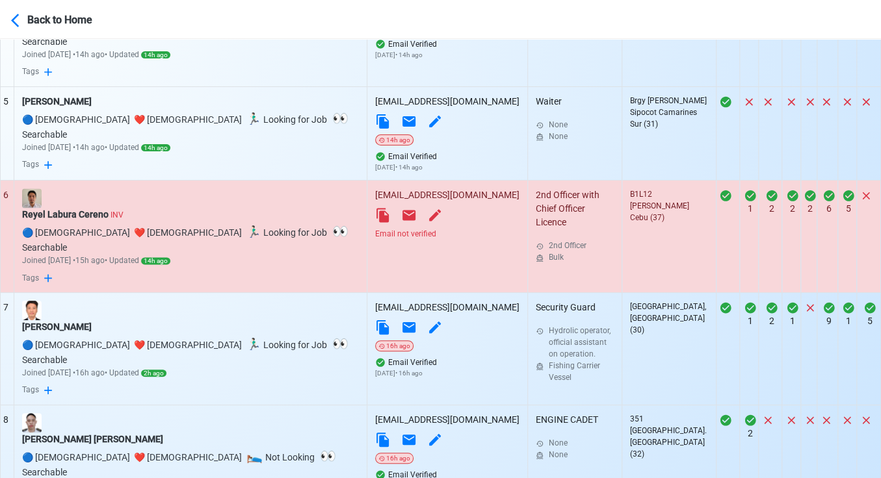
scroll to position [866, 0]
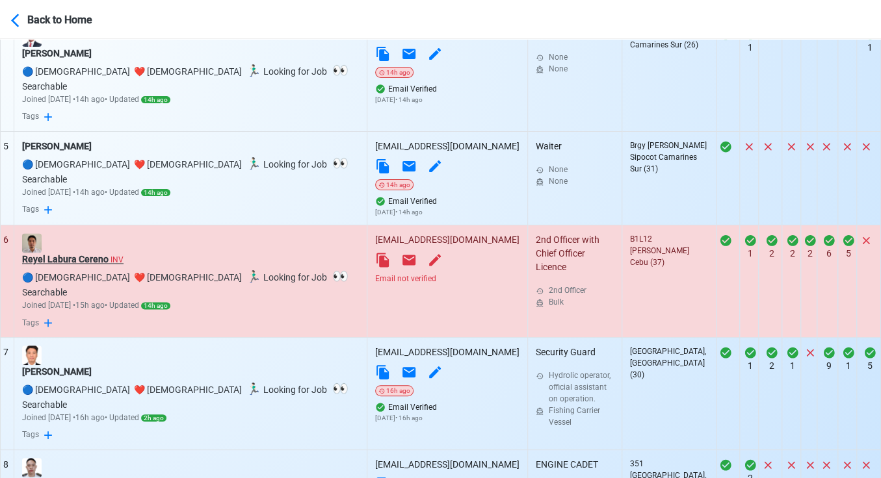
click at [96, 253] on div "Reyel Labura Cereno INV" at bounding box center [190, 260] width 337 height 14
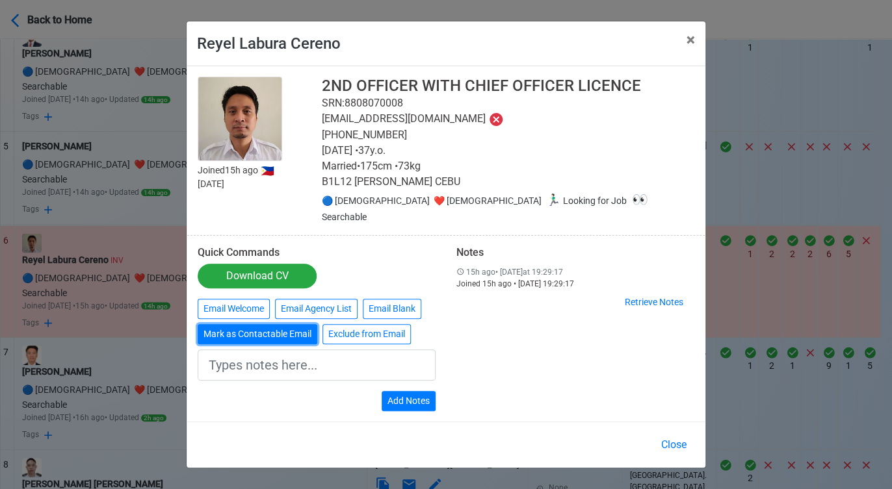
click at [291, 325] on button "Mark as Contactable Email" at bounding box center [258, 334] width 120 height 20
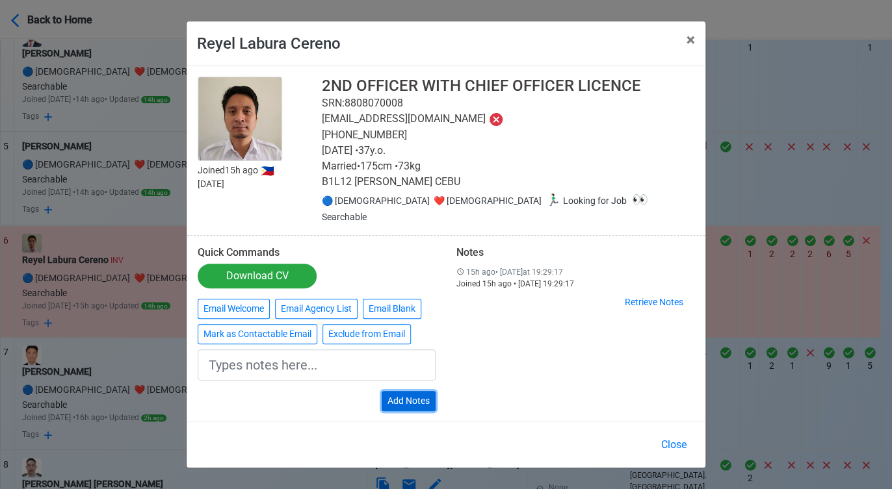
click at [400, 391] on button "Add Notes" at bounding box center [408, 401] width 54 height 20
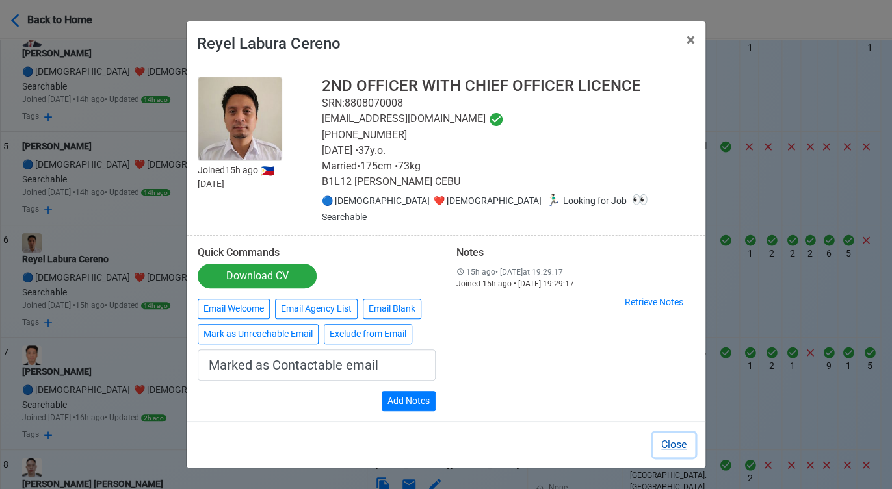
click at [680, 438] on button "Close" at bounding box center [673, 445] width 42 height 25
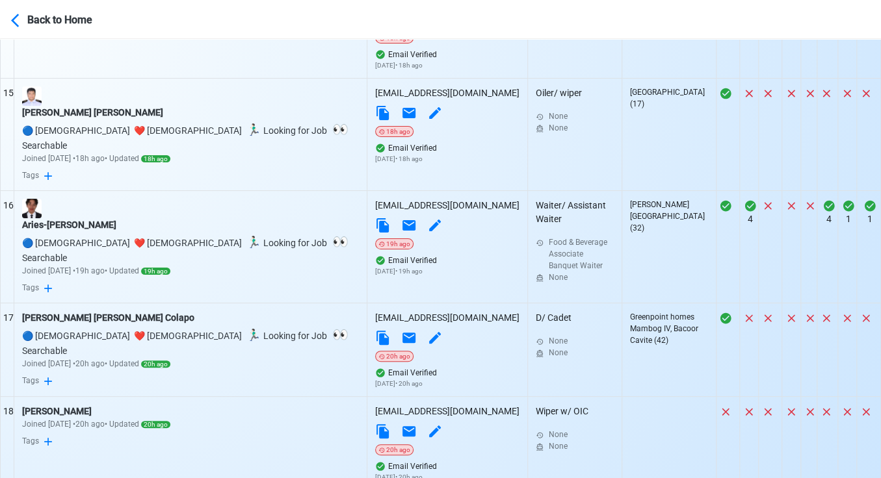
scroll to position [2165, 0]
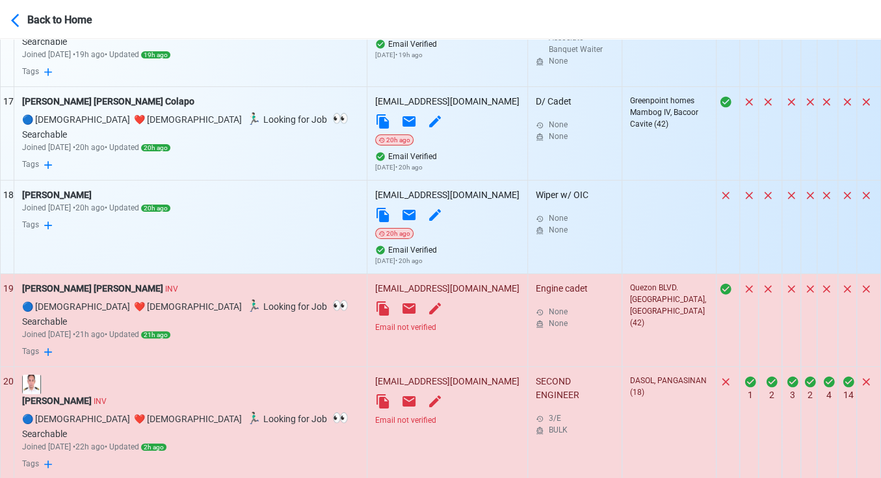
click at [376, 322] on div "Email not verified" at bounding box center [447, 328] width 144 height 12
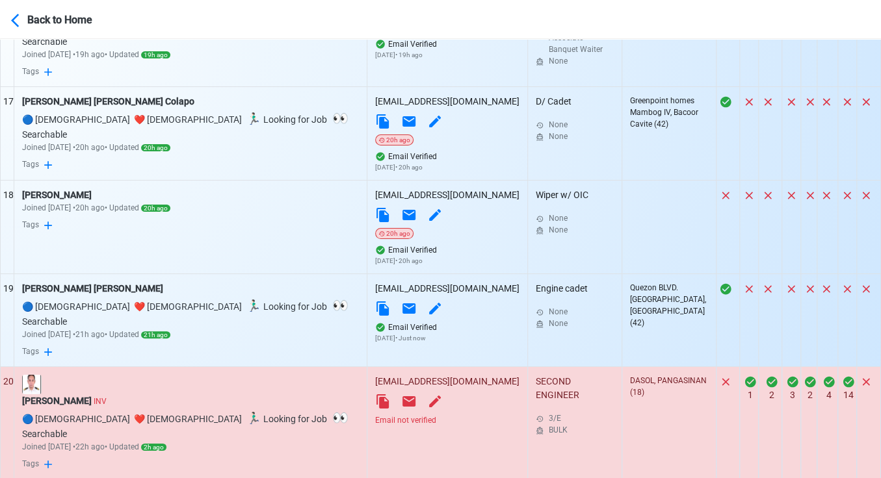
click at [375, 415] on div "Email not verified" at bounding box center [447, 421] width 144 height 12
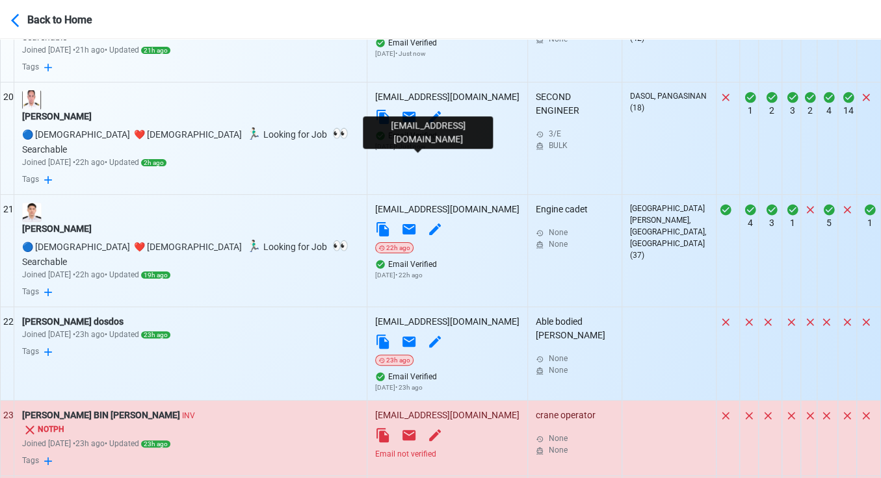
scroll to position [2454, 0]
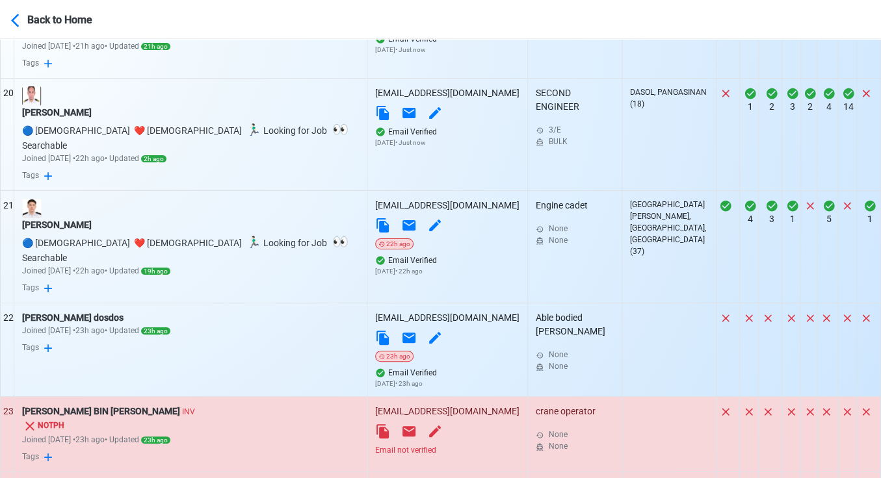
click at [380, 445] on div "Email not verified" at bounding box center [447, 451] width 144 height 12
click at [144, 405] on div "MUHAMMAD ZIMAN BIN ZAIMI INV" at bounding box center [190, 412] width 337 height 14
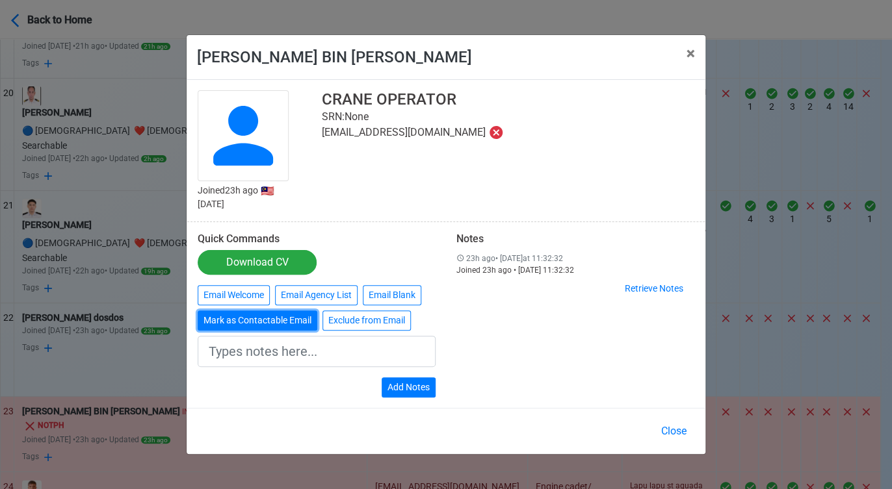
click at [276, 317] on button "Mark as Contactable Email" at bounding box center [258, 321] width 120 height 20
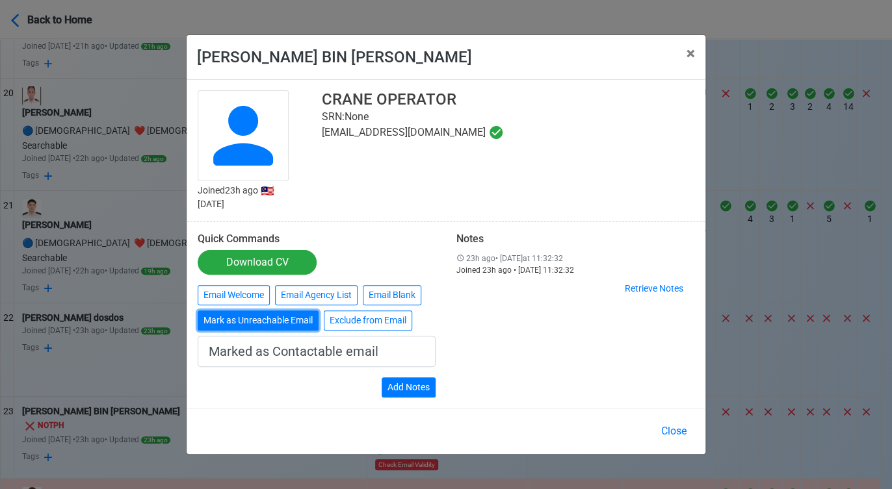
click at [287, 315] on button "Mark as Unreachable Email" at bounding box center [258, 321] width 121 height 20
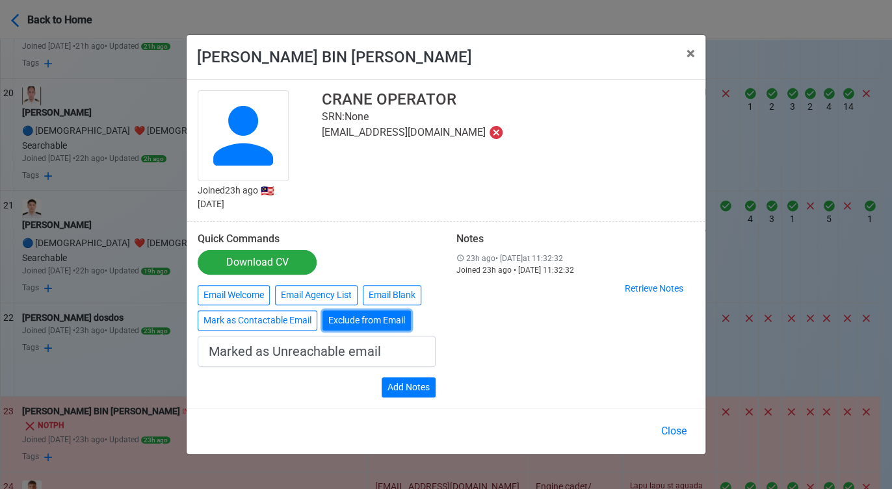
click at [346, 316] on button "Exclude from Email" at bounding box center [366, 321] width 88 height 20
type input "Exclude from Email"
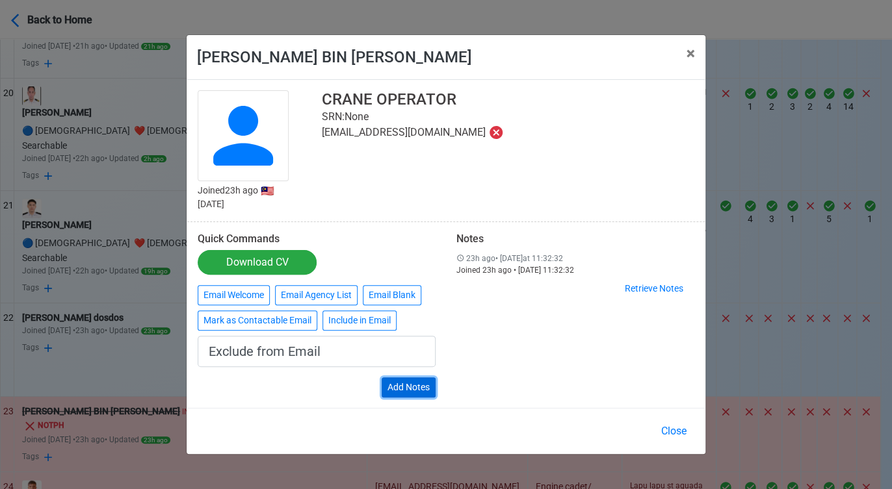
click at [418, 385] on button "Add Notes" at bounding box center [408, 388] width 54 height 20
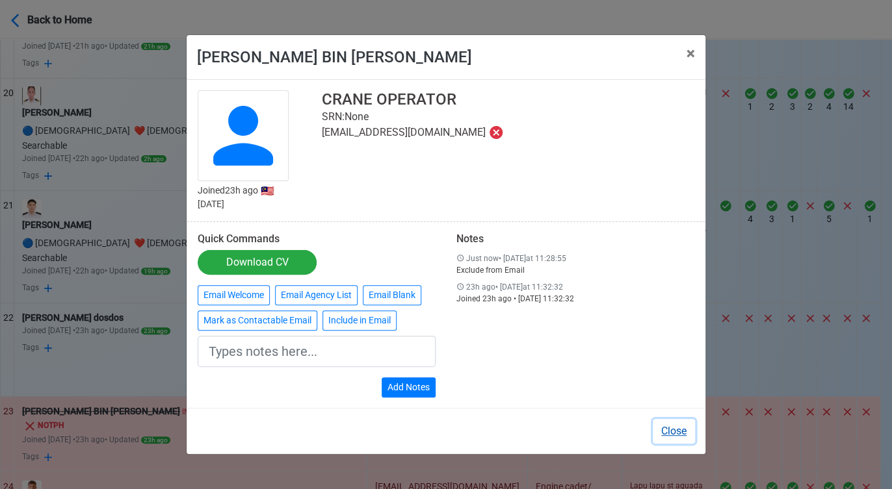
click at [684, 432] on button "Close" at bounding box center [673, 431] width 42 height 25
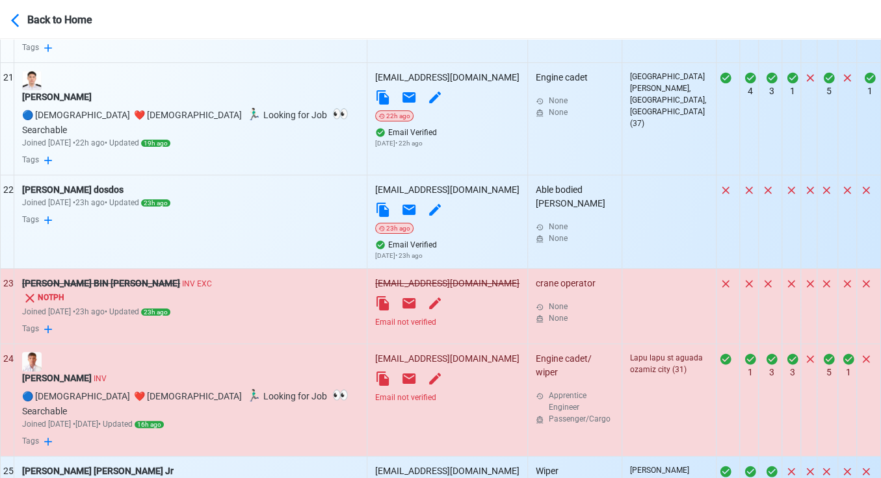
scroll to position [2599, 0]
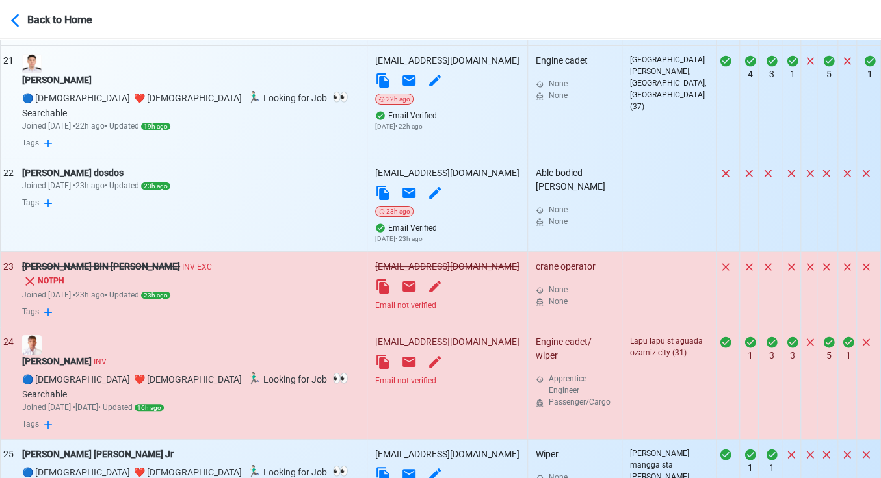
click at [380, 375] on div "Email not verified" at bounding box center [447, 381] width 144 height 12
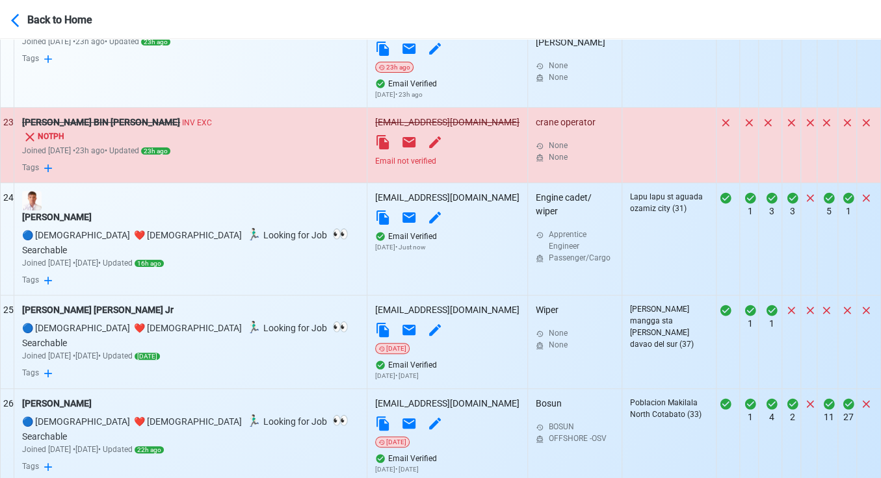
scroll to position [2815, 0]
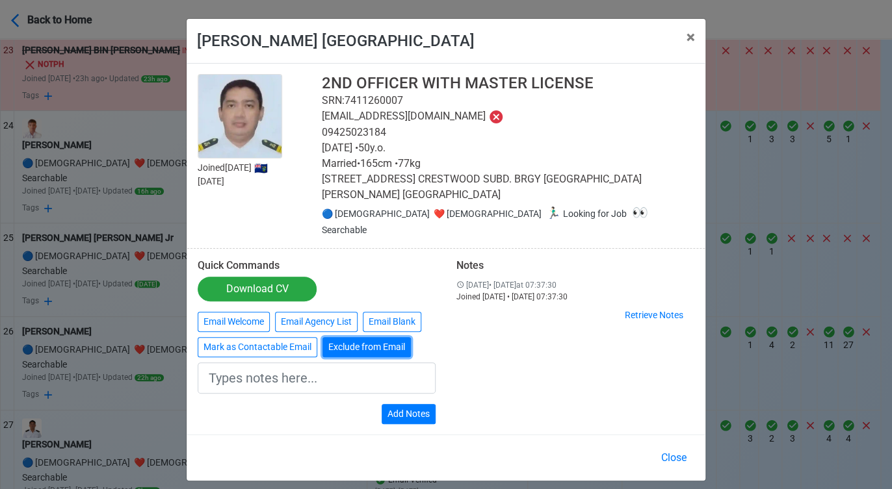
click at [355, 337] on button "Exclude from Email" at bounding box center [366, 347] width 88 height 20
type input "Exclude from Email"
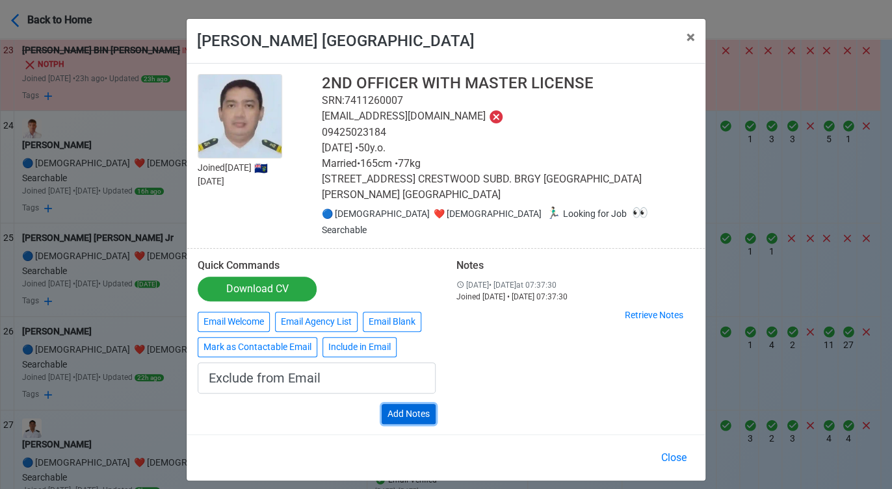
click at [424, 404] on button "Add Notes" at bounding box center [408, 414] width 54 height 20
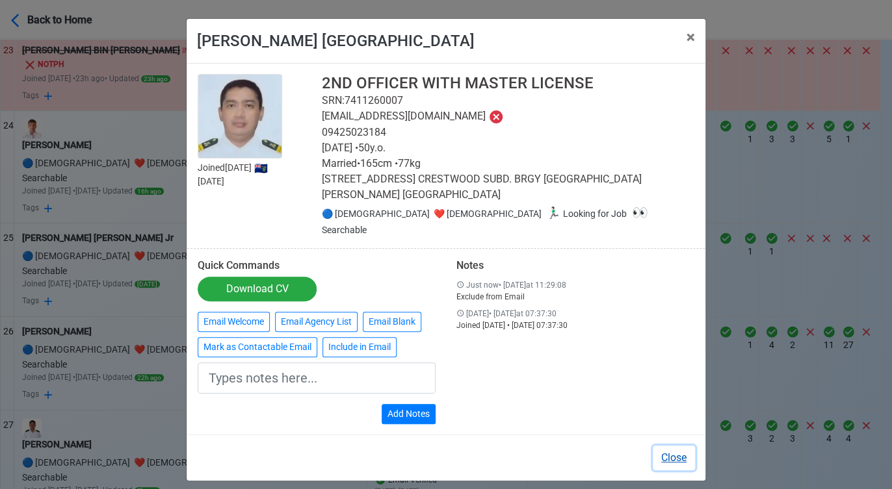
click at [680, 446] on button "Close" at bounding box center [673, 458] width 42 height 25
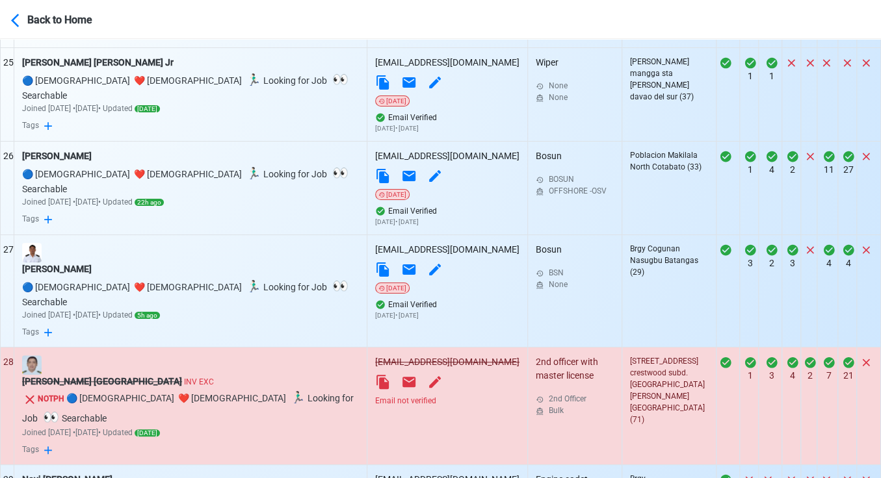
scroll to position [2960, 0]
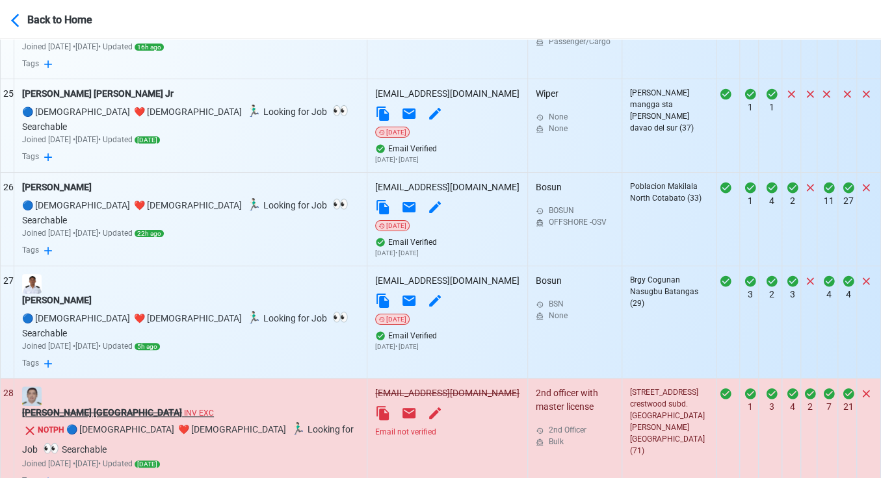
click at [83, 407] on s "florentino d. torino" at bounding box center [102, 412] width 160 height 10
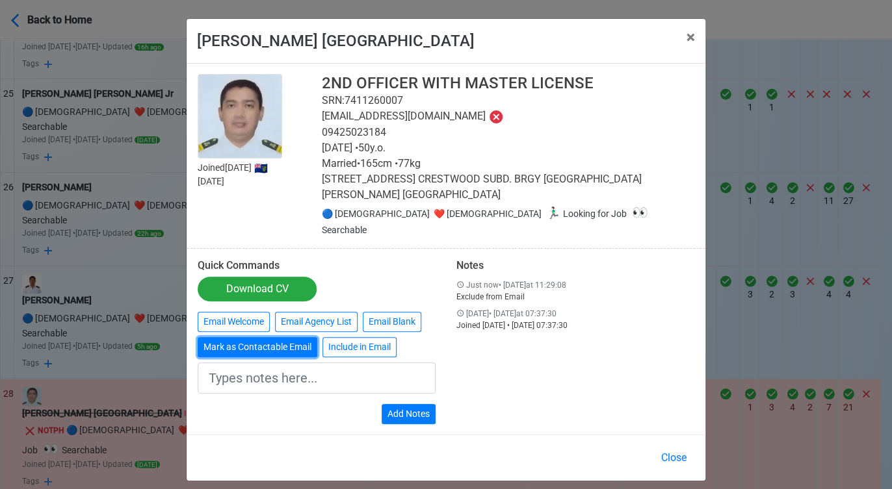
click at [287, 337] on button "Mark as Contactable Email" at bounding box center [258, 347] width 120 height 20
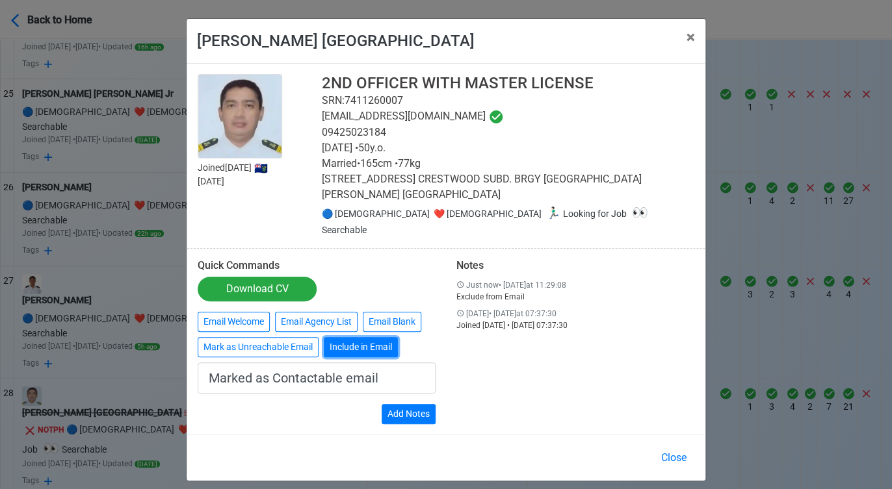
click at [359, 337] on button "Include in Email" at bounding box center [361, 347] width 74 height 20
type input "Include in Email"
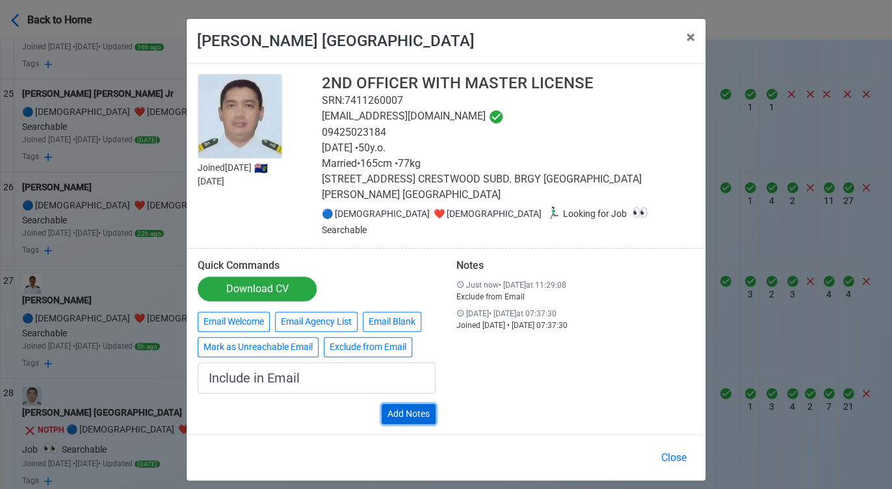
click at [411, 404] on button "Add Notes" at bounding box center [408, 414] width 54 height 20
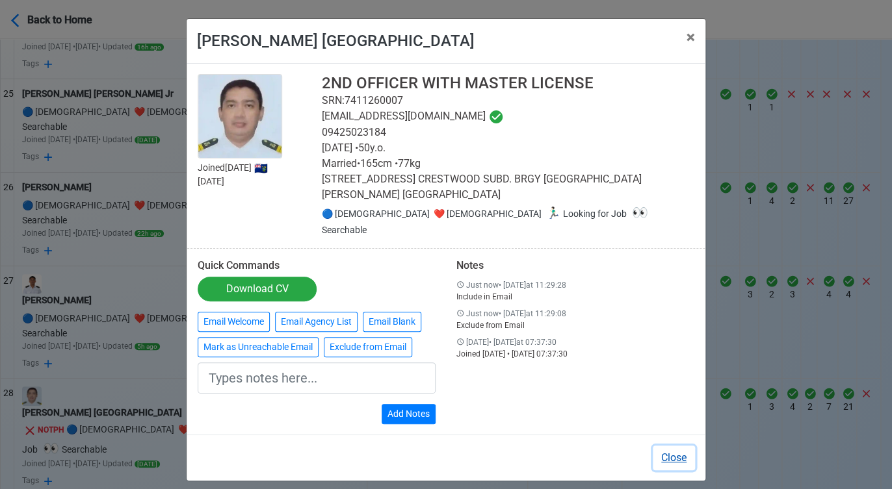
click at [688, 446] on button "Close" at bounding box center [673, 458] width 42 height 25
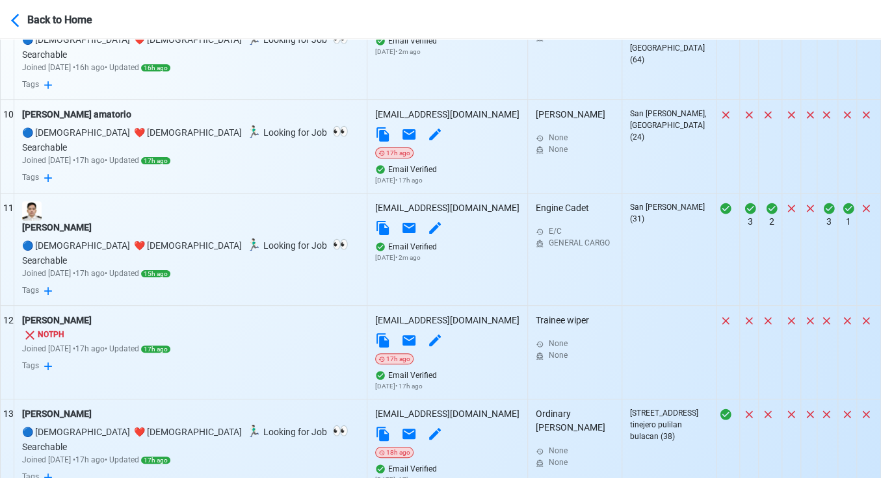
scroll to position [1389, 0]
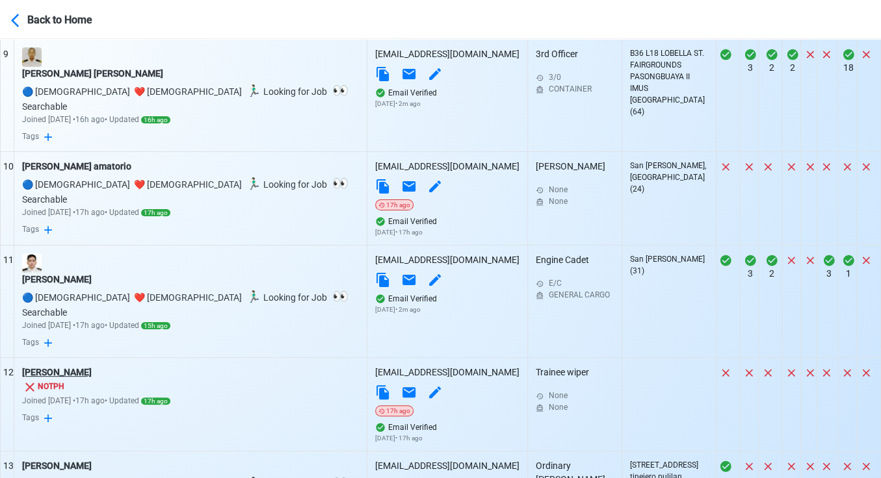
click at [58, 366] on div "akim palija" at bounding box center [190, 373] width 337 height 14
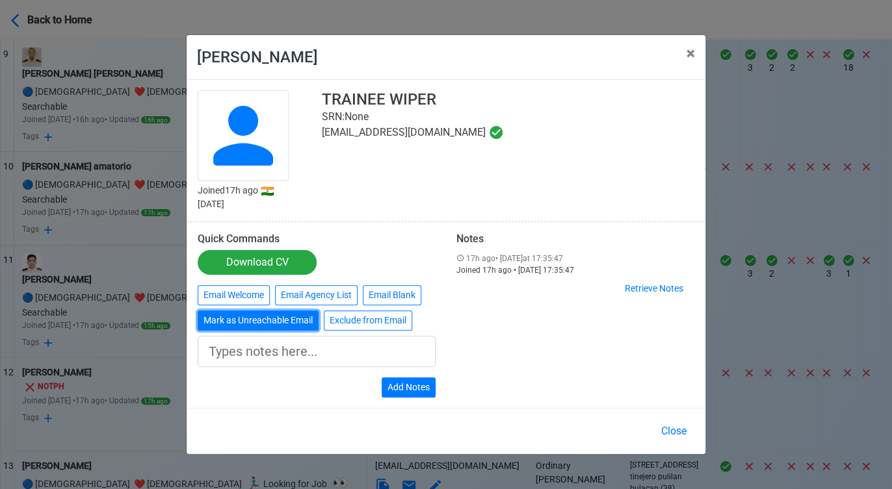
click at [244, 318] on button "Mark as Unreachable Email" at bounding box center [258, 321] width 121 height 20
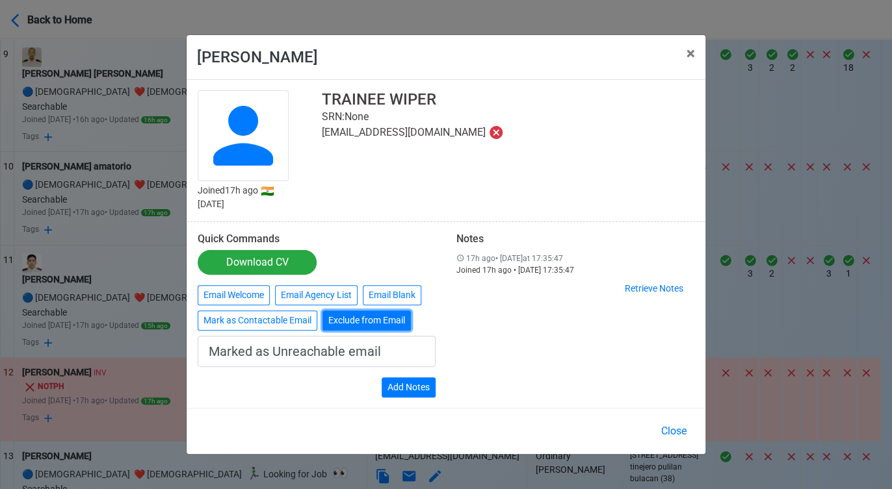
click at [359, 321] on button "Exclude from Email" at bounding box center [366, 321] width 88 height 20
type input "Exclude from Email"
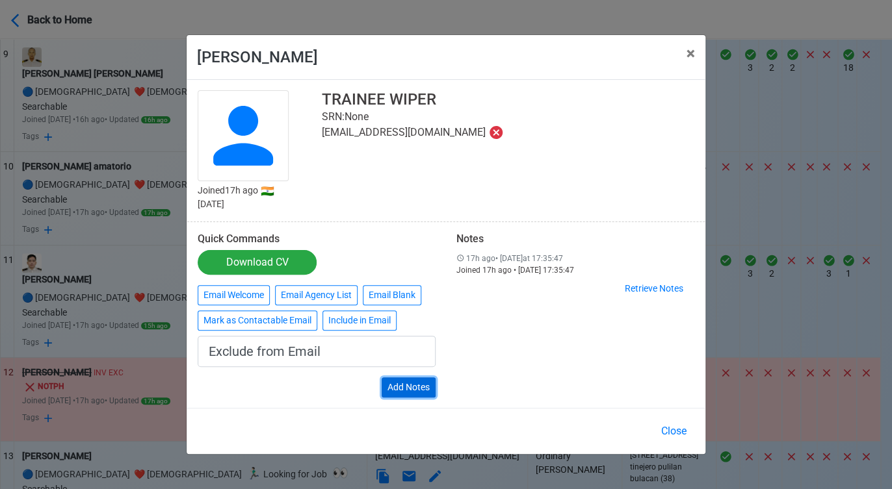
click at [404, 383] on button "Add Notes" at bounding box center [408, 388] width 54 height 20
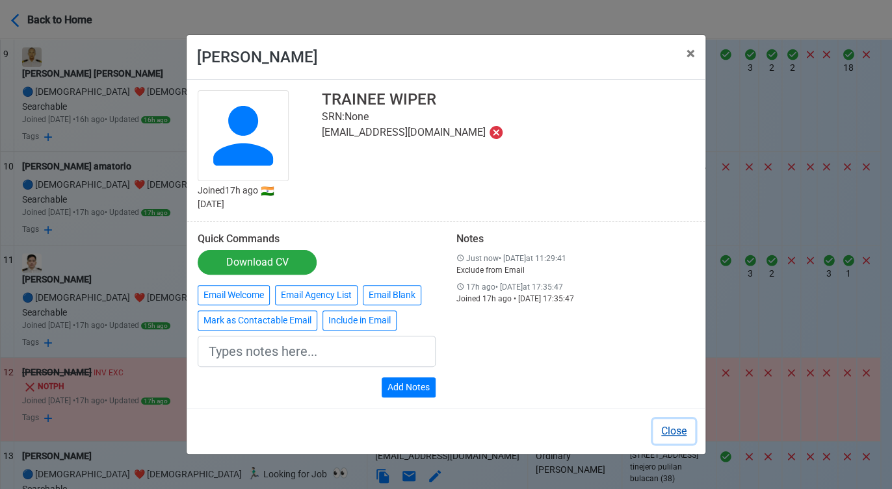
click at [670, 432] on button "Close" at bounding box center [673, 431] width 42 height 25
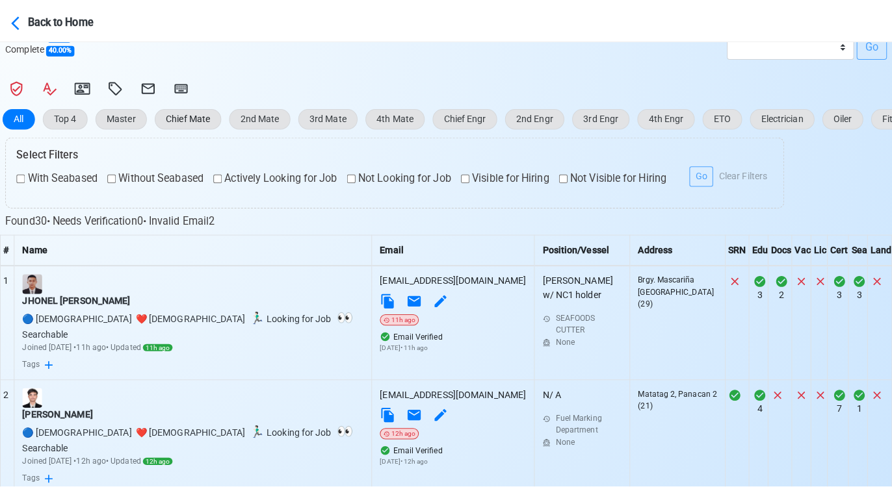
scroll to position [161, 0]
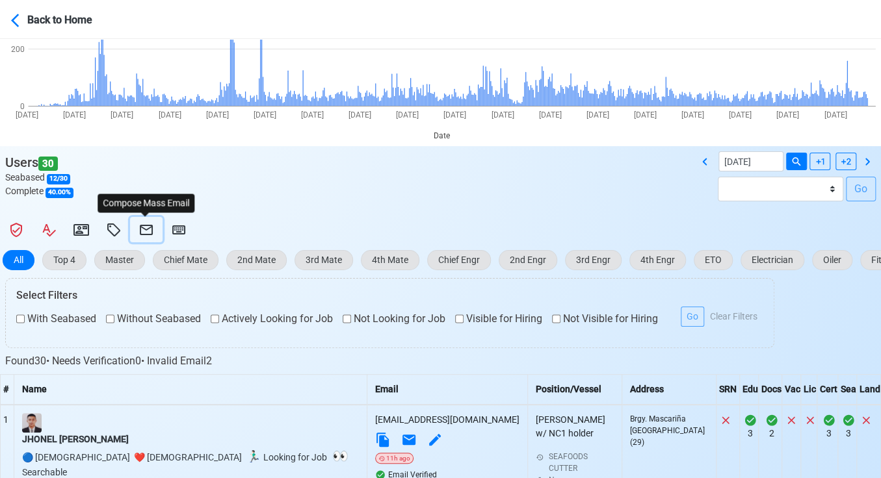
click at [145, 227] on icon at bounding box center [146, 230] width 16 height 16
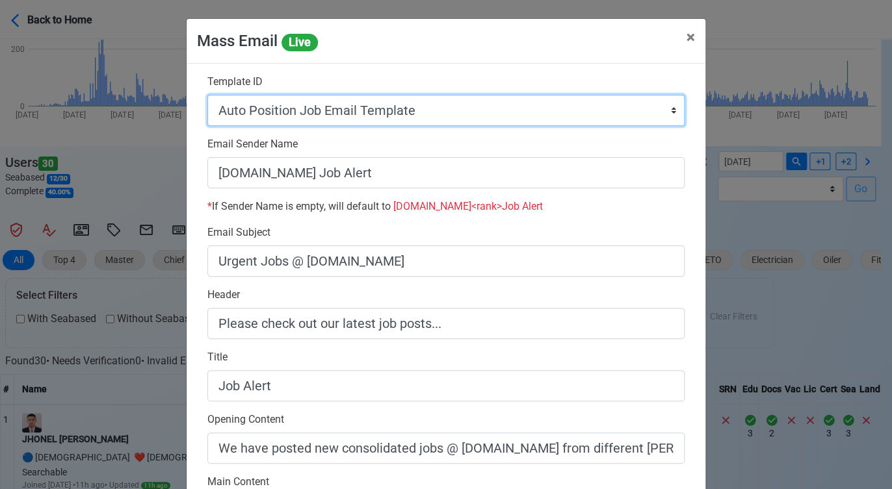
click at [432, 114] on select "Auto Position Job Email Template Incomplete CV Email Template ETO/ETR Job Email…" at bounding box center [445, 110] width 477 height 31
select select "d-0c193ece46b24c5dbce89cdb3e751472"
click at [207, 95] on select "Auto Position Job Email Template Incomplete CV Email Template ETO/ETR Job Email…" at bounding box center [445, 110] width 477 height 31
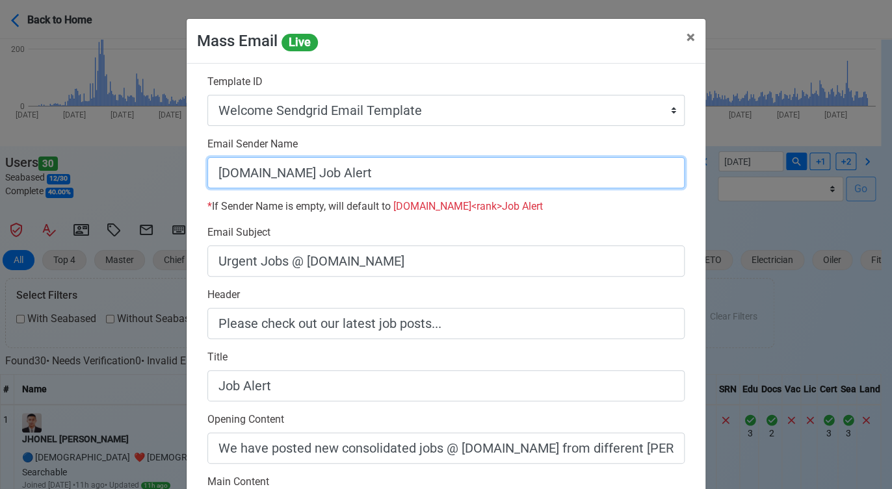
drag, startPoint x: 352, startPoint y: 175, endPoint x: 300, endPoint y: 175, distance: 52.6
click at [300, 175] on input "[DOMAIN_NAME] Job Alert" at bounding box center [445, 172] width 477 height 31
click at [209, 170] on input "[DOMAIN_NAME]" at bounding box center [445, 172] width 477 height 31
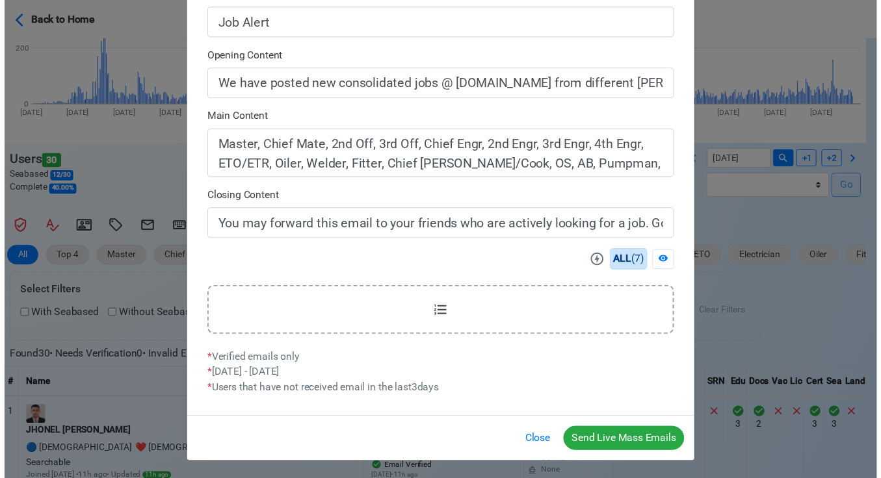
scroll to position [364, 0]
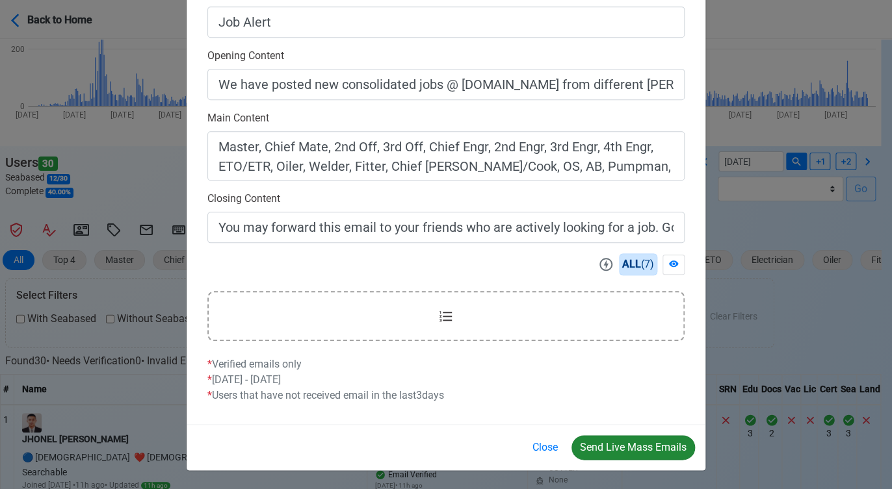
type input "Welcome to SeamanBio.PH"
click at [630, 447] on button "Send Live Mass Emails" at bounding box center [632, 447] width 123 height 25
click at [548, 449] on button "Close" at bounding box center [545, 447] width 42 height 25
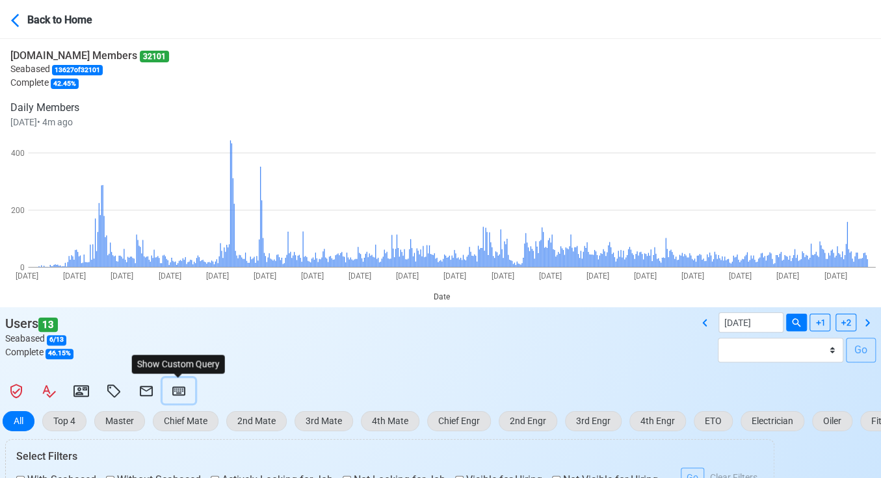
click at [183, 389] on icon at bounding box center [178, 391] width 13 height 9
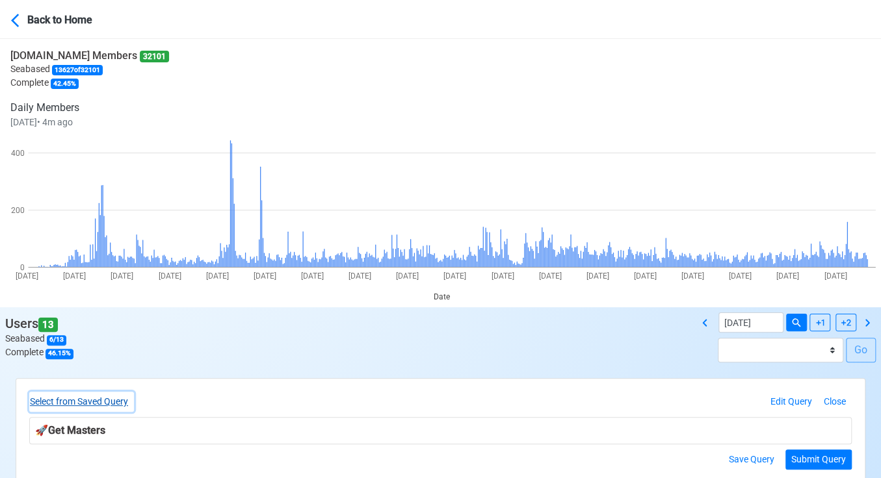
click at [118, 398] on button "Select from Saved Query" at bounding box center [81, 402] width 105 height 20
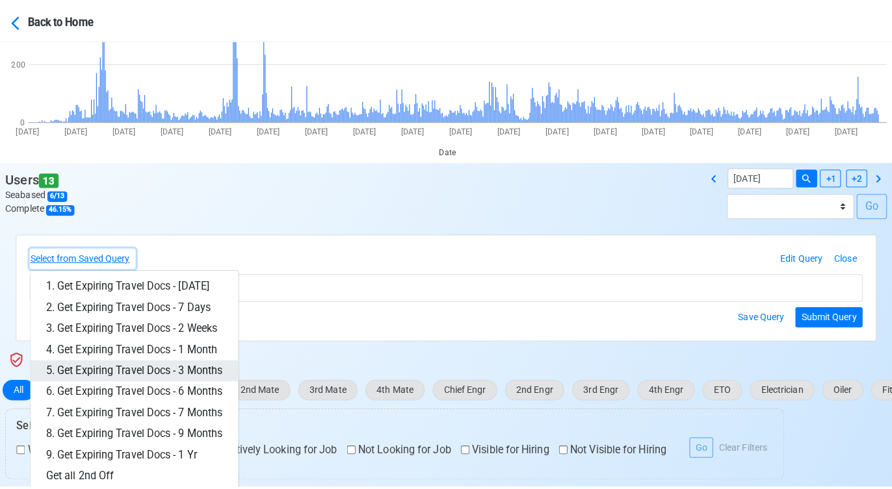
scroll to position [216, 0]
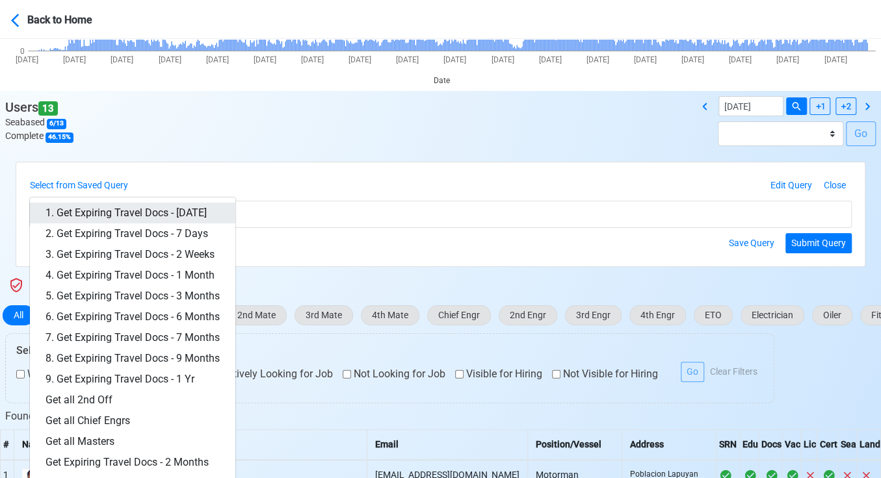
click at [189, 212] on link "1. Get Expiring Travel Docs - [DATE]" at bounding box center [132, 213] width 205 height 21
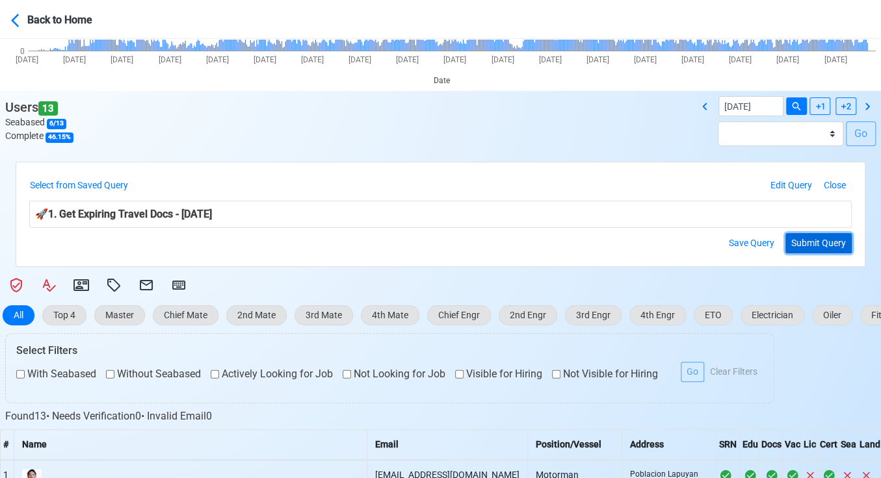
click at [829, 235] on button "Submit Query" at bounding box center [818, 243] width 66 height 20
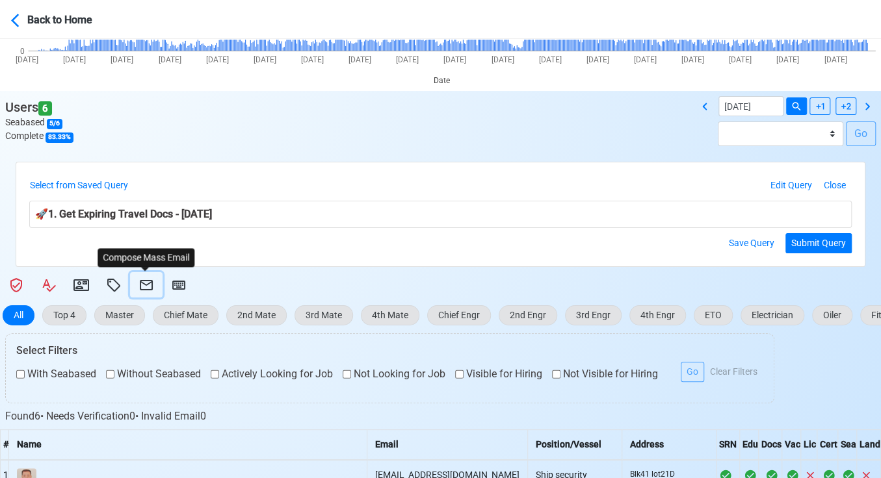
click at [142, 282] on icon at bounding box center [146, 285] width 13 height 10
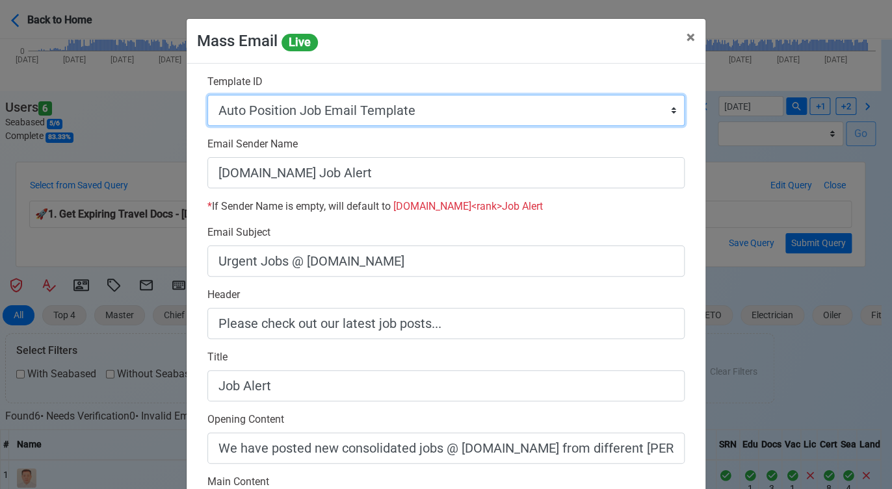
click at [443, 116] on select "Auto Position Job Email Template Incomplete CV Email Template ETO/ETR Job Email…" at bounding box center [445, 110] width 477 height 31
select select "d-3e71907ffd064a39999872a824aaf79a"
click at [207, 95] on select "Auto Position Job Email Template Incomplete CV Email Template ETO/ETR Job Email…" at bounding box center [445, 110] width 477 height 31
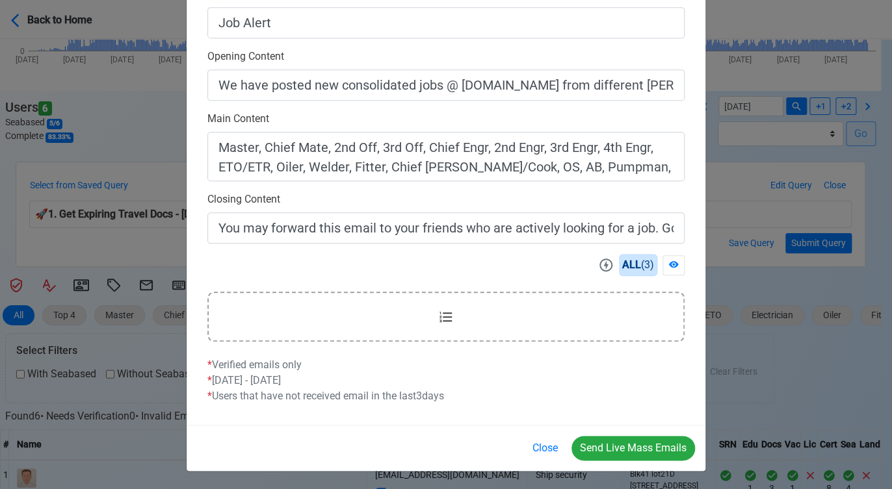
scroll to position [364, 0]
click at [633, 446] on button "Send Live Mass Emails" at bounding box center [632, 447] width 123 height 25
drag, startPoint x: 552, startPoint y: 449, endPoint x: 544, endPoint y: 445, distance: 8.7
click at [551, 448] on button "Close" at bounding box center [545, 447] width 42 height 25
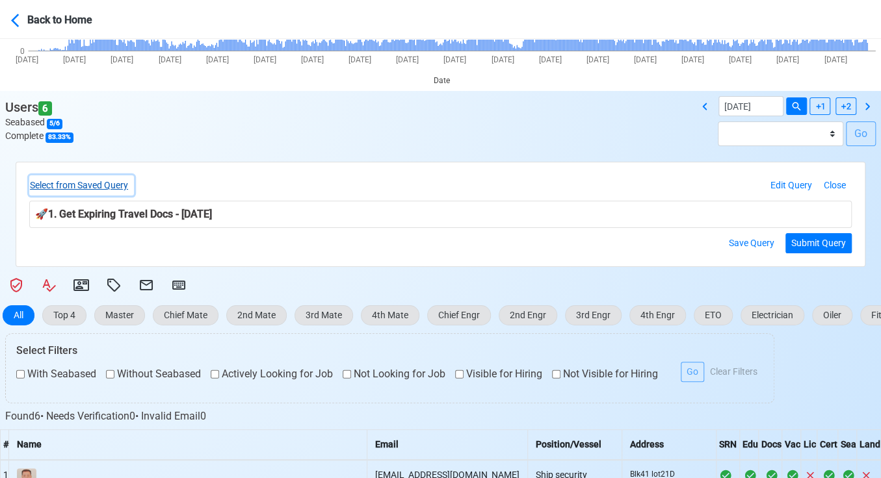
click at [122, 181] on button "Select from Saved Query" at bounding box center [81, 185] width 105 height 20
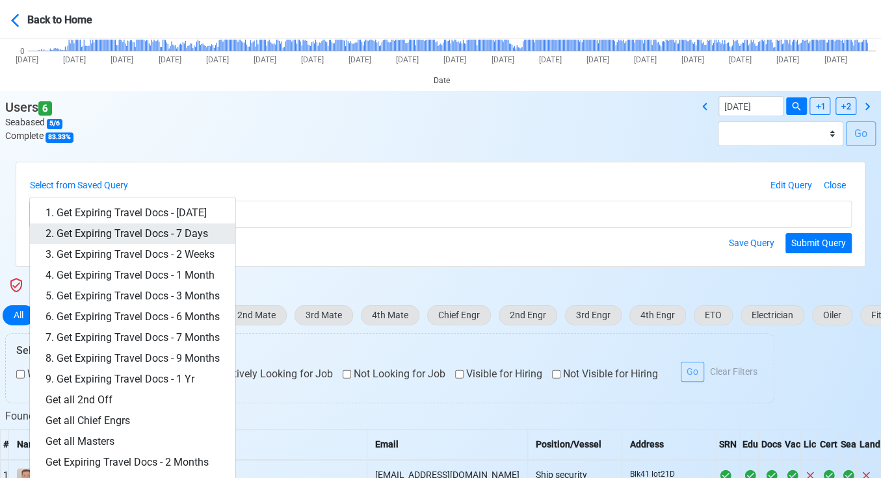
click at [175, 233] on link "2. Get Expiring Travel Docs - 7 Days" at bounding box center [132, 234] width 205 height 21
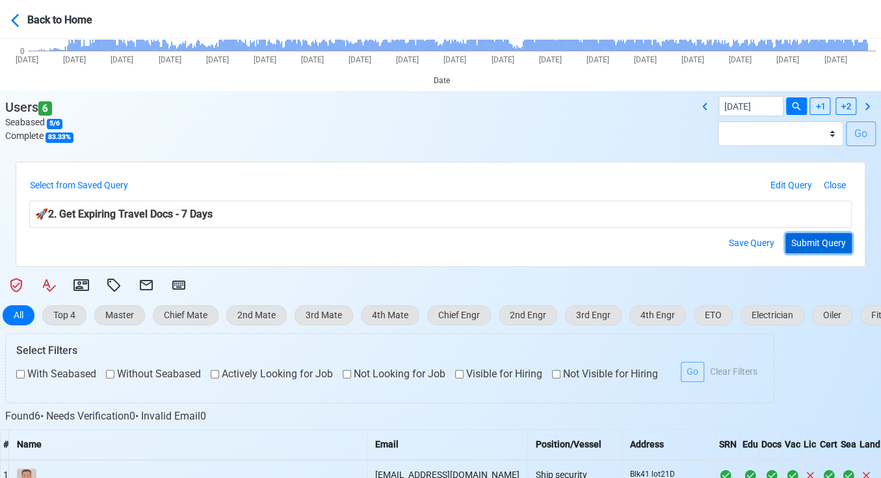
click at [807, 241] on button "Submit Query" at bounding box center [818, 243] width 66 height 20
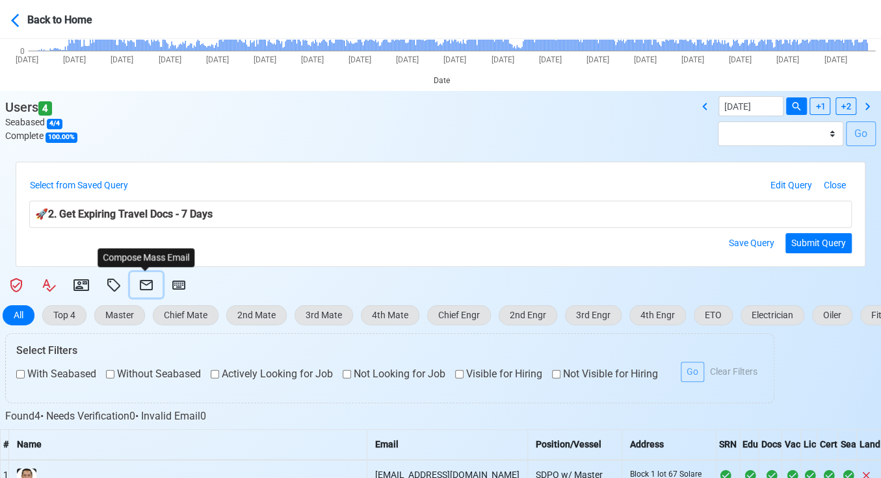
click at [146, 283] on icon at bounding box center [146, 286] width 16 height 16
select select "d-3e71907ffd064a39999872a824aaf79a"
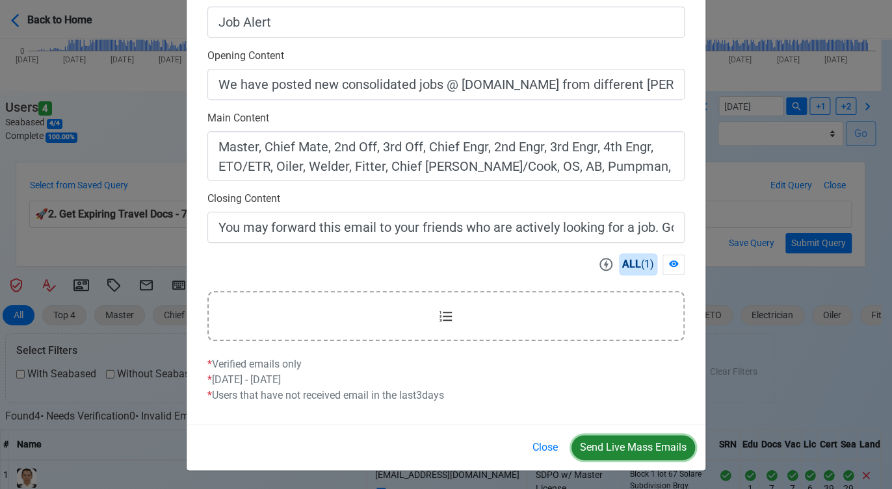
click at [619, 443] on button "Send Live Mass Emails" at bounding box center [632, 447] width 123 height 25
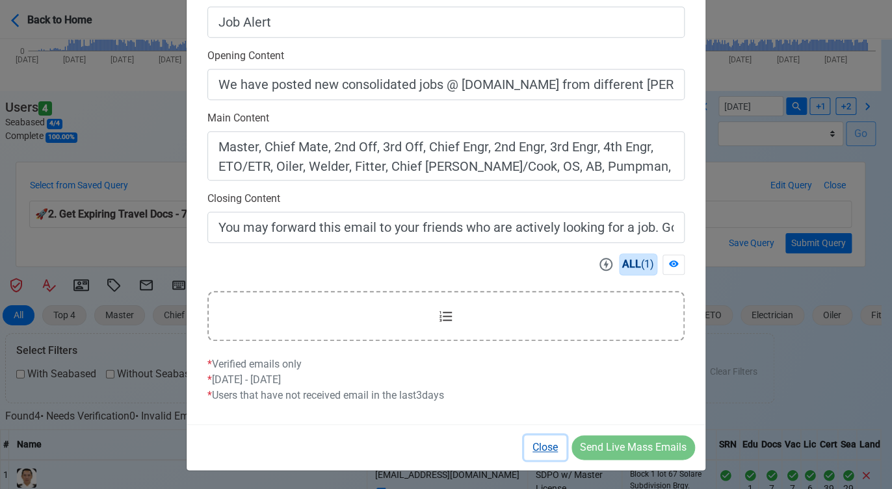
click at [545, 448] on button "Close" at bounding box center [545, 447] width 42 height 25
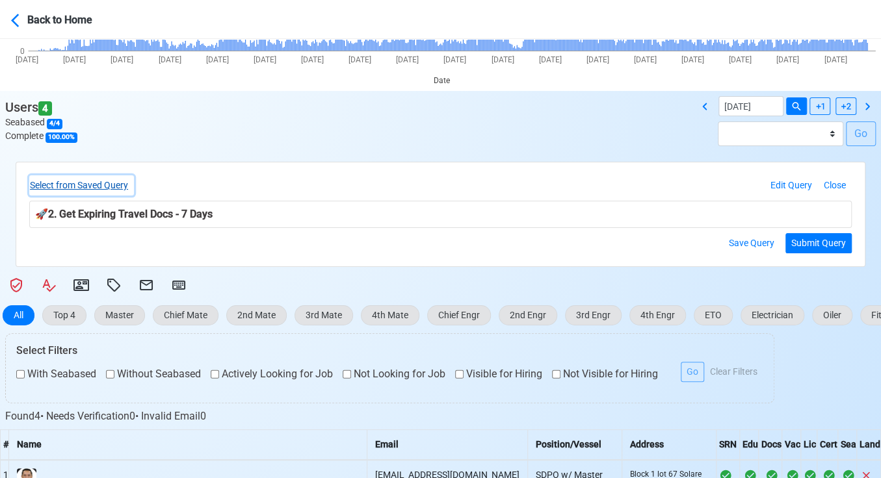
click at [104, 186] on button "Select from Saved Query" at bounding box center [81, 185] width 105 height 20
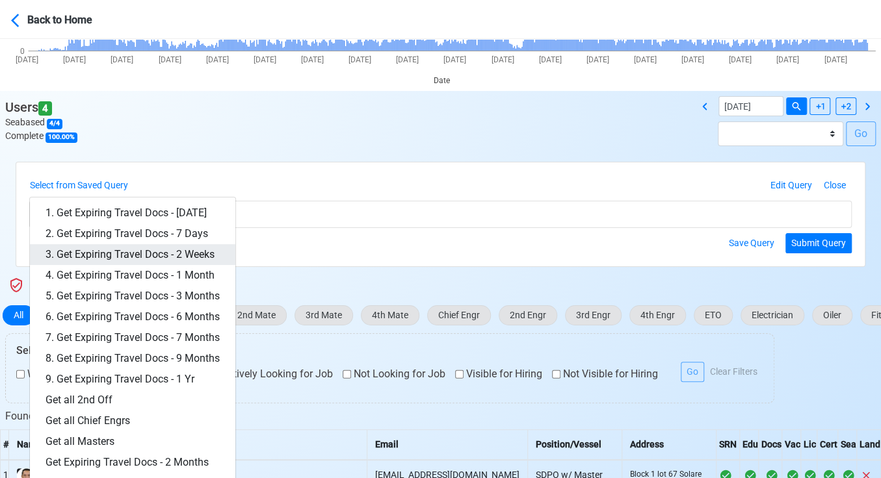
click at [154, 251] on link "3. Get Expiring Travel Docs - 2 Weeks" at bounding box center [132, 254] width 205 height 21
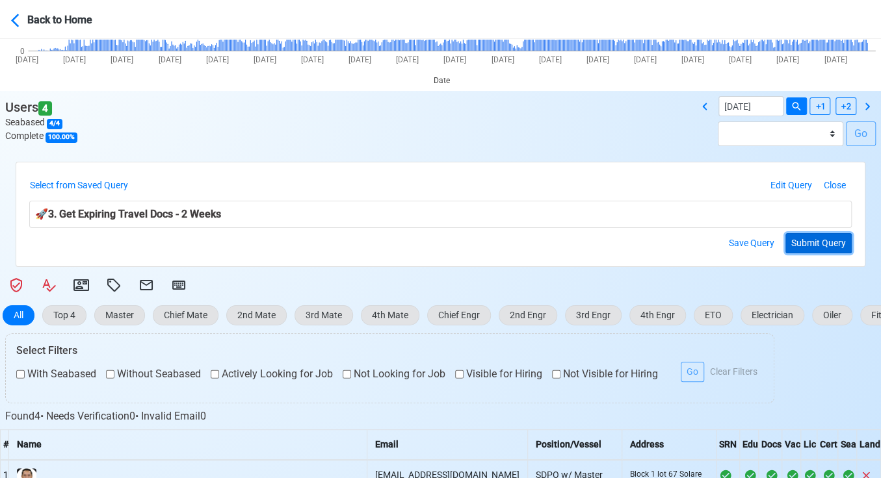
click at [816, 245] on button "Submit Query" at bounding box center [818, 243] width 66 height 20
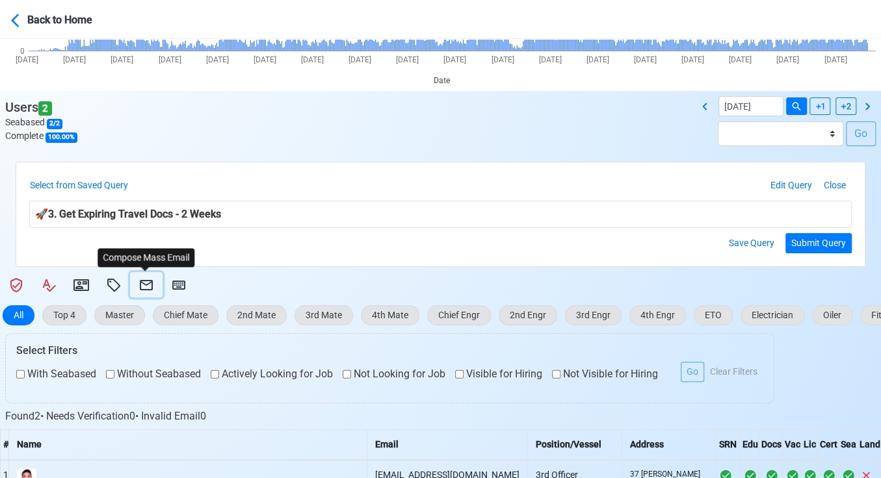
click at [146, 285] on icon at bounding box center [146, 286] width 16 height 16
select select "d-3e71907ffd064a39999872a824aaf79a"
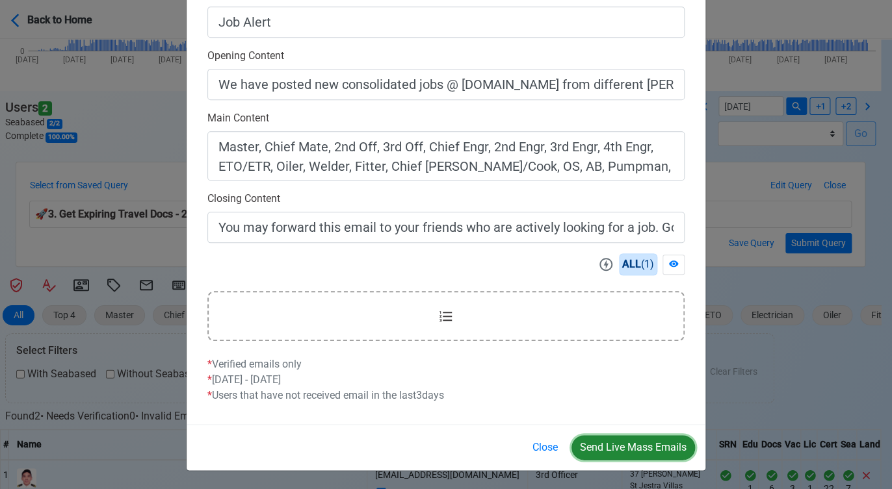
click at [632, 442] on button "Send Live Mass Emails" at bounding box center [632, 447] width 123 height 25
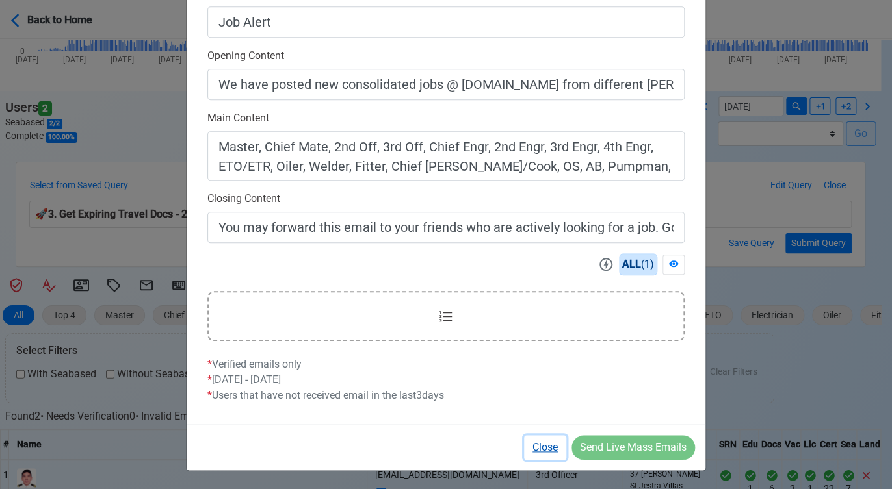
click at [547, 448] on button "Close" at bounding box center [545, 447] width 42 height 25
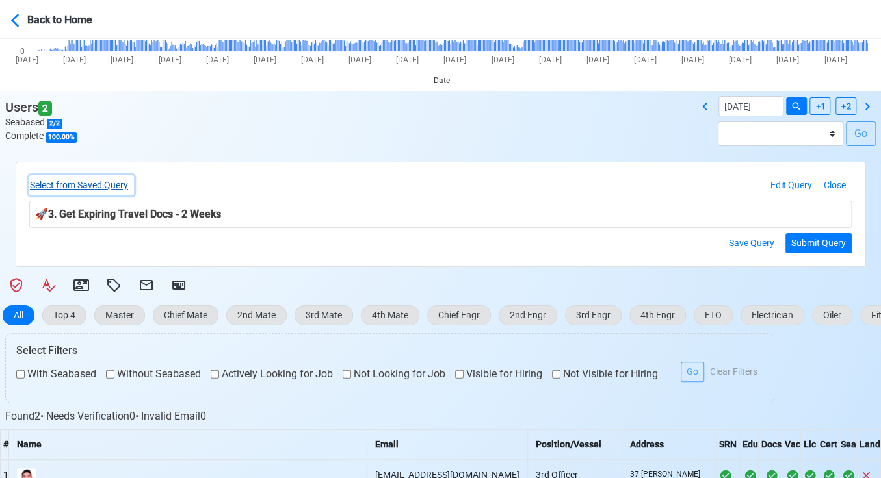
click at [120, 183] on button "Select from Saved Query" at bounding box center [81, 185] width 105 height 20
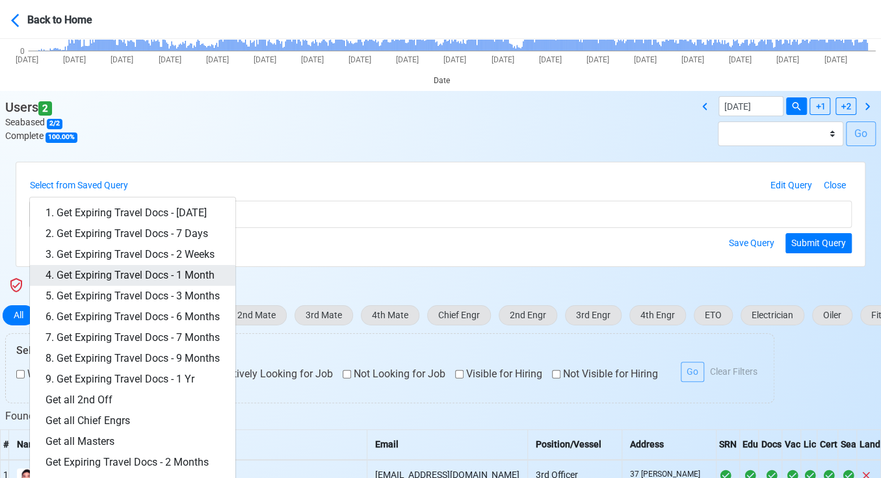
click at [183, 274] on link "4. Get Expiring Travel Docs - 1 Month" at bounding box center [132, 275] width 205 height 21
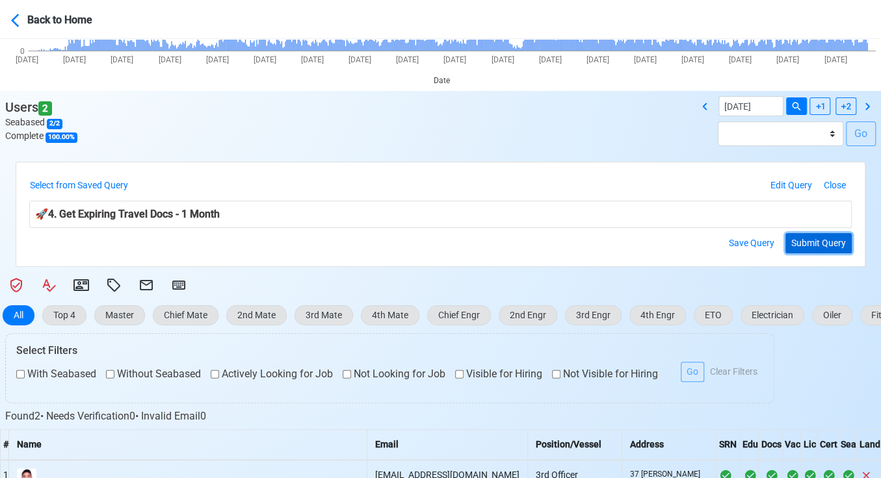
click at [825, 242] on button "Submit Query" at bounding box center [818, 243] width 66 height 20
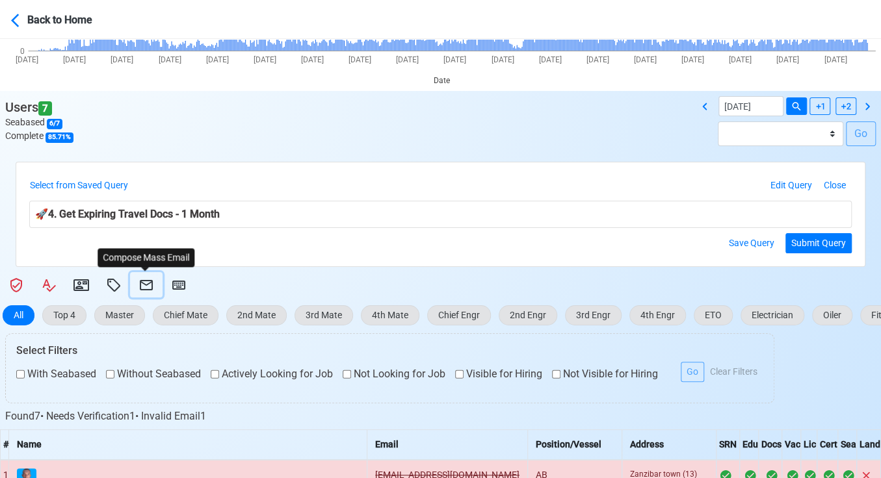
click at [145, 284] on icon at bounding box center [146, 285] width 13 height 10
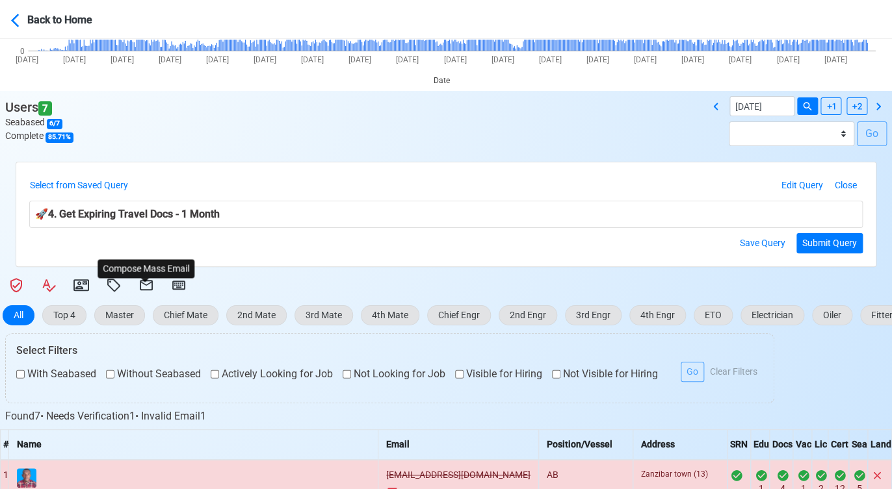
select select "d-3e71907ffd064a39999872a824aaf79a"
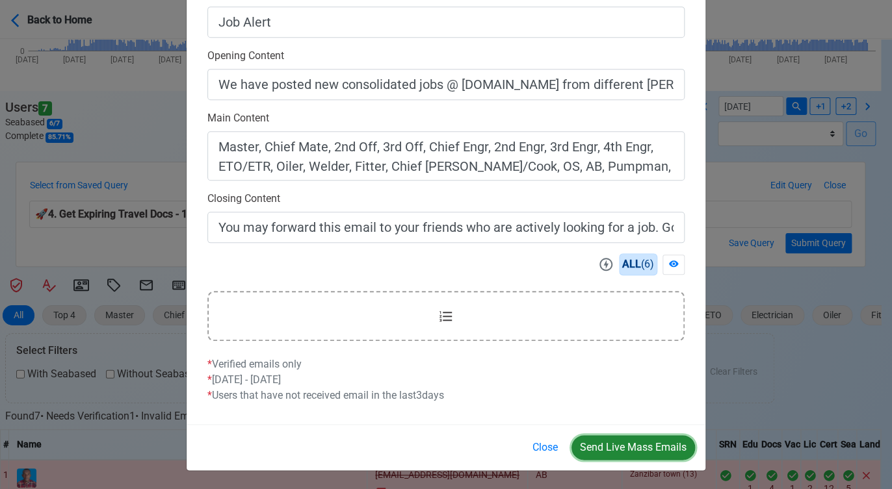
click at [635, 451] on button "Send Live Mass Emails" at bounding box center [632, 447] width 123 height 25
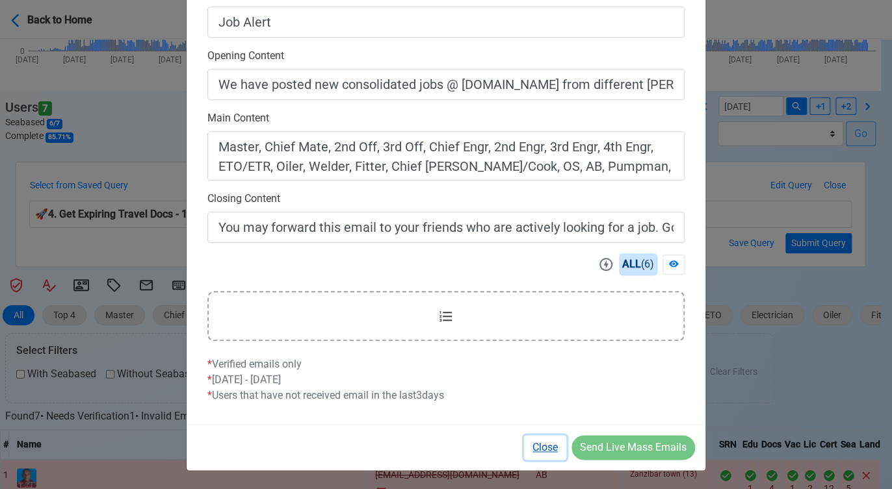
click at [550, 448] on button "Close" at bounding box center [545, 447] width 42 height 25
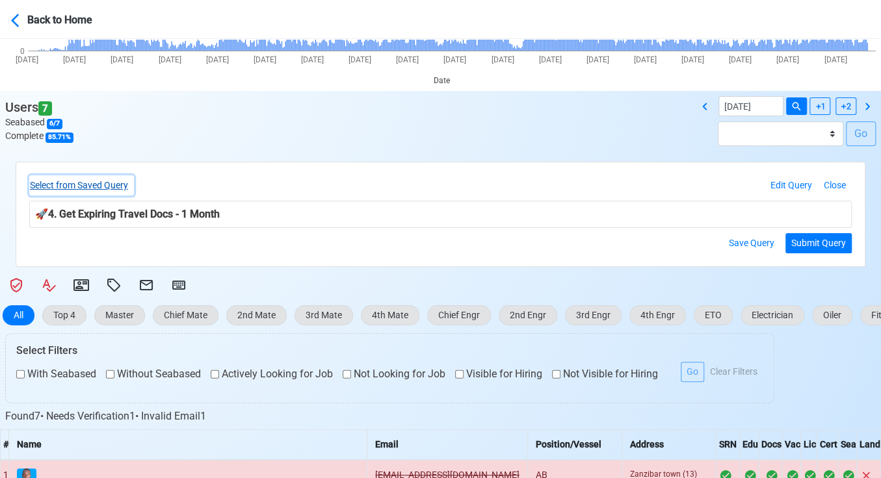
click at [107, 181] on button "Select from Saved Query" at bounding box center [81, 185] width 105 height 20
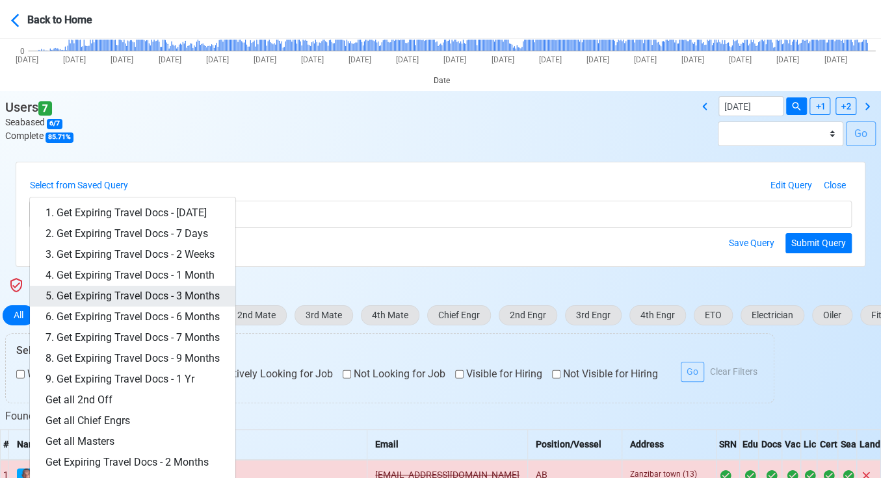
click at [186, 299] on link "5. Get Expiring Travel Docs - 3 Months" at bounding box center [132, 296] width 205 height 21
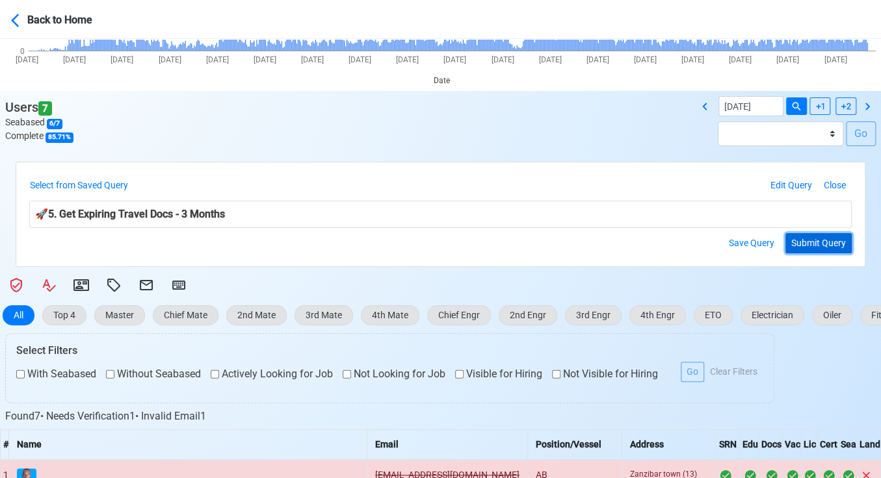
click at [806, 250] on button "Submit Query" at bounding box center [818, 243] width 66 height 20
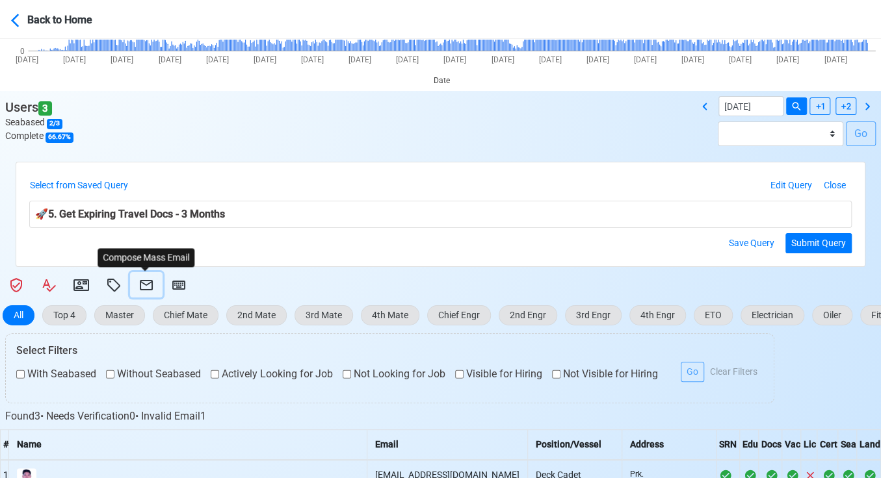
click at [138, 282] on icon at bounding box center [146, 286] width 16 height 16
select select "d-3e71907ffd064a39999872a824aaf79a"
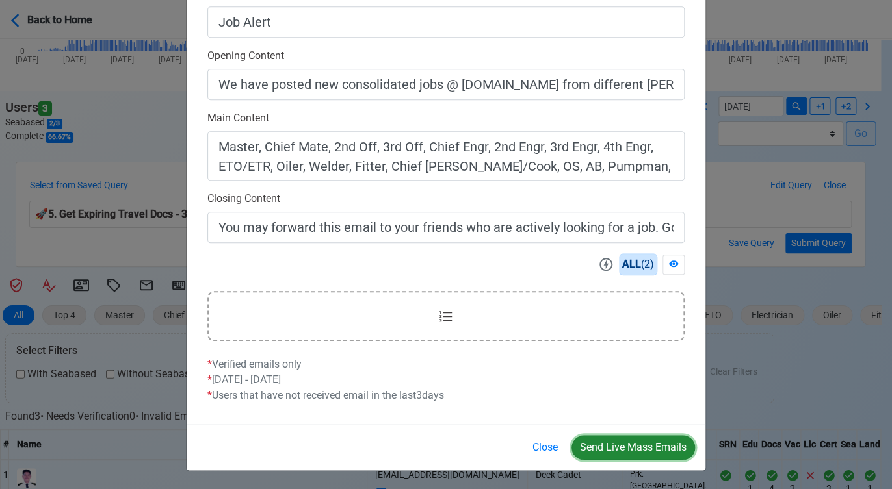
click at [643, 444] on button "Send Live Mass Emails" at bounding box center [632, 447] width 123 height 25
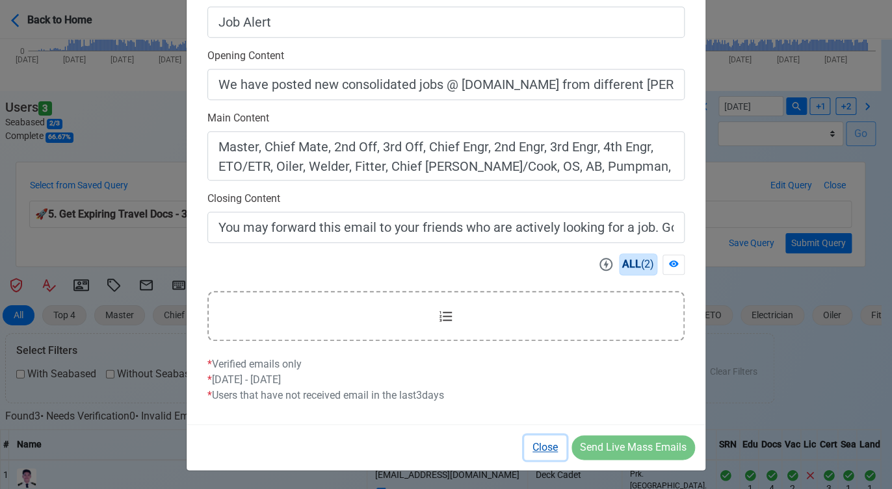
click at [545, 446] on button "Close" at bounding box center [545, 447] width 42 height 25
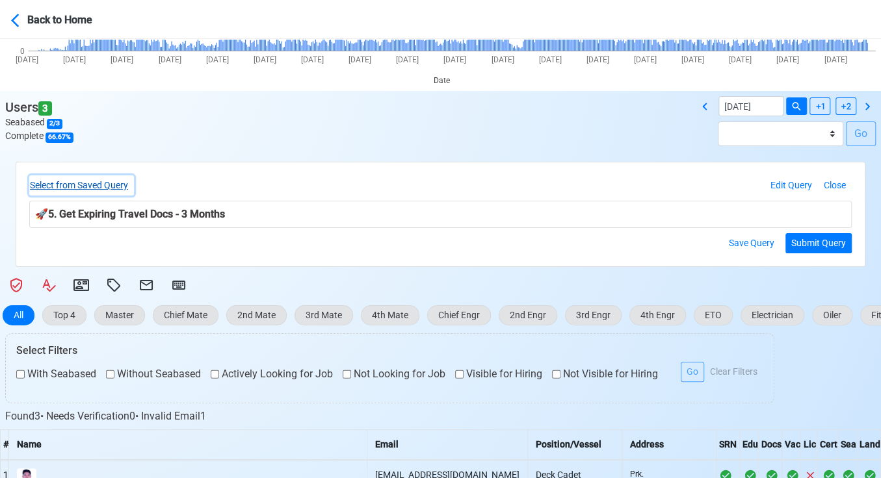
click at [128, 184] on button "Select from Saved Query" at bounding box center [81, 185] width 105 height 20
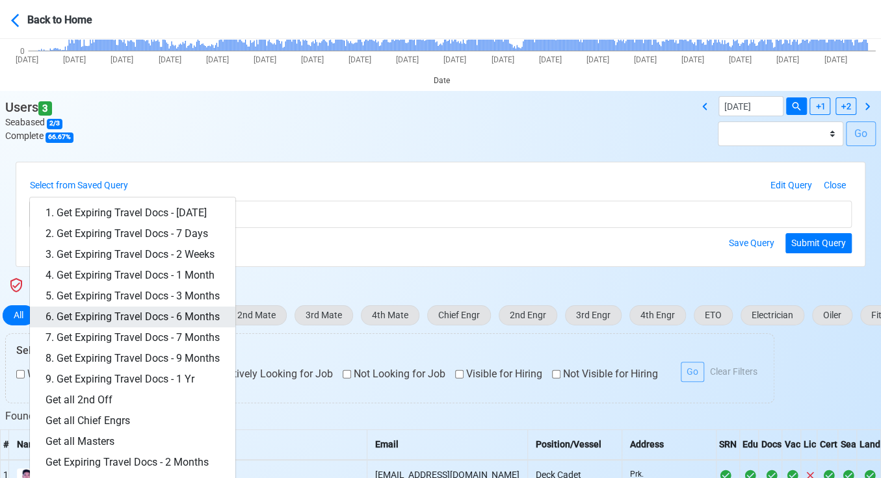
click at [164, 311] on link "6. Get Expiring Travel Docs - 6 Months" at bounding box center [132, 317] width 205 height 21
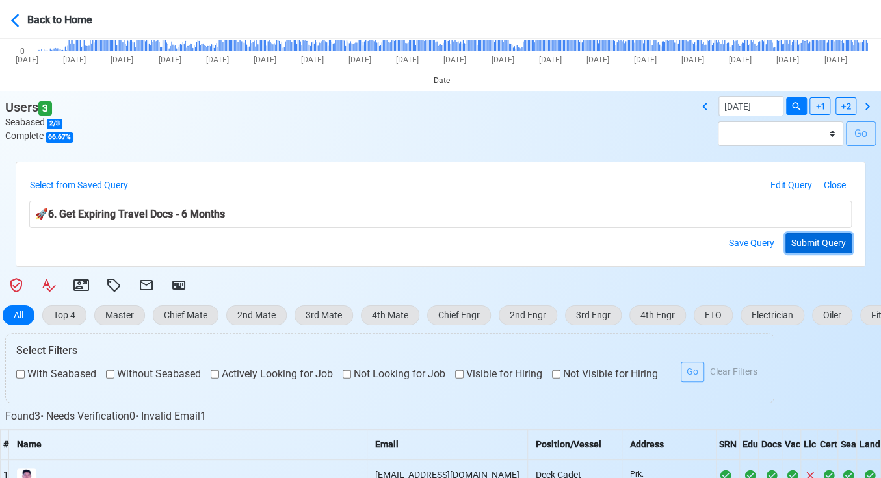
click at [818, 239] on button "Submit Query" at bounding box center [818, 243] width 66 height 20
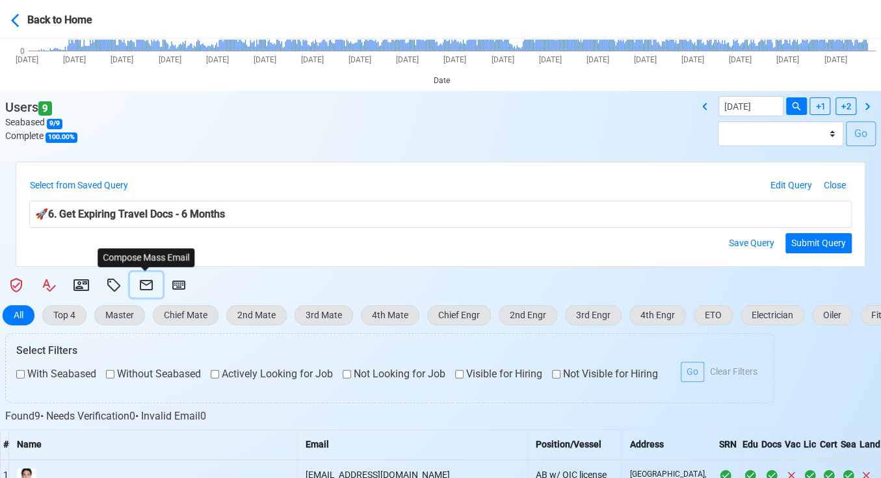
click at [143, 286] on icon at bounding box center [146, 286] width 16 height 16
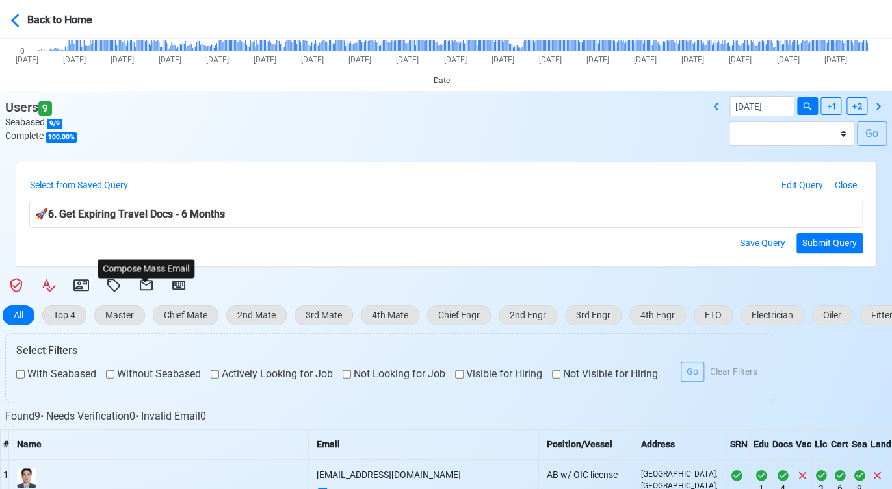
select select "d-3e71907ffd064a39999872a824aaf79a"
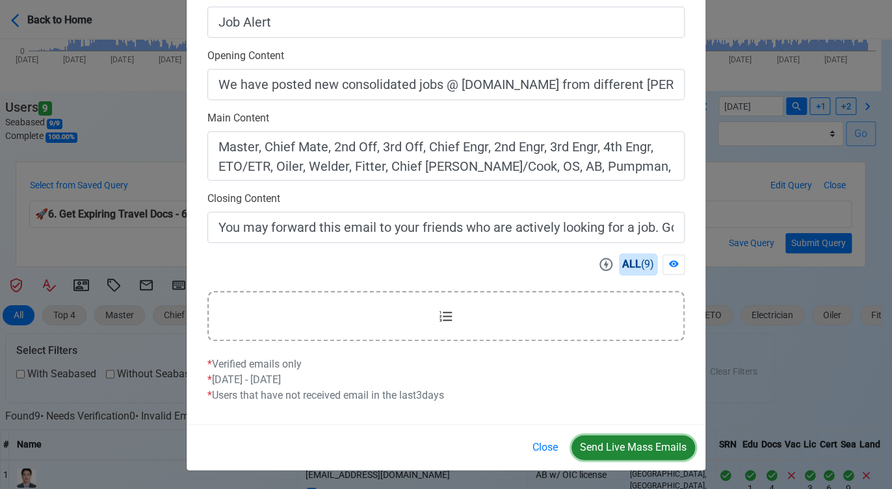
click at [634, 441] on button "Send Live Mass Emails" at bounding box center [632, 447] width 123 height 25
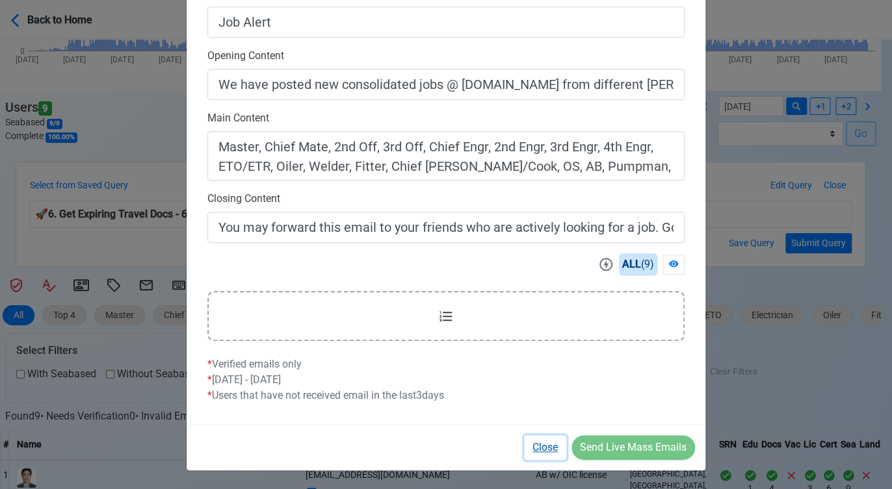
click at [541, 445] on button "Close" at bounding box center [545, 447] width 42 height 25
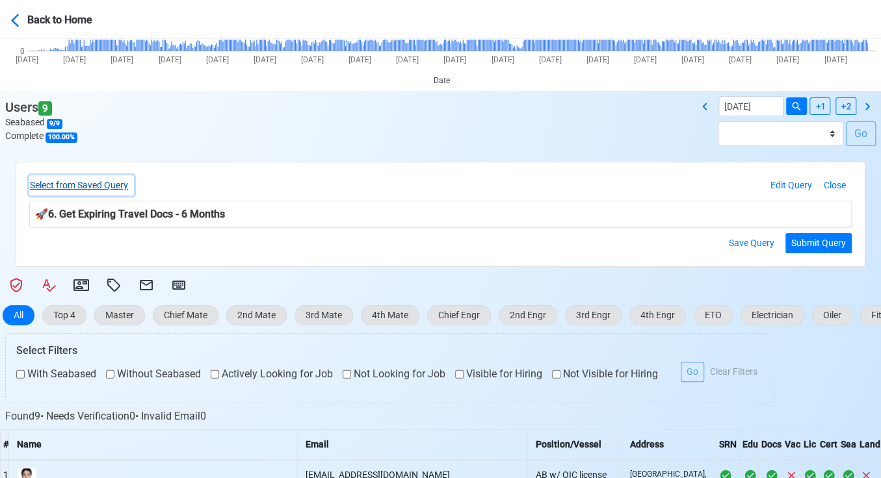
click at [116, 179] on button "Select from Saved Query" at bounding box center [81, 185] width 105 height 20
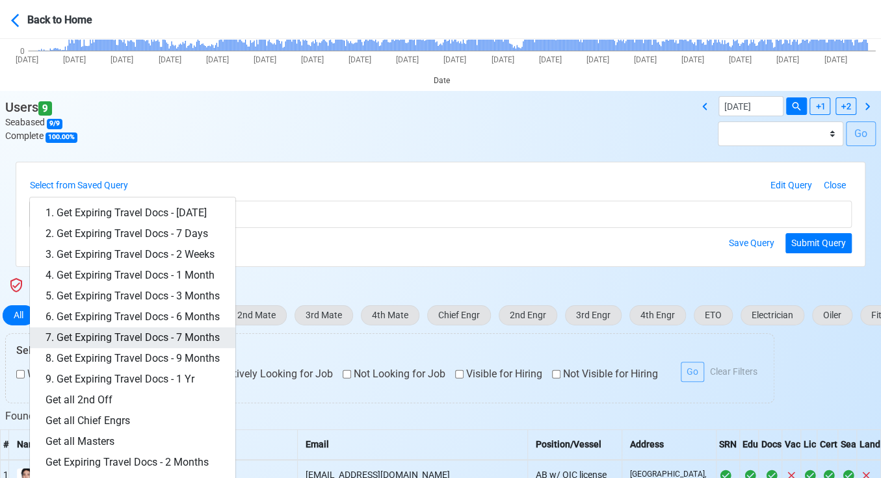
click at [212, 334] on link "7. Get Expiring Travel Docs - 7 Months" at bounding box center [132, 338] width 205 height 21
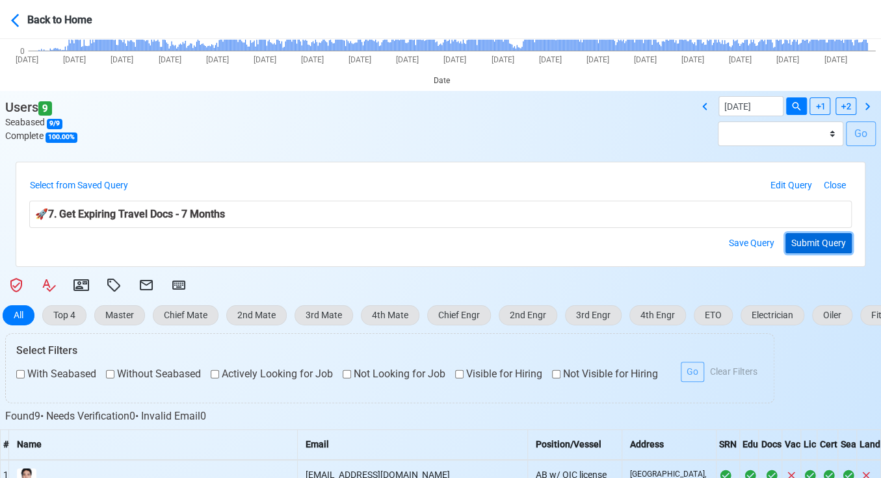
click at [806, 239] on button "Submit Query" at bounding box center [818, 243] width 66 height 20
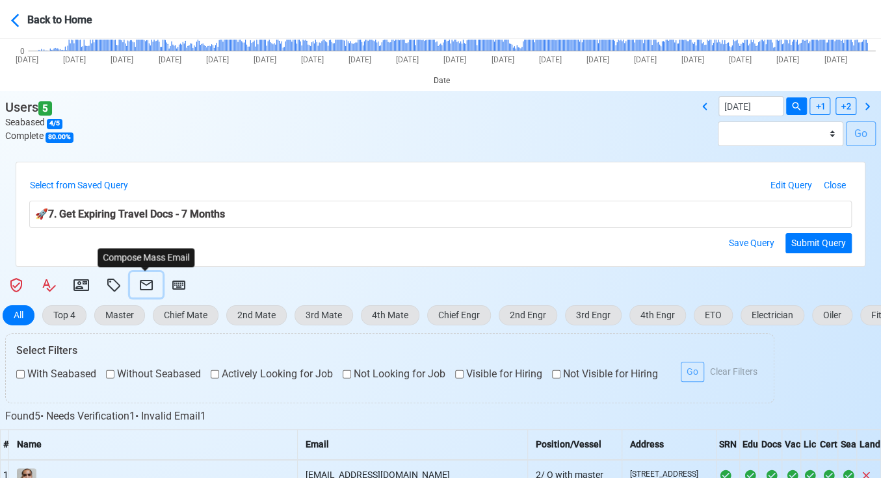
click at [144, 284] on icon at bounding box center [146, 285] width 13 height 10
select select "d-3e71907ffd064a39999872a824aaf79a"
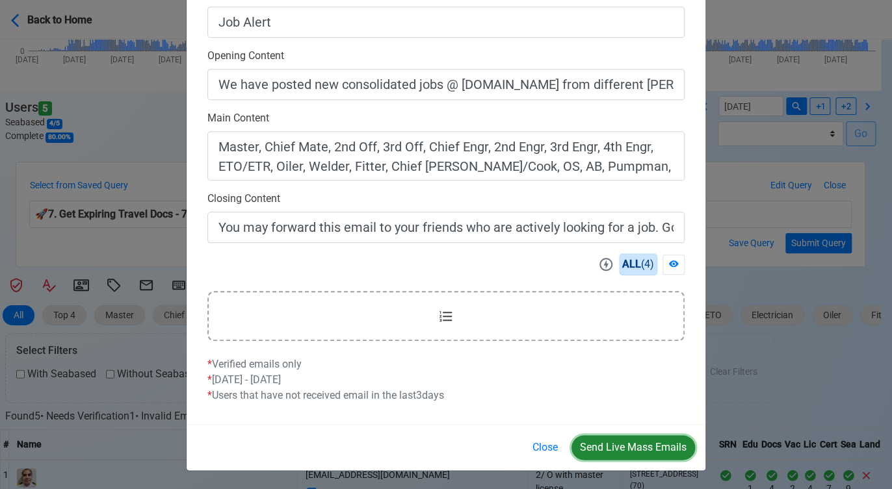
click at [638, 451] on button "Send Live Mass Emails" at bounding box center [632, 447] width 123 height 25
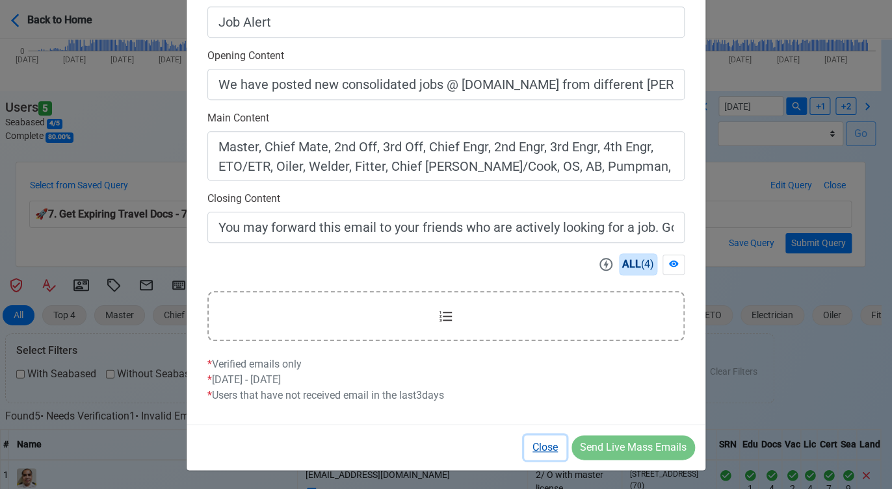
click at [549, 450] on button "Close" at bounding box center [545, 447] width 42 height 25
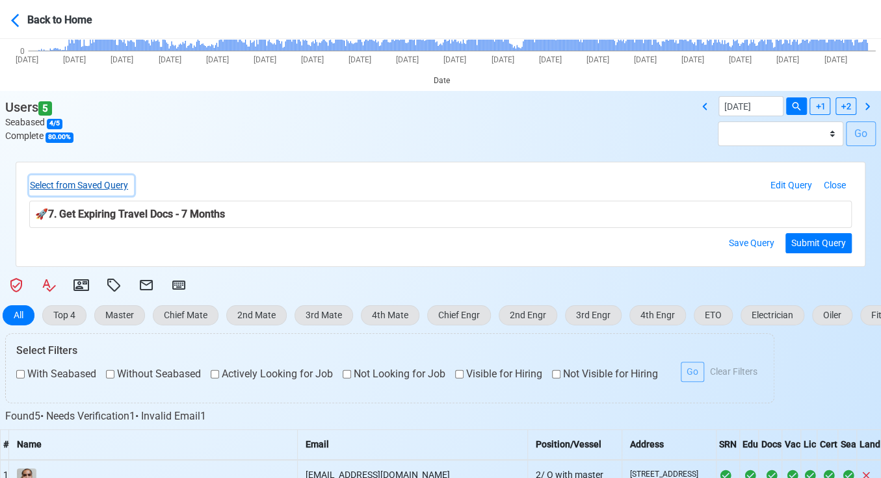
click at [99, 188] on button "Select from Saved Query" at bounding box center [81, 185] width 105 height 20
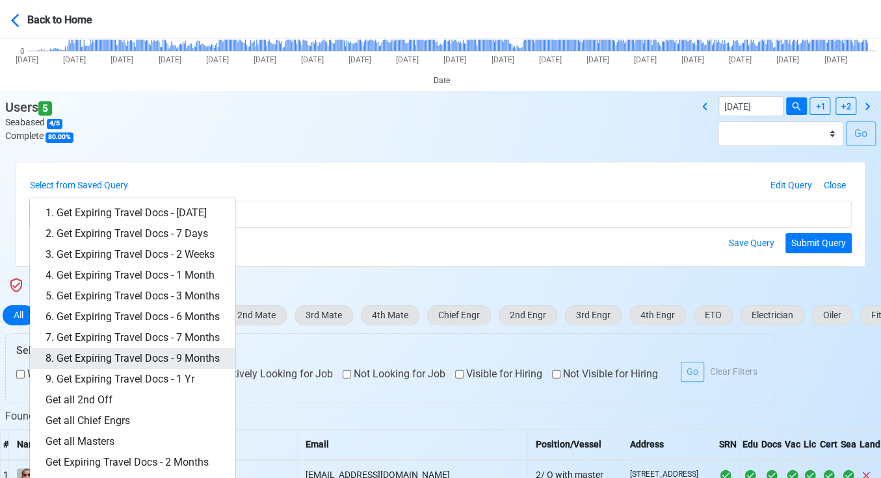
click at [191, 353] on link "8. Get Expiring Travel Docs - 9 Months" at bounding box center [132, 358] width 205 height 21
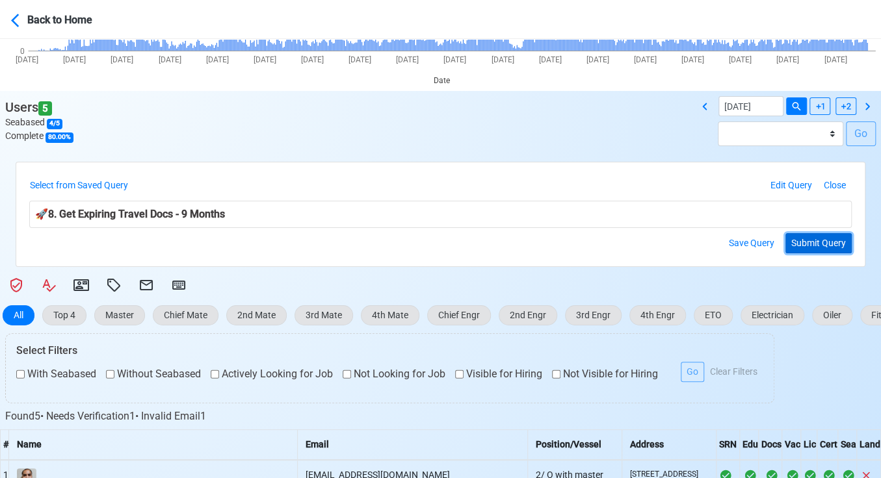
click at [809, 244] on button "Submit Query" at bounding box center [818, 243] width 66 height 20
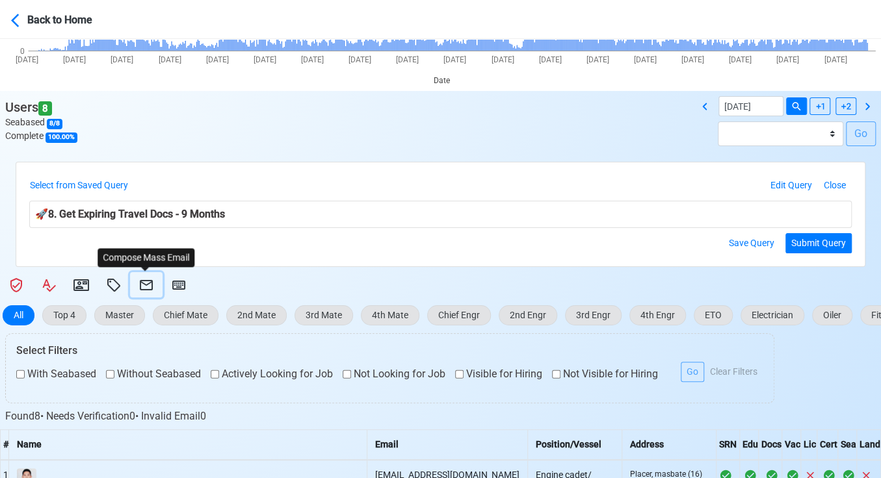
click at [148, 285] on icon at bounding box center [146, 286] width 16 height 16
select select "d-3e71907ffd064a39999872a824aaf79a"
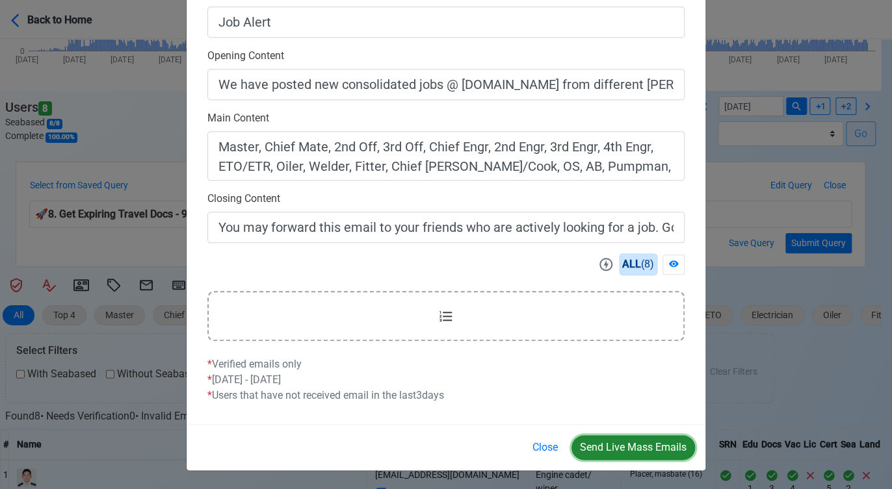
click at [635, 443] on button "Send Live Mass Emails" at bounding box center [632, 447] width 123 height 25
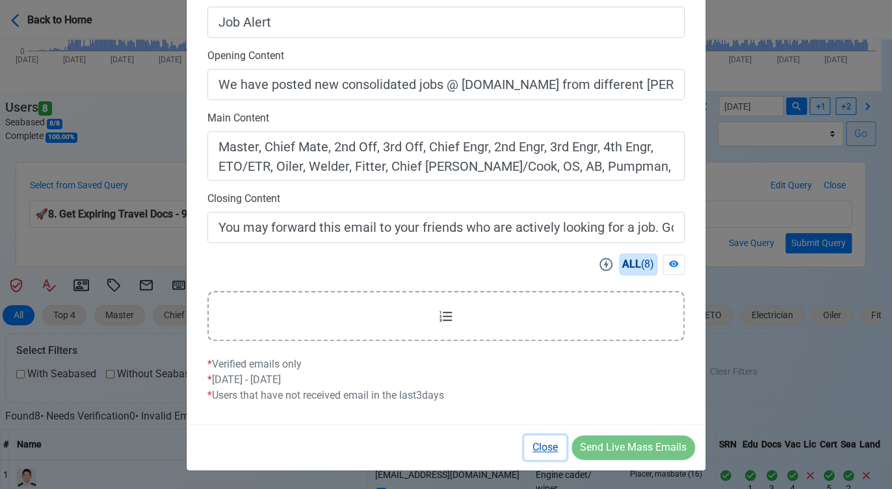
click at [549, 454] on button "Close" at bounding box center [545, 447] width 42 height 25
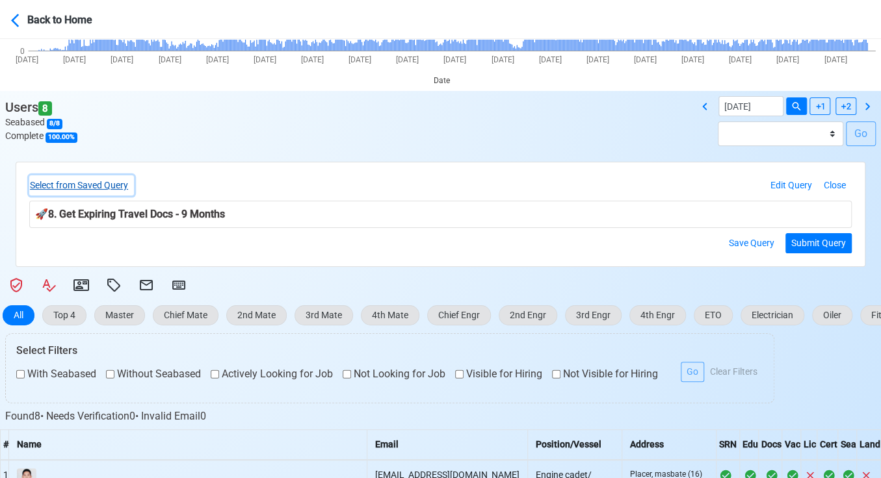
click at [123, 179] on button "Select from Saved Query" at bounding box center [81, 185] width 105 height 20
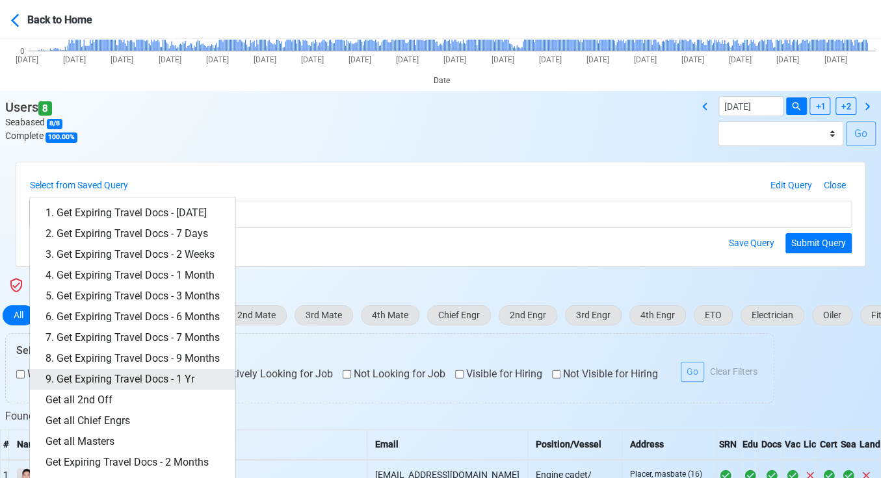
click at [175, 378] on link "9. Get Expiring Travel Docs - 1 Yr" at bounding box center [132, 379] width 205 height 21
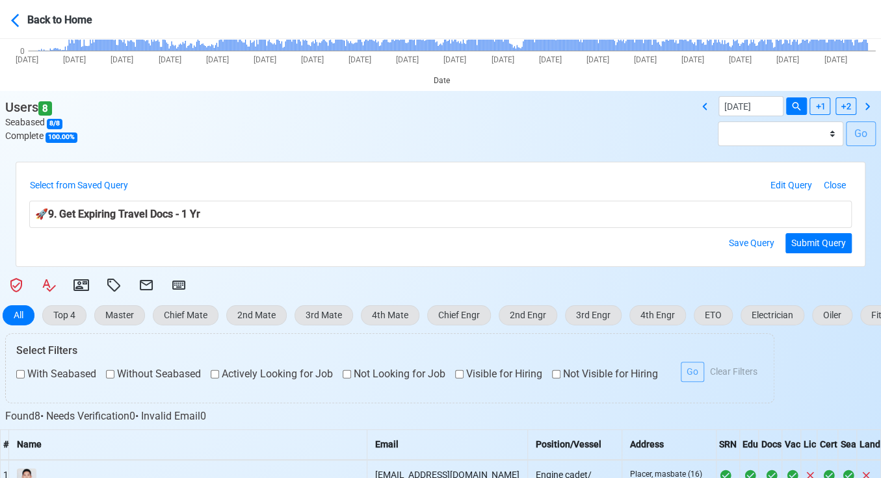
click at [822, 231] on form "Select from Saved Query 1. Get Expiring Travel Docs - [DATE] 2. Get Expiring Tr…" at bounding box center [440, 214] width 822 height 78
click at [823, 238] on button "Submit Query" at bounding box center [818, 243] width 66 height 20
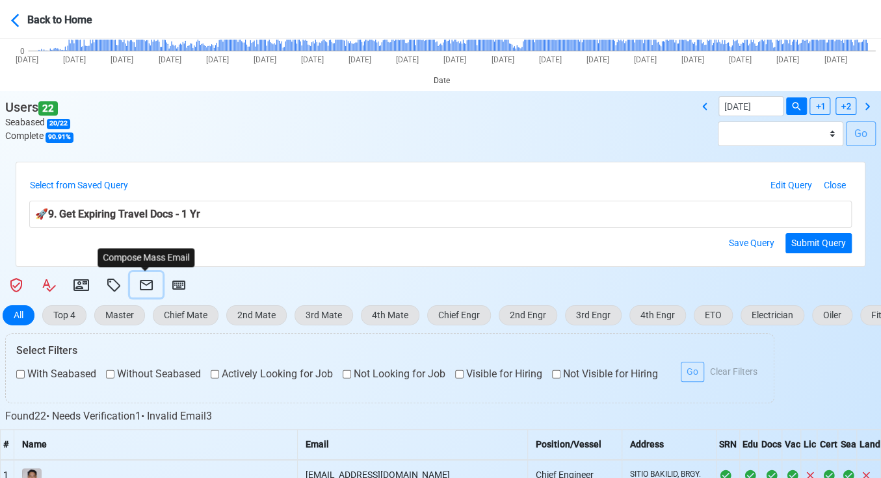
click at [141, 283] on icon at bounding box center [146, 286] width 16 height 16
select select "d-3e71907ffd064a39999872a824aaf79a"
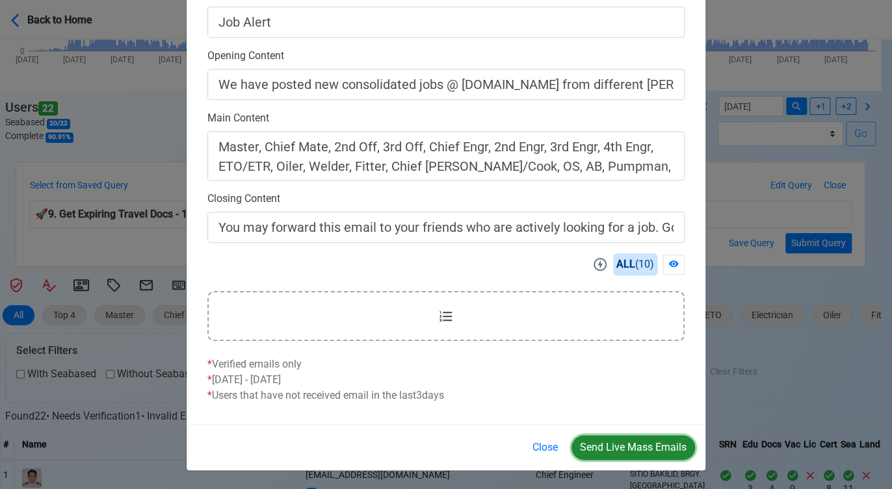
click at [627, 445] on button "Send Live Mass Emails" at bounding box center [632, 447] width 123 height 25
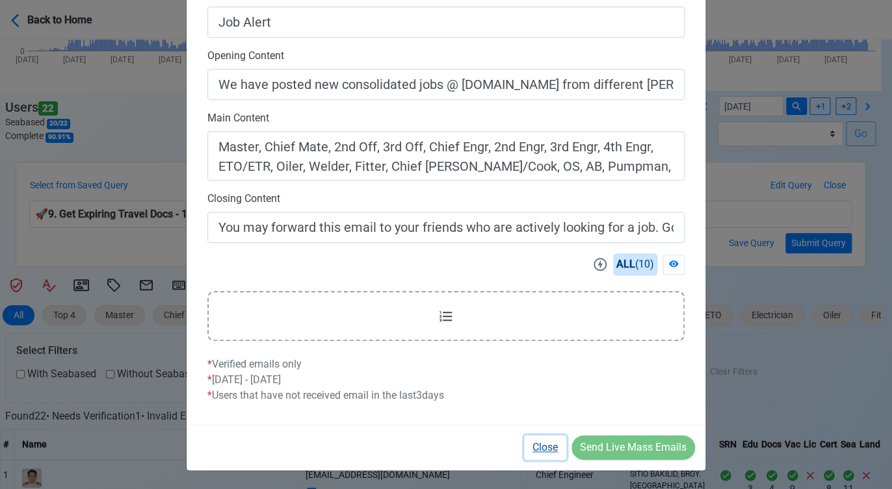
click at [537, 445] on button "Close" at bounding box center [545, 447] width 42 height 25
